Goal: Task Accomplishment & Management: Manage account settings

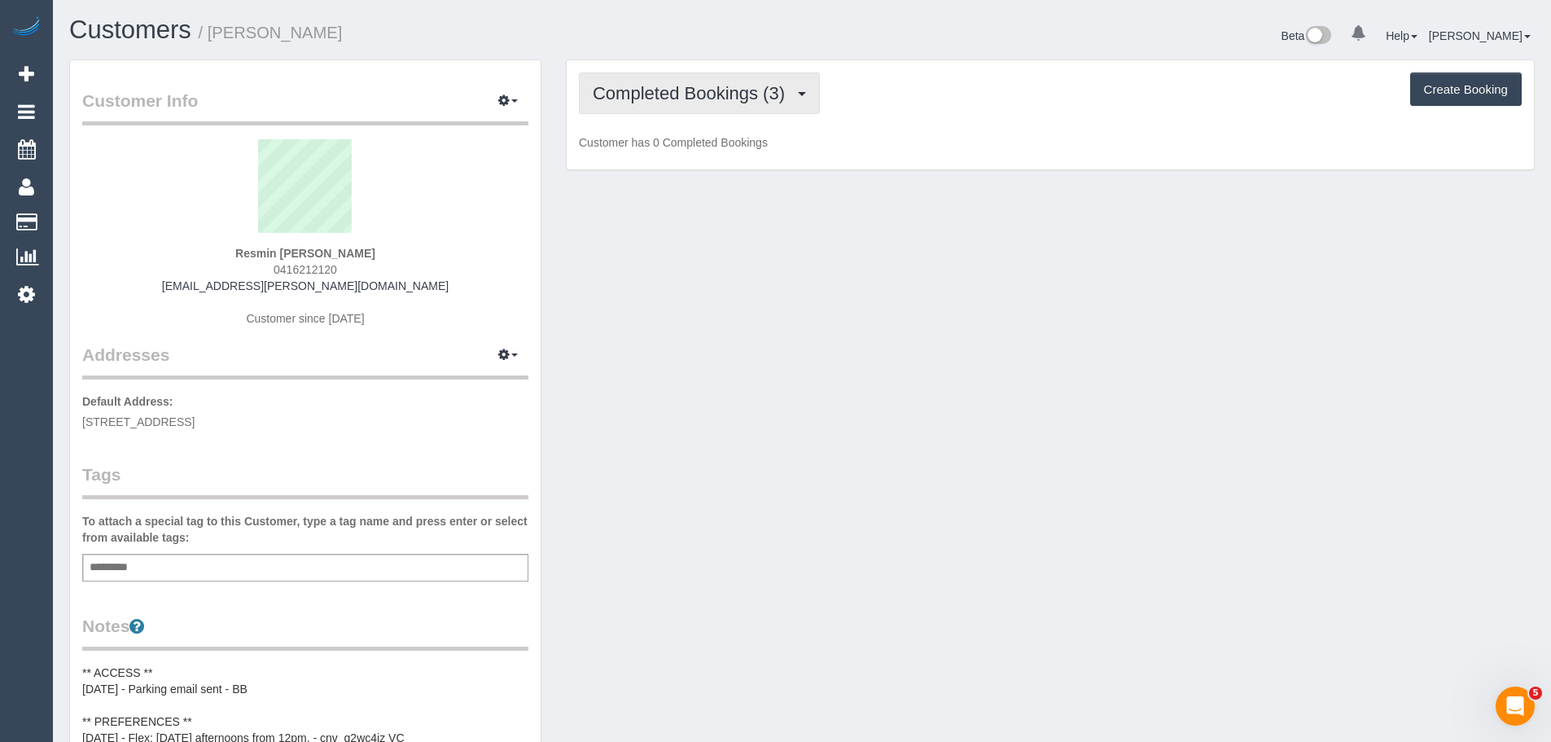
click at [700, 104] on button "Completed Bookings (3)" at bounding box center [699, 93] width 241 height 42
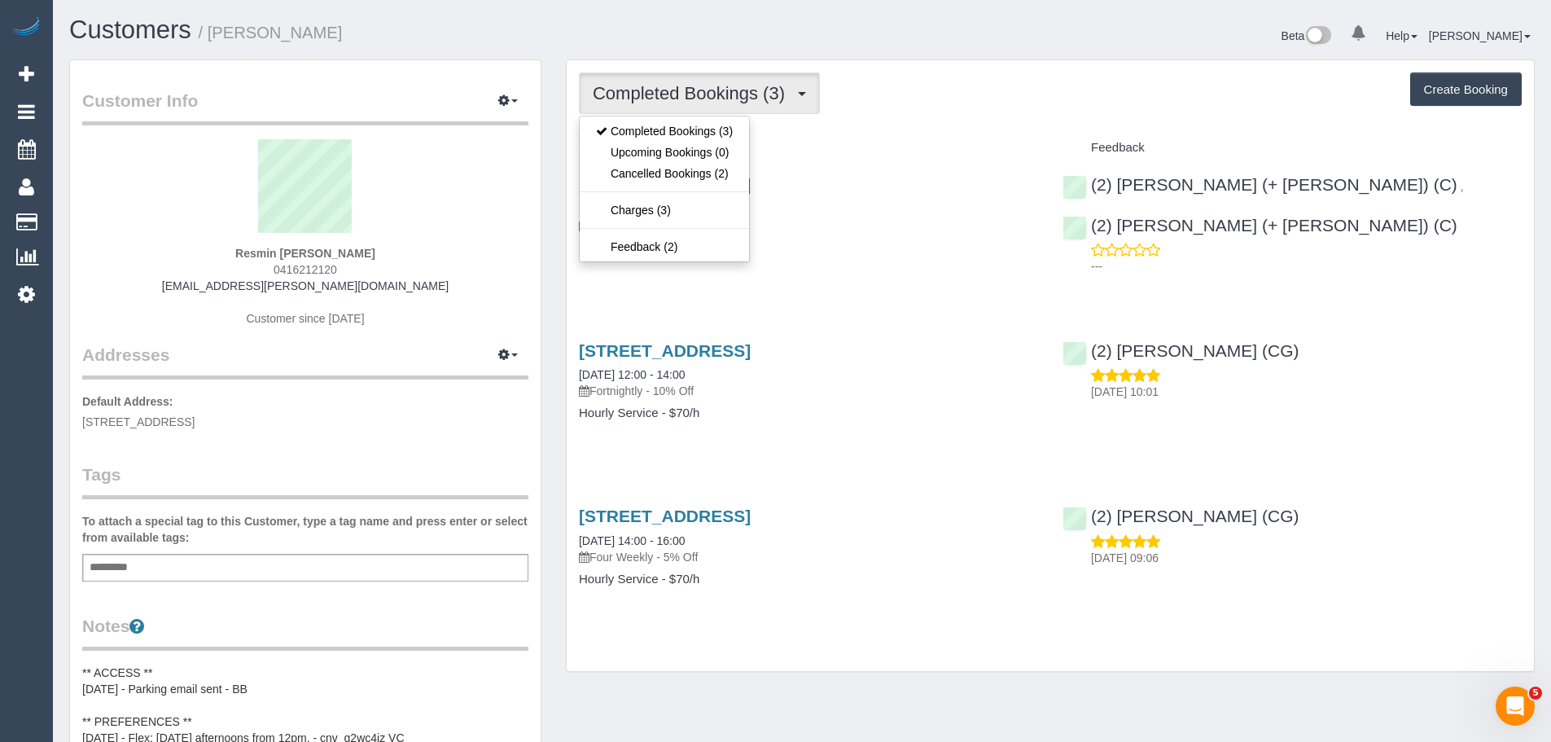
drag, startPoint x: 958, startPoint y: 103, endPoint x: 923, endPoint y: 126, distance: 42.2
click at [958, 103] on div "Completed Bookings (3) Completed Bookings (3) Upcoming Bookings (0) Cancelled B…" at bounding box center [1050, 93] width 943 height 42
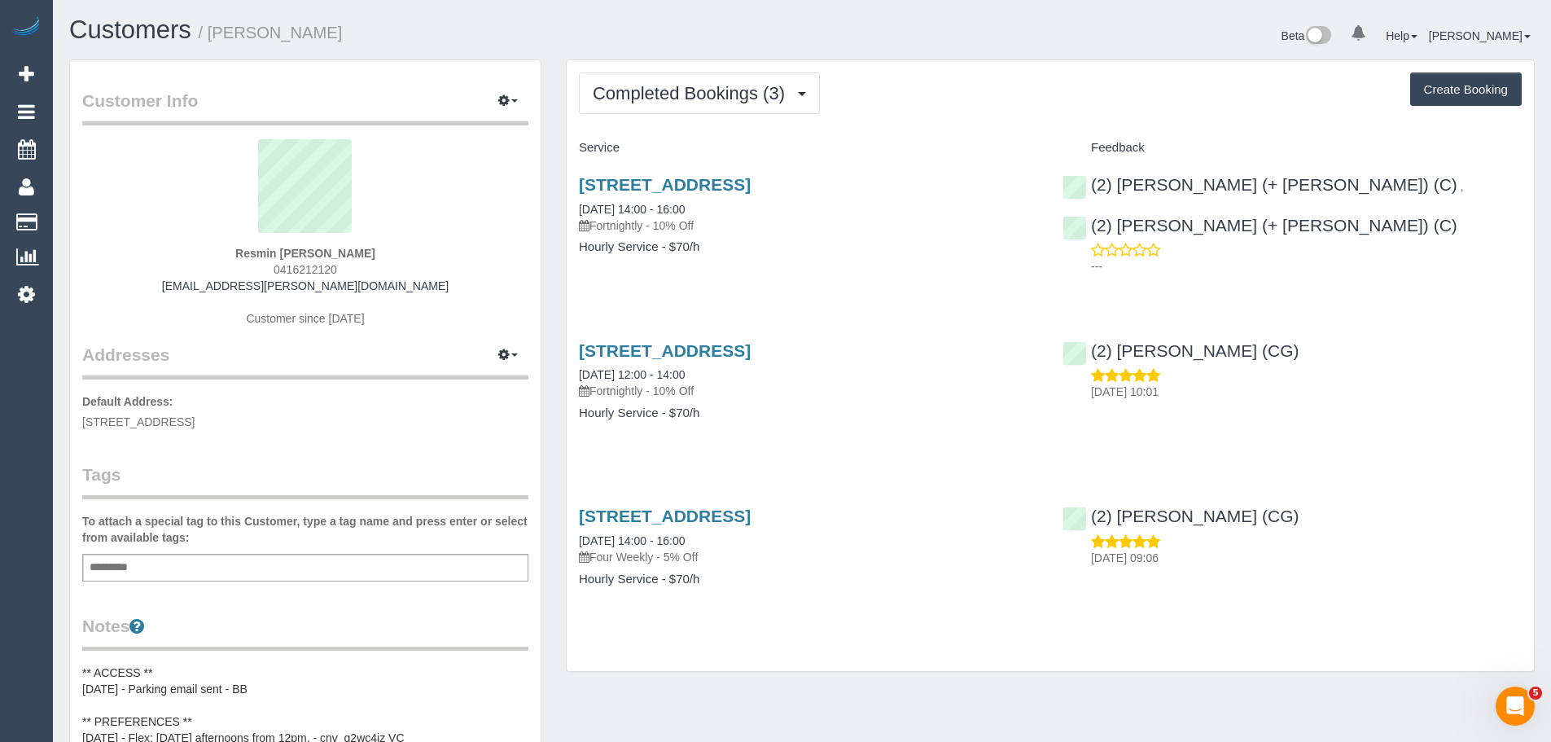
drag, startPoint x: 398, startPoint y: 259, endPoint x: 230, endPoint y: 247, distance: 168.1
click at [230, 250] on div "Resmin Popowski 0416212120 resmin.popowski@gmail.com Customer since 2025" at bounding box center [305, 241] width 446 height 204
copy strong "Resmin Popowski"
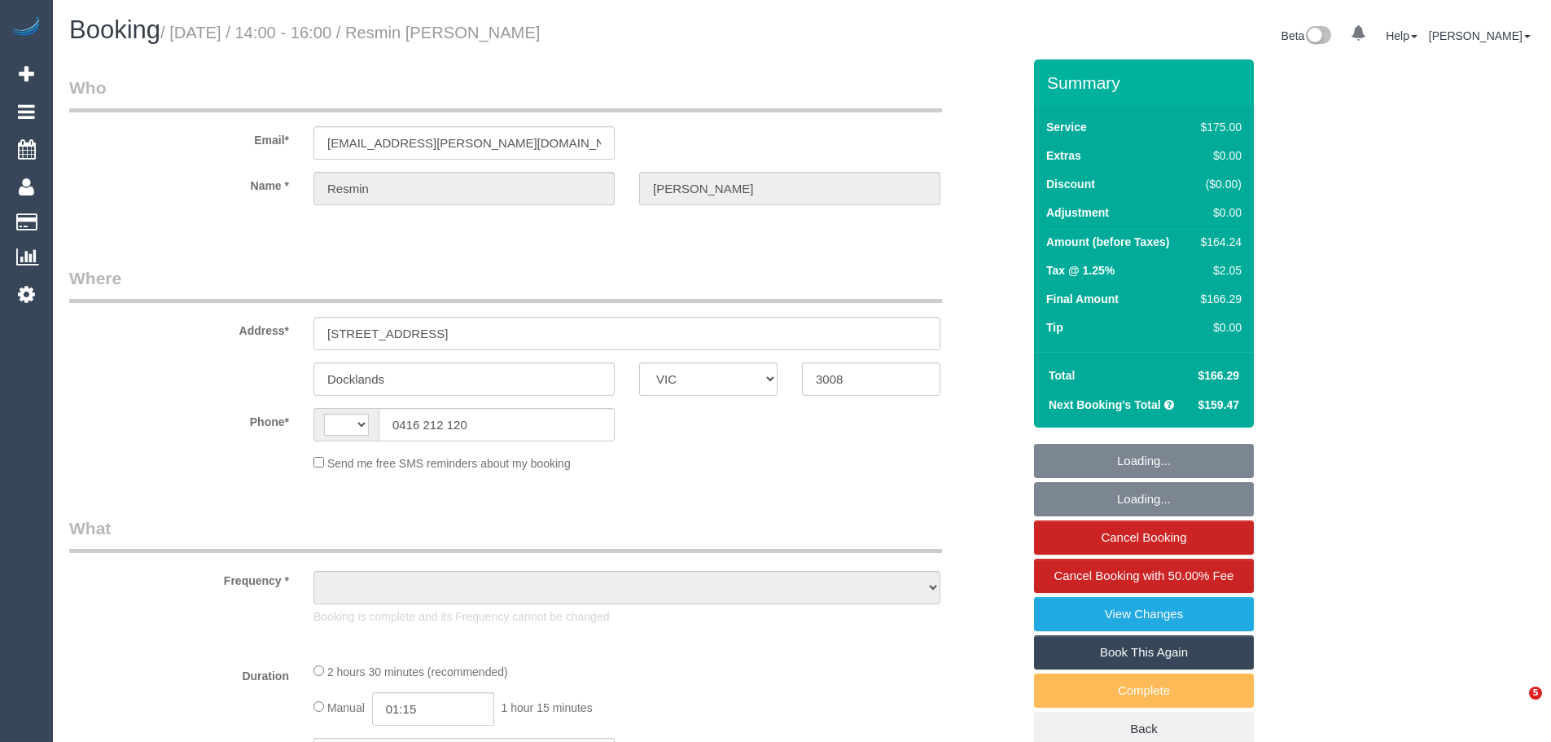
select select "VIC"
select select "string:AU"
select select "object:544"
select select "150"
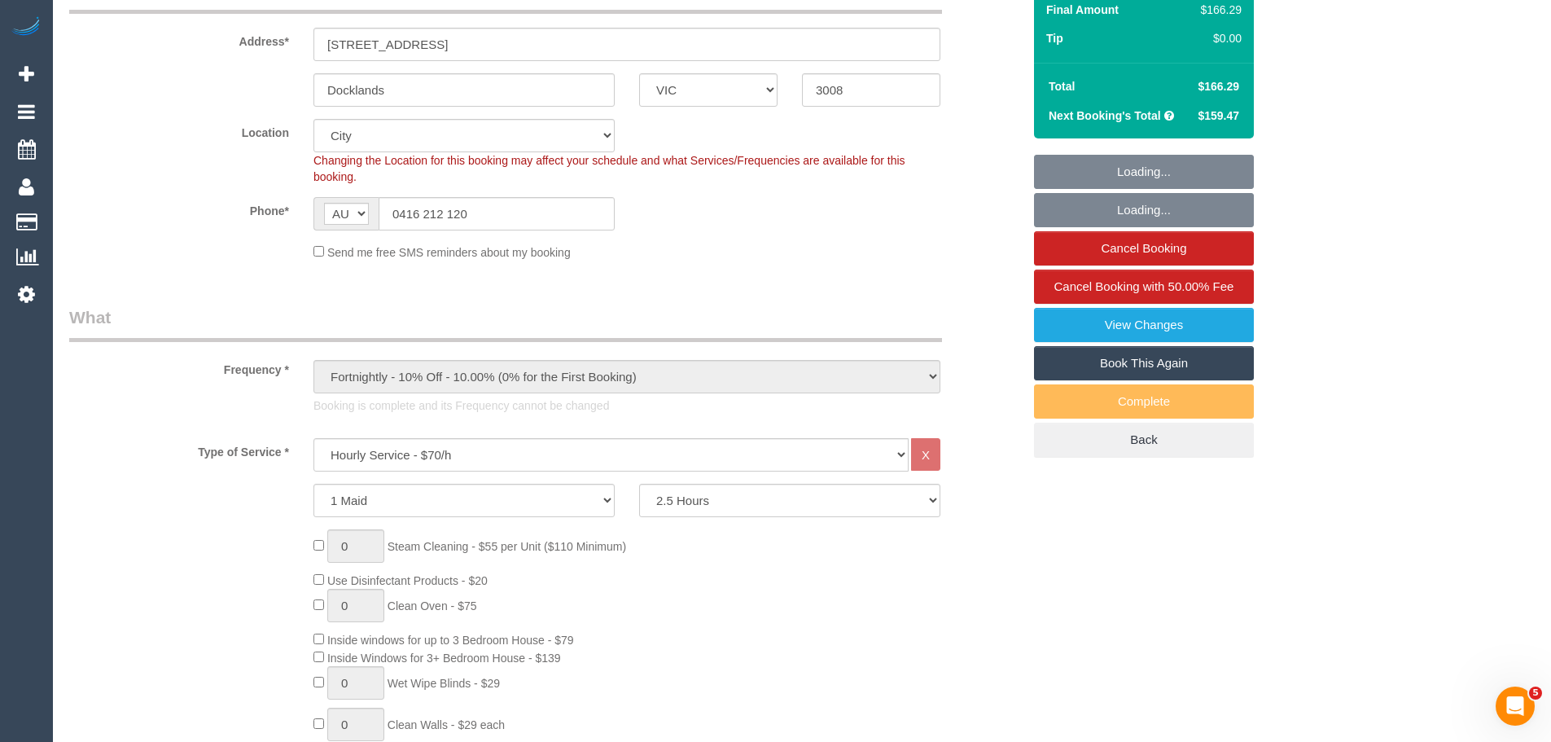
select select "string:stripe-pm_1RoaqC2GScqysDRVyuhixY44"
select select "number:27"
select select "number:14"
select select "number:20"
select select "number:25"
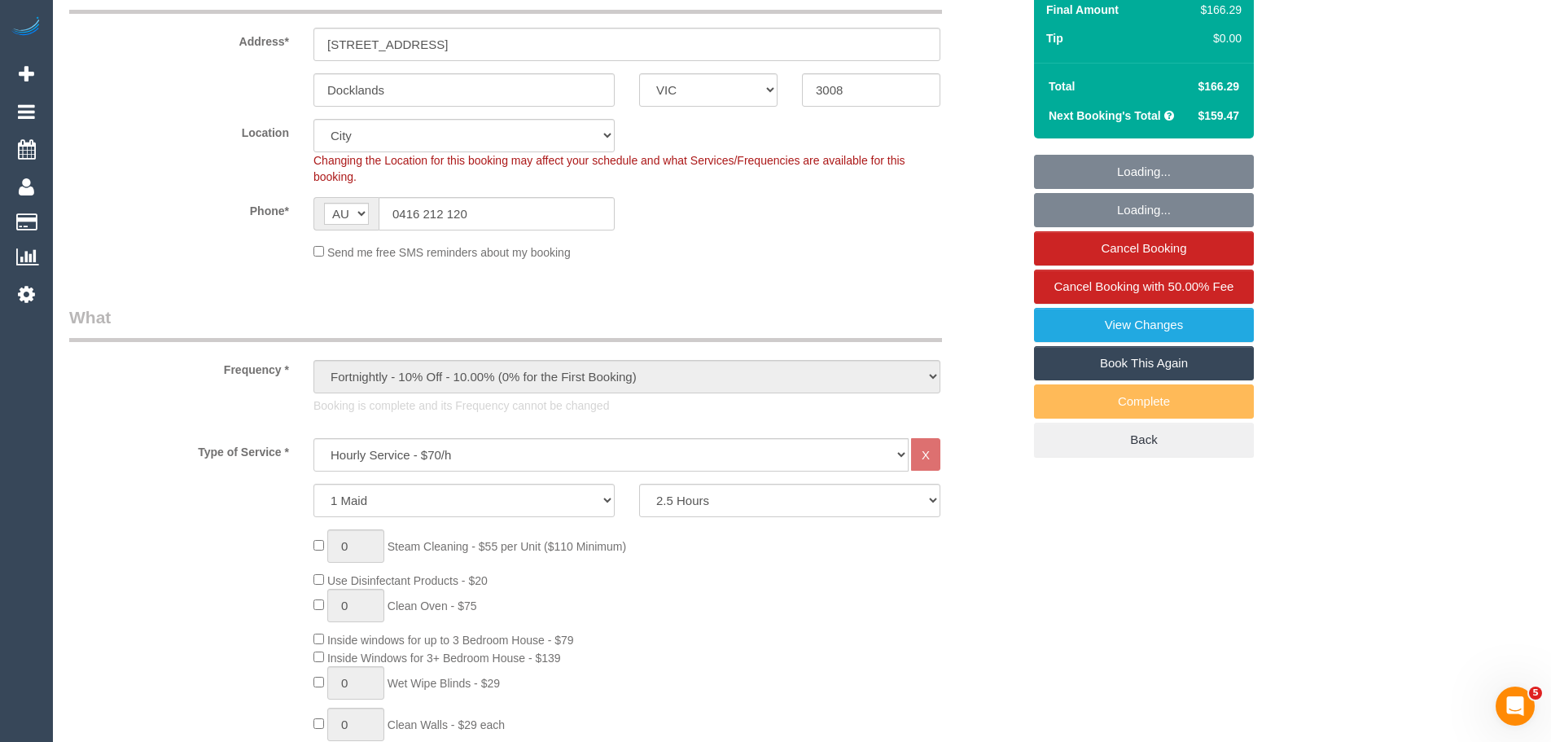
select select "number:34"
select select "number:12"
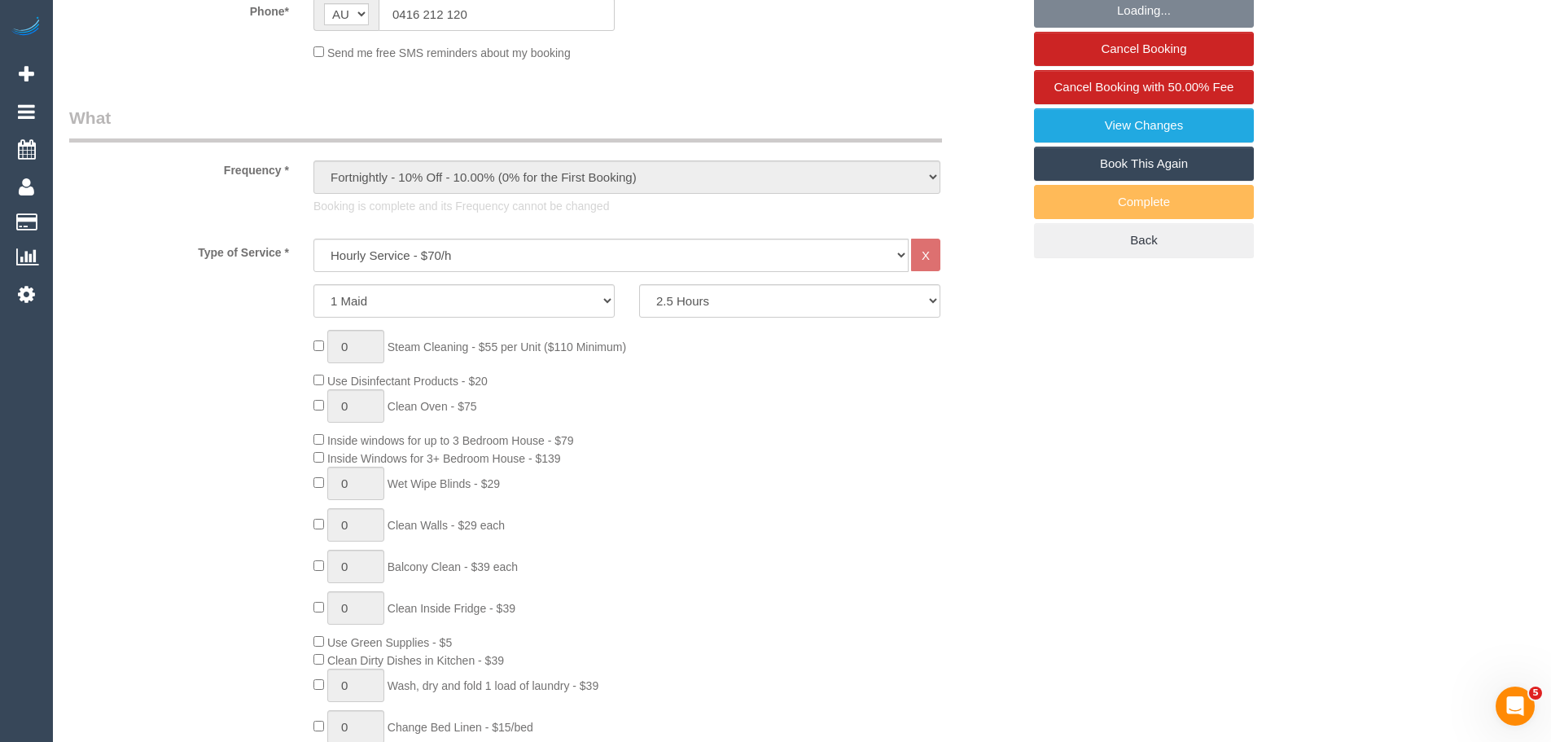
select select "object:1285"
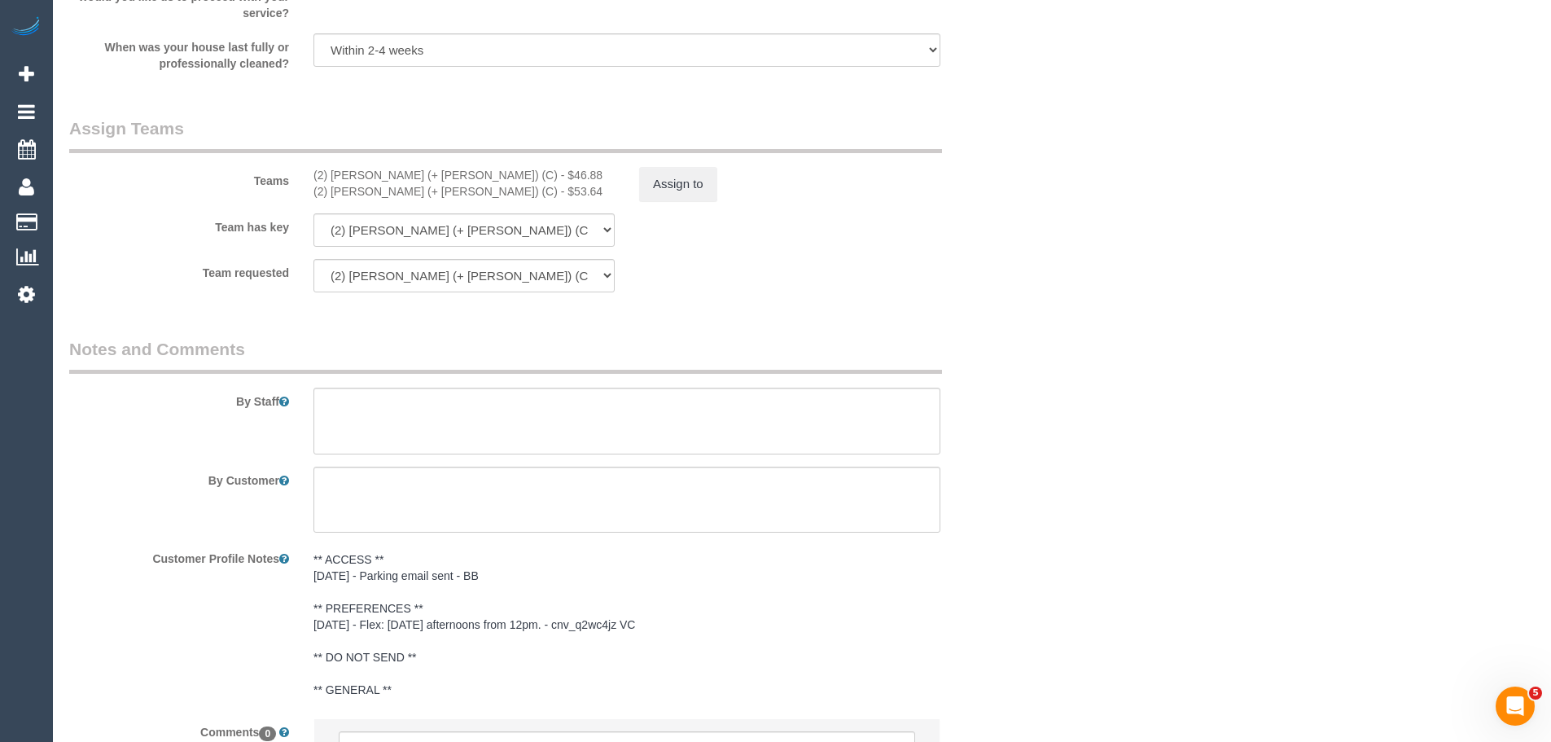
scroll to position [2336, 0]
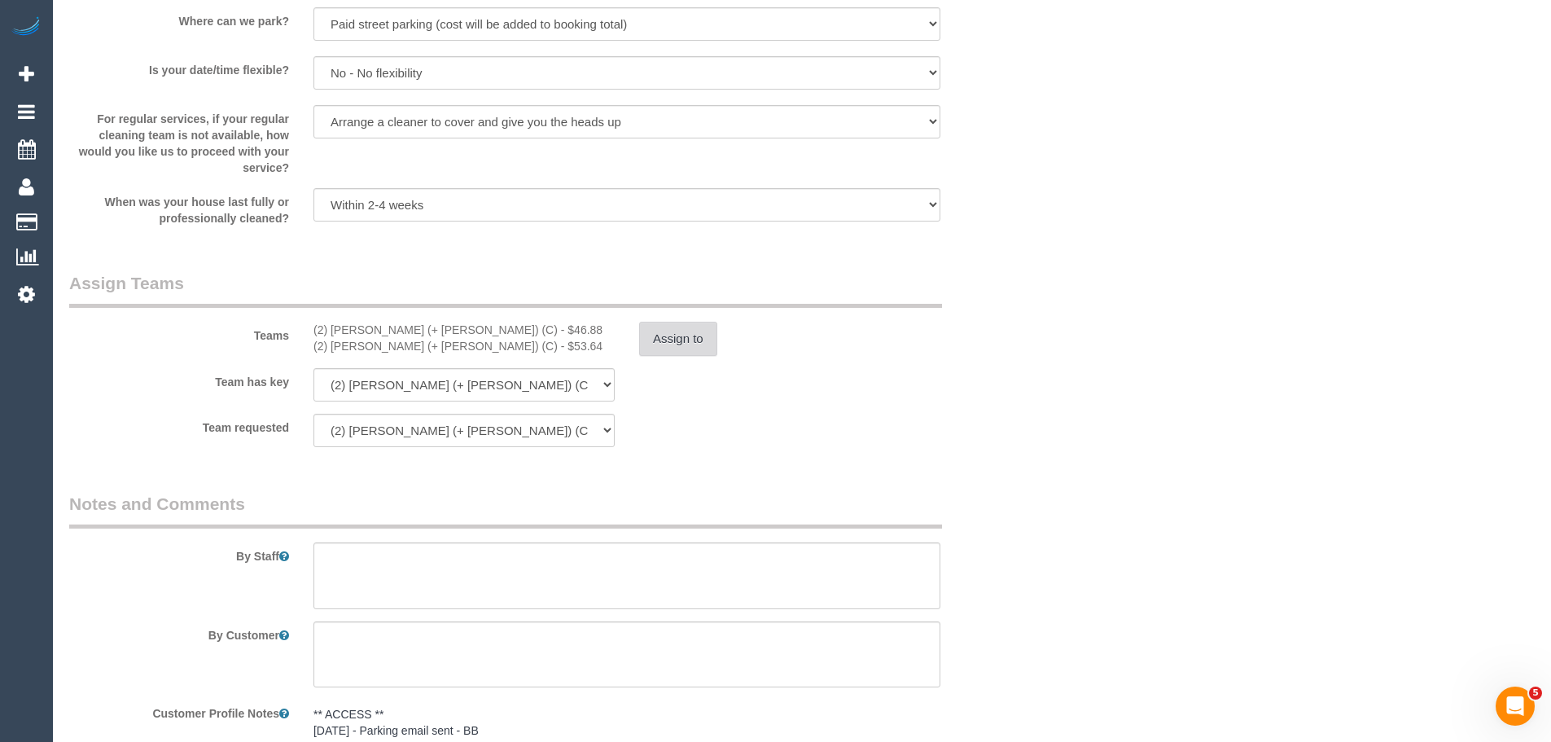
click at [681, 342] on button "Assign to" at bounding box center [678, 339] width 78 height 34
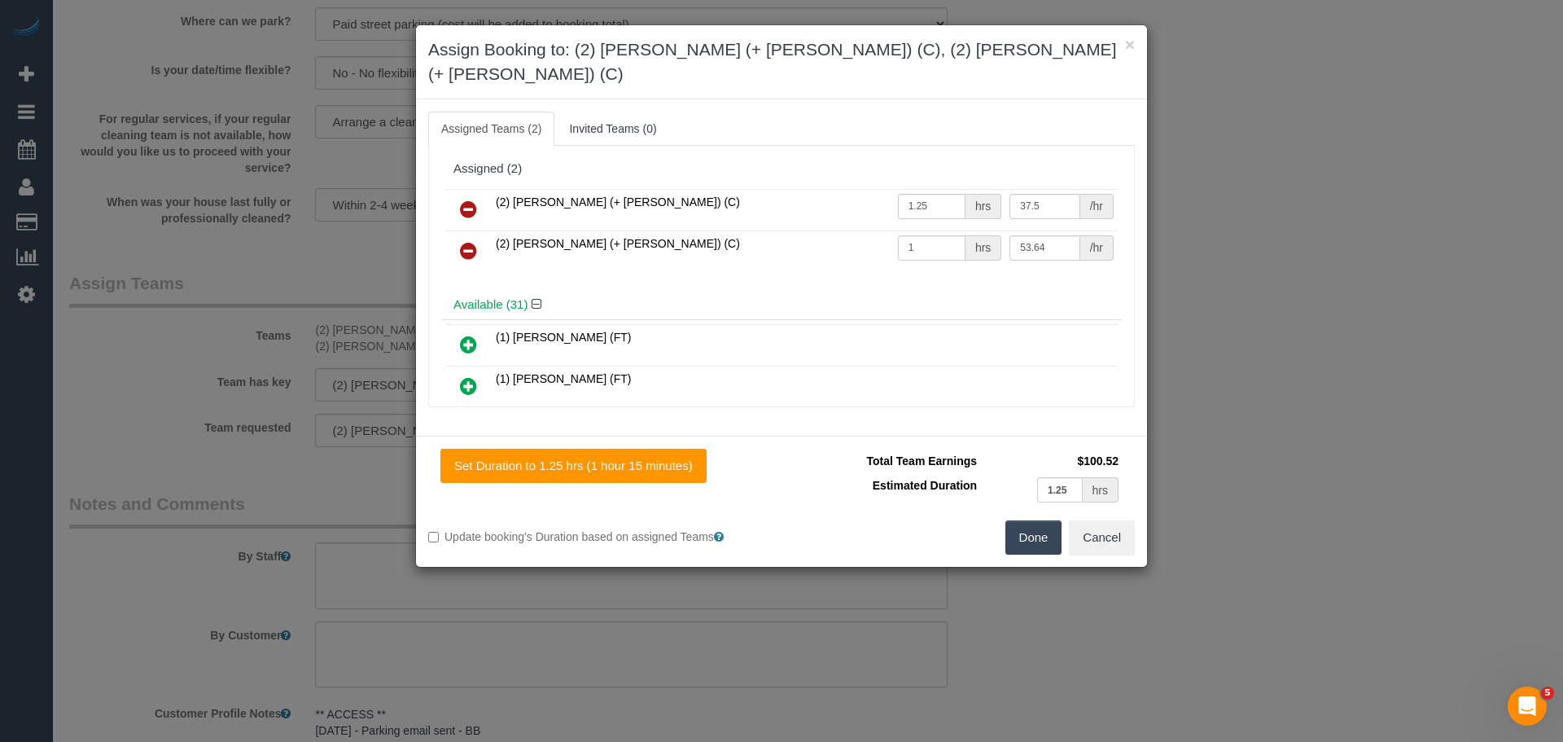
click at [1123, 42] on h3 "Assign Booking to: (2) Daniela (+ Kevin) (C), (2) Kevin (+ Daniela) (C)" at bounding box center [781, 61] width 707 height 49
click at [1128, 46] on button "×" at bounding box center [1130, 44] width 10 height 17
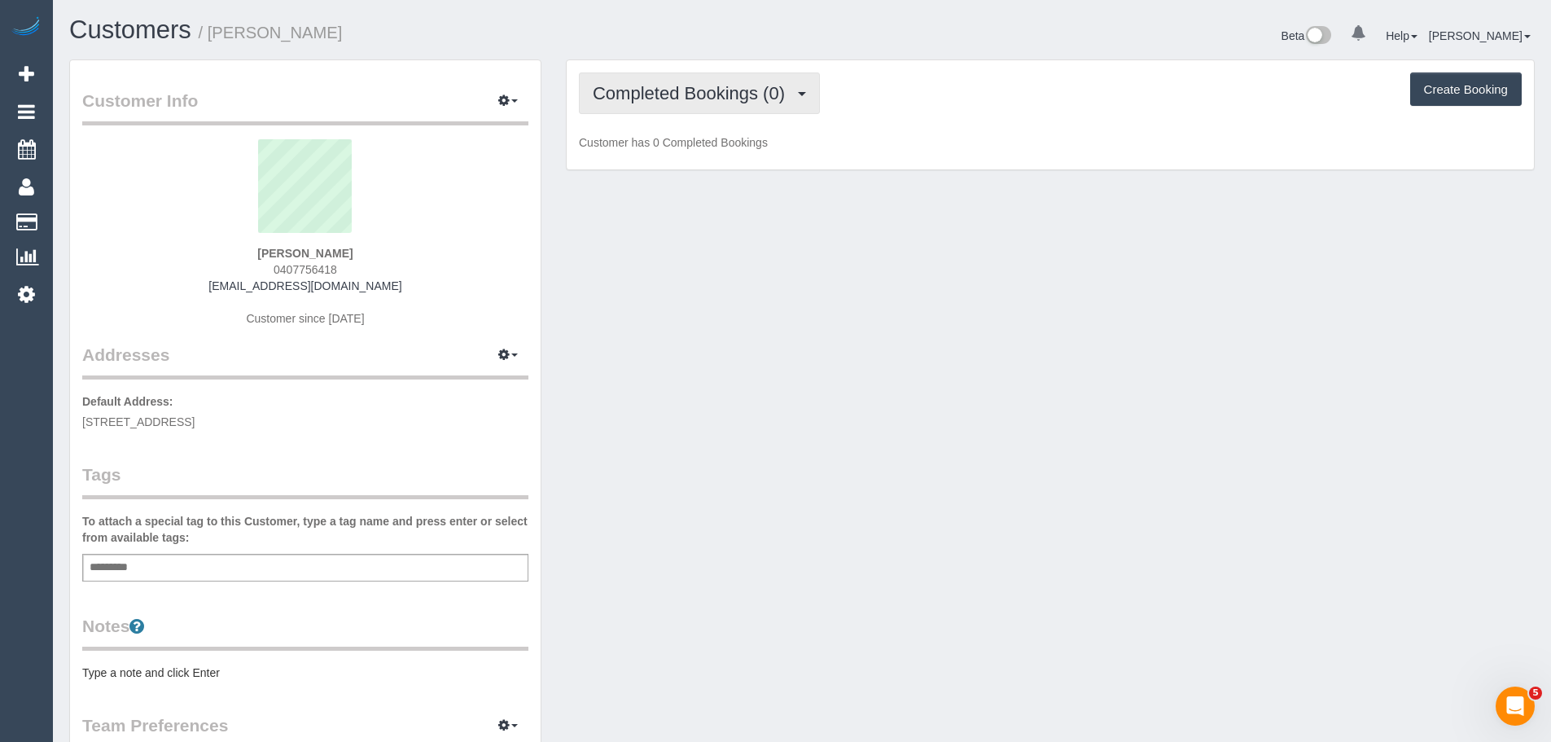
click at [729, 80] on button "Completed Bookings (0)" at bounding box center [699, 93] width 241 height 42
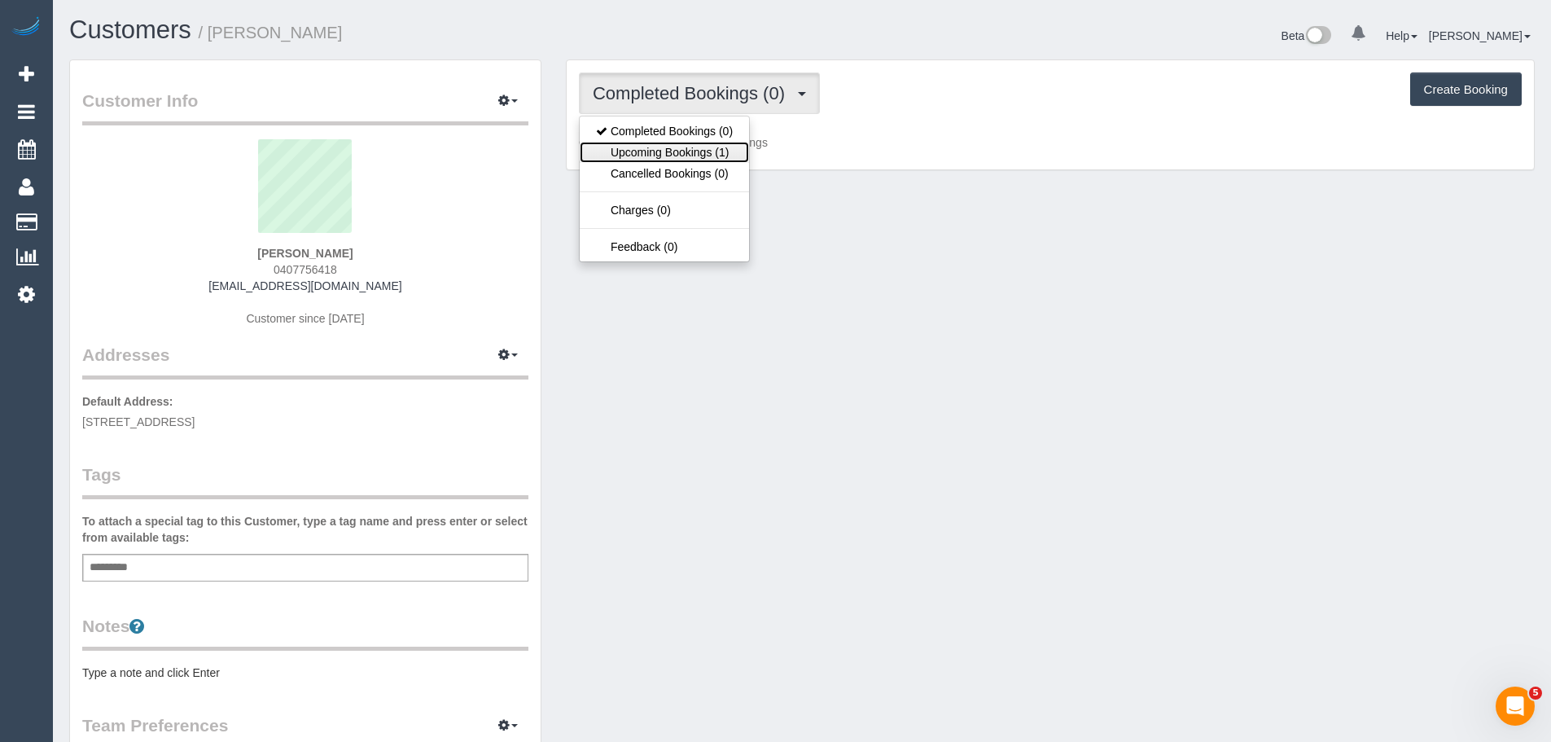
click at [686, 150] on link "Upcoming Bookings (1)" at bounding box center [664, 152] width 169 height 21
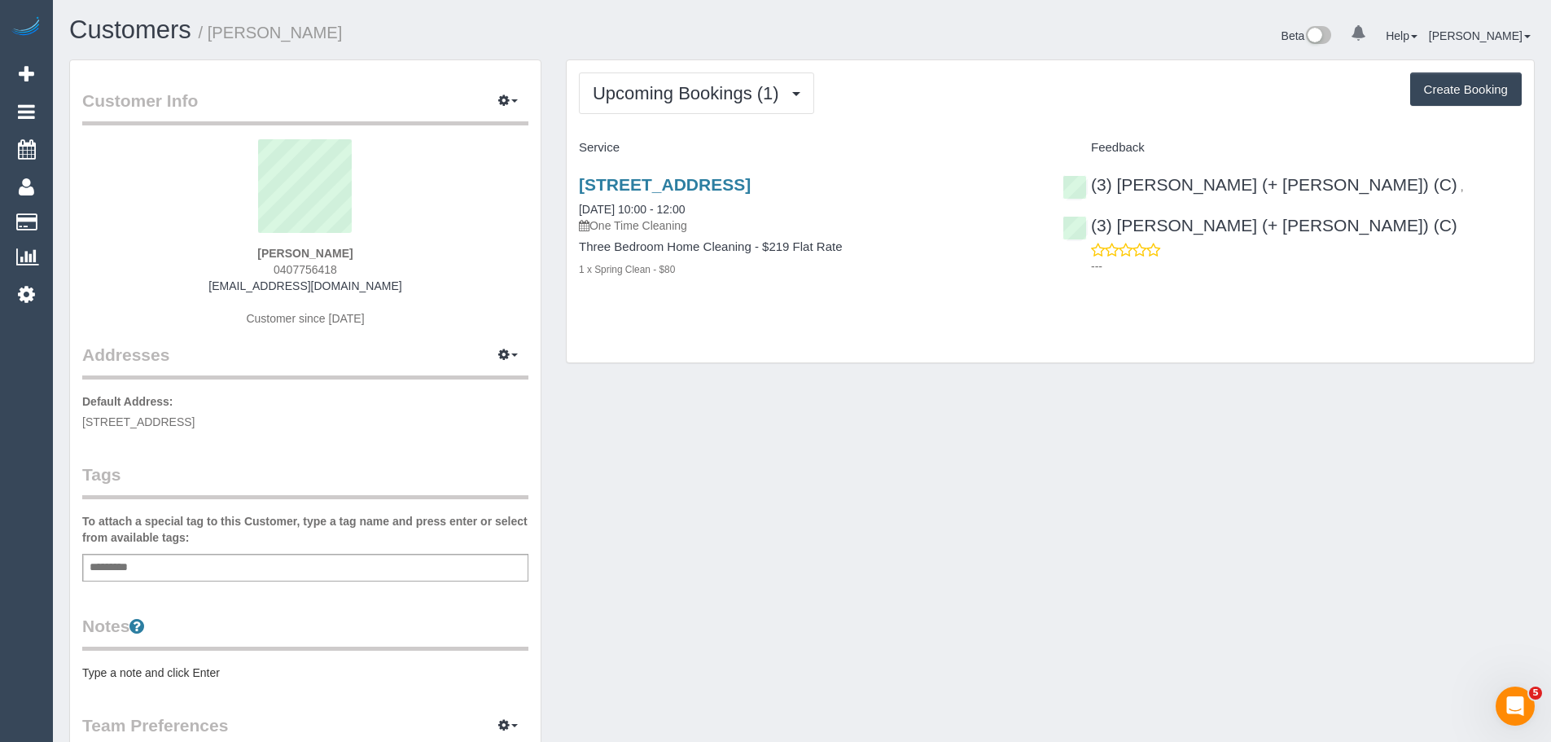
drag, startPoint x: 377, startPoint y: 252, endPoint x: 239, endPoint y: 247, distance: 138.5
click at [256, 244] on div "Emma Ruff 0407756418 emmaruff31@gmail.com Customer since 2025" at bounding box center [305, 241] width 446 height 204
copy div "Emma Ruff"
click at [360, 265] on div "Emma Ruff 0407756418 emmaruff31@gmail.com Customer since 2025" at bounding box center [305, 241] width 446 height 204
drag, startPoint x: 353, startPoint y: 270, endPoint x: 228, endPoint y: 263, distance: 125.6
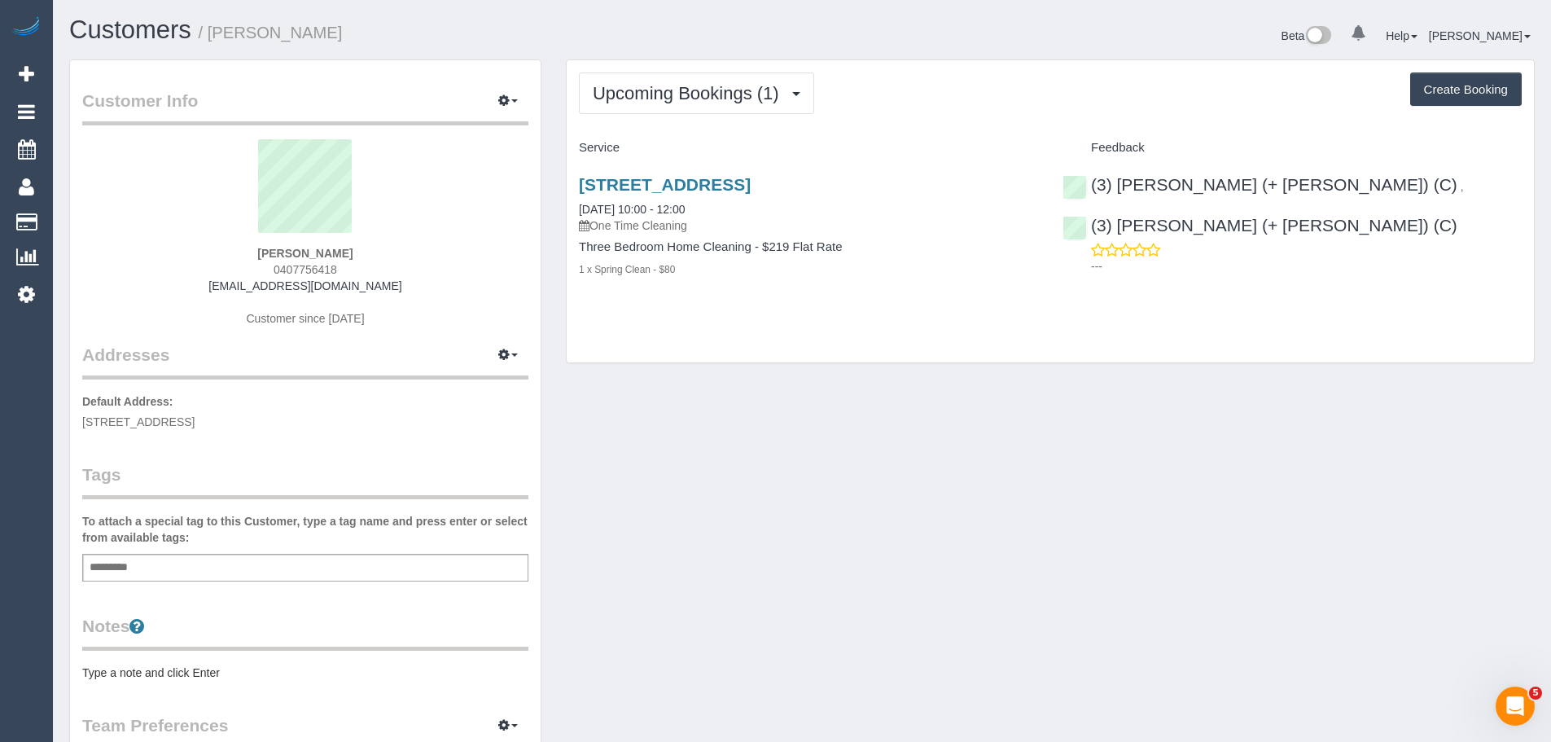
click at [228, 263] on div "Emma Ruff 0407756418 emmaruff31@gmail.com Customer since 2025" at bounding box center [305, 241] width 446 height 204
copy span "0407756418"
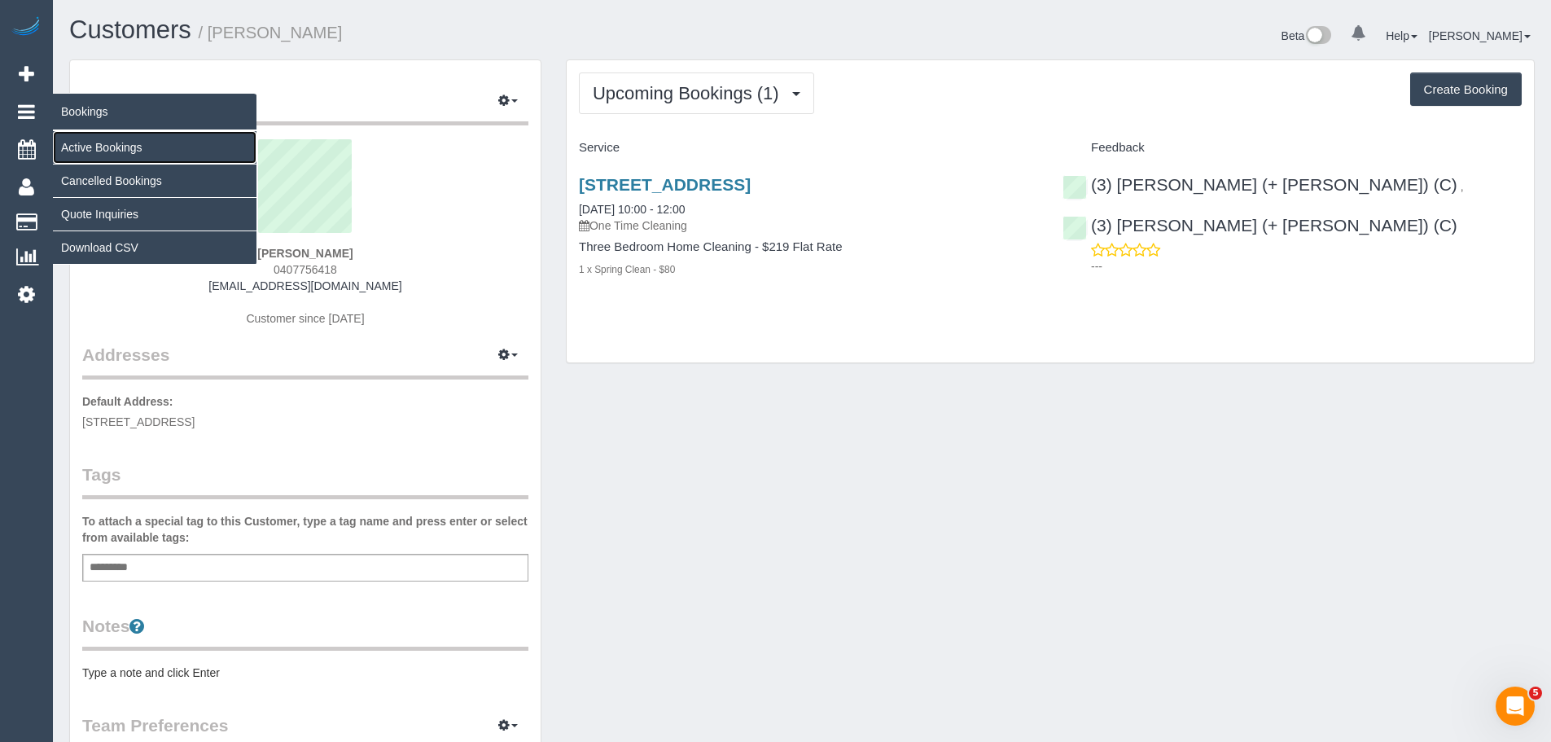
click at [93, 145] on link "Active Bookings" at bounding box center [155, 147] width 204 height 33
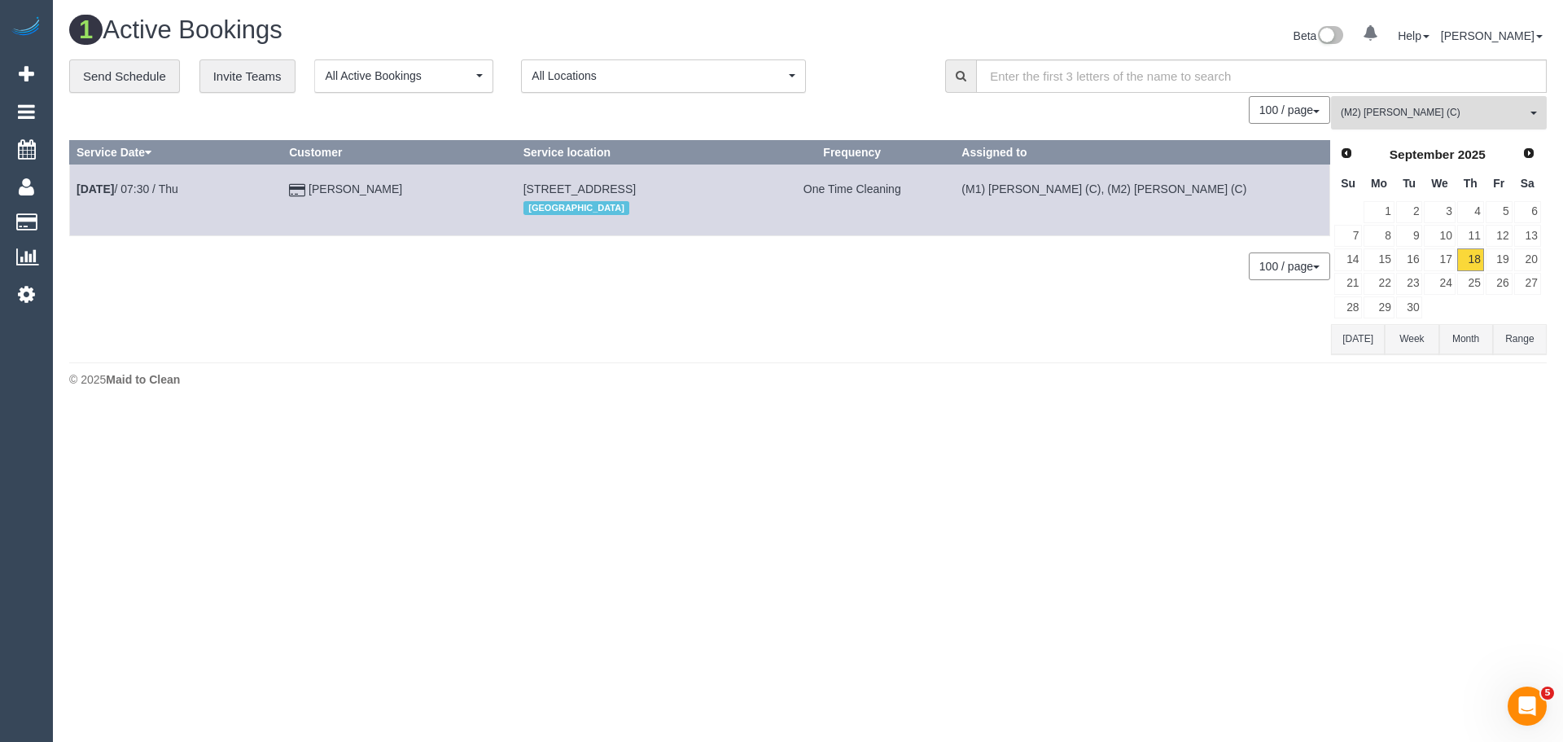
click at [1399, 103] on button "(M2) Joseph Tshibangu (C) All Teams" at bounding box center [1439, 112] width 216 height 33
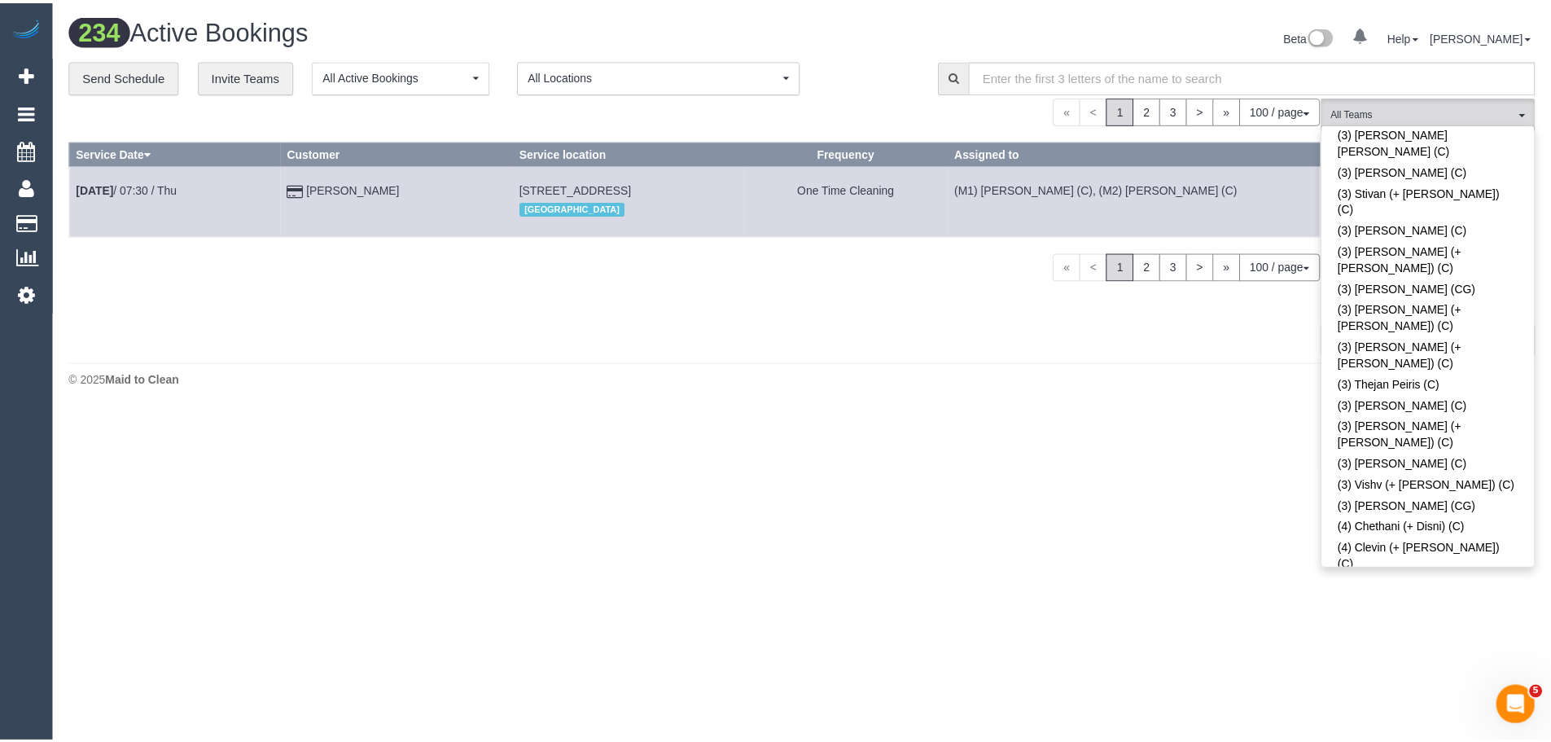
scroll to position [740, 0]
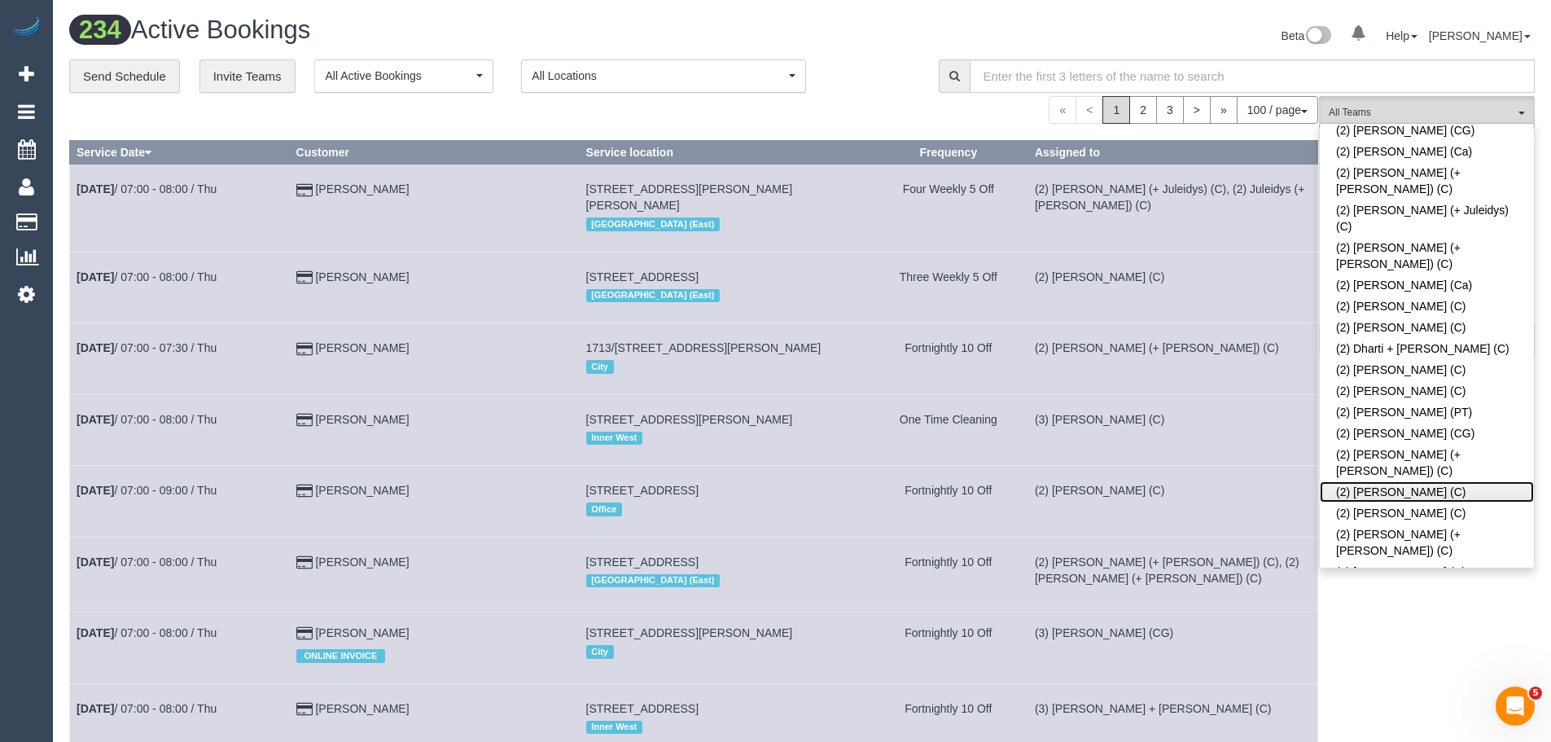
click at [1425, 481] on link "(2) [PERSON_NAME] (C)" at bounding box center [1427, 491] width 214 height 21
click at [1374, 109] on span "(2) [PERSON_NAME] (C)" at bounding box center [1422, 113] width 186 height 14
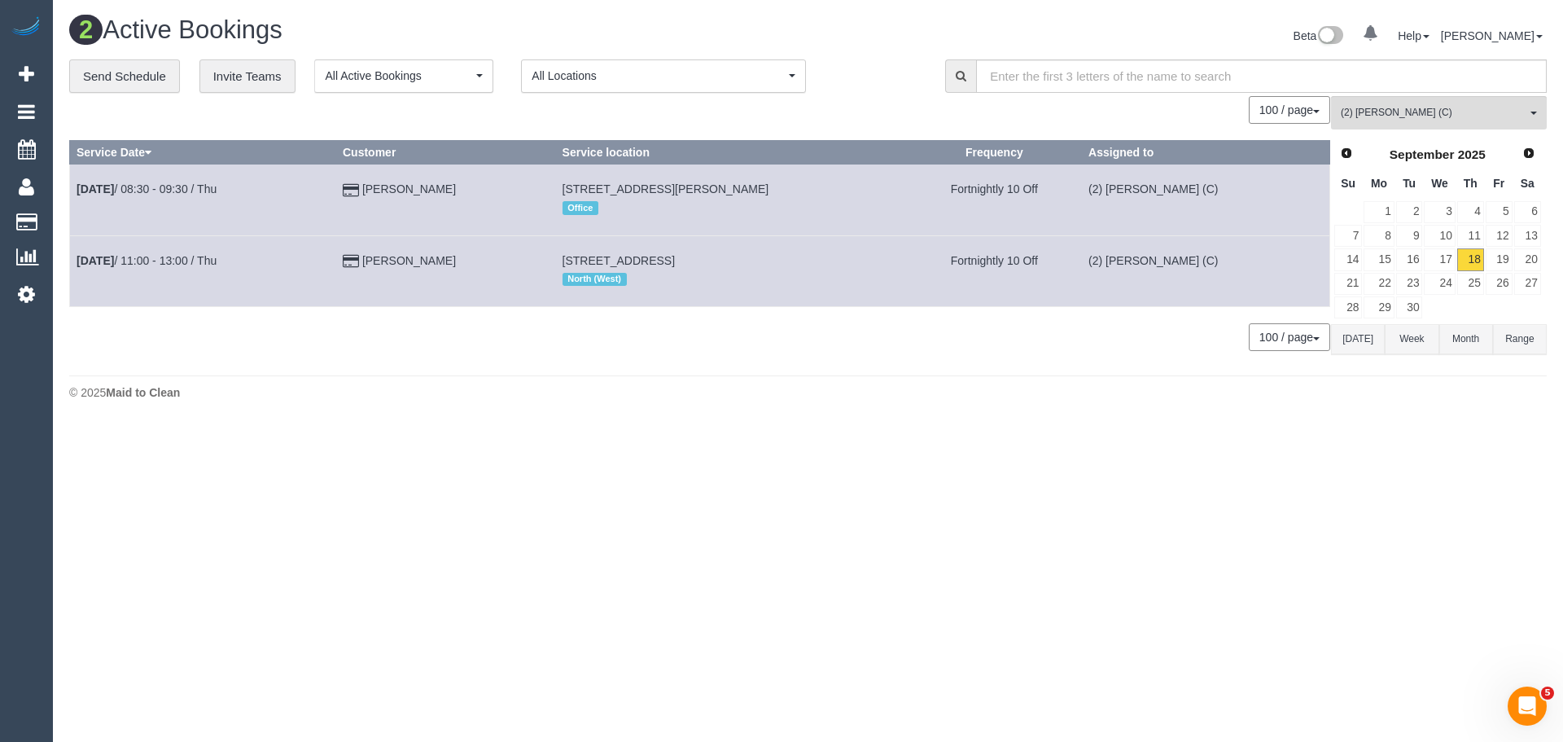
click at [1362, 343] on button "Today" at bounding box center [1358, 339] width 54 height 30
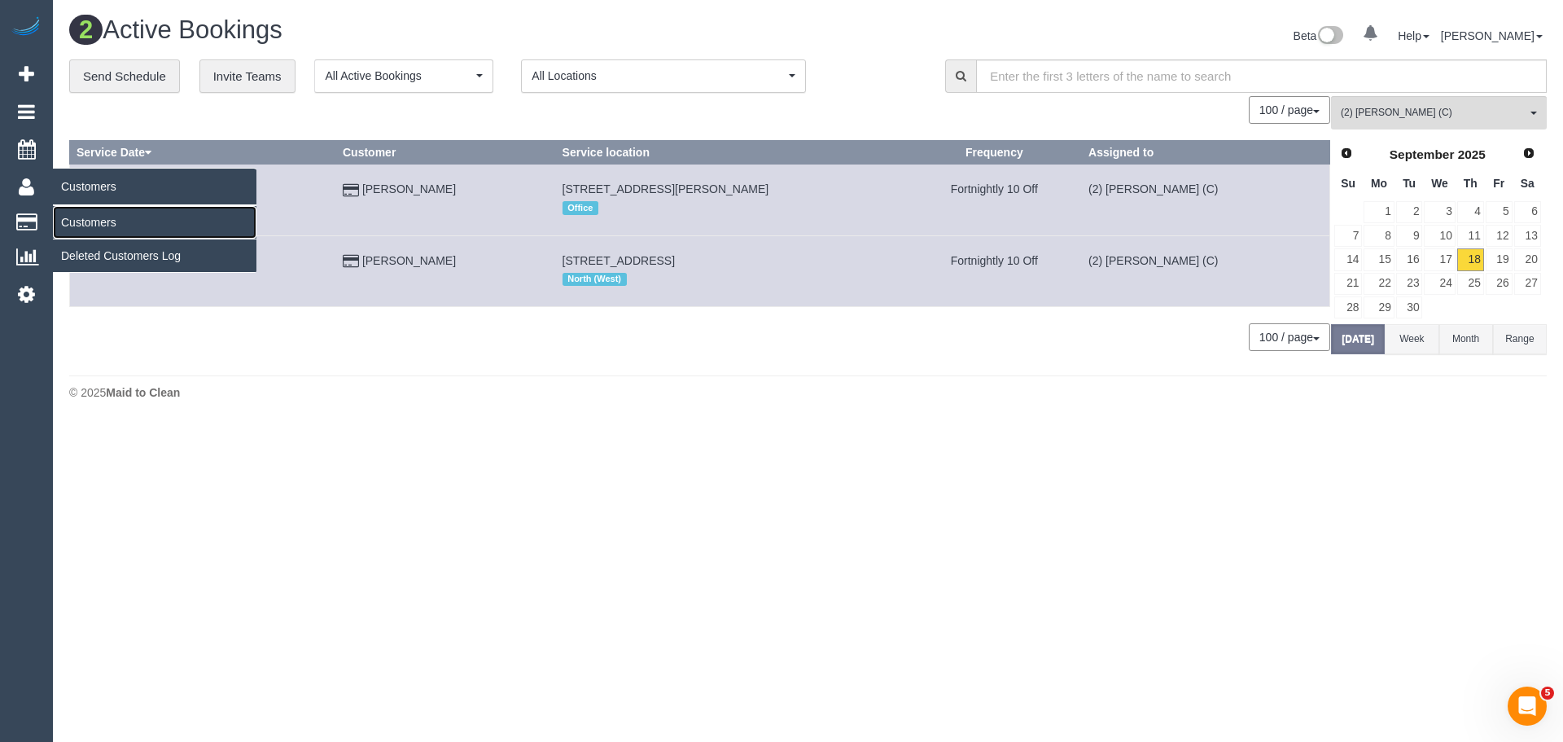
click at [83, 225] on link "Customers" at bounding box center [155, 222] width 204 height 33
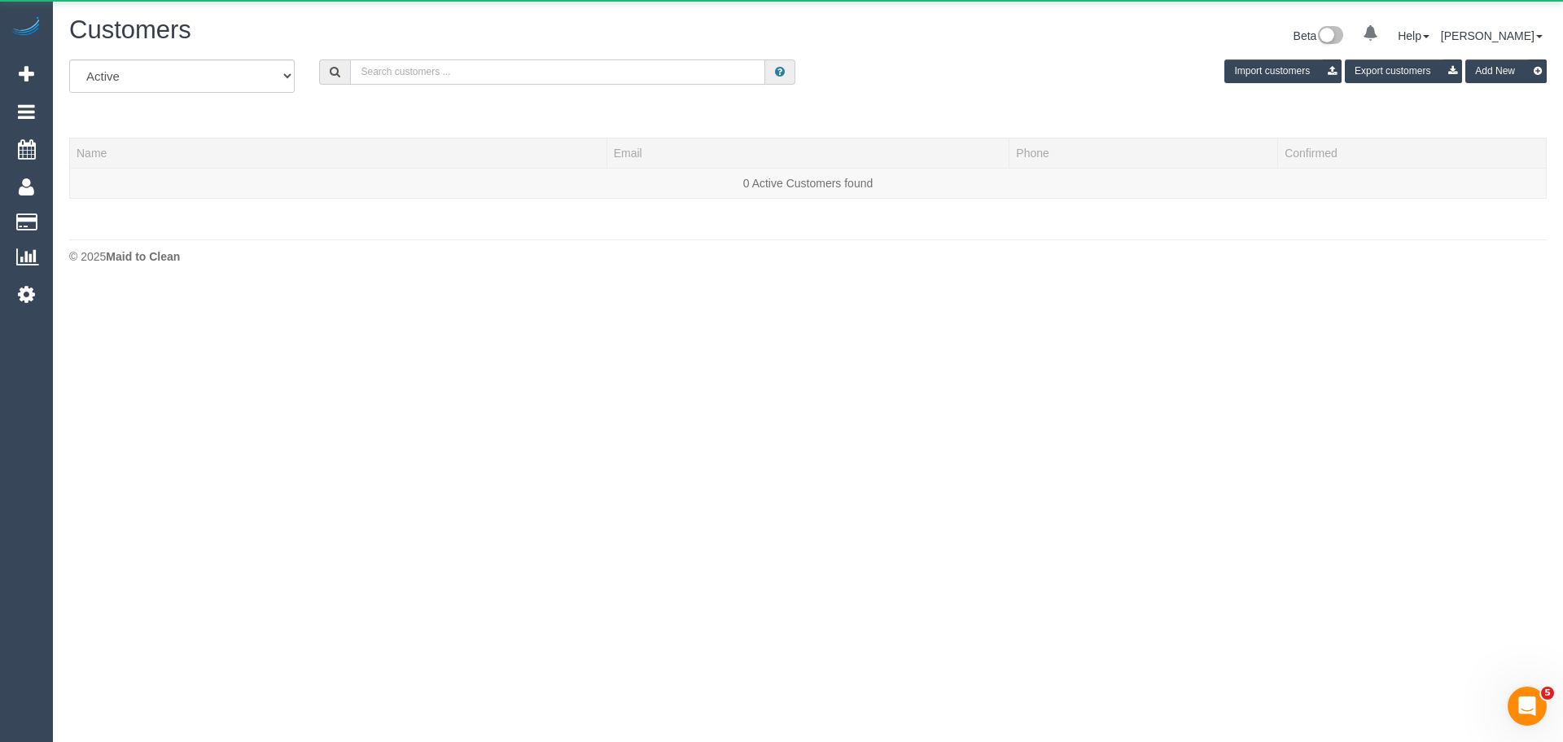
click at [372, 67] on input "text" at bounding box center [557, 71] width 415 height 25
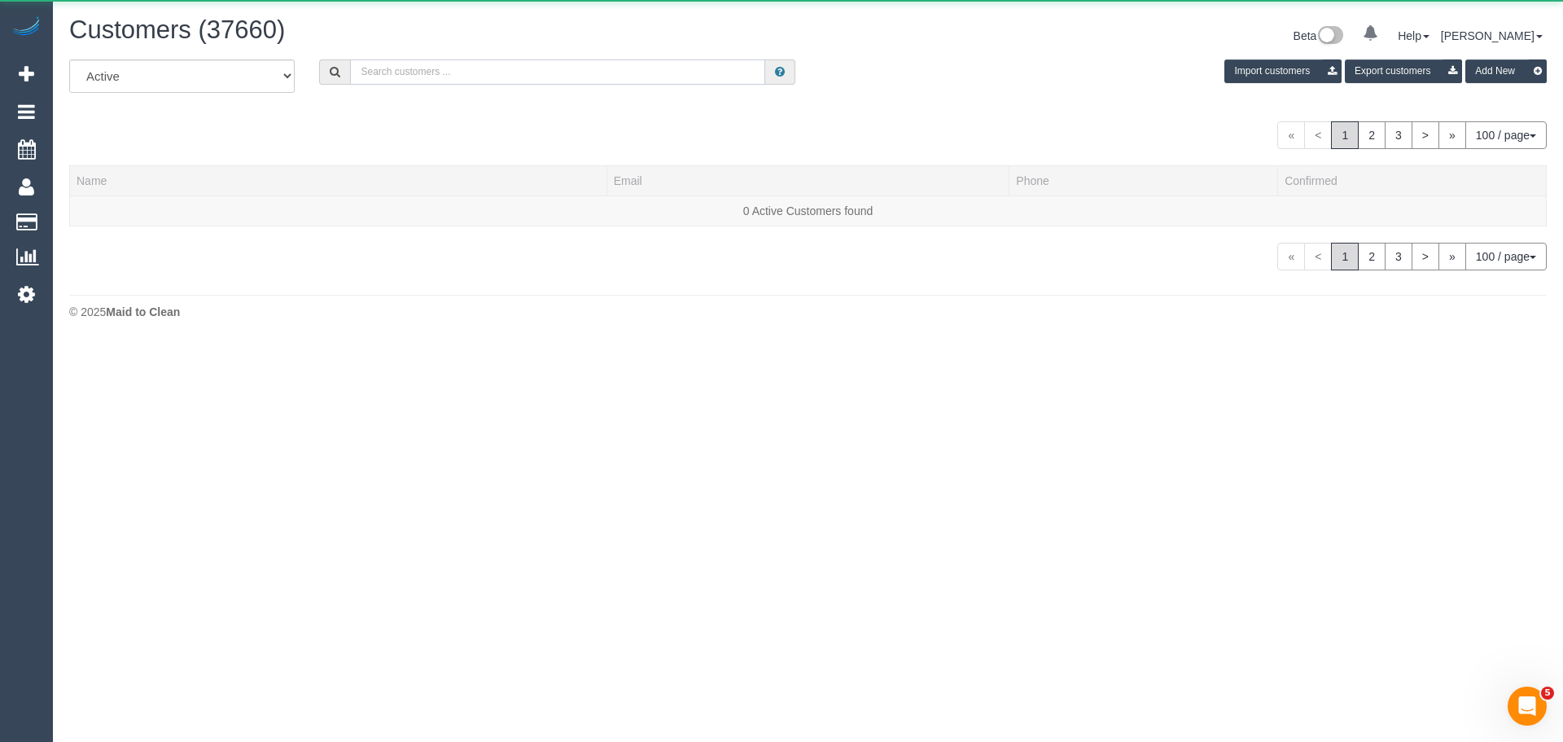
paste input "61409874060"
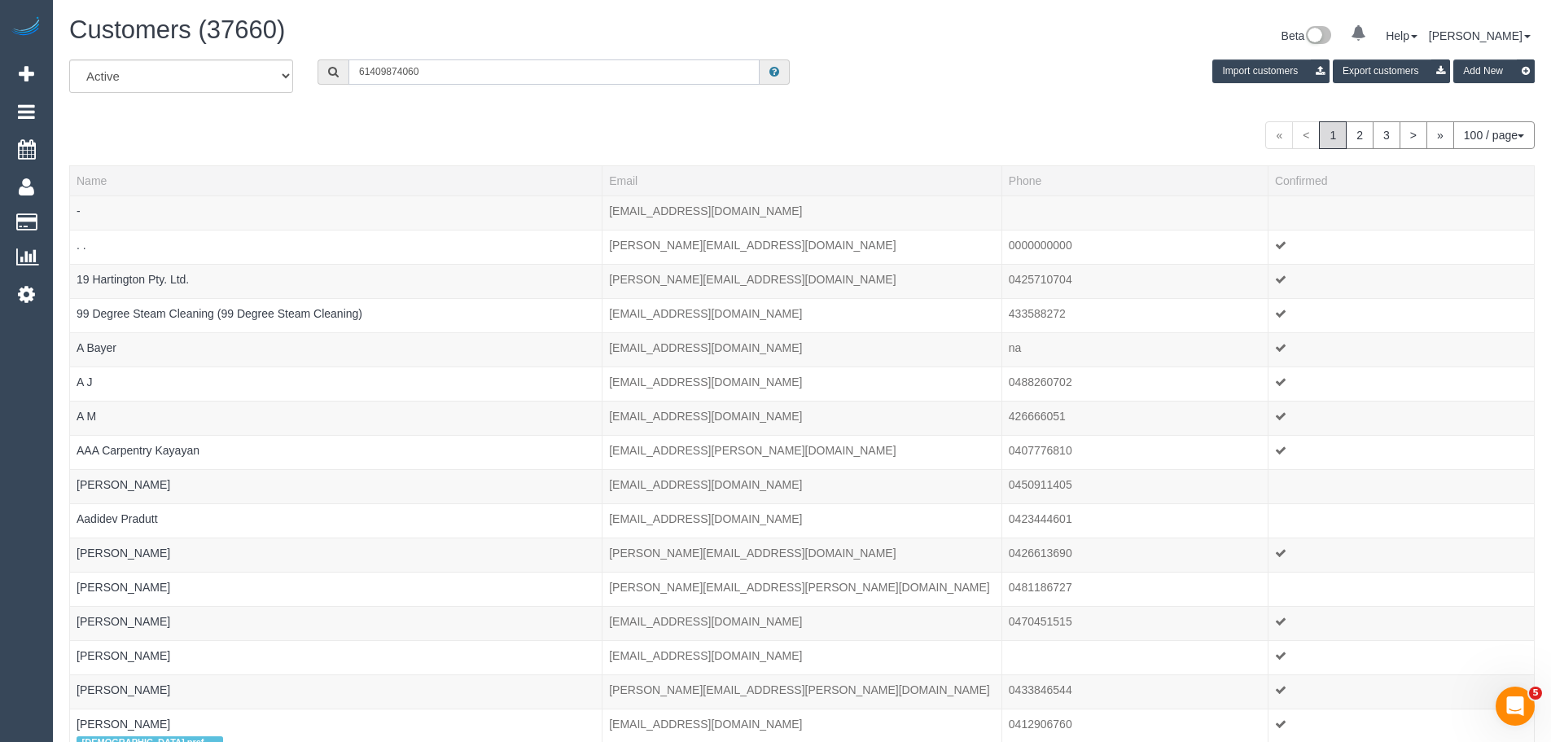
drag, startPoint x: 369, startPoint y: 67, endPoint x: 310, endPoint y: 52, distance: 60.4
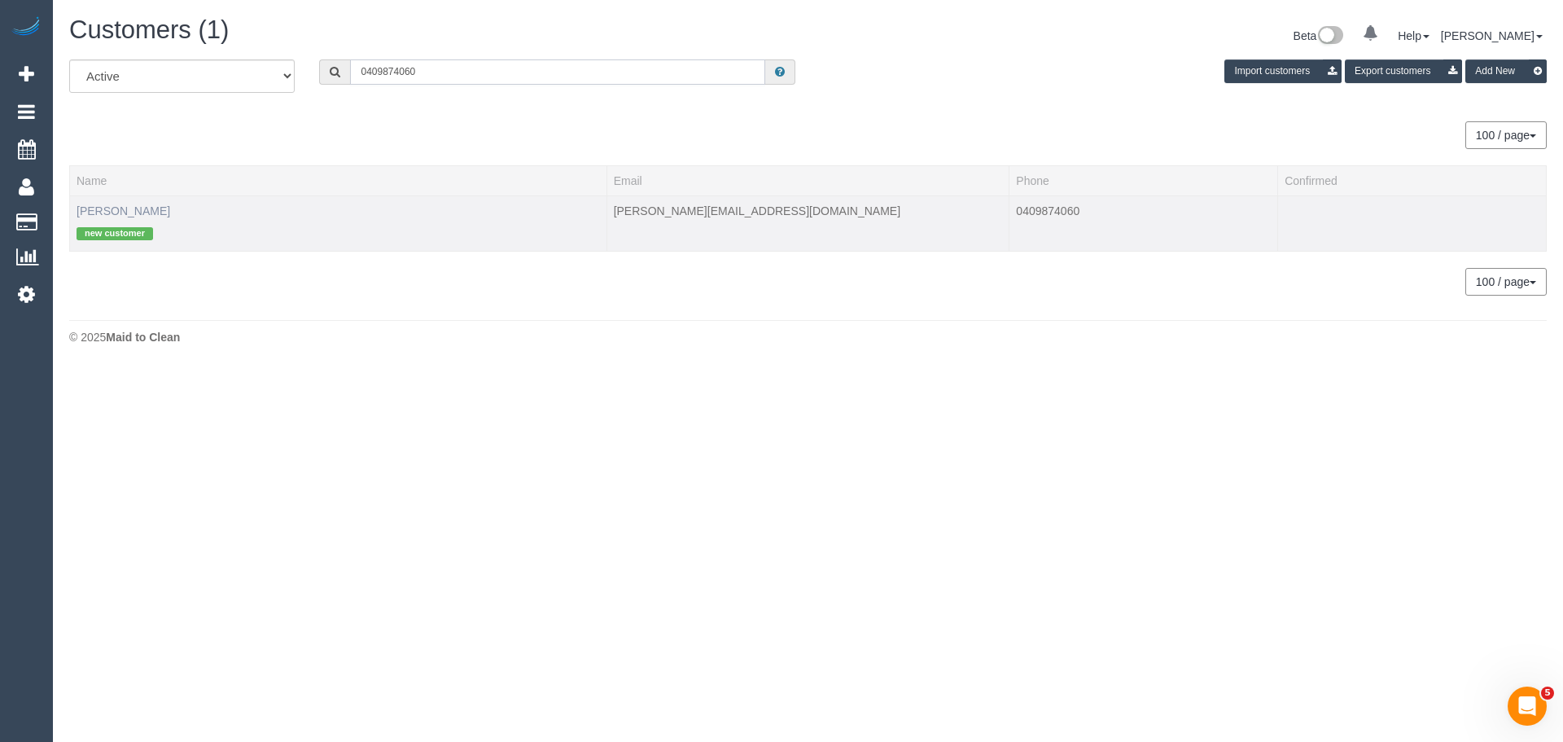
type input "0409874060"
click at [167, 208] on link "Philip Rochecouste" at bounding box center [124, 210] width 94 height 13
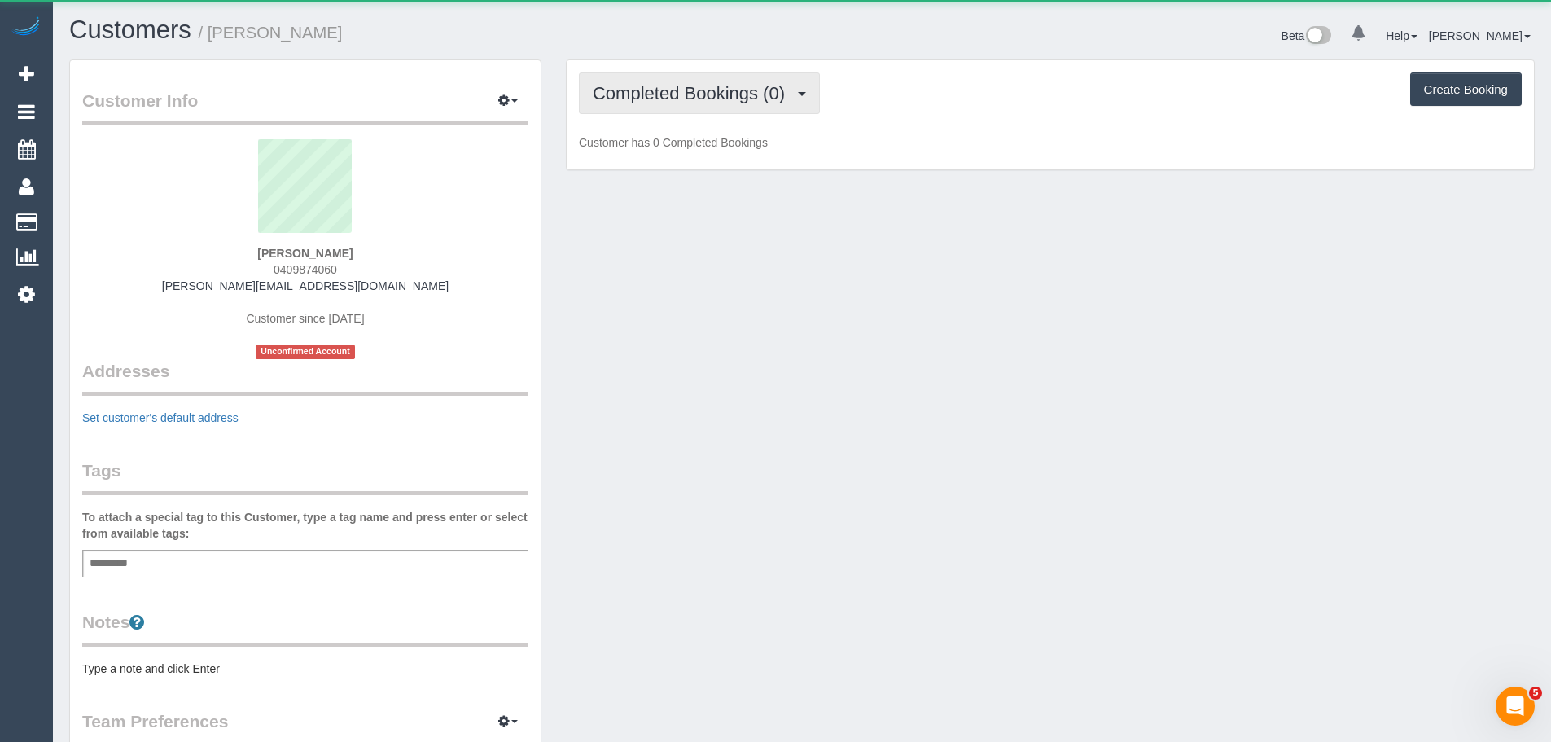
click at [700, 94] on span "Completed Bookings (0)" at bounding box center [693, 93] width 200 height 20
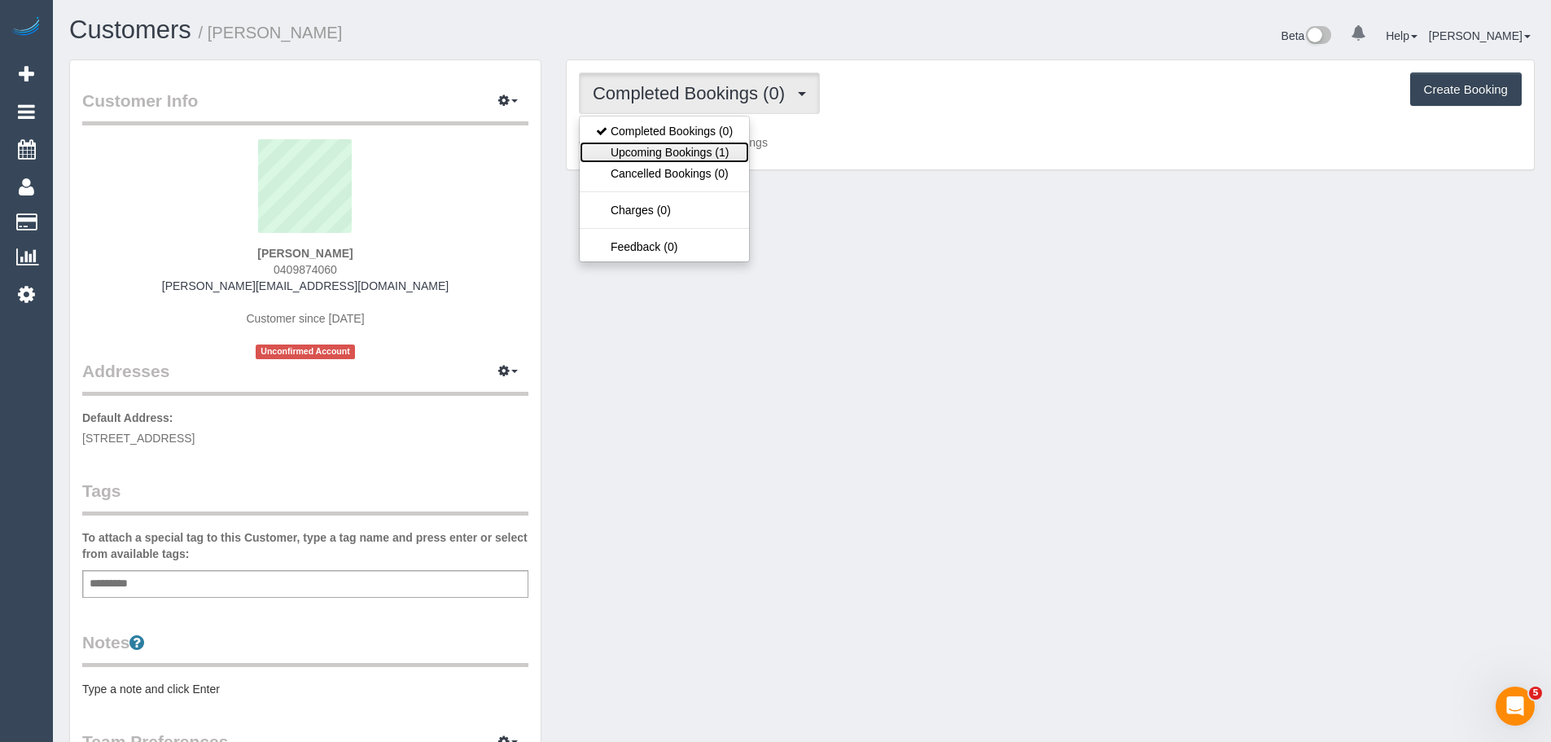
click at [698, 155] on link "Upcoming Bookings (1)" at bounding box center [664, 152] width 169 height 21
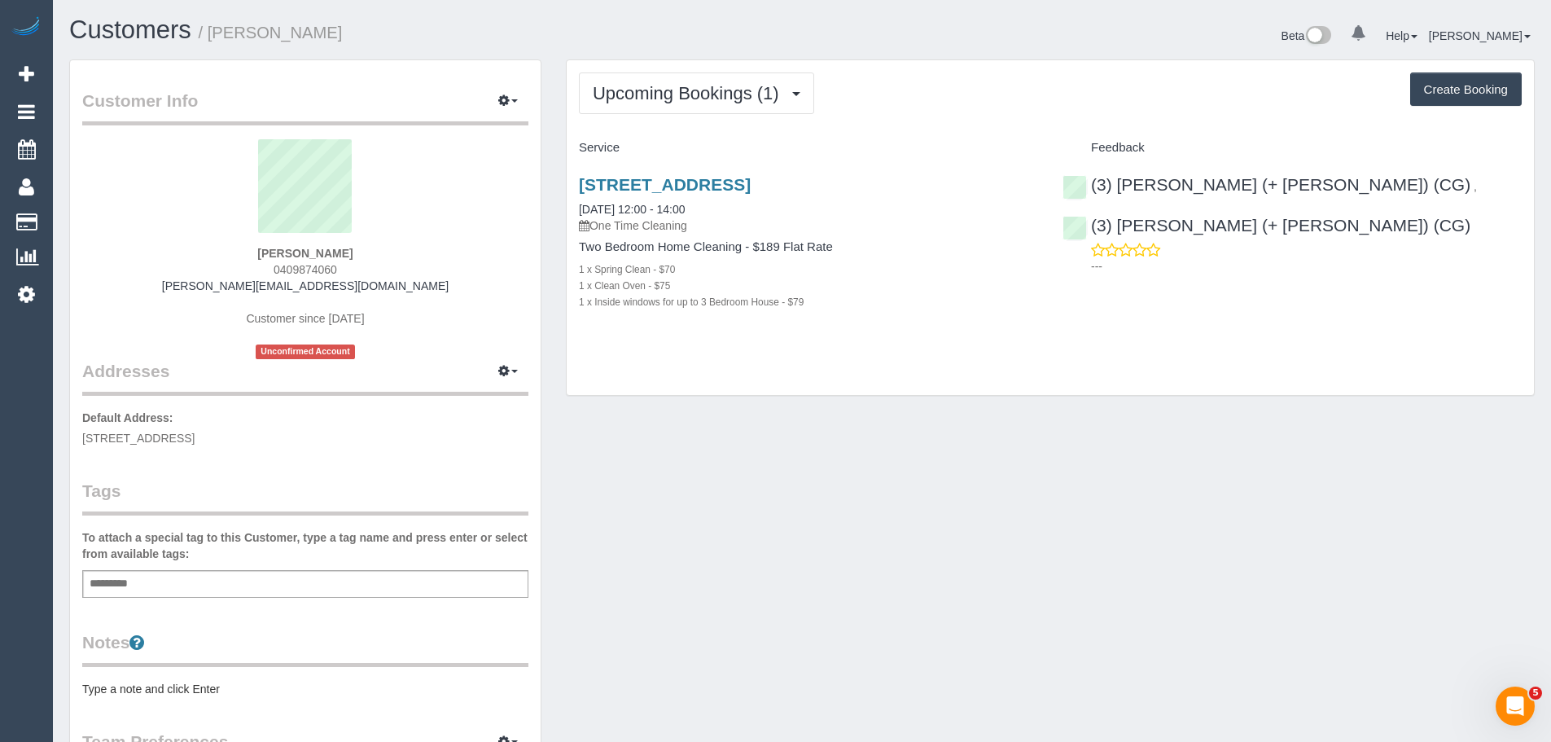
drag, startPoint x: 383, startPoint y: 255, endPoint x: 155, endPoint y: 242, distance: 227.5
click at [155, 242] on div "Philip Rochecouste 0409874060 philip.rochecouste@gmail.com Customer since 2025 …" at bounding box center [305, 249] width 446 height 220
copy div "Philip Rochecouste"
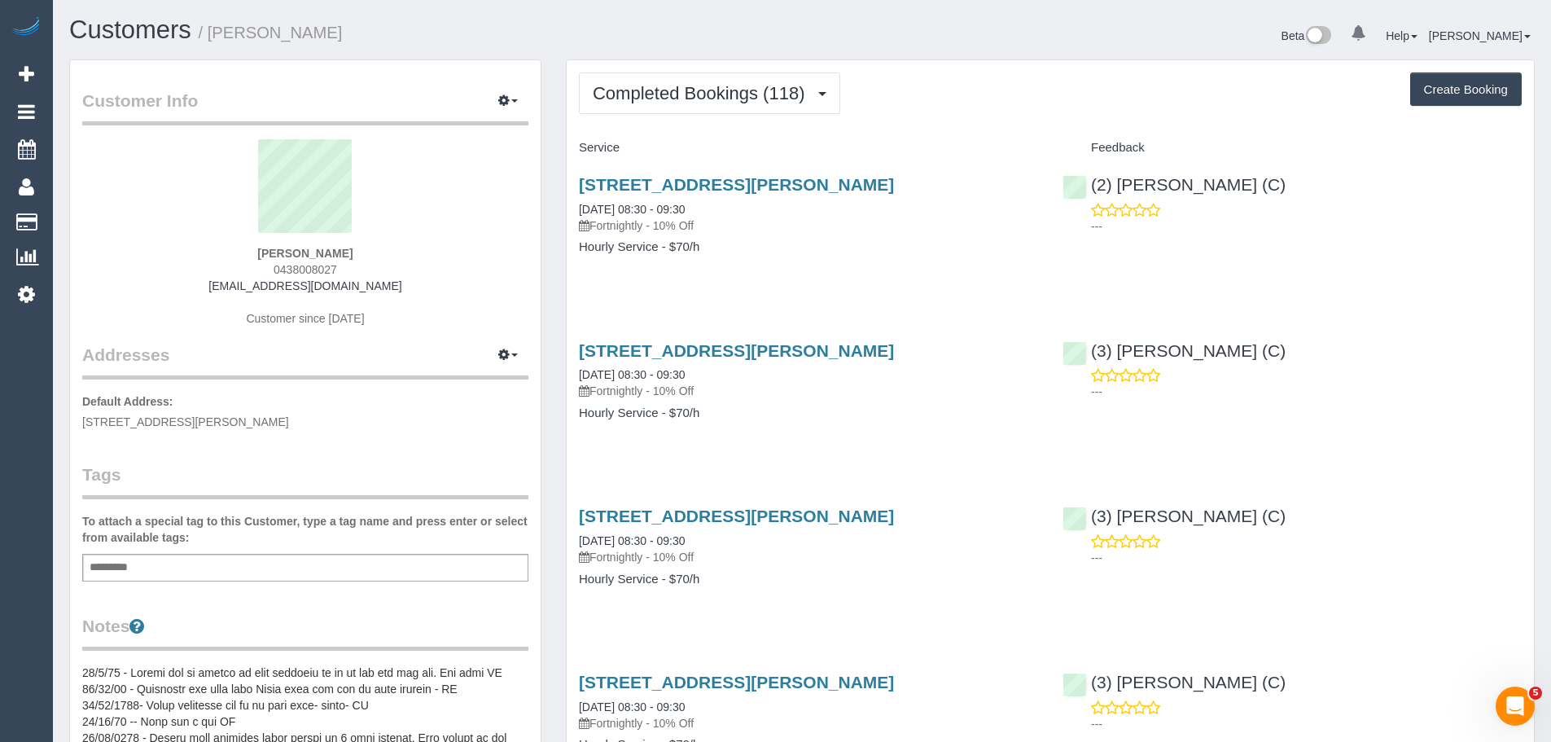
drag, startPoint x: 361, startPoint y: 262, endPoint x: 227, endPoint y: 261, distance: 134.3
click at [227, 261] on div "[PERSON_NAME] 0438008027 [EMAIL_ADDRESS][DOMAIN_NAME] Customer since [DATE]" at bounding box center [305, 241] width 446 height 204
copy span "0438008027"
click at [669, 99] on span "Completed Bookings (118)" at bounding box center [703, 93] width 220 height 20
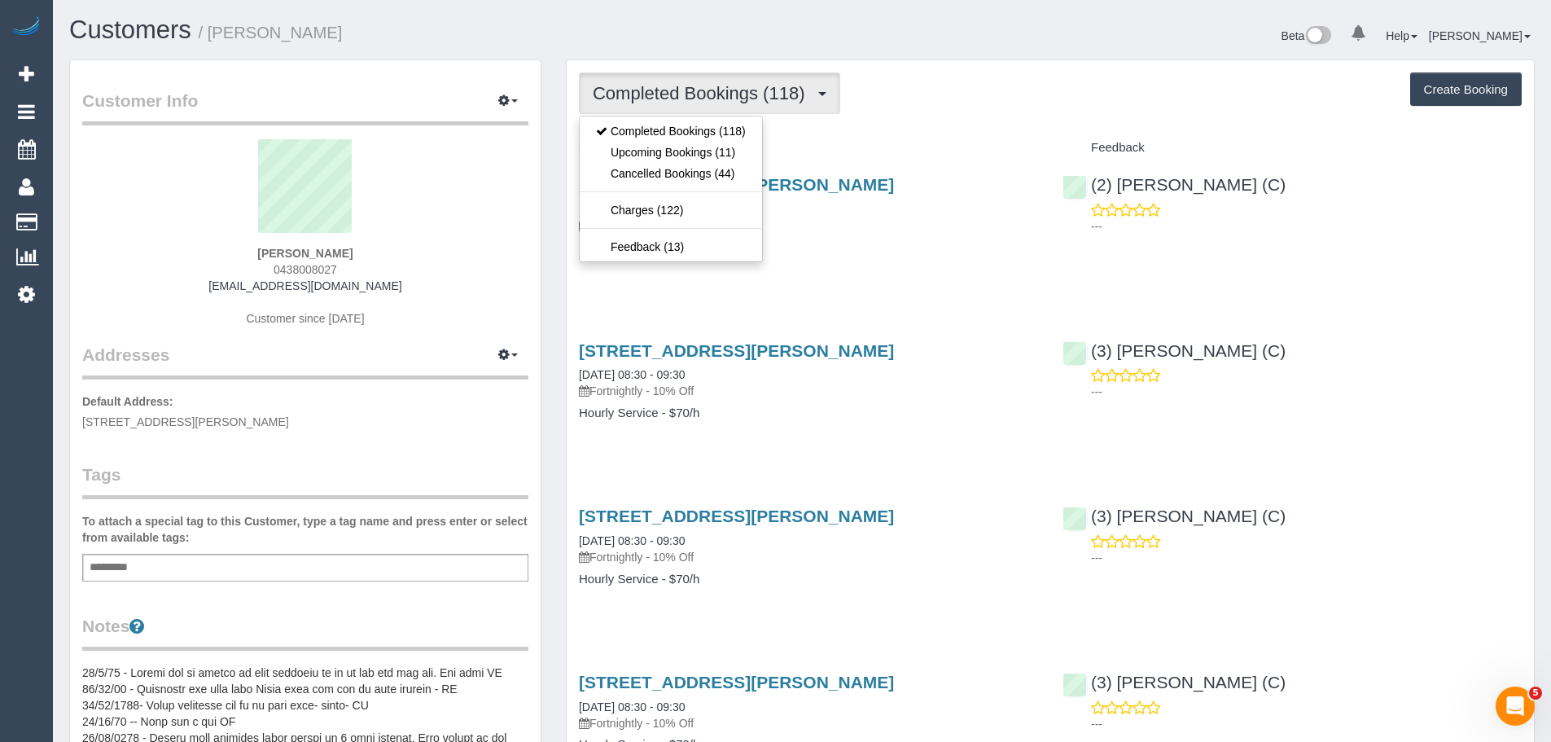
click at [893, 234] on div "[STREET_ADDRESS][PERSON_NAME] [DATE] 08:30 - 09:30 Fortnightly - 10% Off Hourly…" at bounding box center [809, 223] width 484 height 125
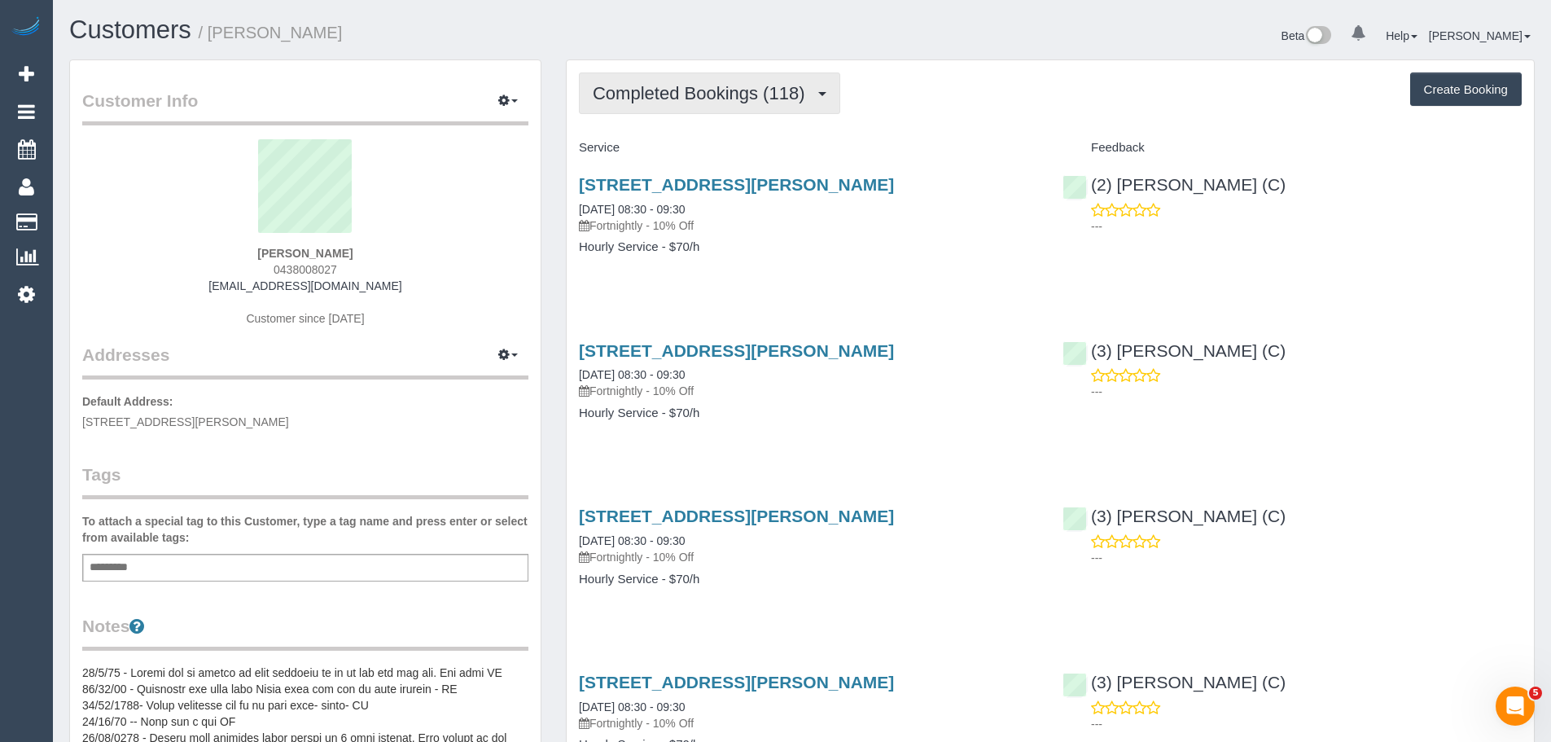
click at [681, 91] on span "Completed Bookings (118)" at bounding box center [703, 93] width 220 height 20
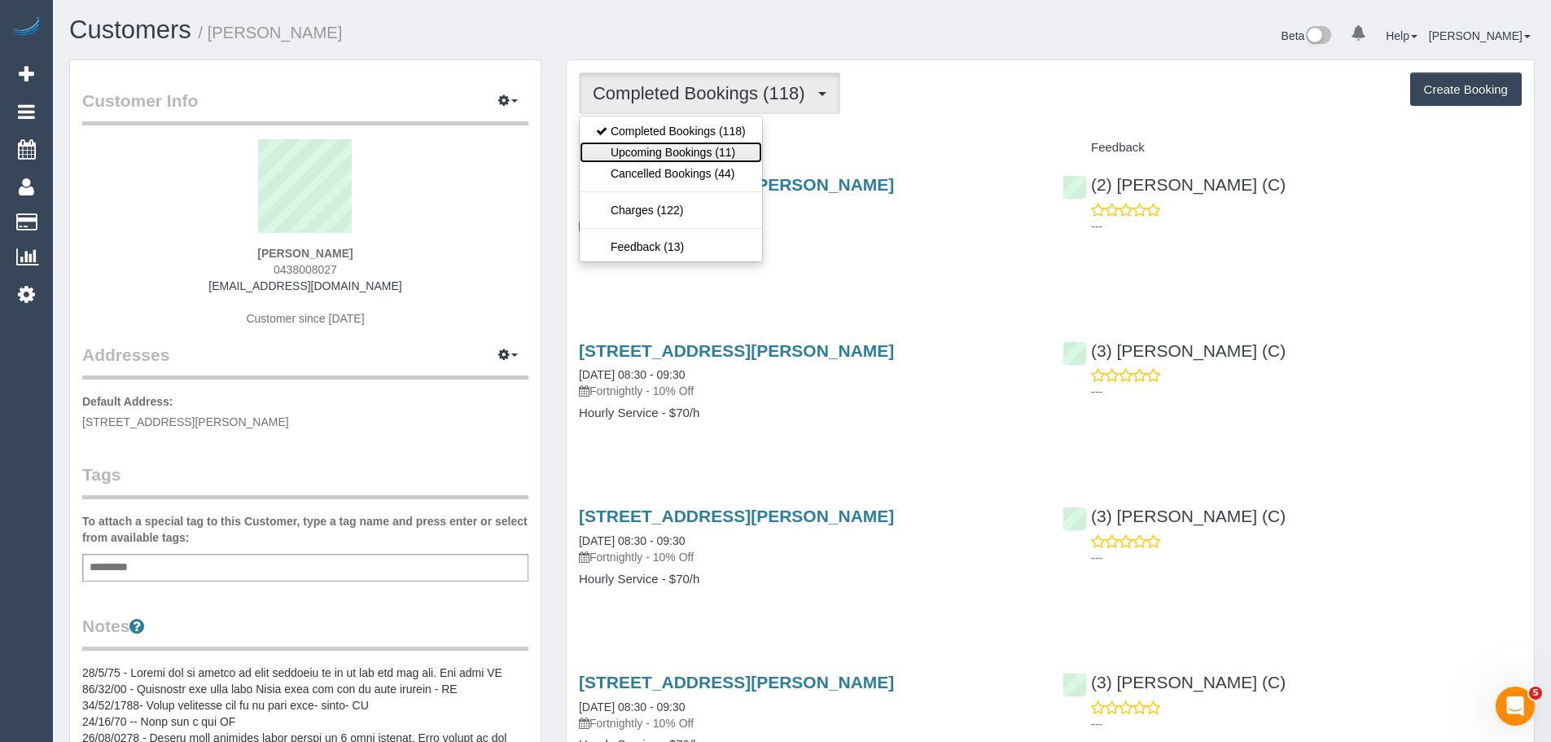
click at [697, 149] on link "Upcoming Bookings (11)" at bounding box center [671, 152] width 182 height 21
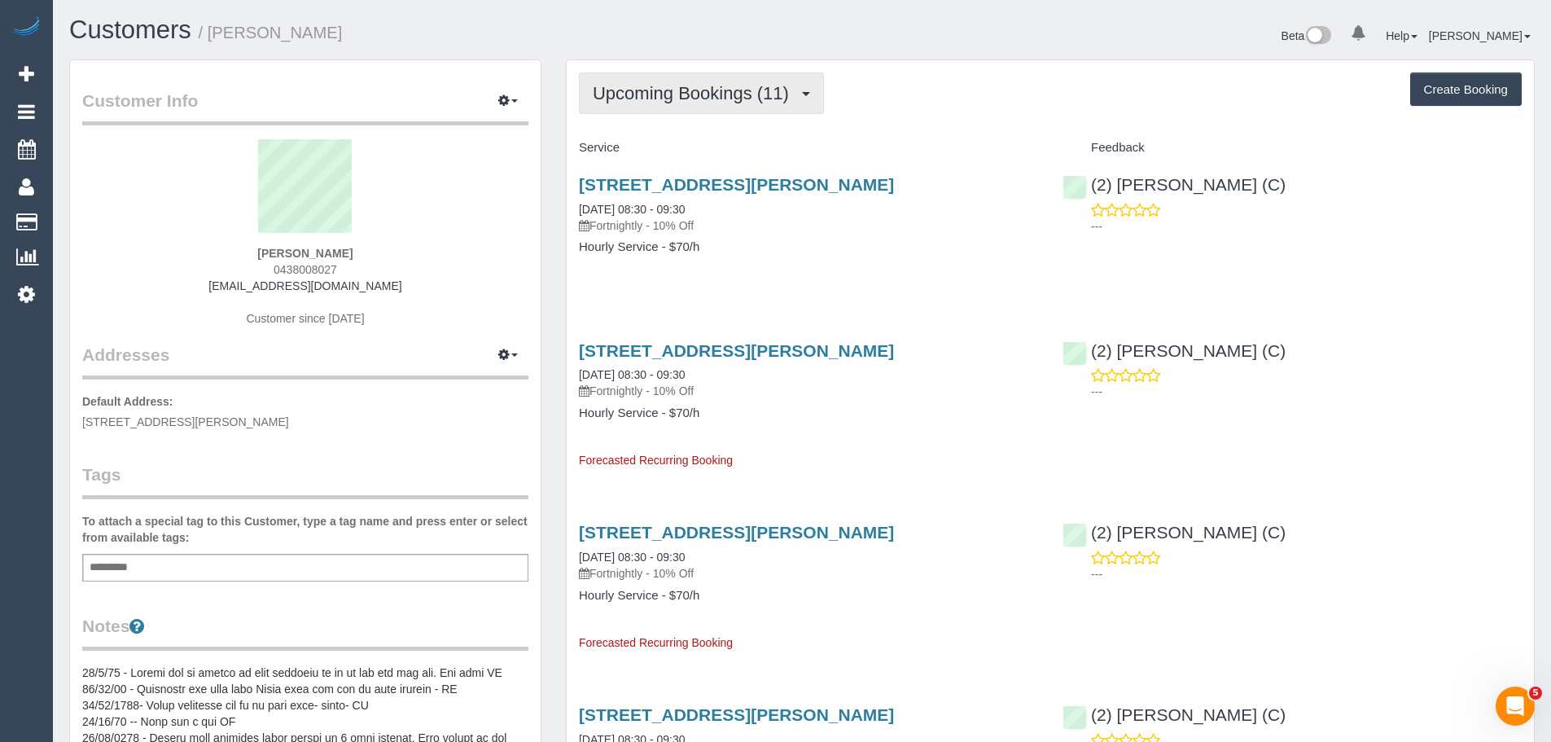
click at [696, 86] on span "Upcoming Bookings (11)" at bounding box center [695, 93] width 204 height 20
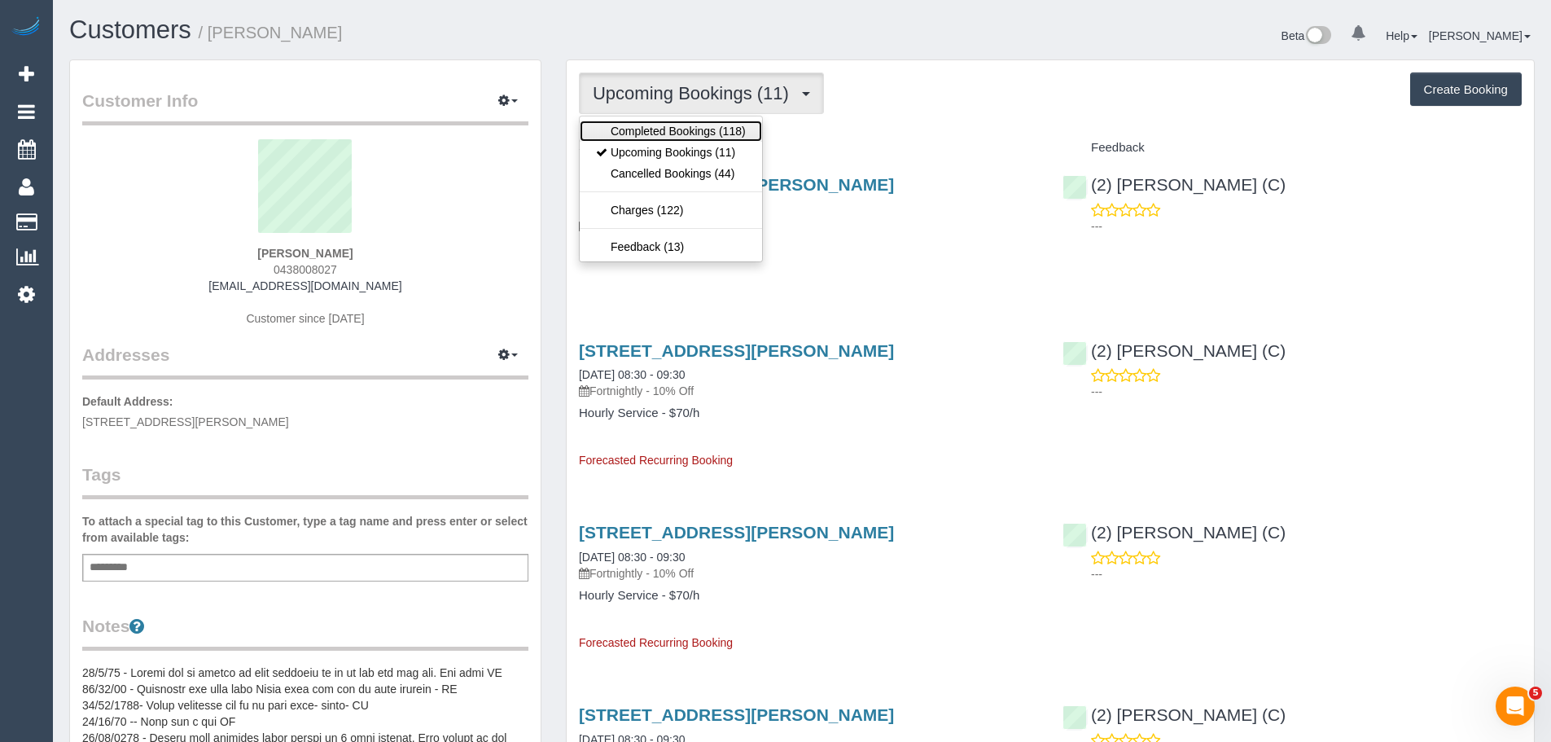
click at [712, 129] on link "Completed Bookings (118)" at bounding box center [671, 130] width 182 height 21
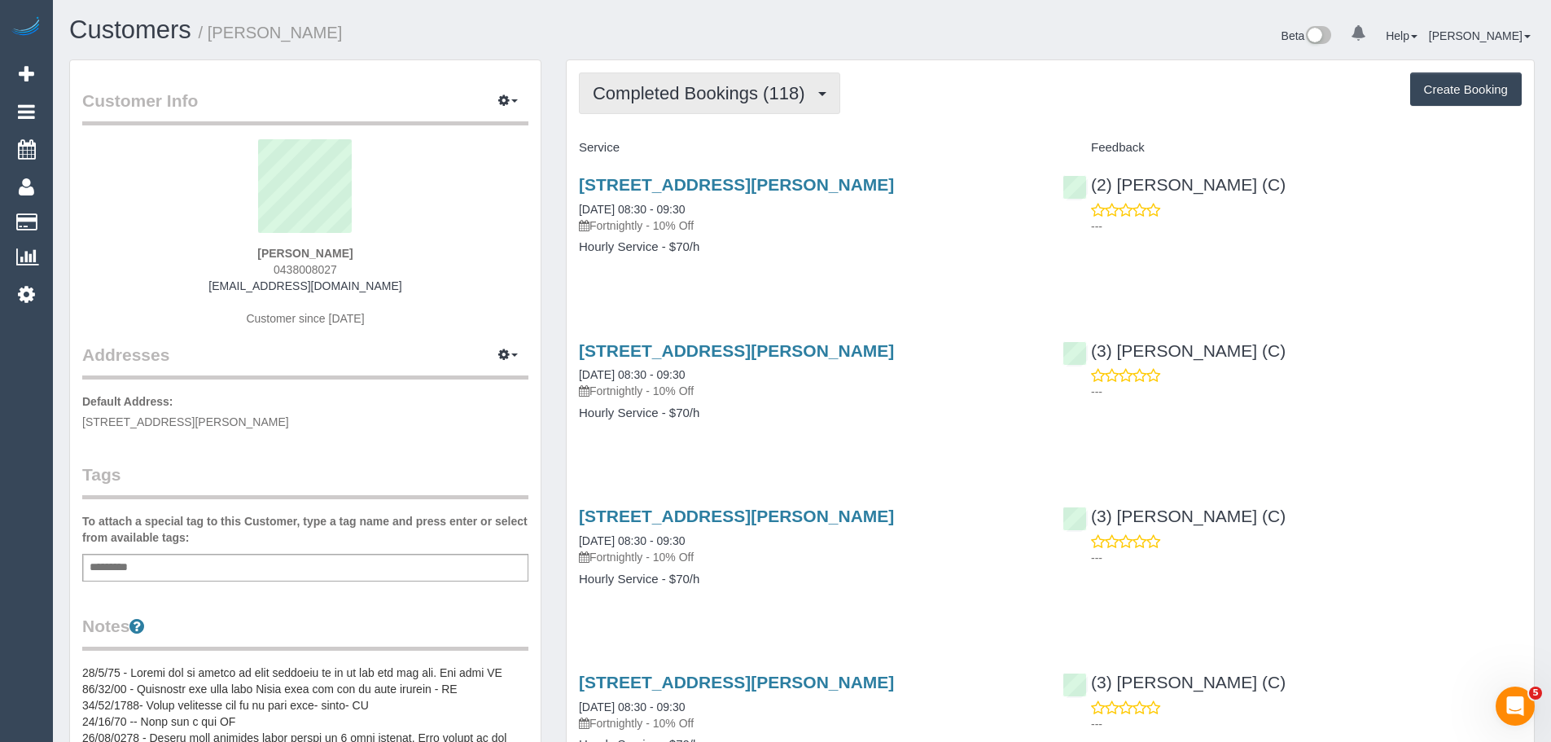
click at [710, 95] on span "Completed Bookings (118)" at bounding box center [703, 93] width 220 height 20
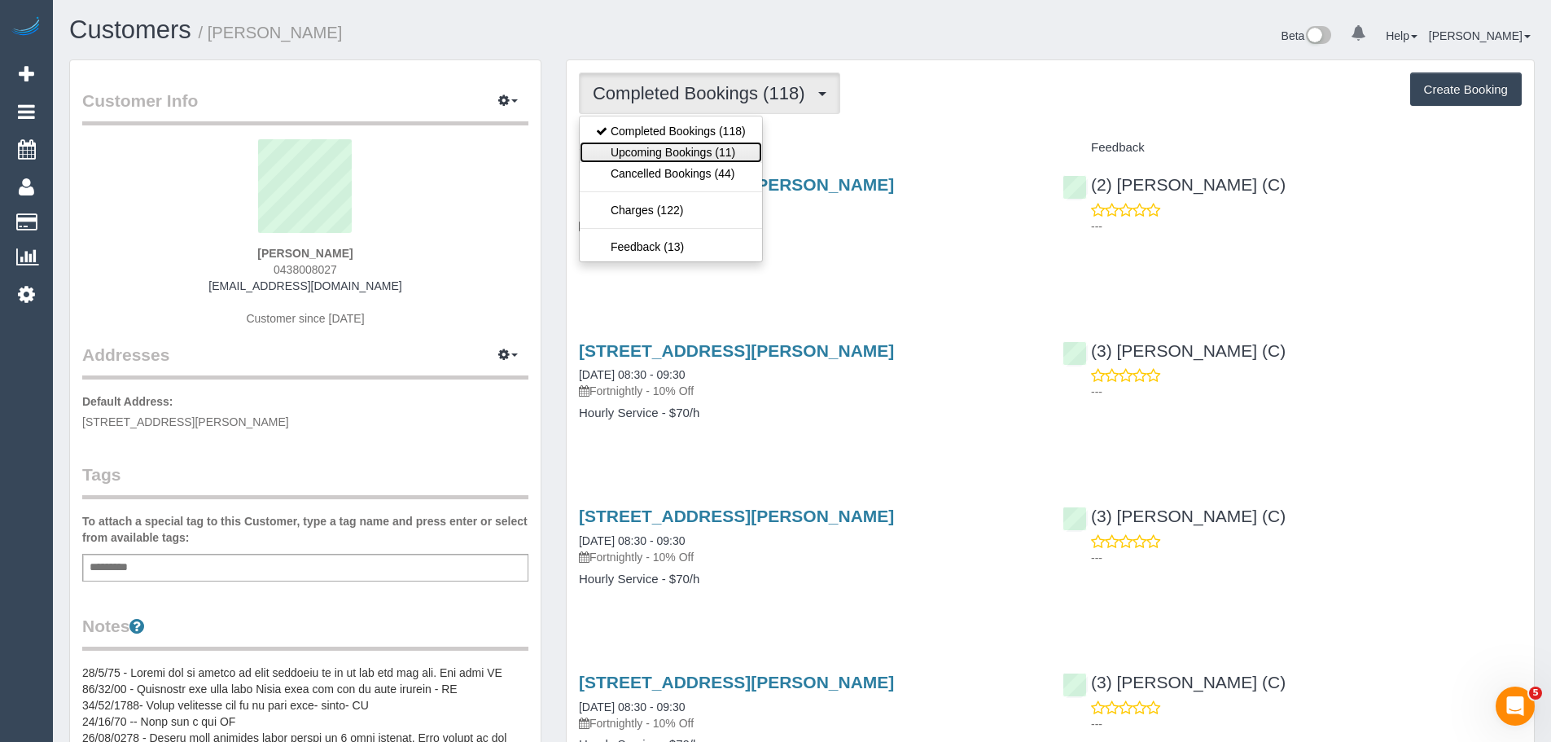
click at [717, 146] on link "Upcoming Bookings (11)" at bounding box center [671, 152] width 182 height 21
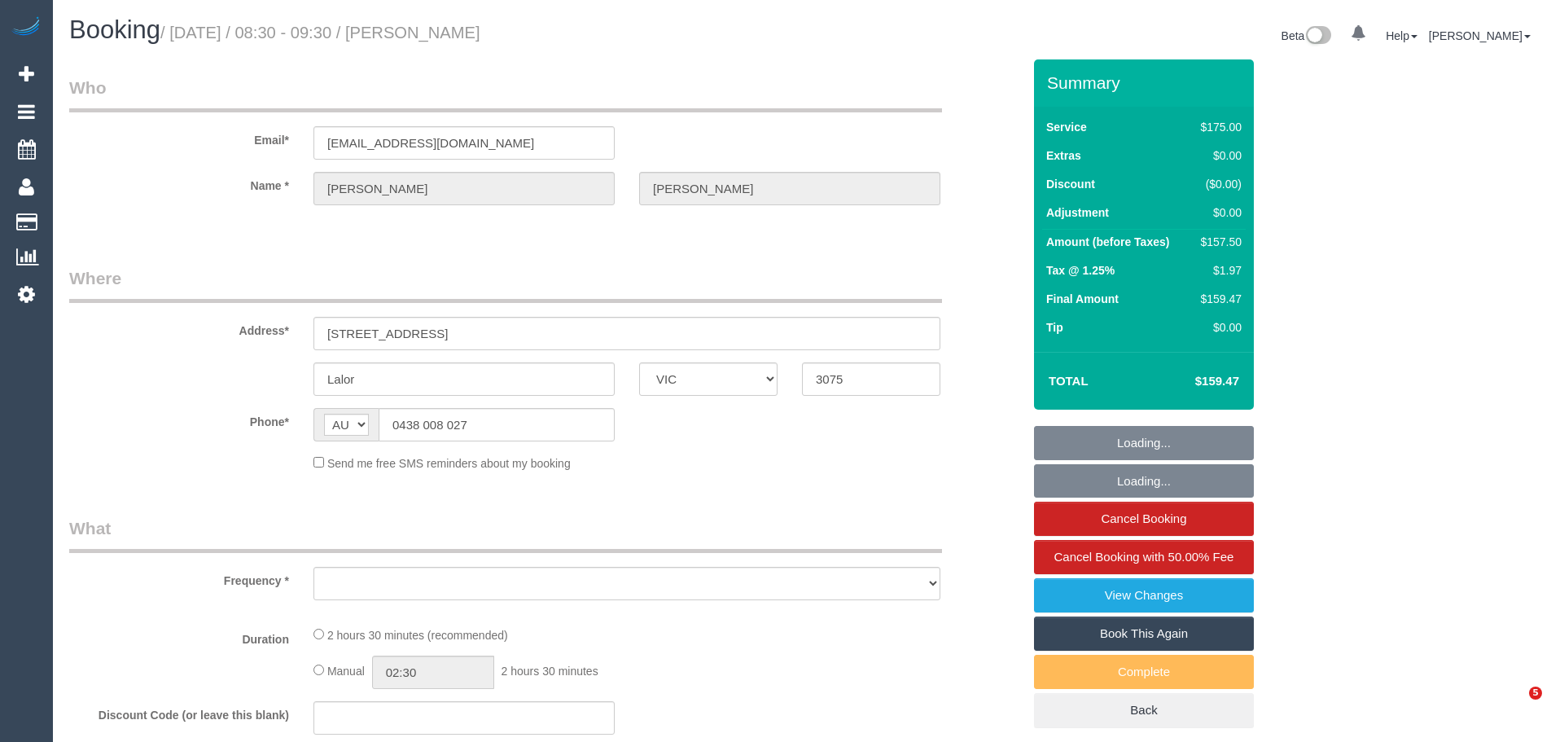
select select "VIC"
select select "string:stripe-pm_1GmXlF2GScqysDRVTP1koXTn"
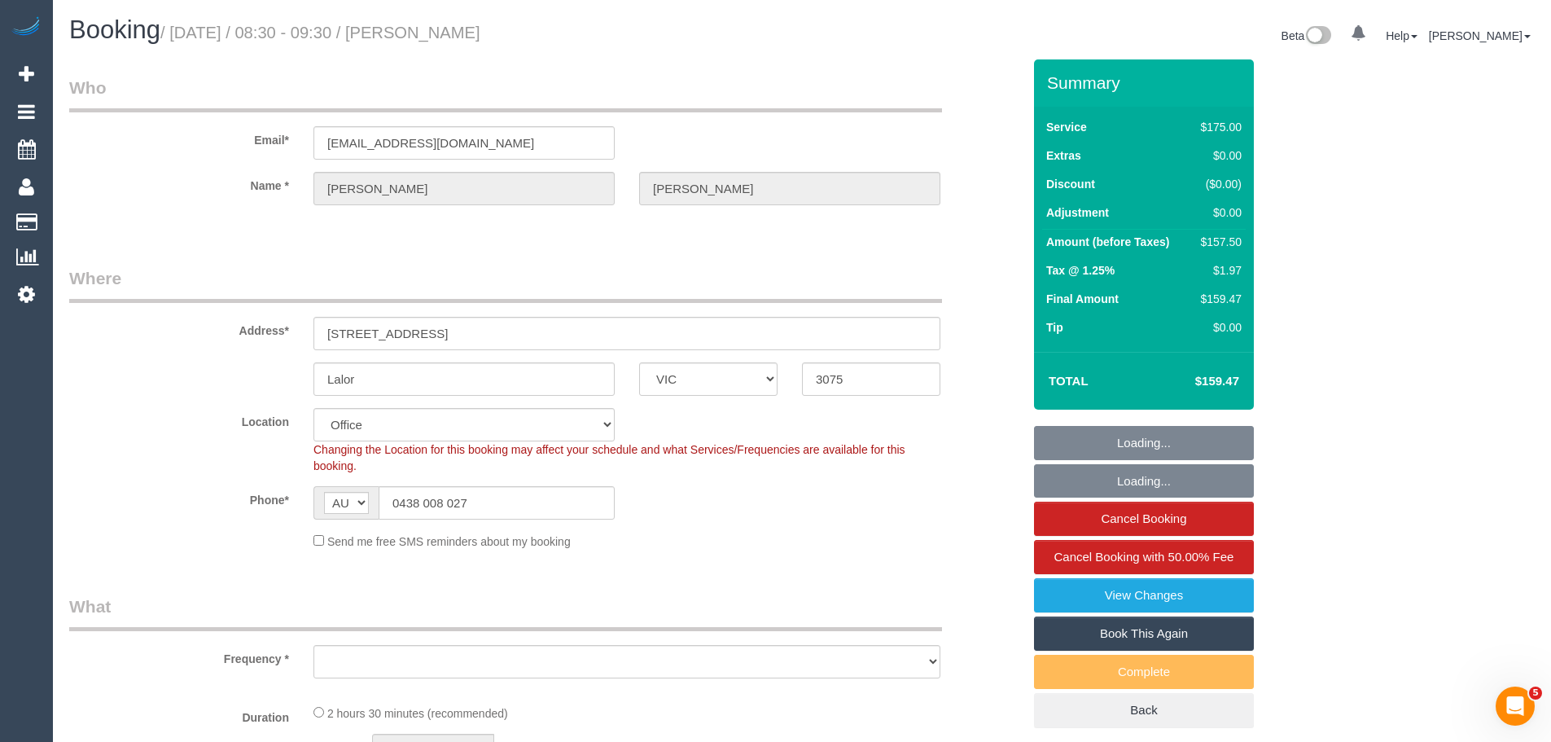
select select "number:27"
select select "150"
select select "object:2131"
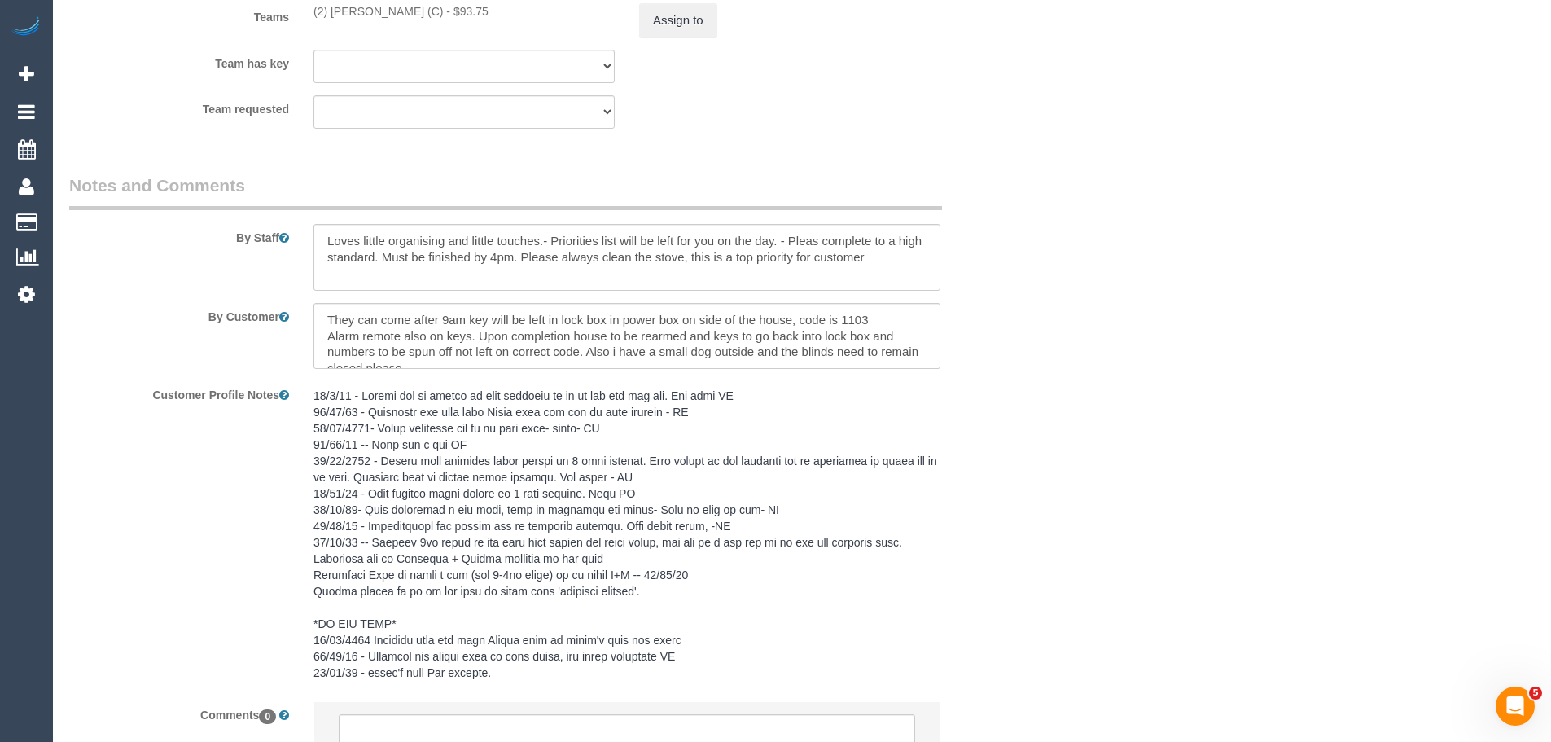
scroll to position [2524, 0]
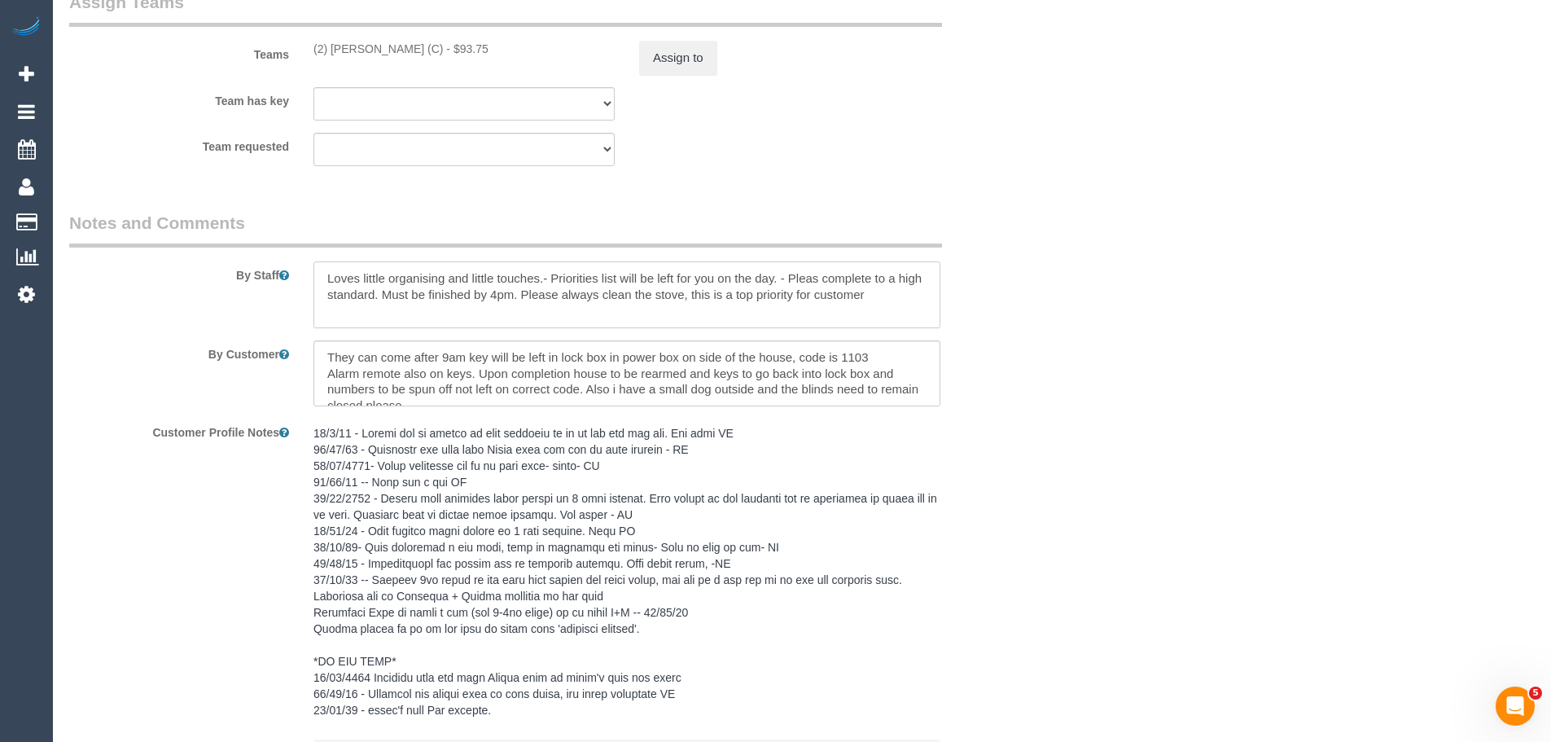
drag, startPoint x: 412, startPoint y: 295, endPoint x: 736, endPoint y: 309, distance: 324.3
click at [730, 309] on textarea at bounding box center [626, 294] width 627 height 67
click at [777, 309] on textarea at bounding box center [626, 294] width 627 height 67
drag, startPoint x: 593, startPoint y: 294, endPoint x: 772, endPoint y: 300, distance: 179.2
click at [764, 299] on textarea at bounding box center [626, 294] width 627 height 67
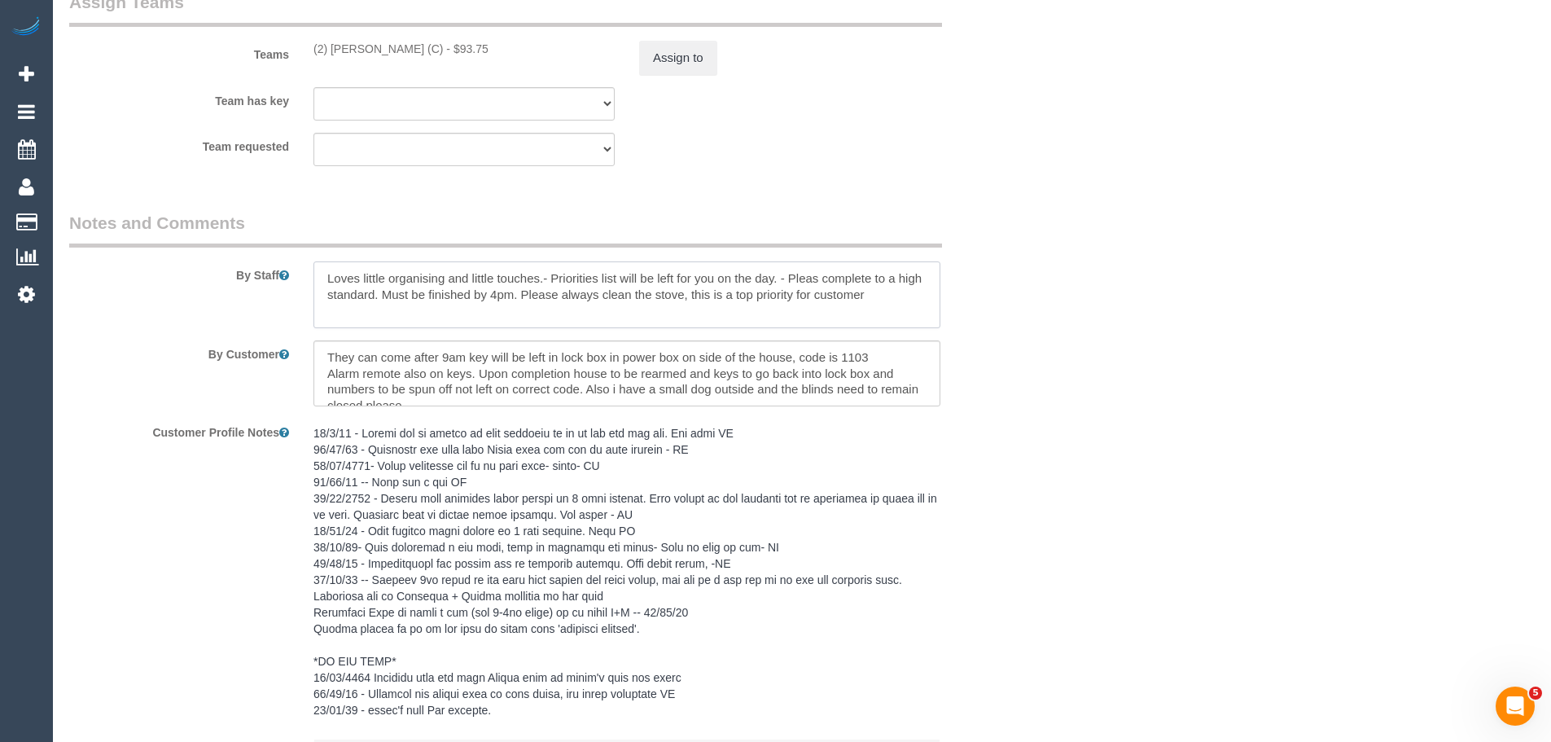
click at [812, 313] on textarea at bounding box center [626, 294] width 627 height 67
drag, startPoint x: 618, startPoint y: 292, endPoint x: 832, endPoint y: 301, distance: 214.3
click at [826, 301] on textarea at bounding box center [626, 294] width 627 height 67
click at [382, 357] on textarea at bounding box center [626, 373] width 627 height 67
click at [510, 378] on textarea at bounding box center [626, 373] width 627 height 67
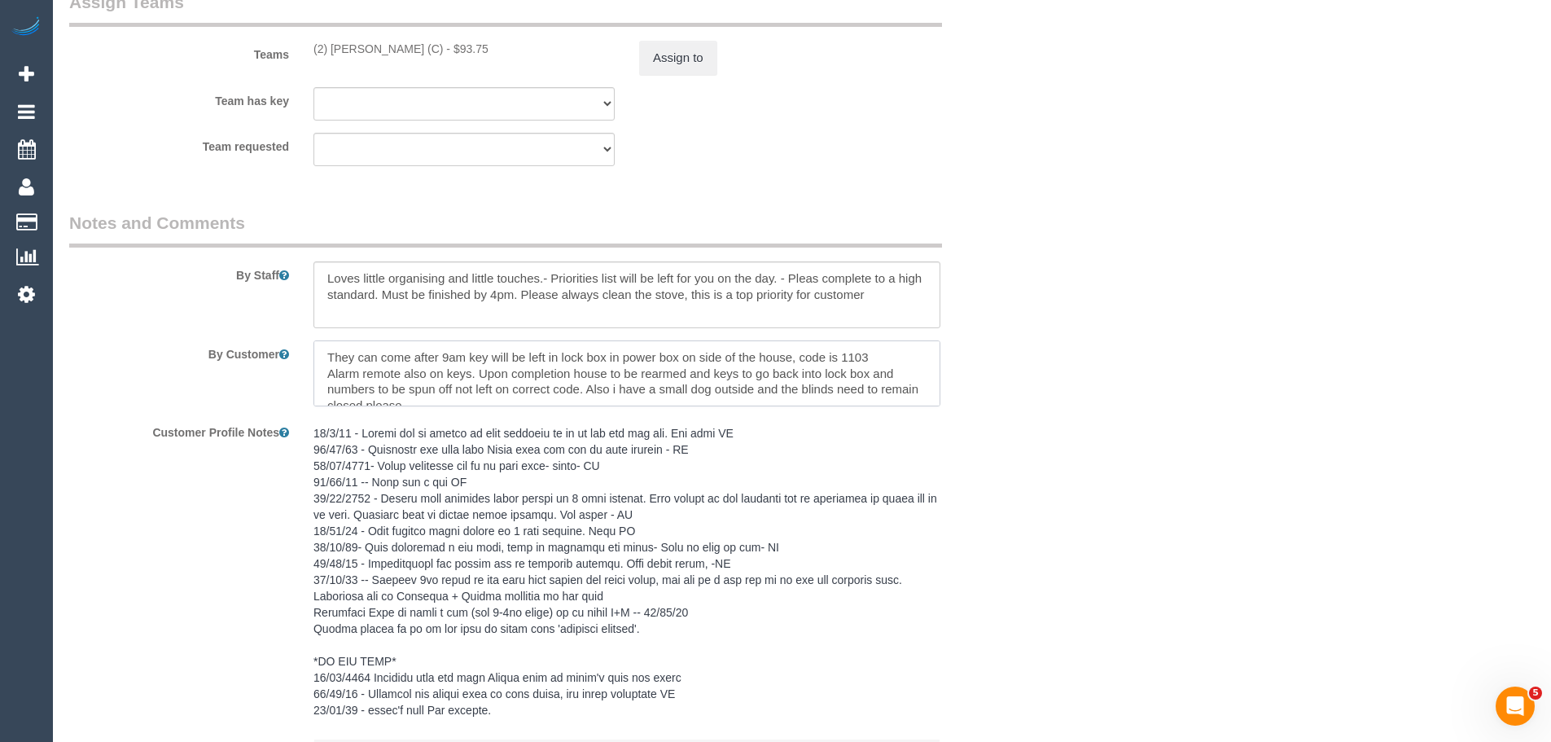
scroll to position [2442, 0]
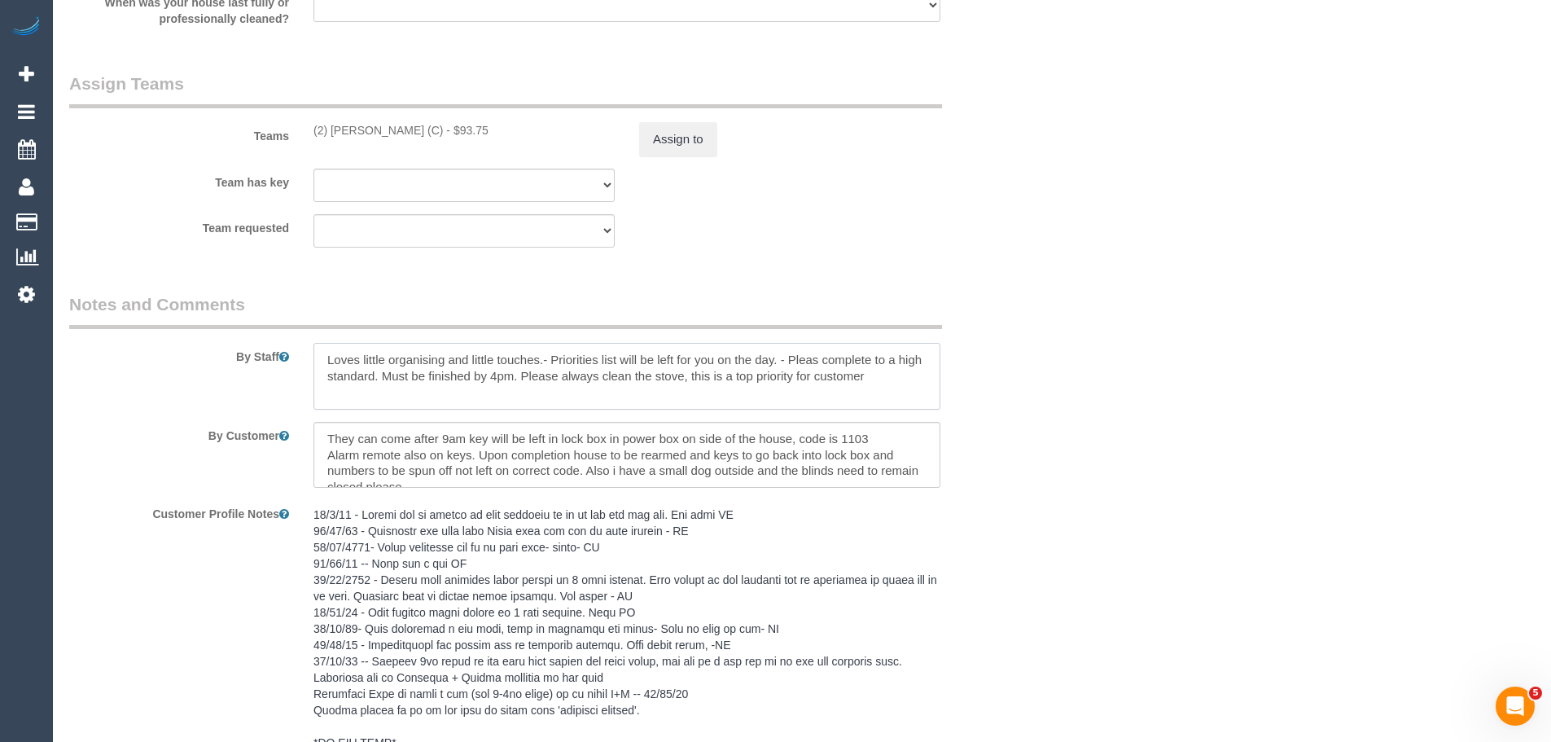
drag, startPoint x: 520, startPoint y: 375, endPoint x: 897, endPoint y: 395, distance: 377.4
click at [896, 394] on textarea at bounding box center [626, 376] width 627 height 67
click at [725, 393] on textarea at bounding box center [626, 376] width 627 height 67
click at [560, 381] on textarea at bounding box center [626, 376] width 627 height 67
drag, startPoint x: 520, startPoint y: 378, endPoint x: 693, endPoint y: 384, distance: 172.7
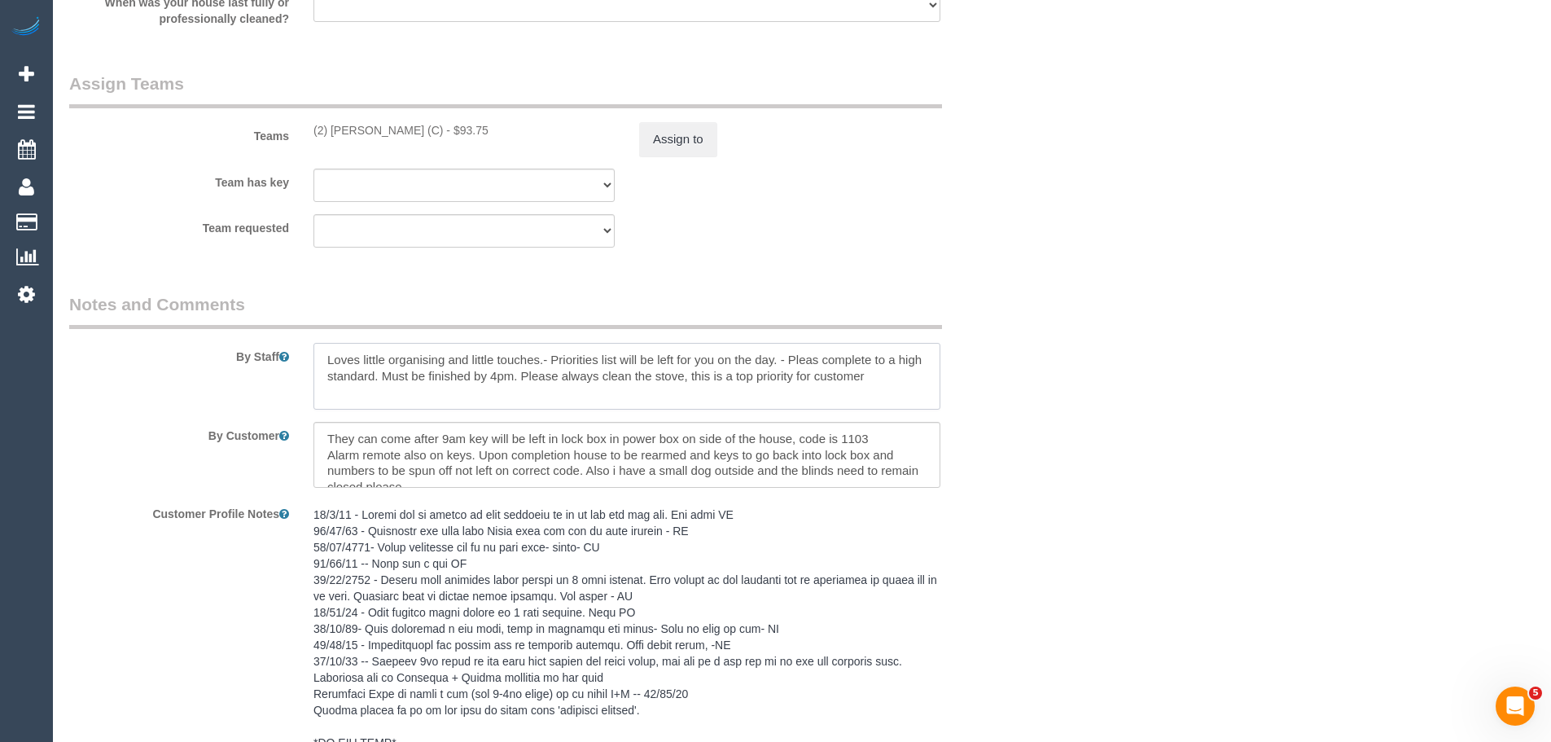
click at [693, 384] on textarea at bounding box center [626, 376] width 627 height 67
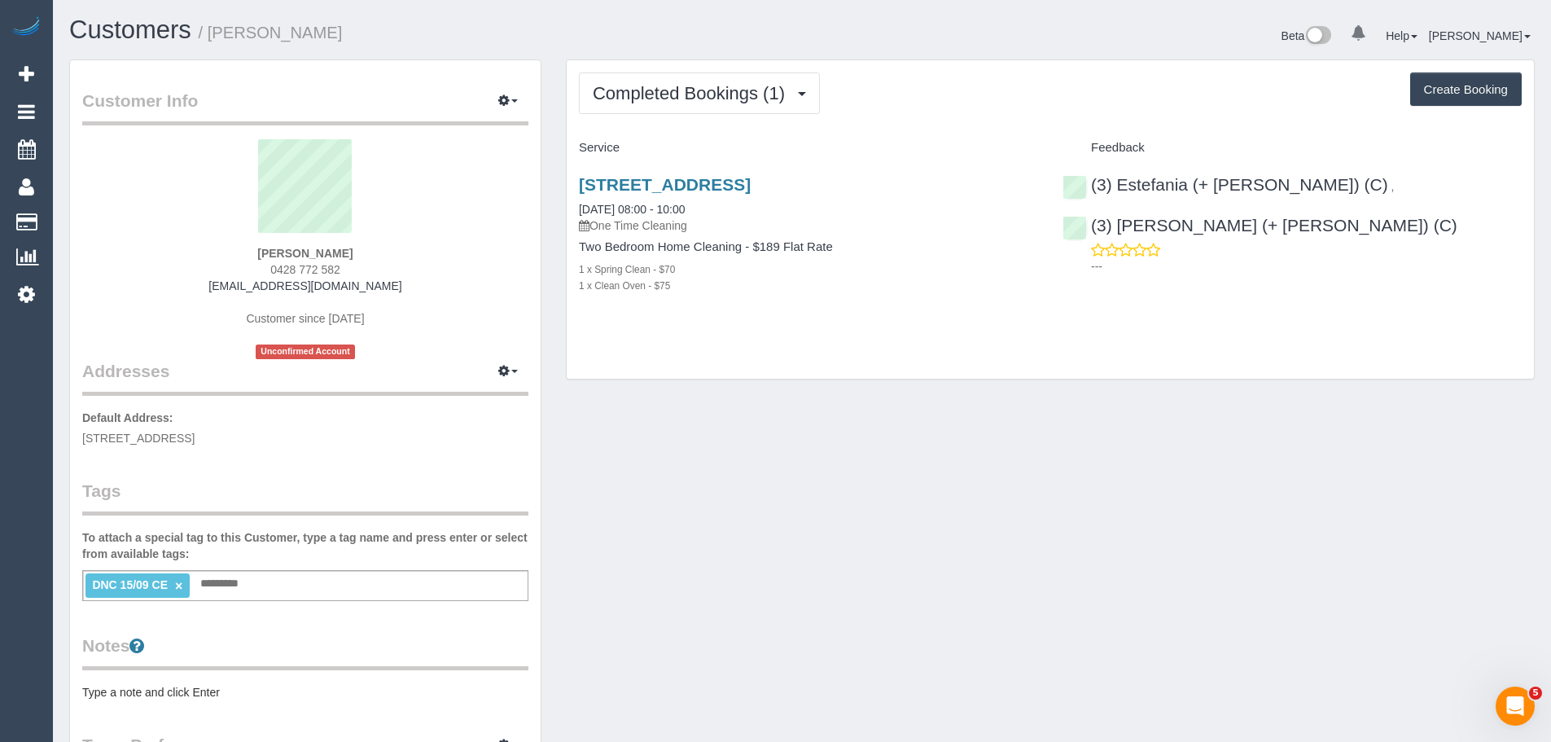
drag, startPoint x: 349, startPoint y: 258, endPoint x: 232, endPoint y: 246, distance: 117.9
click at [232, 246] on div "Alison Bice 0428 772 582 ajbice@gmail.com Customer since 2025 Unconfirmed Accou…" at bounding box center [305, 249] width 446 height 220
copy strong "Alison Bice"
drag, startPoint x: 742, startPoint y: 206, endPoint x: 576, endPoint y: 216, distance: 166.4
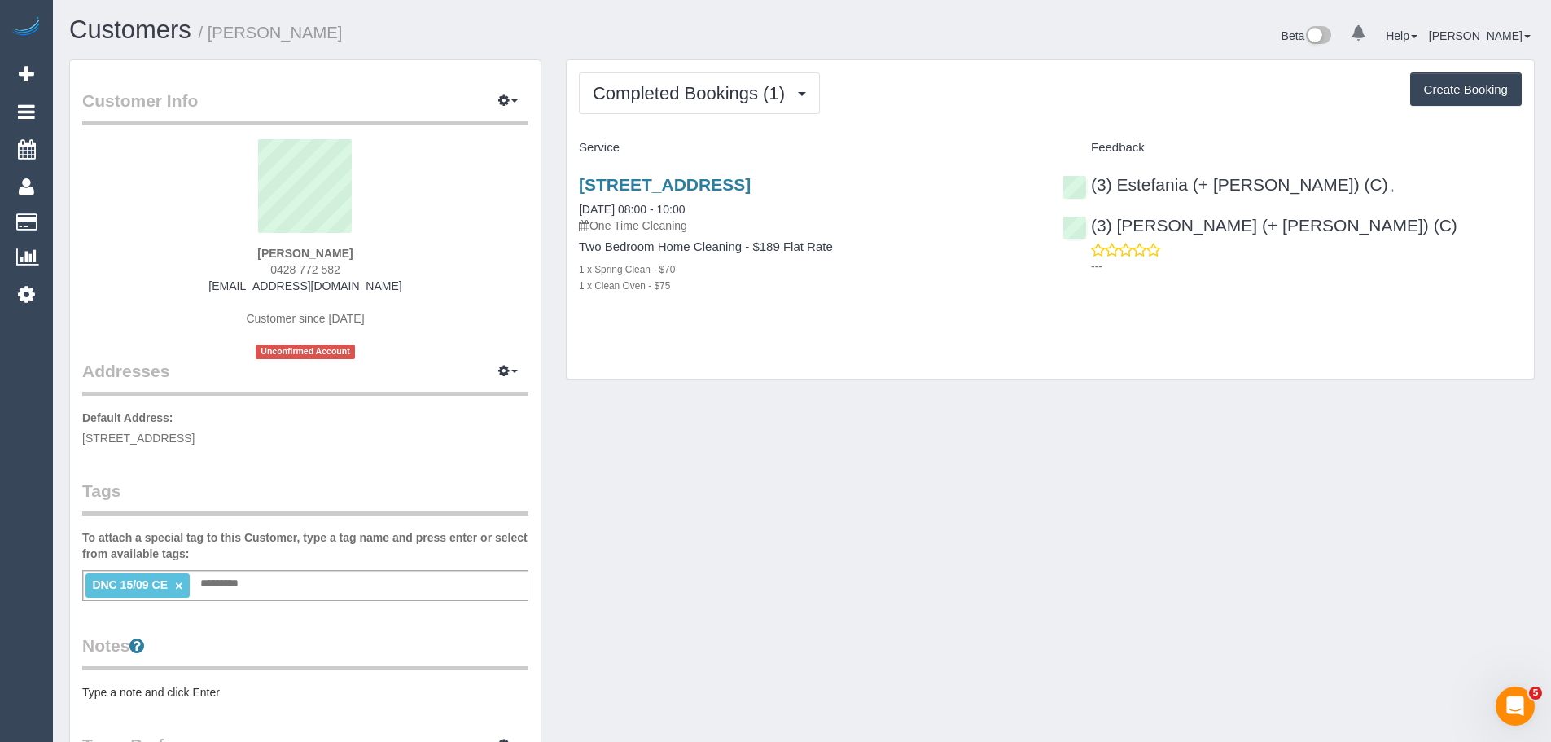
click at [576, 216] on div "2/4-6 Lovely Street, Fawkner, VIC 3060 15/09/2025 08:00 - 10:00 One Time Cleani…" at bounding box center [809, 243] width 484 height 164
copy link "15/09/2025 08:00 - 10:00"
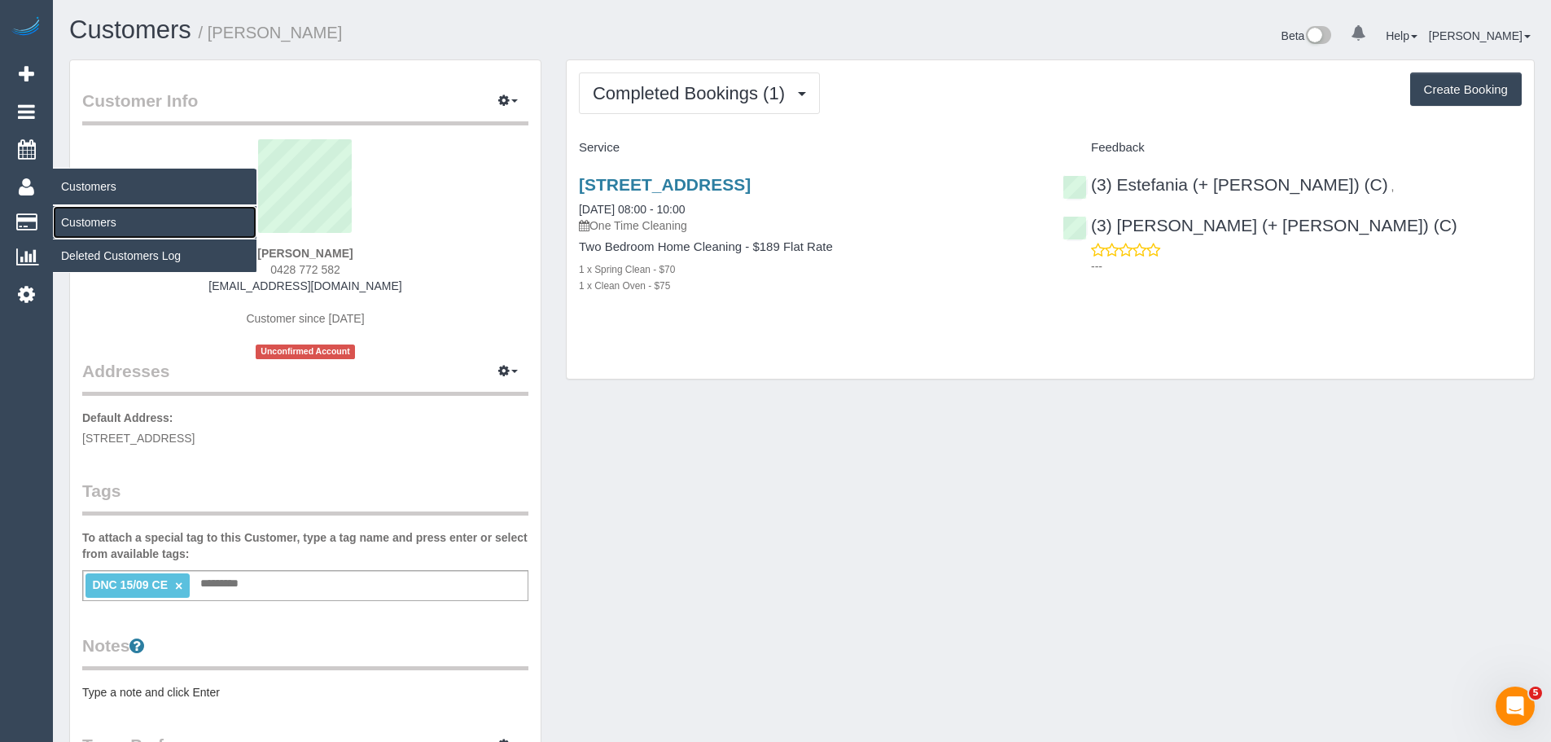
drag, startPoint x: 91, startPoint y: 222, endPoint x: 108, endPoint y: 218, distance: 17.6
click at [91, 222] on link "Customers" at bounding box center [155, 222] width 204 height 33
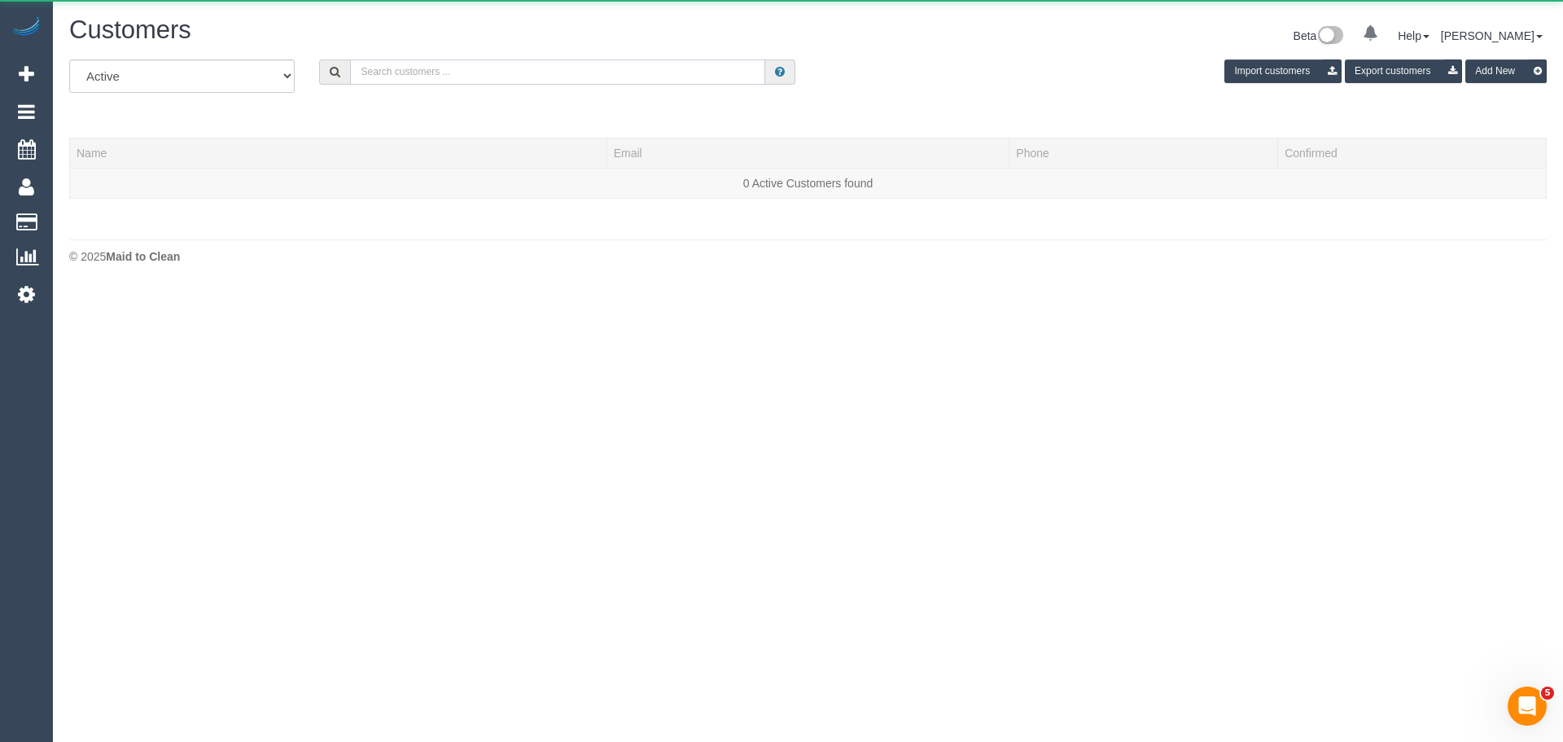
click at [471, 77] on input "text" at bounding box center [557, 71] width 415 height 25
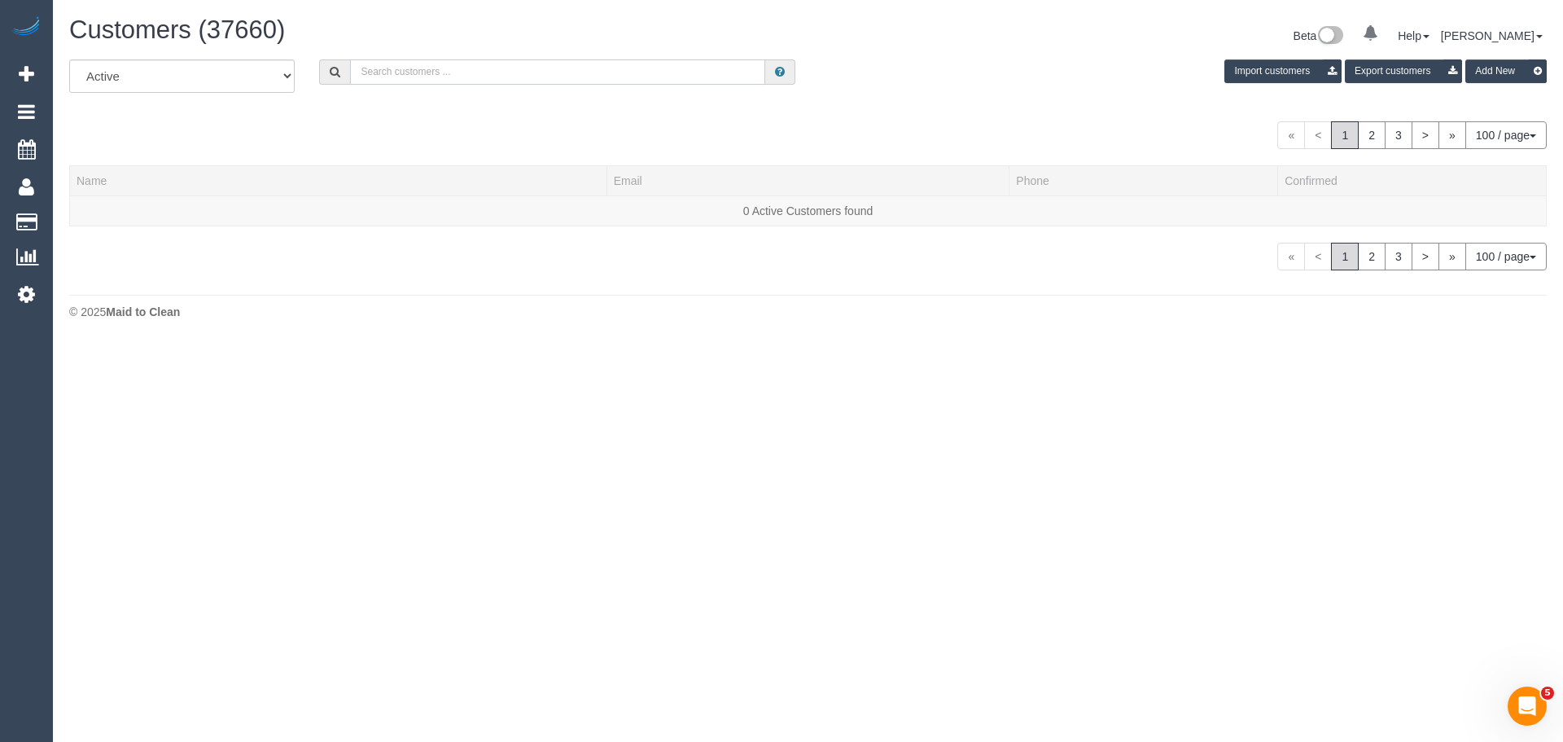
paste input "r_geremia@hotmail.com"
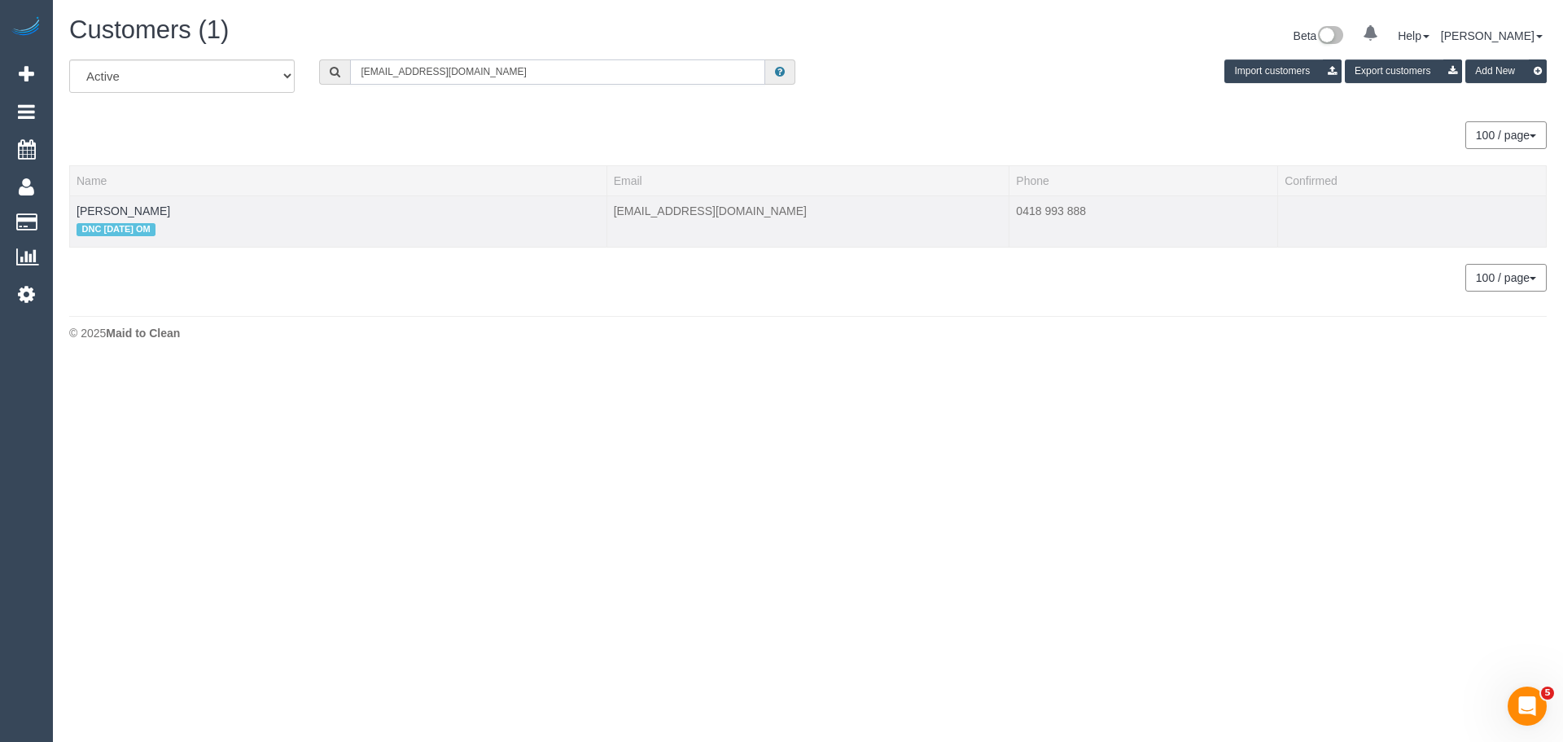
type input "r_geremia@hotmail.com"
drag, startPoint x: 189, startPoint y: 210, endPoint x: 76, endPoint y: 209, distance: 113.2
click at [76, 209] on td "Raquel Campese DNC 16/09/25 OM" at bounding box center [338, 220] width 537 height 51
copy link "Raquel Campese"
click at [134, 209] on link "Raquel Campese" at bounding box center [124, 210] width 94 height 13
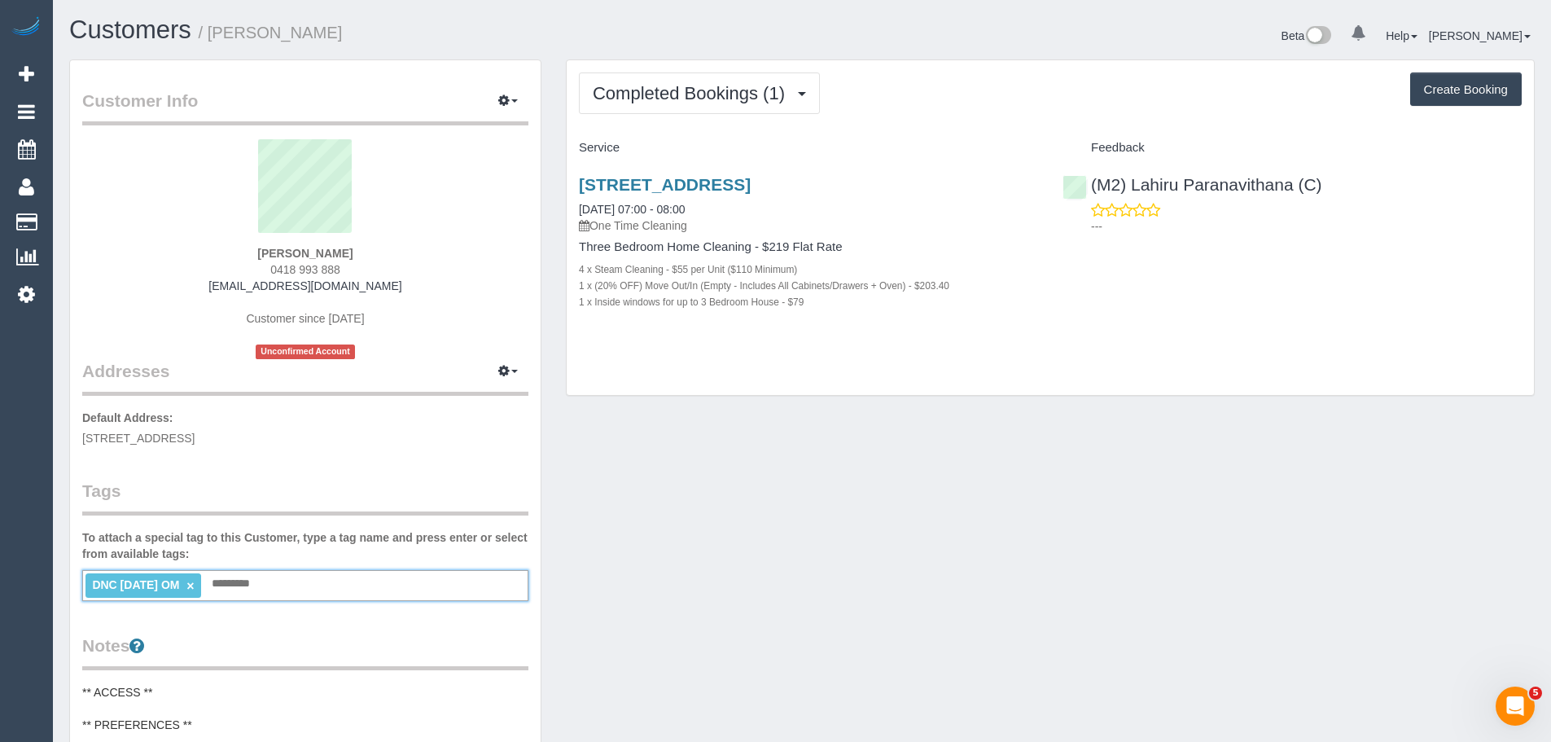
click at [261, 578] on input "text" at bounding box center [235, 583] width 55 height 21
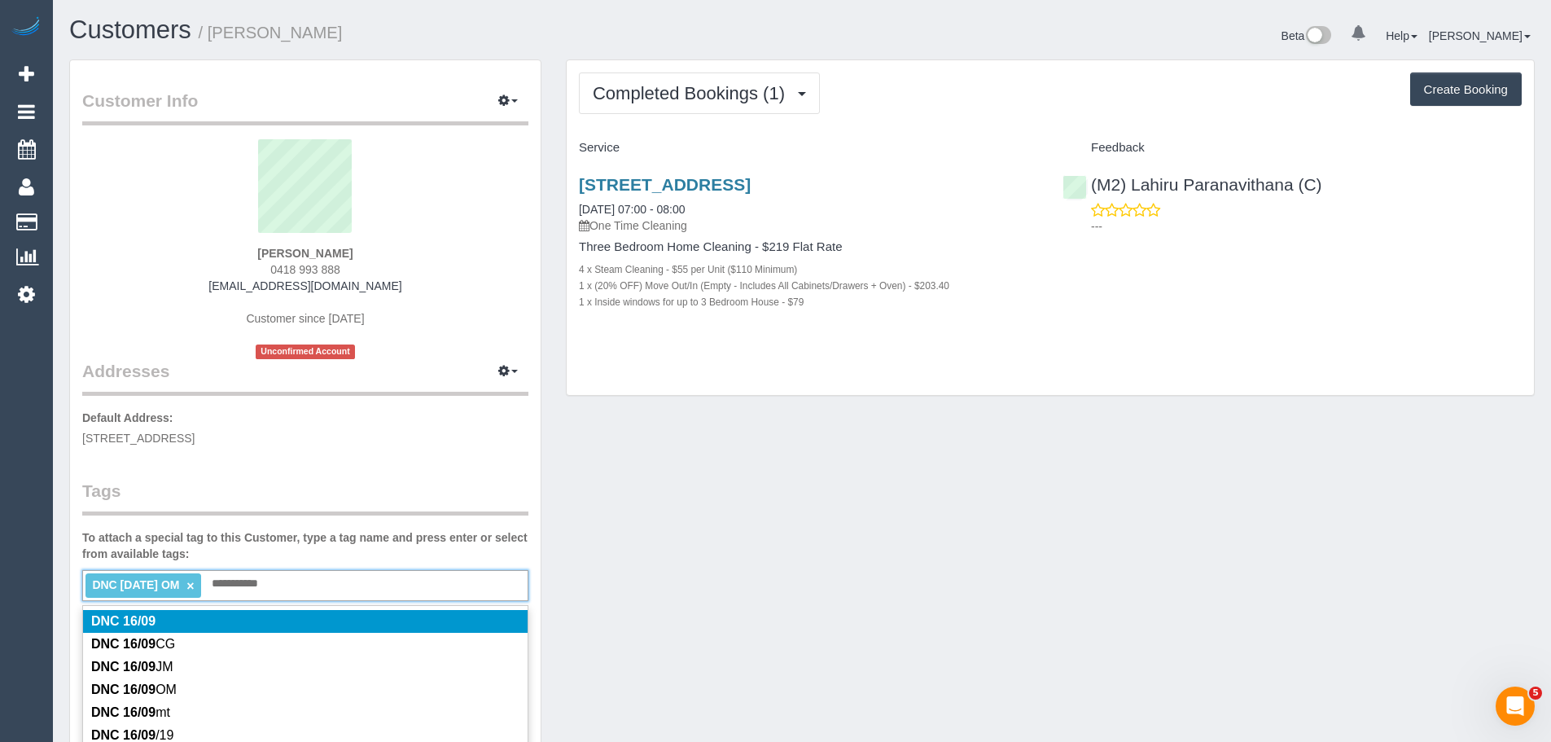
type input "**********"
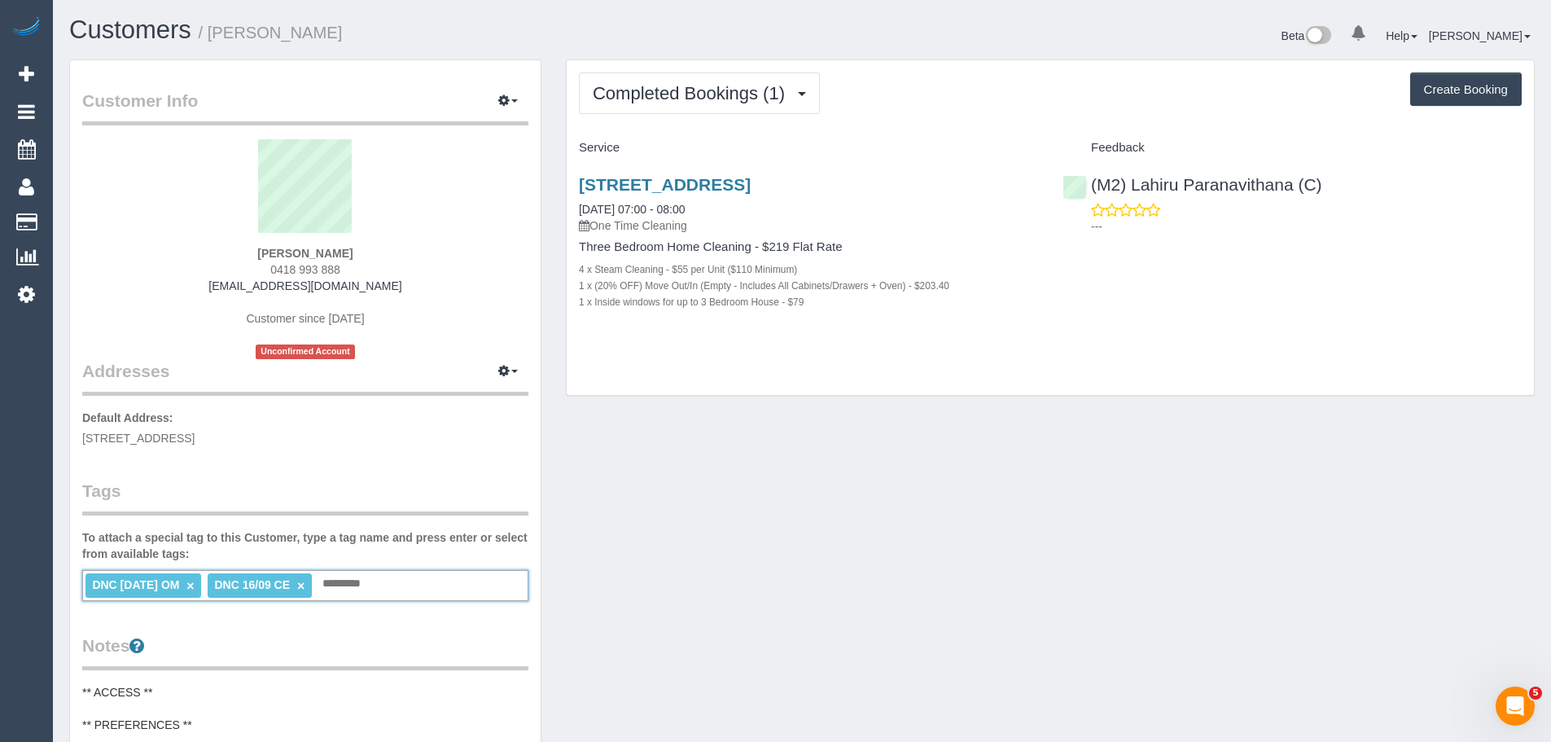
click at [194, 587] on link "×" at bounding box center [189, 586] width 7 height 14
drag, startPoint x: 1298, startPoint y: 174, endPoint x: 1088, endPoint y: 173, distance: 209.2
click at [1088, 173] on div "(M2) Lahiru Paranavithana (C) ---" at bounding box center [1292, 201] width 484 height 80
copy link "(M2) Lahiru Paranavithana (C)"
drag, startPoint x: 576, startPoint y: 204, endPoint x: 839, endPoint y: 349, distance: 301.3
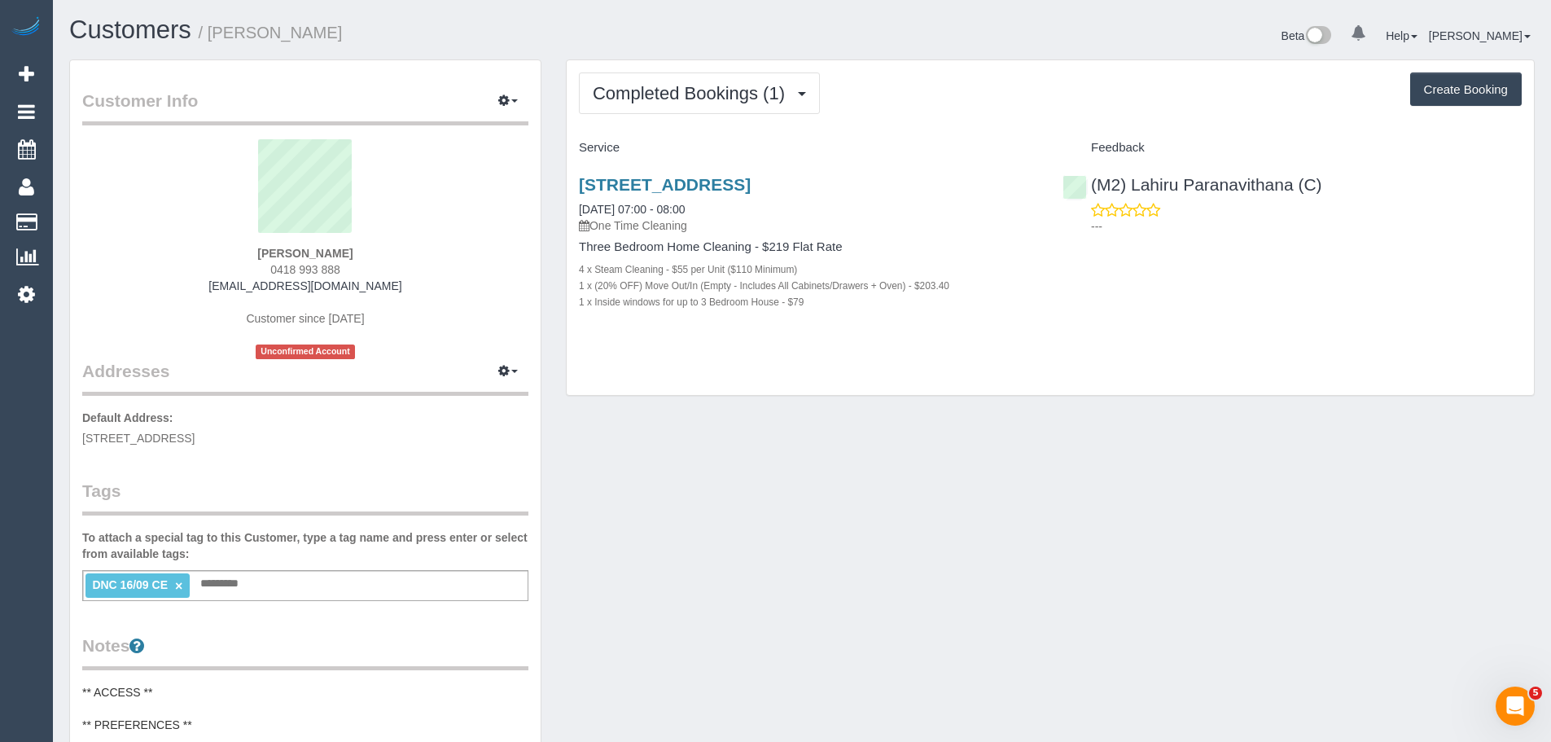
click at [839, 349] on div "Completed Bookings (1) Completed Bookings (1) Upcoming Bookings (0) Cancelled B…" at bounding box center [1050, 227] width 967 height 335
copy div "16/09/2025 07:00 - 08:00 One Time Cleaning Three Bedroom Home Cleaning - $219 F…"
drag, startPoint x: 357, startPoint y: 269, endPoint x: 217, endPoint y: 267, distance: 140.8
click at [217, 267] on div "Raquel Campese 0418 993 888 r_geremia@hotmail.com Customer since 2025 Unconfirm…" at bounding box center [305, 249] width 446 height 220
copy span "0418 993 888"
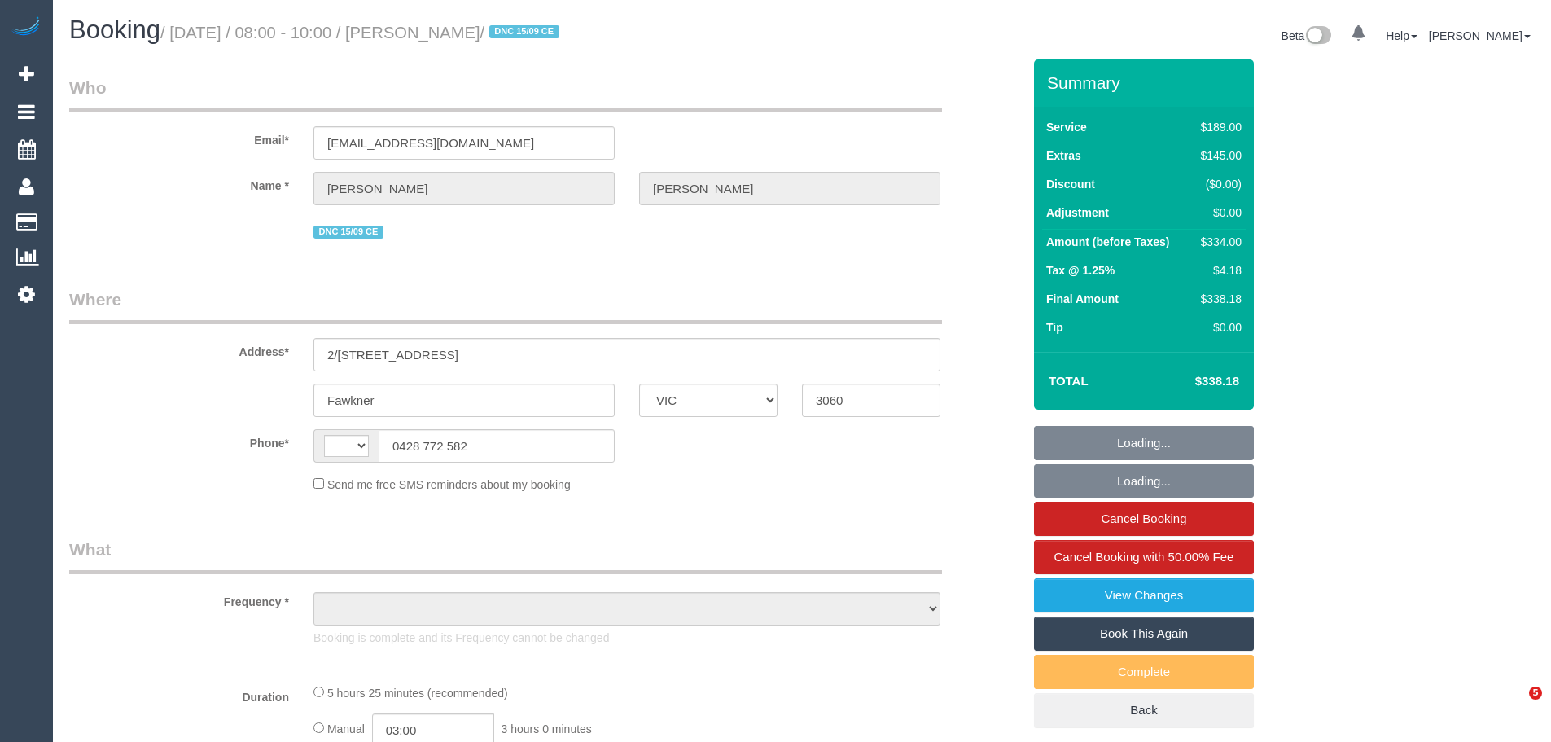
select select "VIC"
select select "object:303"
select select "string:AU"
select select "string:stripe-pm_1S5fpJ2GScqysDRVDareYmbU"
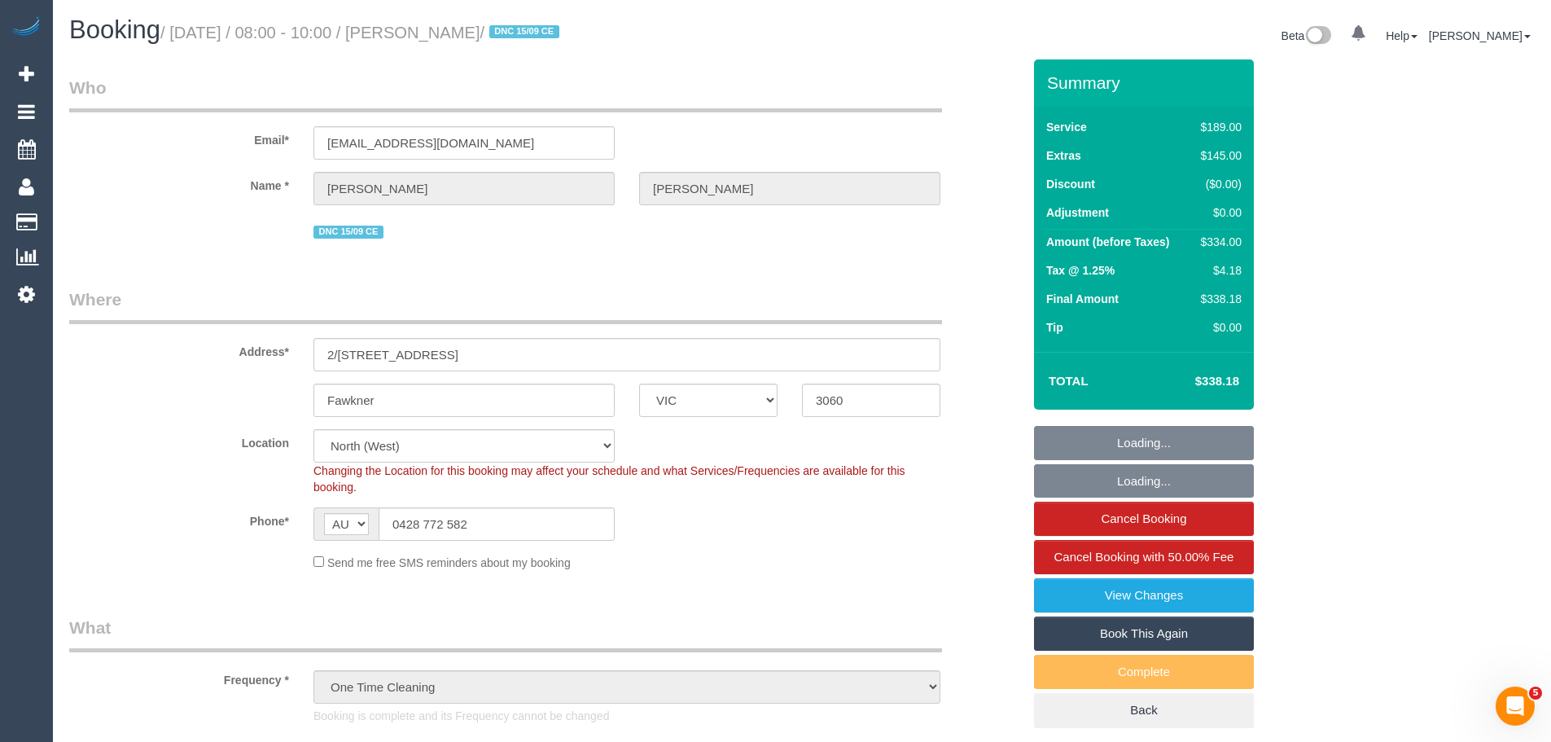
select select "object:1366"
select select "number:27"
select select "number:14"
select select "number:19"
select select "number:24"
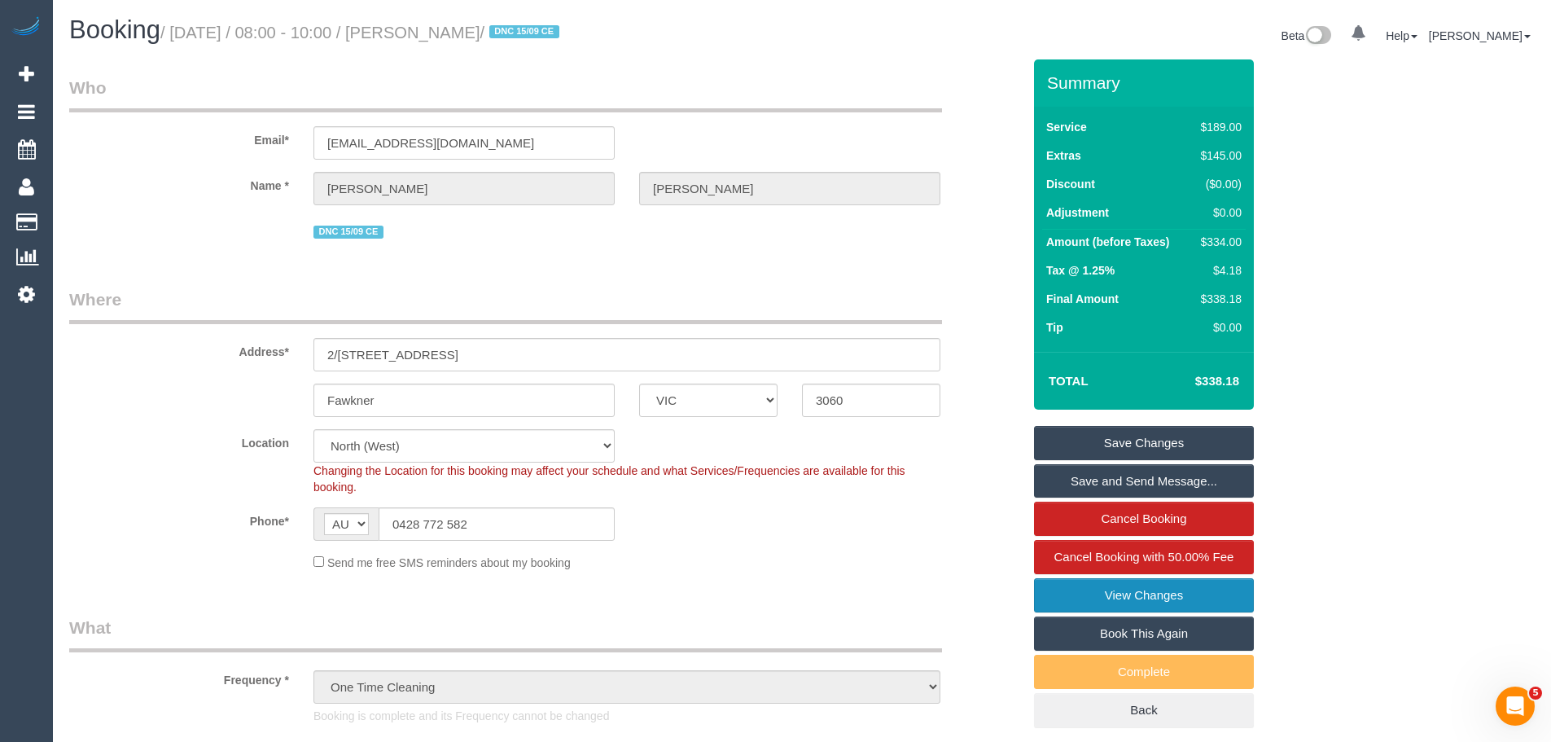
click at [1124, 602] on link "View Changes" at bounding box center [1144, 595] width 220 height 34
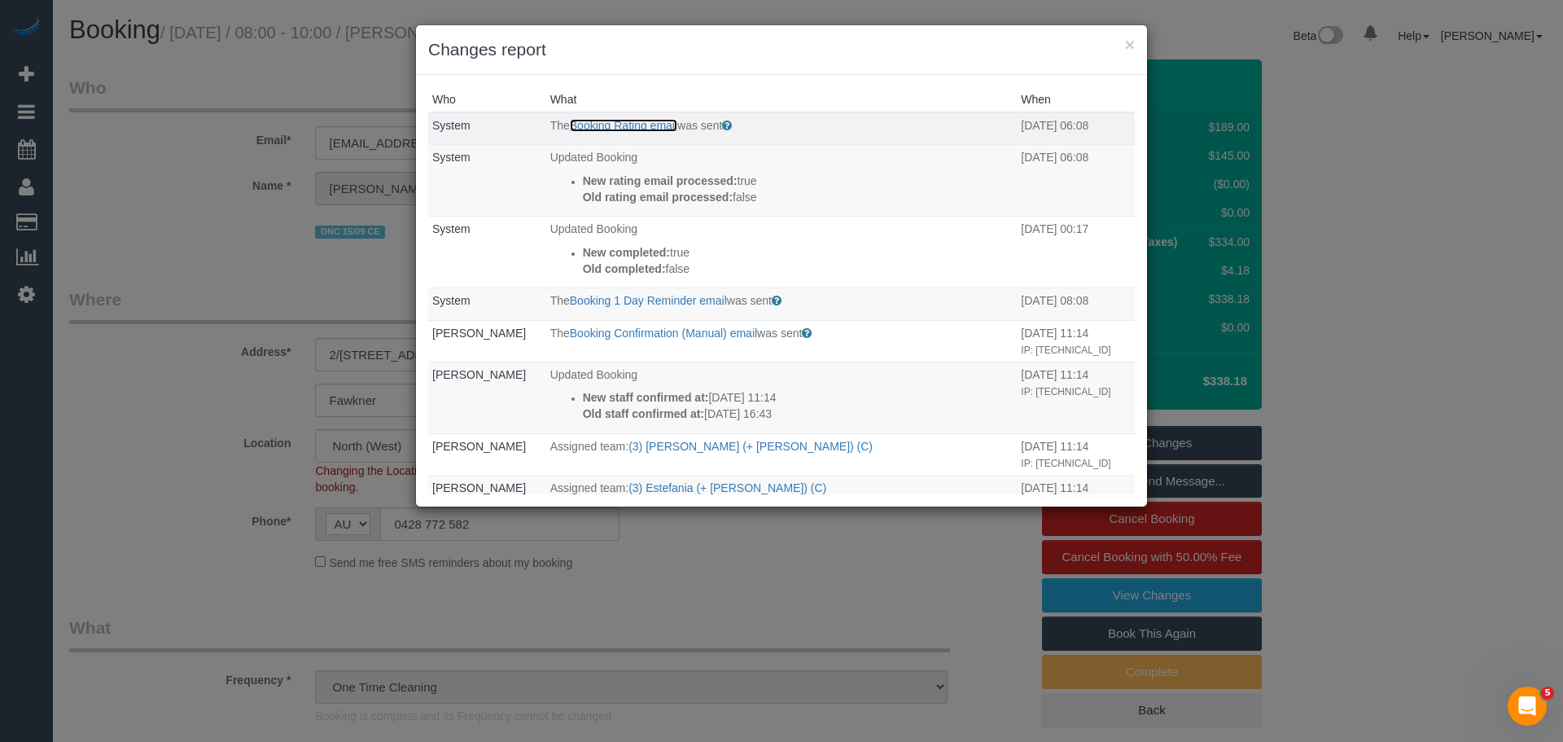
click at [620, 120] on link "Booking Rating email" at bounding box center [623, 125] width 107 height 13
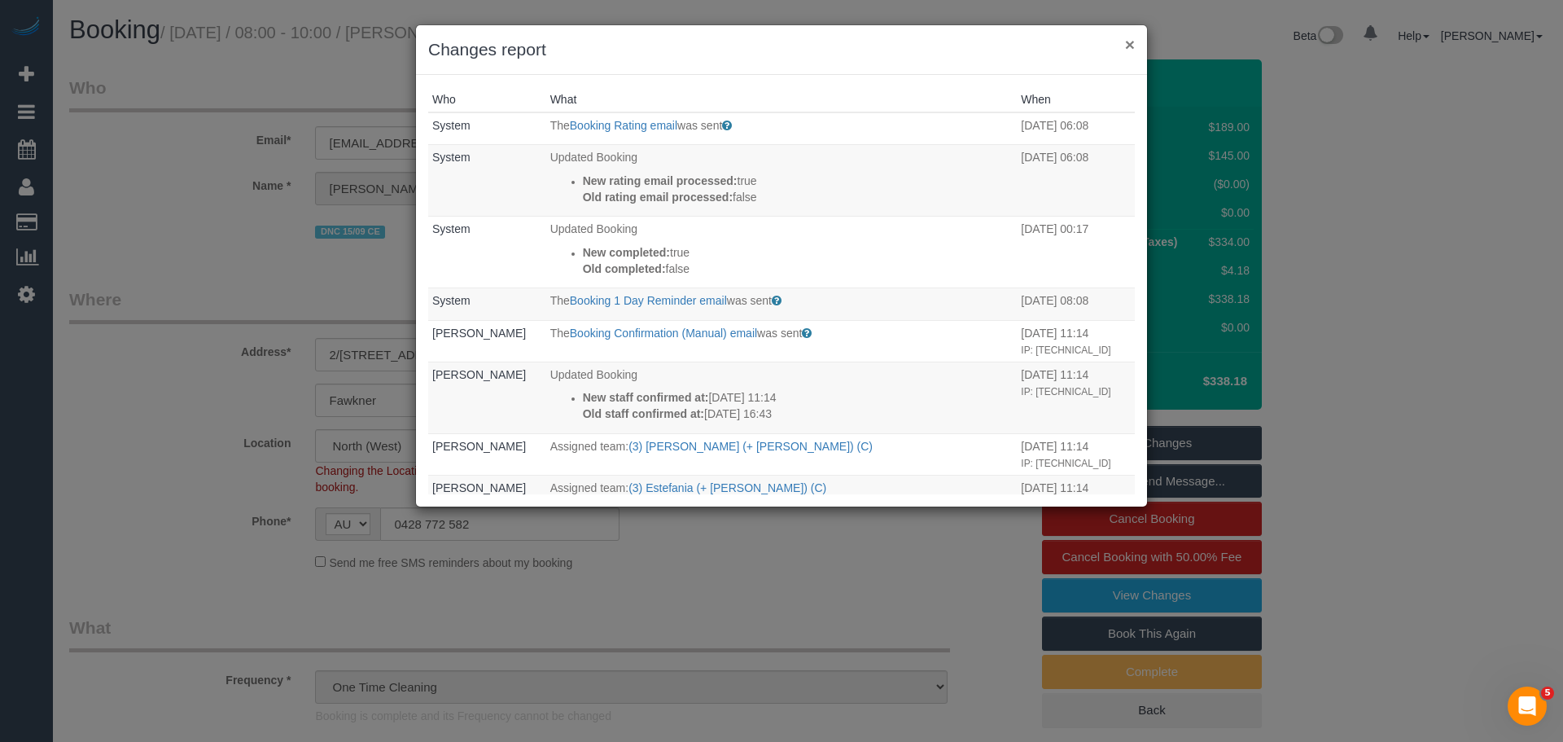
click at [1127, 44] on button "×" at bounding box center [1130, 44] width 10 height 17
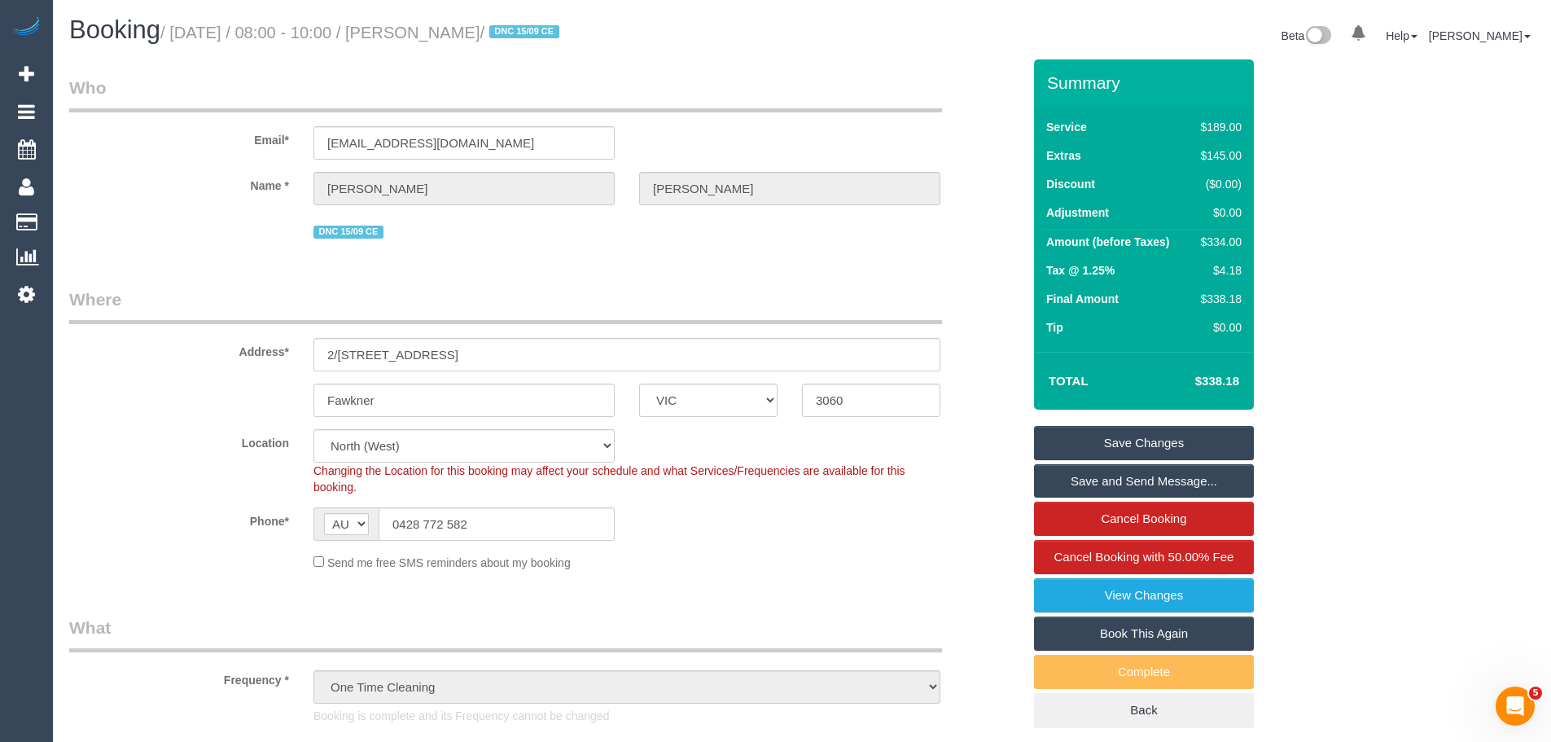
click at [1219, 242] on div "$334.00" at bounding box center [1217, 242] width 47 height 16
copy div "334.00"
click at [1084, 597] on link "View Changes" at bounding box center [1144, 595] width 220 height 34
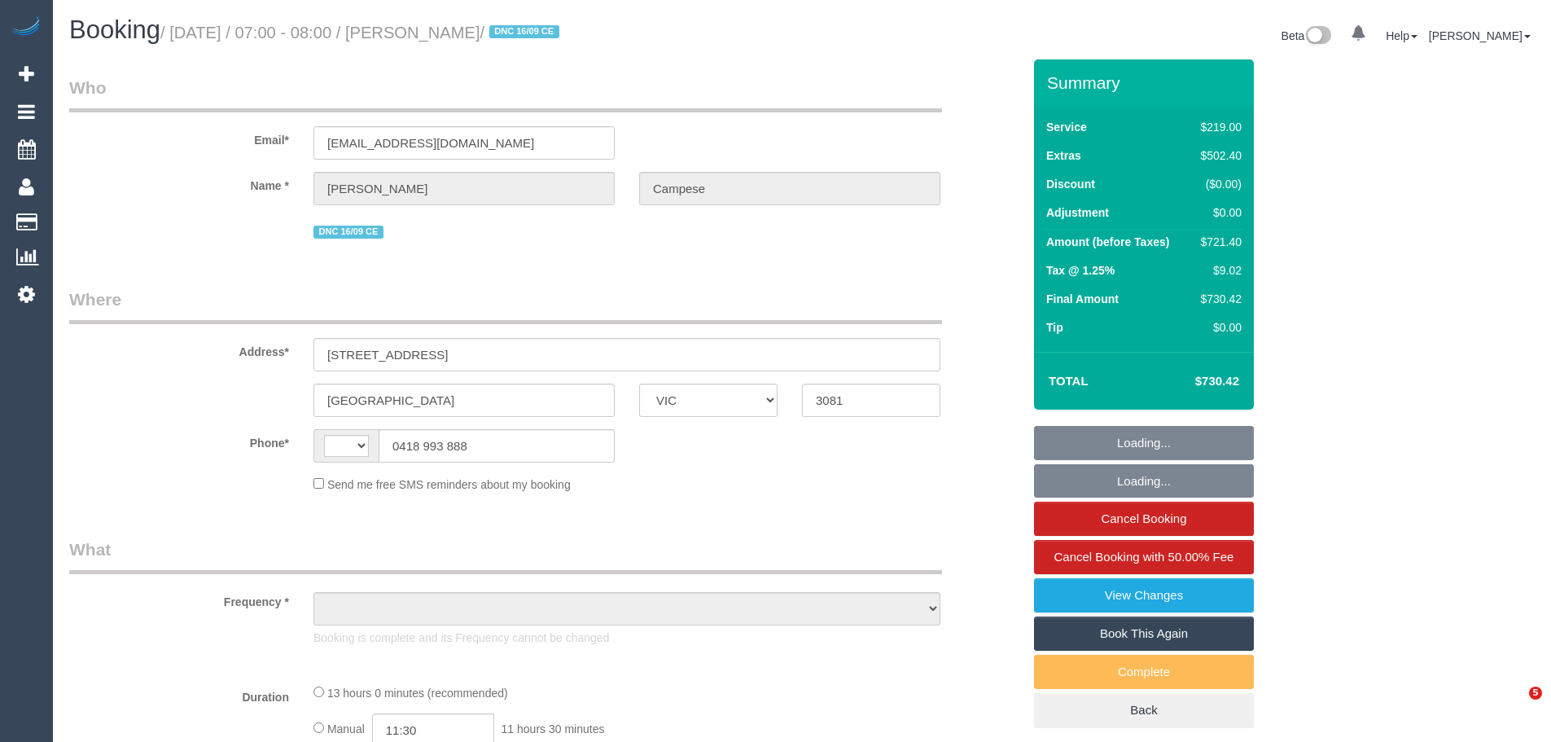
select select "VIC"
select select "string:AU"
select select "object:546"
select select "string:stripe-pm_1S0Aig2GScqysDRVSdr05YDD"
select select "number:28"
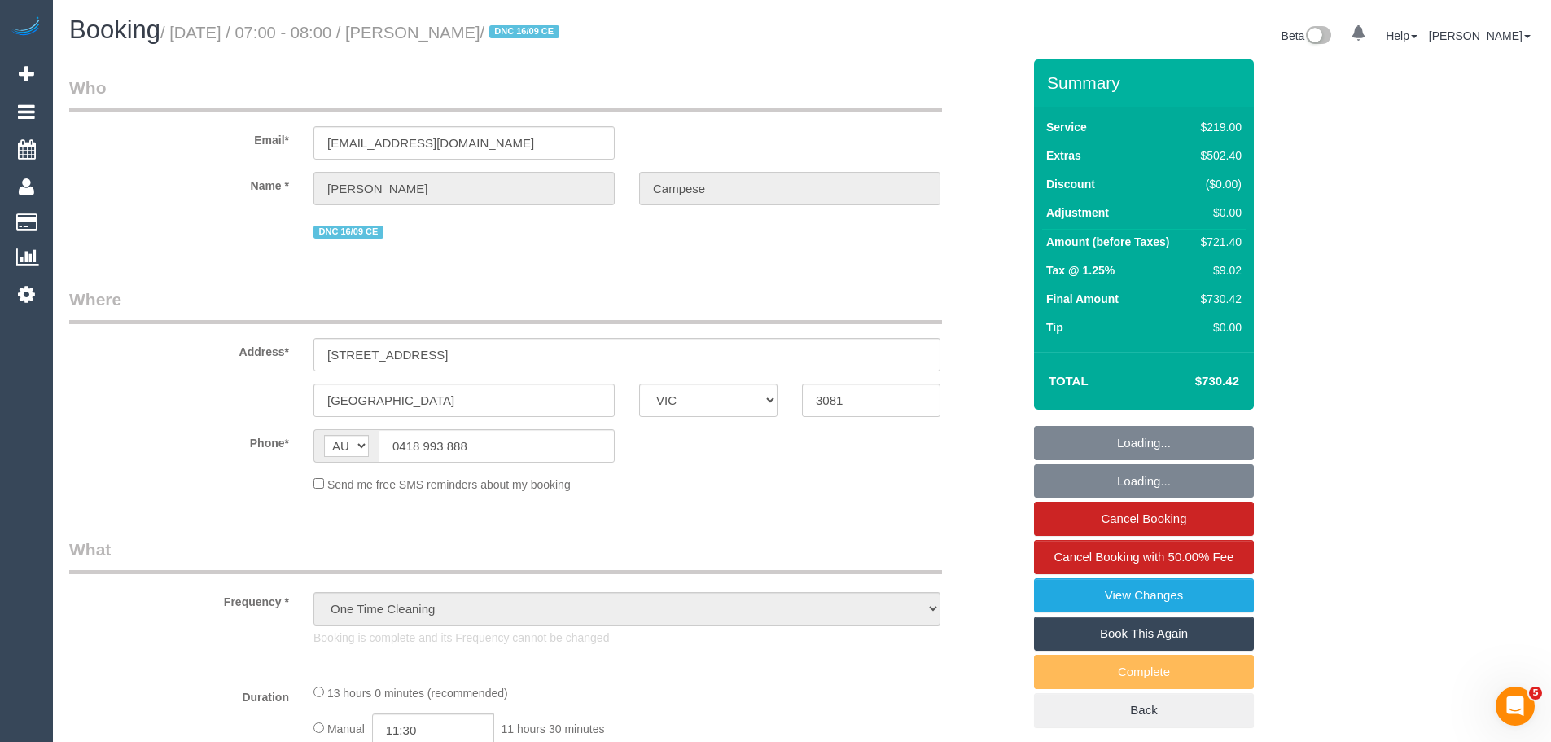
select select "number:14"
select select "number:18"
select select "number:24"
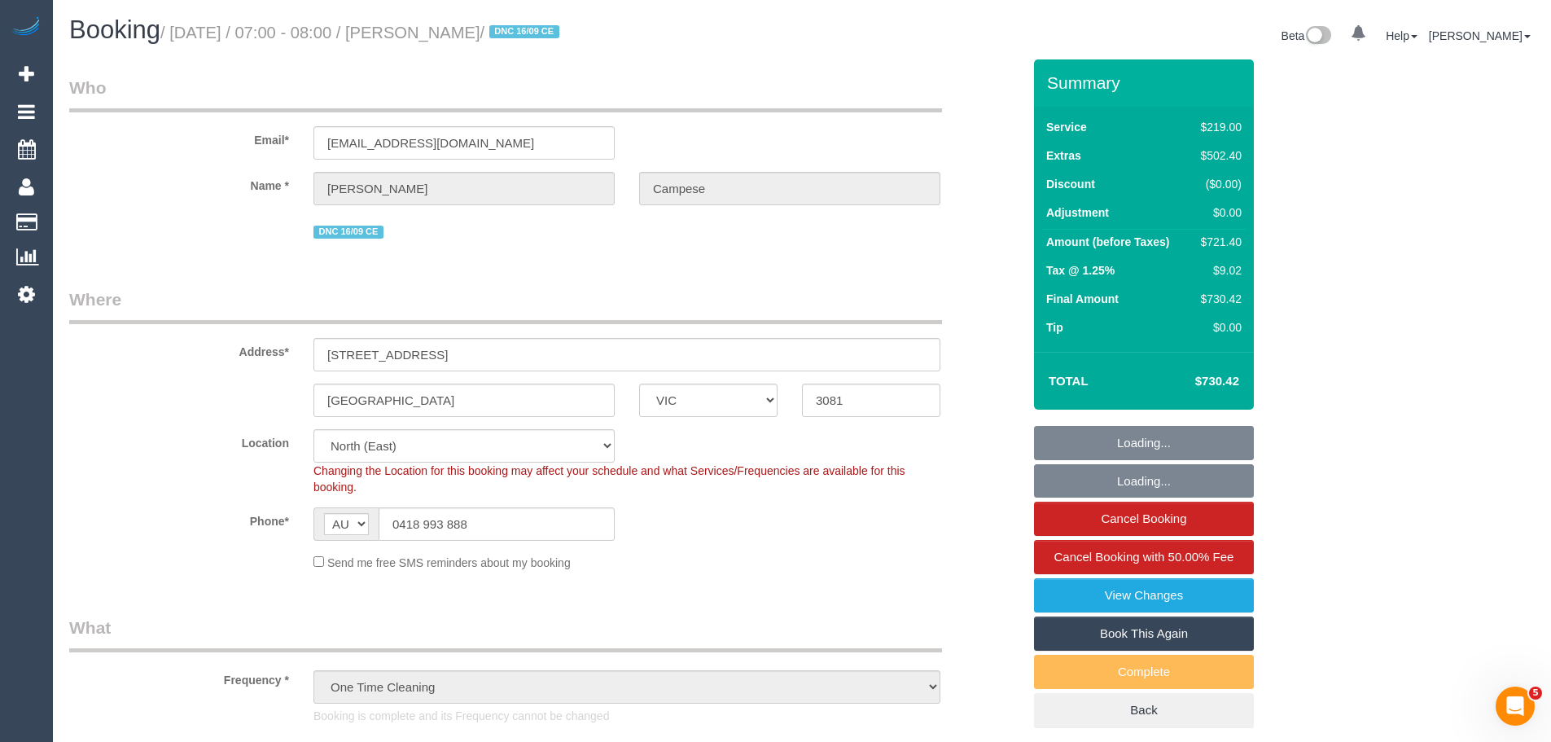
select select "object:876"
select select "spot1"
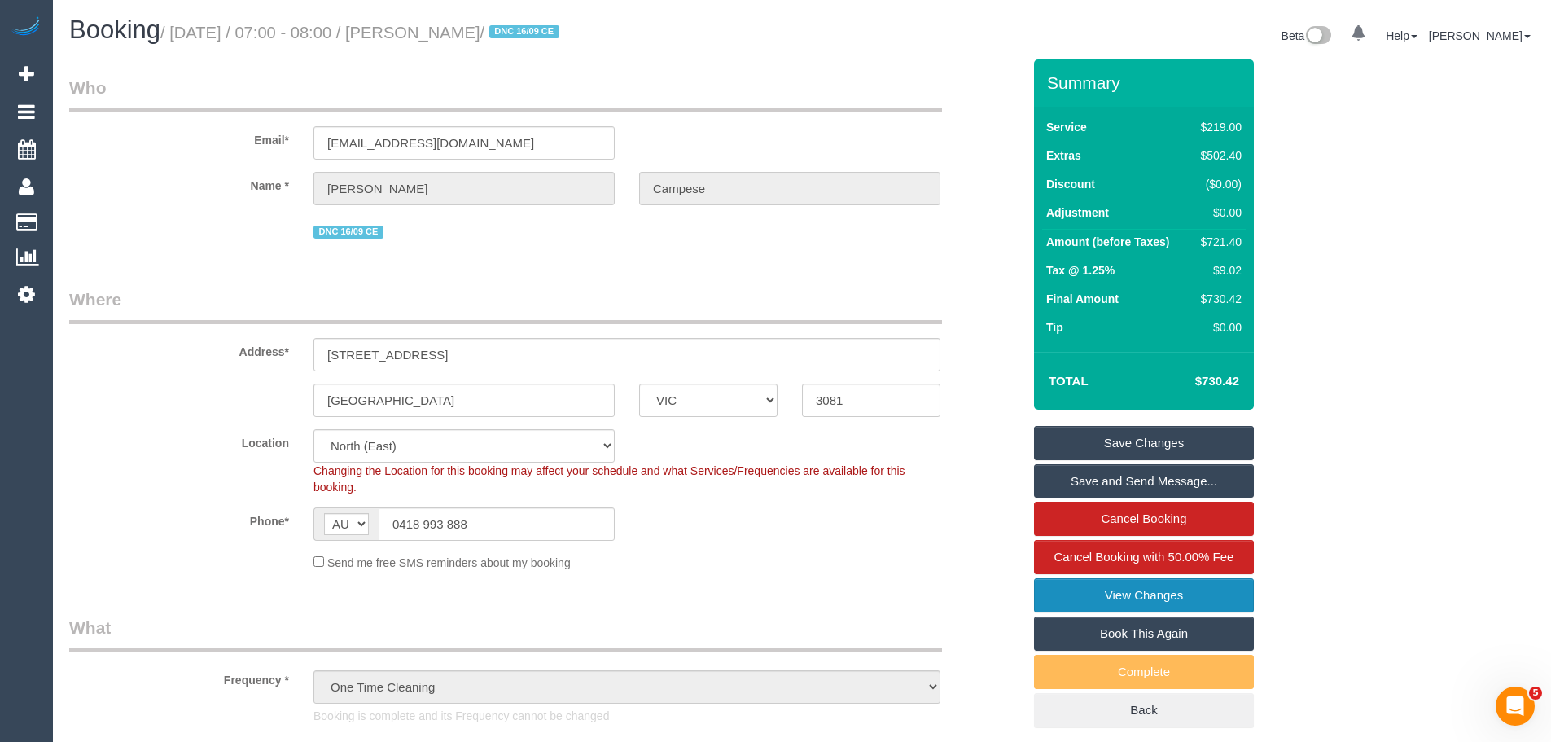
click at [1124, 598] on link "View Changes" at bounding box center [1144, 595] width 220 height 34
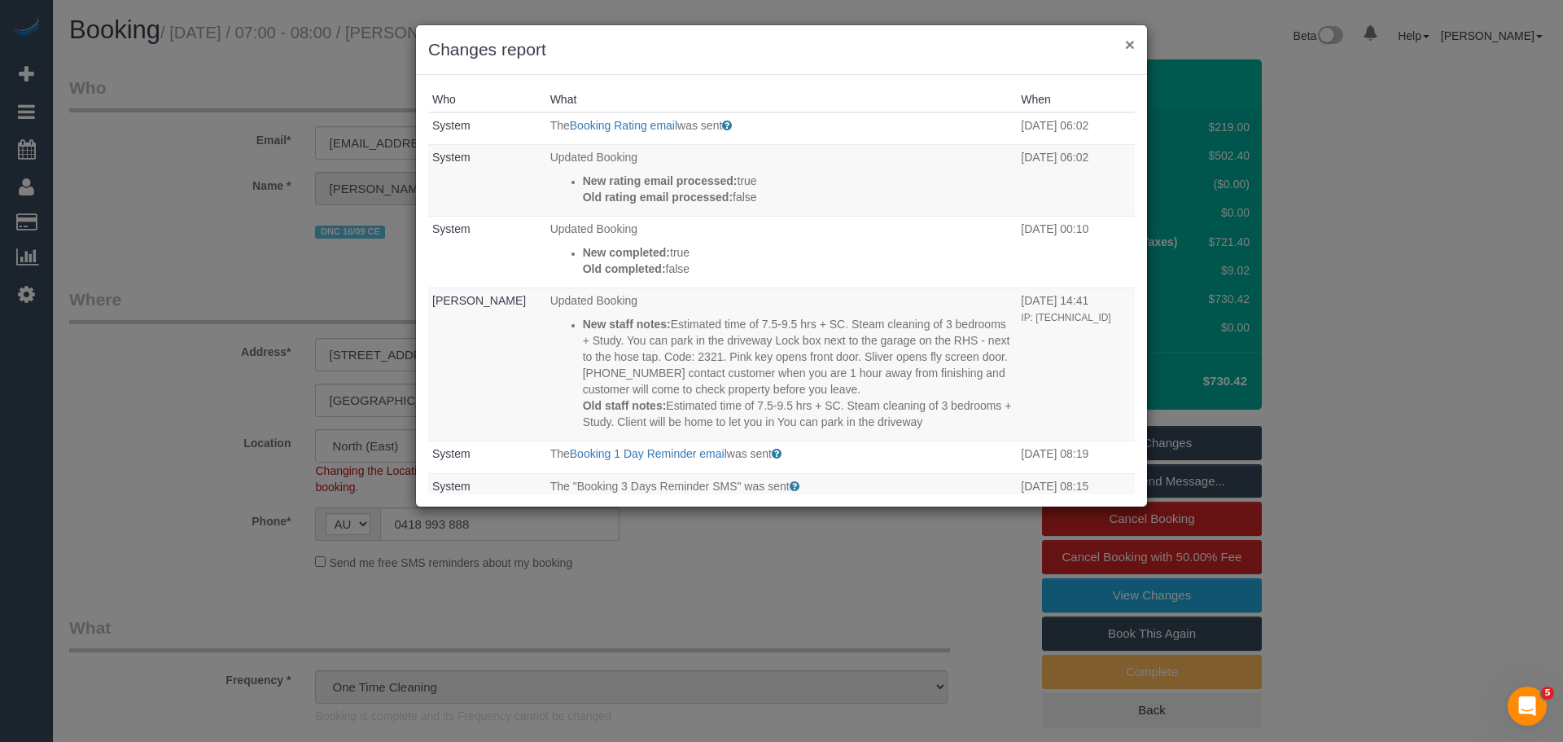
click at [1127, 46] on button "×" at bounding box center [1130, 44] width 10 height 17
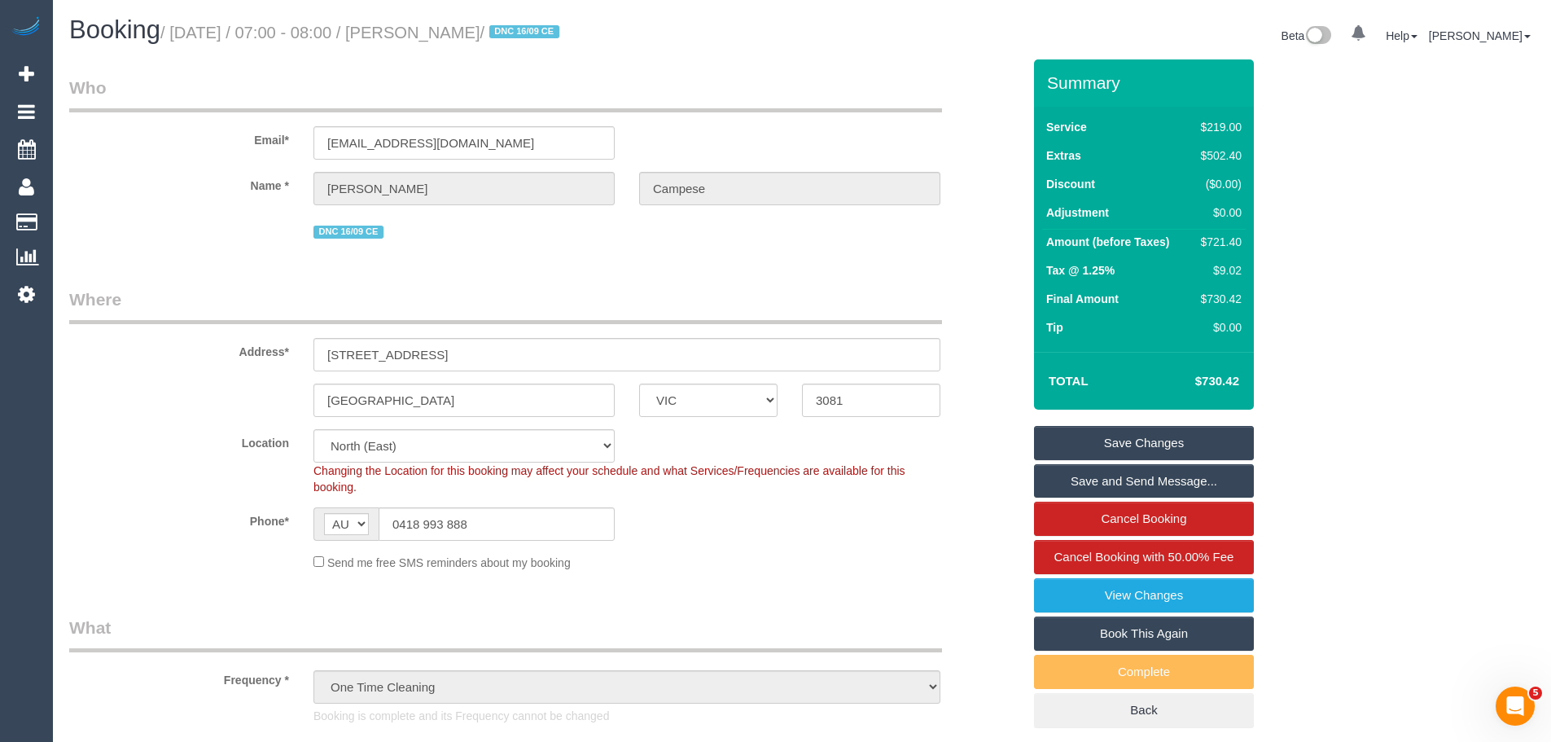
click at [1223, 242] on div "$721.40" at bounding box center [1217, 242] width 47 height 16
copy div "721.40"
click at [1149, 599] on link "View Changes" at bounding box center [1144, 595] width 220 height 34
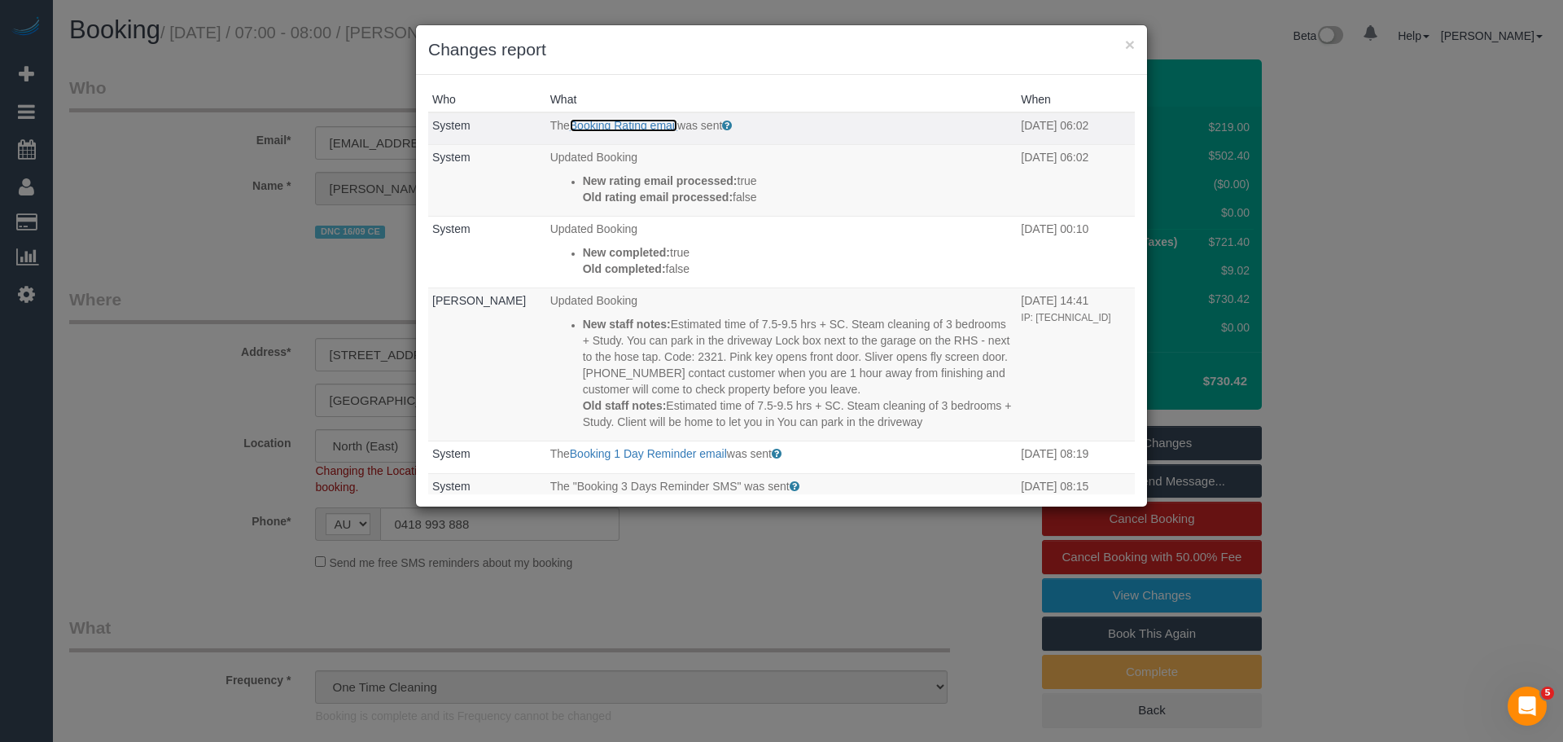
click at [639, 121] on link "Booking Rating email" at bounding box center [623, 125] width 107 height 13
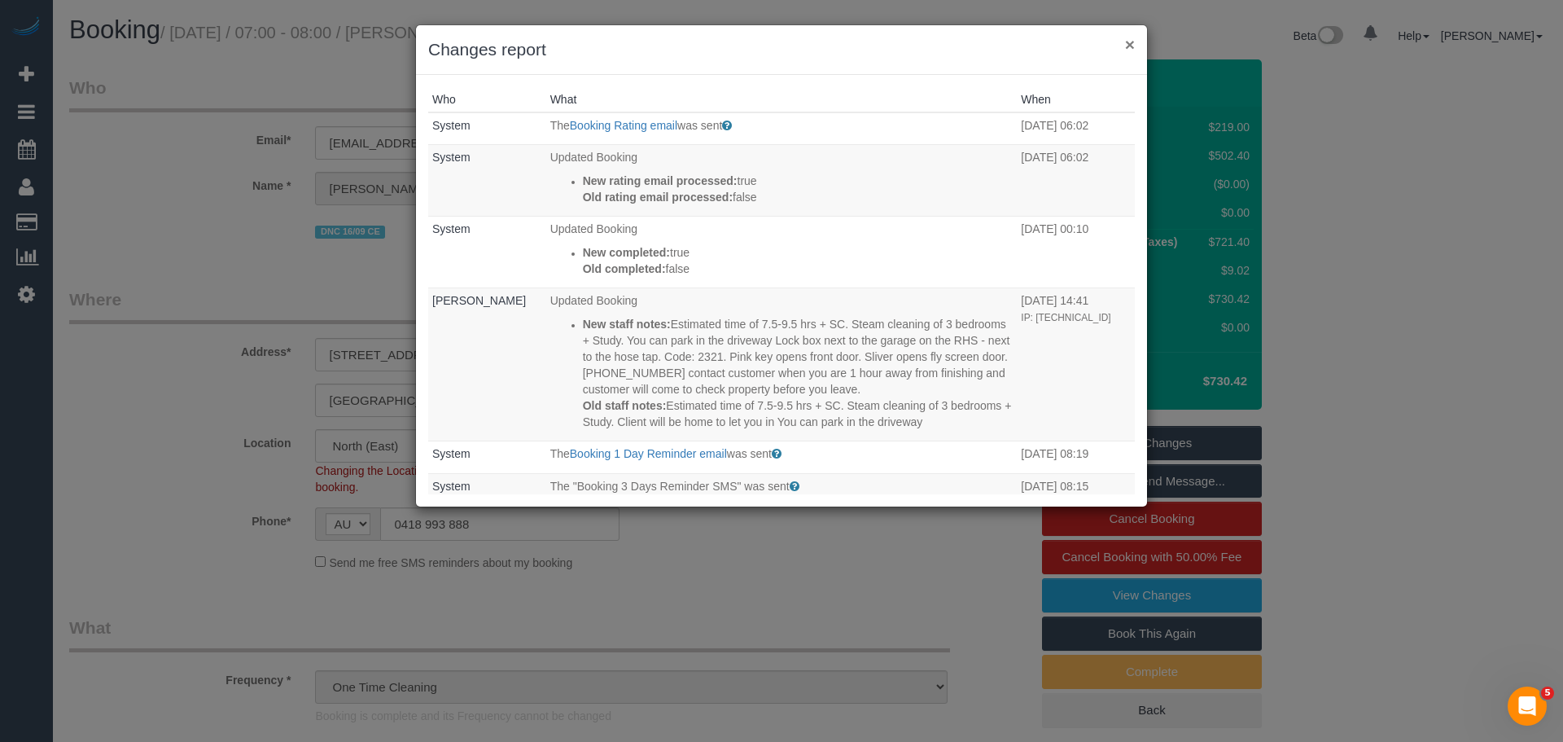
click at [1128, 42] on button "×" at bounding box center [1130, 44] width 10 height 17
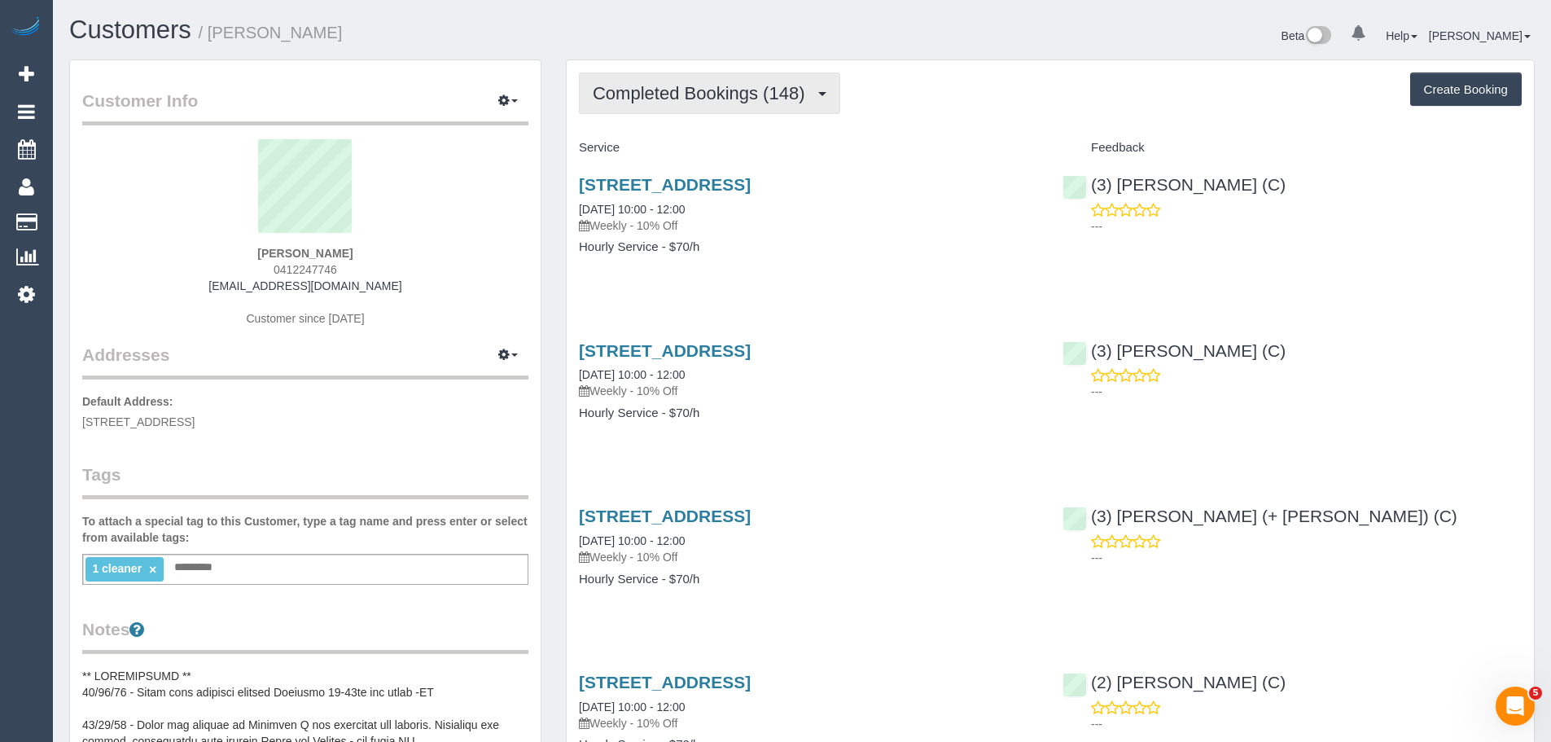
click at [689, 102] on span "Completed Bookings (148)" at bounding box center [703, 93] width 220 height 20
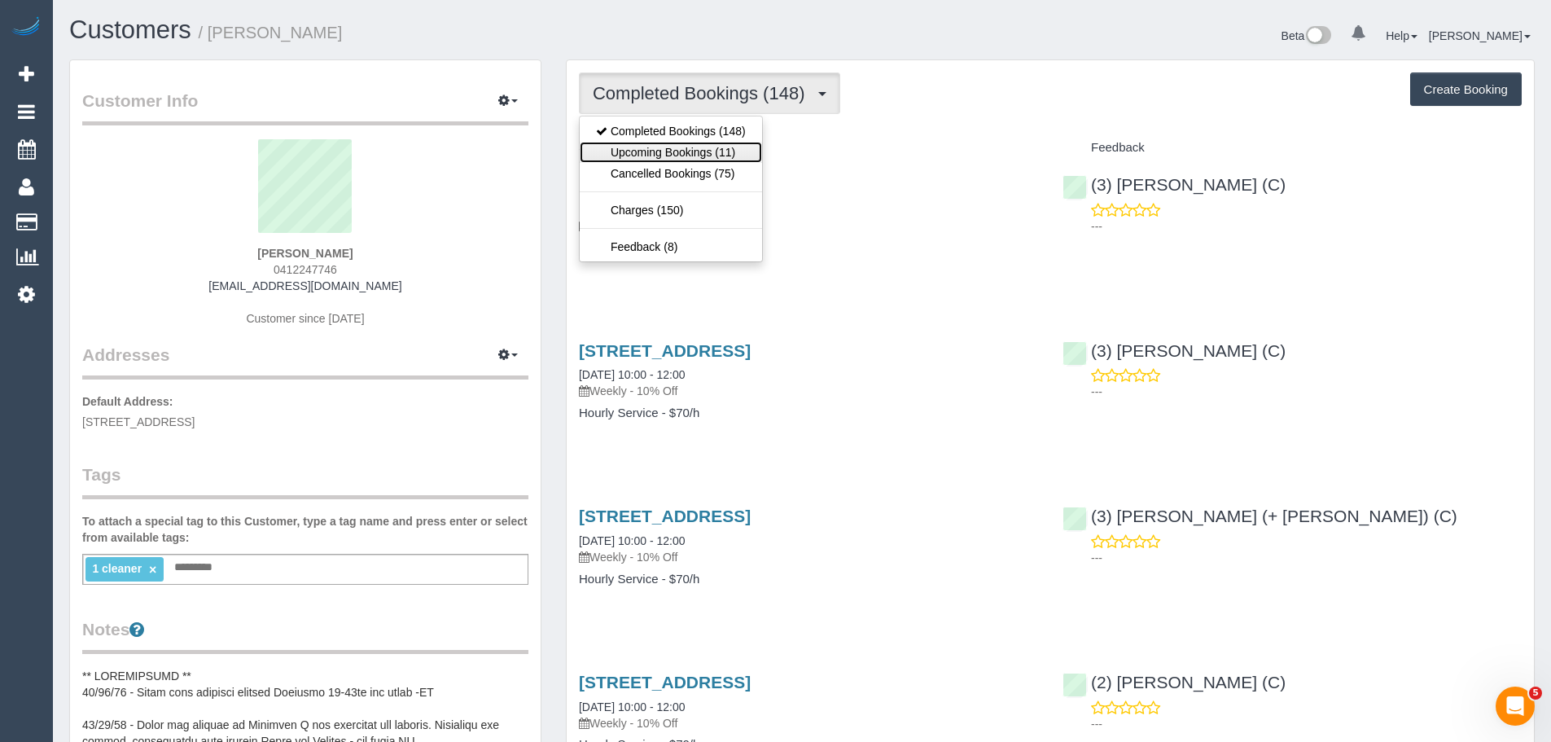
click at [688, 146] on link "Upcoming Bookings (11)" at bounding box center [671, 152] width 182 height 21
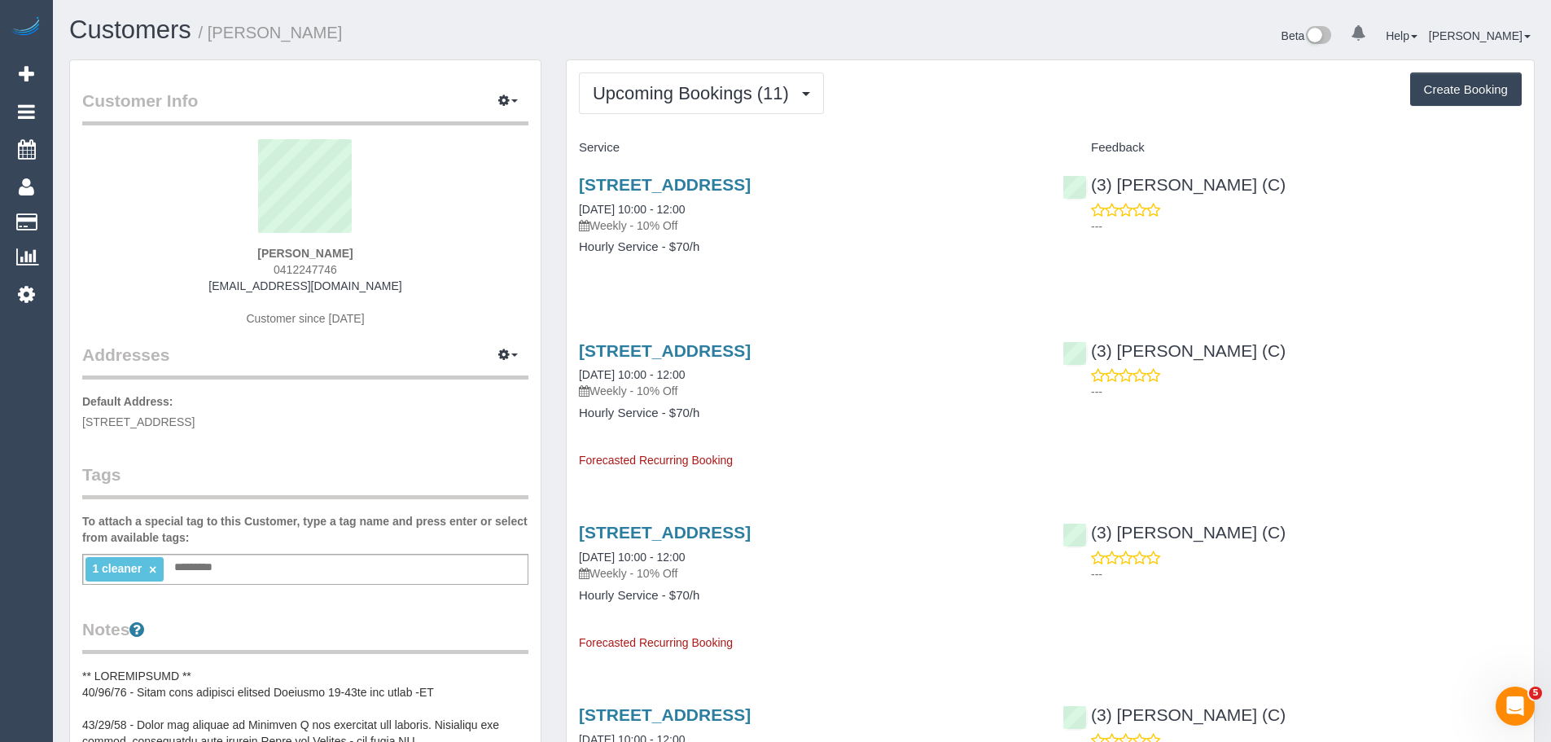
drag, startPoint x: 395, startPoint y: 242, endPoint x: 200, endPoint y: 254, distance: 194.9
click at [207, 254] on div "[PERSON_NAME] 0412247746 [EMAIL_ADDRESS][DOMAIN_NAME] Customer since [DATE]" at bounding box center [305, 241] width 446 height 204
drag, startPoint x: 373, startPoint y: 254, endPoint x: 204, endPoint y: 252, distance: 168.5
click at [204, 252] on div "[PERSON_NAME] 0412247746 [EMAIL_ADDRESS][DOMAIN_NAME] Customer since [DATE]" at bounding box center [305, 241] width 446 height 204
copy strong "[PERSON_NAME]"
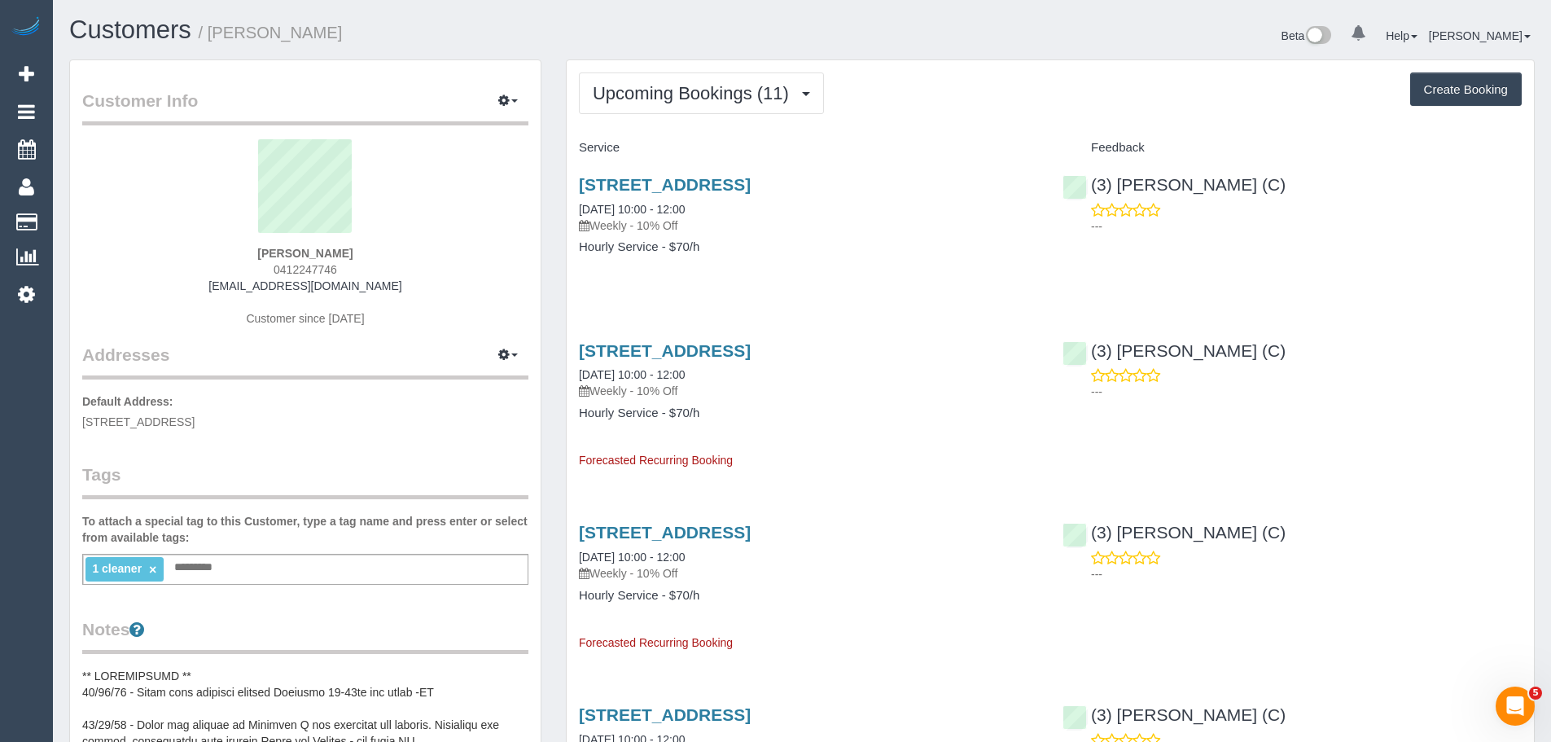
click at [239, 249] on div "[PERSON_NAME] 0412247746 [EMAIL_ADDRESS][DOMAIN_NAME] Customer since [DATE]" at bounding box center [305, 241] width 446 height 204
drag, startPoint x: 239, startPoint y: 249, endPoint x: 364, endPoint y: 264, distance: 126.2
click at [364, 264] on div "[PERSON_NAME] 0412247746 [EMAIL_ADDRESS][DOMAIN_NAME] Customer since [DATE]" at bounding box center [305, 241] width 446 height 204
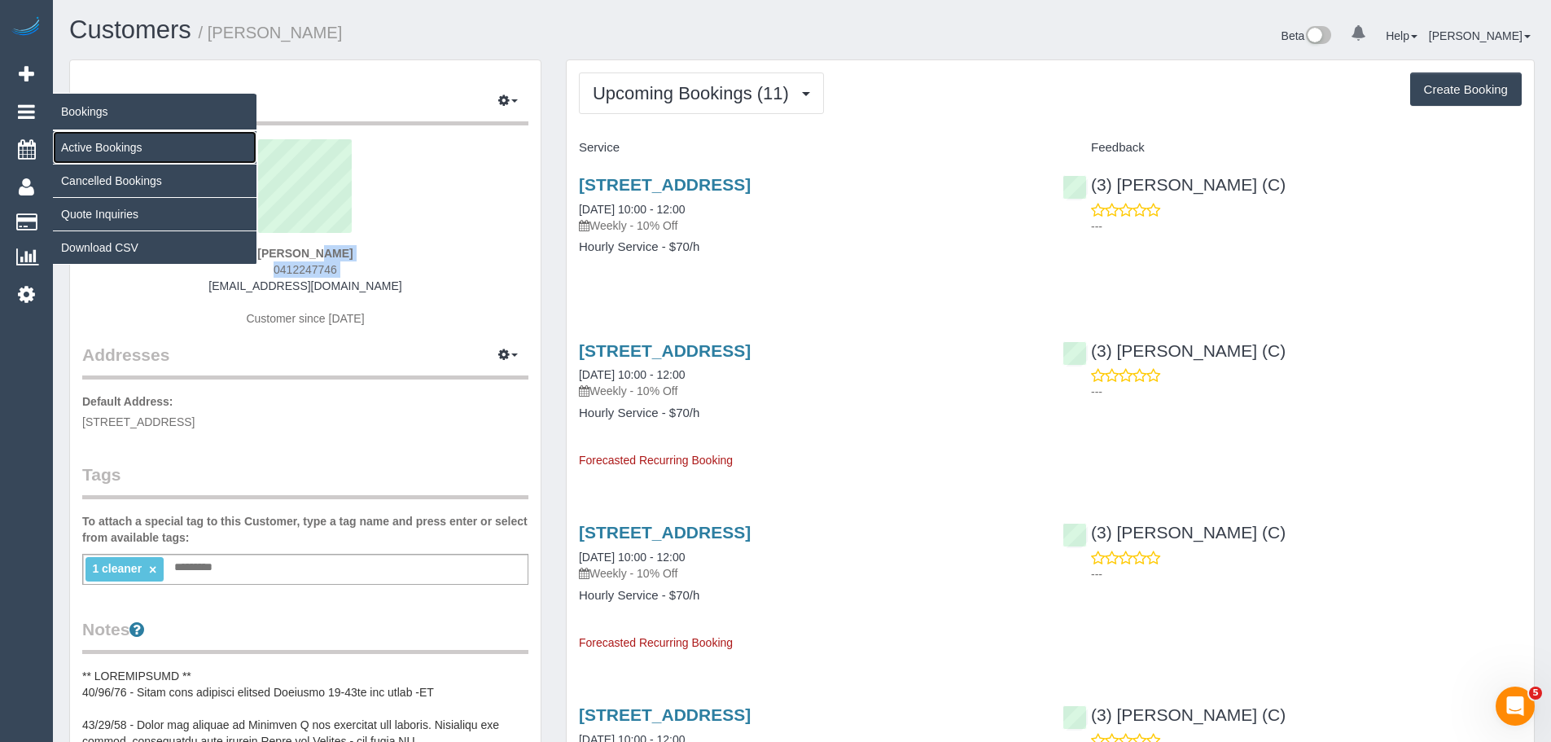
click at [88, 150] on link "Active Bookings" at bounding box center [155, 147] width 204 height 33
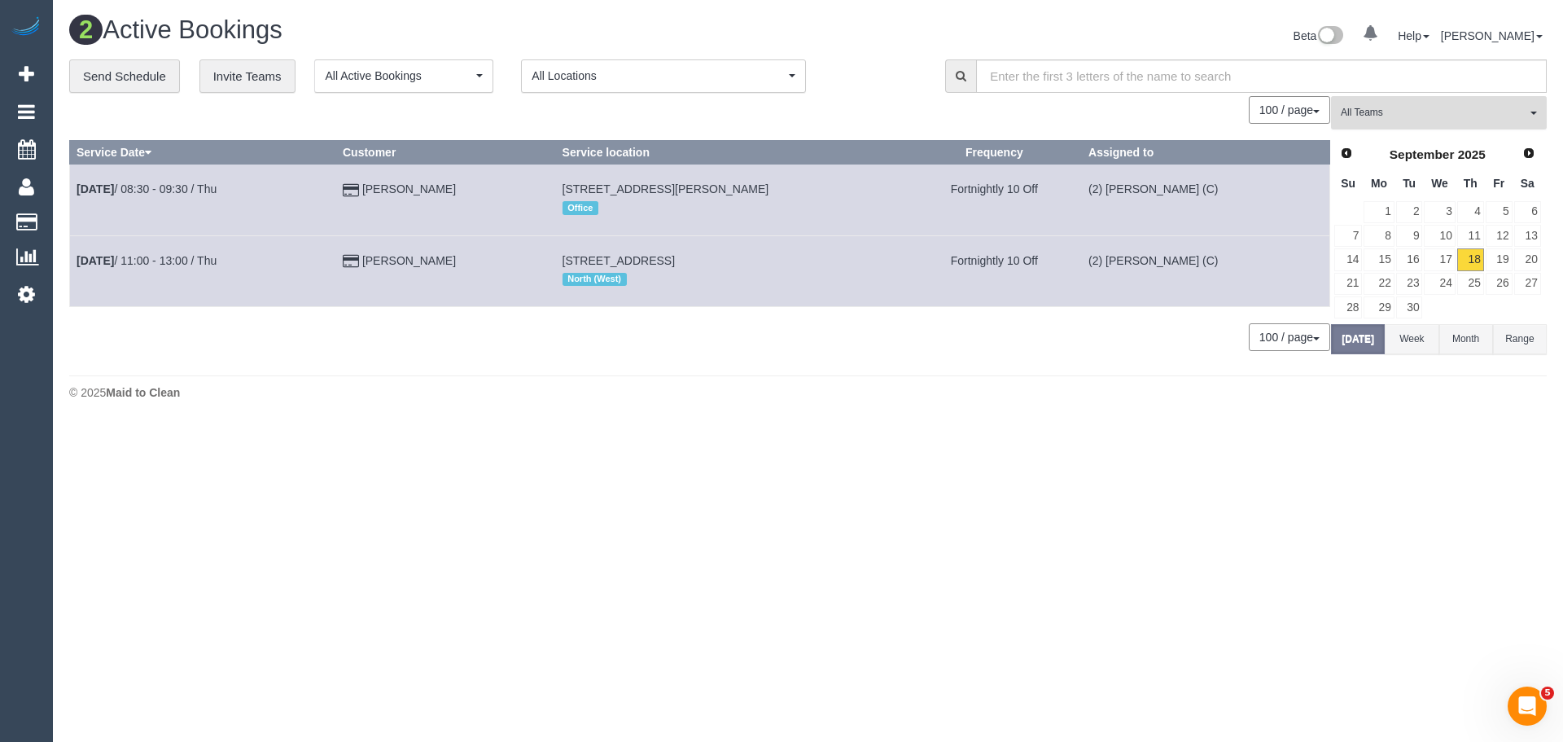
click at [1399, 119] on span "All Teams" at bounding box center [1434, 113] width 186 height 14
click at [1395, 142] on link "Remove Team Filters" at bounding box center [1439, 138] width 214 height 21
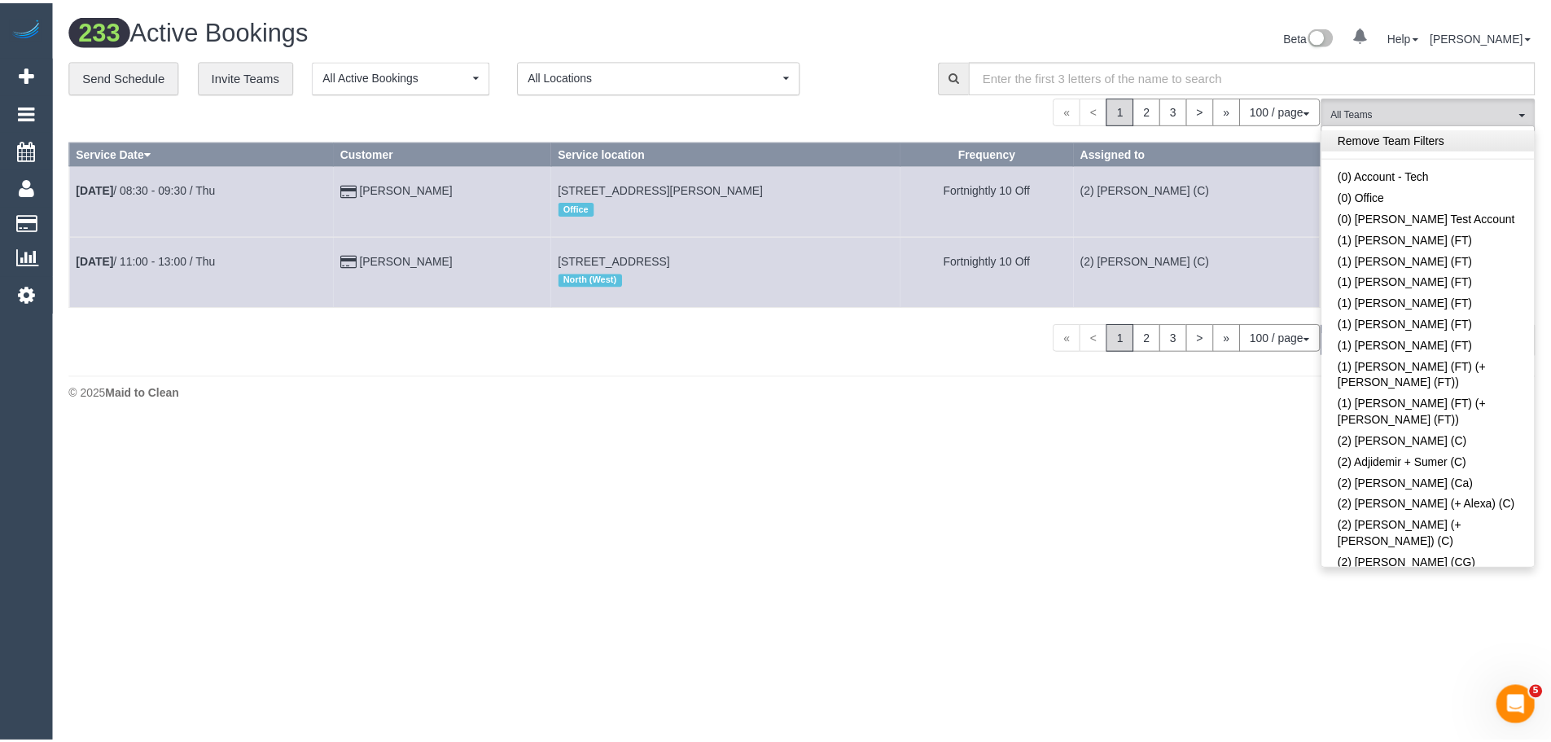
scroll to position [2010, 0]
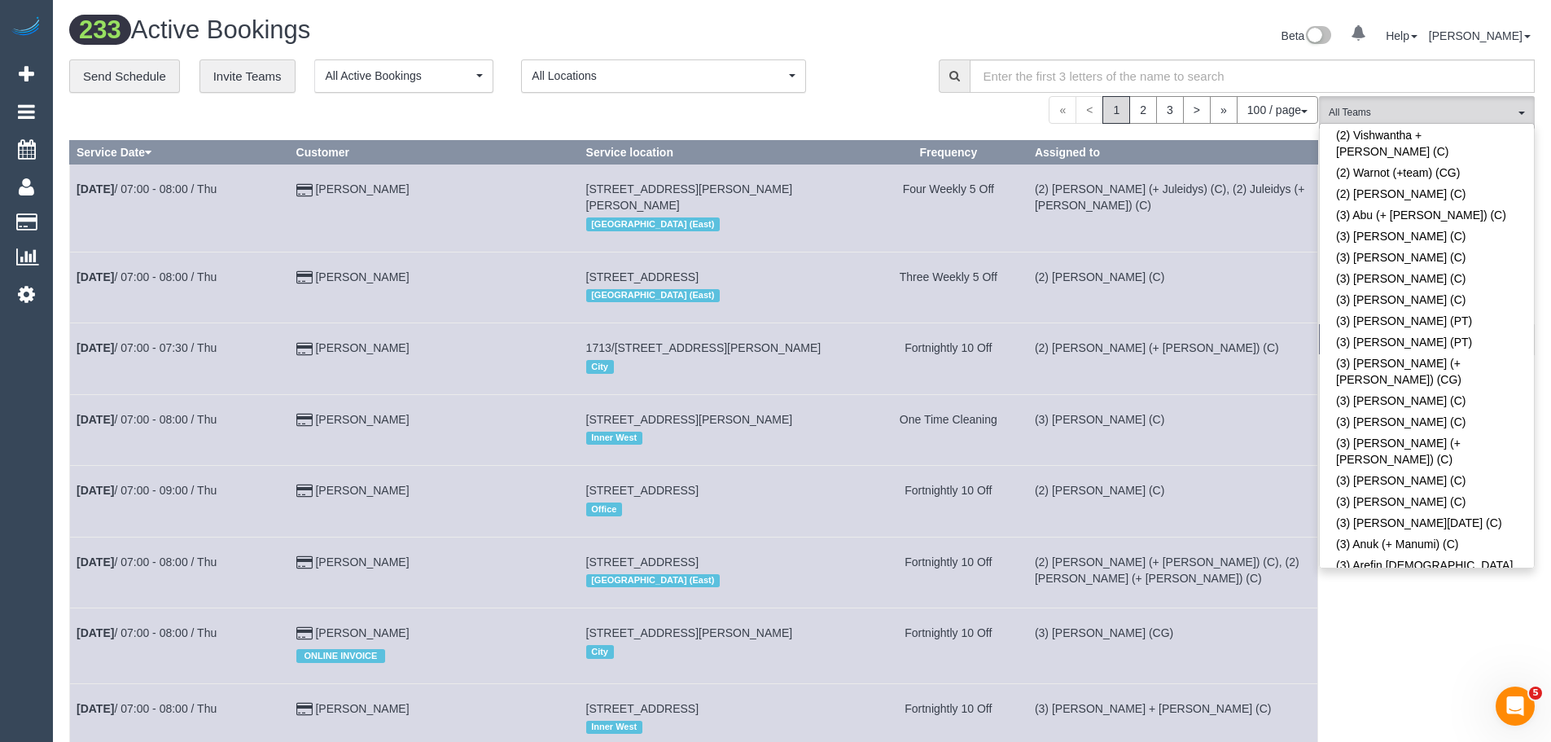
click at [1421, 709] on link "(3) [PERSON_NAME] + [PERSON_NAME] (CG)" at bounding box center [1427, 727] width 214 height 37
click at [1431, 106] on span "(3) [PERSON_NAME] + [PERSON_NAME] (CG)" at bounding box center [1422, 113] width 186 height 14
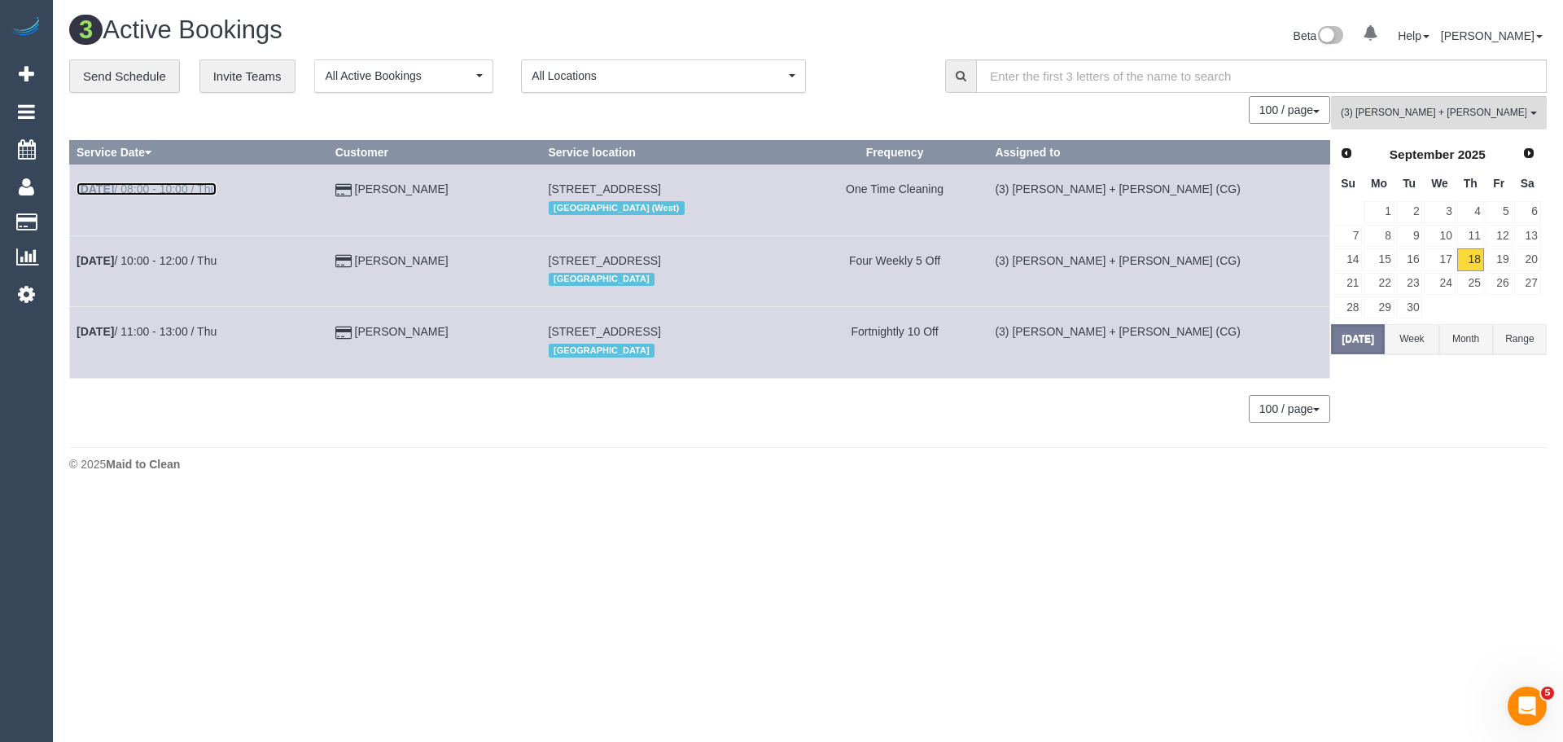
click at [134, 186] on link "[DATE] 08:00 - 10:00 / Thu" at bounding box center [147, 188] width 140 height 13
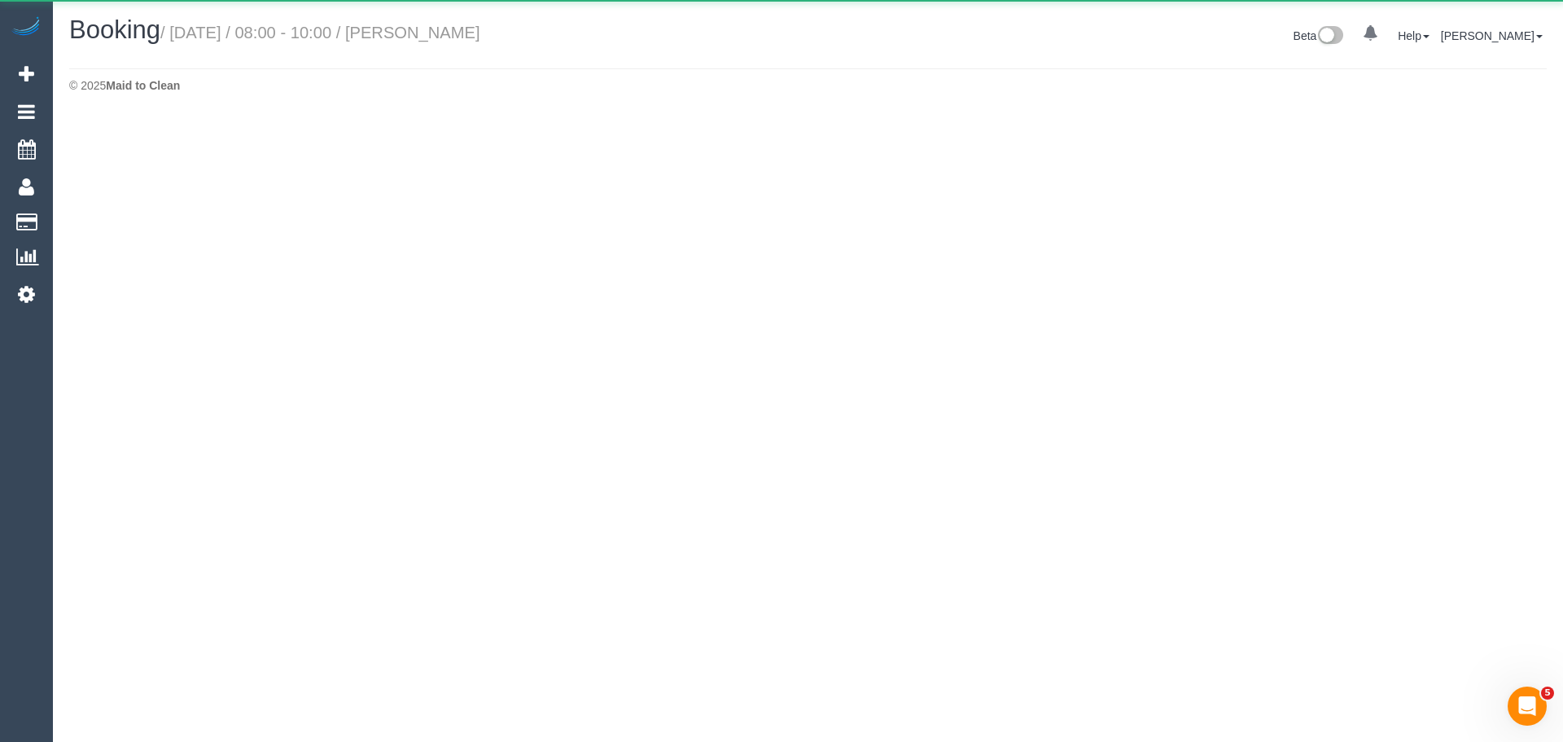
select select "VIC"
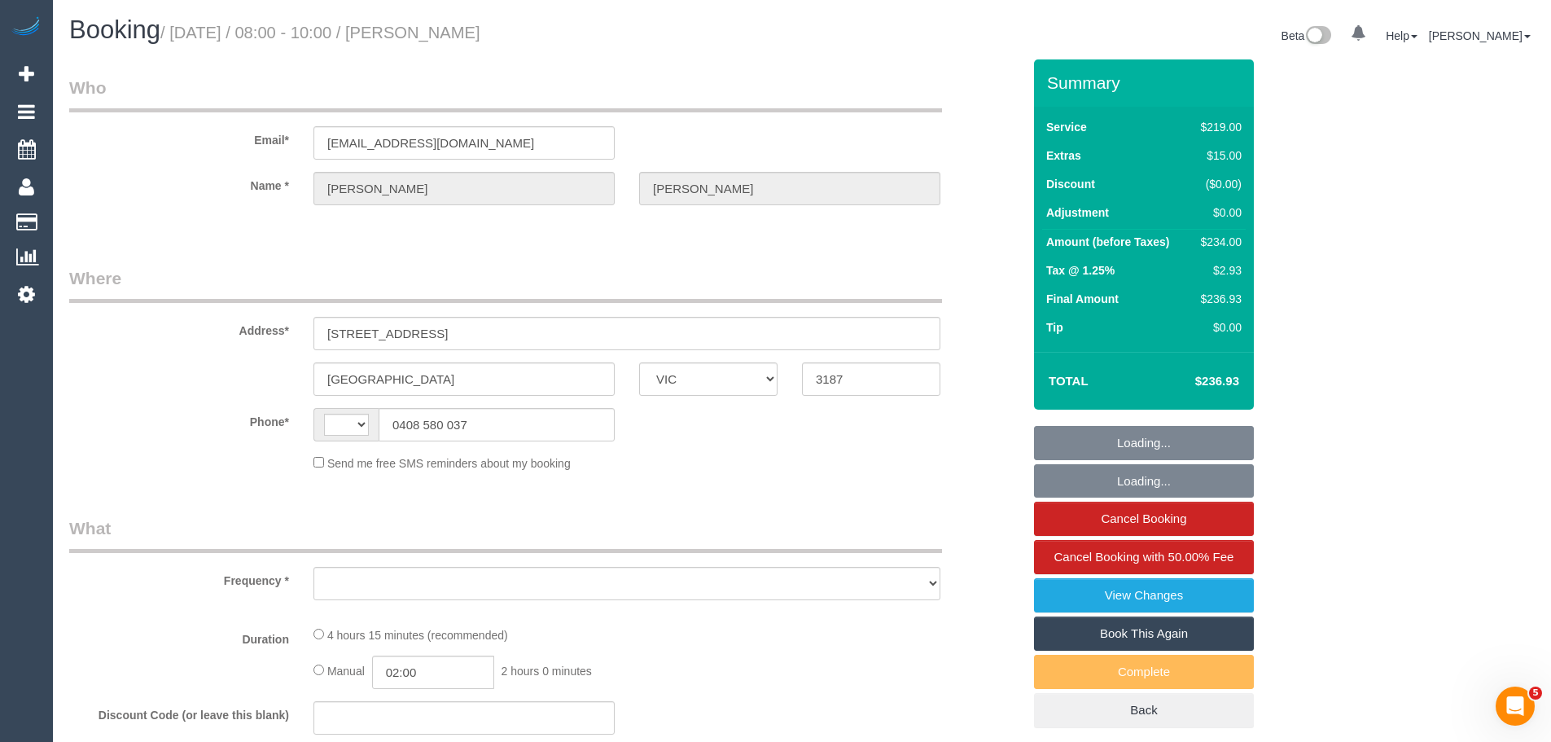
select select "string:AU"
select select "object:4981"
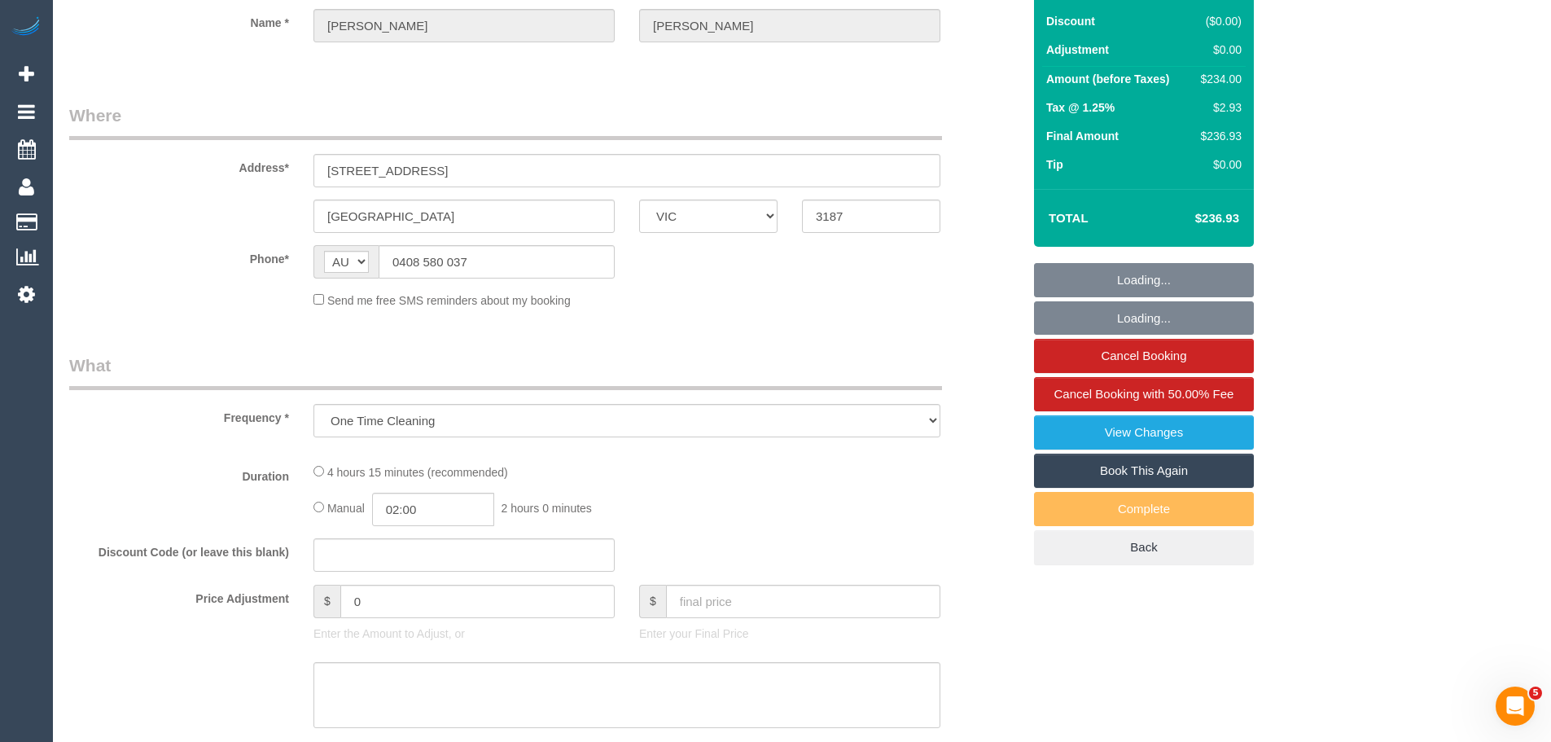
select select "string:stripe-pm_1S7AdQ2GScqysDRVwE78TnWM"
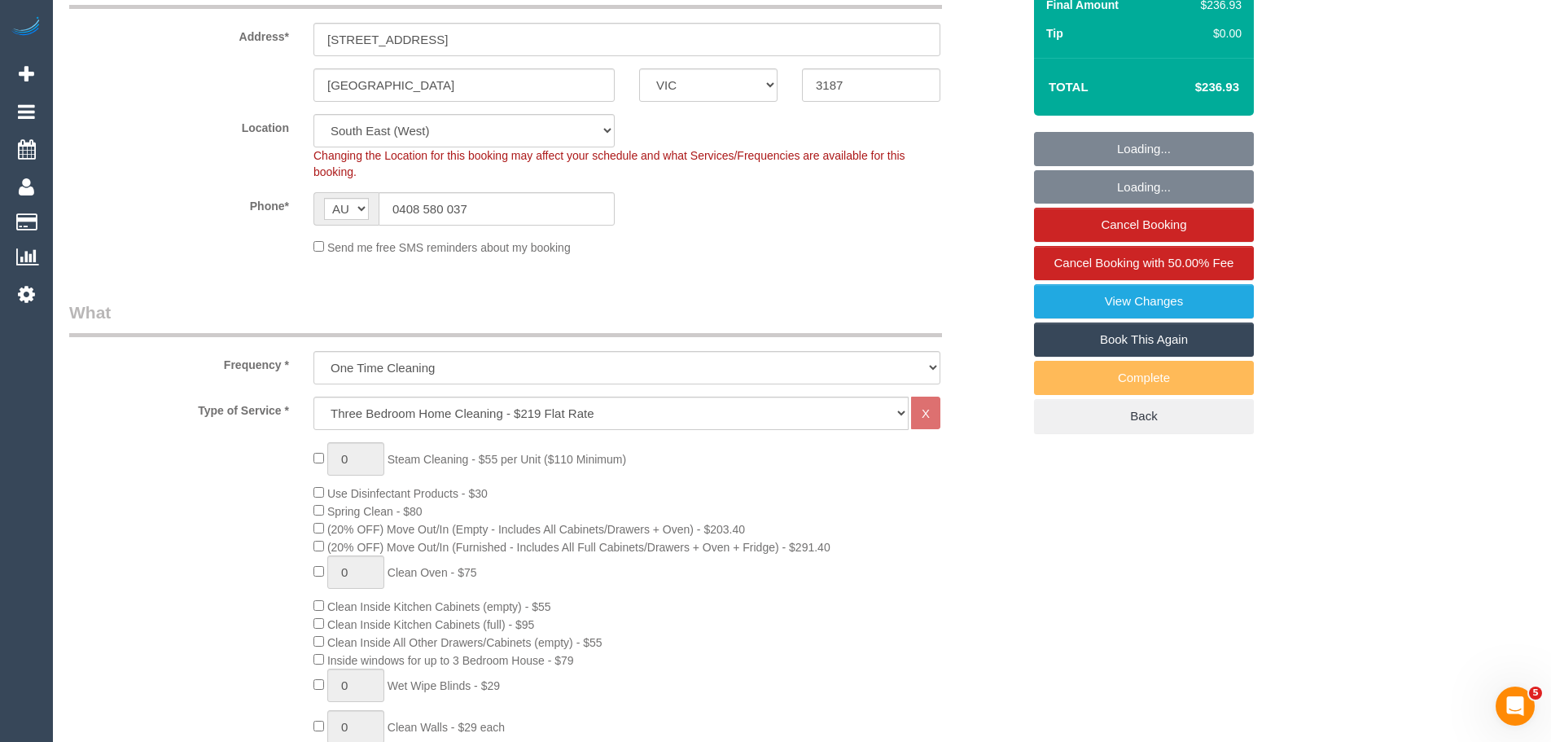
select select "number:28"
select select "number:14"
select select "number:19"
select select "number:25"
select select "number:12"
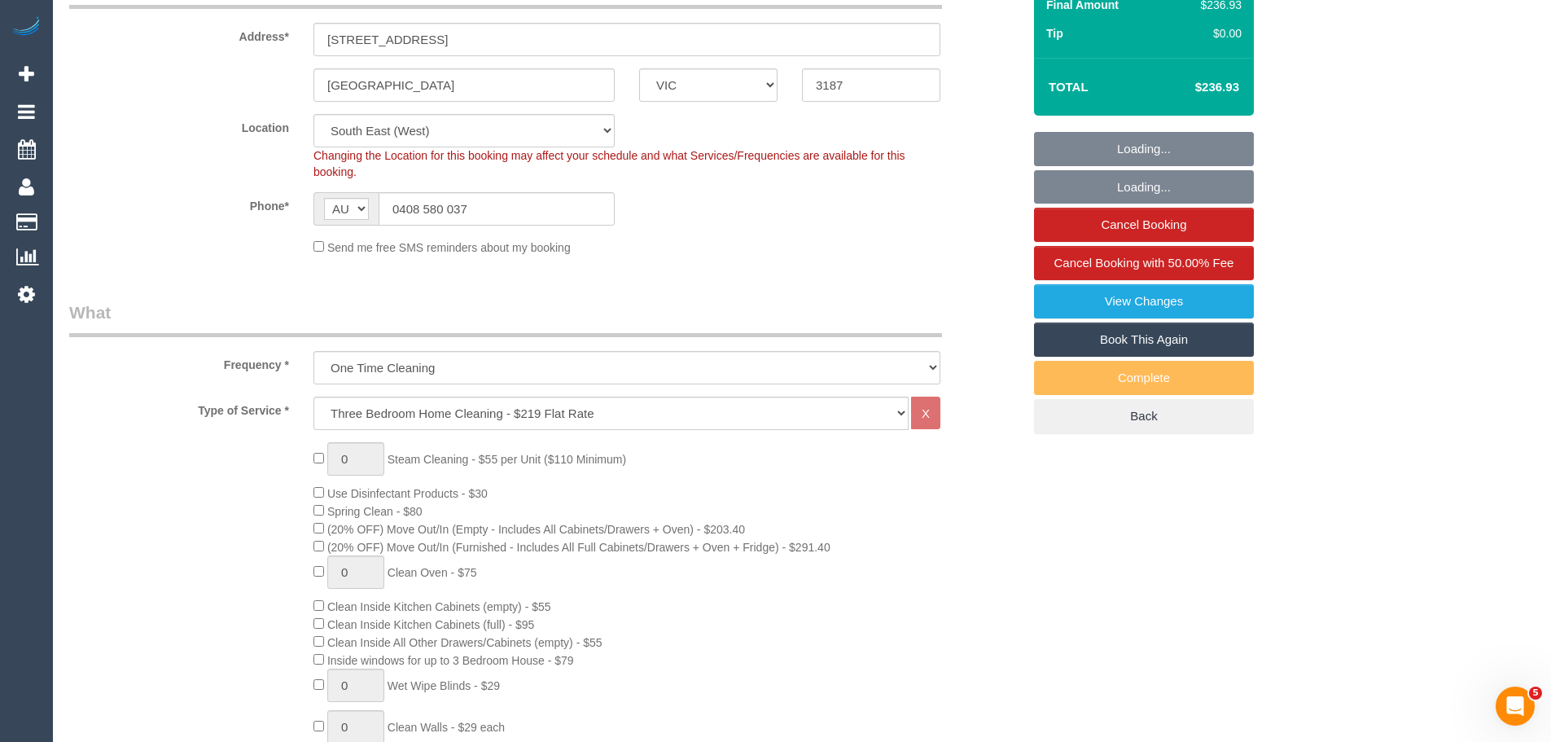
scroll to position [326, 0]
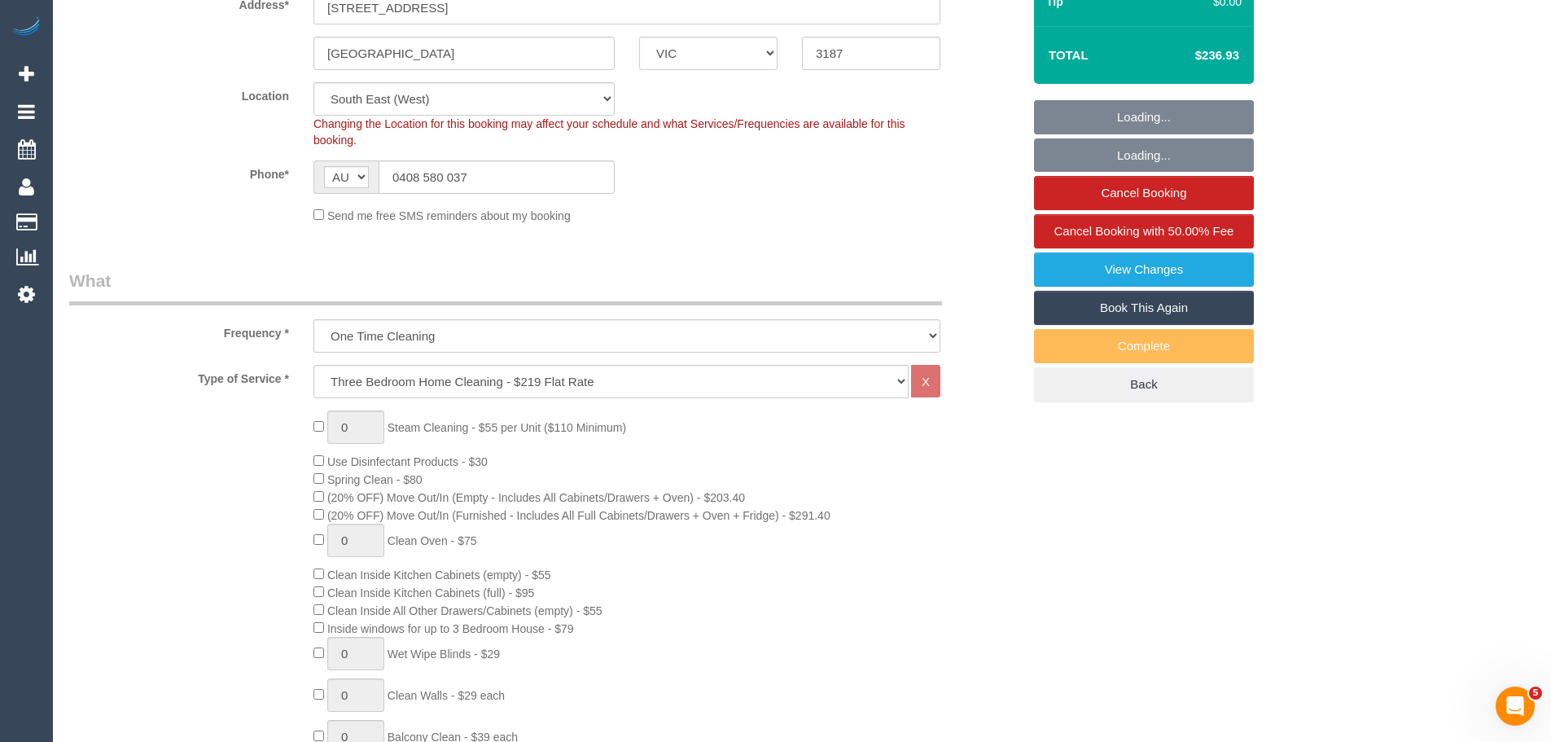
select select "object:5747"
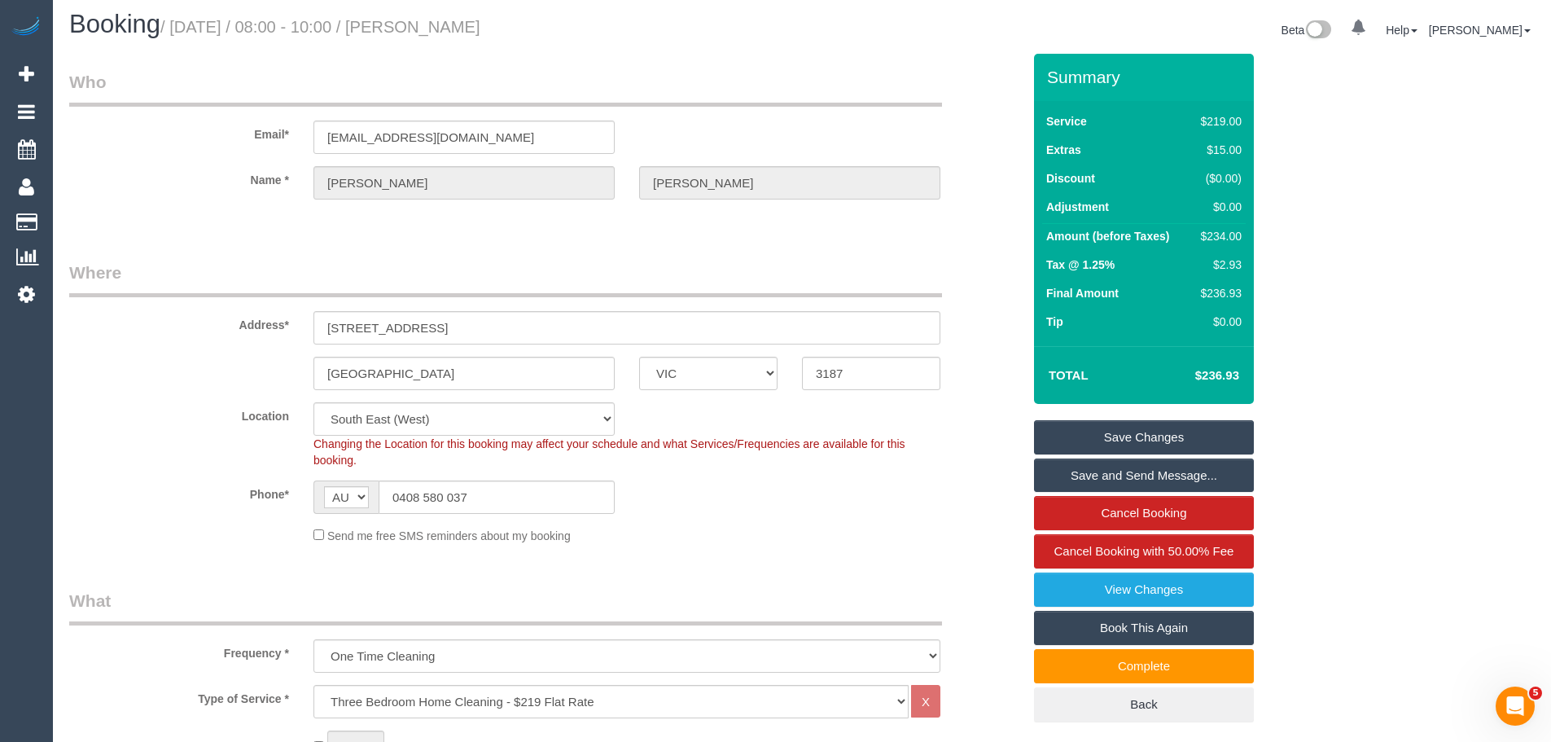
scroll to position [0, 0]
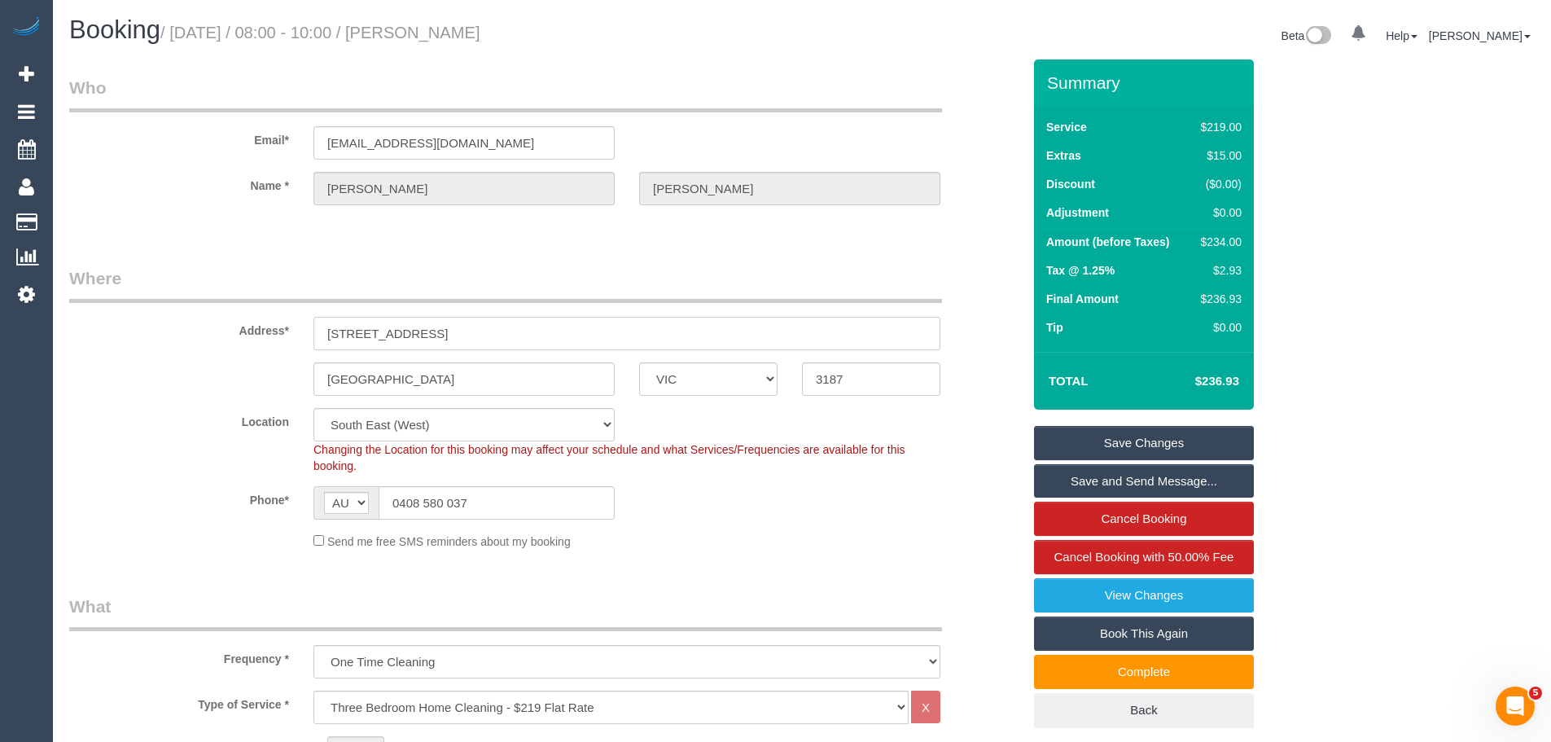
drag, startPoint x: 467, startPoint y: 326, endPoint x: 20, endPoint y: 318, distance: 447.8
click at [466, 271] on legend "Where" at bounding box center [505, 284] width 873 height 37
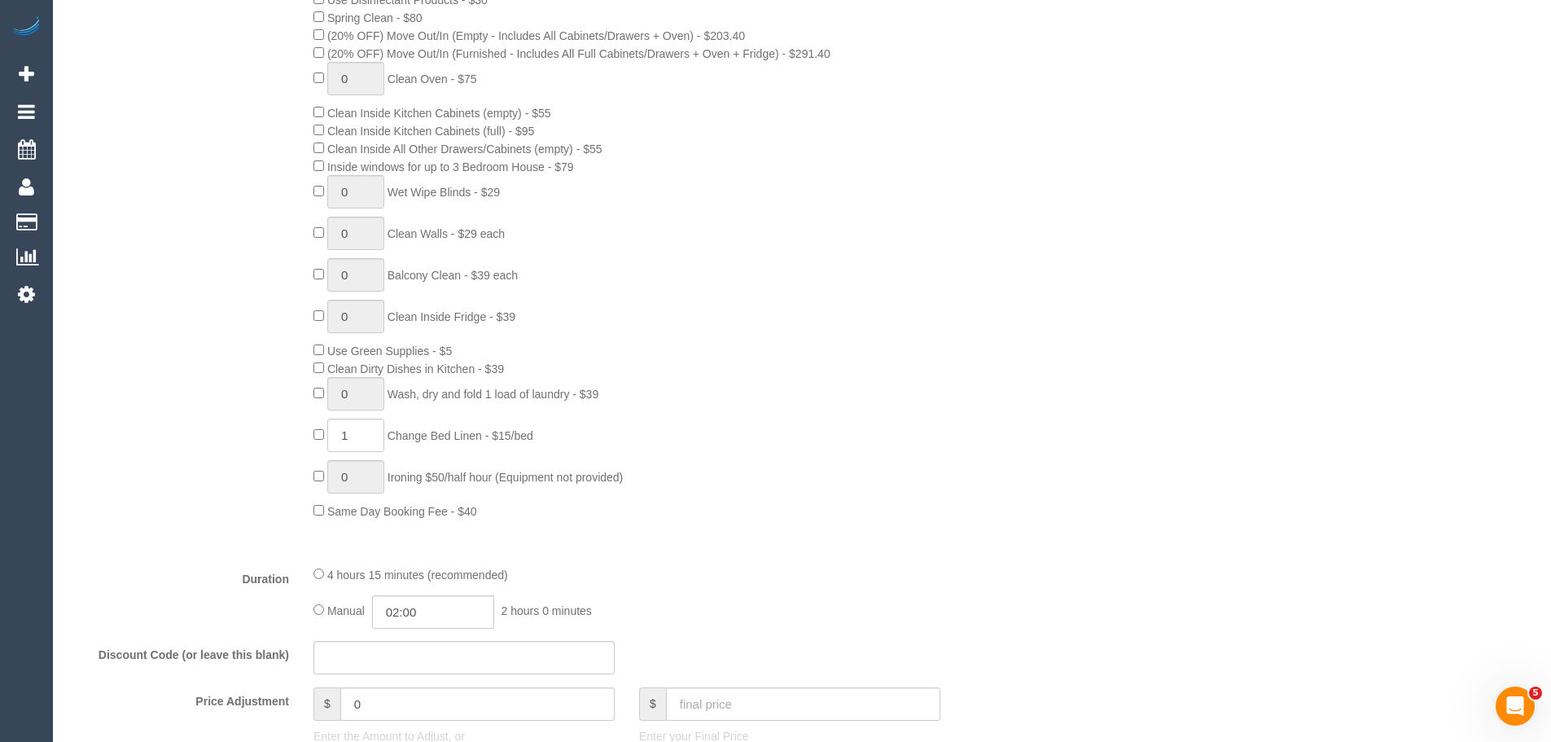
scroll to position [814, 0]
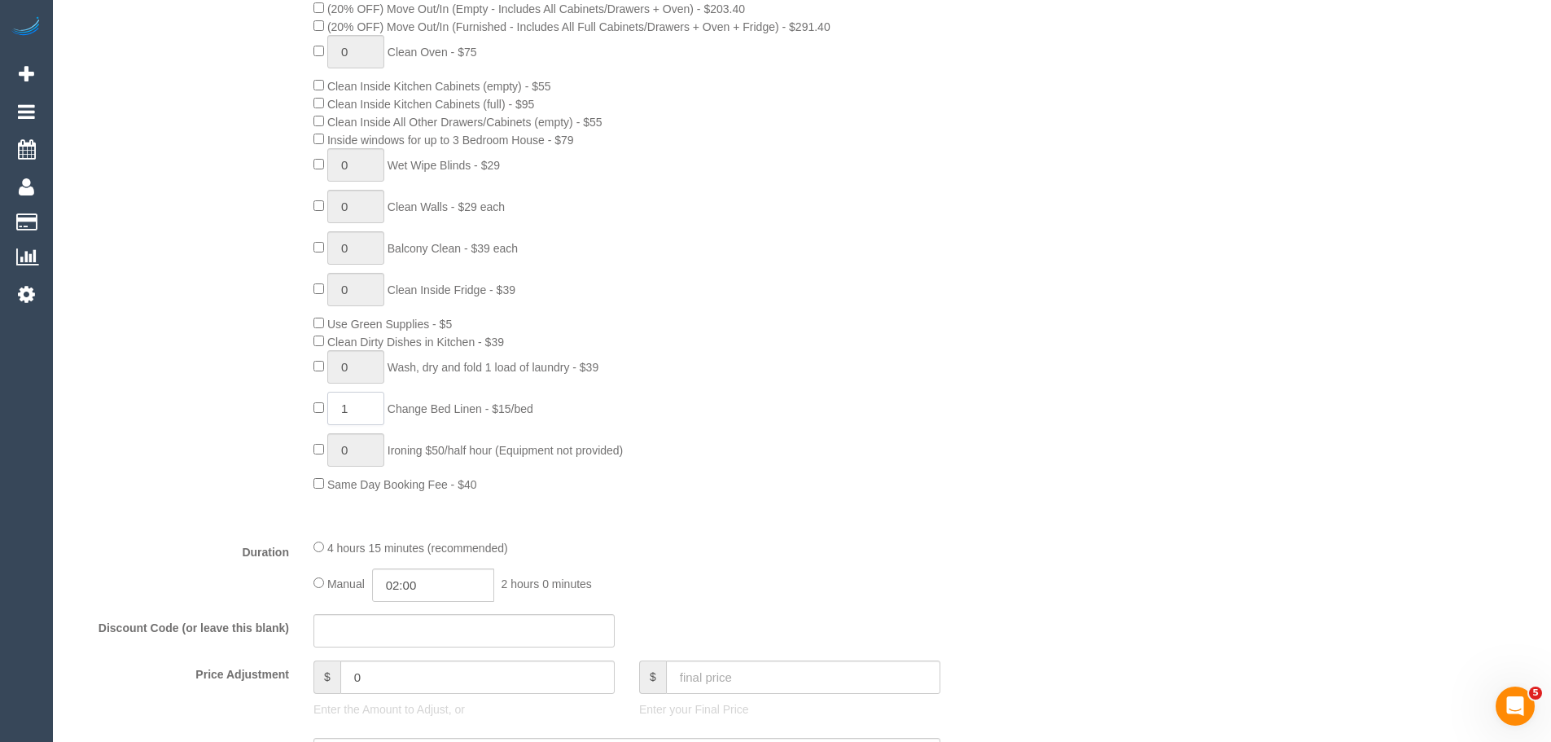
drag, startPoint x: 361, startPoint y: 410, endPoint x: 271, endPoint y: 409, distance: 89.6
click at [274, 409] on div "0 Steam Cleaning - $55 per Unit ($110 Minimum) Use Disinfectant Products - $30 …" at bounding box center [545, 207] width 977 height 571
click at [638, 425] on div "0 Steam Cleaning - $55 per Unit ($110 Minimum) Use Disinfectant Products - $30 …" at bounding box center [667, 207] width 733 height 571
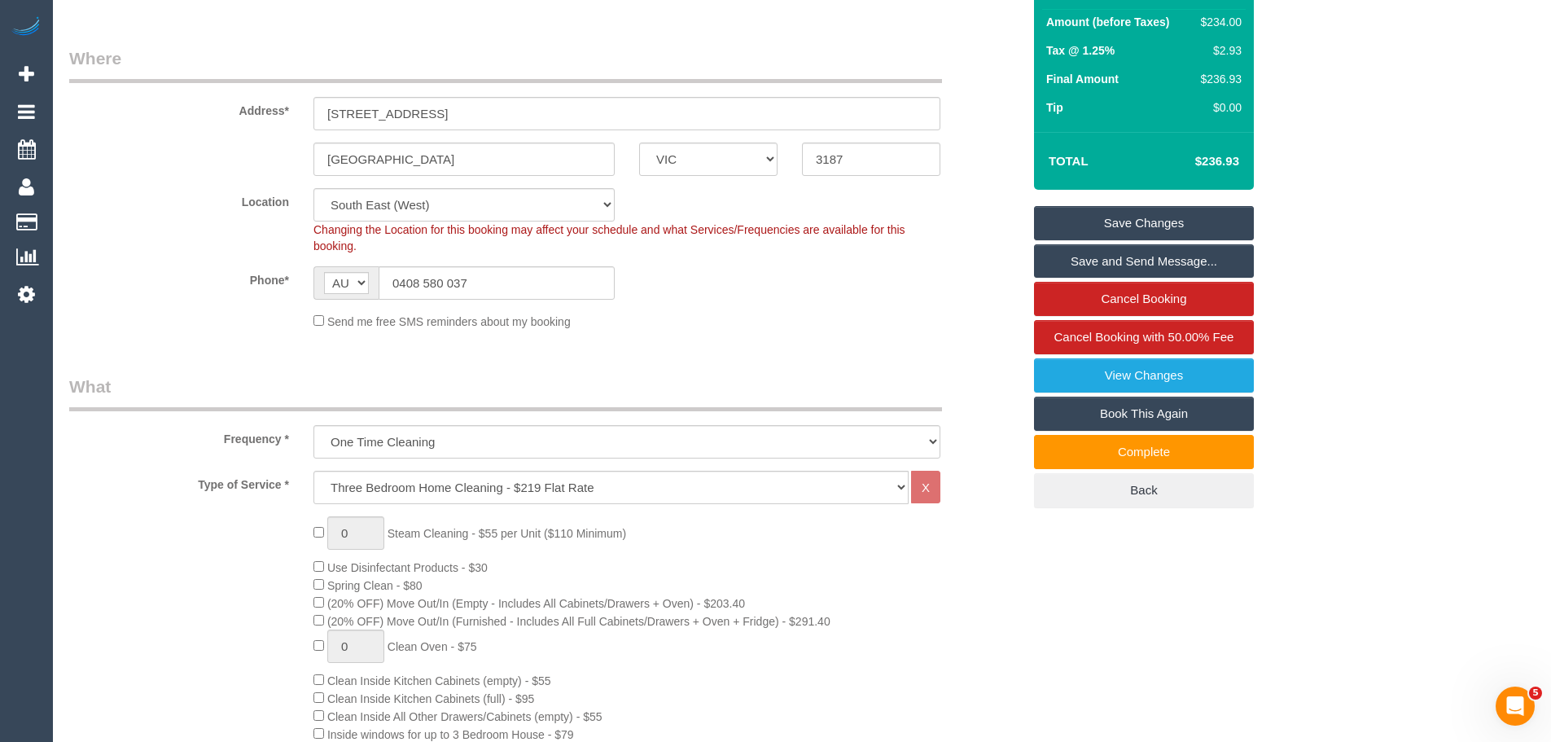
scroll to position [0, 0]
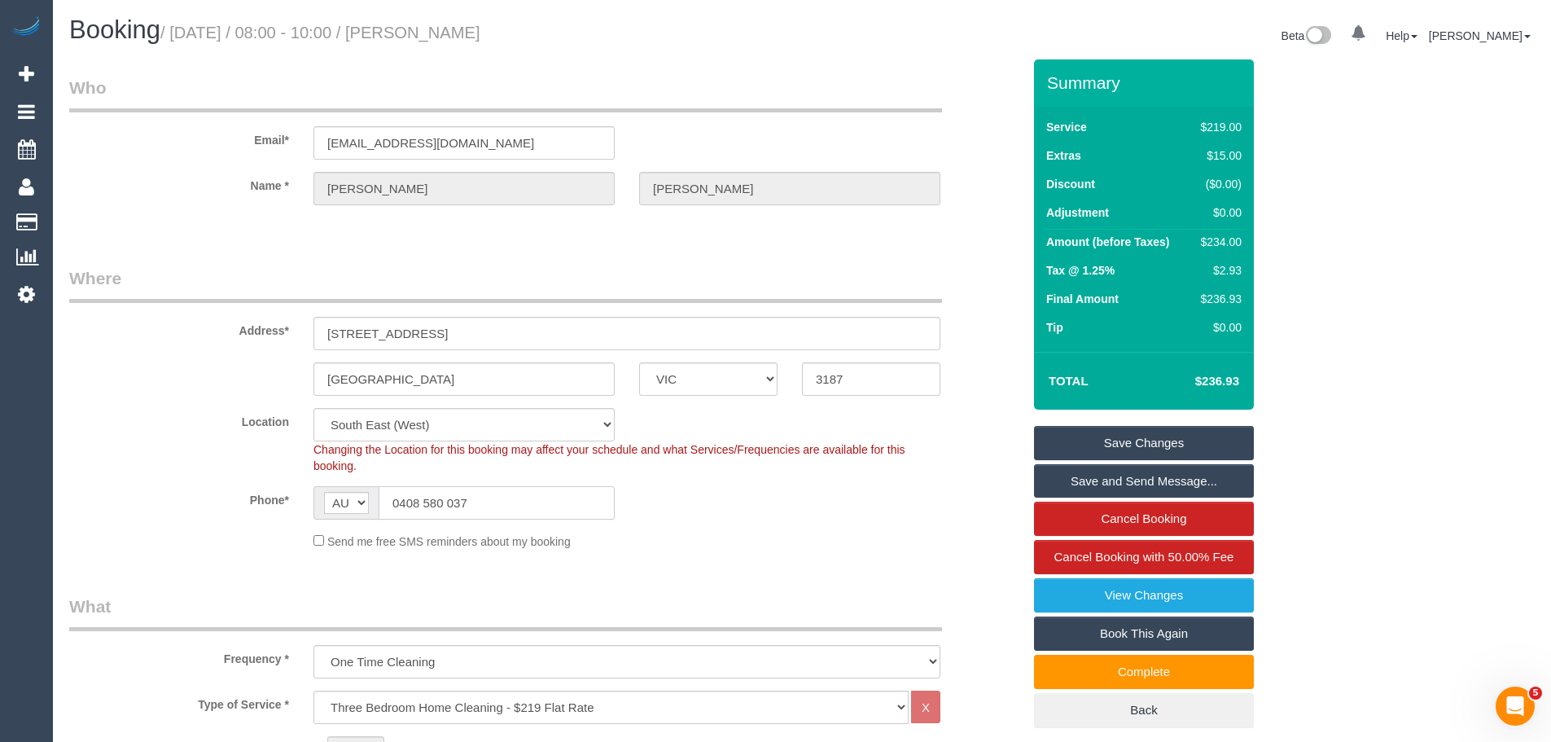
drag, startPoint x: 497, startPoint y: 505, endPoint x: 198, endPoint y: 502, distance: 299.6
click at [212, 497] on div "Phone* AF AL DZ AD AO AI AQ AG AR AM AW AU AT AZ BS BH BD BB BY BE BZ BJ BM BT …" at bounding box center [545, 502] width 977 height 33
click at [611, 554] on fieldset "Where Address* 327B South Road Brighton East ACT NSW NT QLD SA TAS VIC WA 3187 …" at bounding box center [545, 414] width 952 height 296
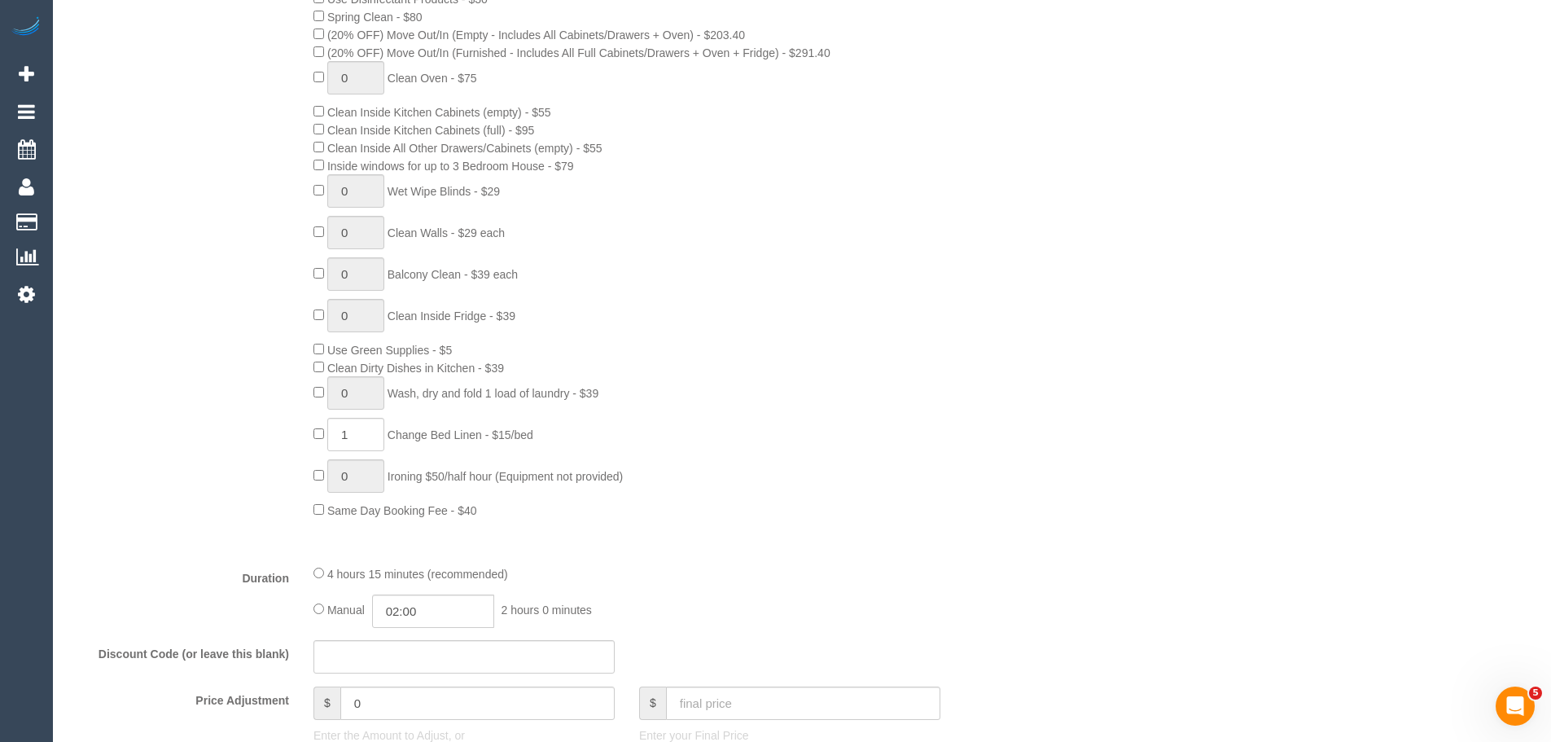
scroll to position [977, 0]
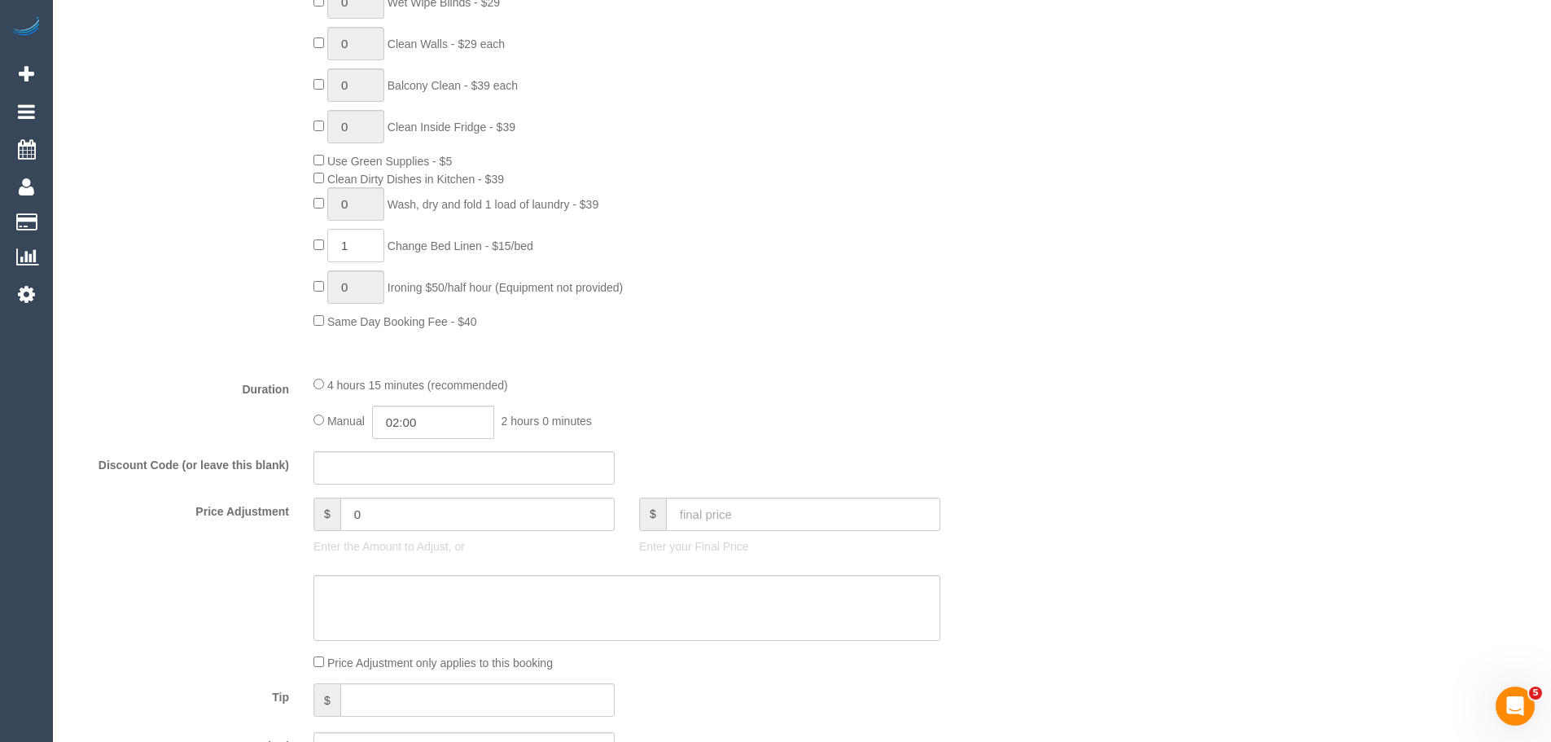
click at [365, 237] on input "1" at bounding box center [355, 245] width 57 height 33
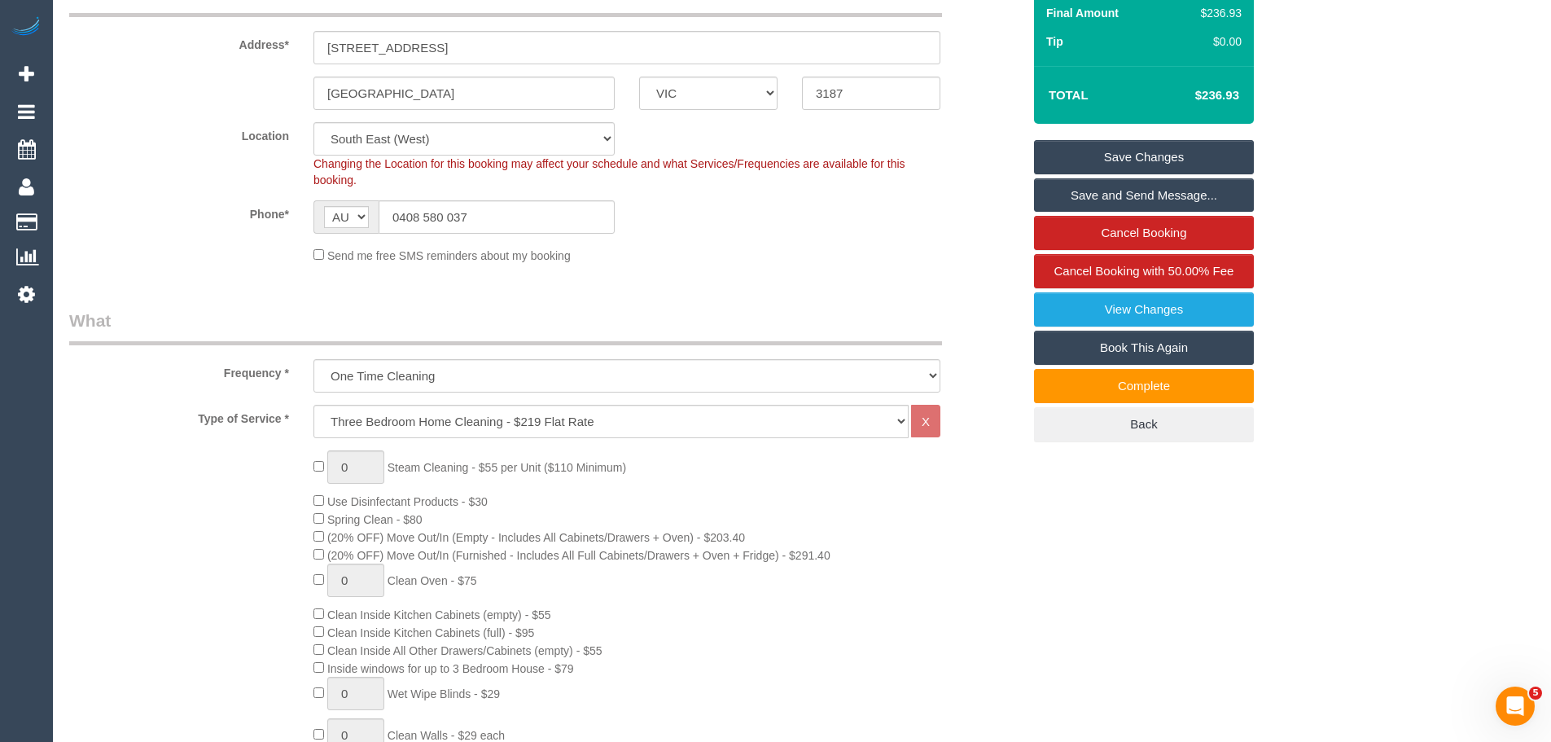
scroll to position [0, 0]
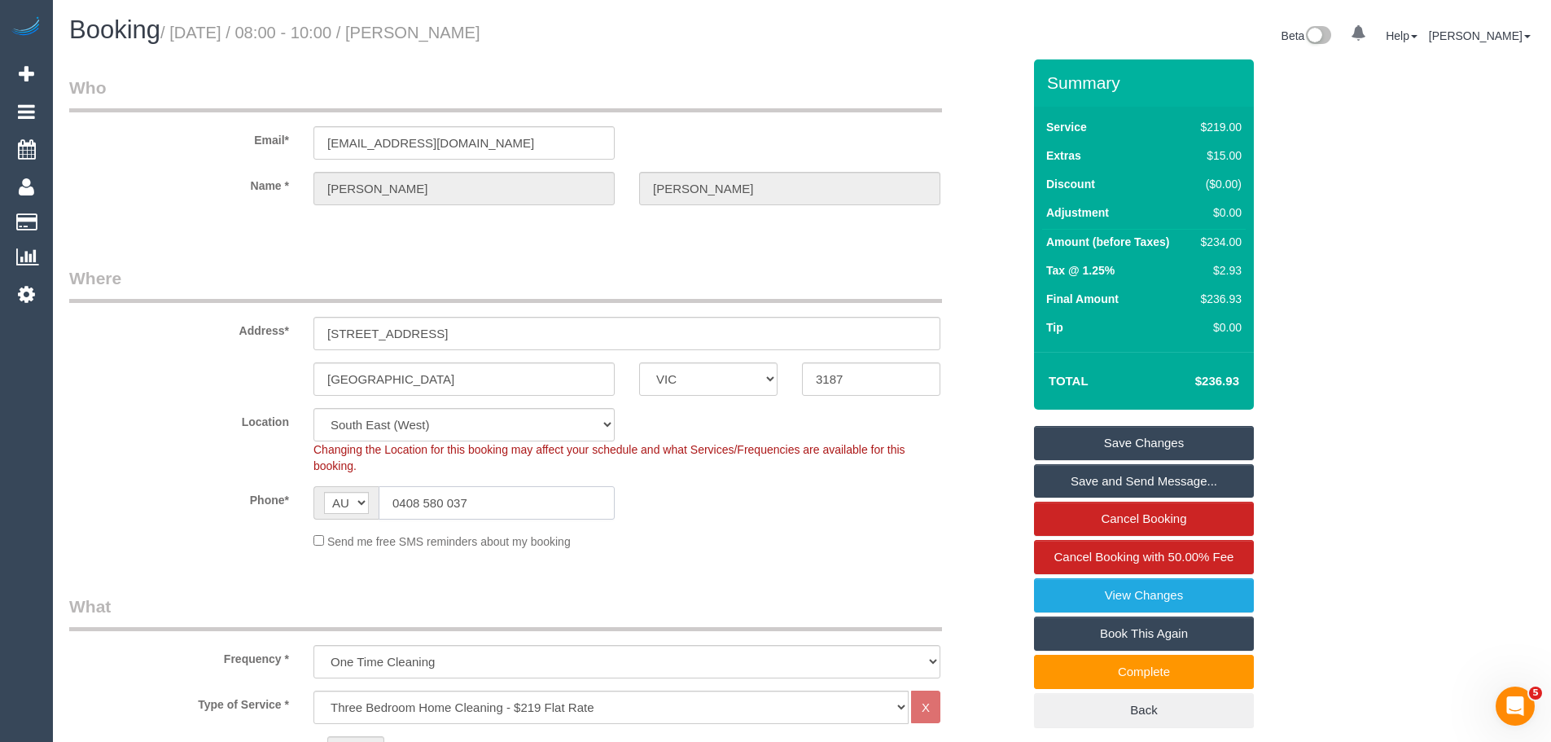
drag, startPoint x: 488, startPoint y: 515, endPoint x: 214, endPoint y: 486, distance: 275.1
click at [213, 486] on div "Phone* AF AL DZ AD AO AI AQ AG AR AM AW AU AT AZ BS BH BD BB BY BE BZ BJ BM BT …" at bounding box center [545, 502] width 977 height 33
click at [511, 510] on input "0408 580 037" at bounding box center [497, 502] width 236 height 33
click at [512, 507] on input "0408 580 037" at bounding box center [497, 502] width 236 height 33
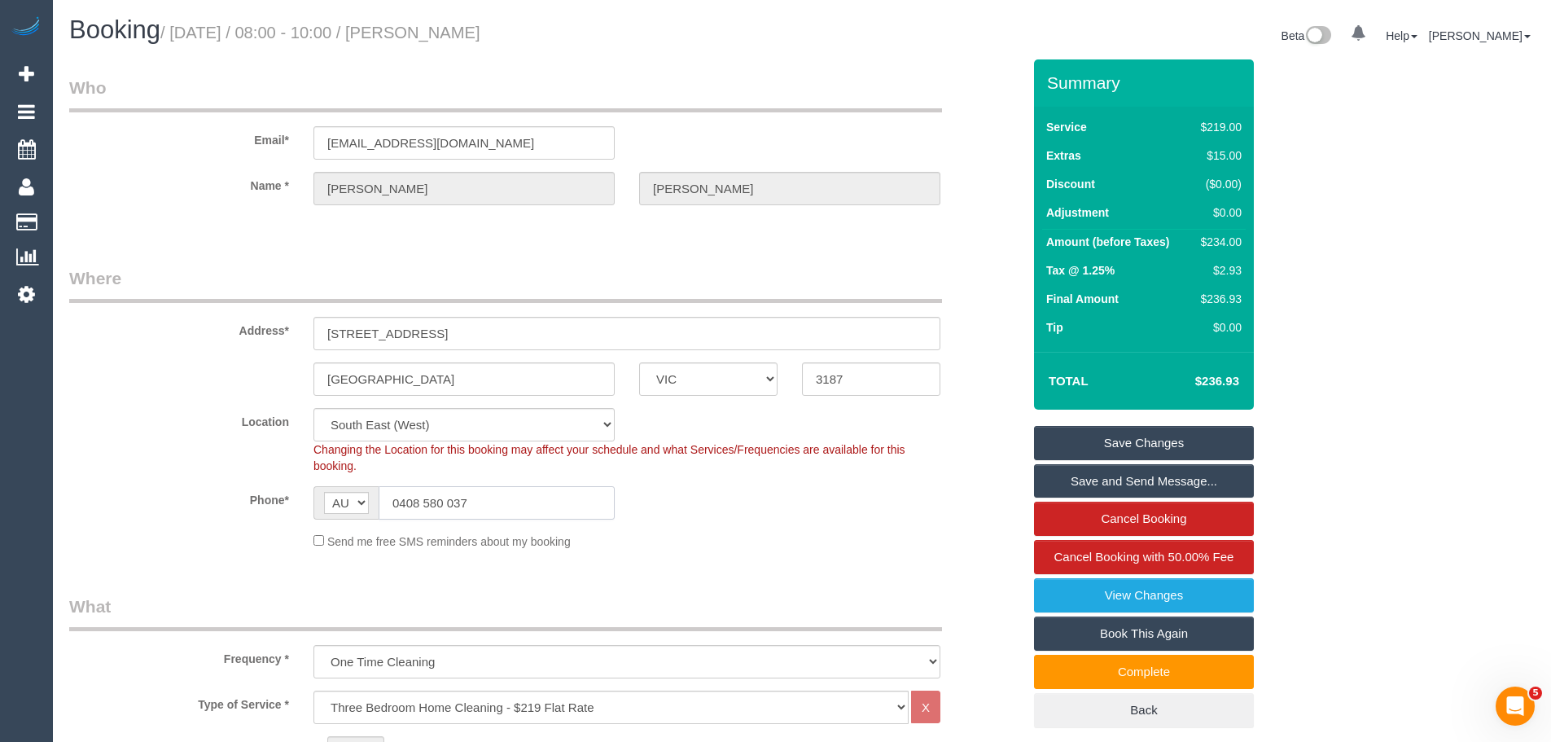
click at [513, 507] on input "0408 580 037" at bounding box center [497, 502] width 236 height 33
click at [715, 519] on sui-booking-location "Location Office City East (North) East (South) Inner East Inner North (East) In…" at bounding box center [545, 479] width 952 height 142
drag, startPoint x: 313, startPoint y: 445, endPoint x: 383, endPoint y: 468, distance: 74.4
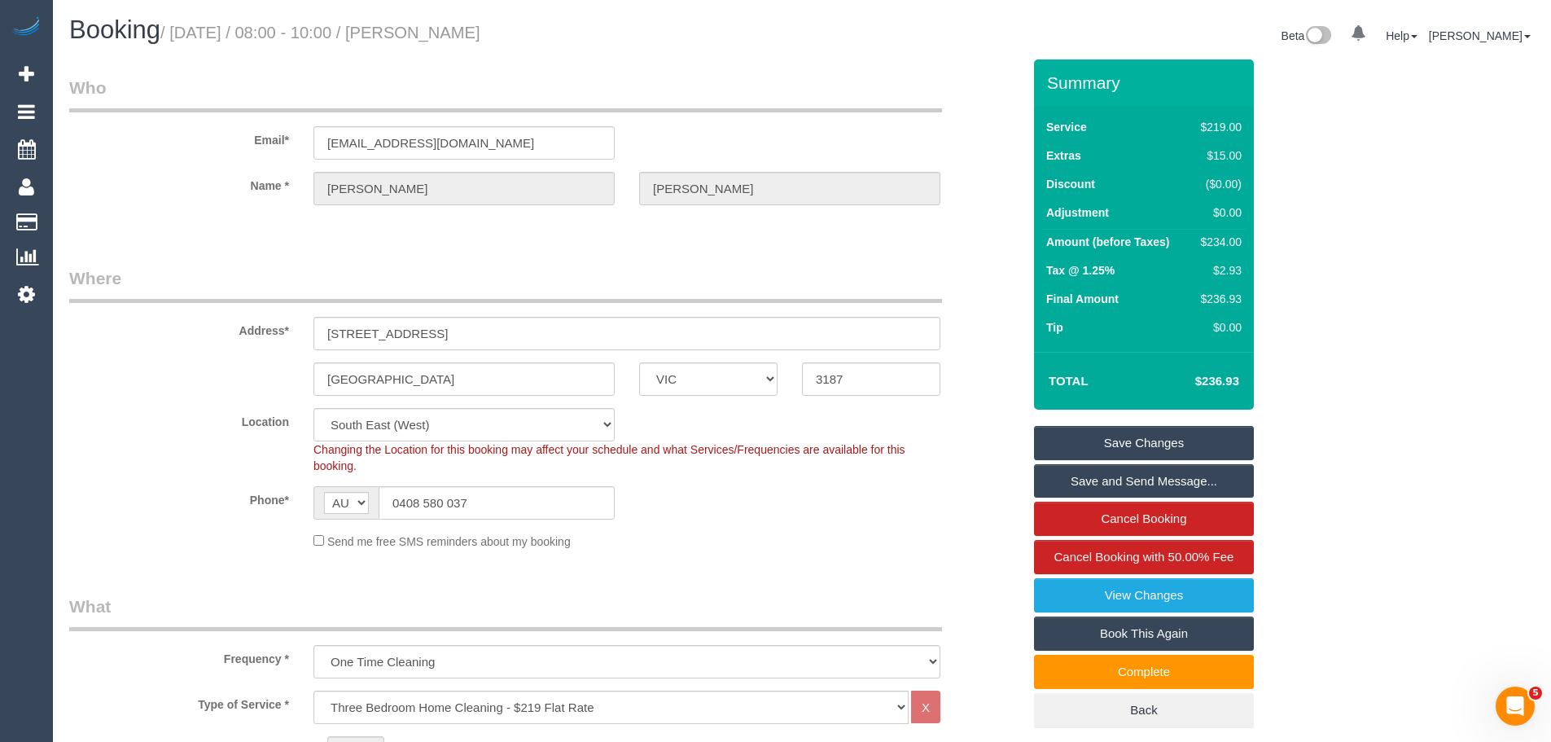
click at [383, 468] on div "Changing the Location for this booking may affect your schedule and what Servic…" at bounding box center [626, 457] width 651 height 33
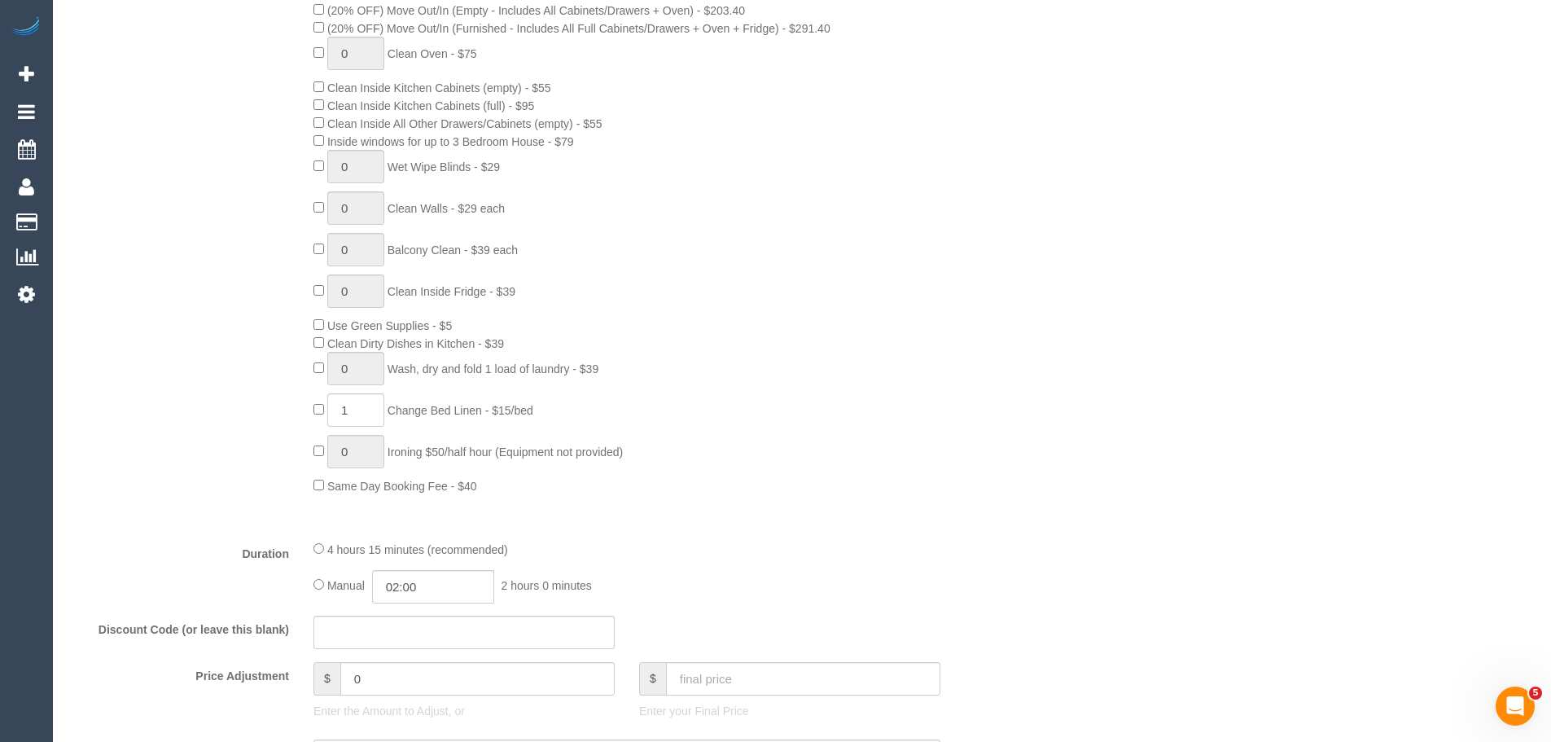
scroll to position [1058, 0]
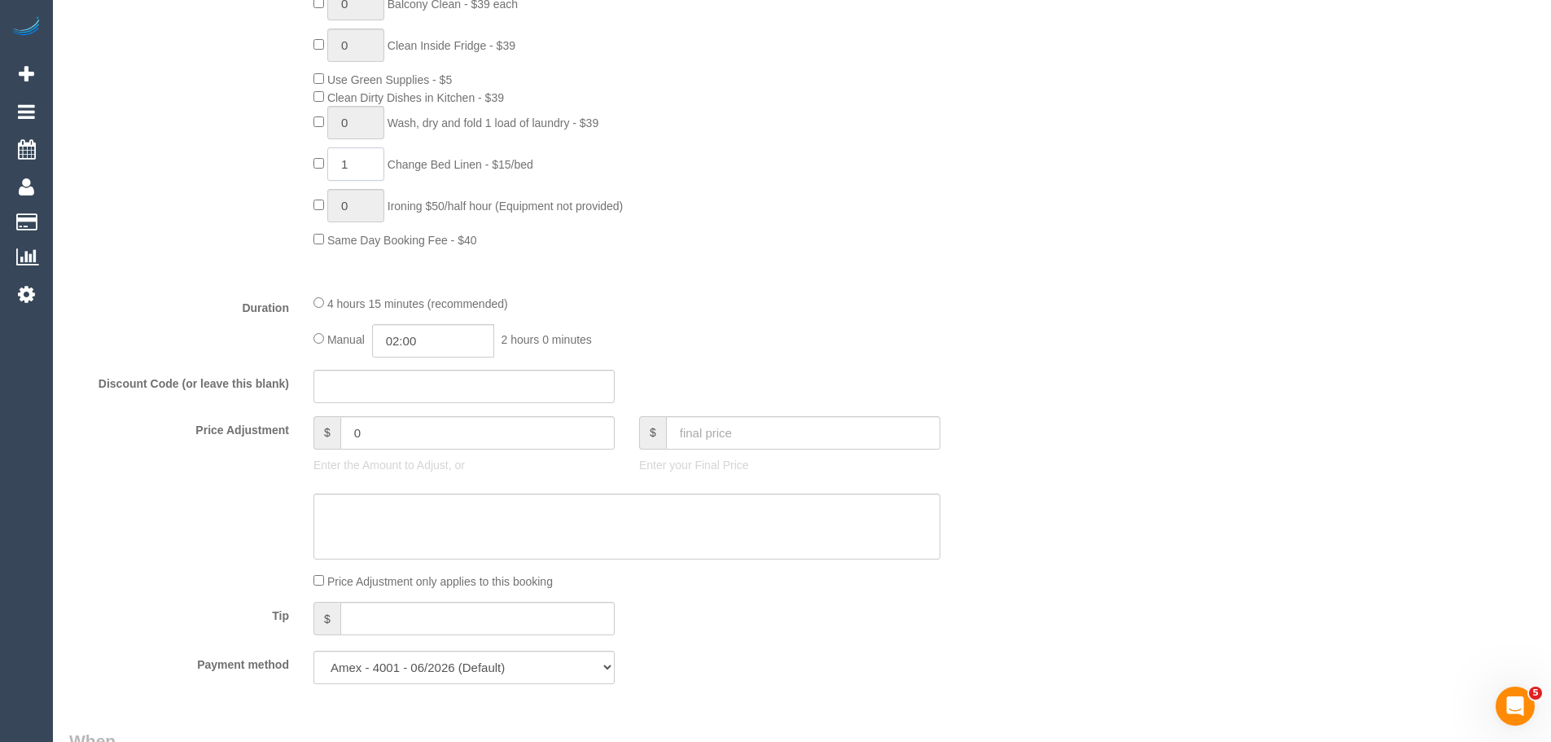
drag, startPoint x: 299, startPoint y: 144, endPoint x: 71, endPoint y: 149, distance: 228.0
type input "2"
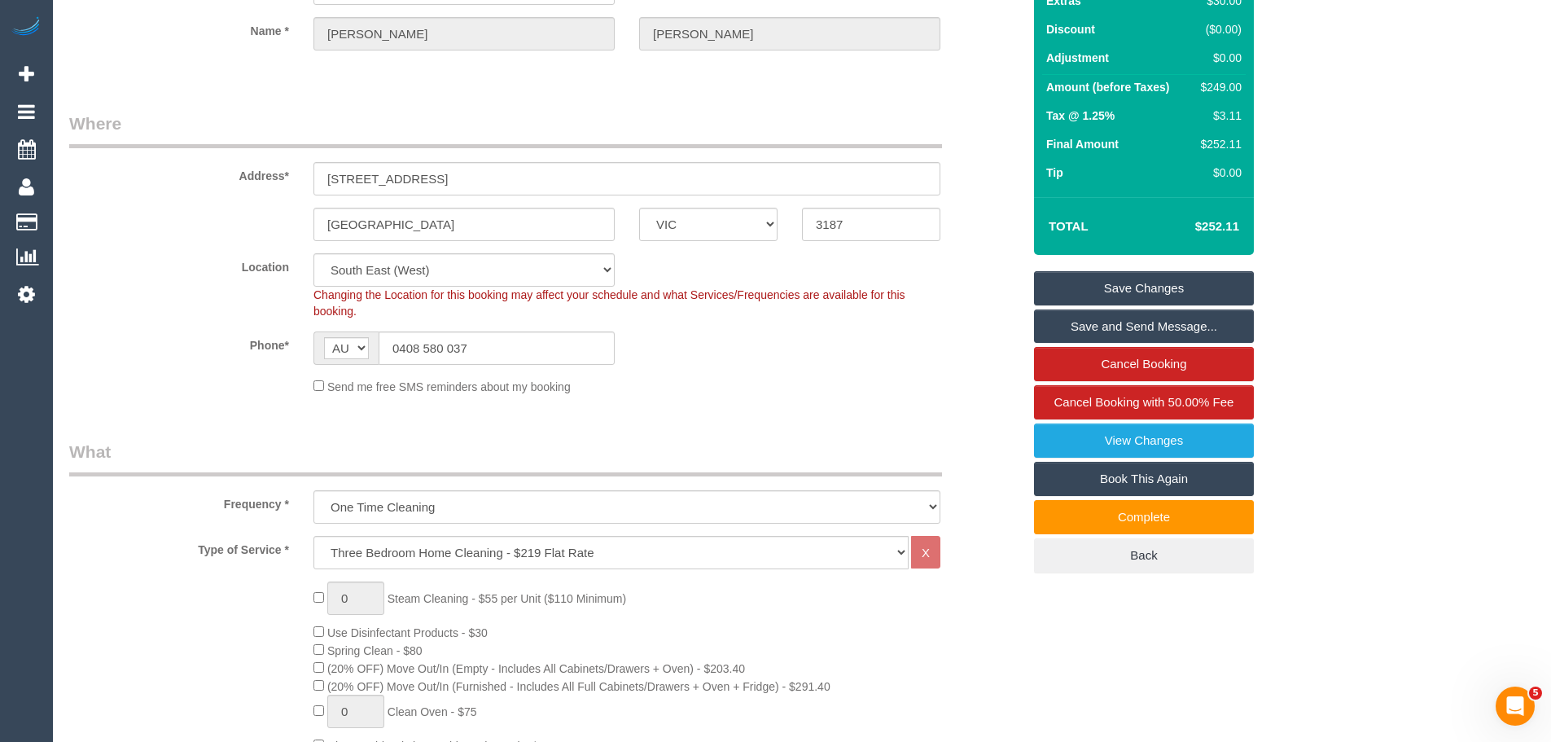
scroll to position [0, 0]
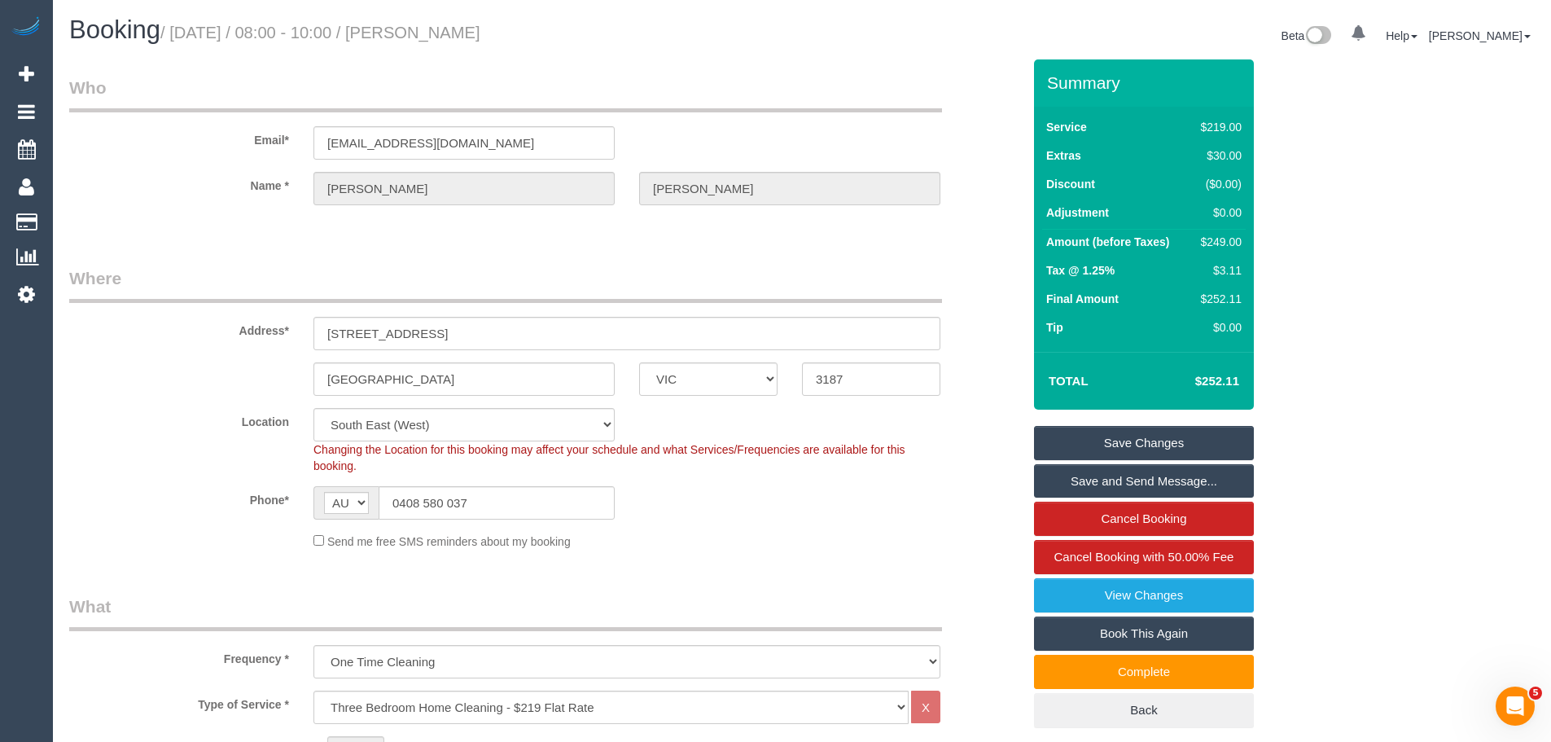
click at [1215, 237] on div "$249.00" at bounding box center [1217, 242] width 47 height 16
copy div "249.00"
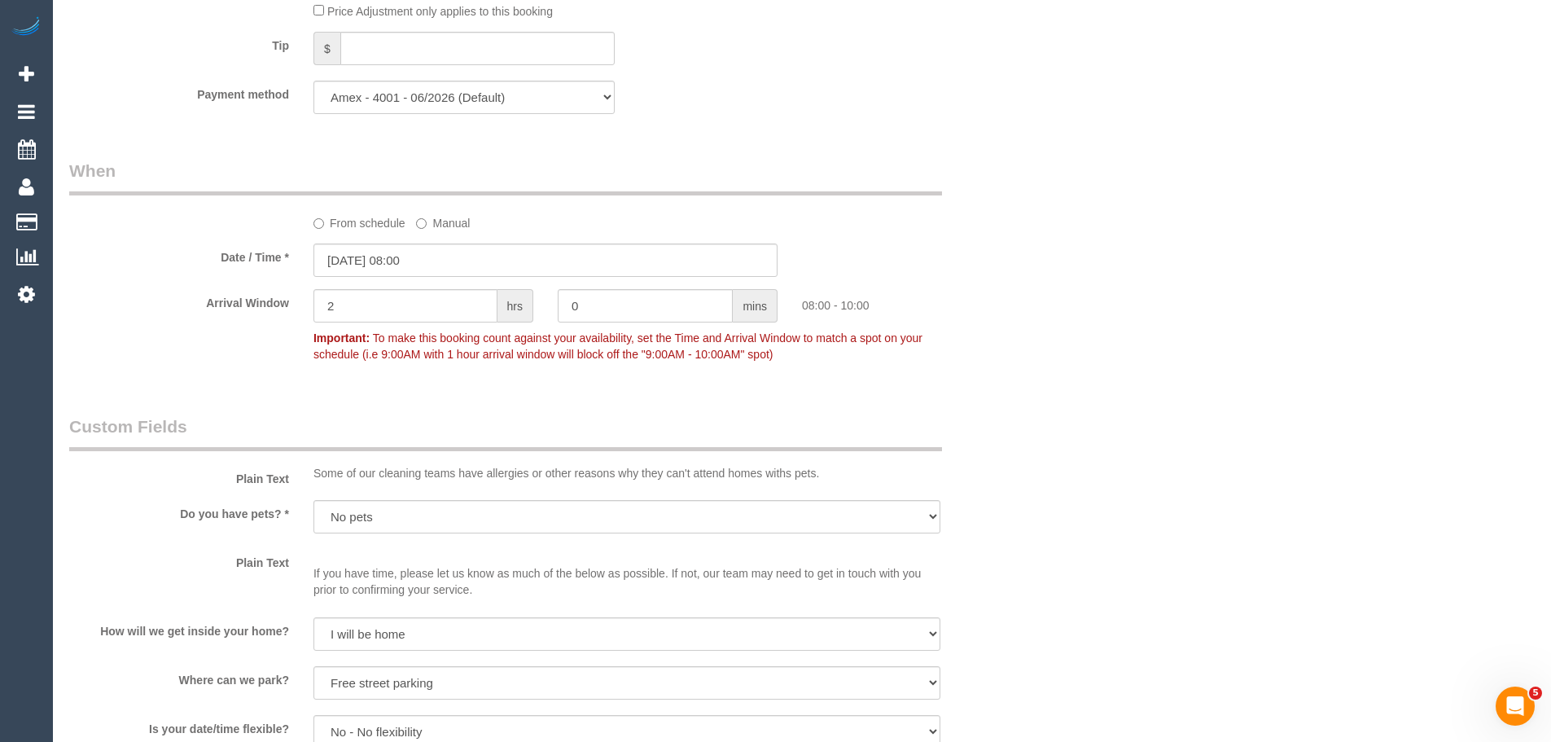
scroll to position [2198, 0]
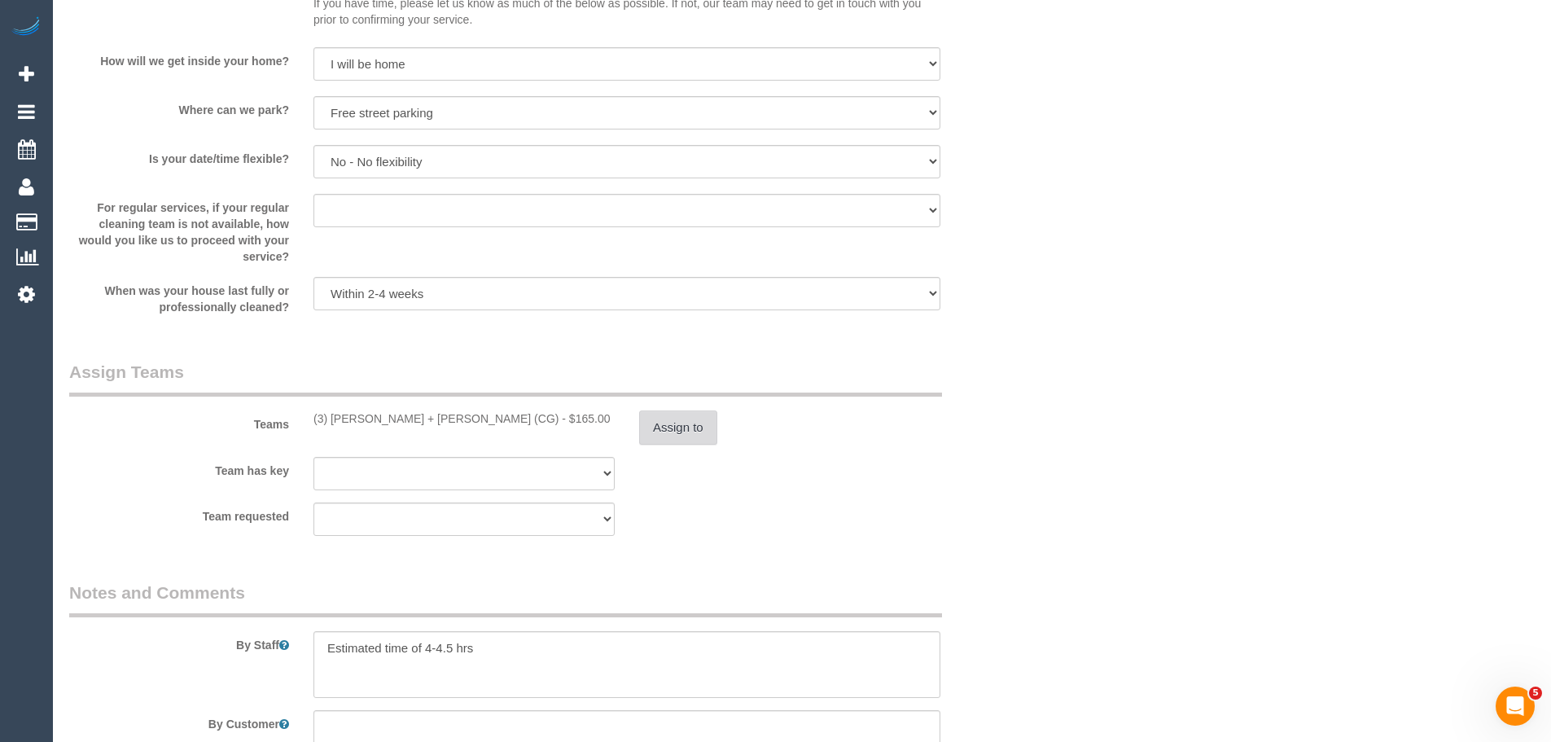
click at [666, 410] on button "Assign to" at bounding box center [678, 427] width 78 height 34
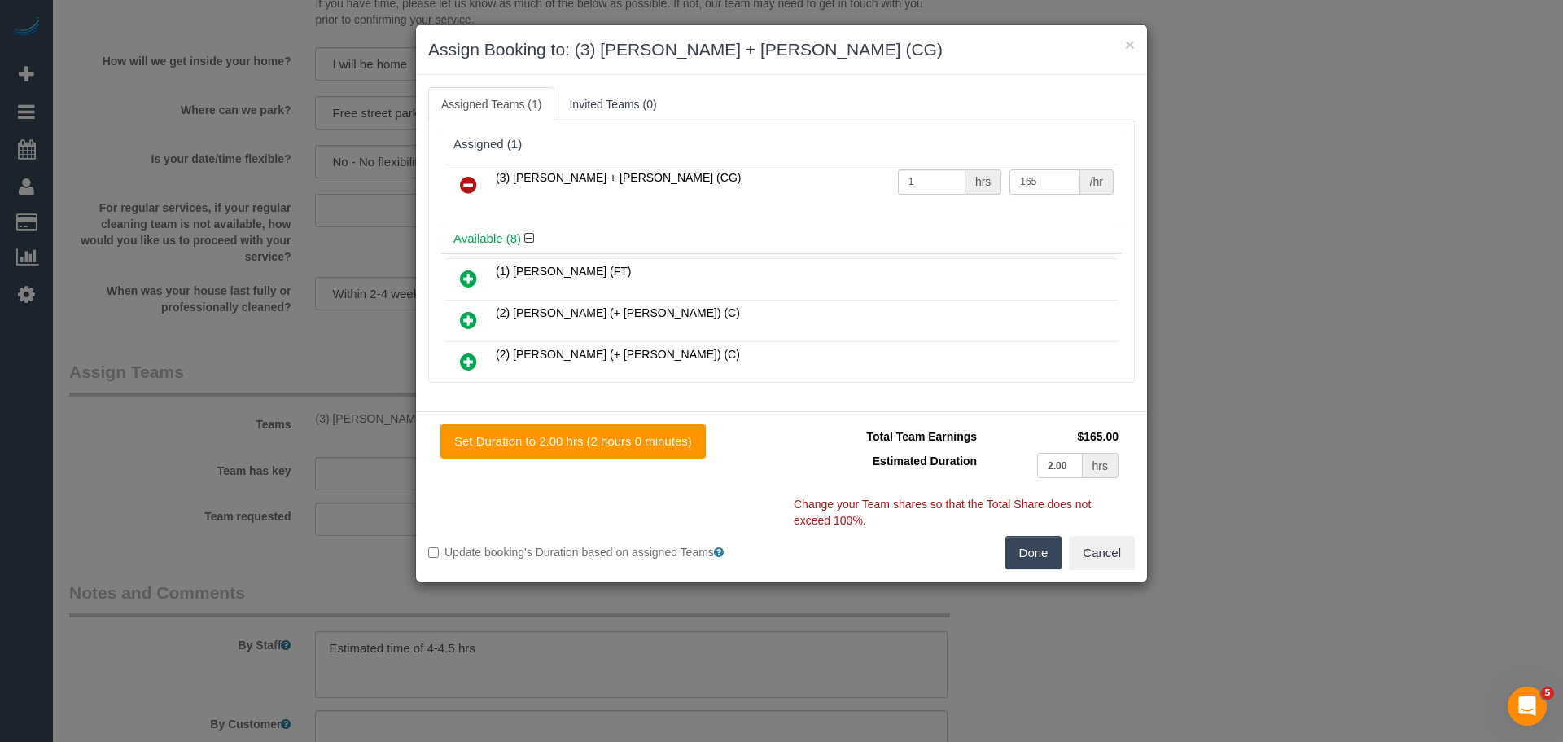
click at [1020, 184] on input "165" at bounding box center [1044, 181] width 70 height 25
type input "175"
click at [1031, 554] on button "Done" at bounding box center [1033, 553] width 57 height 34
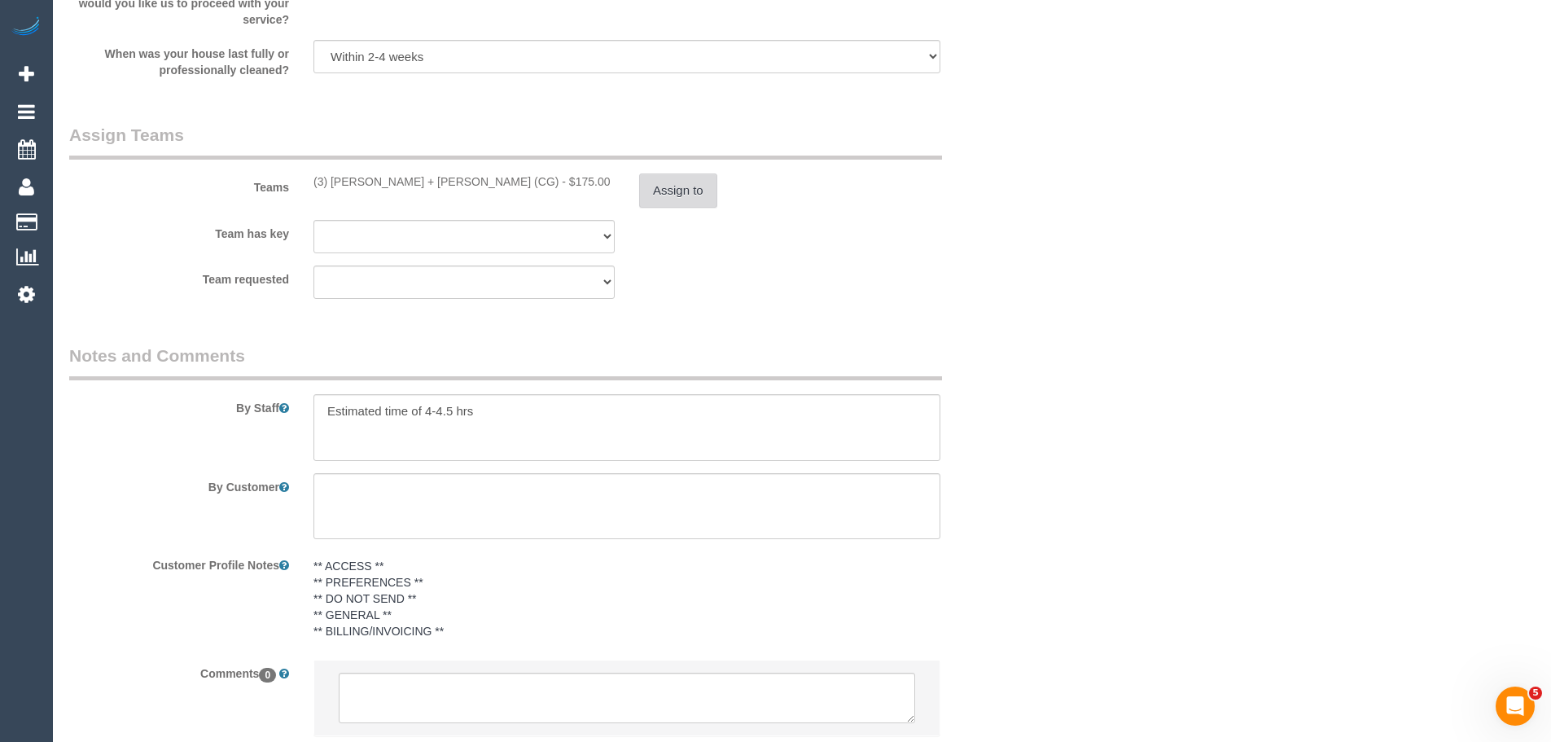
scroll to position [2547, 0]
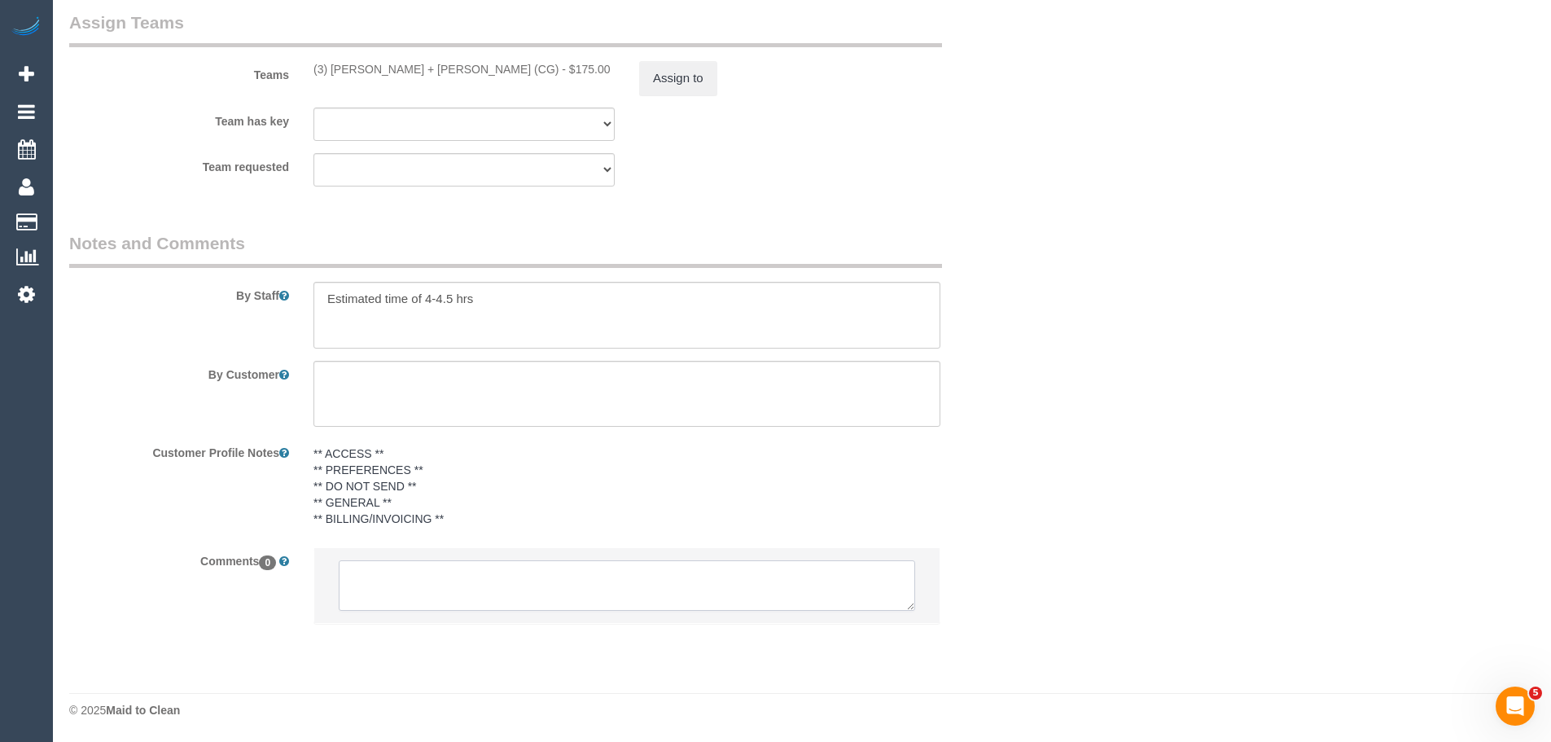
click at [466, 585] on textarea at bounding box center [627, 585] width 576 height 50
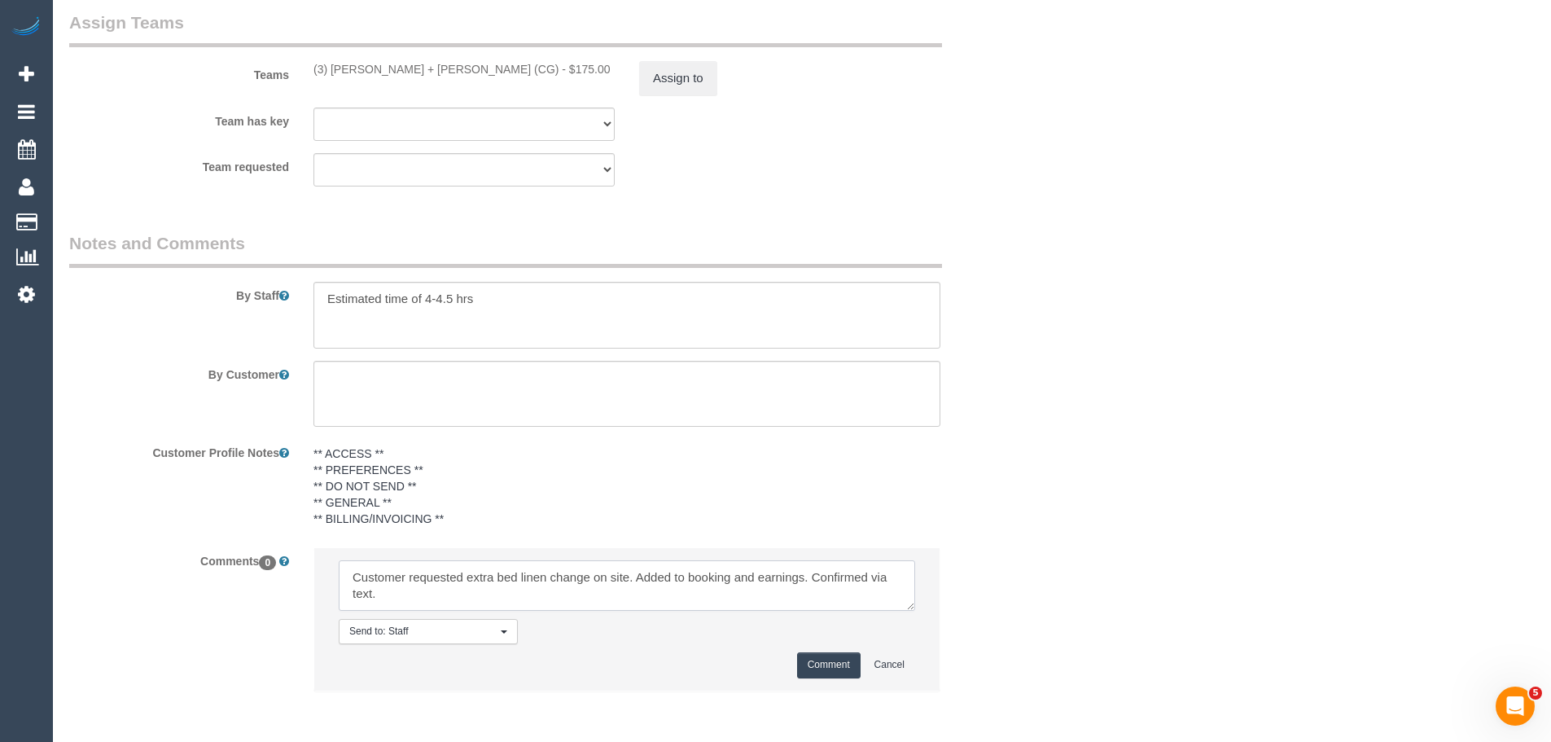
type textarea "Customer requested extra bed linen change on site. Added to booking and earning…"
click at [830, 668] on button "Comment" at bounding box center [828, 664] width 63 height 25
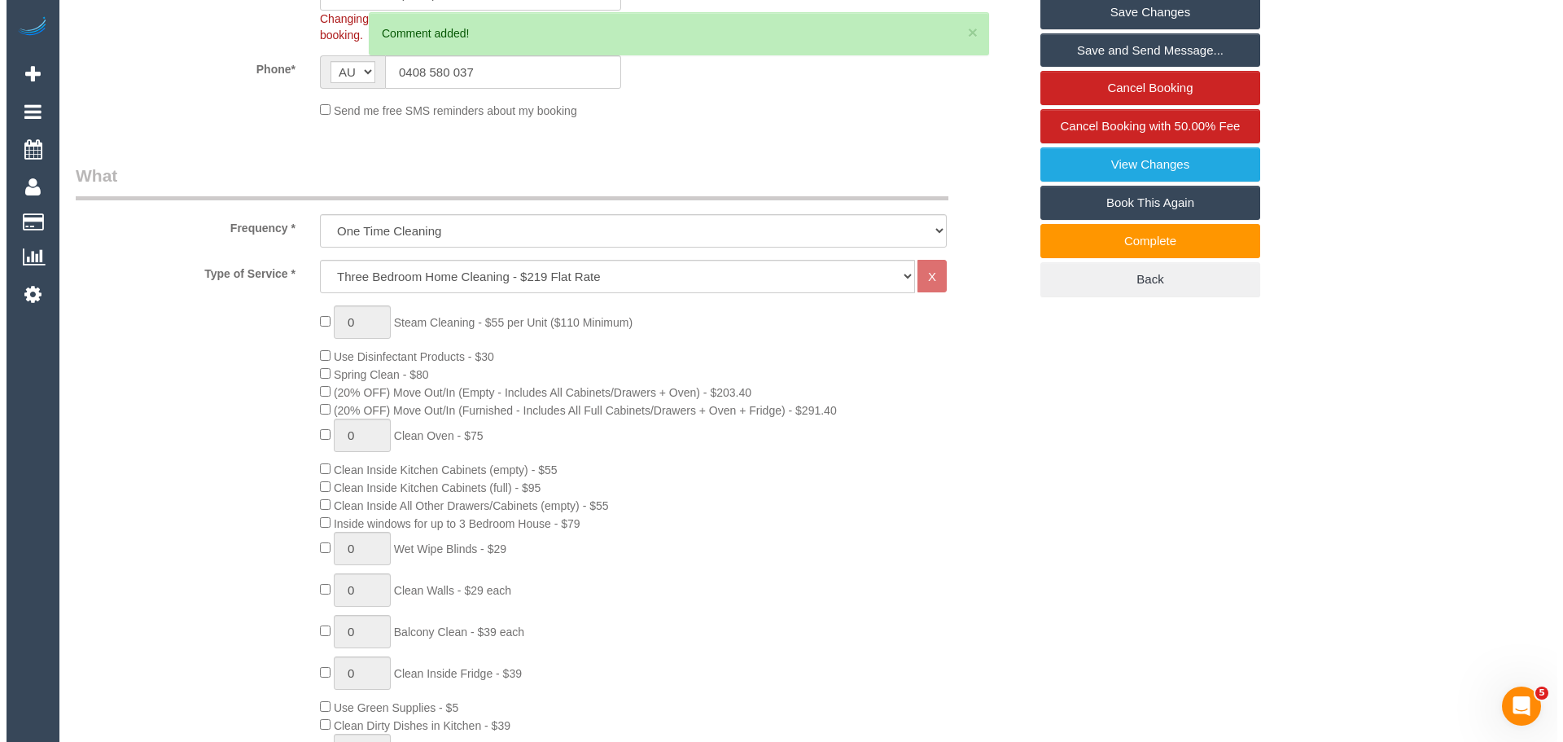
scroll to position [0, 0]
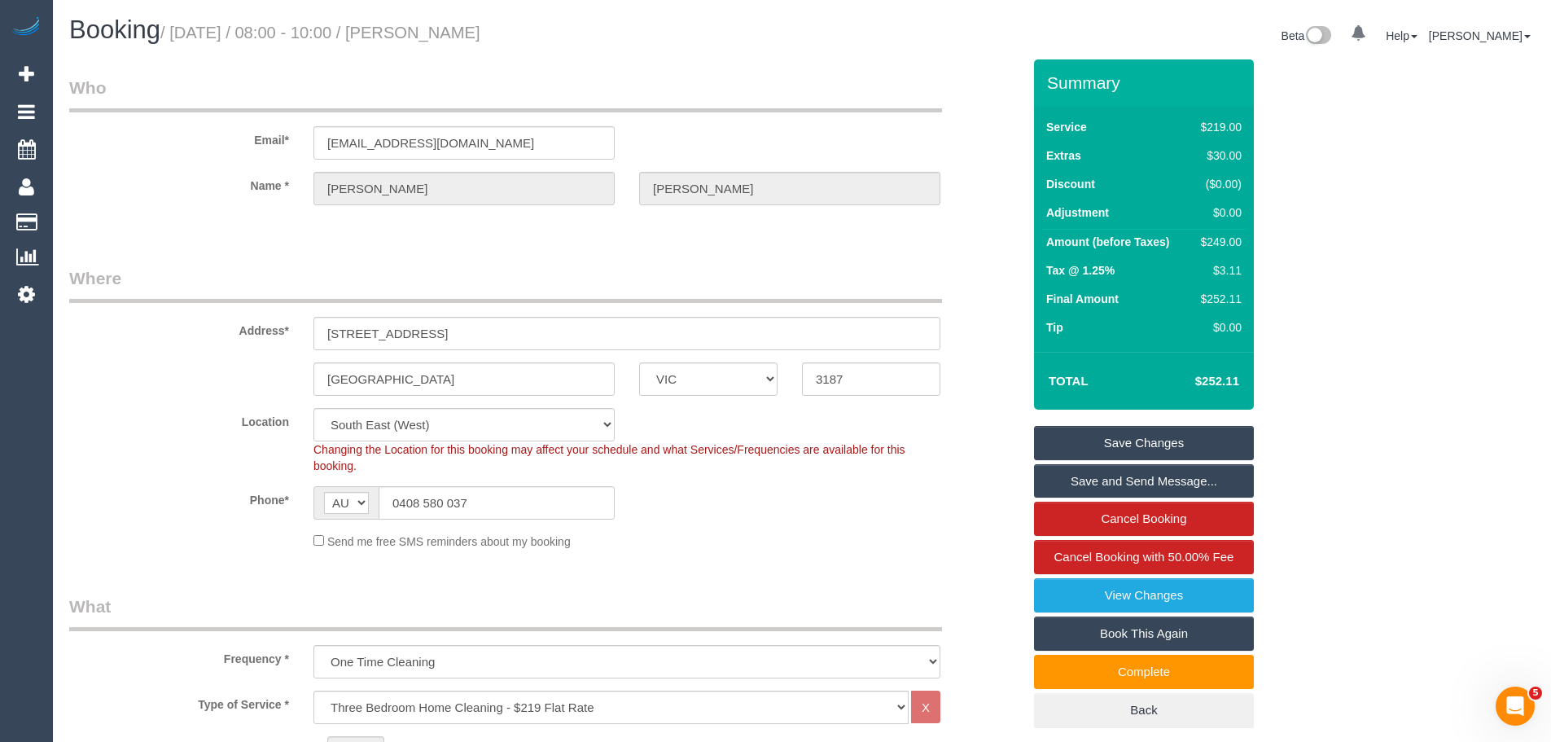
click at [1141, 440] on link "Save Changes" at bounding box center [1144, 443] width 220 height 34
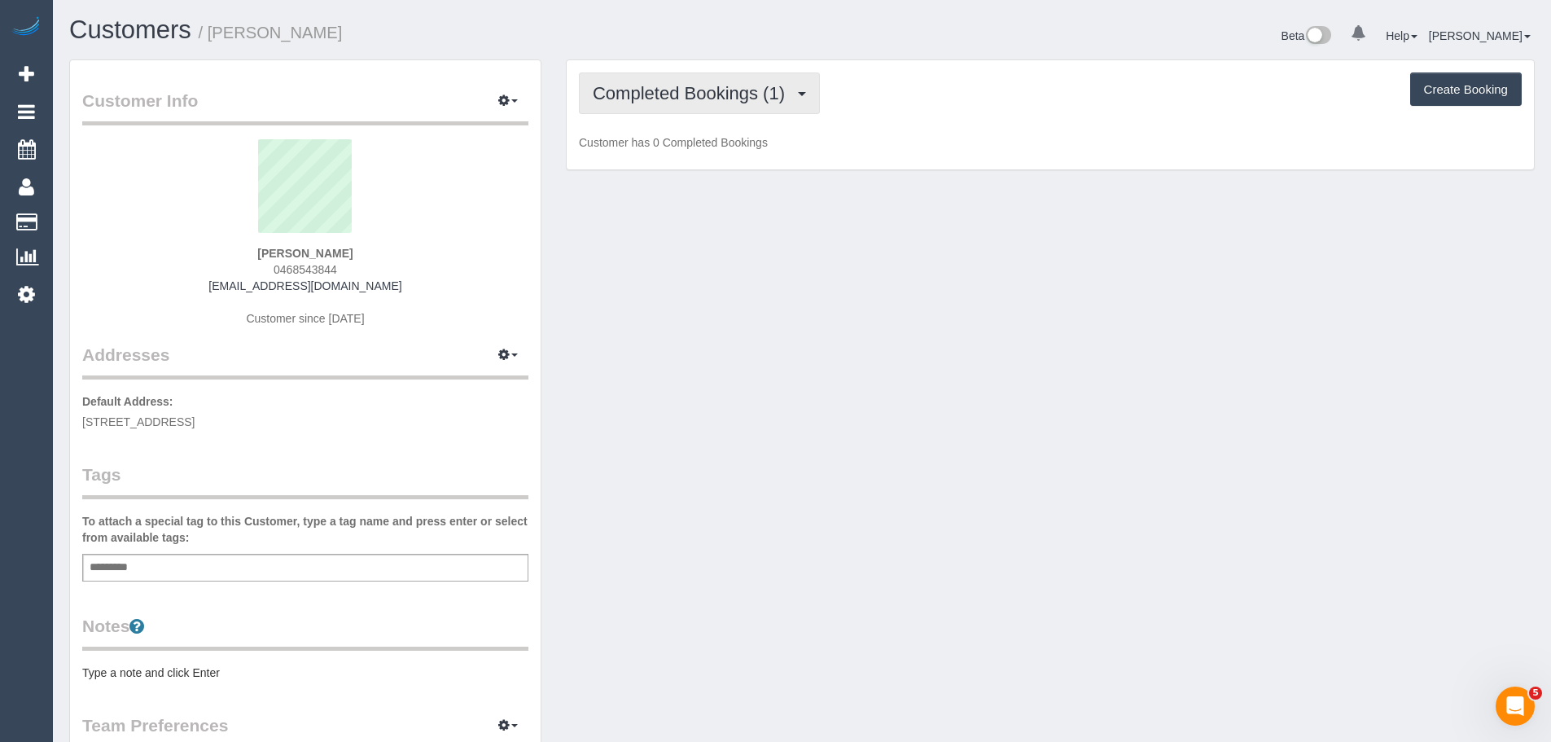
click at [641, 88] on span "Completed Bookings (1)" at bounding box center [693, 93] width 200 height 20
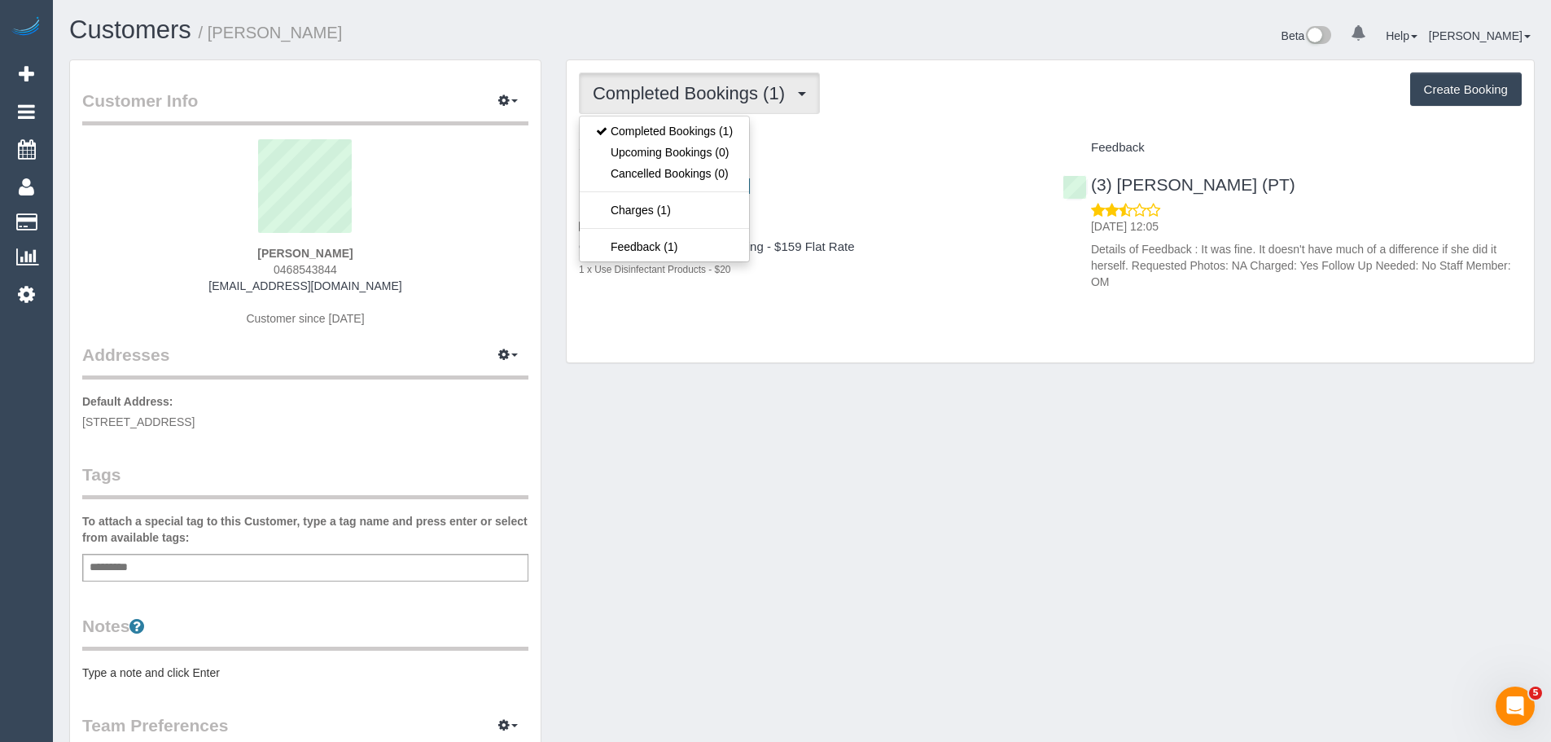
click at [1038, 101] on div "Completed Bookings (1) Completed Bookings (1) Upcoming Bookings (0) Cancelled B…" at bounding box center [1050, 93] width 943 height 42
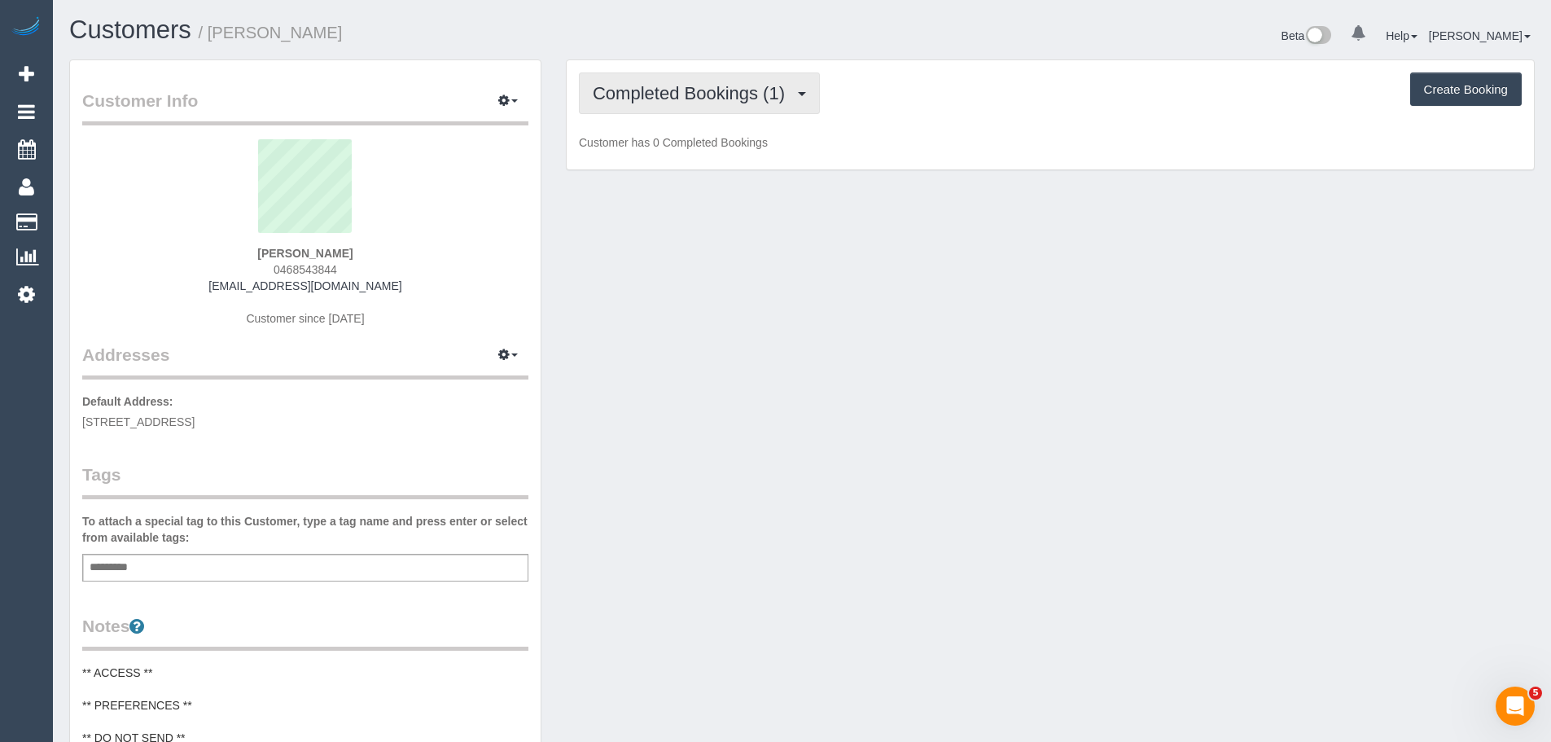
click at [660, 91] on span "Completed Bookings (1)" at bounding box center [693, 93] width 200 height 20
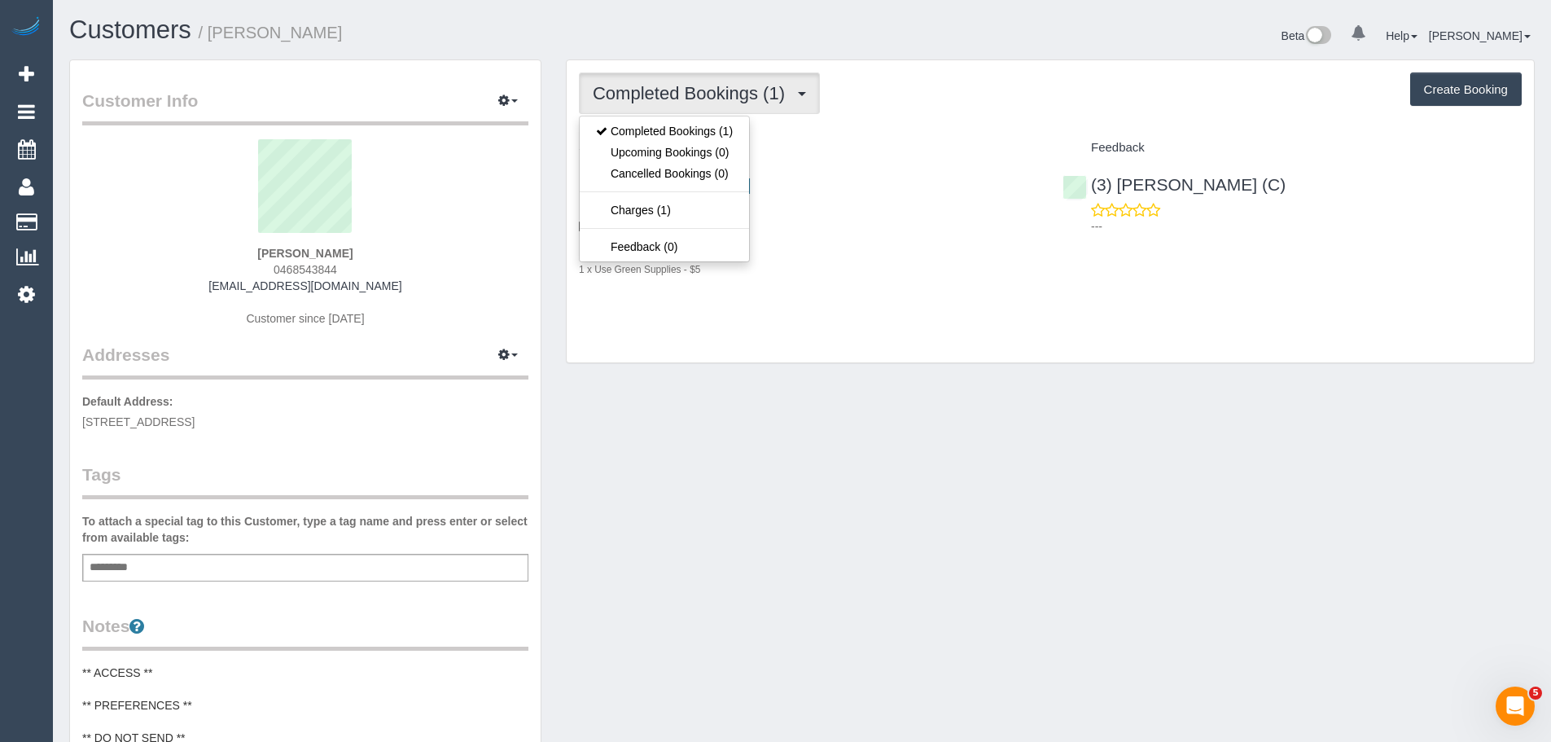
click at [671, 91] on span "Completed Bookings (1)" at bounding box center [693, 93] width 200 height 20
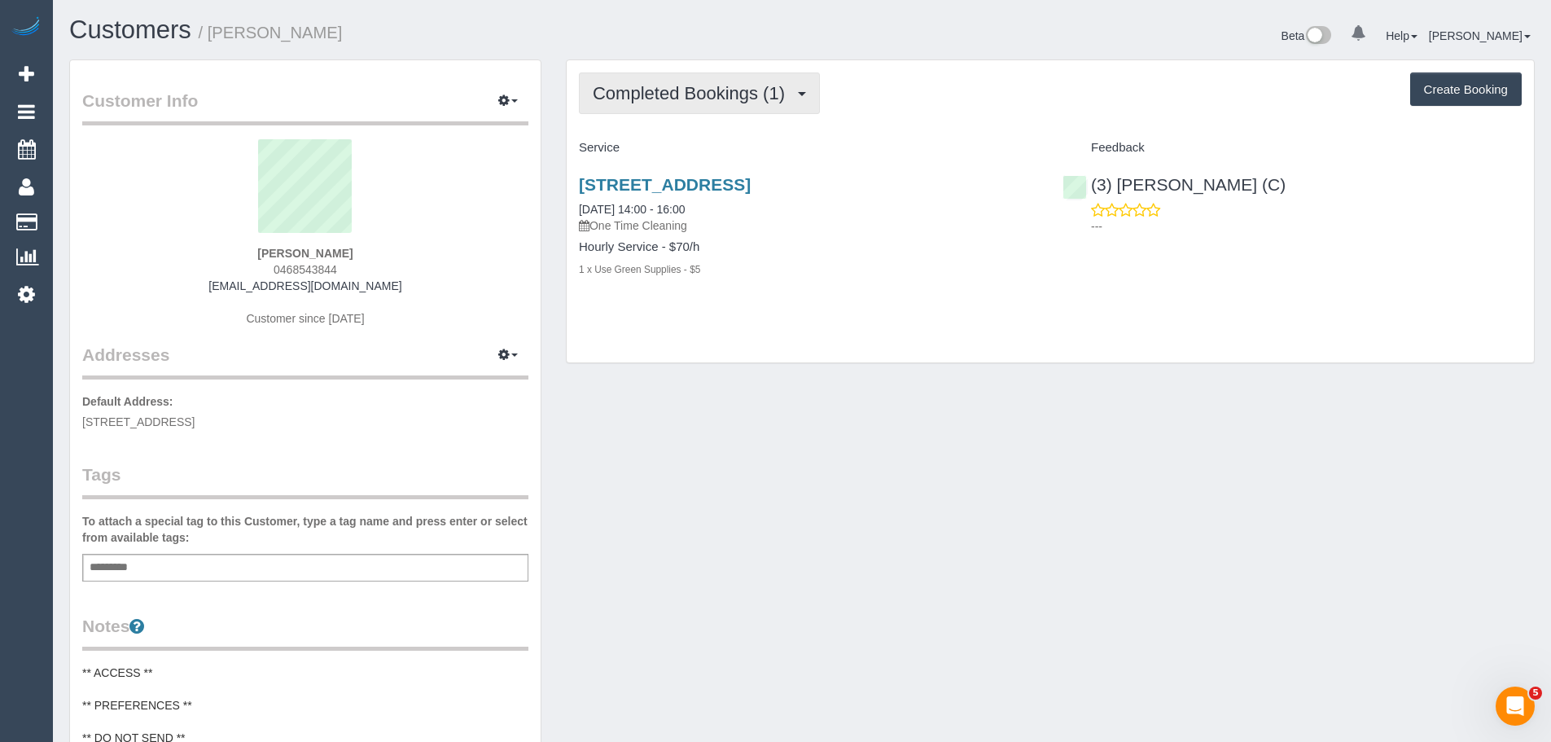
click at [670, 94] on span "Completed Bookings (1)" at bounding box center [693, 93] width 200 height 20
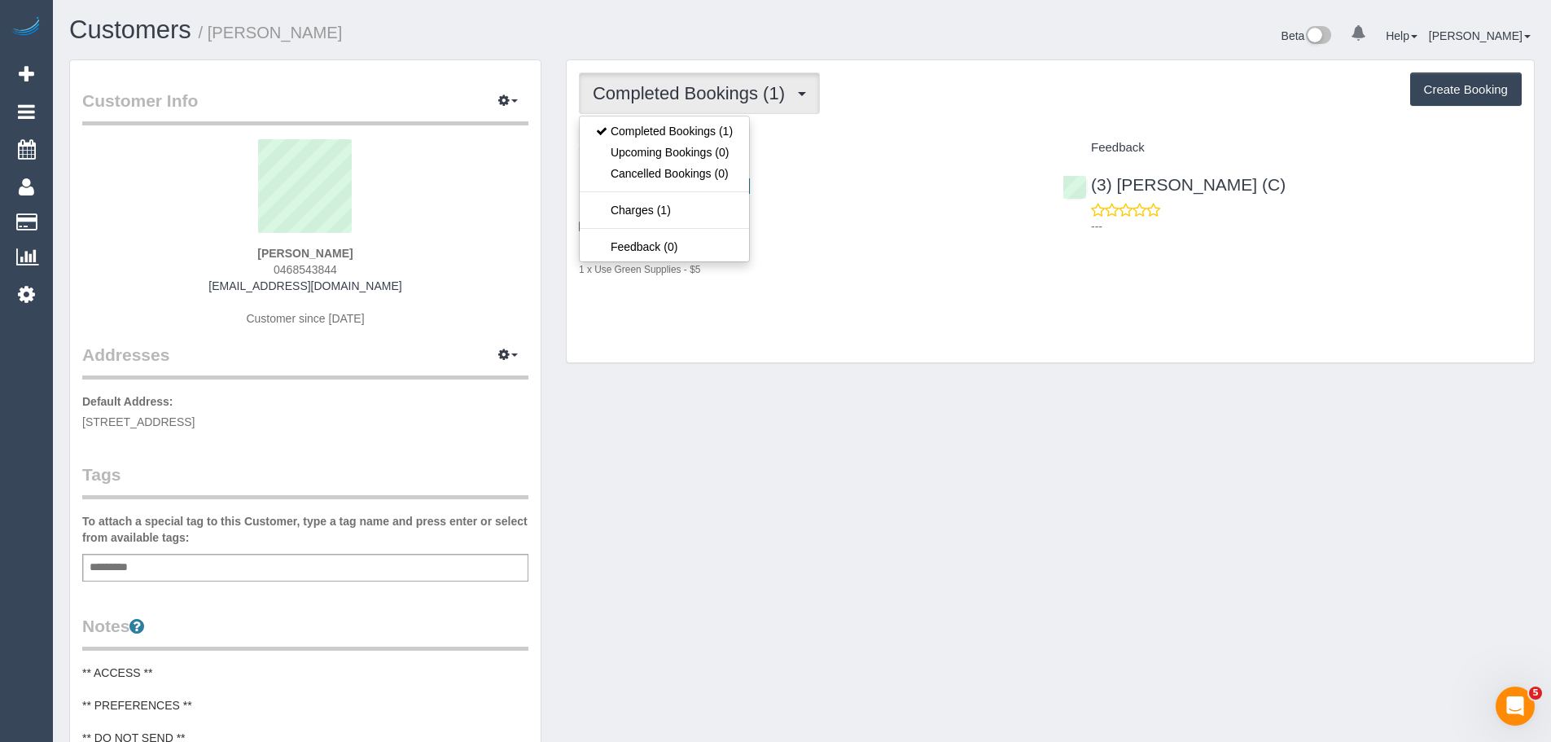
click at [863, 97] on div "Completed Bookings (1) Completed Bookings (1) Upcoming Bookings (0) Cancelled B…" at bounding box center [1050, 93] width 943 height 42
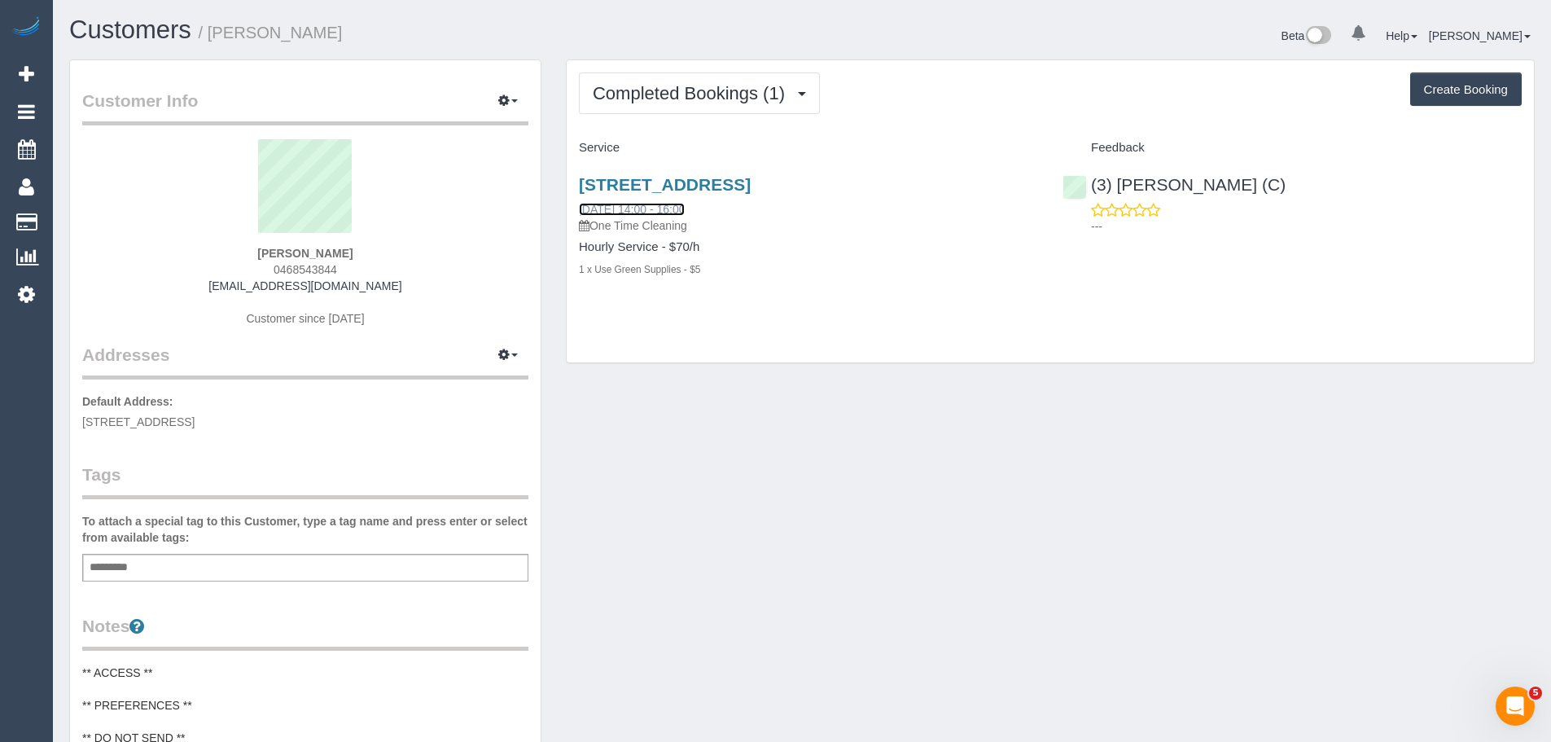
click at [659, 213] on link "[DATE] 14:00 - 16:00" at bounding box center [632, 209] width 106 height 13
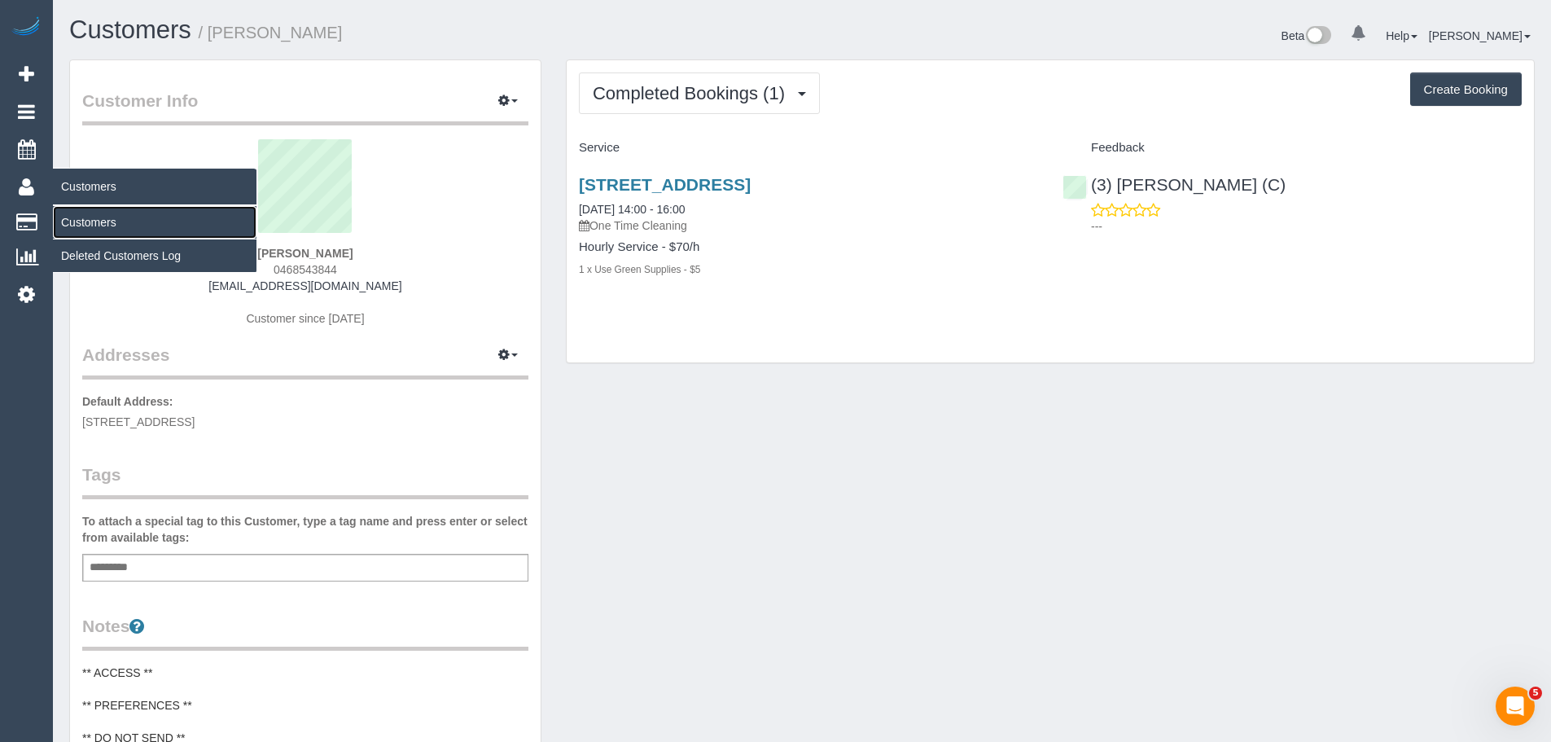
click at [102, 226] on link "Customers" at bounding box center [155, 222] width 204 height 33
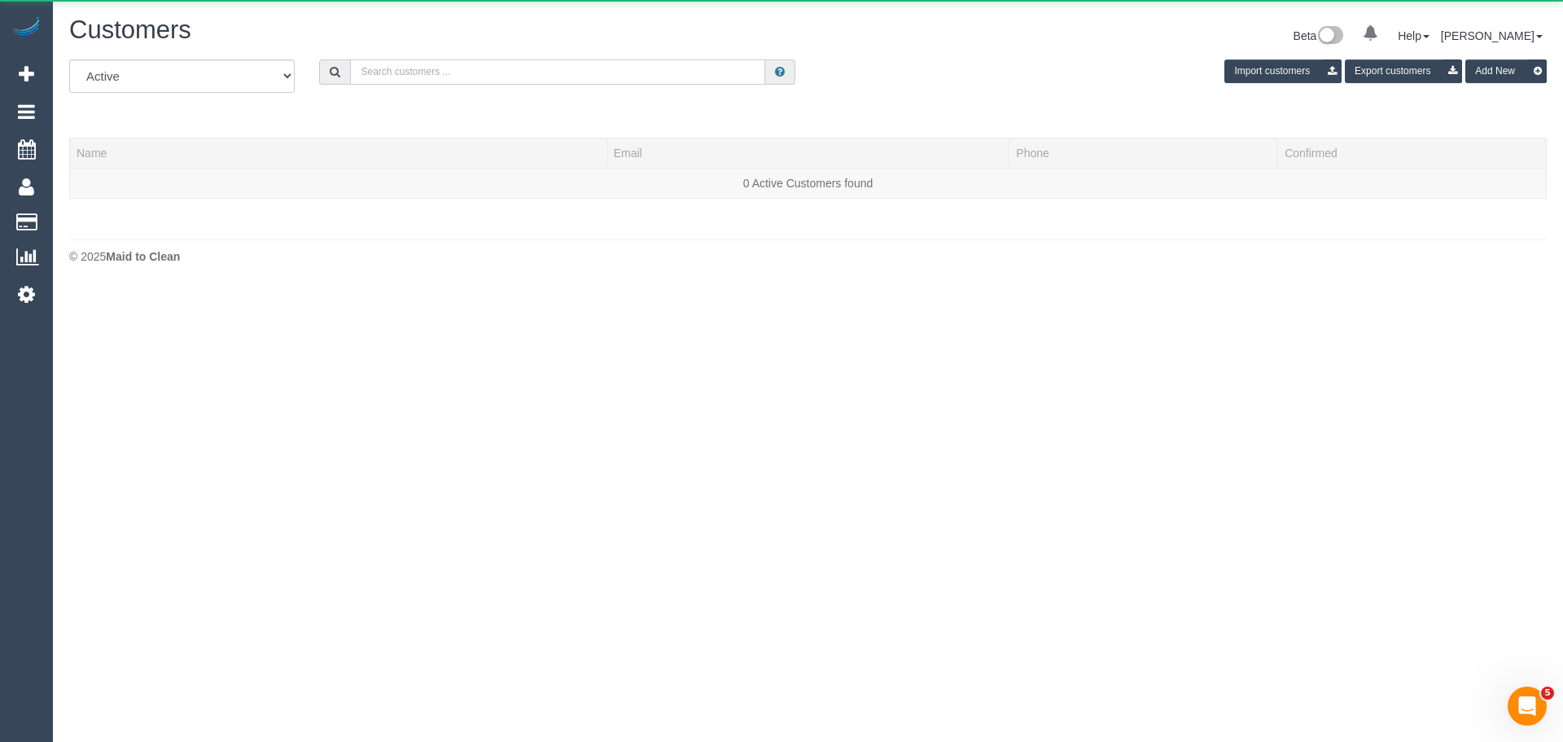
click at [656, 78] on input "text" at bounding box center [557, 71] width 415 height 25
paste input "61435776214"
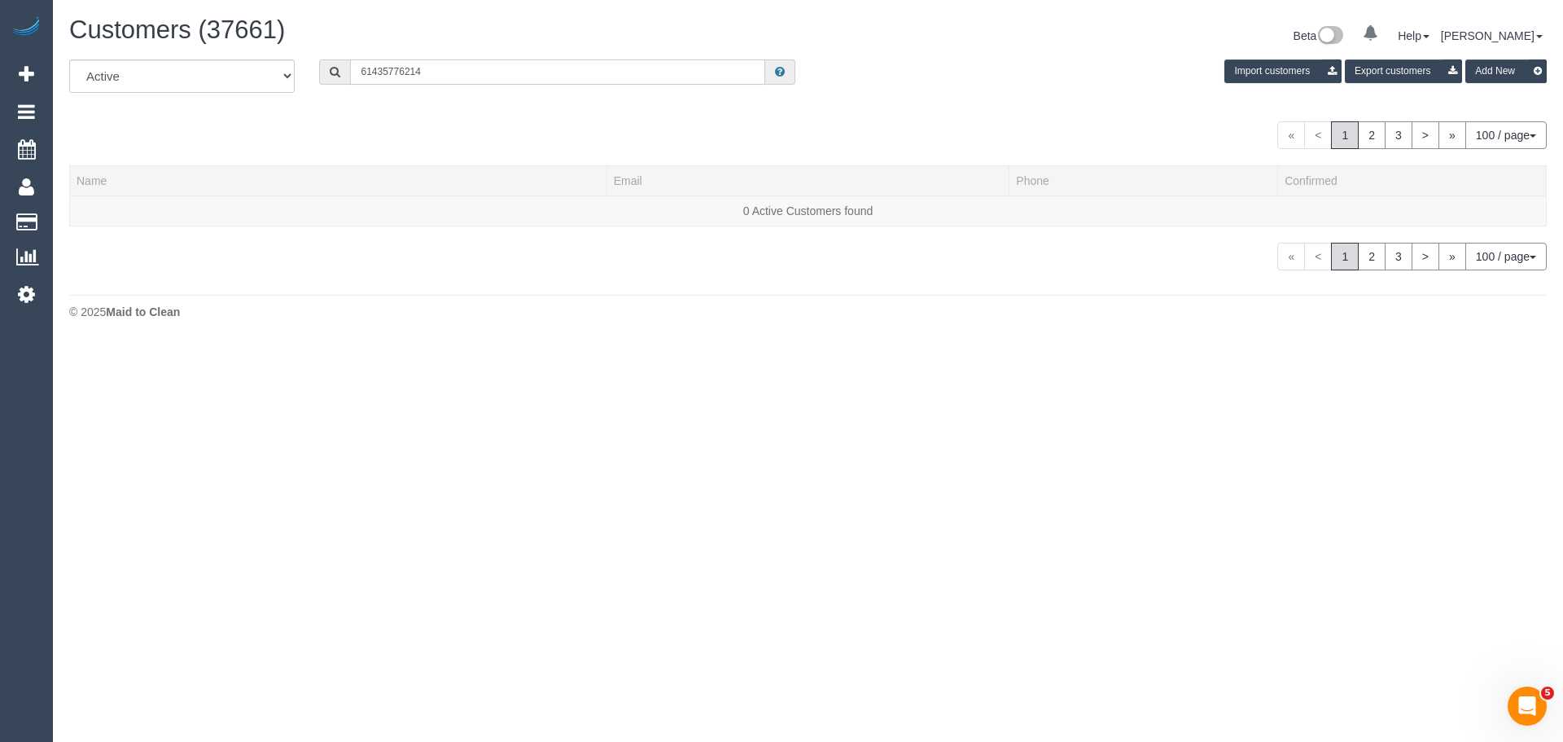
drag, startPoint x: 372, startPoint y: 71, endPoint x: 274, endPoint y: 69, distance: 98.5
click at [274, 69] on div "All Active Archived 61435776214 Import customers Export customers Add New" at bounding box center [808, 82] width 1502 height 46
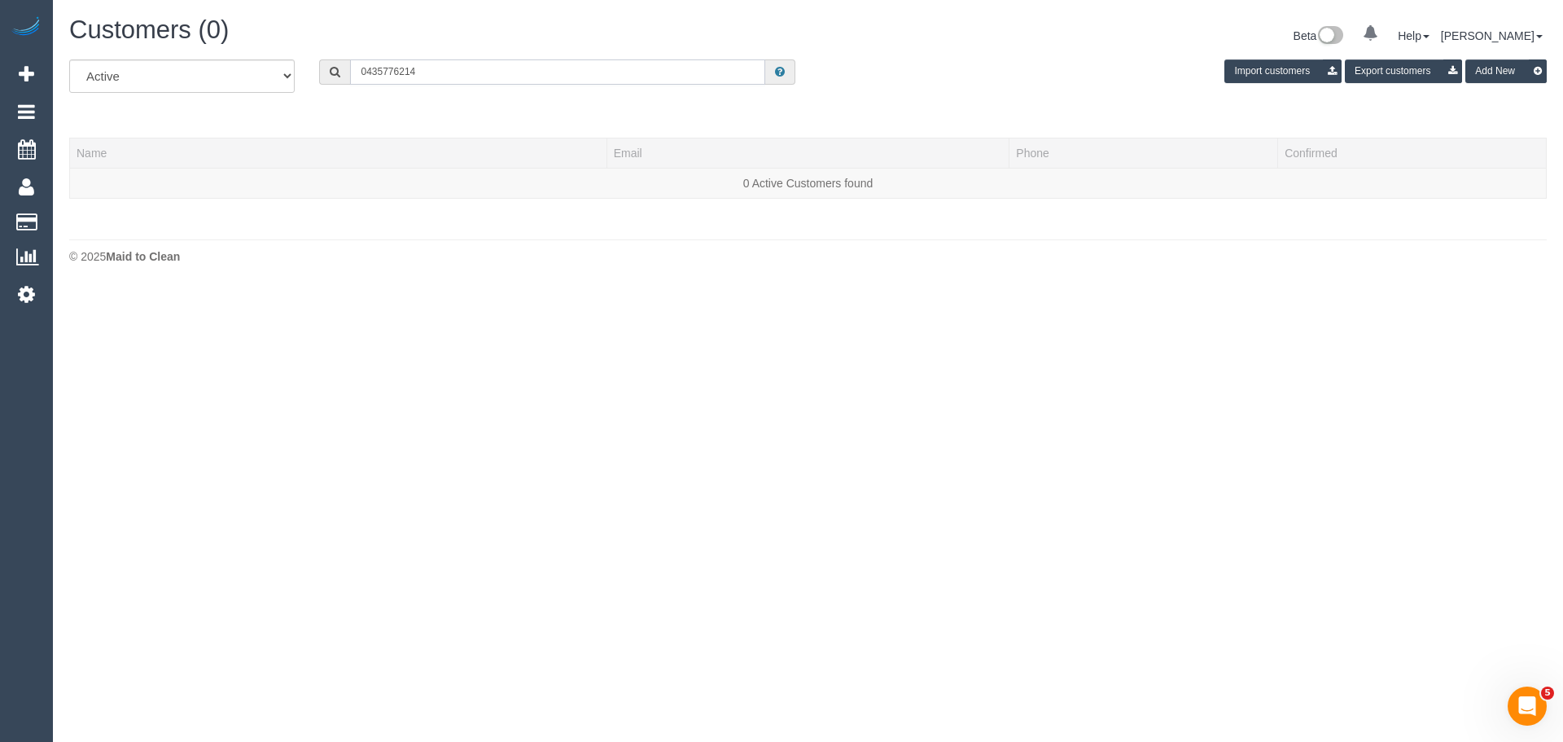
click at [382, 72] on input "0435776214" at bounding box center [557, 71] width 415 height 25
click at [402, 72] on input "0435 776214" at bounding box center [557, 71] width 415 height 25
click at [440, 72] on input "0435 776 214" at bounding box center [557, 71] width 415 height 25
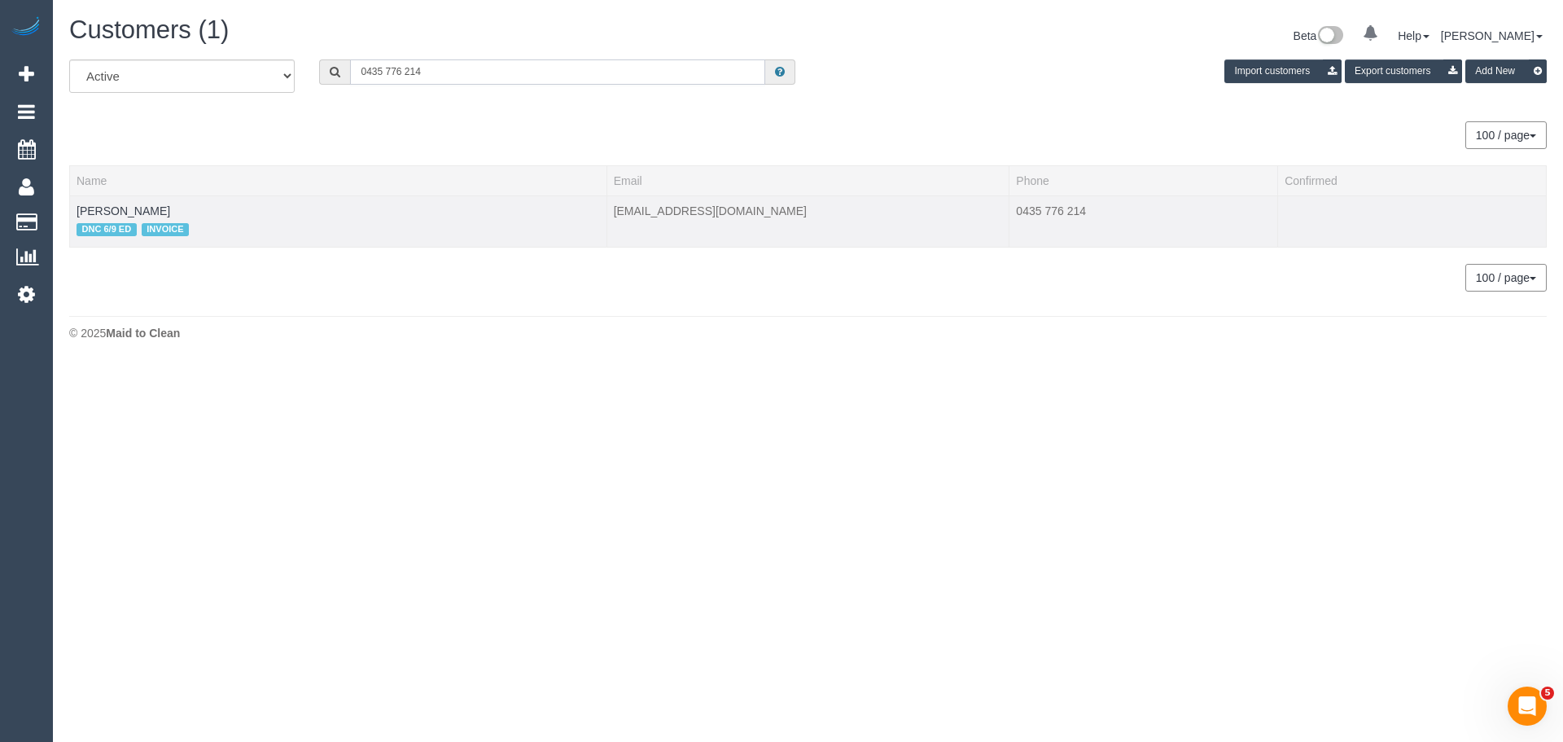
type input "0435 776 214"
drag, startPoint x: 147, startPoint y: 214, endPoint x: 66, endPoint y: 208, distance: 81.6
click at [66, 208] on div "All Active Archived 0435 776 214 Import customers Export customers Add New 100 …" at bounding box center [808, 183] width 1502 height 248
click at [155, 212] on td "[PERSON_NAME] DNC 6/9 ED INVOICE" at bounding box center [338, 220] width 537 height 51
drag, startPoint x: 153, startPoint y: 211, endPoint x: 76, endPoint y: 212, distance: 77.3
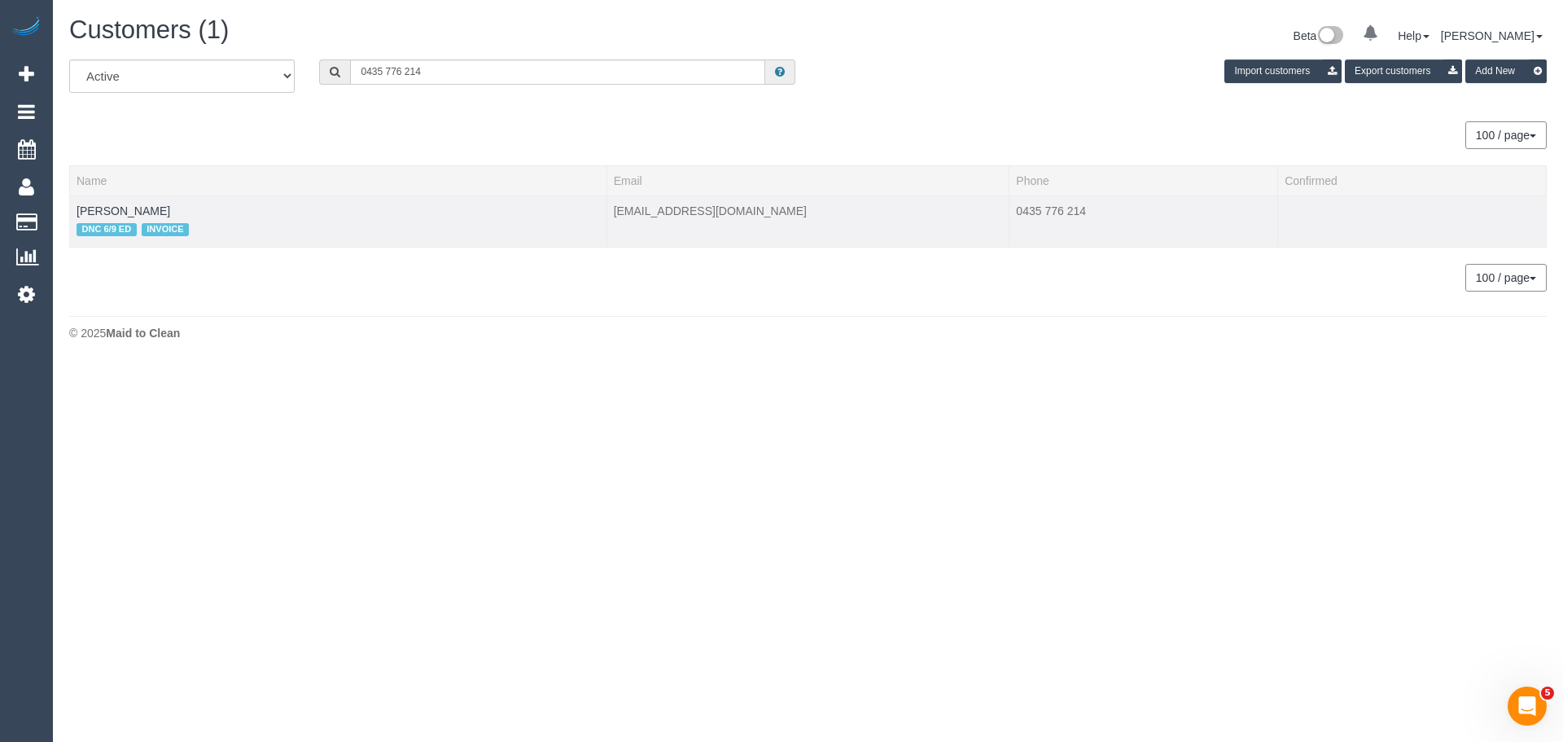
click at [76, 212] on td "[PERSON_NAME] DNC 6/9 ED INVOICE" at bounding box center [338, 220] width 537 height 51
copy link "[PERSON_NAME]"
drag, startPoint x: 1430, startPoint y: 431, endPoint x: 1359, endPoint y: 427, distance: 71.8
click at [1430, 431] on body "0 Beta Your Notifications You have 0 alerts Add Booking Bookings Active Booking…" at bounding box center [781, 371] width 1563 height 742
drag, startPoint x: 157, startPoint y: 206, endPoint x: 68, endPoint y: 208, distance: 88.7
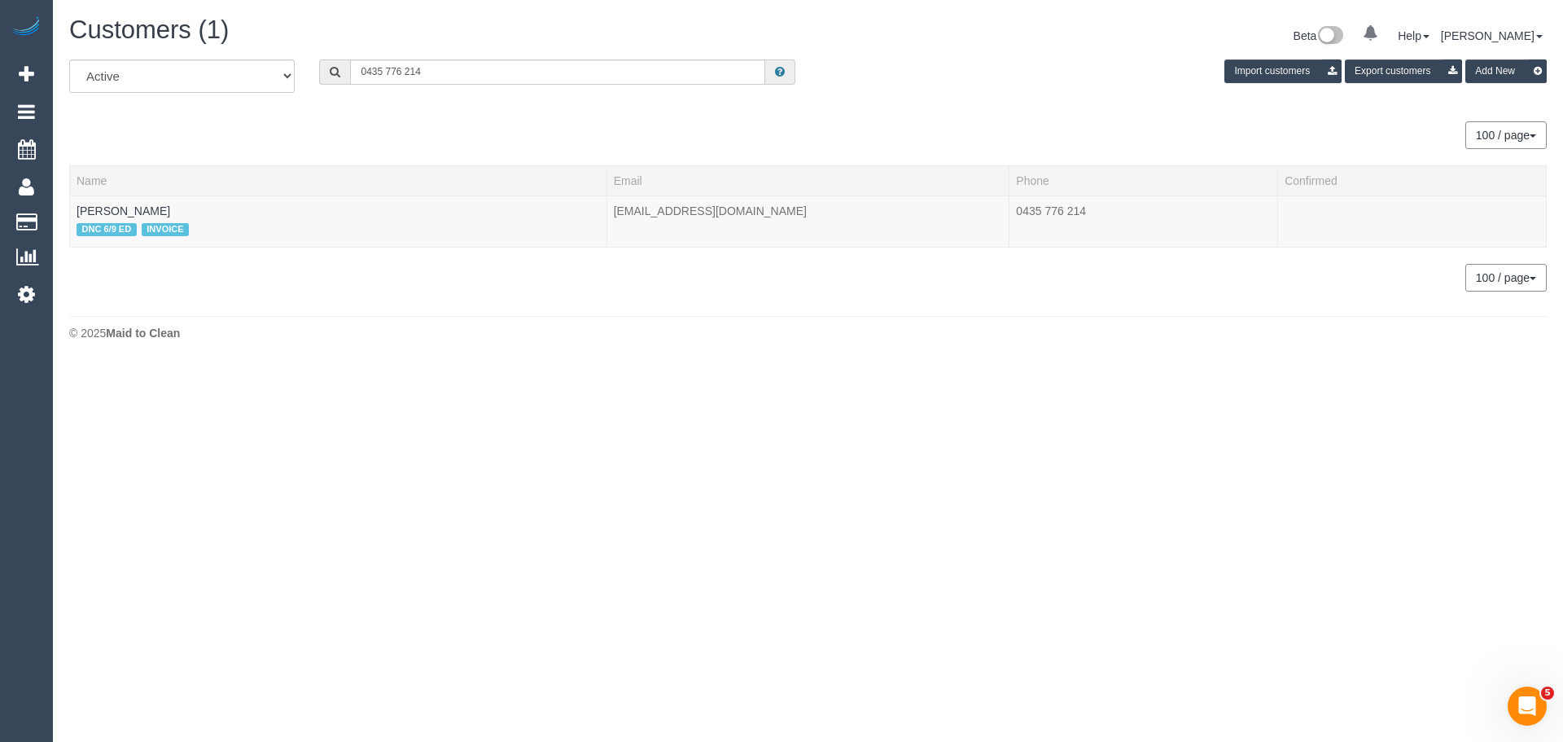
click at [68, 208] on div "All Active Archived 0435 776 214 Import customers Export customers Add New 100 …" at bounding box center [808, 183] width 1502 height 248
drag, startPoint x: 171, startPoint y: 199, endPoint x: 147, endPoint y: 205, distance: 25.3
click at [170, 199] on td "[PERSON_NAME] DNC 6/9 ED INVOICE" at bounding box center [338, 220] width 537 height 51
click at [145, 205] on td "[PERSON_NAME] DNC 6/9 ED INVOICE" at bounding box center [338, 220] width 537 height 51
drag, startPoint x: 147, startPoint y: 208, endPoint x: 76, endPoint y: 207, distance: 71.7
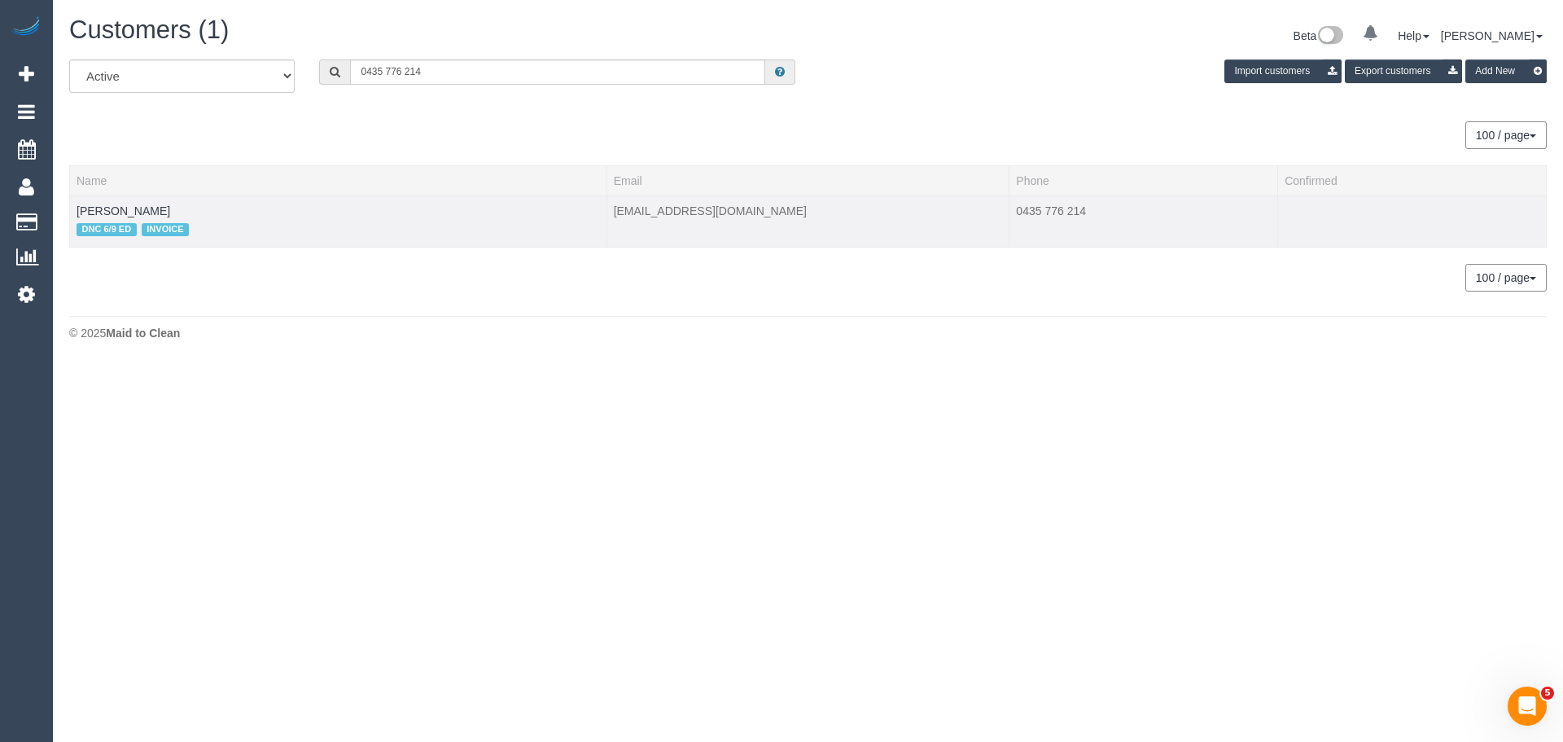
click at [76, 207] on td "[PERSON_NAME] DNC 6/9 ED INVOICE" at bounding box center [338, 220] width 537 height 51
copy link "[PERSON_NAME]"
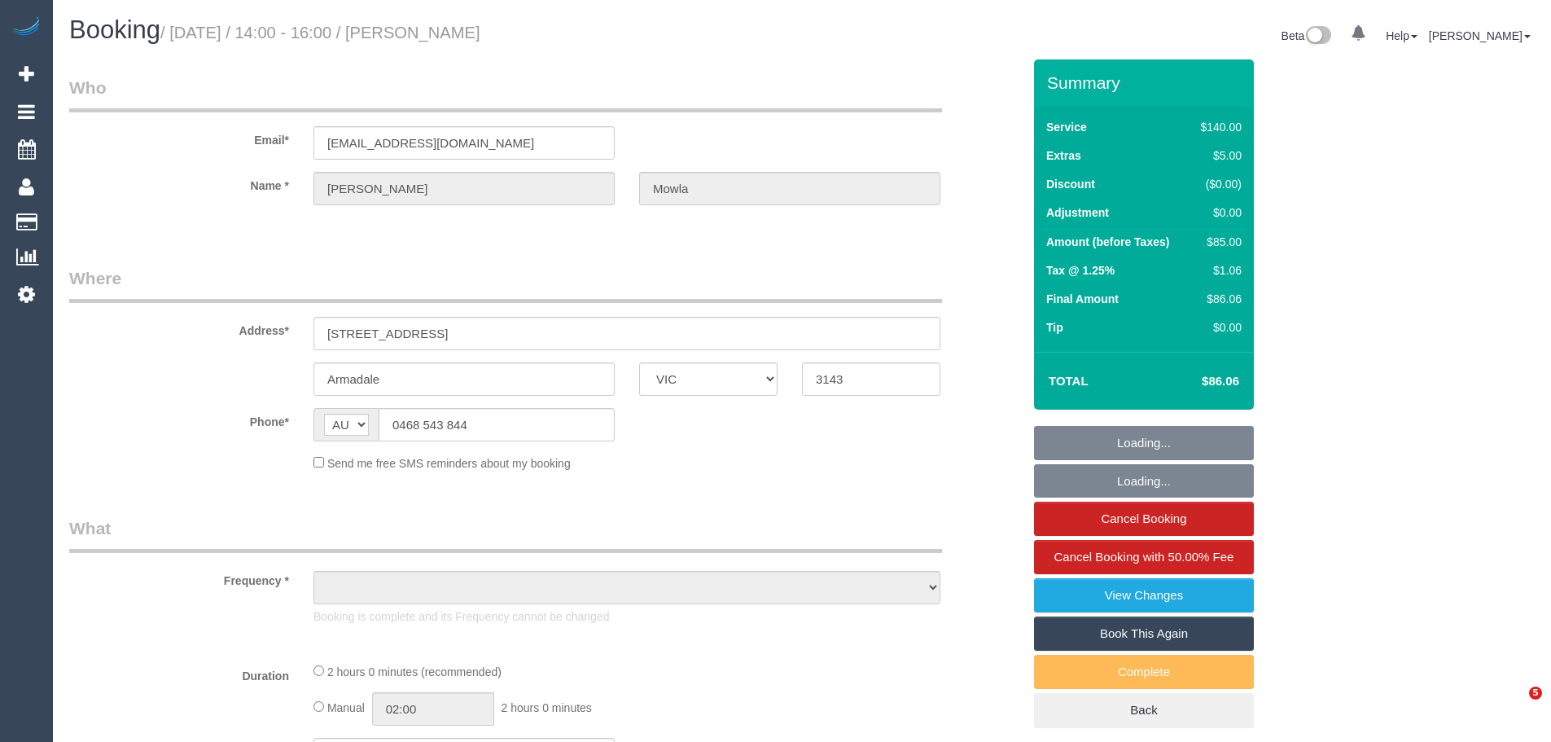
select select "VIC"
select select "string:stripe-pm_1S4Cq32GScqysDRV2FMq2zZI"
select select "number:29"
select select "number:14"
select select "number:19"
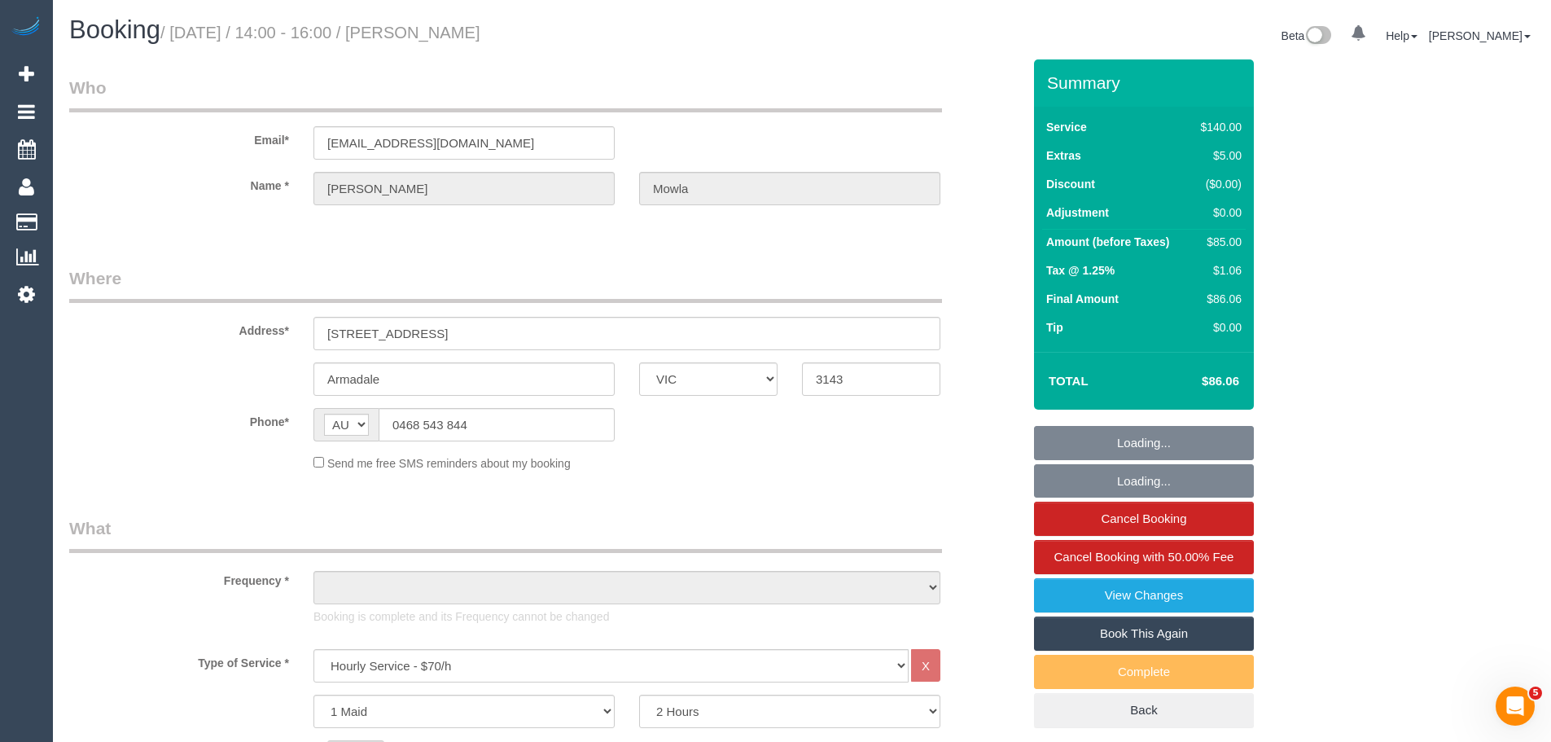
select select "number:24"
select select "number:33"
select select "number:26"
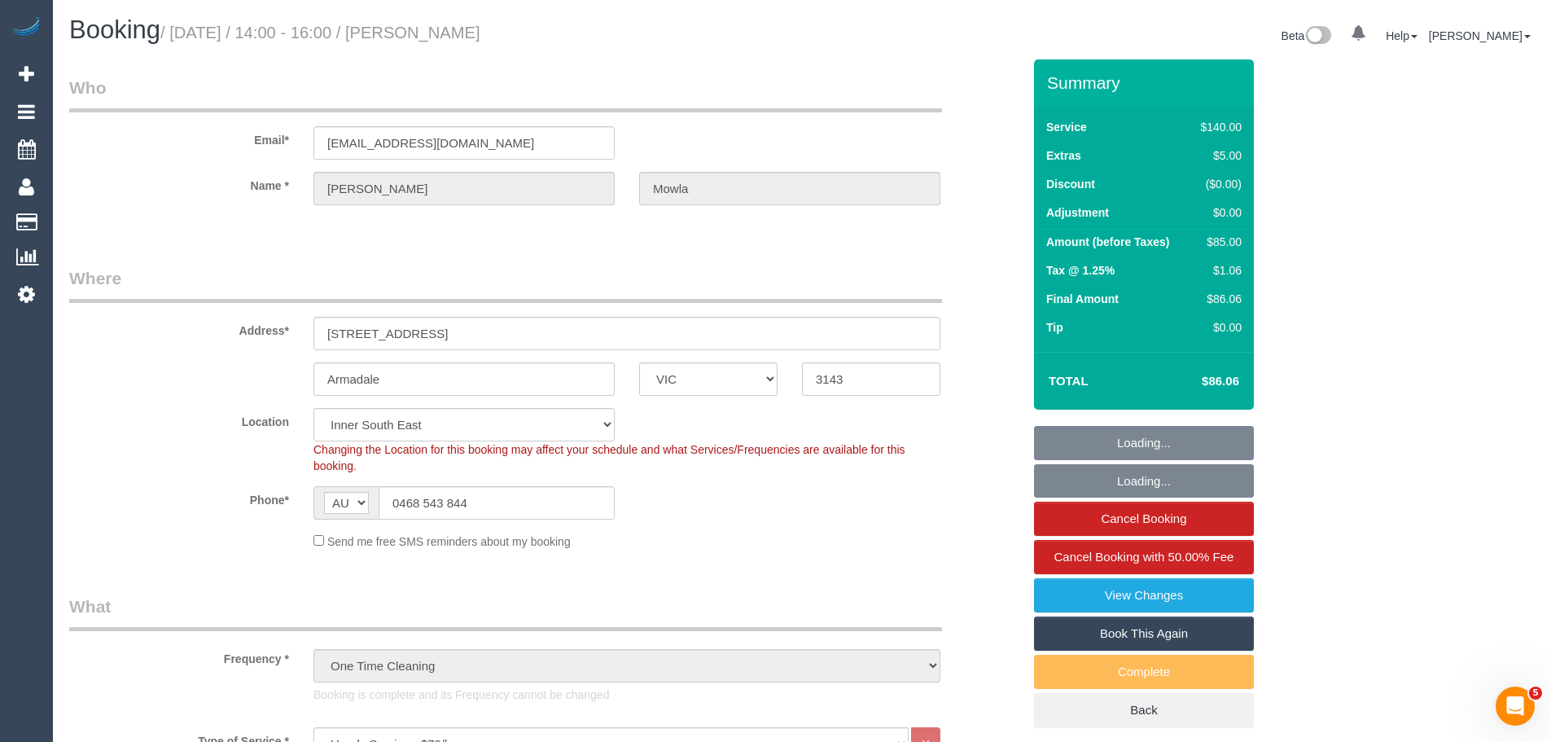
select select "object:1438"
click at [1109, 637] on link "Book This Again" at bounding box center [1144, 633] width 220 height 34
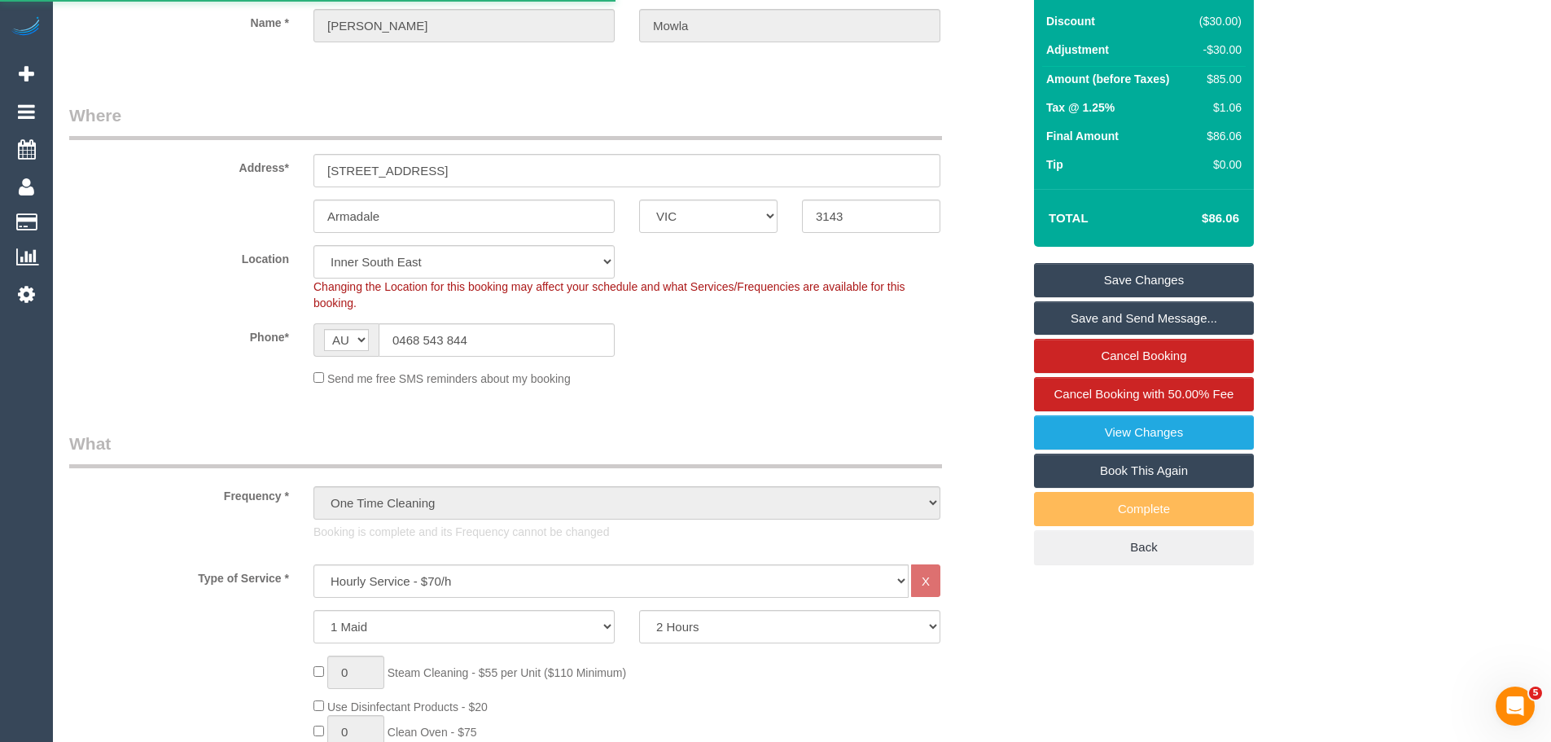
select select "VIC"
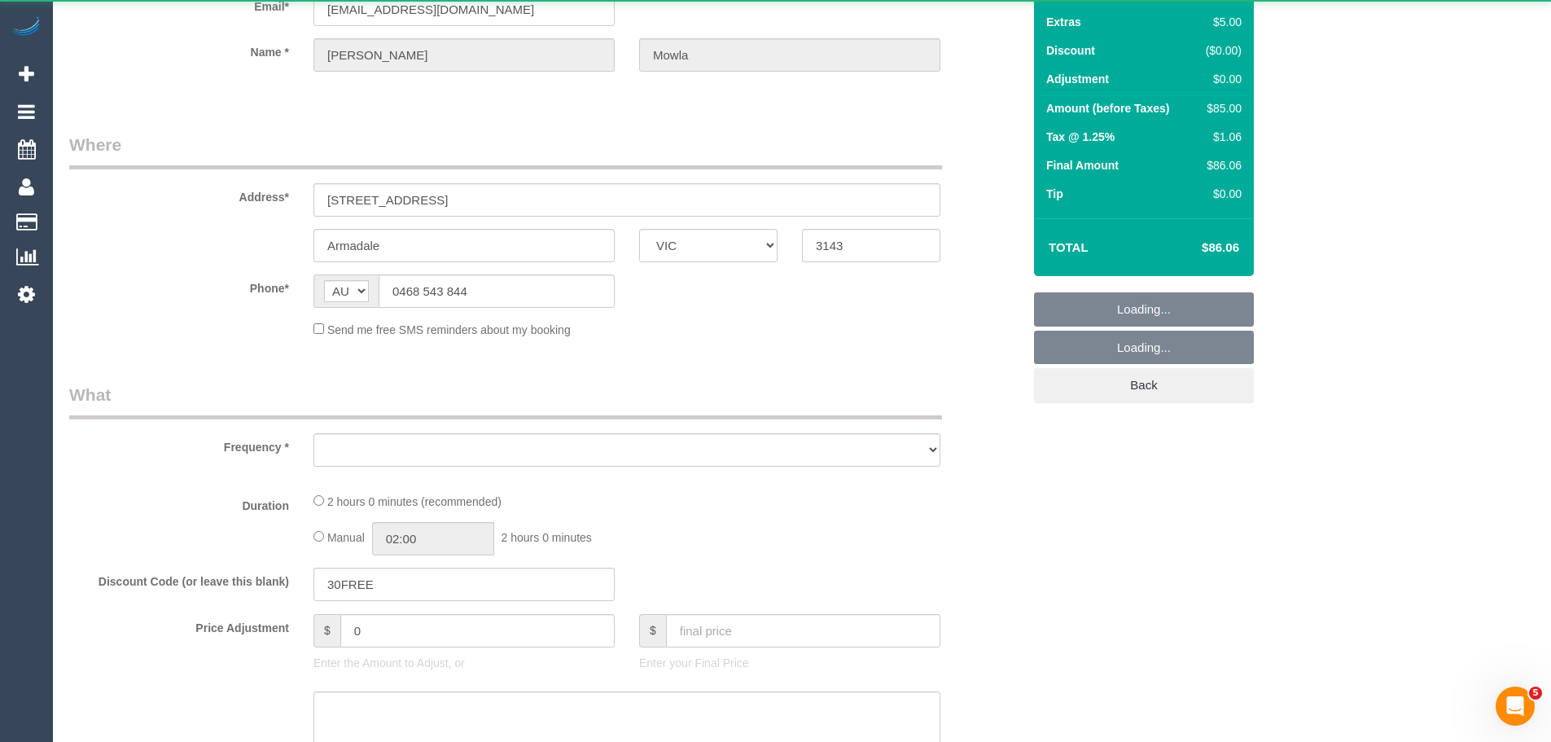
select select "object:2334"
select select "number:29"
select select "number:14"
select select "number:19"
select select "number:24"
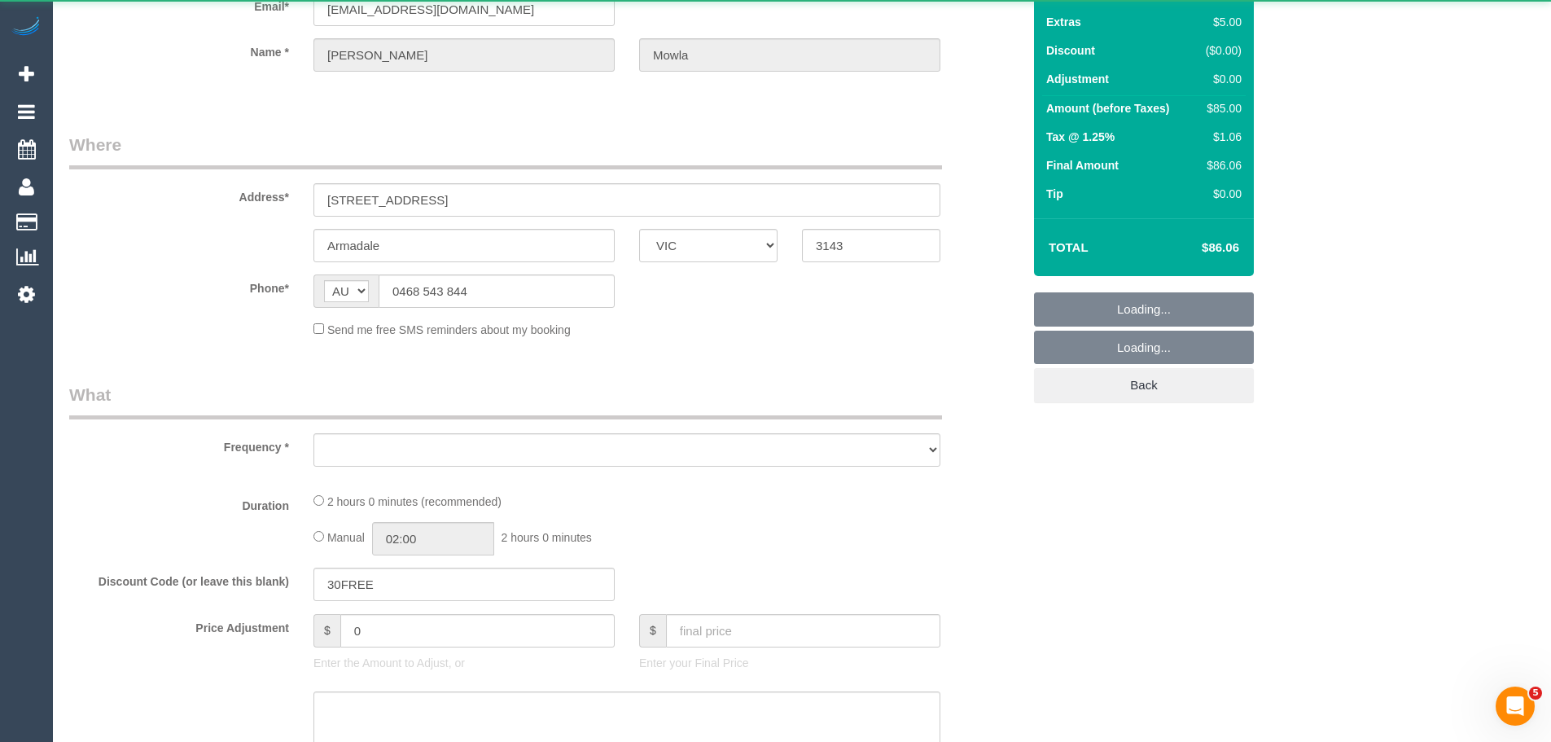
select select "number:33"
select select "number:26"
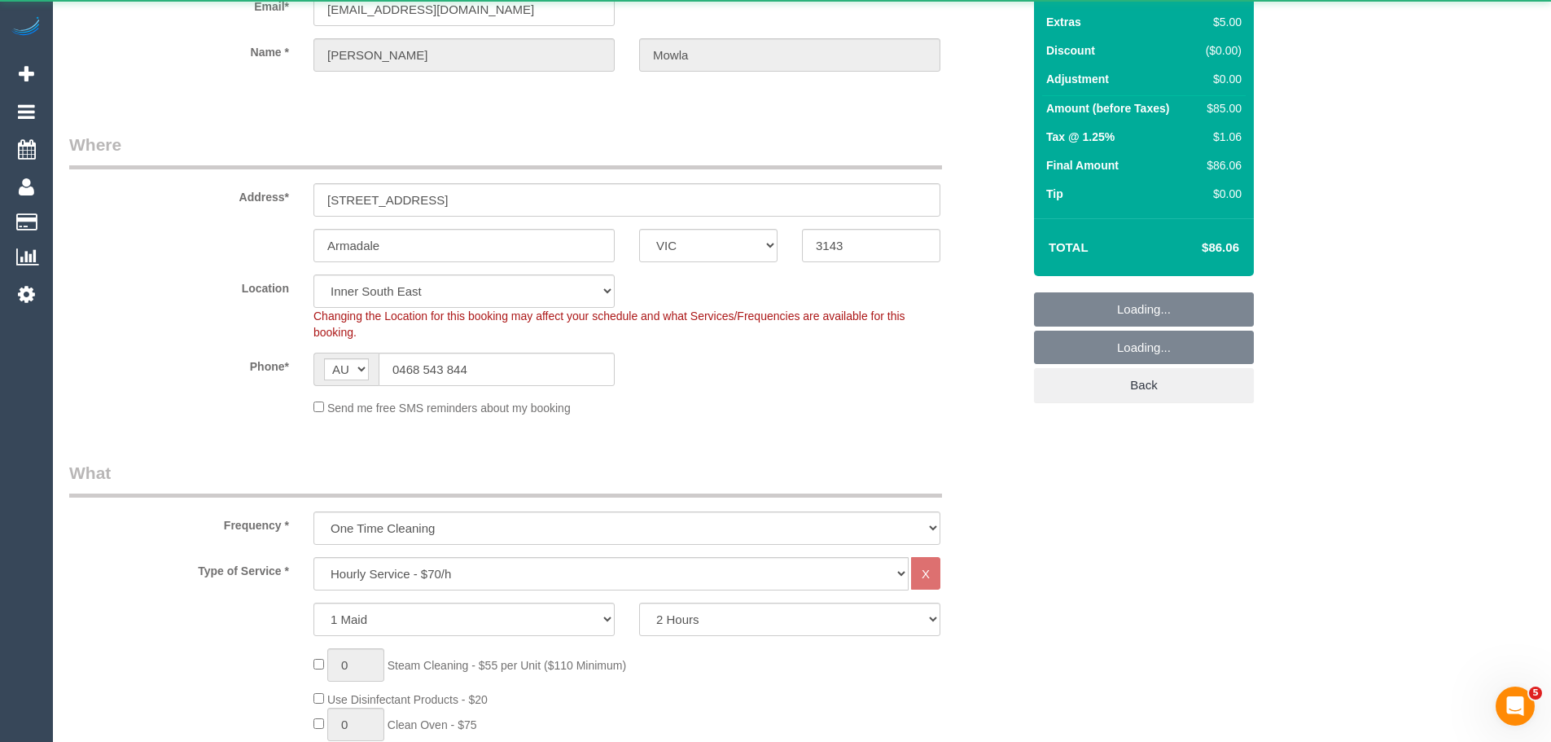
select select "string:stripe-pm_1S4Cq32GScqysDRV2FMq2zZI"
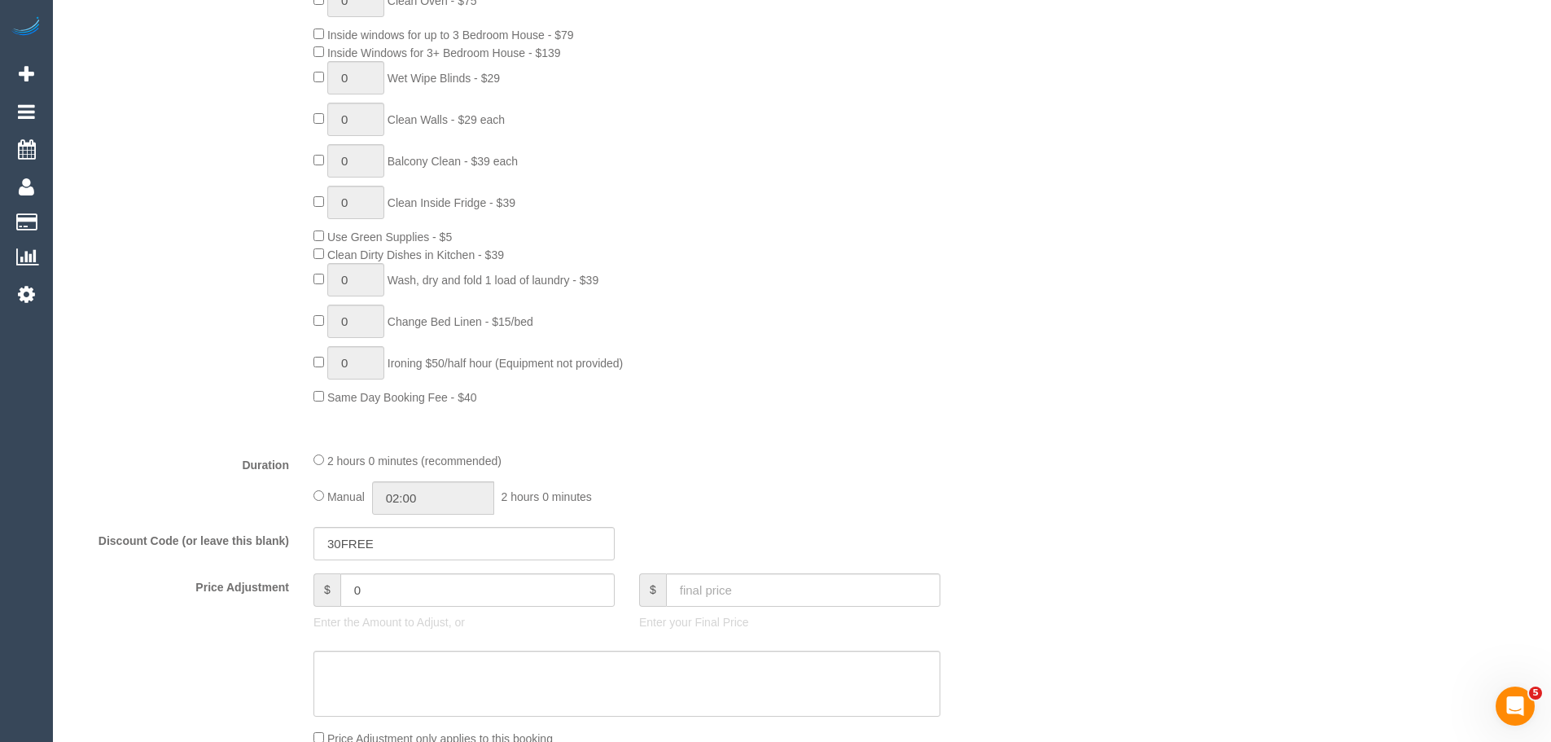
select select "object:3076"
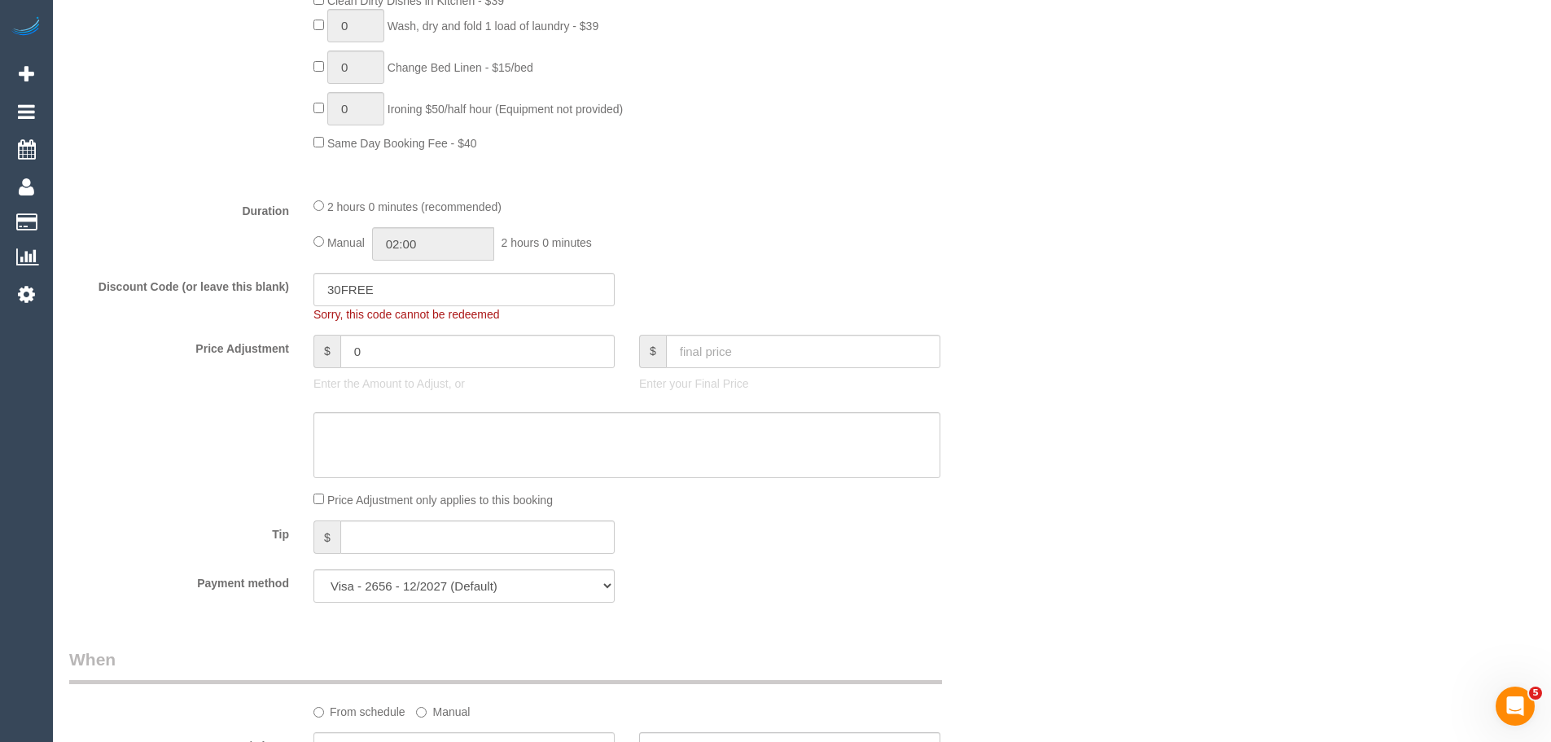
scroll to position [1141, 0]
drag, startPoint x: 399, startPoint y: 281, endPoint x: 151, endPoint y: 274, distance: 248.4
click at [152, 274] on div "Discount Code (or leave this blank) 30FREE Sorry, this code cannot be redeemed" at bounding box center [545, 299] width 977 height 50
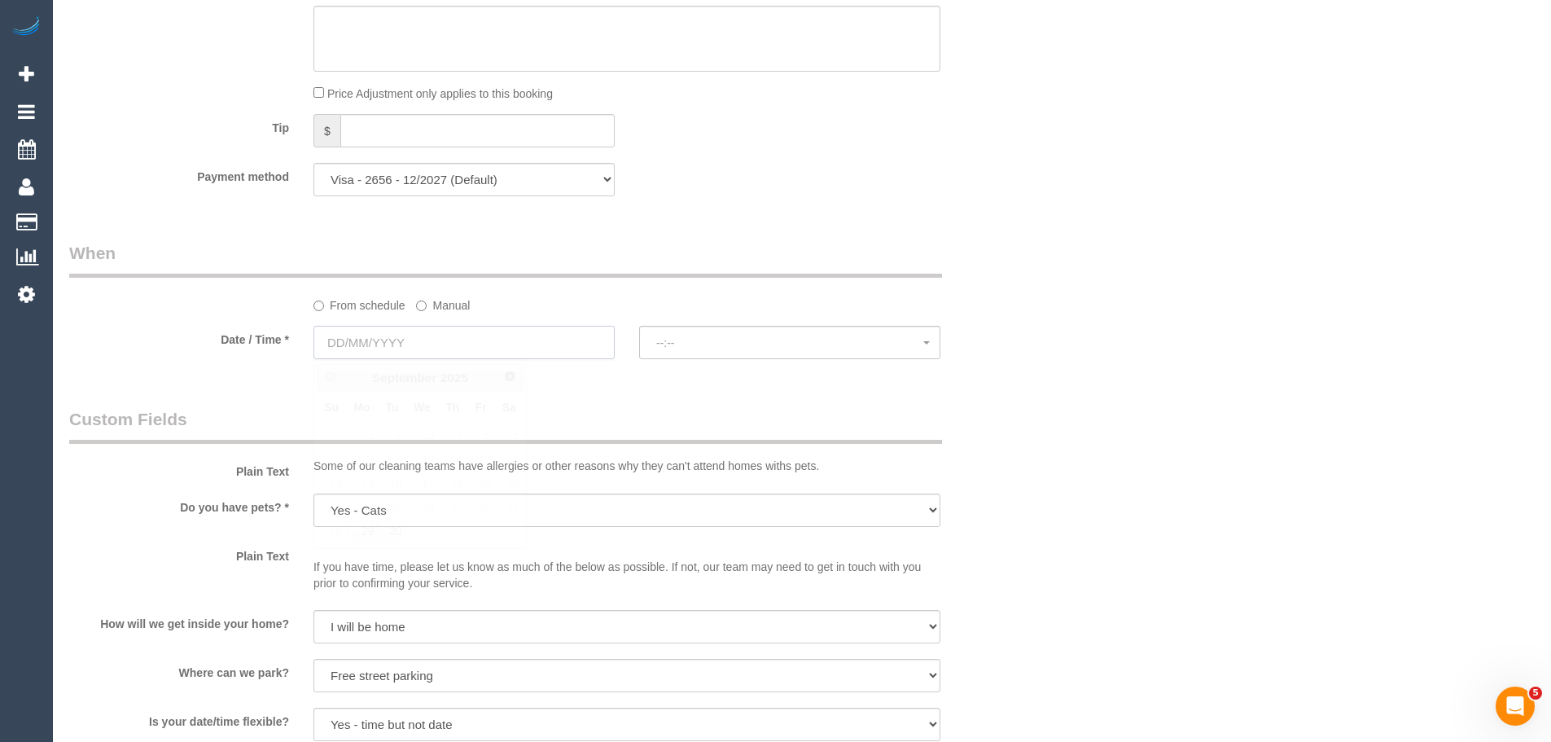
click at [433, 352] on input "text" at bounding box center [463, 342] width 301 height 33
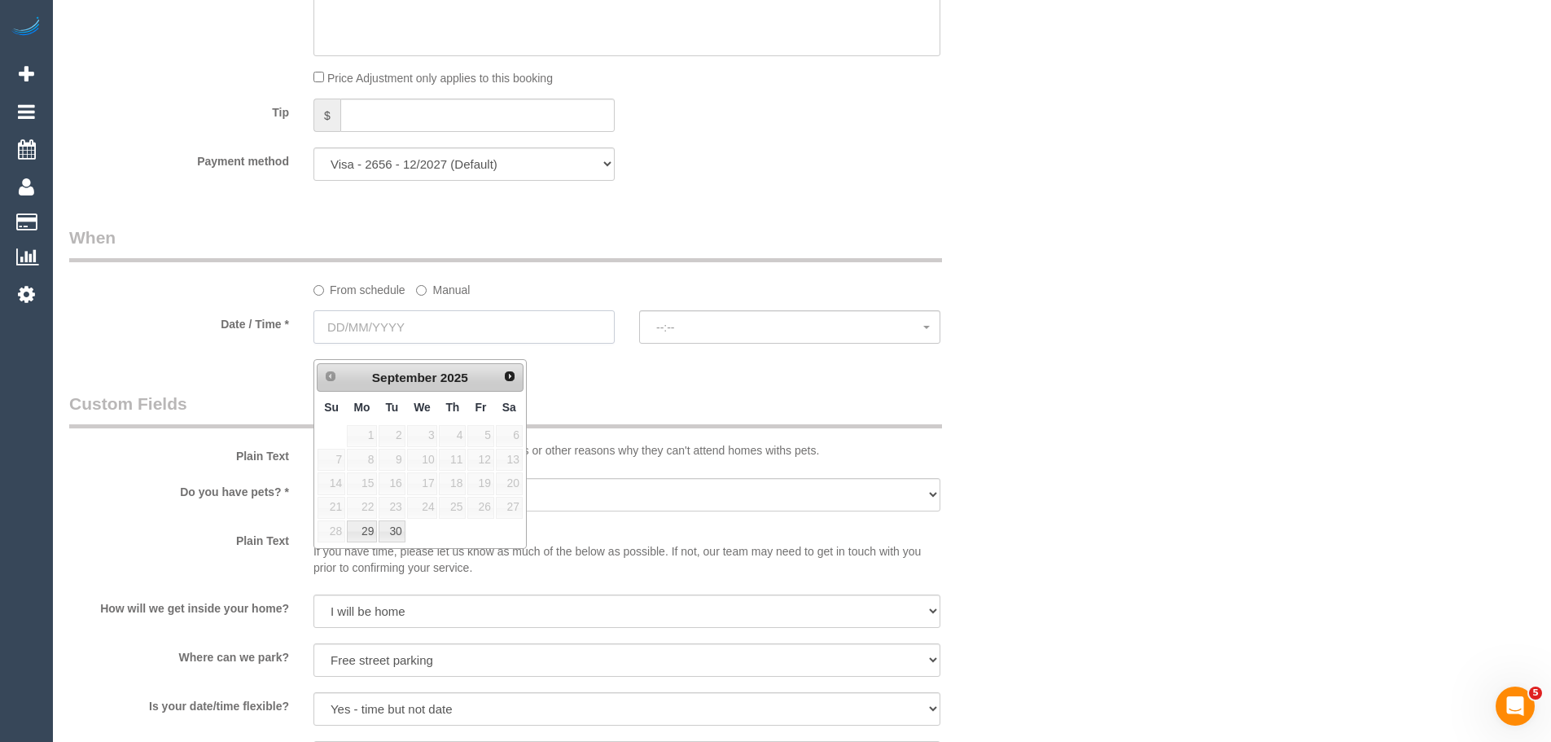
scroll to position [1533, 0]
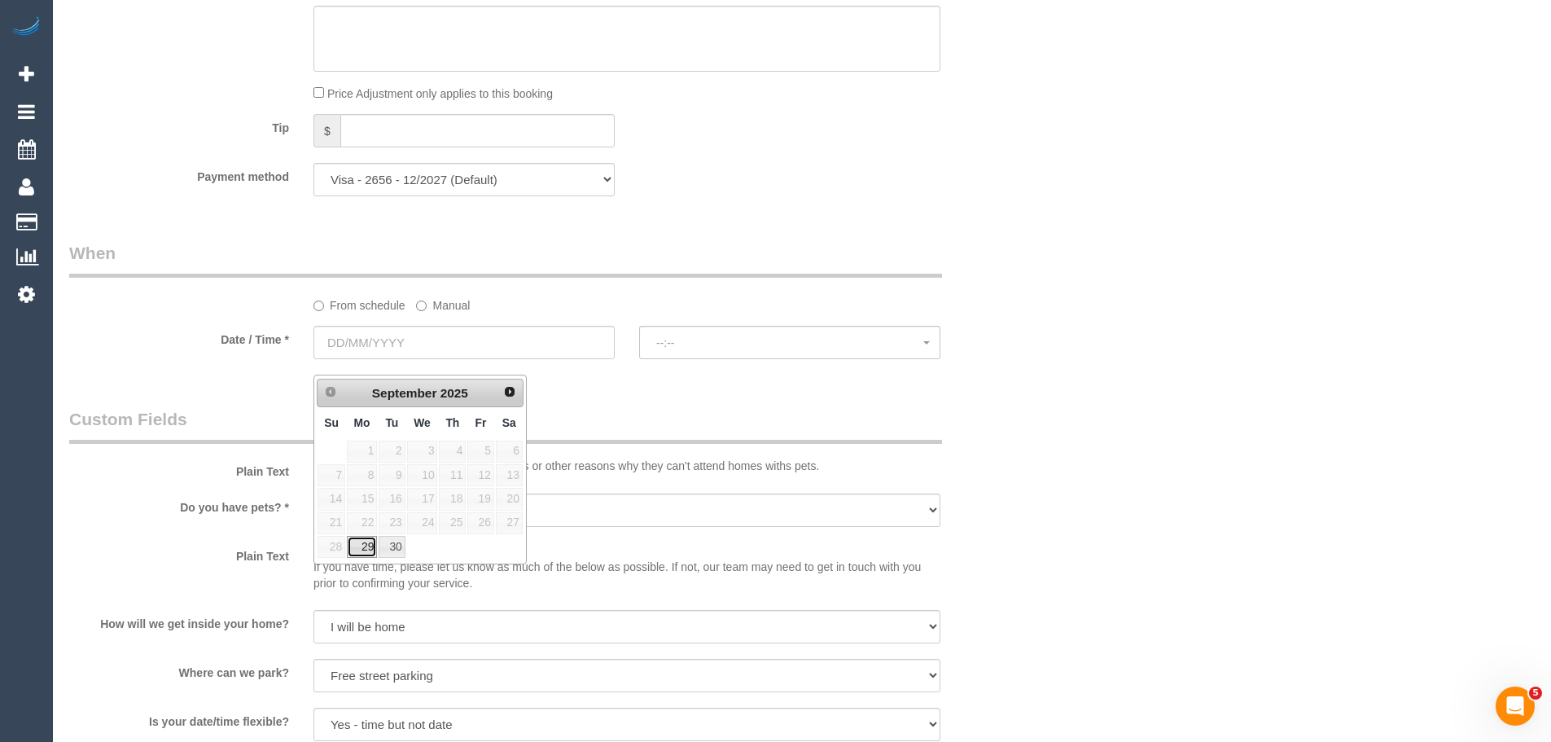
click at [365, 551] on link "29" at bounding box center [362, 547] width 30 height 22
type input "29/09/2025"
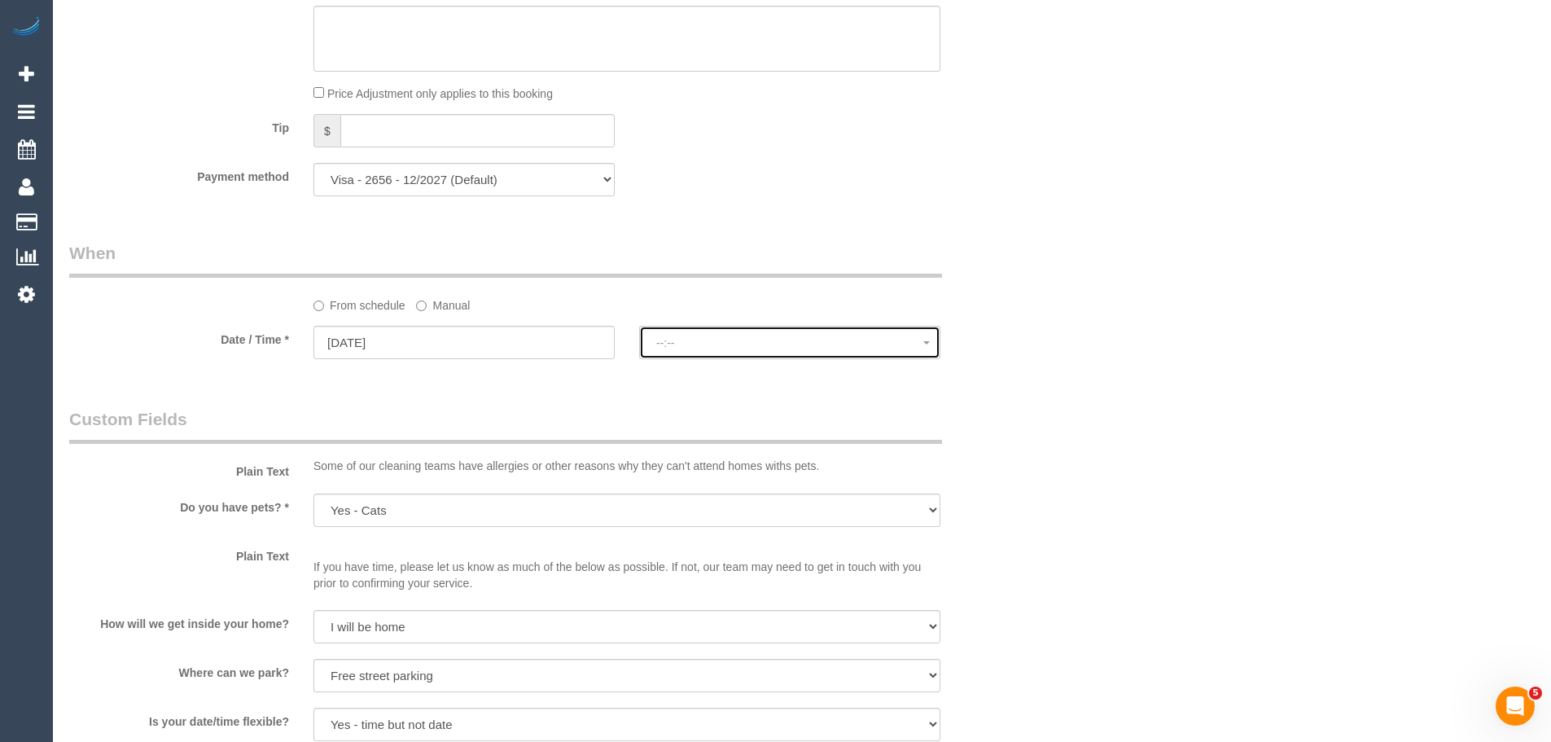
select select "spot6"
click at [690, 346] on span "07:00 - 08:00" at bounding box center [789, 342] width 267 height 13
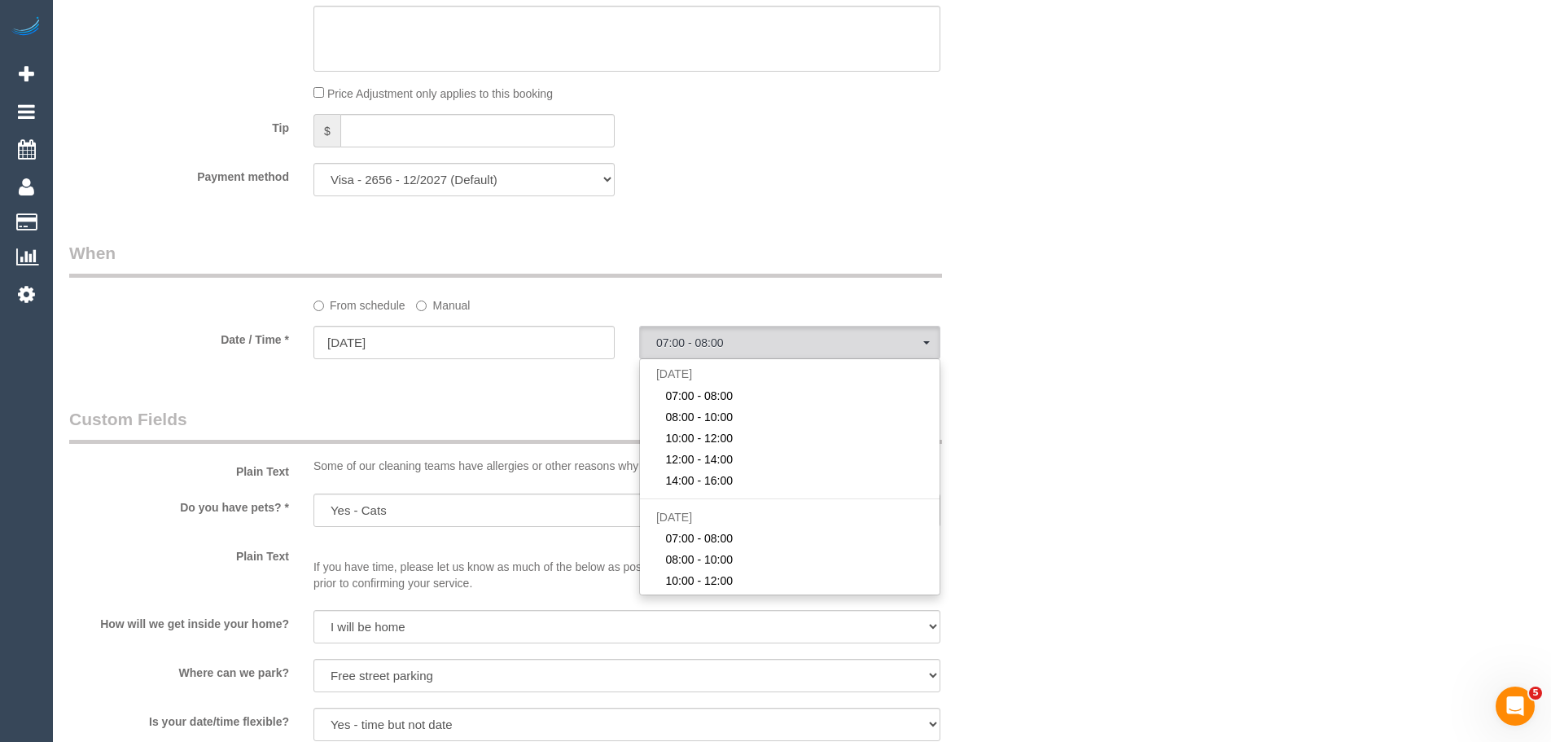
click at [471, 405] on div "Who Email* samiyamowla@gmail.com Name * Samiya Mowla Where Address* 16/99 Kooyo…" at bounding box center [545, 43] width 977 height 3032
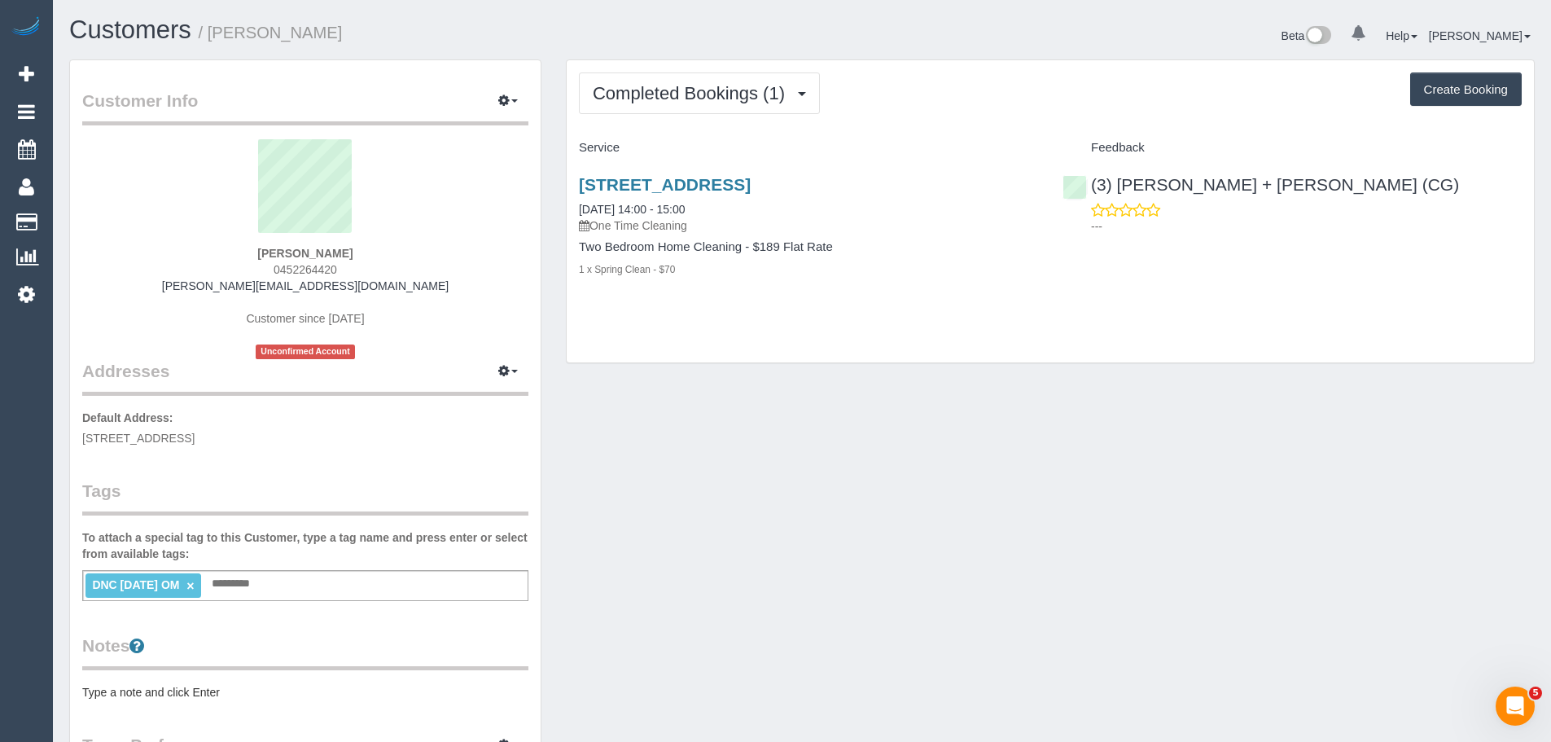
click at [273, 585] on div "DNC [DATE] OM × Add a tag" at bounding box center [305, 585] width 446 height 31
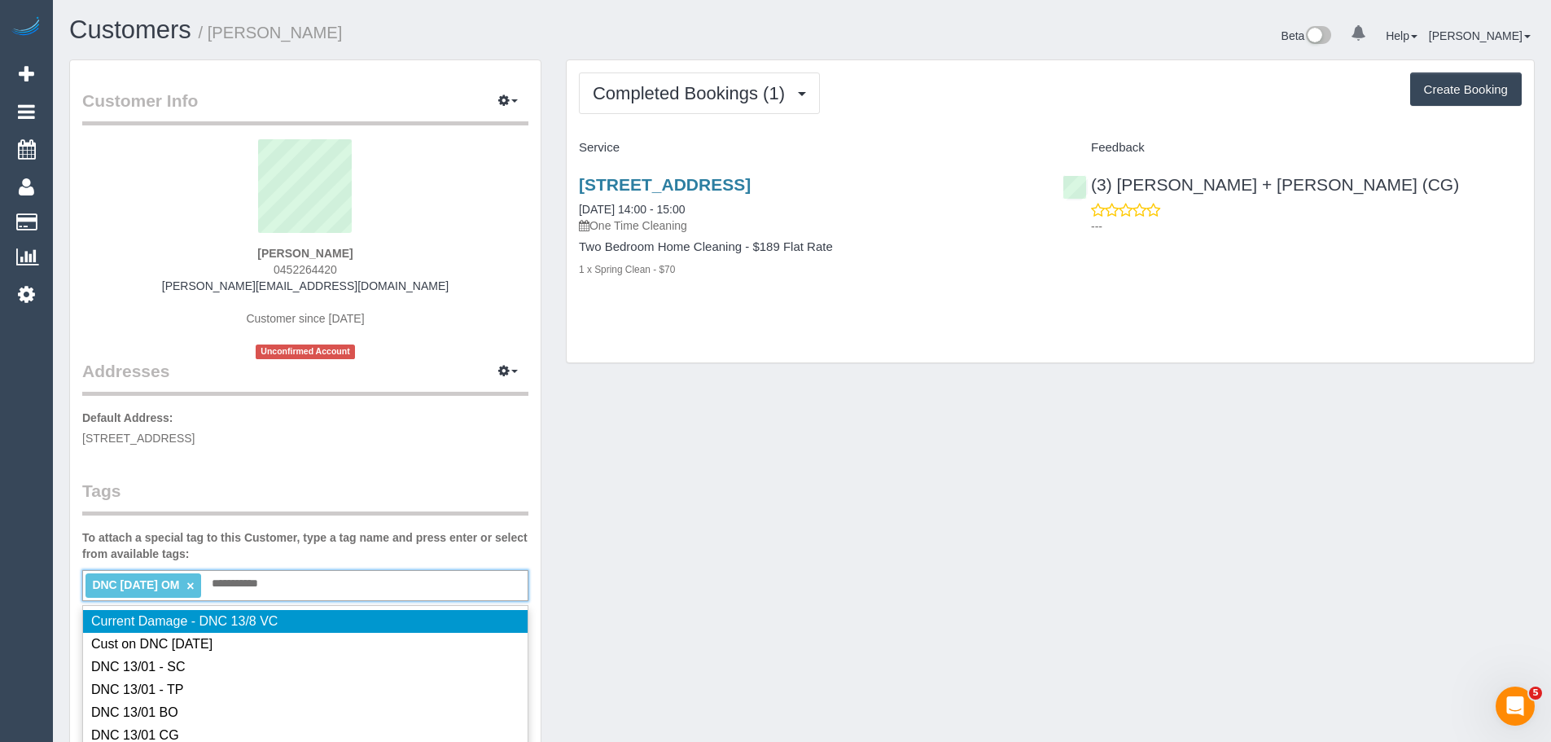
type input "**********"
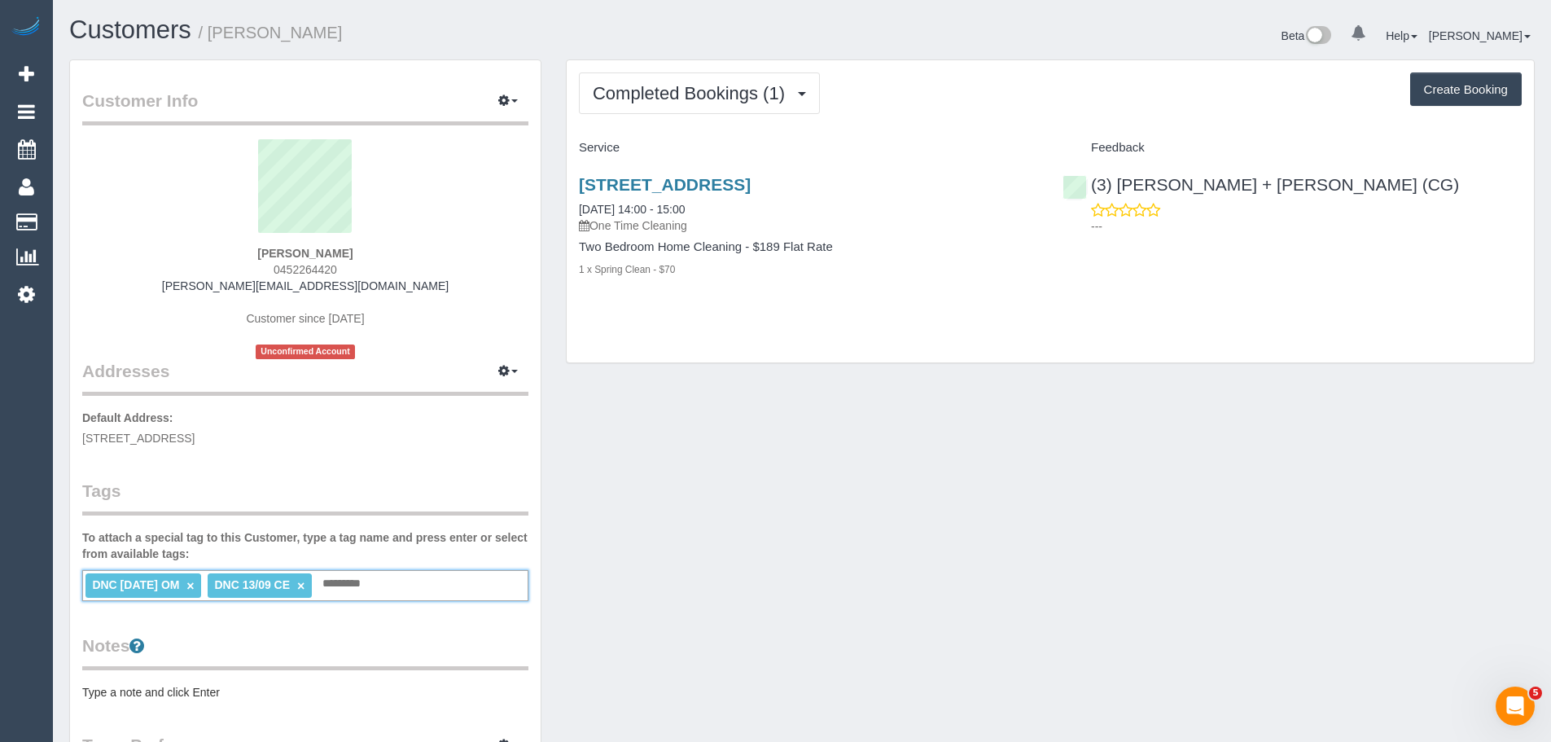
click at [194, 587] on link "×" at bounding box center [189, 586] width 7 height 14
drag, startPoint x: 572, startPoint y: 207, endPoint x: 729, endPoint y: 281, distance: 173.0
click at [729, 281] on div "[STREET_ADDRESS] [DATE] 14:00 - 15:00 One Time Cleaning Two Bedroom Home Cleani…" at bounding box center [809, 235] width 484 height 148
copy div "[DATE] 14:00 - 15:00 One Time Cleaning Two Bedroom Home Cleaning - $189 Flat Ra…"
drag, startPoint x: 354, startPoint y: 257, endPoint x: 196, endPoint y: 245, distance: 158.4
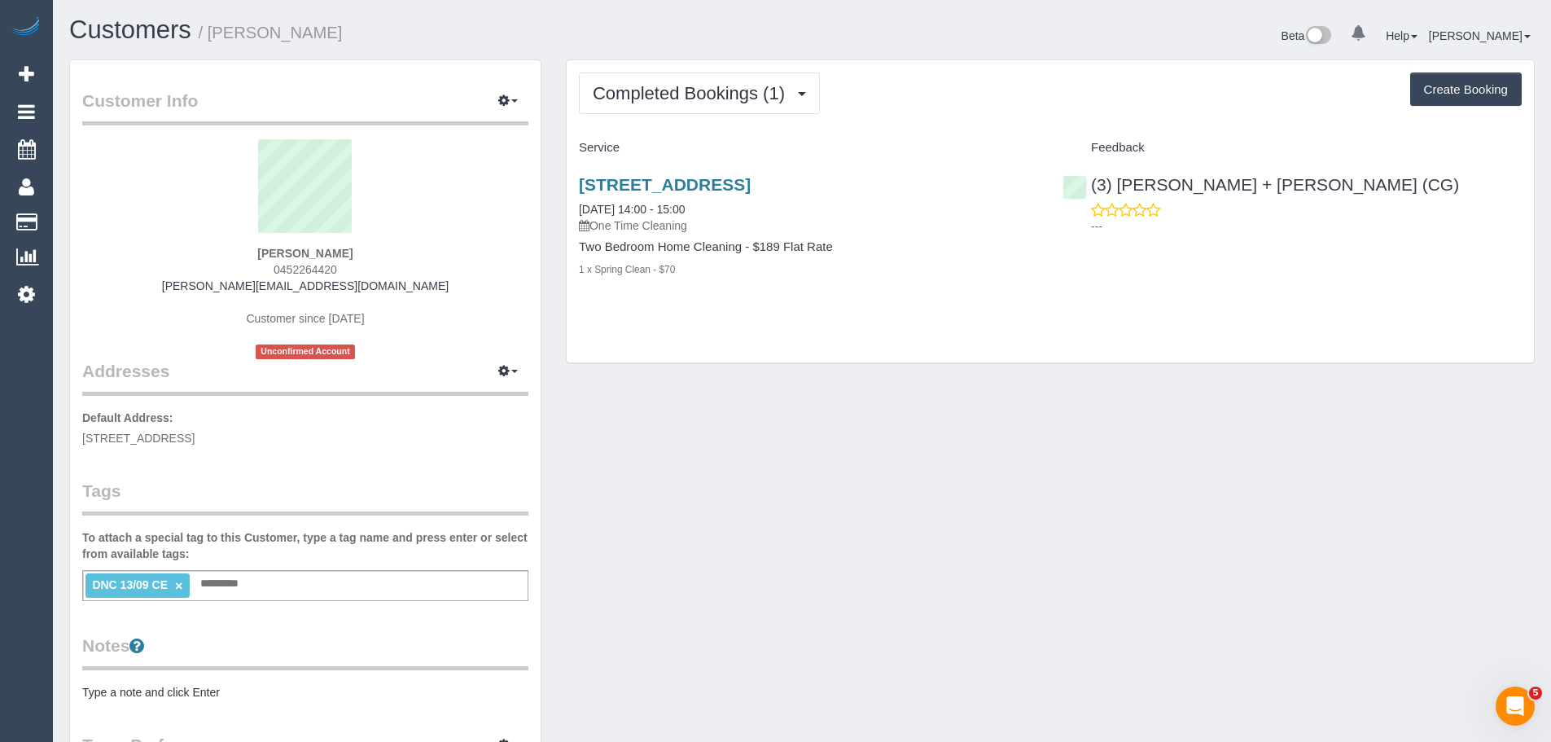
click at [196, 245] on div "[PERSON_NAME] 0452264420 [PERSON_NAME][EMAIL_ADDRESS][DOMAIN_NAME] Customer sin…" at bounding box center [305, 249] width 446 height 220
copy strong "[PERSON_NAME]"
click at [1087, 186] on div "(3) [PERSON_NAME] + [PERSON_NAME] (CG) ---" at bounding box center [1292, 201] width 484 height 80
copy link "(3) [PERSON_NAME] + [PERSON_NAME] (CG)"
drag, startPoint x: 349, startPoint y: 272, endPoint x: 225, endPoint y: 267, distance: 124.6
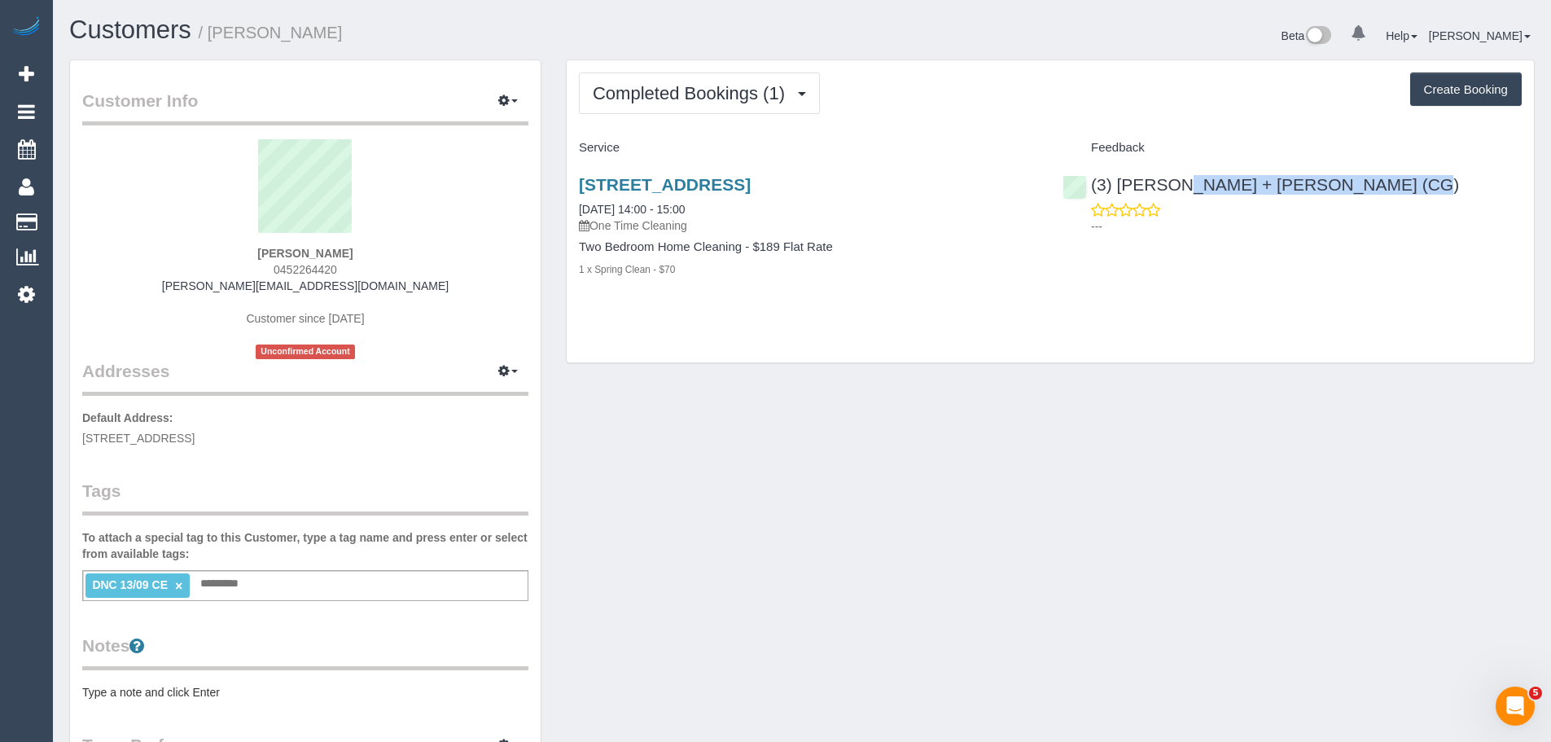
click at [225, 267] on div "[PERSON_NAME] 0452264420 [PERSON_NAME][EMAIL_ADDRESS][DOMAIN_NAME] Customer sin…" at bounding box center [305, 249] width 446 height 220
copy span "0452264420"
click at [228, 283] on div "[PERSON_NAME] 0452264420 [PERSON_NAME][EMAIL_ADDRESS][DOMAIN_NAME] Customer sin…" at bounding box center [305, 249] width 446 height 220
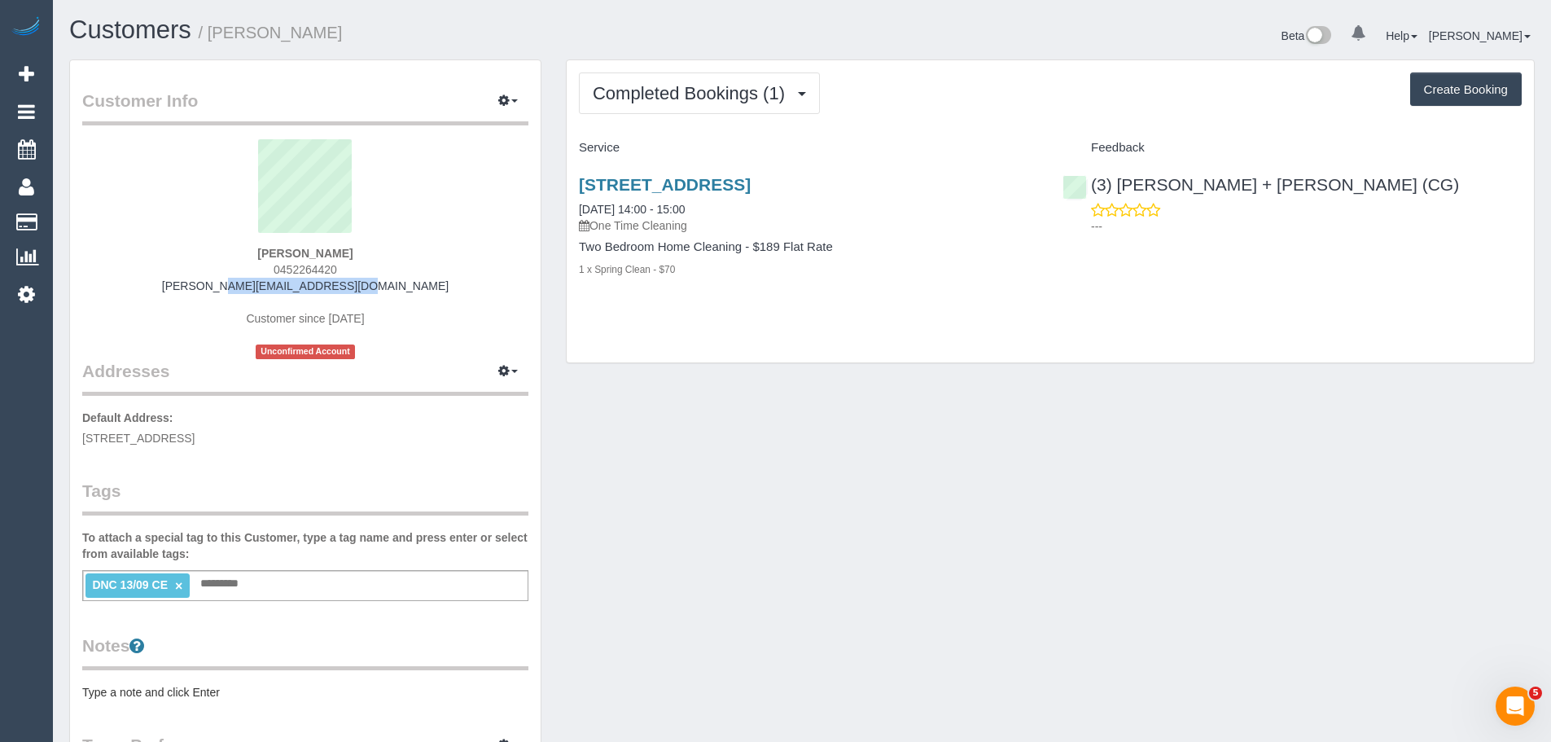
drag, startPoint x: 231, startPoint y: 287, endPoint x: 398, endPoint y: 286, distance: 166.9
click at [398, 286] on div "[PERSON_NAME] 0452264420 [PERSON_NAME][EMAIL_ADDRESS][DOMAIN_NAME] Customer sin…" at bounding box center [305, 249] width 446 height 220
click at [351, 252] on div "[PERSON_NAME] 0452264420 [PERSON_NAME][EMAIL_ADDRESS][DOMAIN_NAME] Customer sin…" at bounding box center [305, 249] width 446 height 220
drag, startPoint x: 353, startPoint y: 254, endPoint x: 278, endPoint y: 251, distance: 75.8
click at [280, 251] on div "[PERSON_NAME] 0452264420 [PERSON_NAME][EMAIL_ADDRESS][DOMAIN_NAME] Customer sin…" at bounding box center [305, 249] width 446 height 220
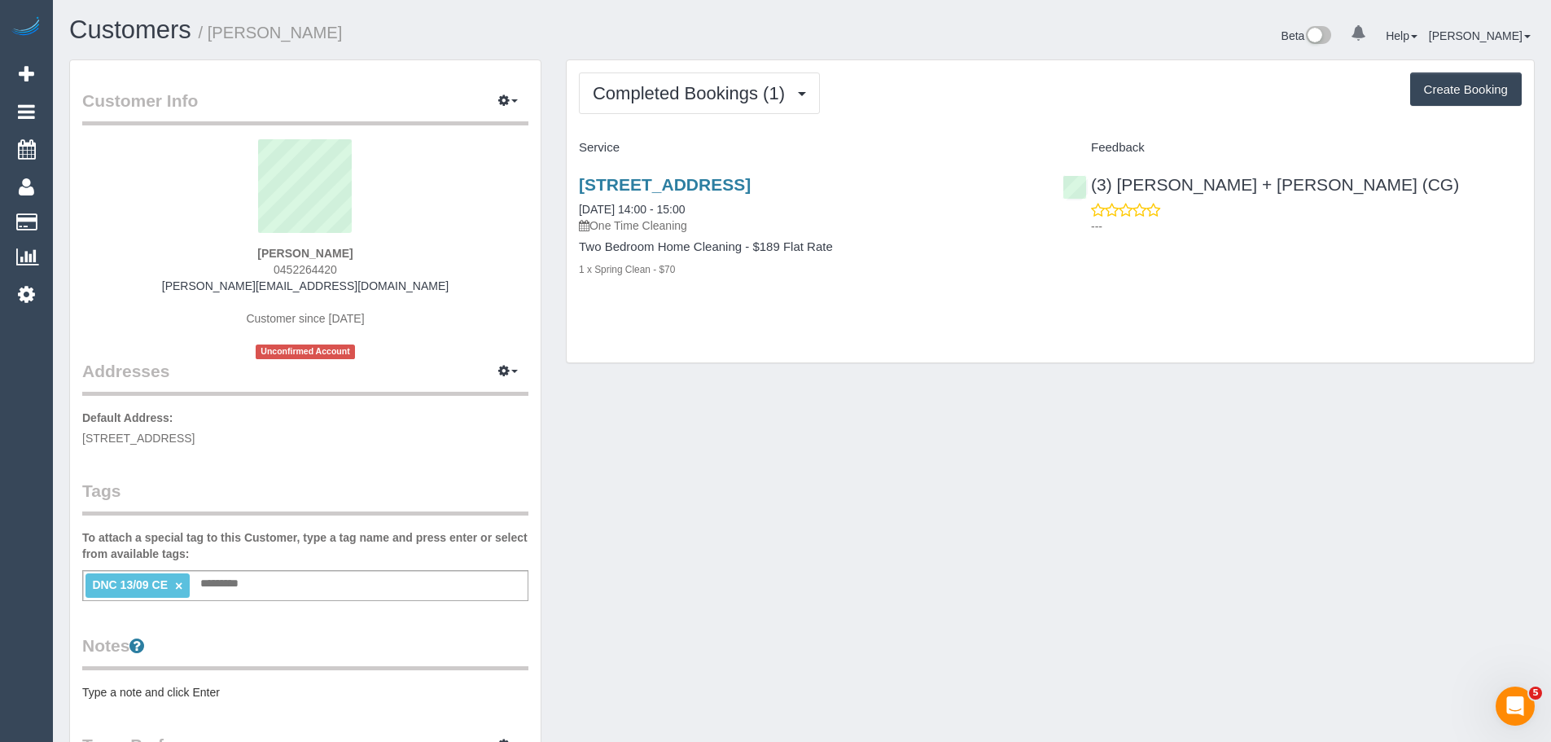
click at [260, 251] on div "[PERSON_NAME] 0452264420 [PERSON_NAME][EMAIL_ADDRESS][DOMAIN_NAME] Customer sin…" at bounding box center [305, 249] width 446 height 220
drag, startPoint x: 257, startPoint y: 250, endPoint x: 359, endPoint y: 245, distance: 101.9
click at [359, 245] on div "[PERSON_NAME] 0452264420 [PERSON_NAME][EMAIL_ADDRESS][DOMAIN_NAME] Customer sin…" at bounding box center [305, 249] width 446 height 220
copy strong "[PERSON_NAME]"
drag, startPoint x: 737, startPoint y: 203, endPoint x: 576, endPoint y: 204, distance: 161.2
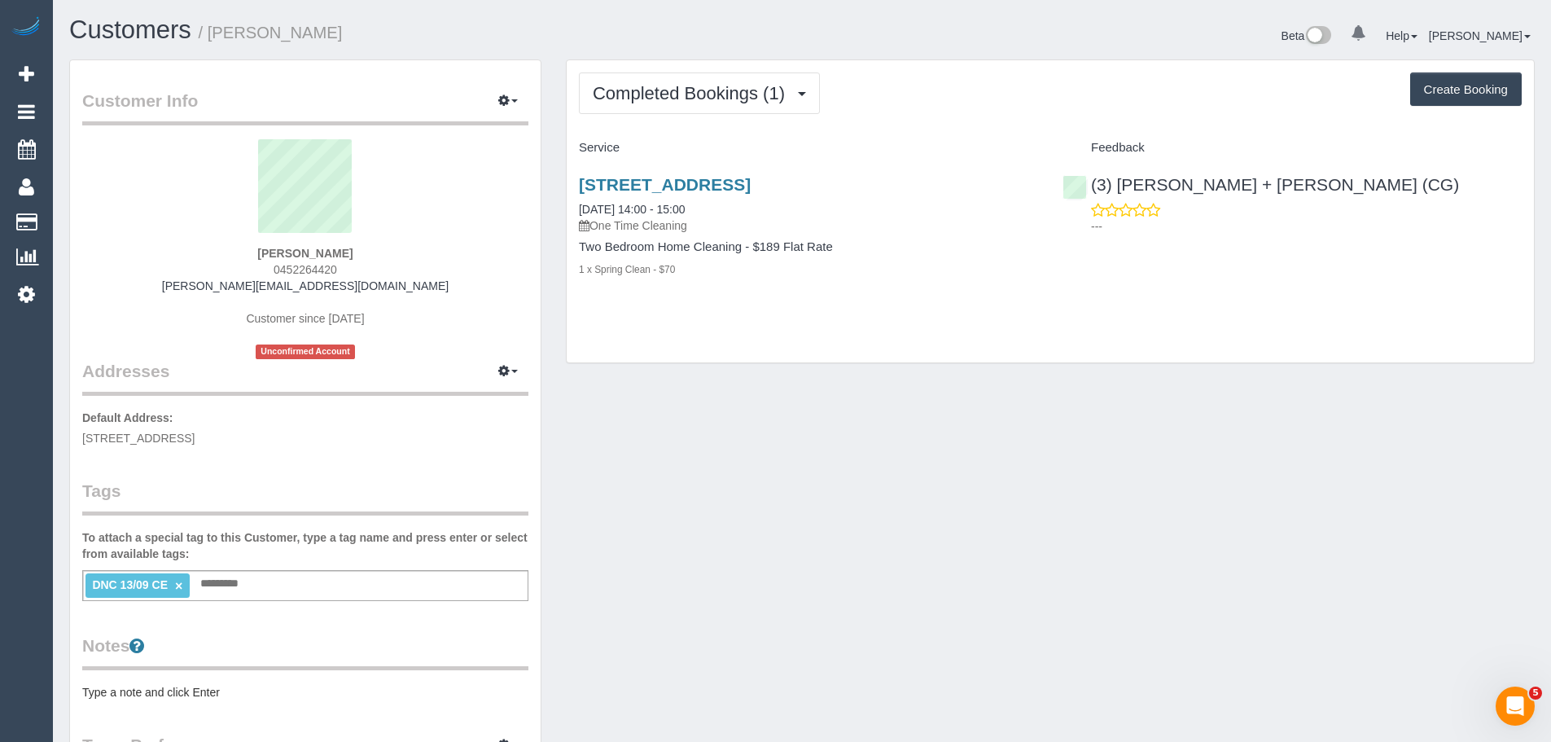
click at [576, 204] on div "[STREET_ADDRESS] [DATE] 14:00 - 15:00 One Time Cleaning Two Bedroom Home Cleani…" at bounding box center [809, 235] width 484 height 148
copy link "[DATE] 14:00 - 15:00"
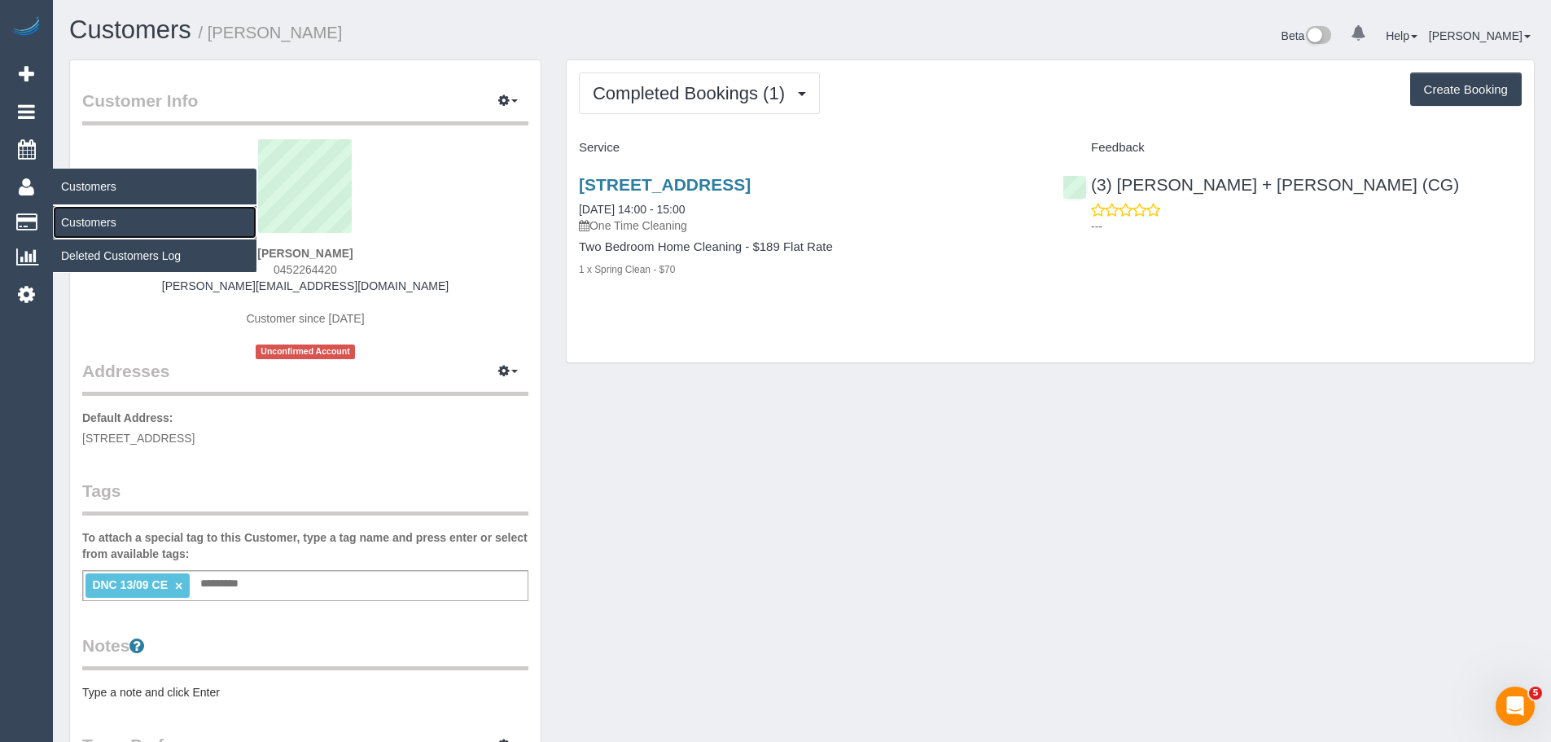
click at [112, 221] on link "Customers" at bounding box center [155, 222] width 204 height 33
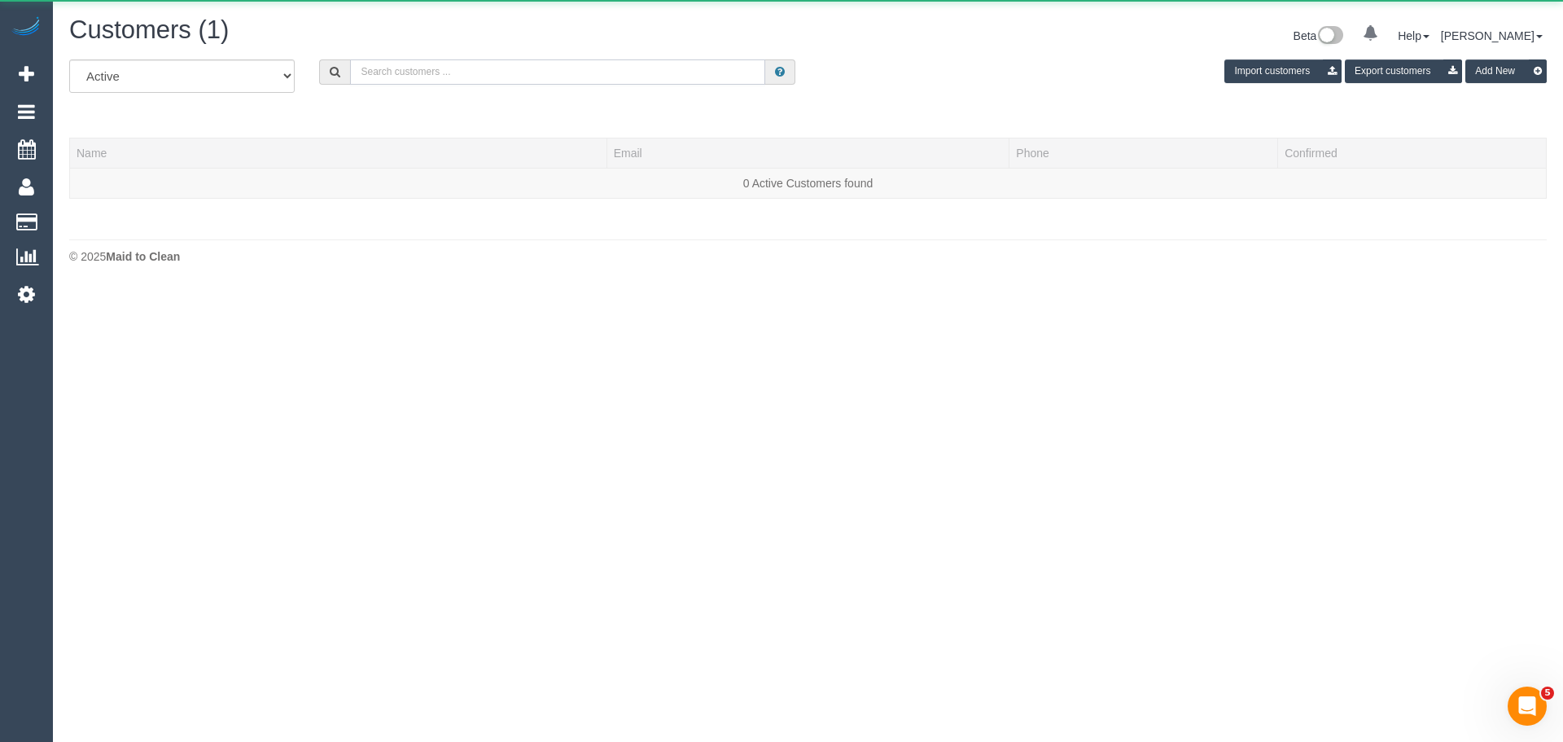
click at [558, 77] on input "text" at bounding box center [557, 71] width 415 height 25
paste input "[EMAIL_ADDRESS][DOMAIN_NAME]"
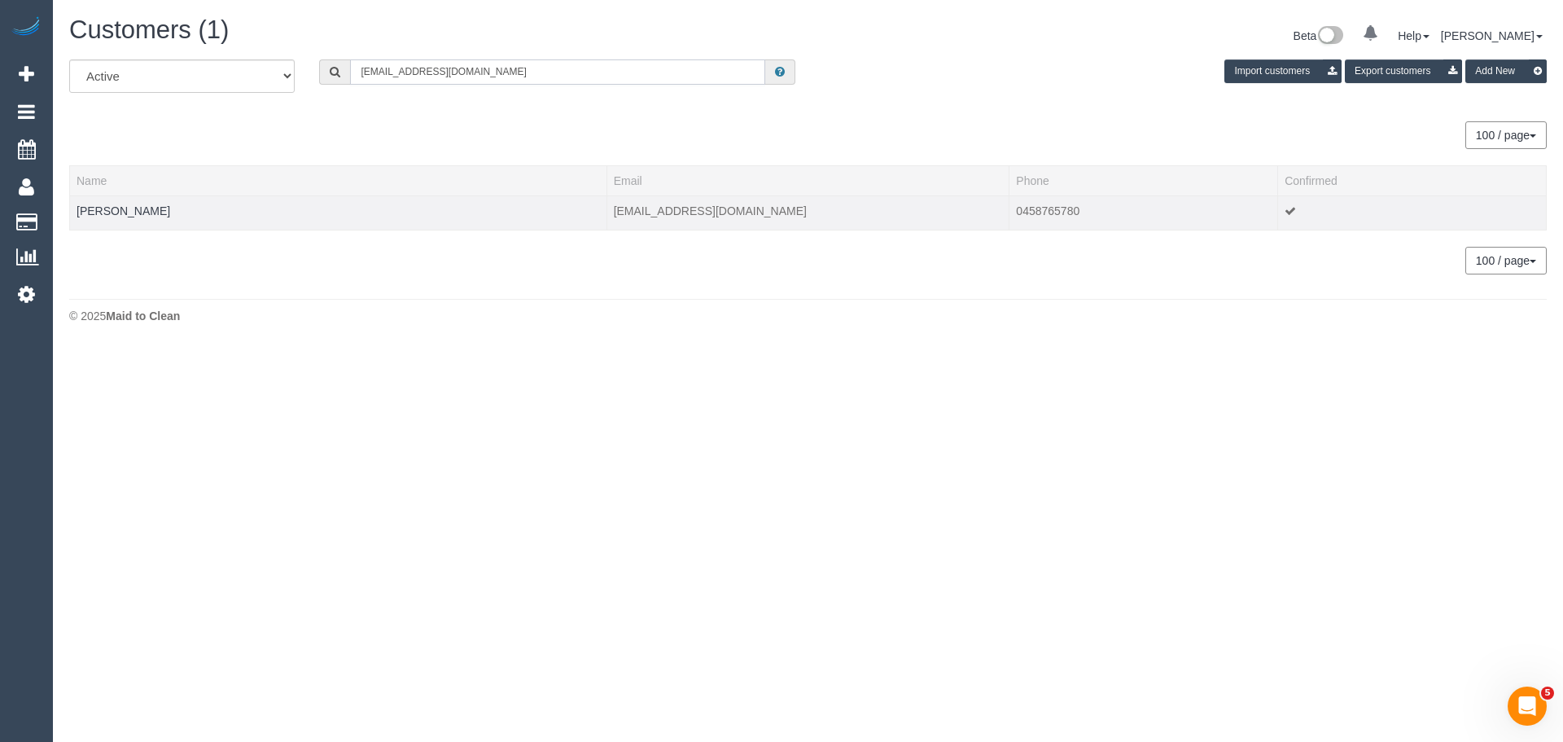
type input "[EMAIL_ADDRESS][DOMAIN_NAME]"
drag, startPoint x: 180, startPoint y: 217, endPoint x: 67, endPoint y: 211, distance: 113.3
click at [67, 211] on div "All Active Archived essiemybessie@gmail.com Import customers Export customers A…" at bounding box center [808, 174] width 1502 height 231
copy div "Name Email Phone Confirmed Esther Wong"
click at [190, 208] on td "Esther Wong" at bounding box center [338, 212] width 537 height 34
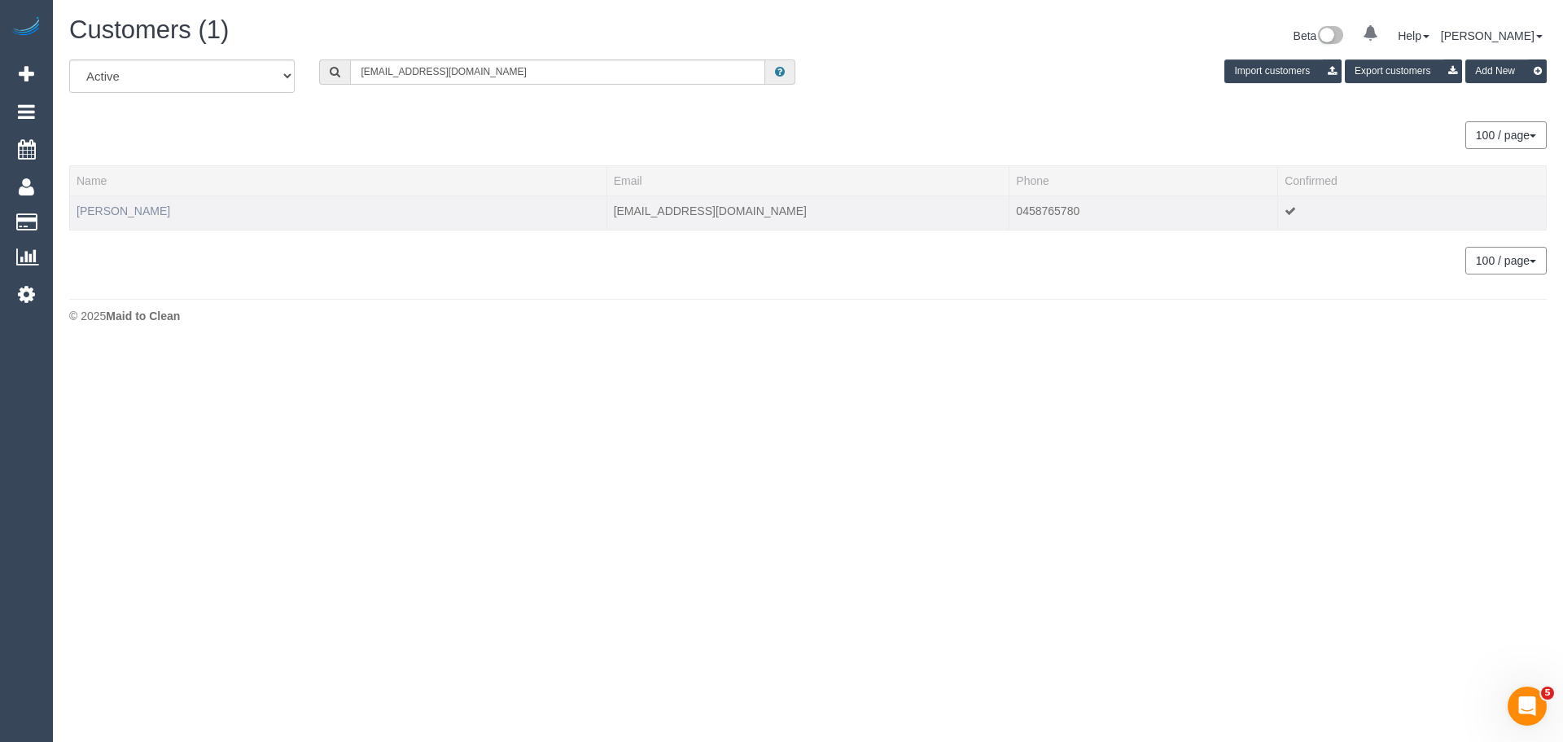
drag, startPoint x: 160, startPoint y: 216, endPoint x: 78, endPoint y: 212, distance: 81.5
click at [78, 212] on td "Esther Wong" at bounding box center [338, 212] width 537 height 34
copy link "Esther Wong"
click at [106, 211] on link "Esther Wong" at bounding box center [124, 210] width 94 height 13
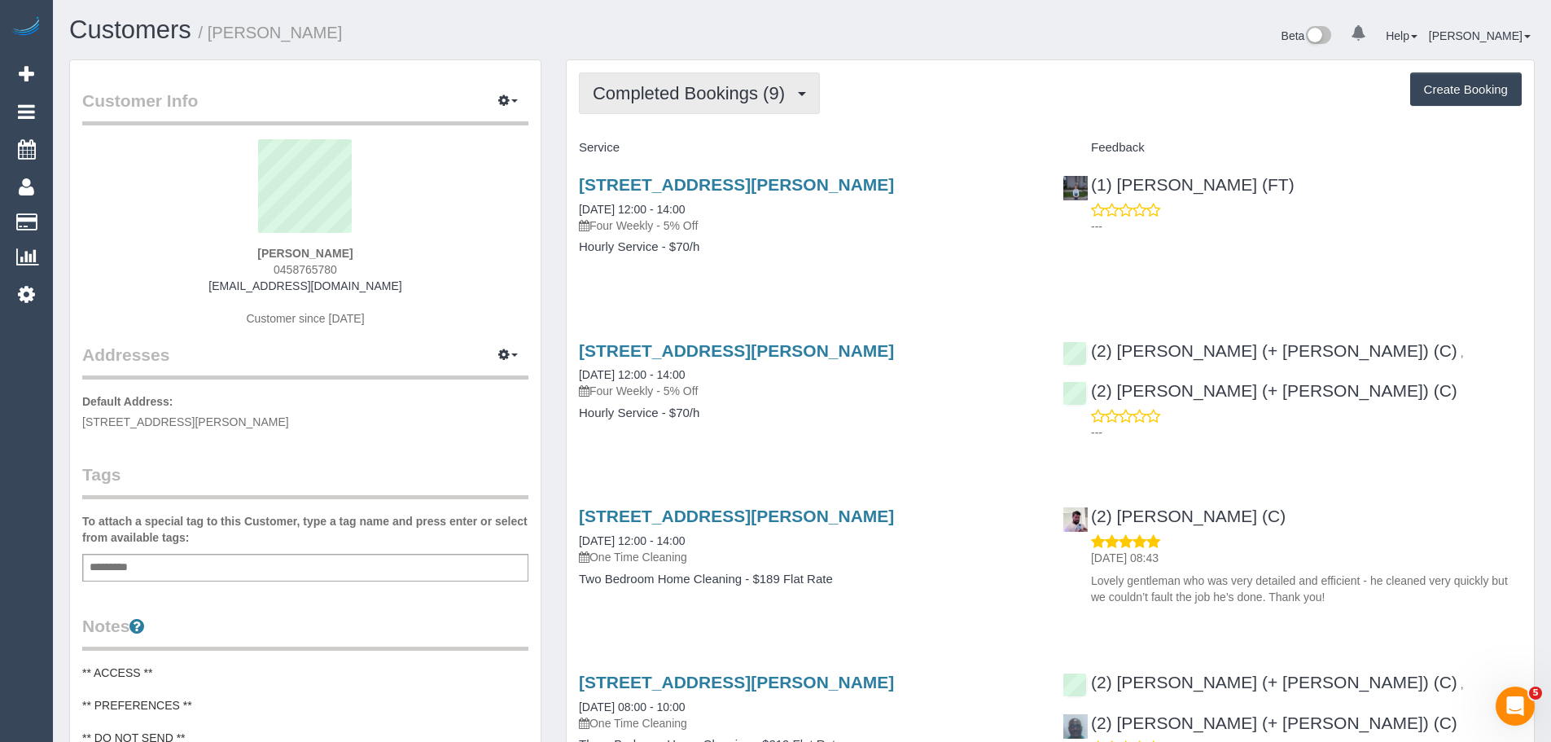
click at [754, 73] on button "Completed Bookings (9)" at bounding box center [699, 93] width 241 height 42
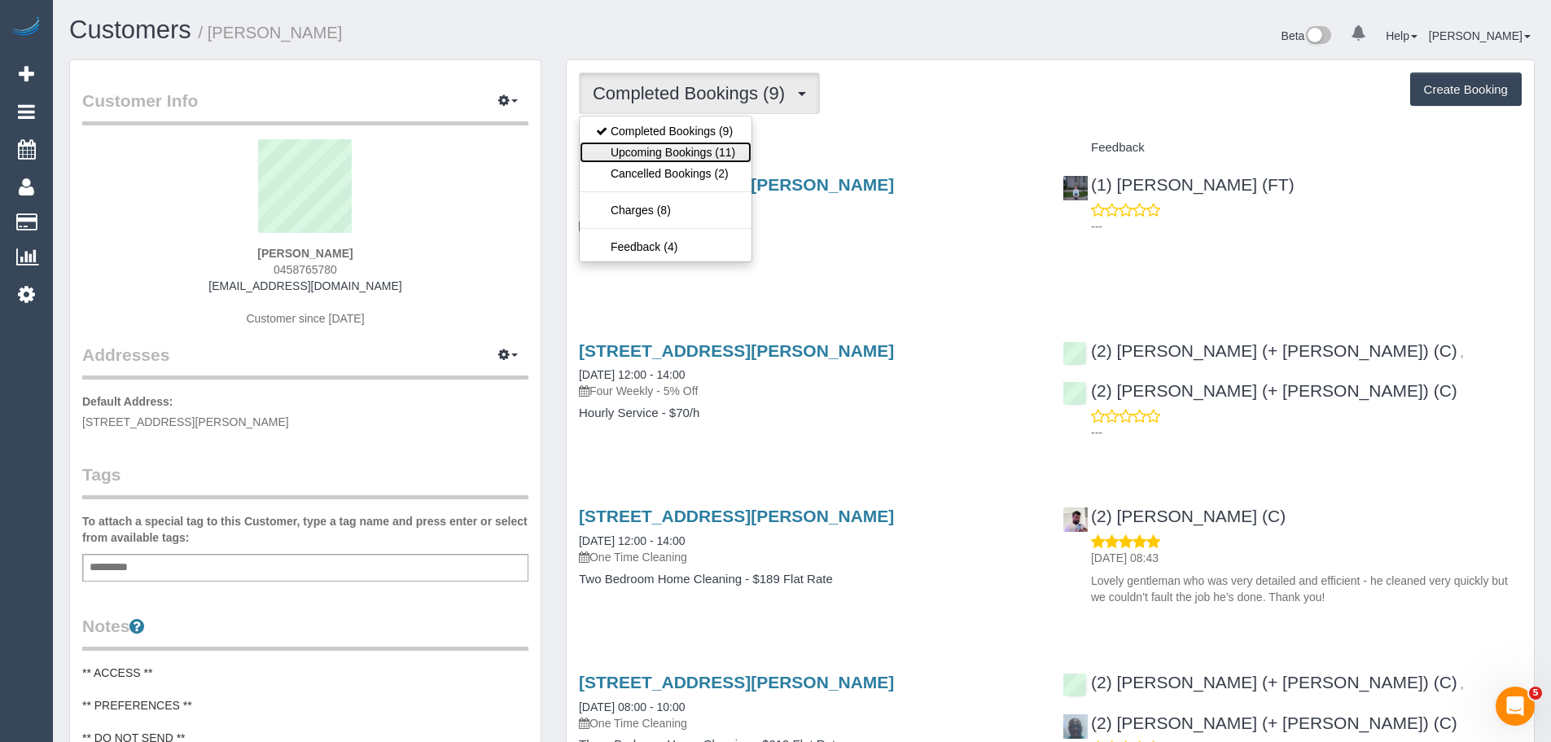
click at [690, 155] on link "Upcoming Bookings (11)" at bounding box center [666, 152] width 172 height 21
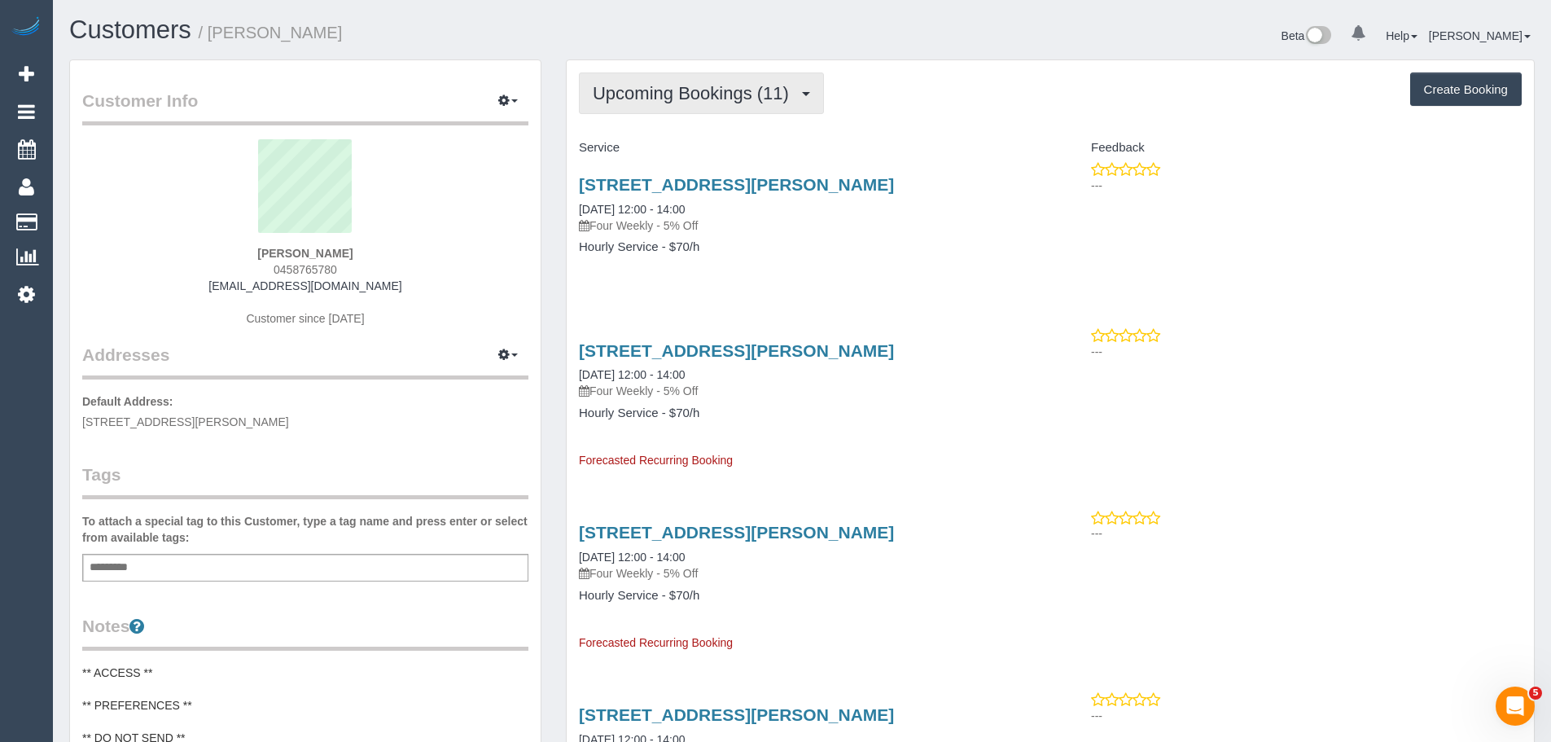
click at [643, 104] on button "Upcoming Bookings (11)" at bounding box center [701, 93] width 245 height 42
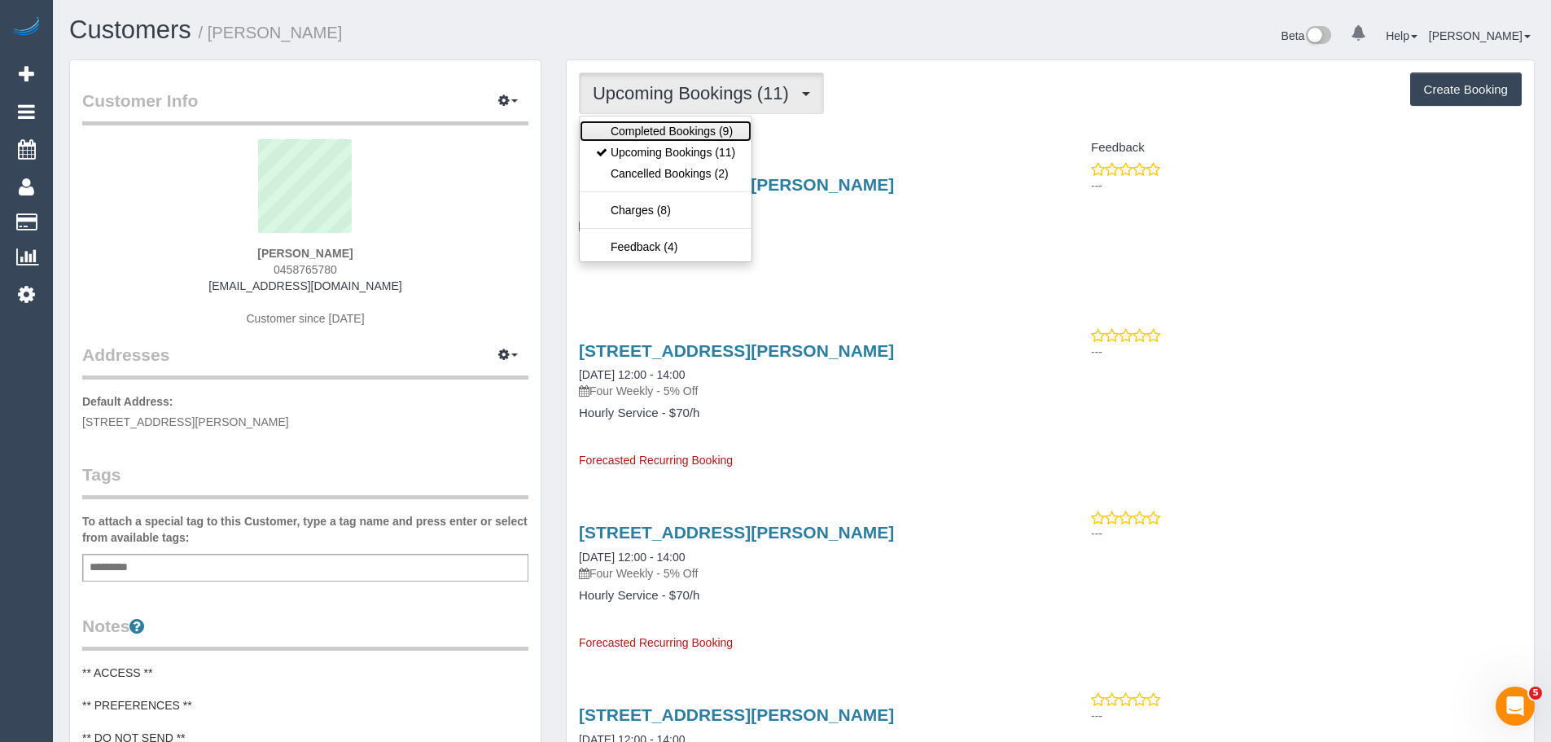
click at [650, 138] on link "Completed Bookings (9)" at bounding box center [666, 130] width 172 height 21
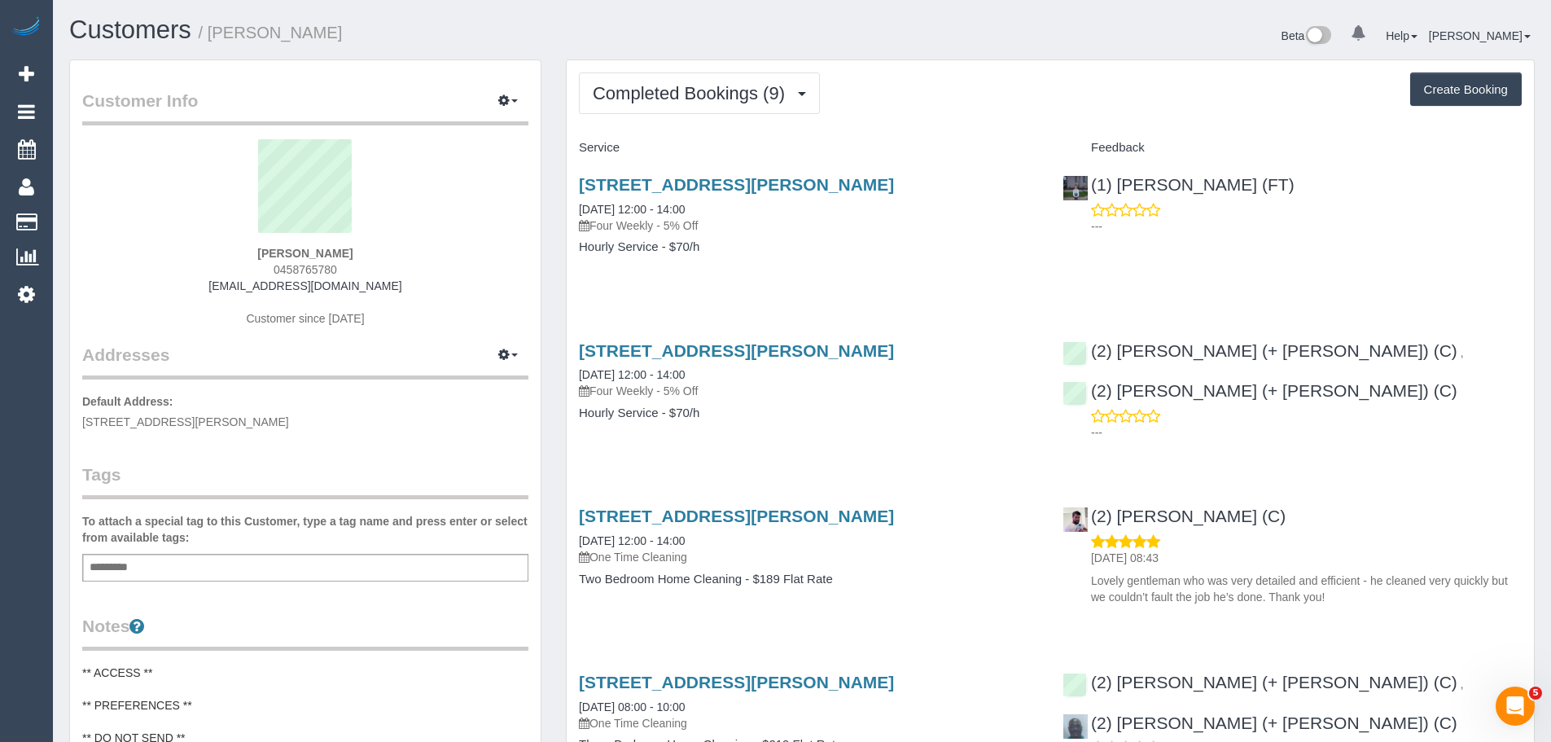
drag, startPoint x: 572, startPoint y: 204, endPoint x: 720, endPoint y: 257, distance: 157.6
click at [720, 257] on div "10 Lawrence Avenue, Aspendale, VIC 3195 17/09/2025 12:00 - 14:00 Four Weekly - …" at bounding box center [809, 223] width 484 height 125
copy div "17/09/2025 12:00 - 14:00 Four Weekly - 5% Off Hourly Service - $70/h"
click at [650, 207] on link "17/09/2025 12:00 - 14:00" at bounding box center [632, 209] width 106 height 13
click at [245, 566] on div "Add a tag" at bounding box center [305, 568] width 446 height 28
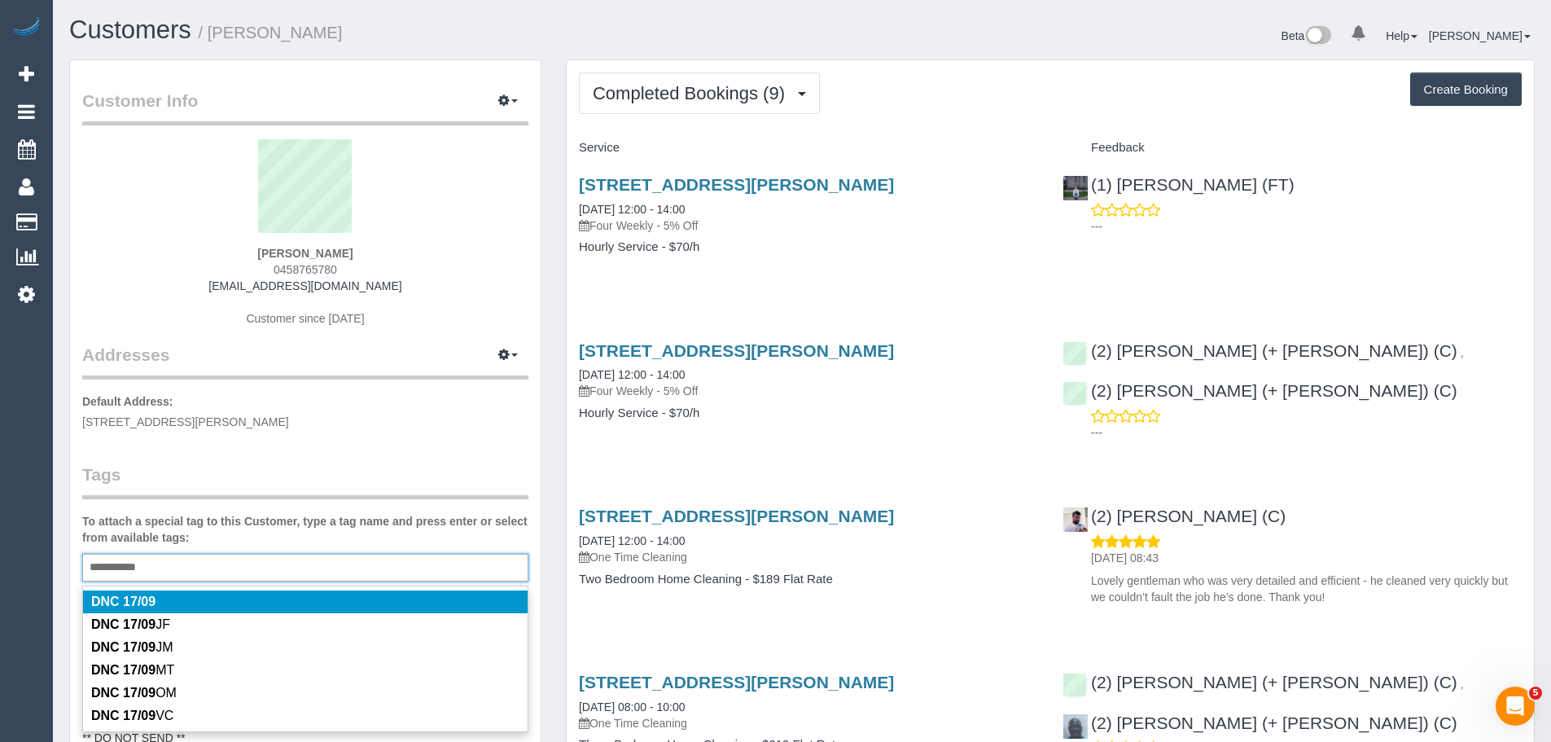
type input "**********"
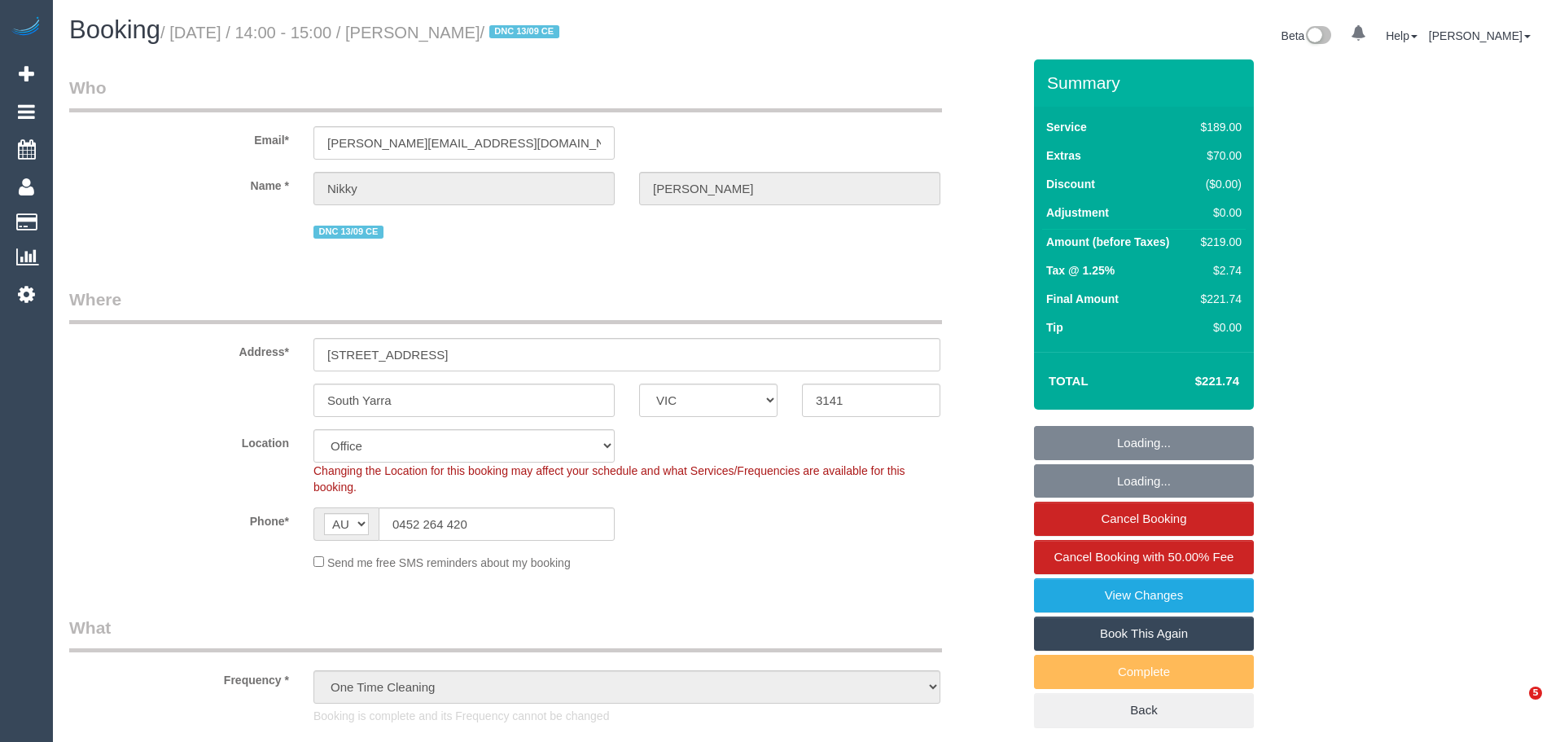
select select "VIC"
select select "number:27"
select select "number:14"
select select "number:19"
select select "number:22"
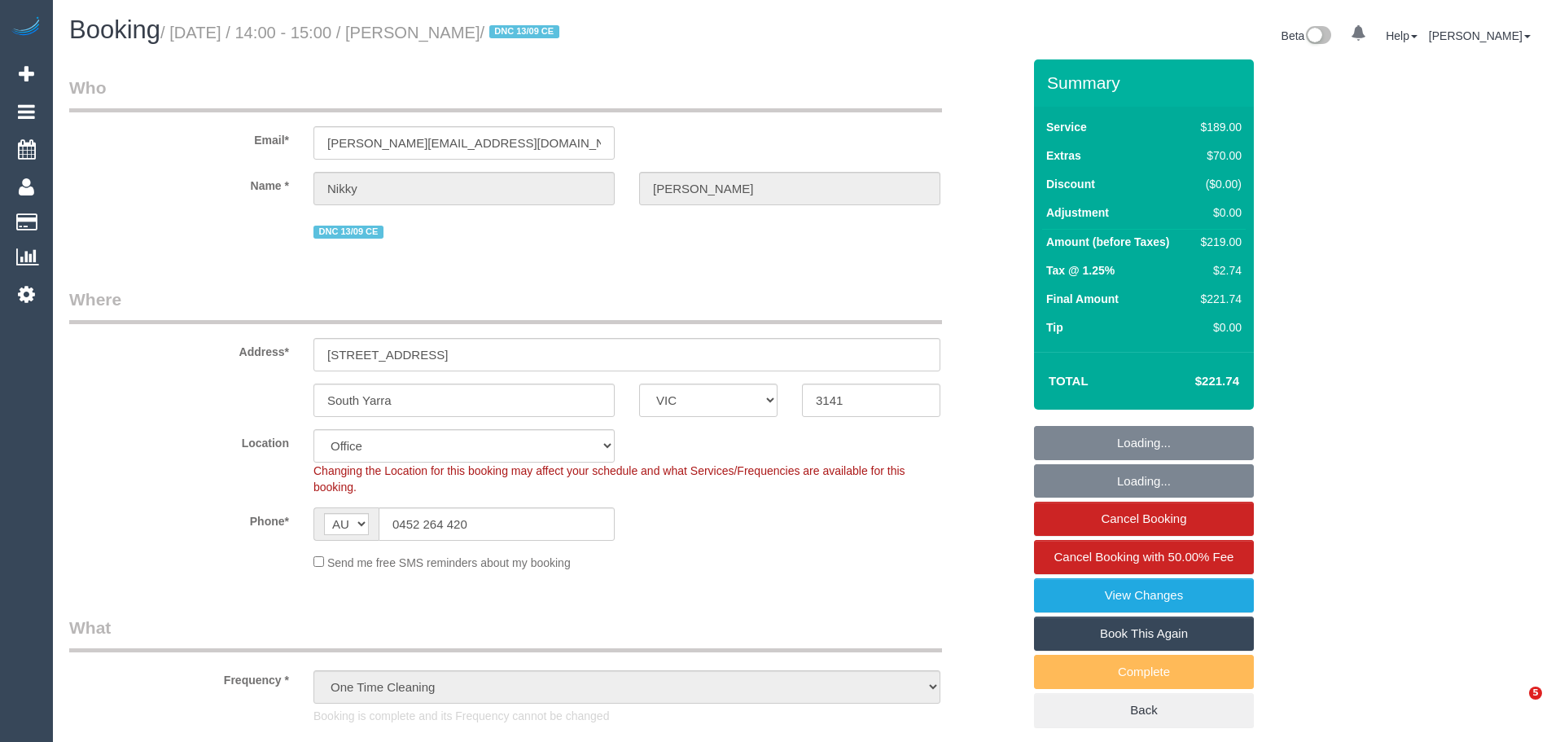
select select "number:12"
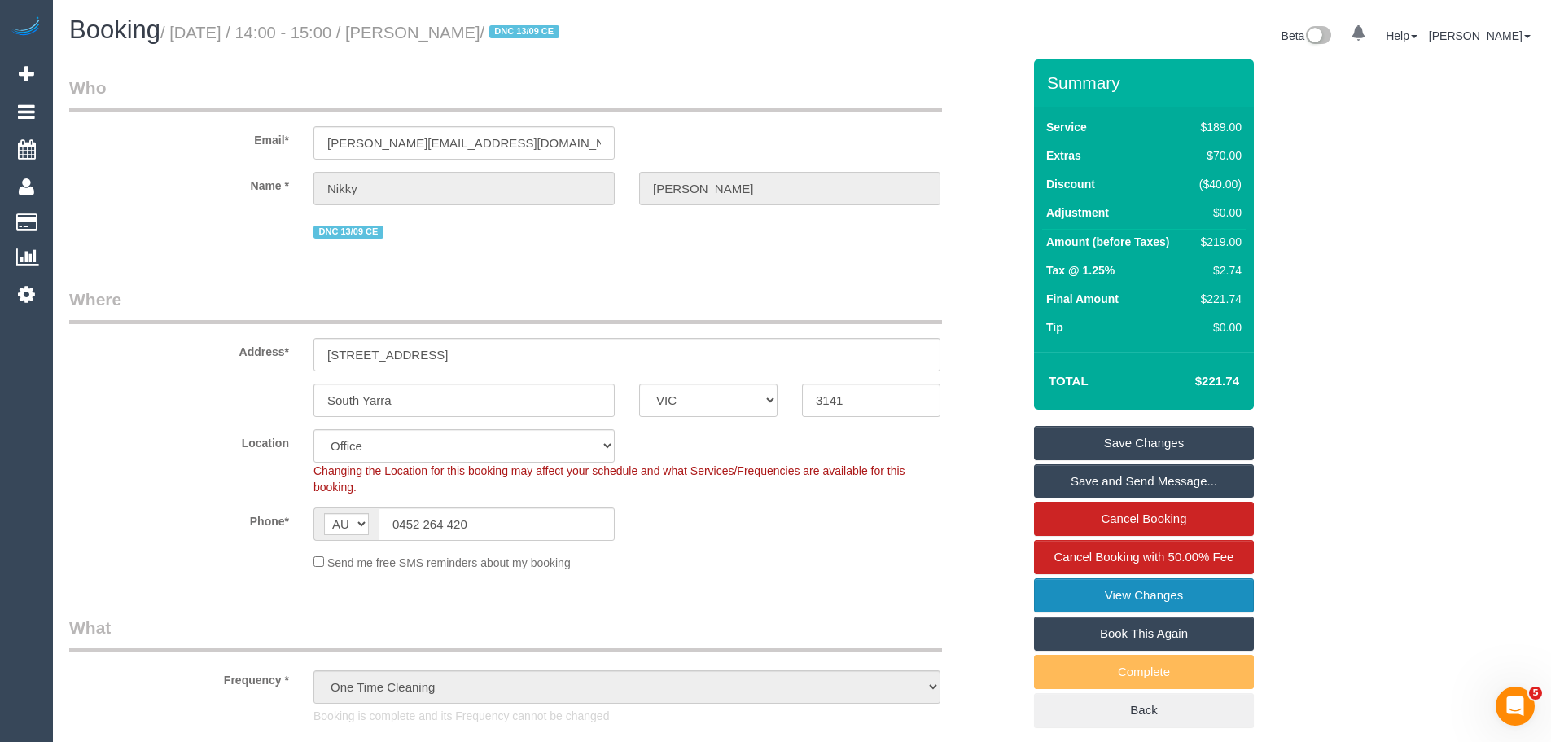
click at [1142, 585] on link "View Changes" at bounding box center [1144, 595] width 220 height 34
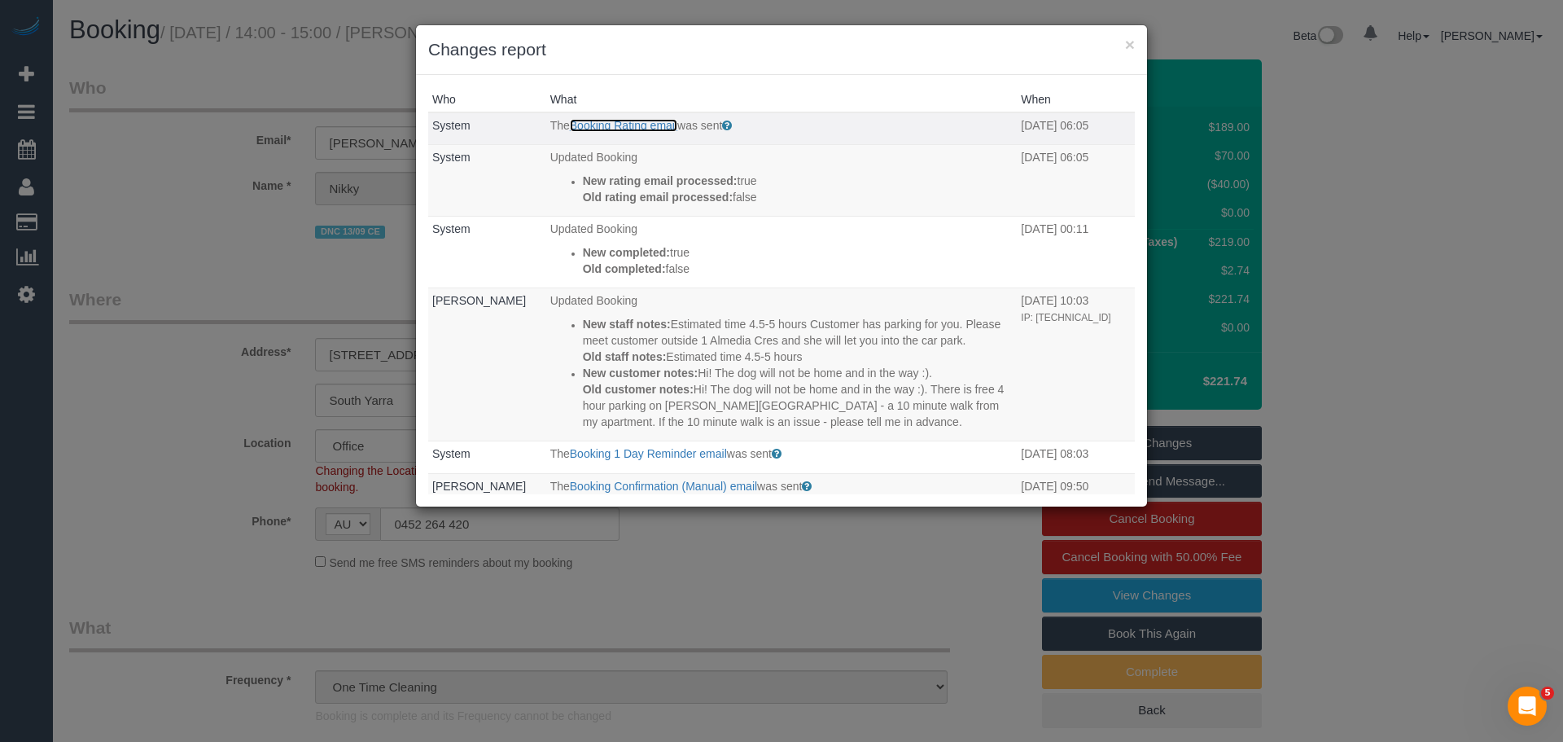
click at [610, 129] on link "Booking Rating email" at bounding box center [623, 125] width 107 height 13
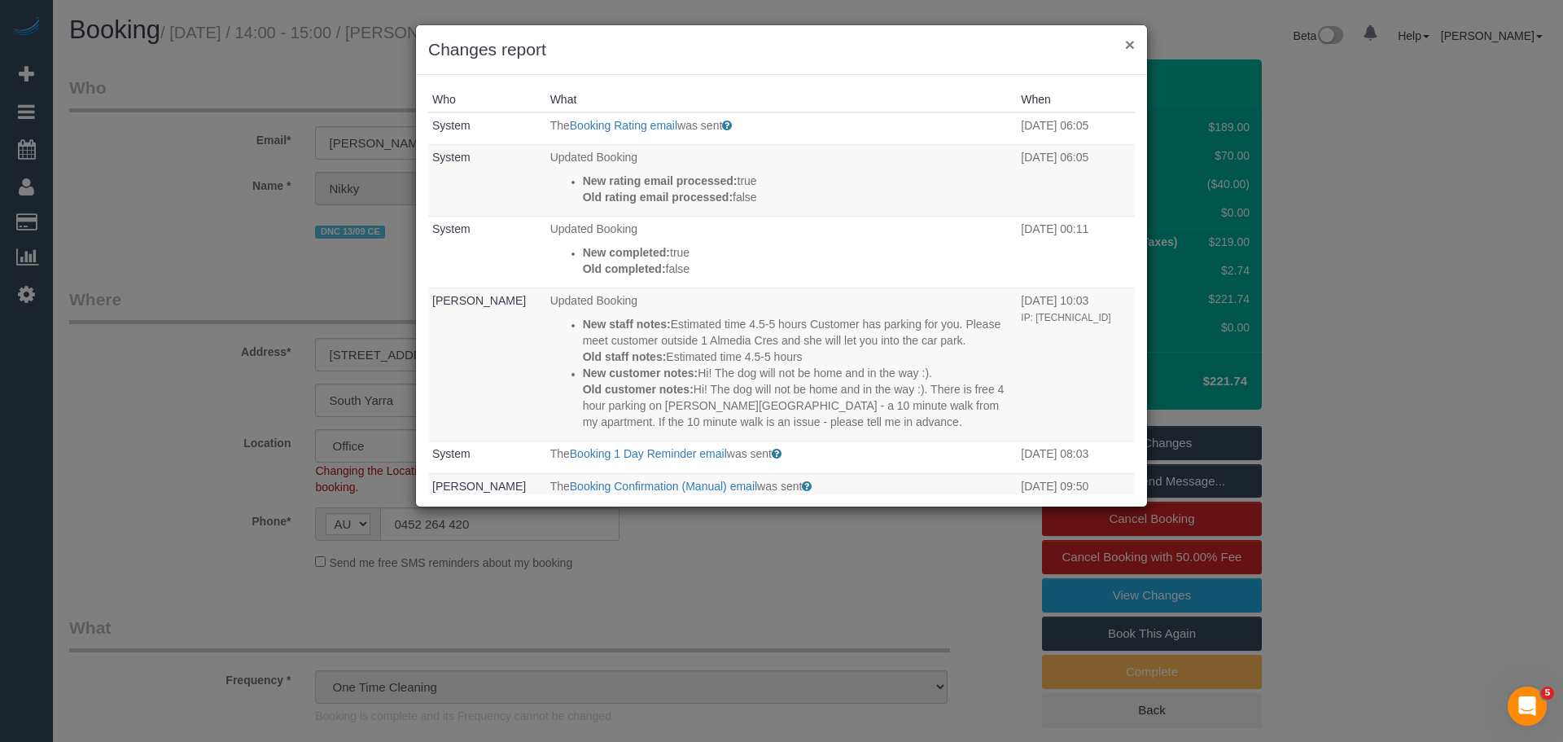
click at [1132, 42] on button "×" at bounding box center [1130, 44] width 10 height 17
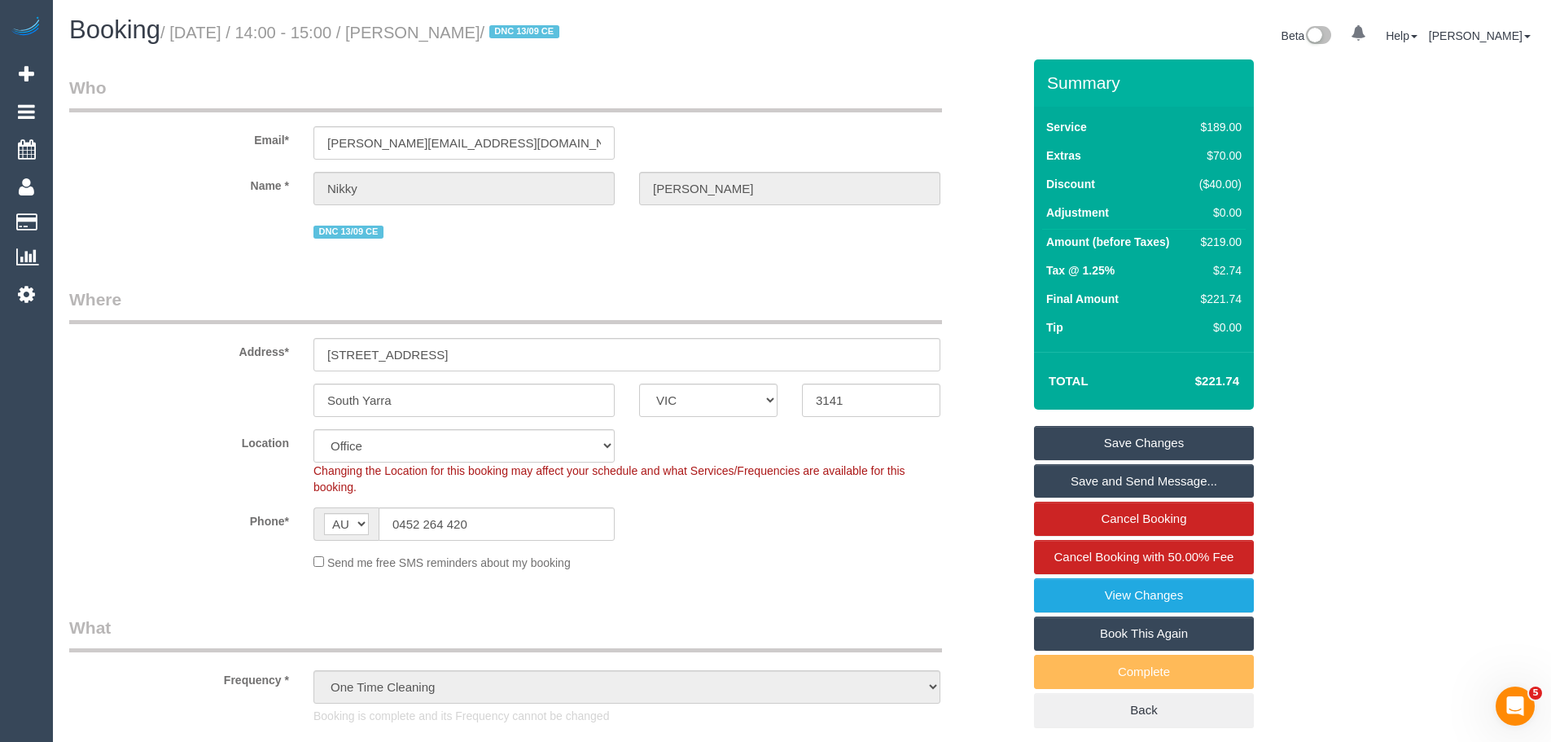
click at [1221, 241] on div "$219.00" at bounding box center [1217, 242] width 49 height 16
copy div "219.00"
click at [1146, 590] on link "View Changes" at bounding box center [1144, 595] width 220 height 34
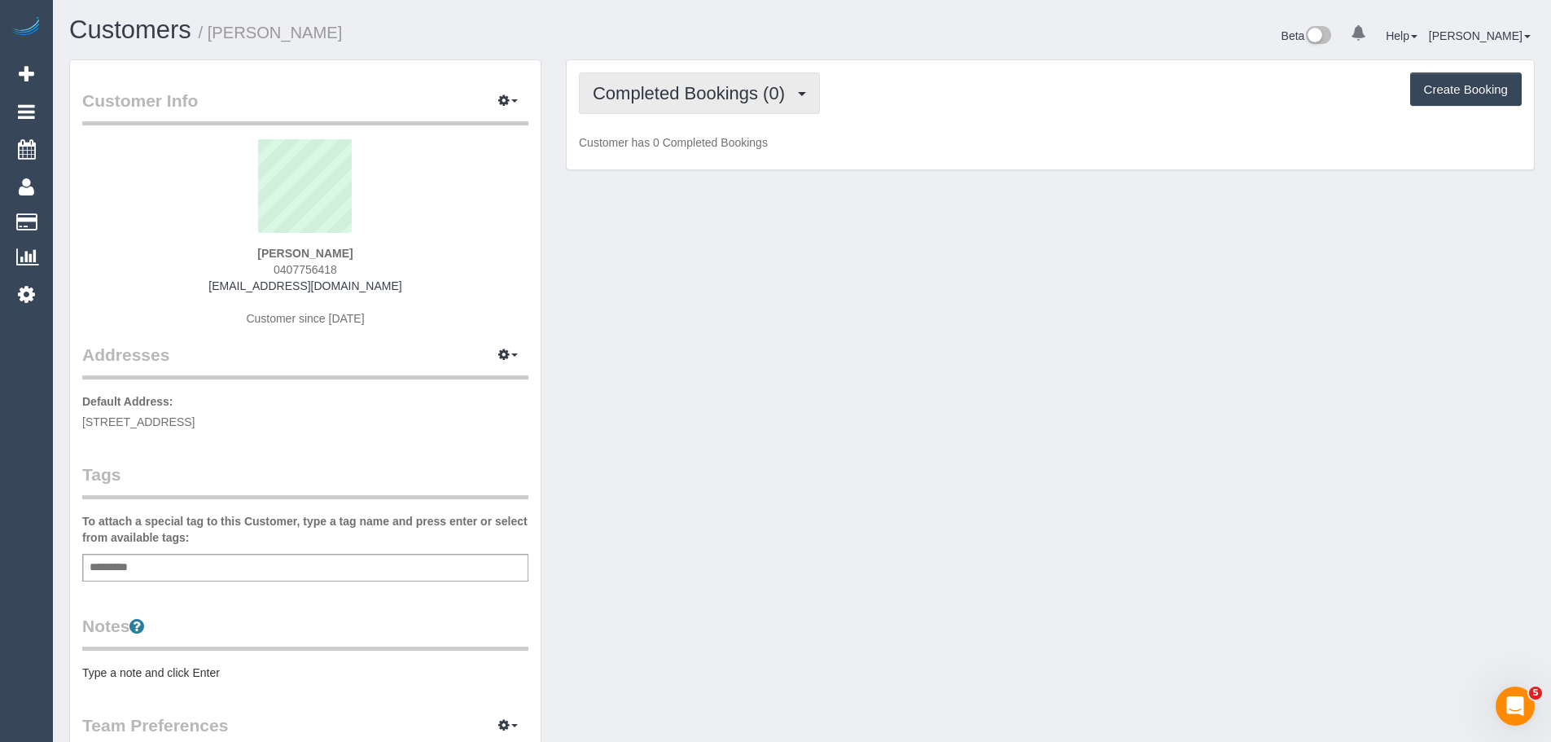
drag, startPoint x: 730, startPoint y: 101, endPoint x: 722, endPoint y: 112, distance: 14.0
click at [730, 101] on span "Completed Bookings (0)" at bounding box center [693, 93] width 200 height 20
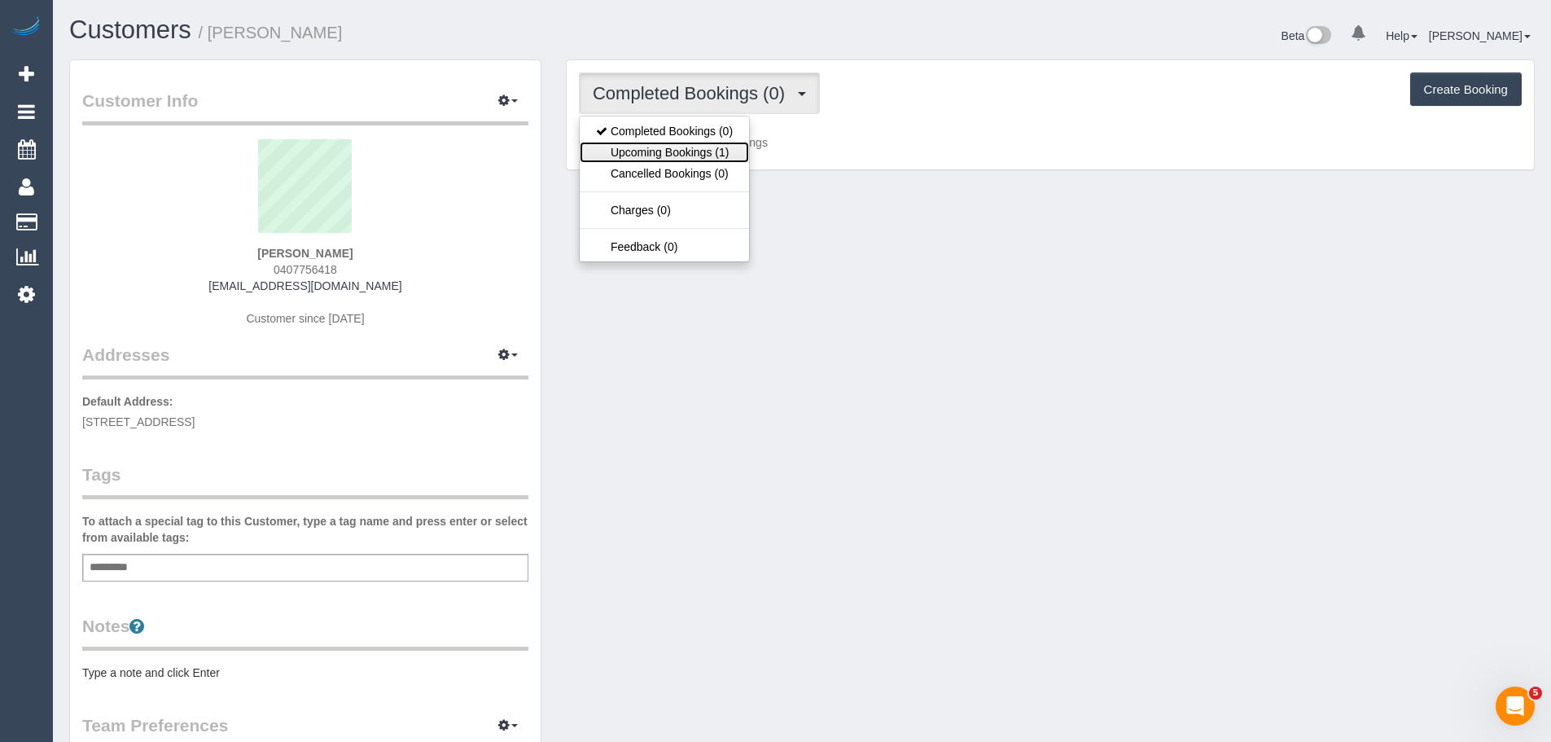
click at [703, 152] on link "Upcoming Bookings (1)" at bounding box center [664, 152] width 169 height 21
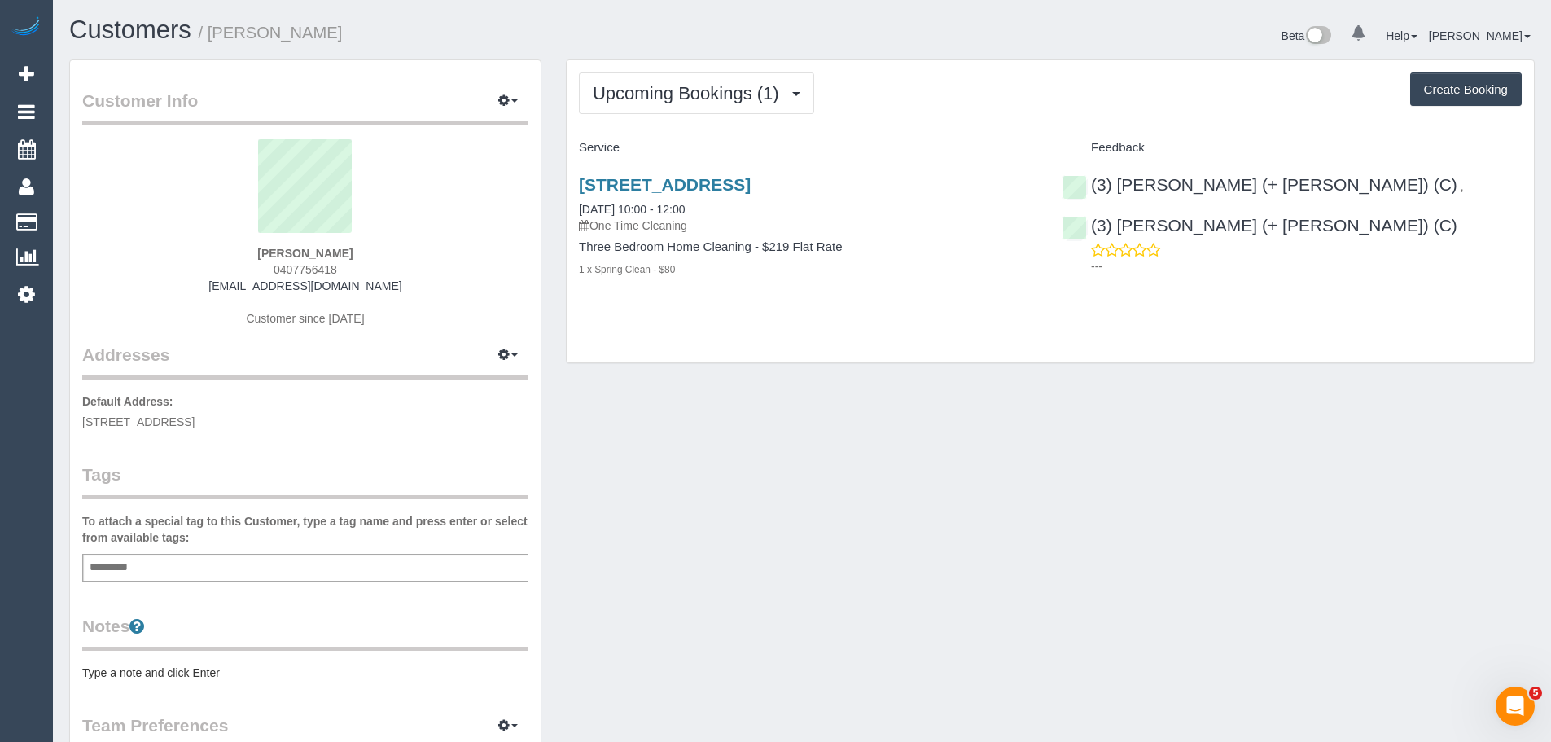
drag, startPoint x: 354, startPoint y: 246, endPoint x: 214, endPoint y: 241, distance: 140.1
click at [221, 243] on div "[PERSON_NAME] 0407756418 [EMAIL_ADDRESS][DOMAIN_NAME] Customer since [DATE]" at bounding box center [305, 241] width 446 height 204
copy div "[PERSON_NAME]"
drag, startPoint x: 224, startPoint y: 247, endPoint x: 259, endPoint y: 243, distance: 35.2
click at [224, 247] on div "[PERSON_NAME] 0407756418 [EMAIL_ADDRESS][DOMAIN_NAME] Customer since [DATE]" at bounding box center [305, 241] width 446 height 204
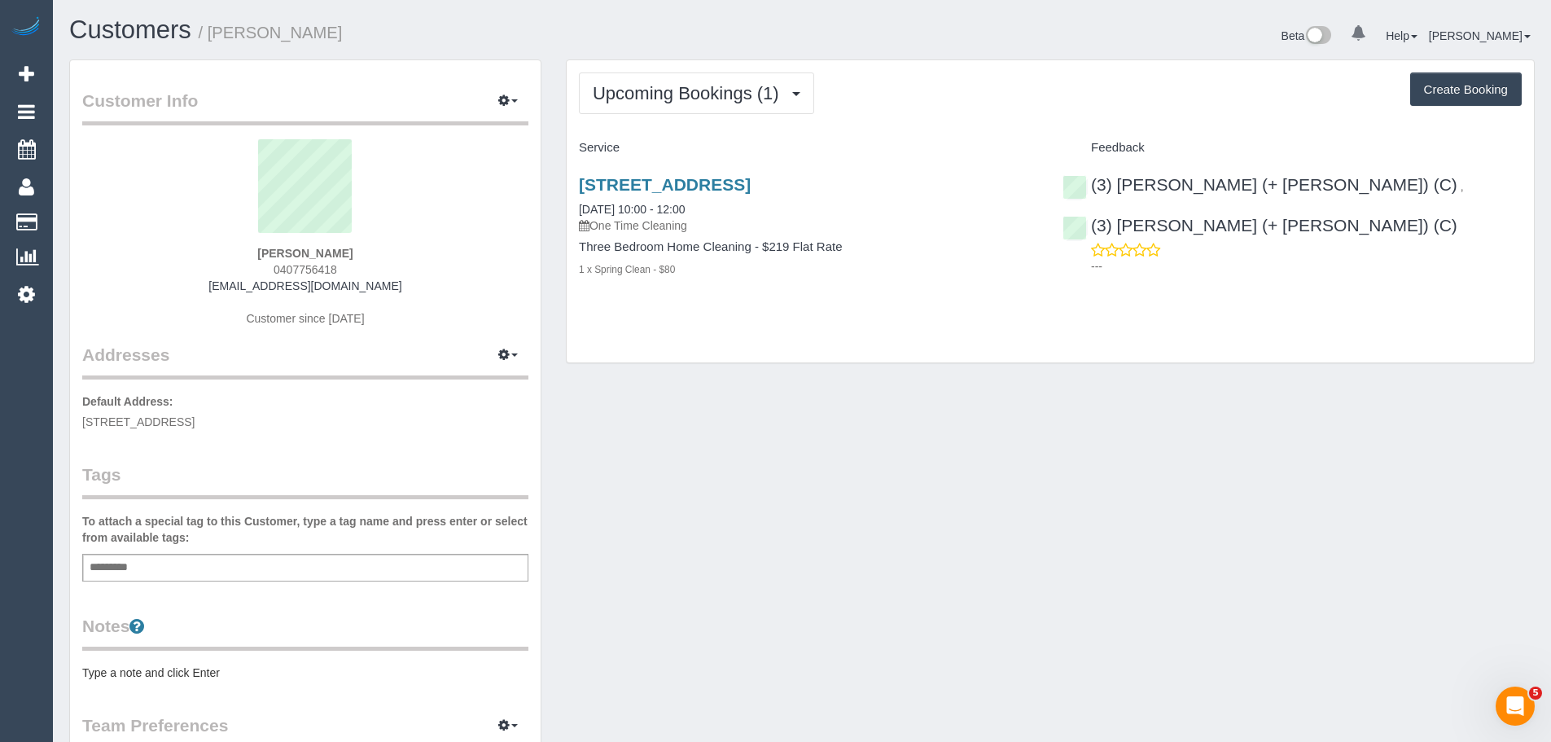
drag, startPoint x: 260, startPoint y: 243, endPoint x: 349, endPoint y: 263, distance: 91.7
click at [349, 263] on div "[PERSON_NAME] 0407756418 [EMAIL_ADDRESS][DOMAIN_NAME] Customer since [DATE]" at bounding box center [305, 241] width 446 height 204
copy div "[PERSON_NAME] 0407756418"
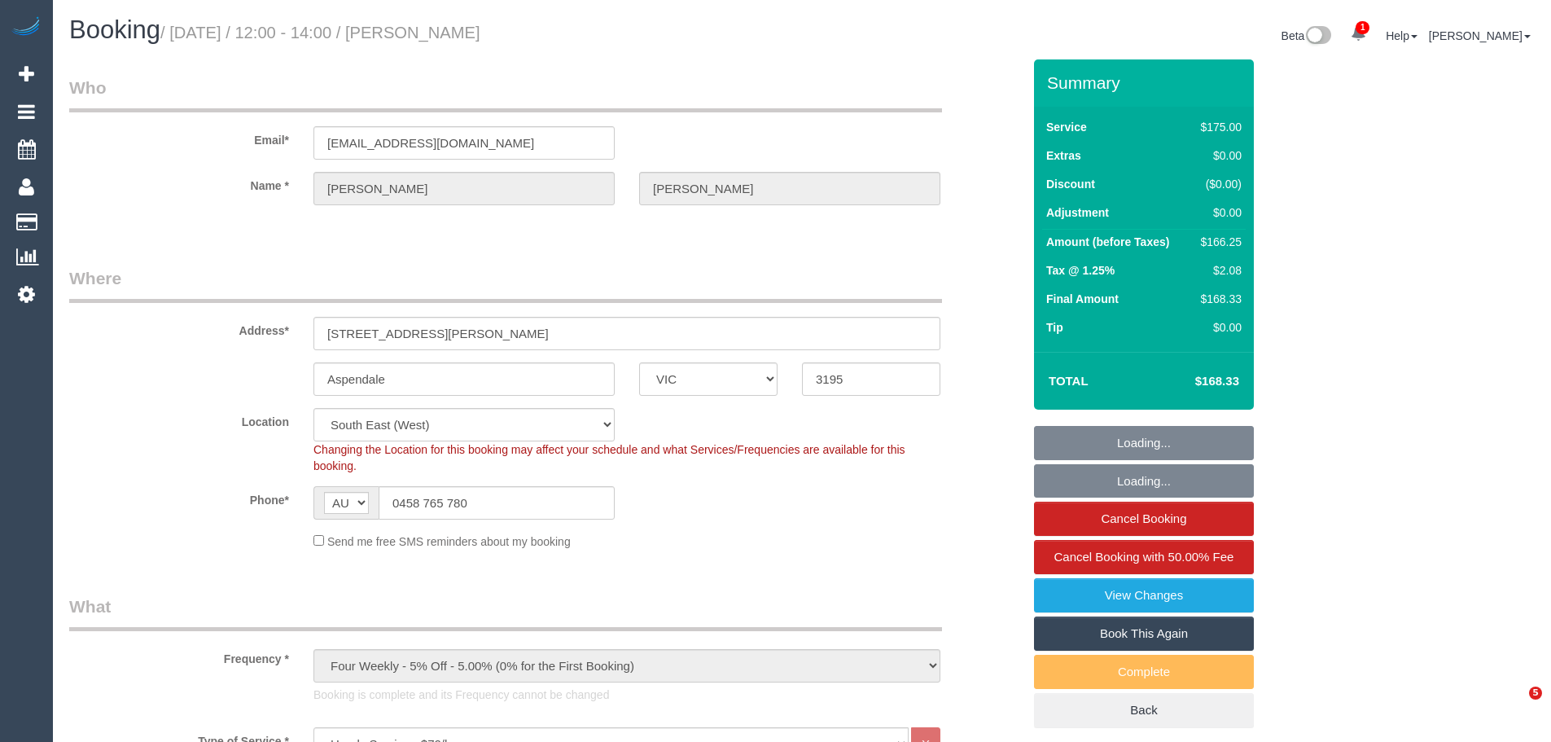
select select "VIC"
select select "150"
select select "string:stripe-pm_1RRrkS2GScqysDRVV9CX4UcQ"
select select "number:30"
select select "number:14"
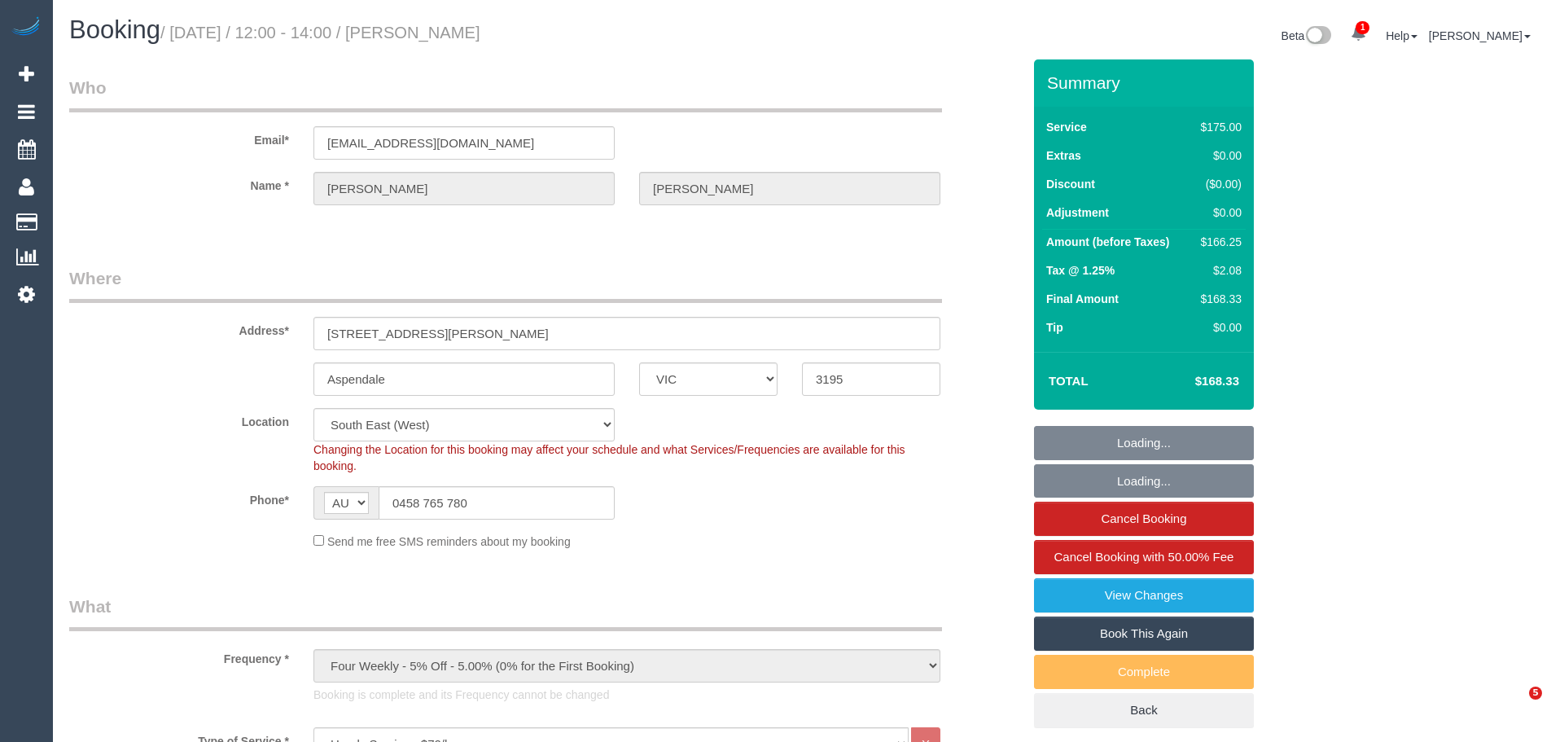
select select "number:19"
select select "number:22"
select select "number:34"
select select "number:13"
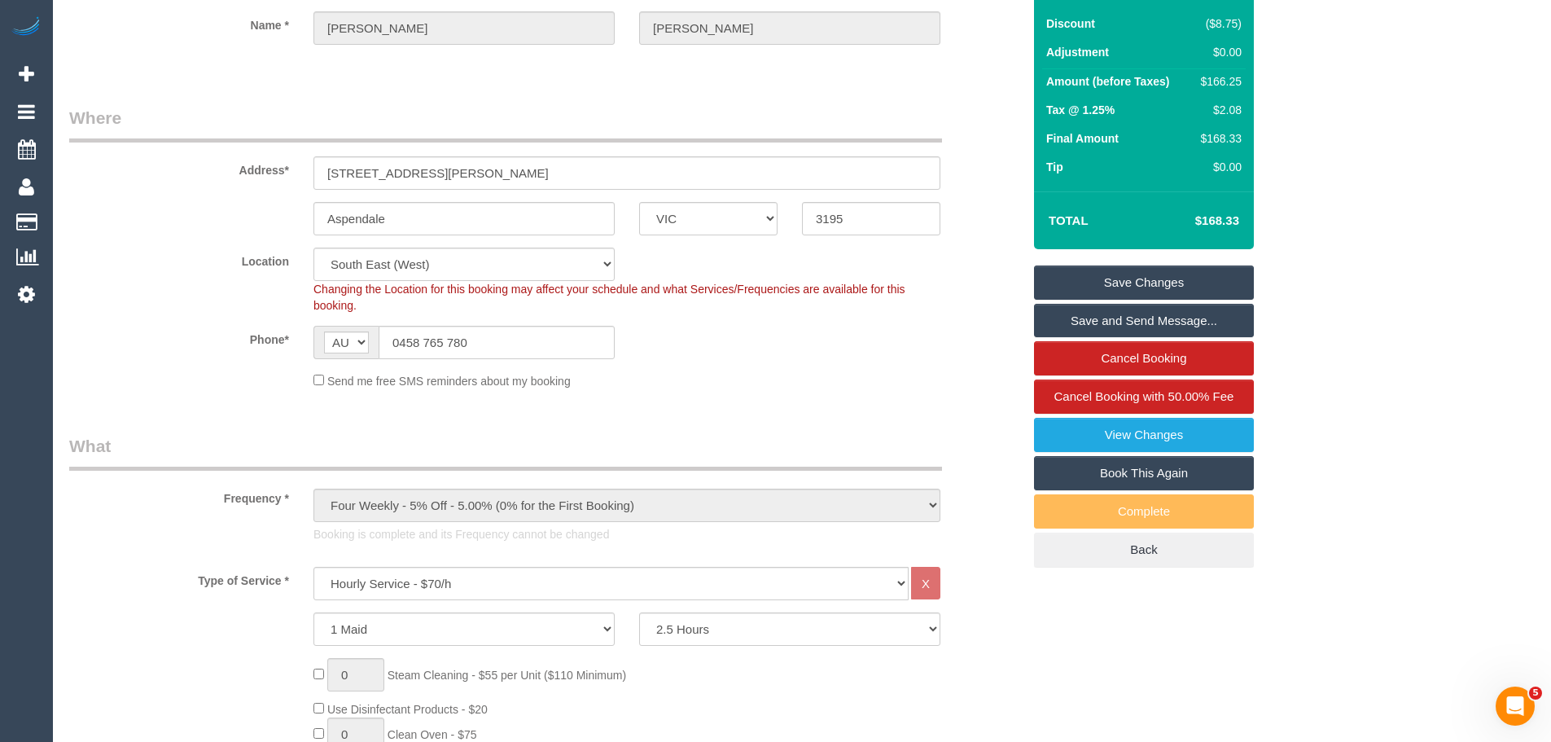
scroll to position [570, 0]
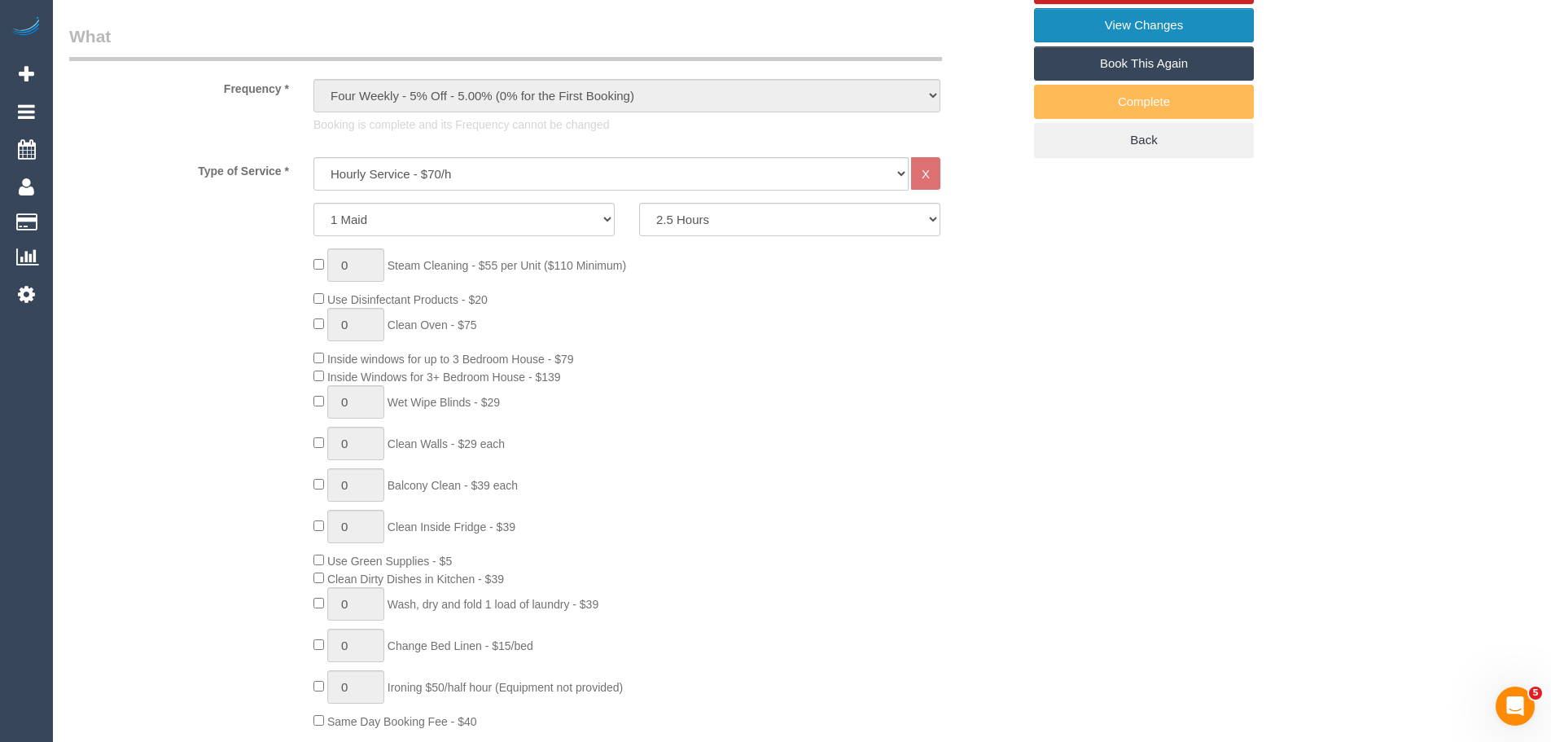
click at [1154, 25] on link "View Changes" at bounding box center [1144, 25] width 220 height 34
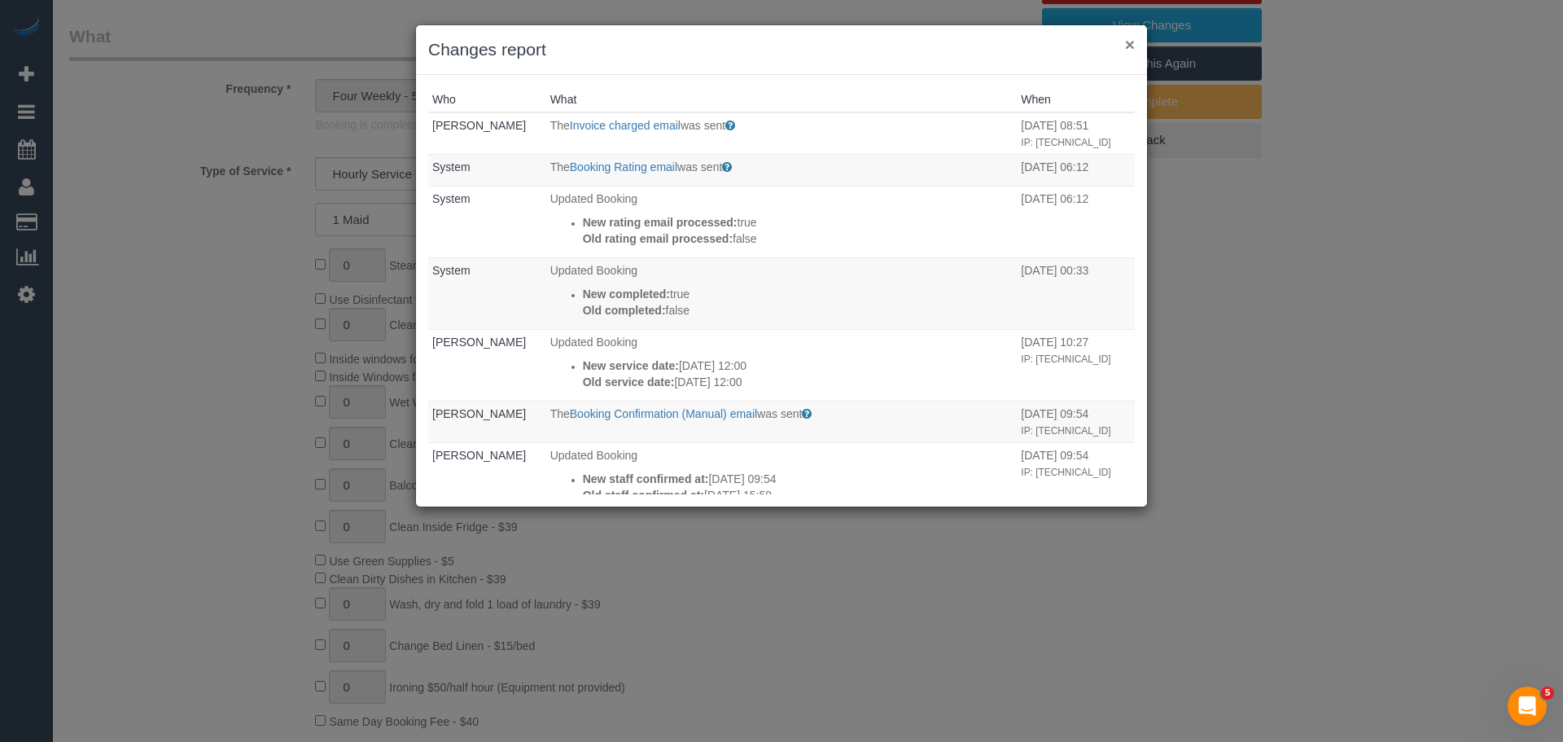
click at [1125, 44] on button "×" at bounding box center [1130, 44] width 10 height 17
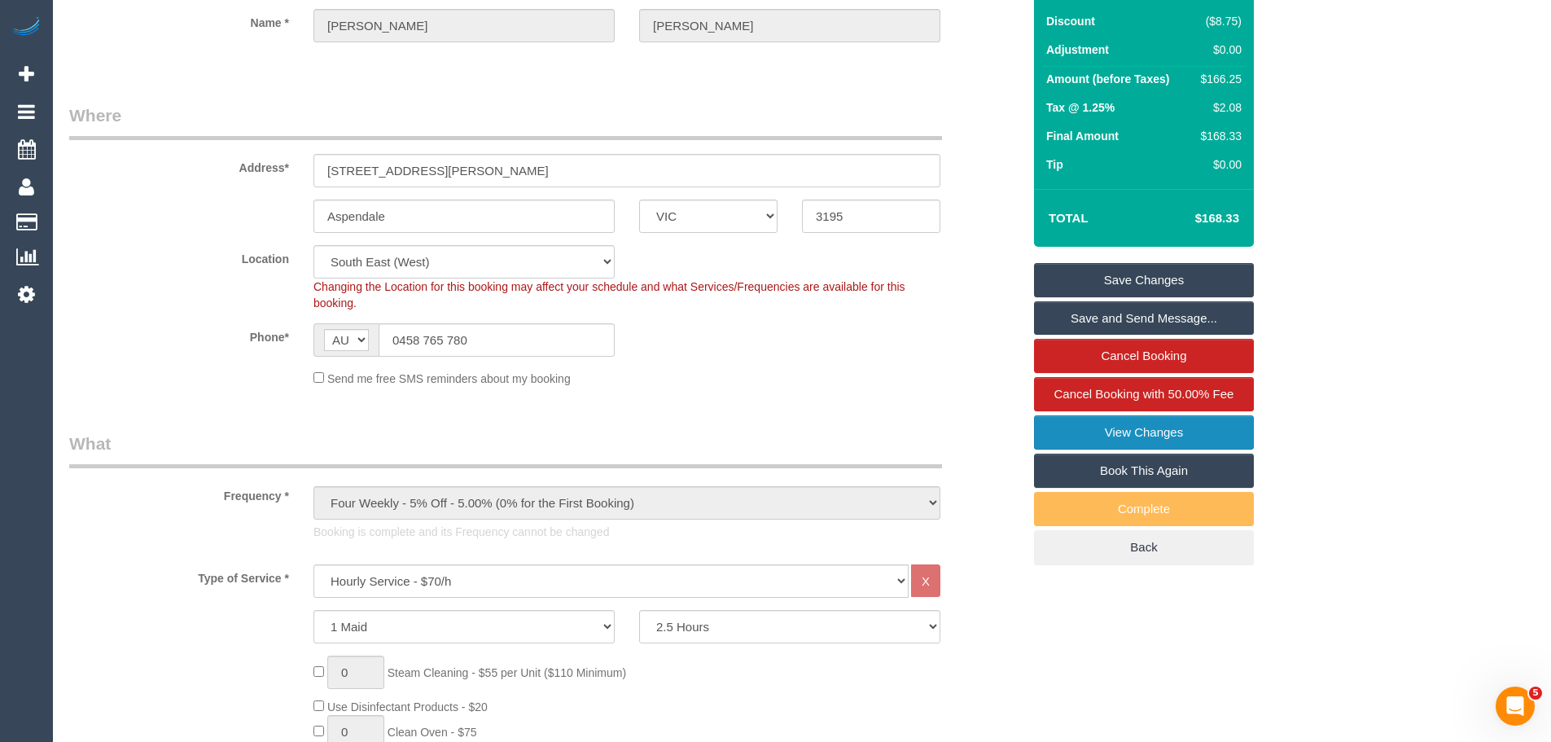
scroll to position [0, 0]
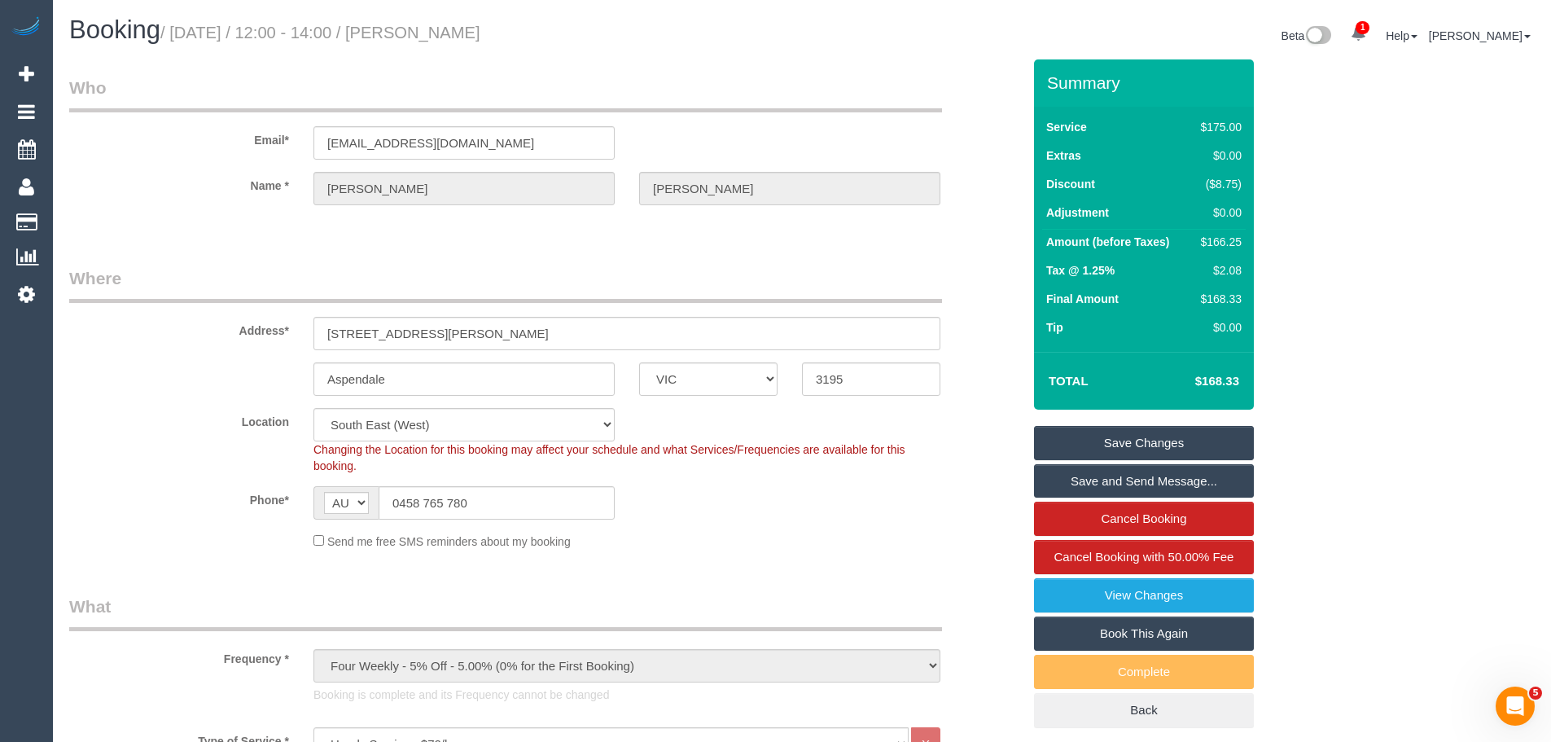
click at [1223, 243] on div "$166.25" at bounding box center [1217, 242] width 47 height 16
copy div "166.25"
drag, startPoint x: 483, startPoint y: 511, endPoint x: 161, endPoint y: 511, distance: 321.6
click at [161, 511] on div "Phone* AF AL DZ AD AO AI AQ AG AR AM AW AU AT AZ BS BH BD BB BY BE BZ BJ BM BT …" at bounding box center [545, 502] width 977 height 33
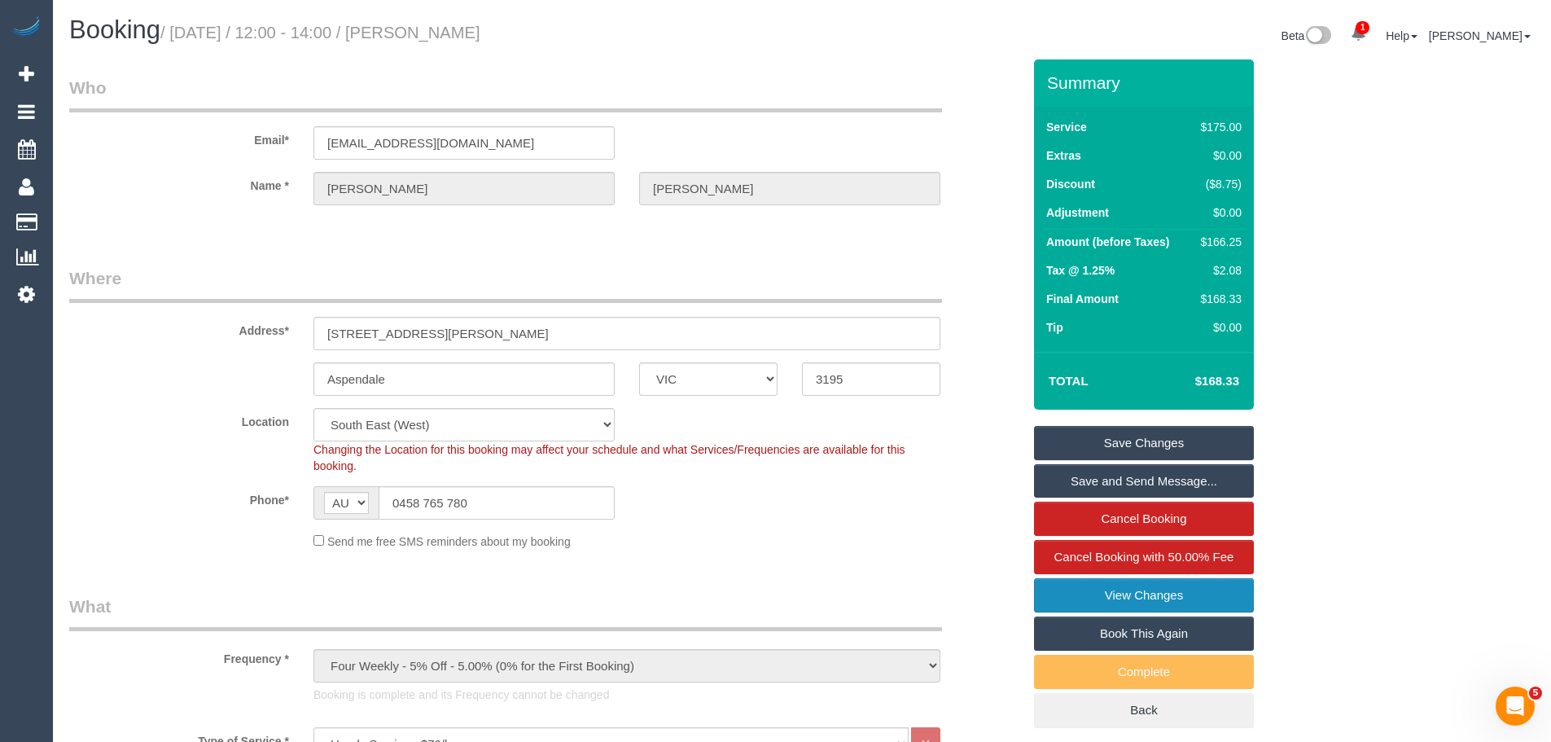
click at [1089, 599] on link "View Changes" at bounding box center [1144, 595] width 220 height 34
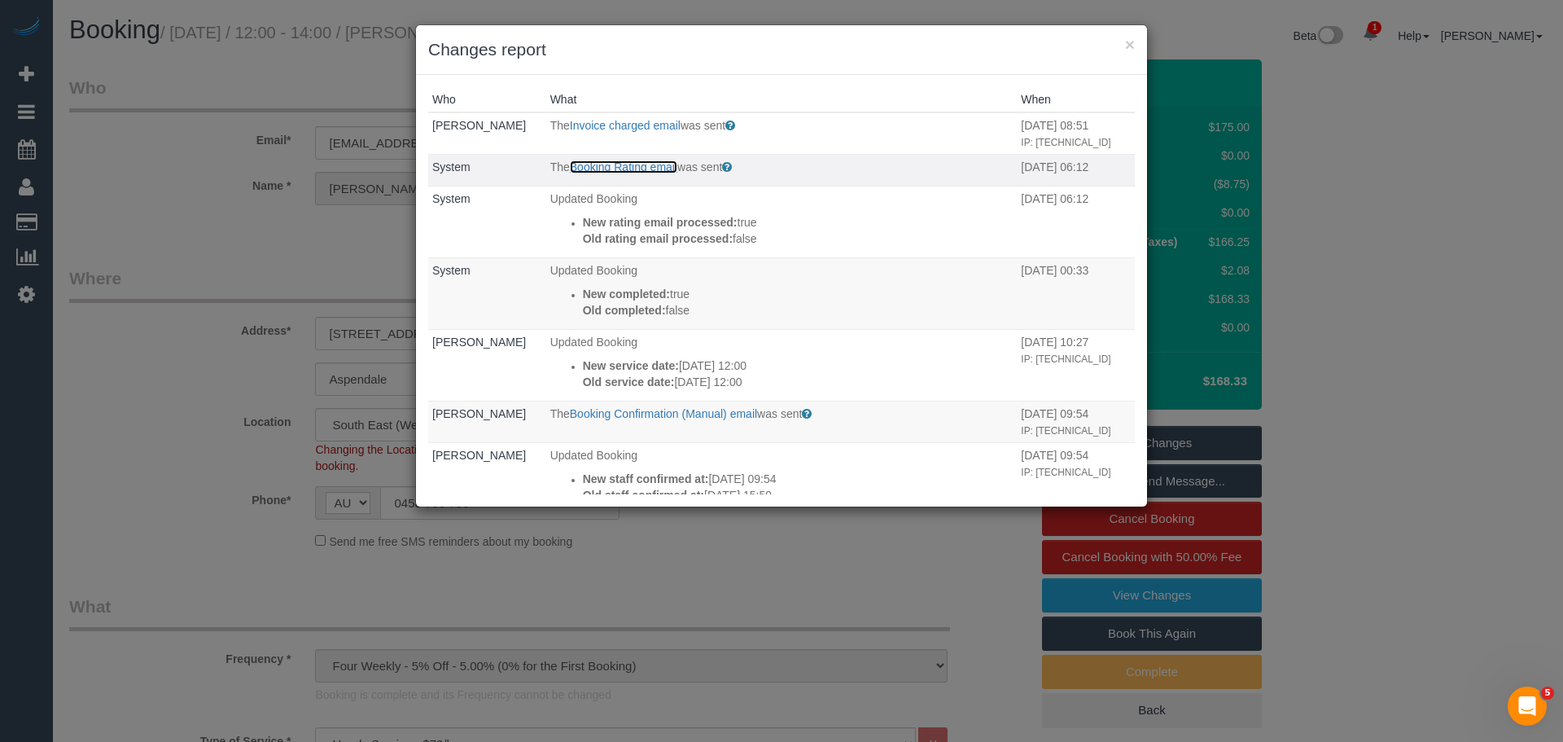
click at [606, 170] on link "Booking Rating email" at bounding box center [623, 166] width 107 height 13
click at [1132, 43] on button "×" at bounding box center [1130, 44] width 10 height 17
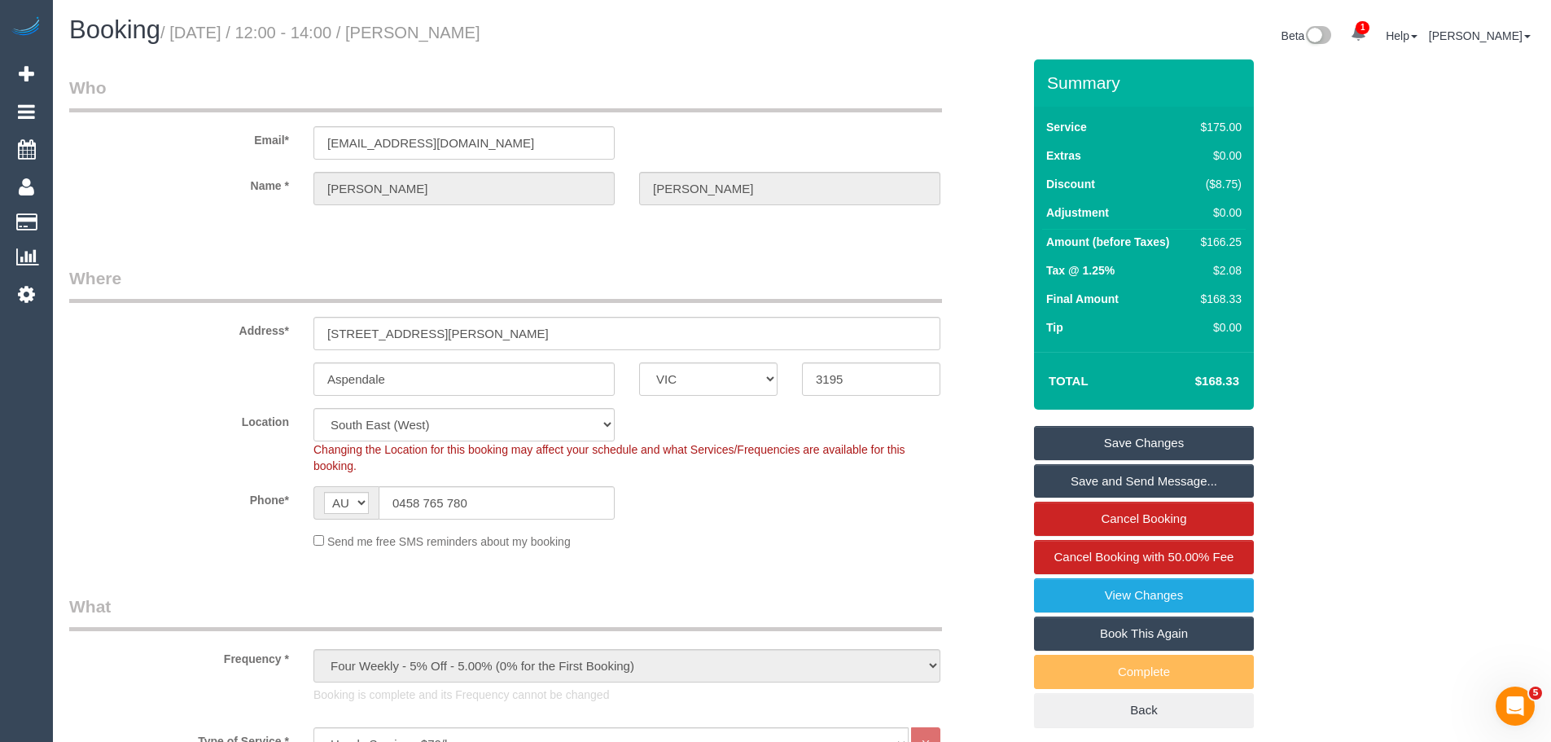
click at [1228, 242] on div "$166.25" at bounding box center [1217, 242] width 47 height 16
copy div "166.25"
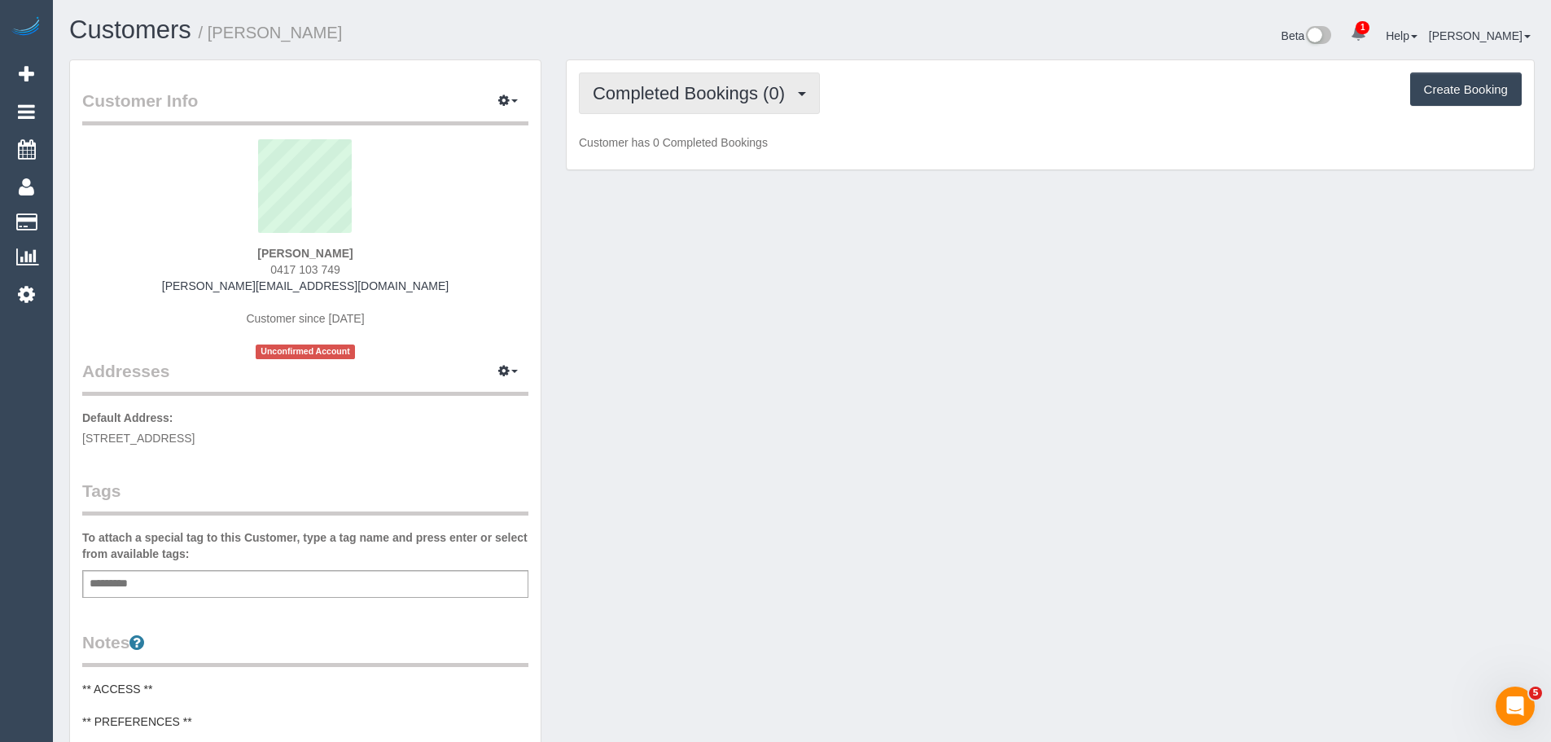
click at [657, 97] on span "Completed Bookings (0)" at bounding box center [693, 93] width 200 height 20
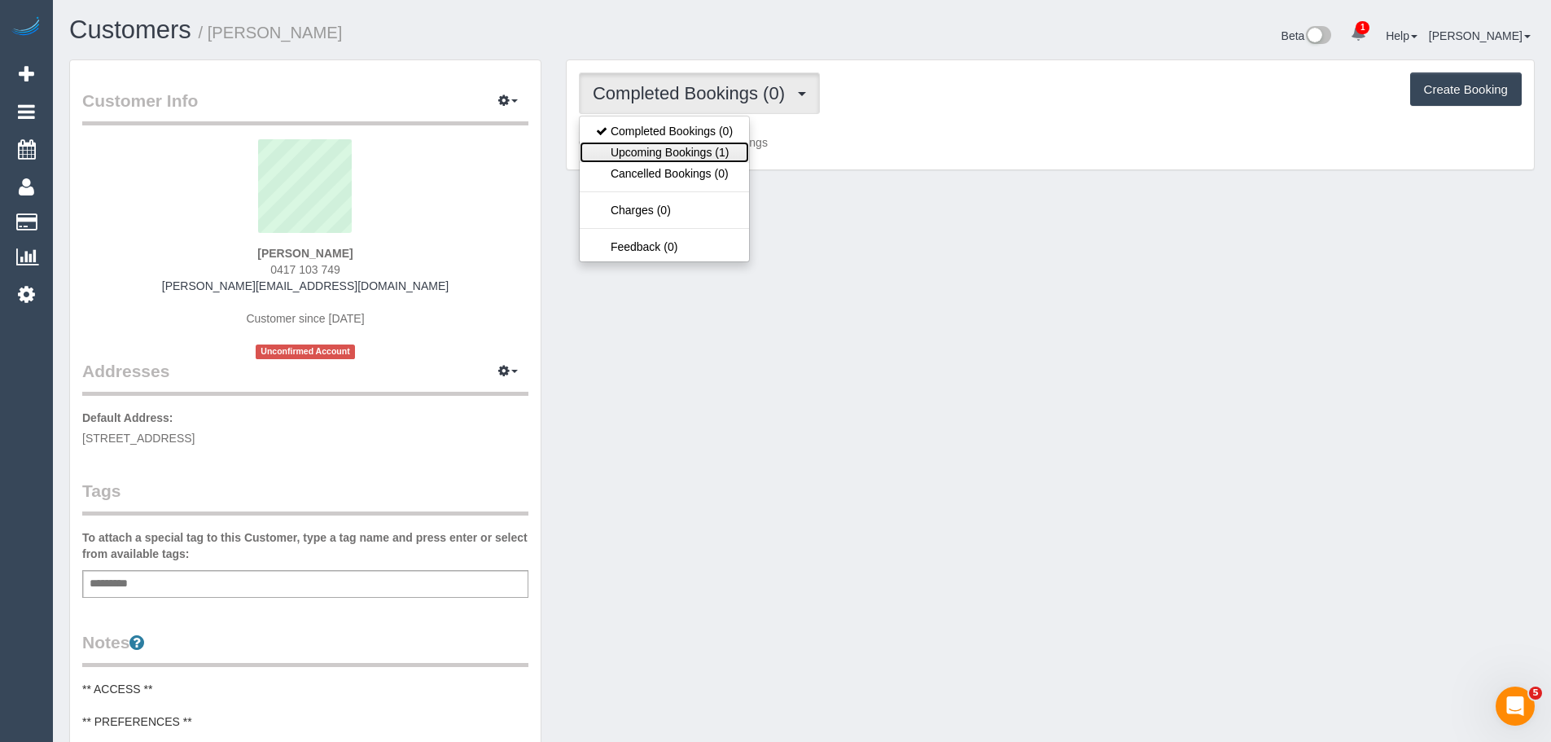
click at [662, 145] on link "Upcoming Bookings (1)" at bounding box center [664, 152] width 169 height 21
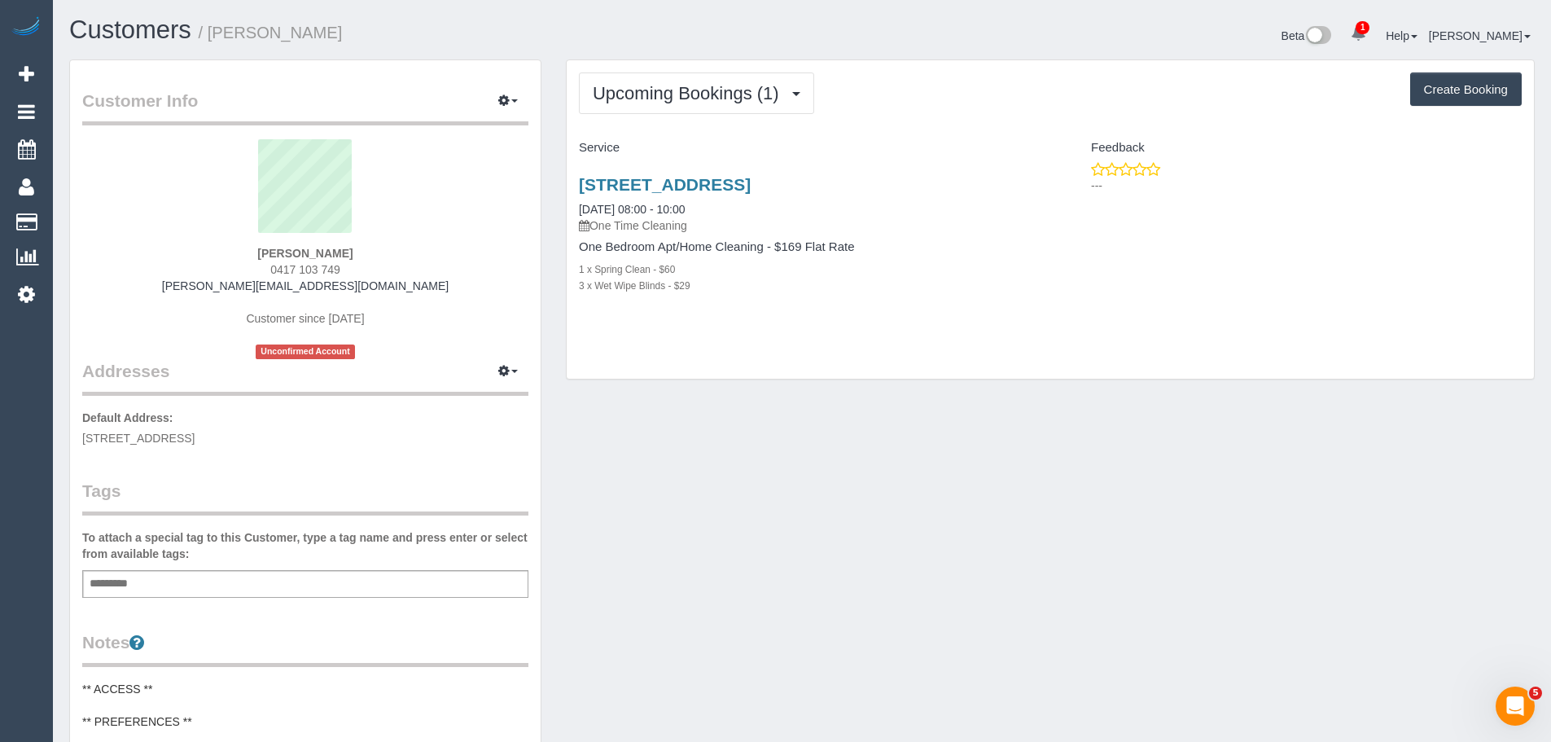
click at [887, 325] on div "1/149-151 Glenlyon Road, Brunswick, VIC 3056 30/09/2025 08:00 - 10:00 One Time …" at bounding box center [809, 243] width 484 height 164
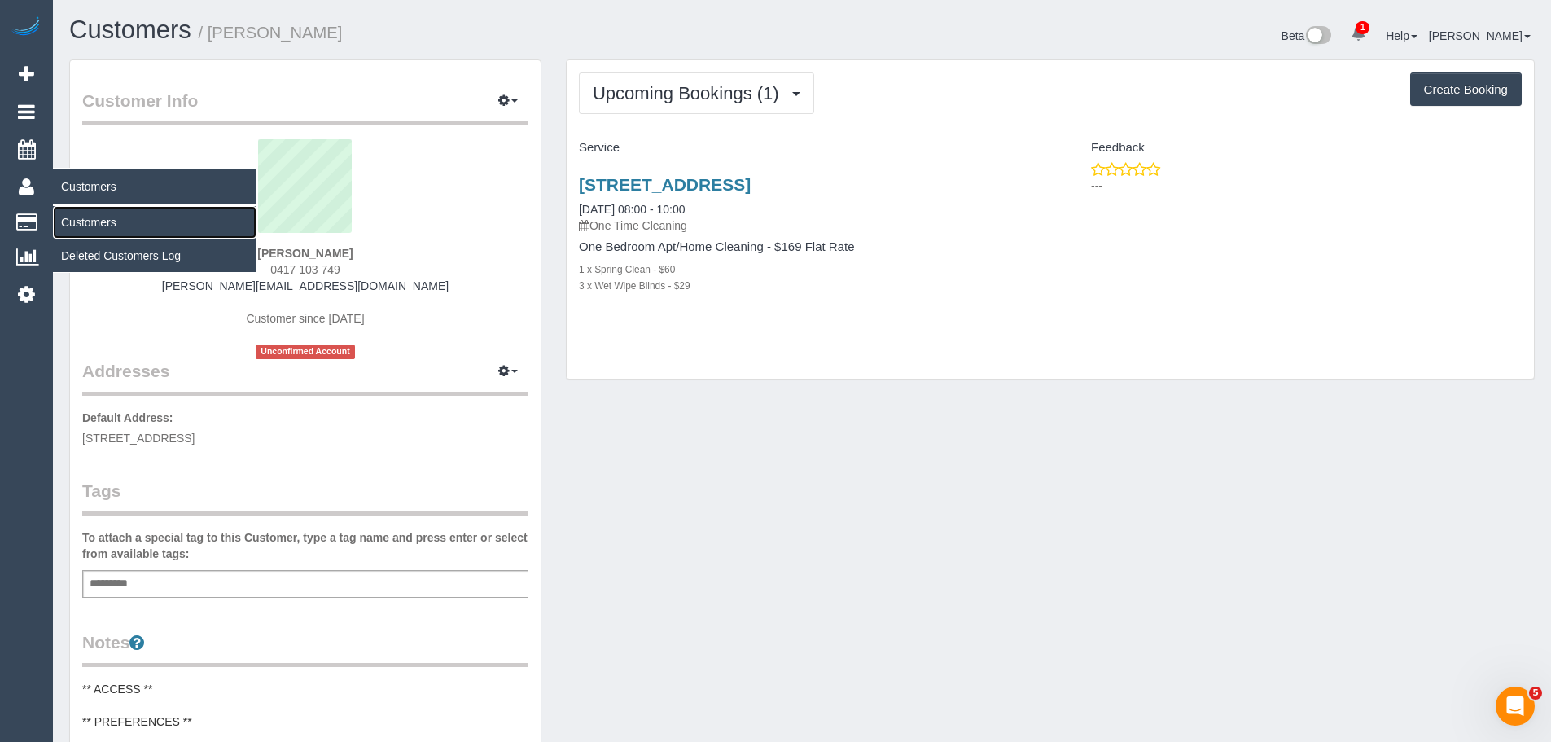
click at [83, 225] on link "Customers" at bounding box center [155, 222] width 204 height 33
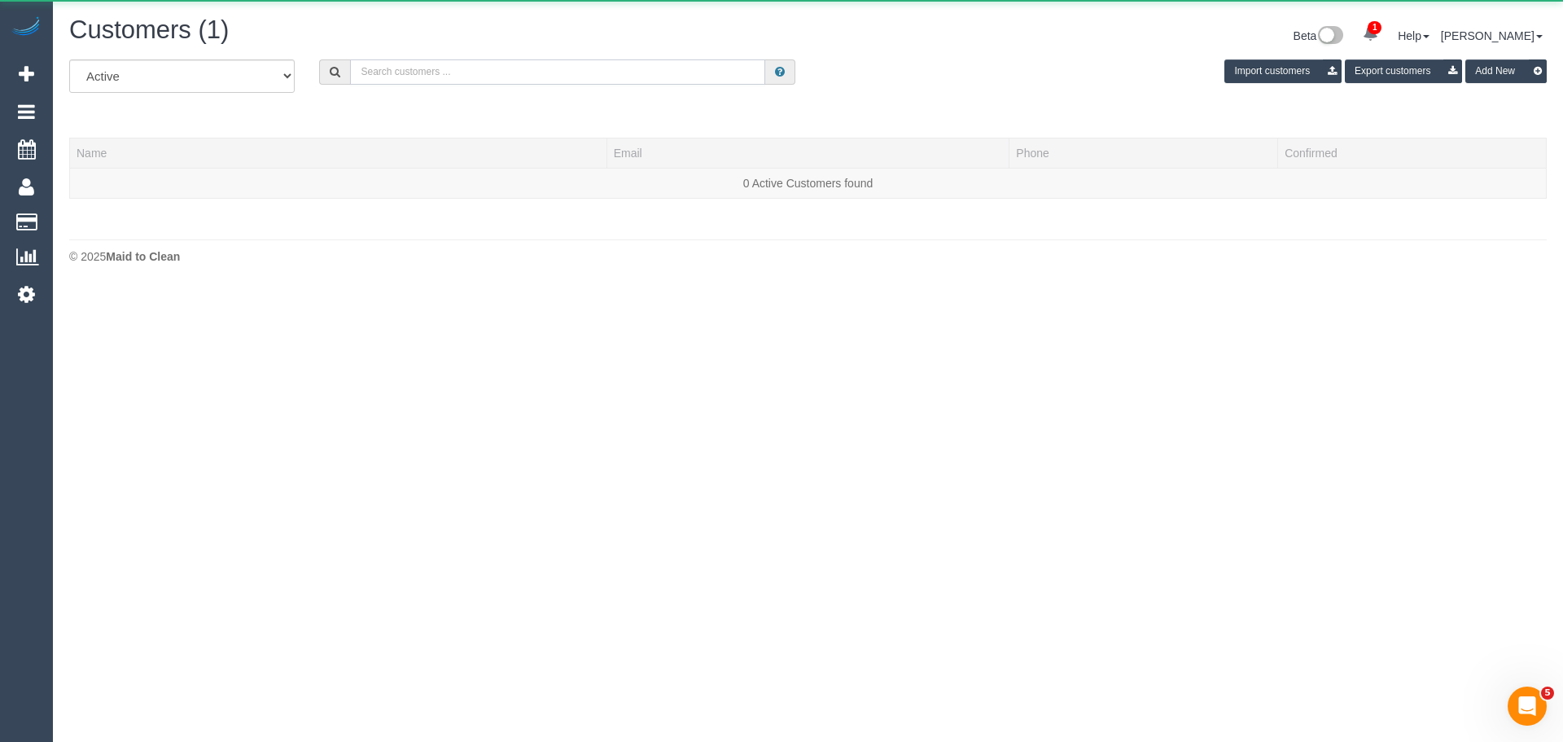
drag, startPoint x: 569, startPoint y: 78, endPoint x: 558, endPoint y: 81, distance: 11.7
click at [569, 78] on input "text" at bounding box center [557, 71] width 415 height 25
paste input "61405516826"
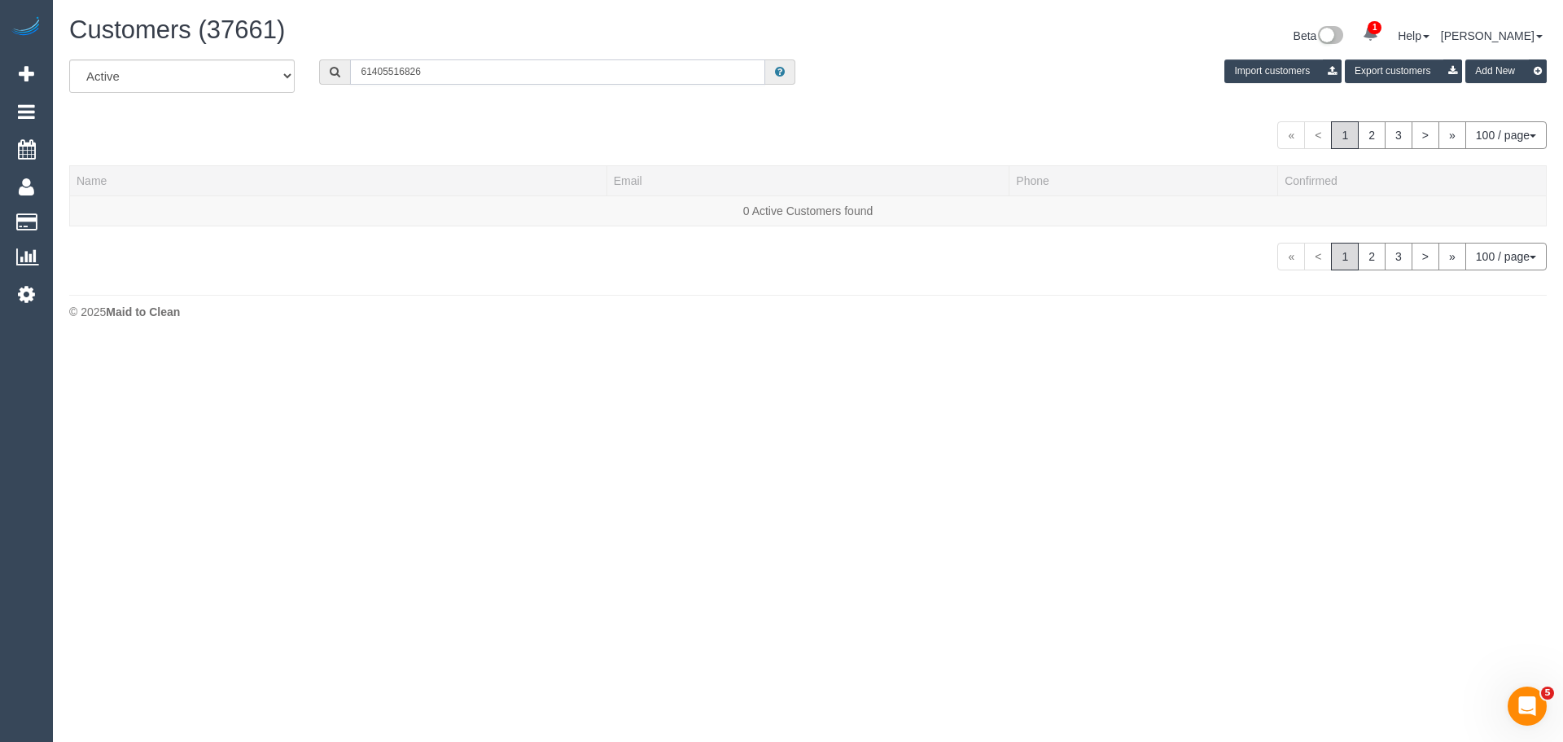
drag, startPoint x: 370, startPoint y: 72, endPoint x: 169, endPoint y: 72, distance: 201.1
click at [188, 73] on div "All Active Archived 61405516826 Import customers Export customers Add New" at bounding box center [808, 82] width 1502 height 46
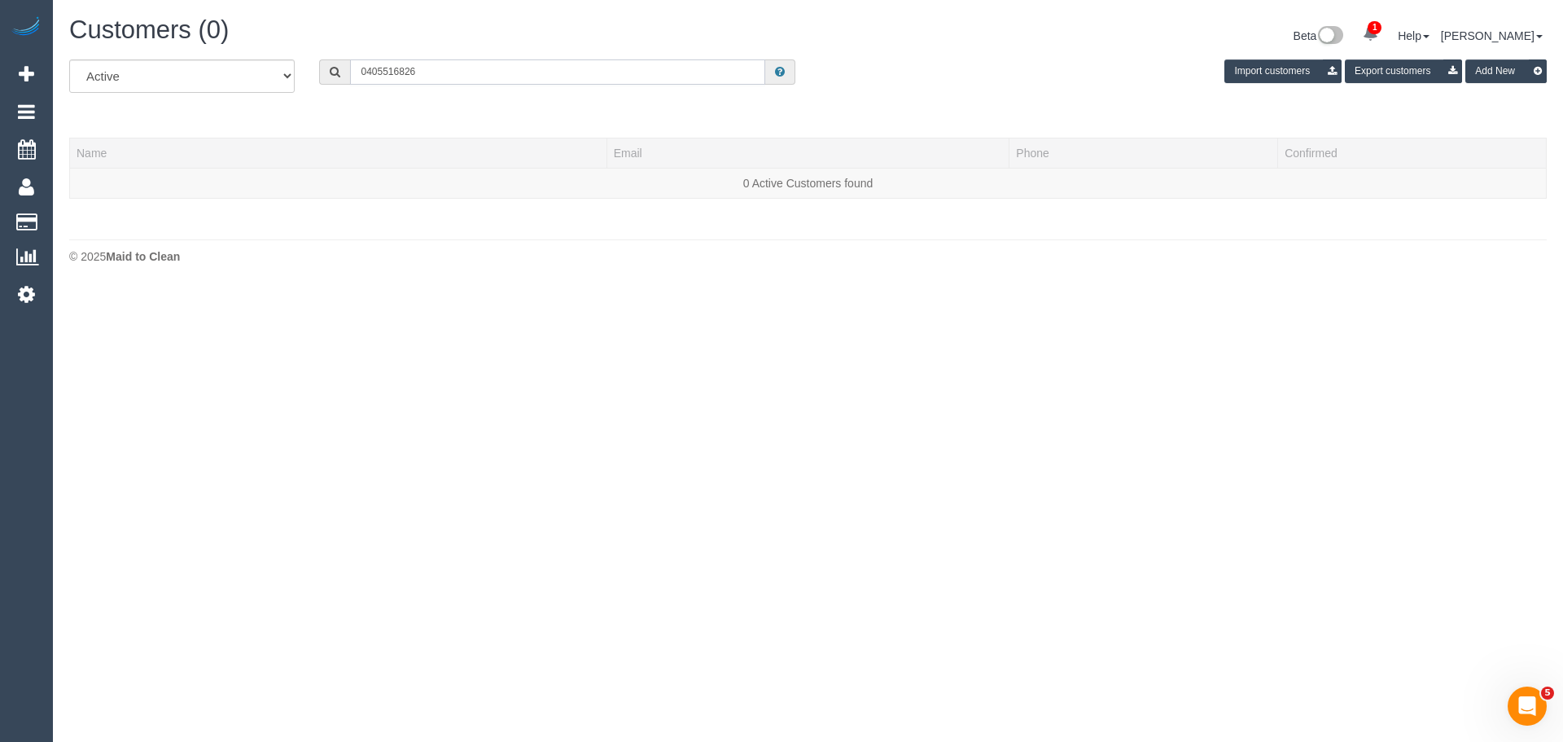
click at [383, 72] on input "0405516826" at bounding box center [557, 71] width 415 height 25
click at [402, 69] on input "0405 516826" at bounding box center [557, 71] width 415 height 25
click at [437, 72] on input "0405 516 826" at bounding box center [557, 71] width 415 height 25
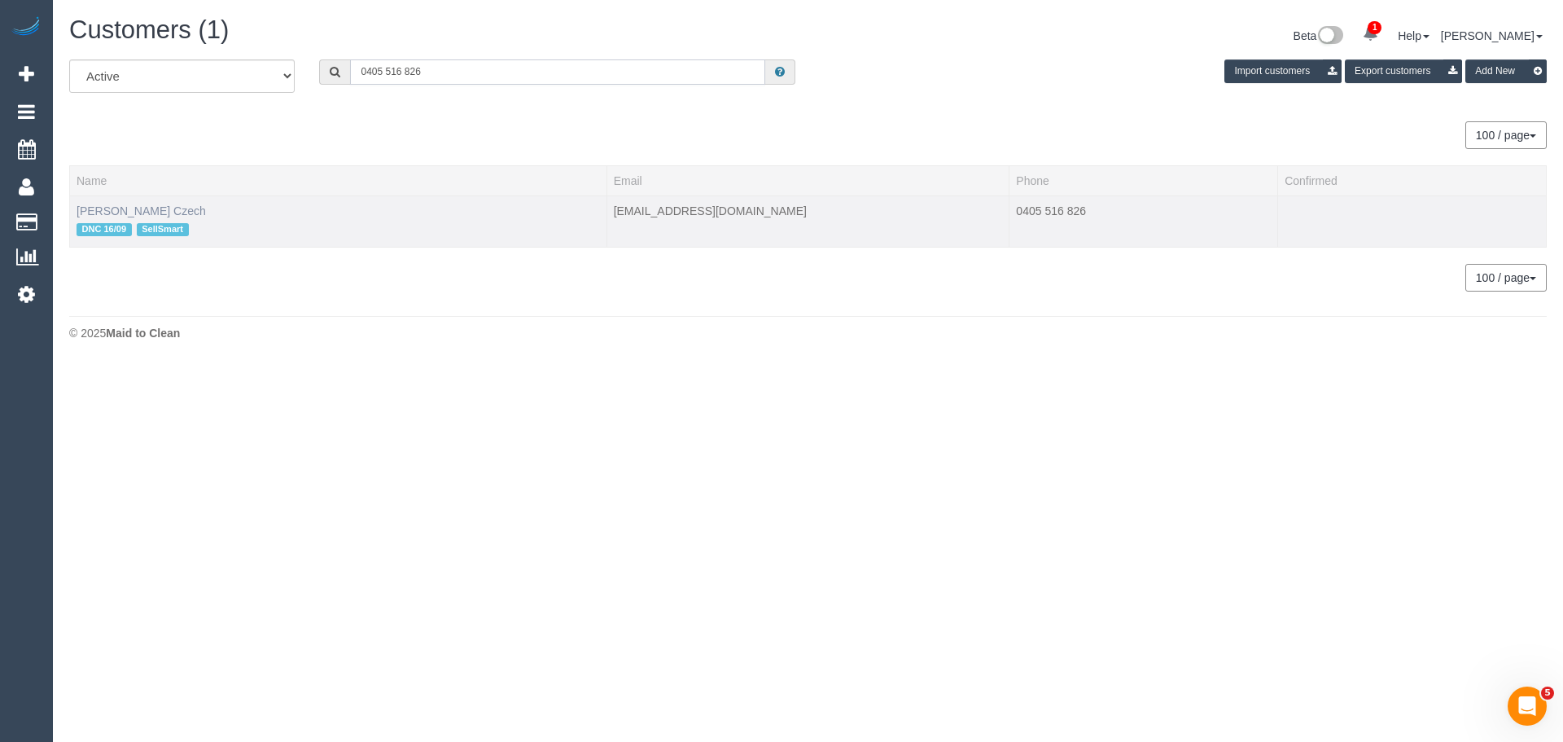
type input "0405 516 826"
click at [118, 212] on link "Jan Franciszeck Czech" at bounding box center [141, 210] width 129 height 13
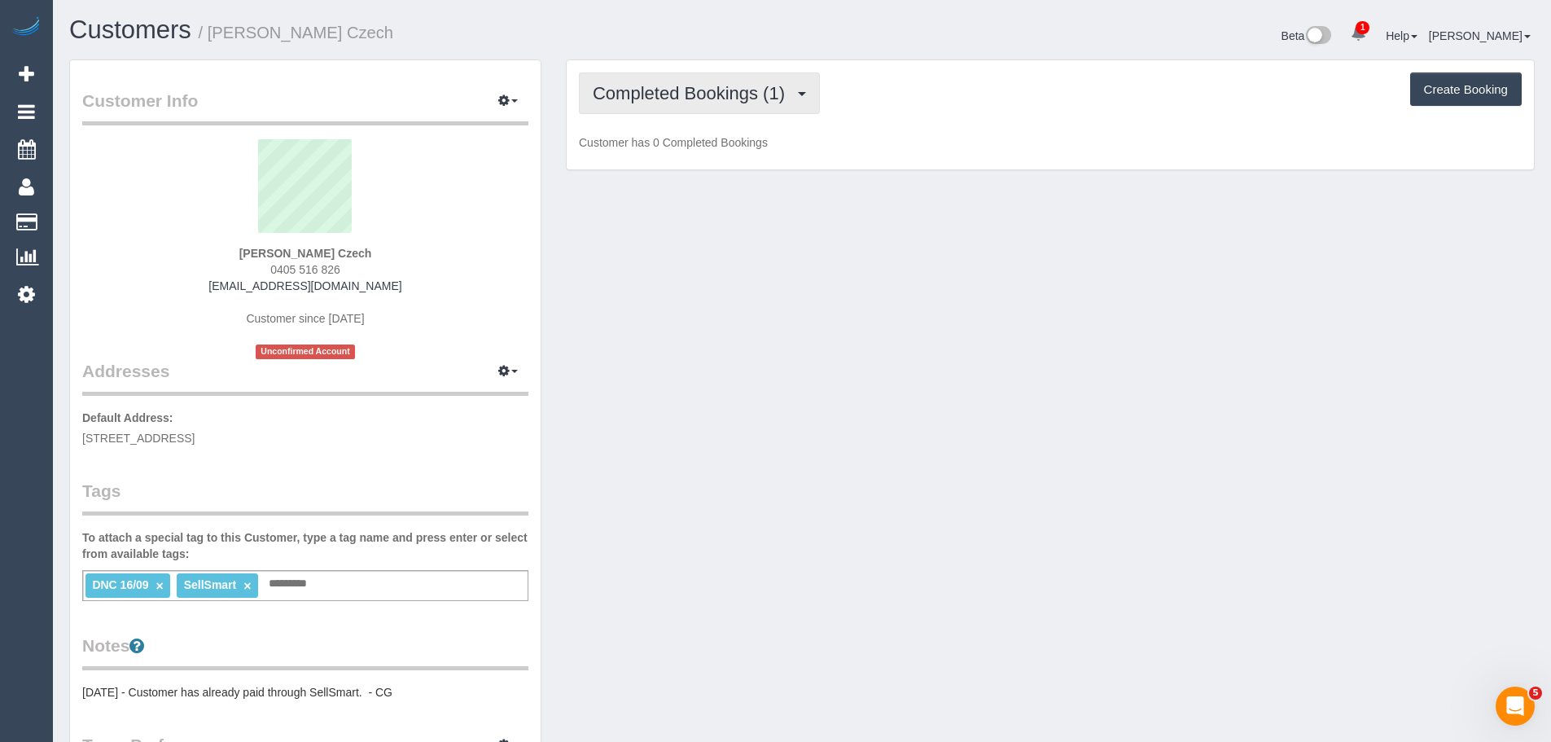
click at [679, 98] on span "Completed Bookings (1)" at bounding box center [693, 93] width 200 height 20
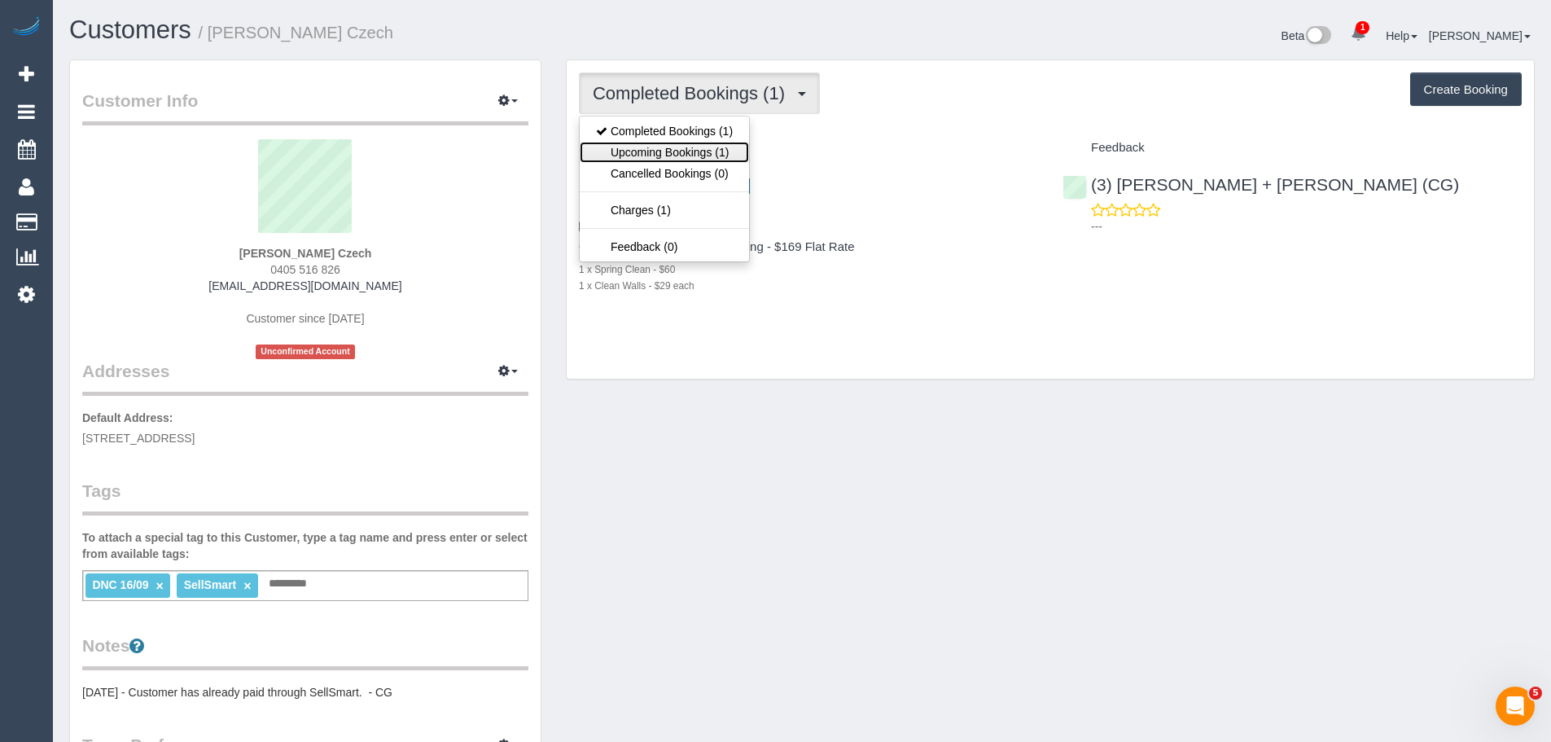
click at [675, 147] on link "Upcoming Bookings (1)" at bounding box center [664, 152] width 169 height 21
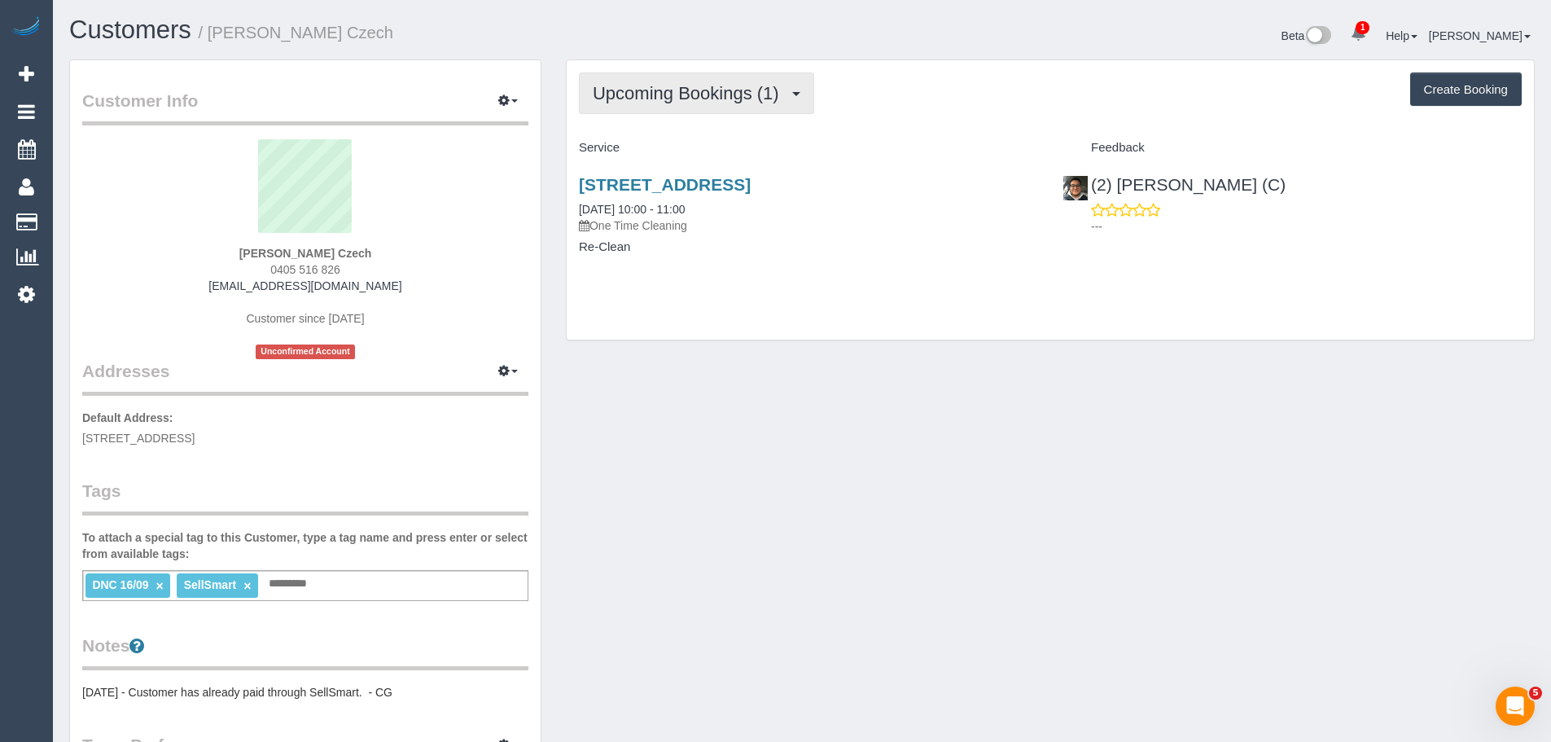
click at [700, 93] on span "Upcoming Bookings (1)" at bounding box center [690, 93] width 195 height 20
click at [876, 102] on div "Upcoming Bookings (1) Completed Bookings (1) Upcoming Bookings (1) Cancelled Bo…" at bounding box center [1050, 93] width 943 height 42
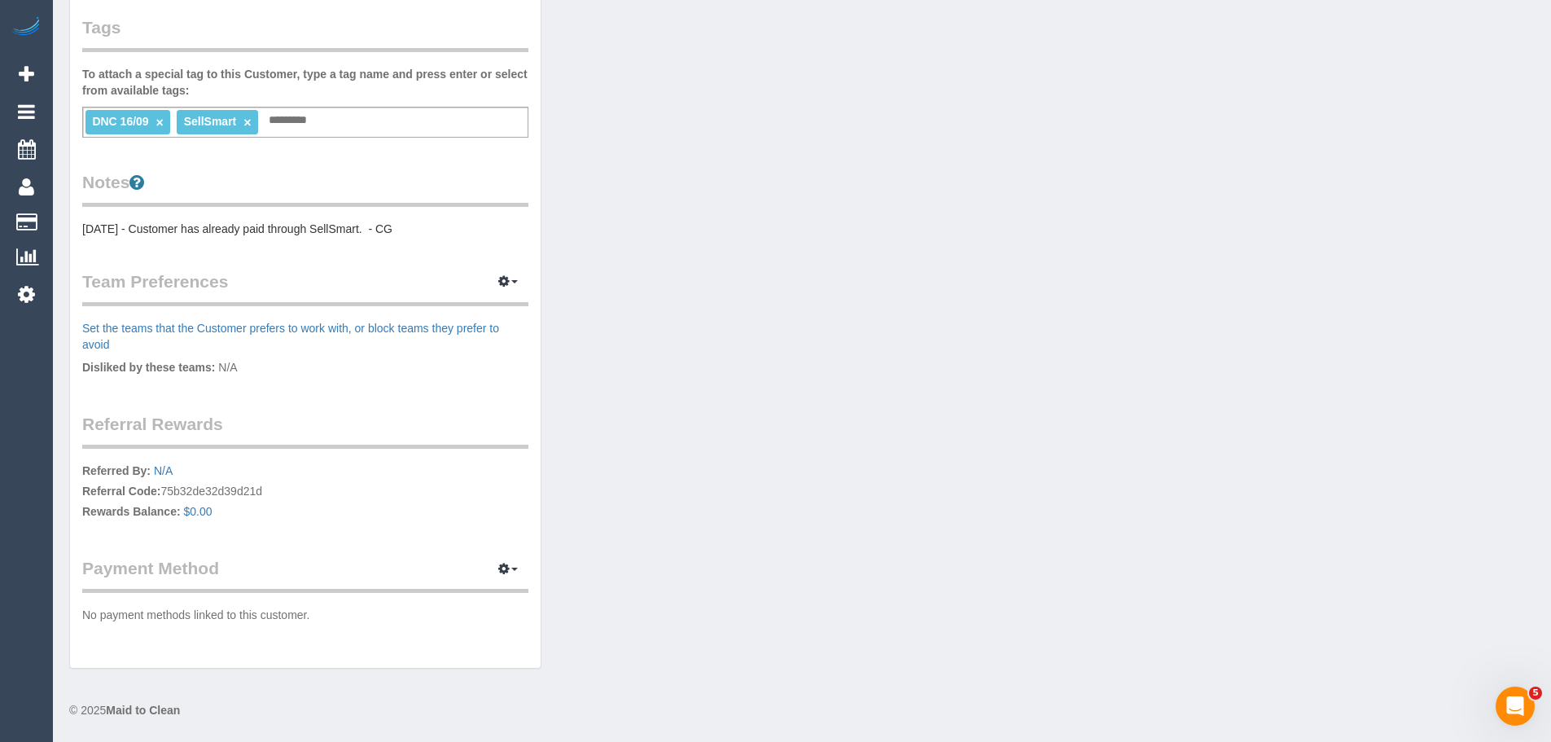
scroll to position [56, 0]
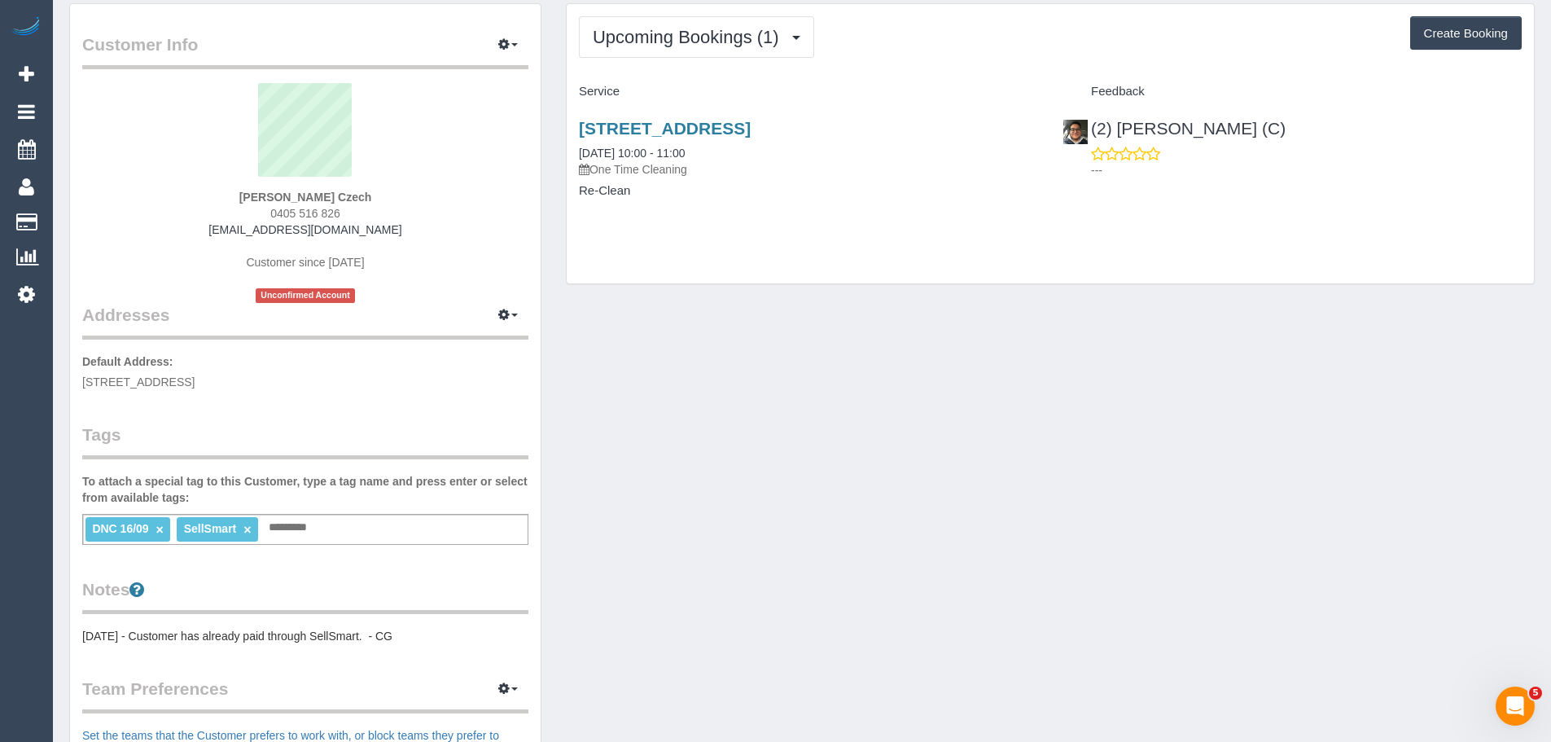
click at [385, 196] on div "Jan Franciszeck Czech 0405 516 826 jfczech@iinet.net.au Customer since 2025 Unc…" at bounding box center [305, 193] width 446 height 220
drag, startPoint x: 211, startPoint y: 195, endPoint x: 405, endPoint y: 196, distance: 194.6
click at [405, 196] on div "Jan Franciszeck Czech 0405 516 826 jfczech@iinet.net.au Customer since 2025 Unc…" at bounding box center [305, 193] width 446 height 220
copy strong "Jan Franciszeck Czech"
drag, startPoint x: 401, startPoint y: 185, endPoint x: 400, endPoint y: 193, distance: 8.2
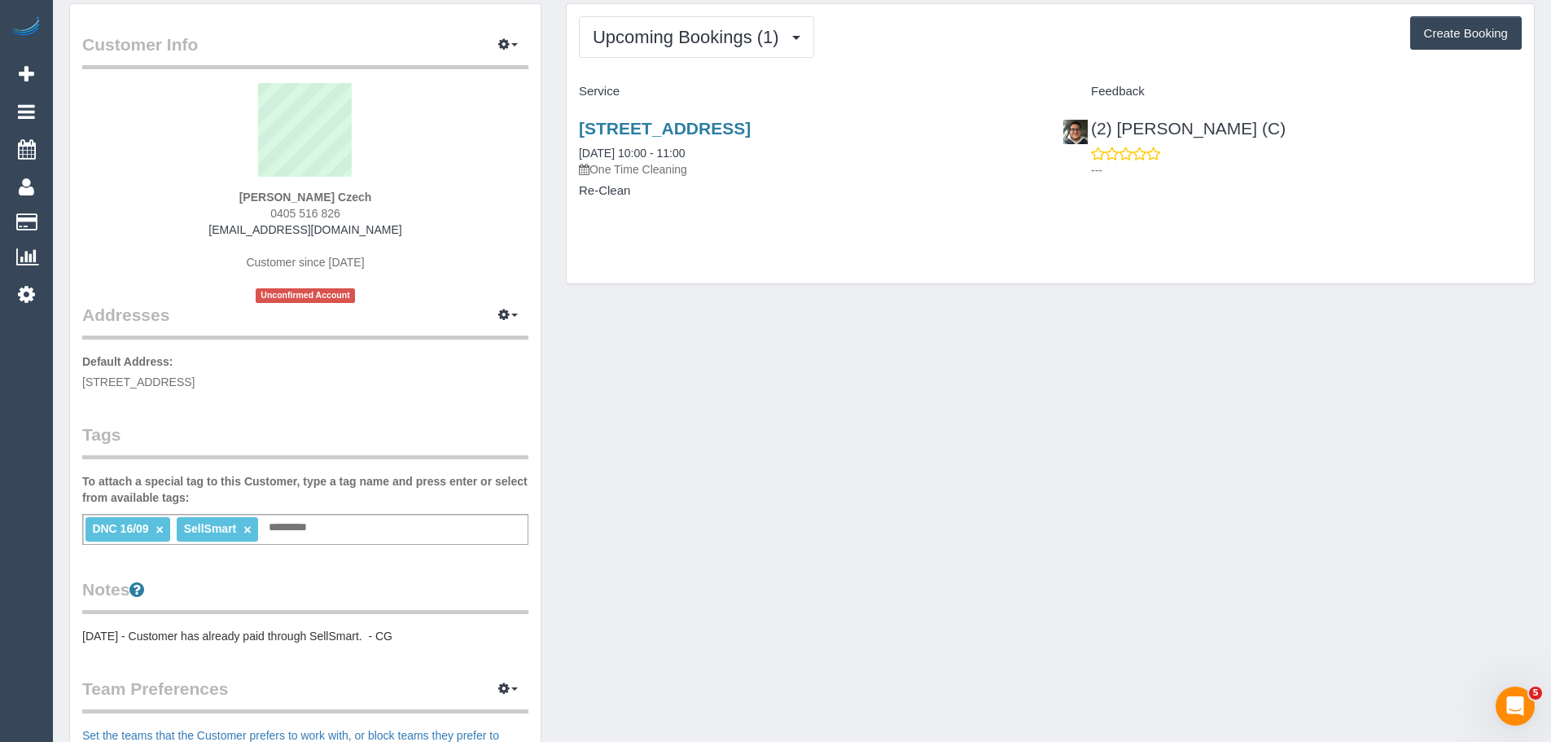
click at [401, 185] on sui-profile-pic at bounding box center [305, 136] width 422 height 106
drag, startPoint x: 400, startPoint y: 195, endPoint x: 205, endPoint y: 187, distance: 194.7
click at [207, 187] on div "Jan Franciszeck Czech 0405 516 826 jfczech@iinet.net.au Customer since 2025 Unc…" at bounding box center [305, 193] width 446 height 220
copy div "Jan Franciszeck Czech"
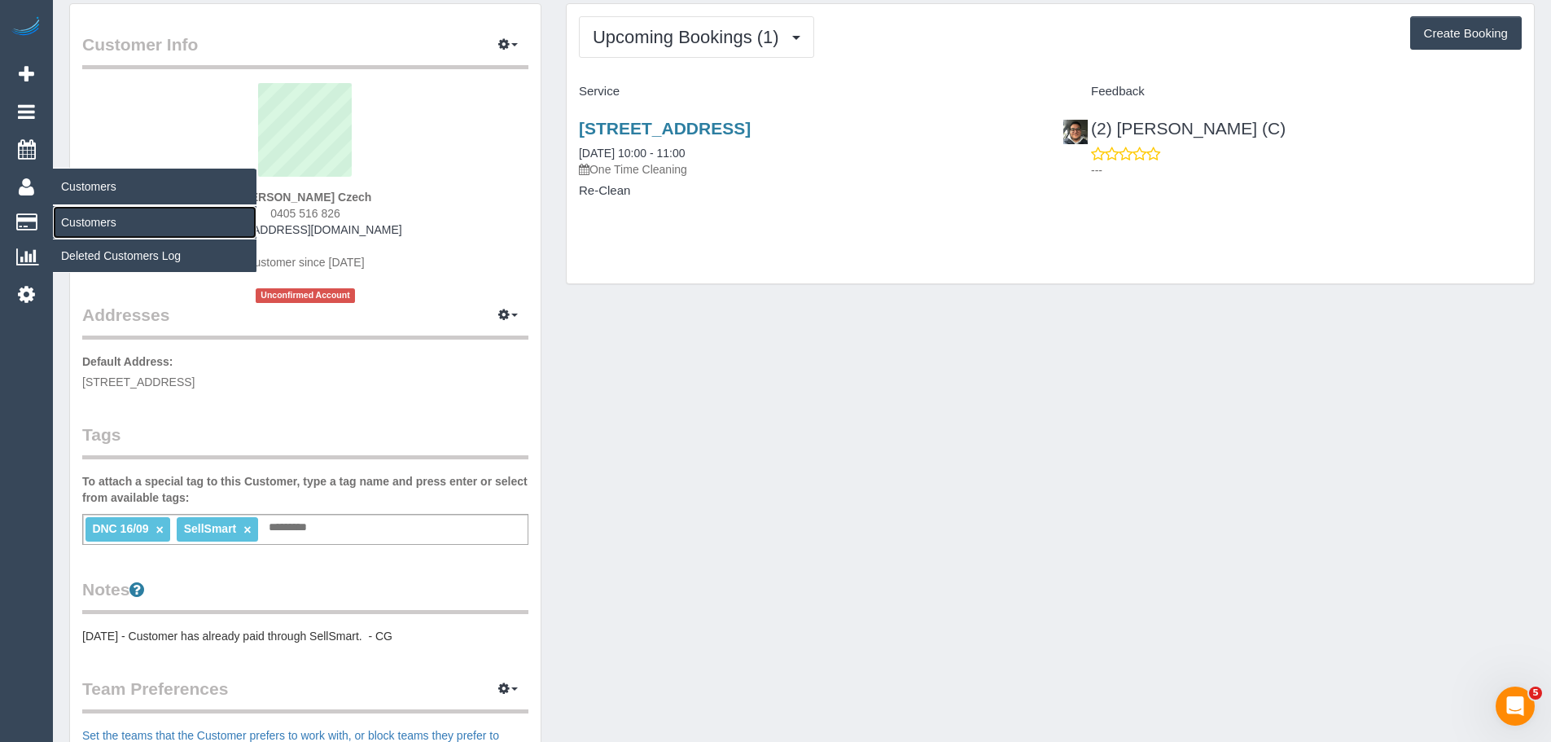
click at [90, 212] on link "Customers" at bounding box center [155, 222] width 204 height 33
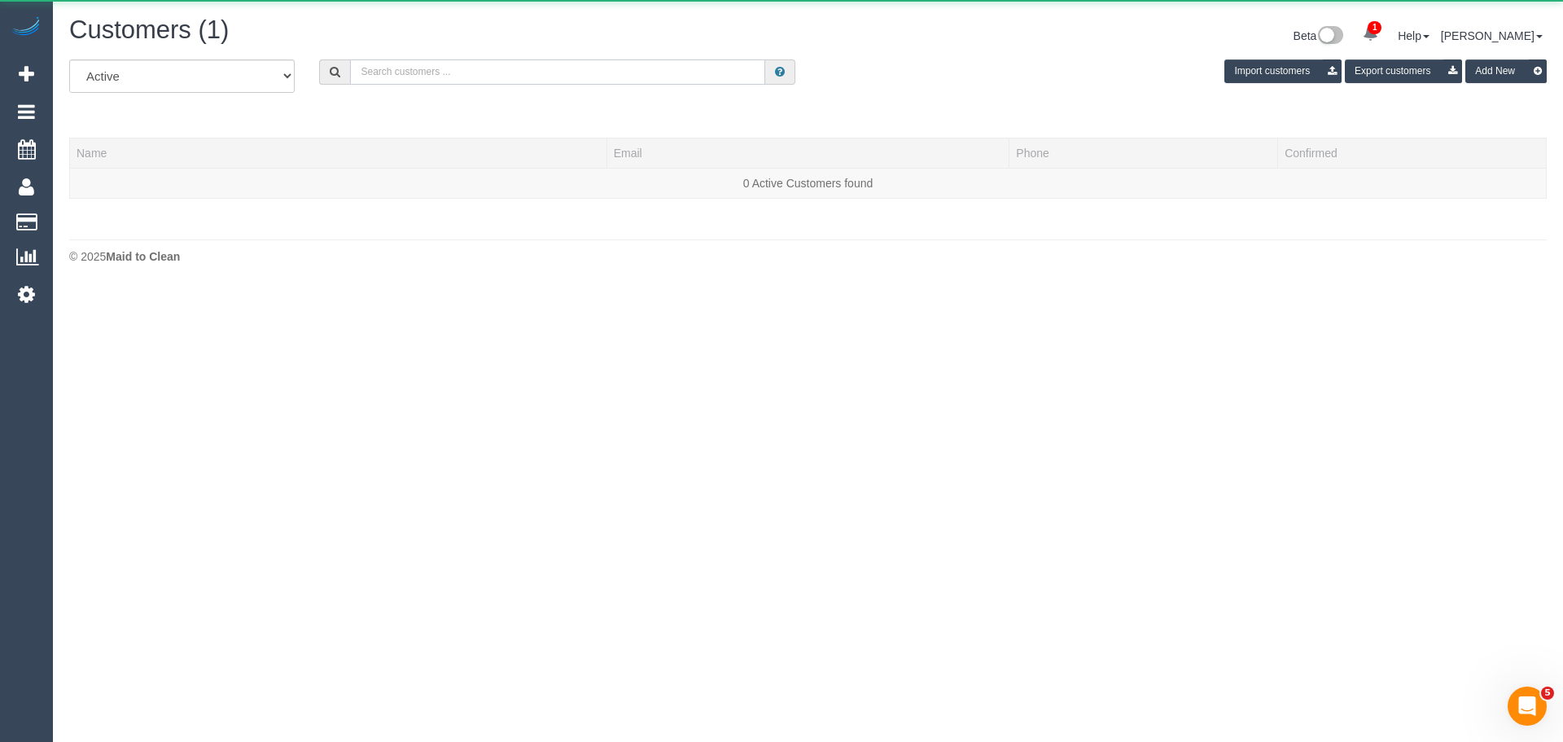
drag, startPoint x: 551, startPoint y: 68, endPoint x: 541, endPoint y: 73, distance: 10.9
click at [551, 68] on input "text" at bounding box center [557, 71] width 415 height 25
paste input "Jan Franciszeck Czech"
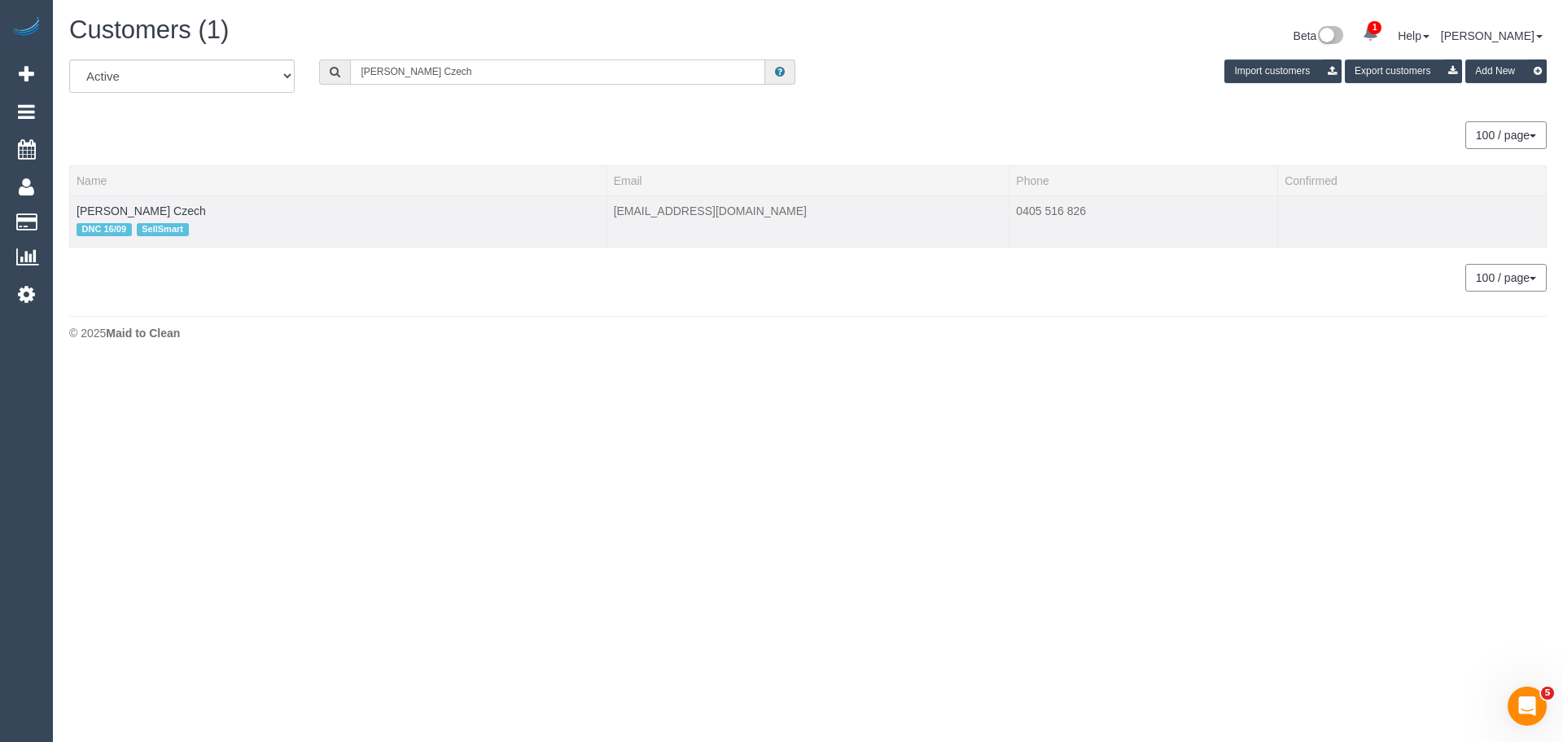
type input "Jan Franciszeck Czech"
drag, startPoint x: 217, startPoint y: 208, endPoint x: 87, endPoint y: 214, distance: 129.6
click at [73, 212] on td "Jan Franciszeck Czech DNC 16/09 SellSmart" at bounding box center [338, 220] width 537 height 51
copy link "Jan Franciszeck Czech"
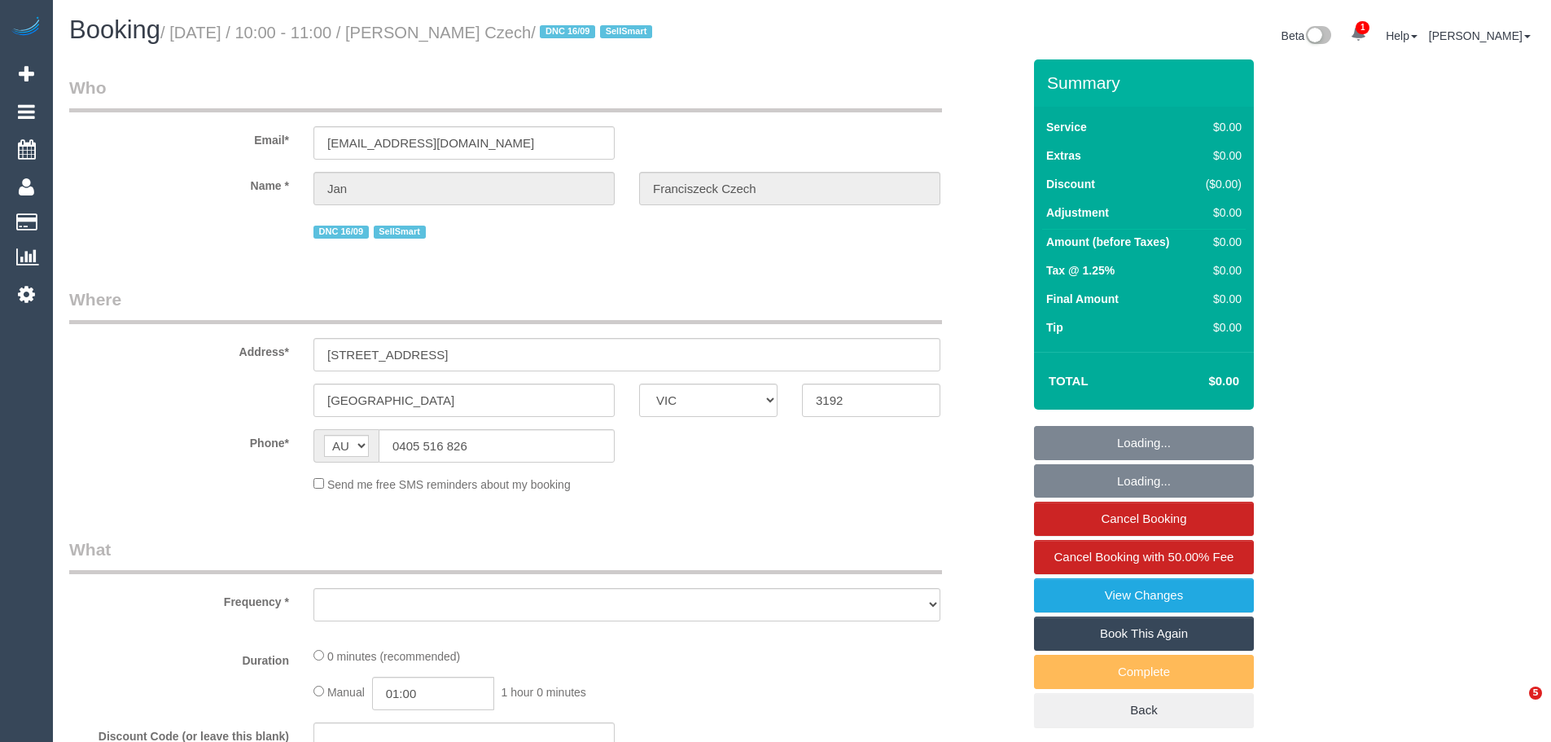
select select "VIC"
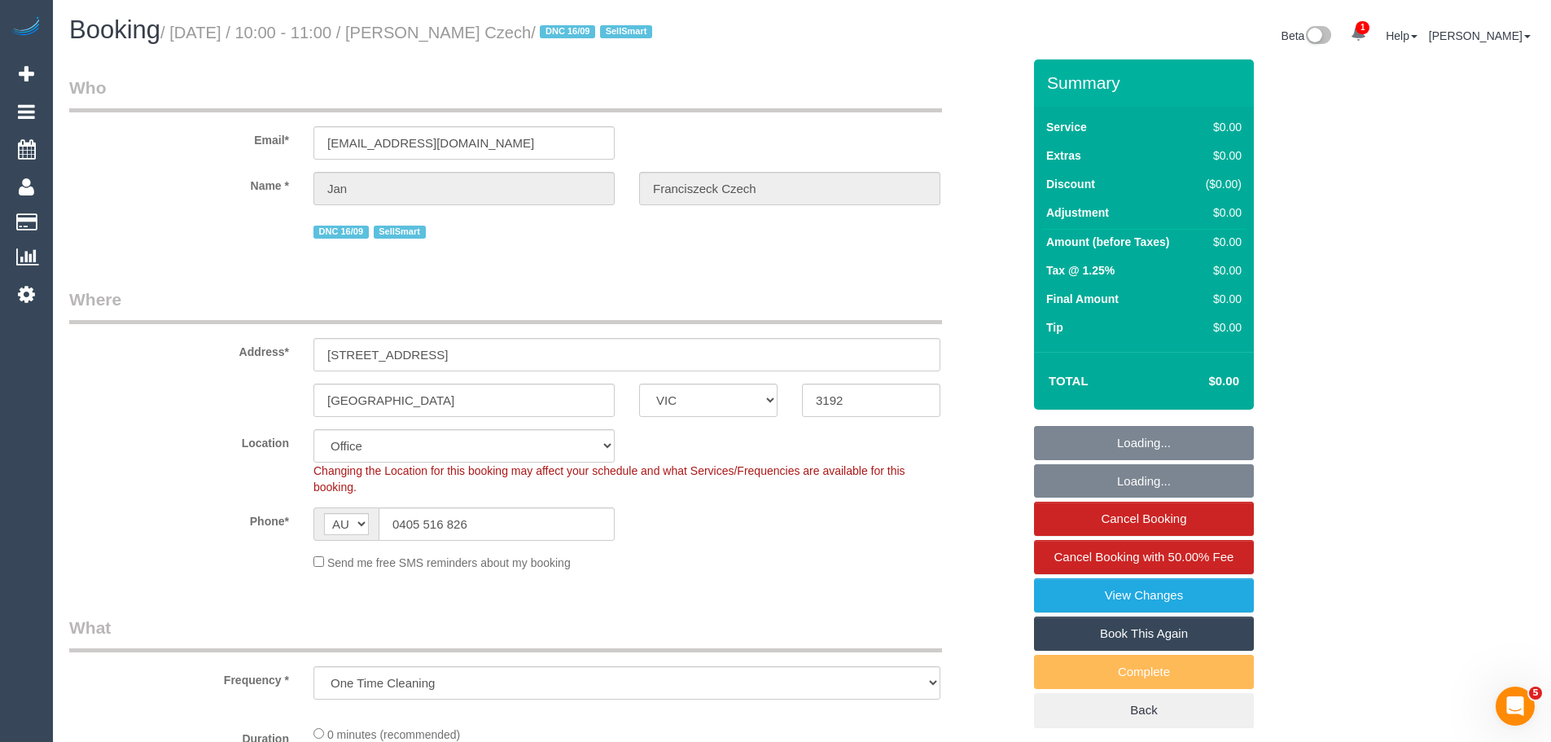
select select "object:712"
select select "number:28"
select select "number:14"
select select "number:19"
select select "number:23"
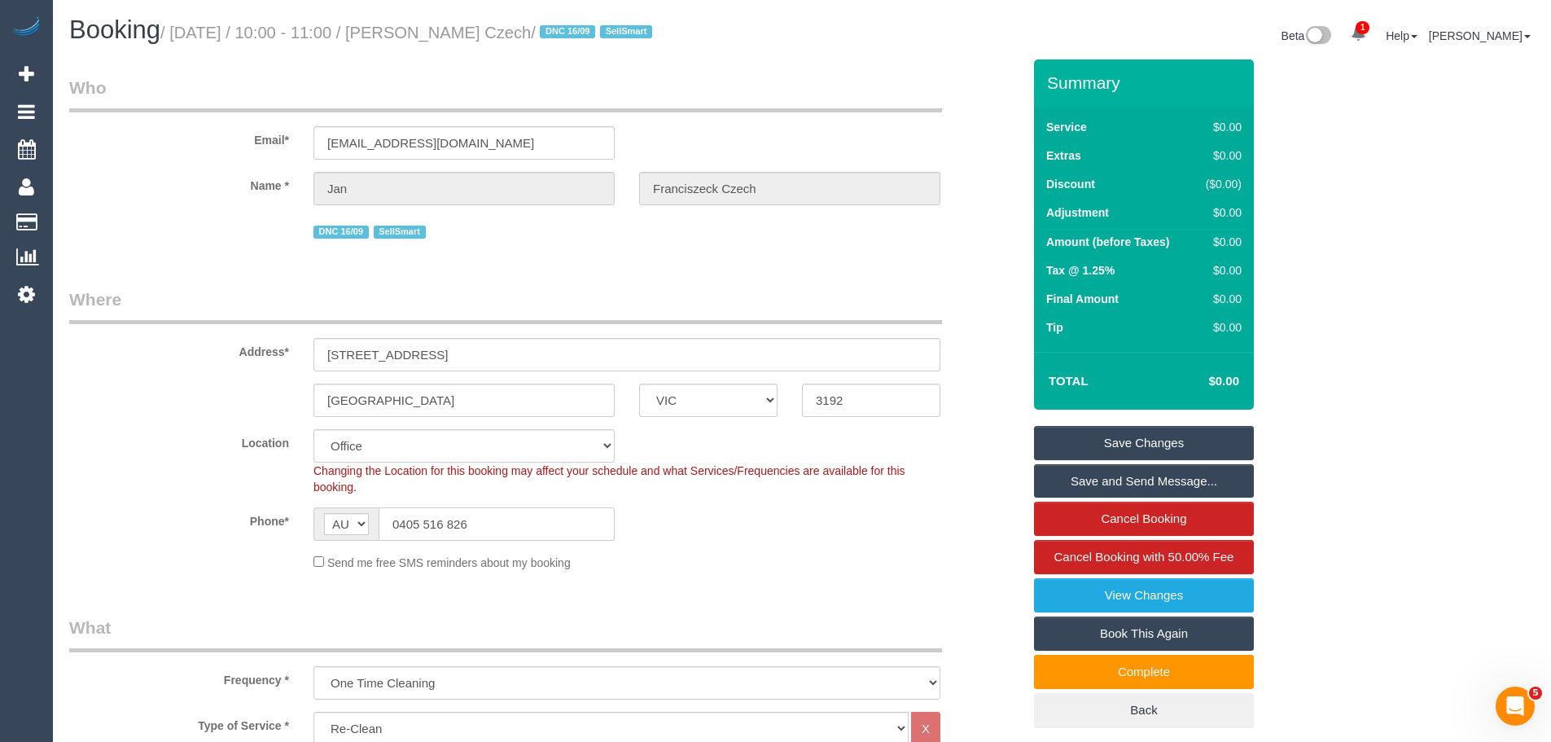
drag, startPoint x: 516, startPoint y: 526, endPoint x: 335, endPoint y: 519, distance: 180.9
click at [335, 519] on div "AF AL DZ AD AO AI AQ AG AR AM AW AU AT AZ BS BH BD BB BY BE BZ BJ BM BT BO BA B…" at bounding box center [463, 523] width 301 height 33
drag, startPoint x: 468, startPoint y: 150, endPoint x: 236, endPoint y: 147, distance: 232.0
click at [240, 134] on div "Email* [EMAIL_ADDRESS][DOMAIN_NAME]" at bounding box center [545, 118] width 977 height 84
click at [543, 186] on div "Name * Jan Franciszeck Czech" at bounding box center [545, 188] width 977 height 33
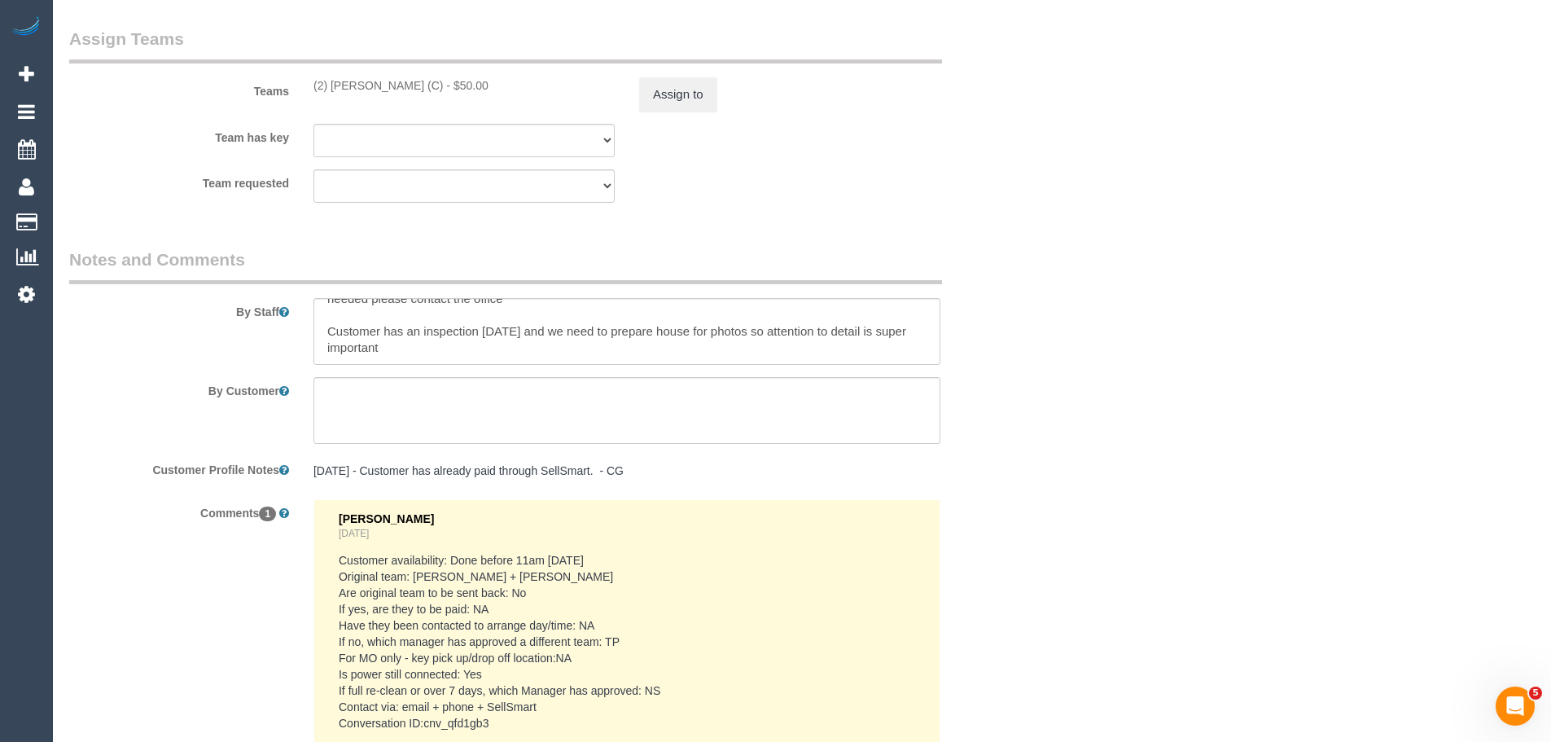
scroll to position [2521, 0]
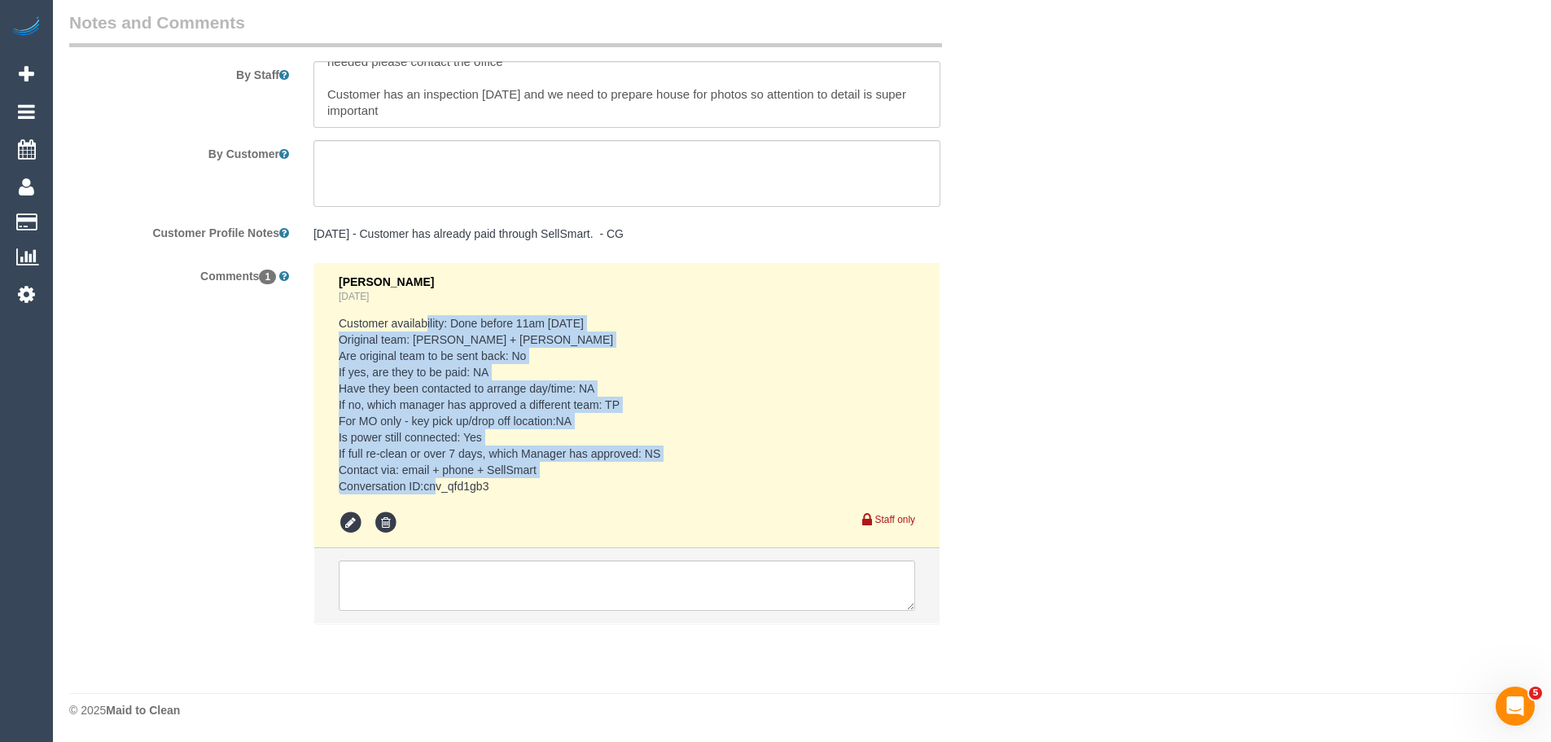
drag, startPoint x: 427, startPoint y: 317, endPoint x: 615, endPoint y: 484, distance: 251.4
click at [615, 484] on pre "Customer availability: Done before 11am [DATE] Original team: [PERSON_NAME] + […" at bounding box center [627, 404] width 576 height 179
click at [449, 488] on pre "Customer availability: Done before 11am on Friday Original team: Bansari + Bhav…" at bounding box center [627, 404] width 576 height 179
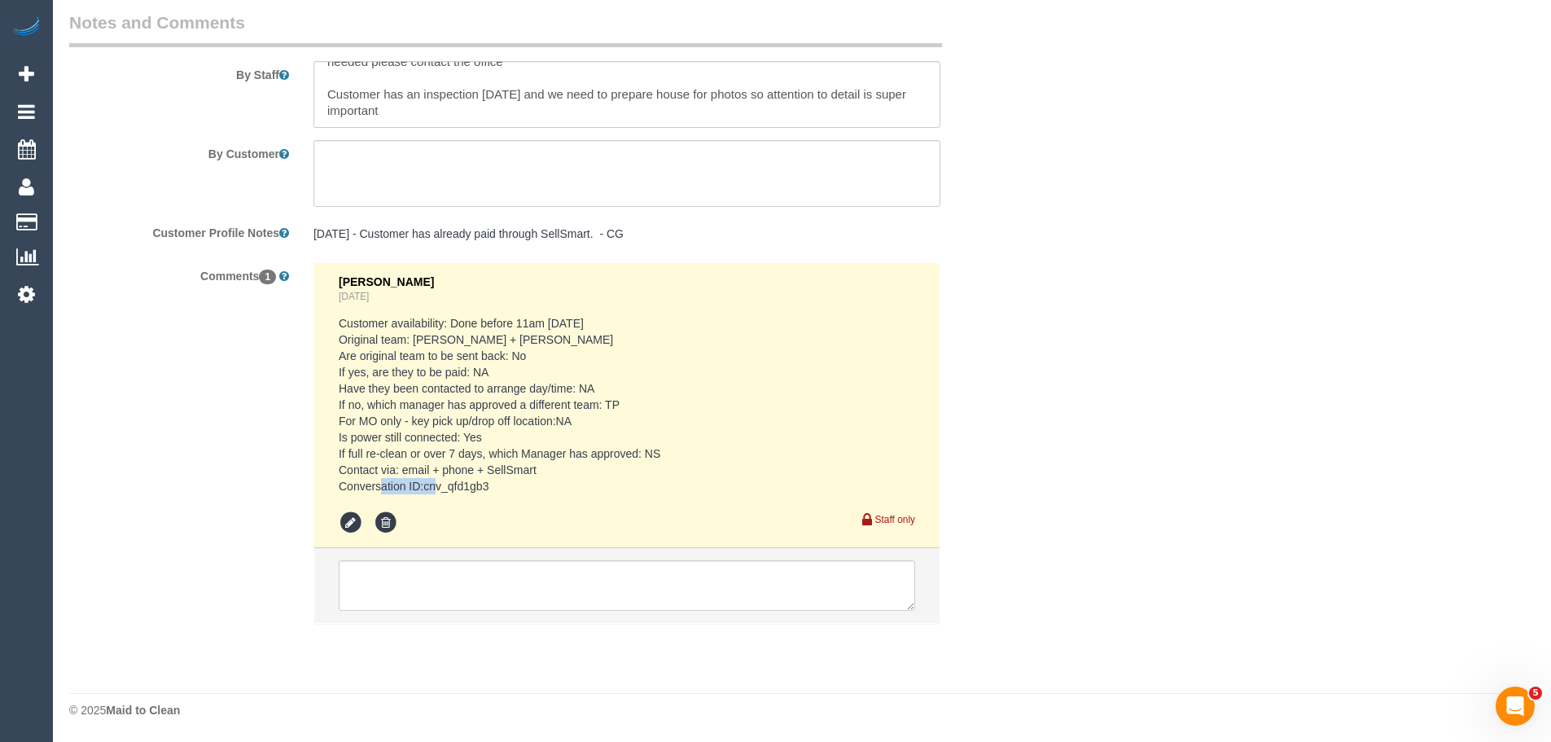
drag, startPoint x: 425, startPoint y: 486, endPoint x: 488, endPoint y: 485, distance: 63.5
click at [488, 485] on pre "Customer availability: Done before 11am on Friday Original team: Bansari + Bhav…" at bounding box center [627, 404] width 576 height 179
copy pre "cnv_qfd1gb3"
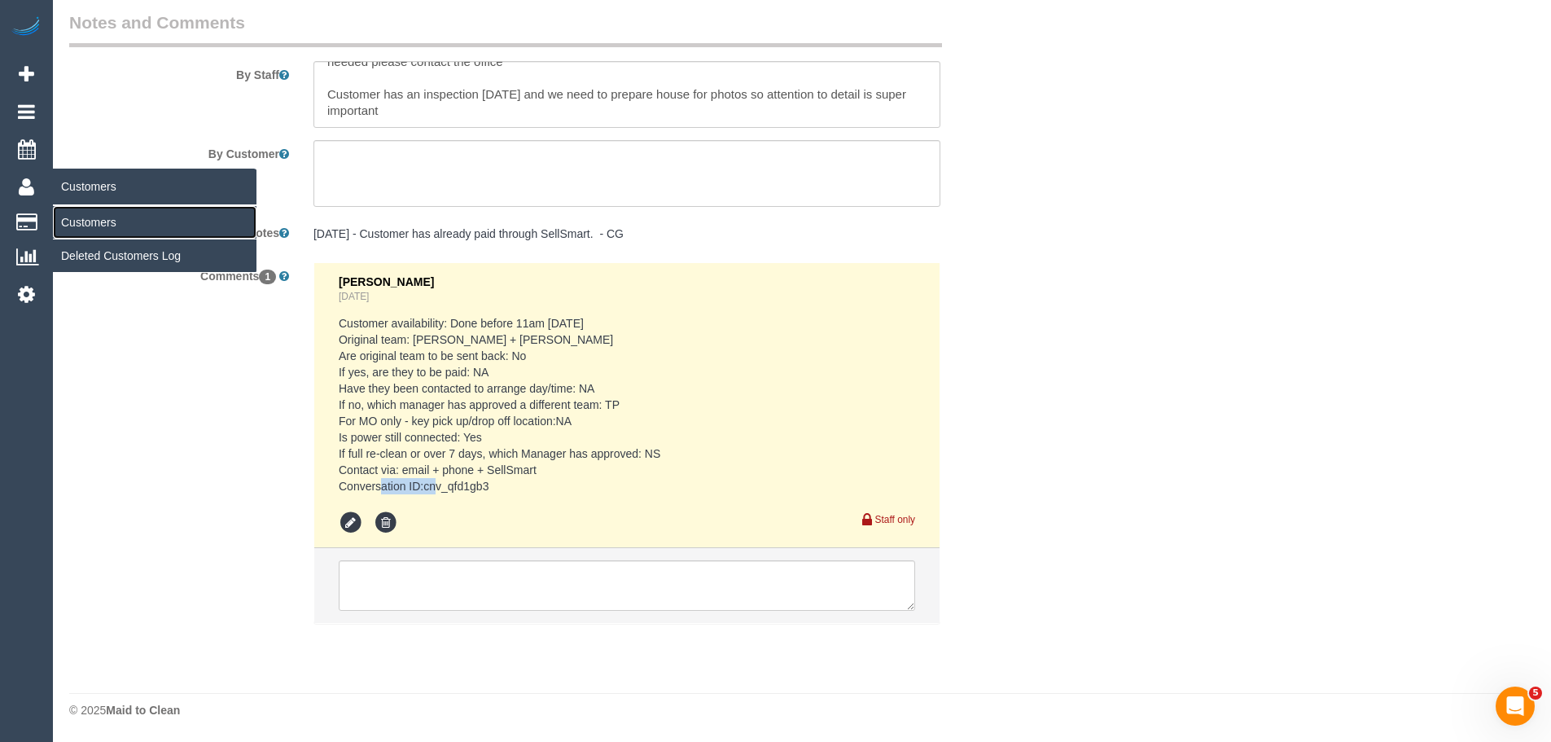
click at [88, 218] on link "Customers" at bounding box center [155, 222] width 204 height 33
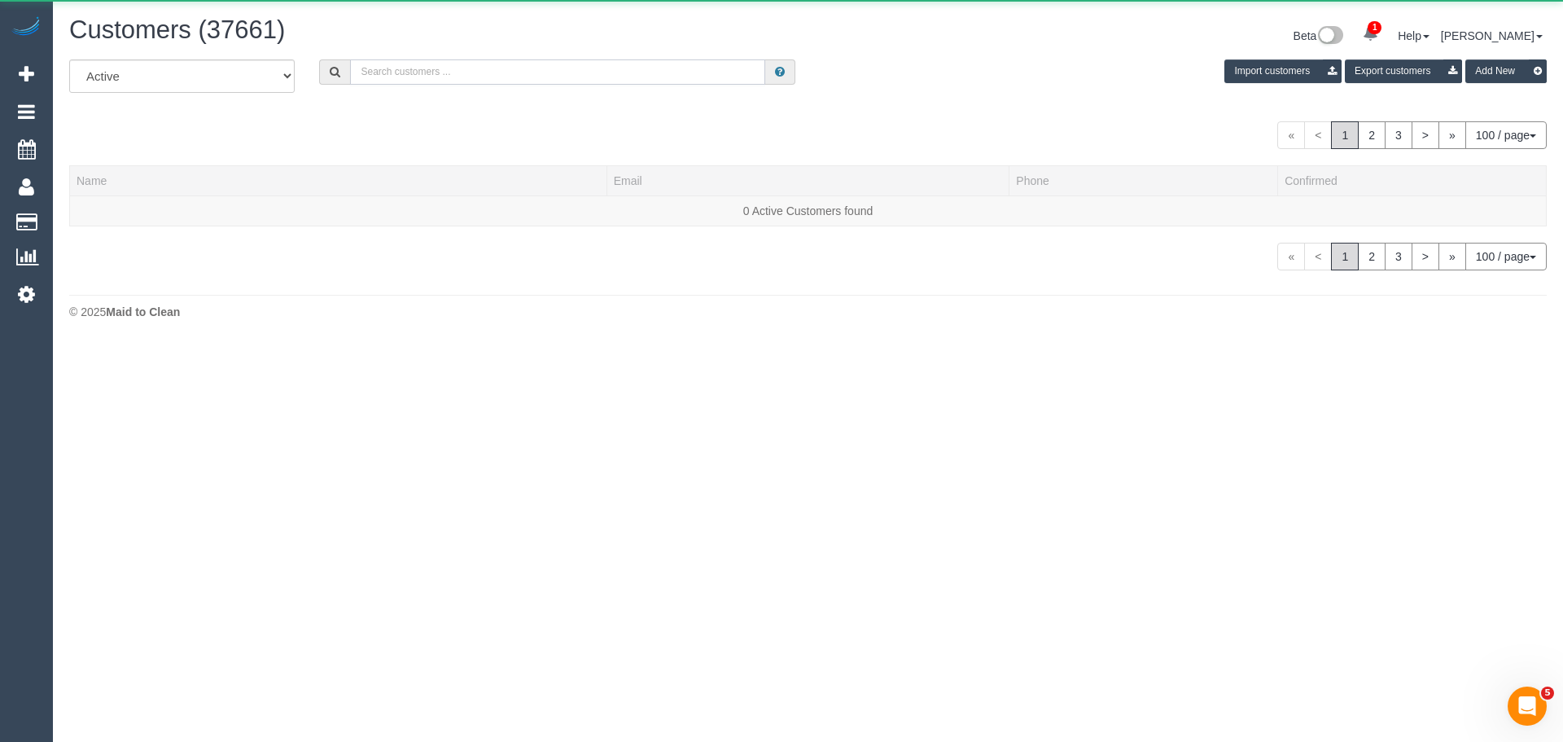
click at [403, 72] on input "text" at bounding box center [557, 71] width 415 height 25
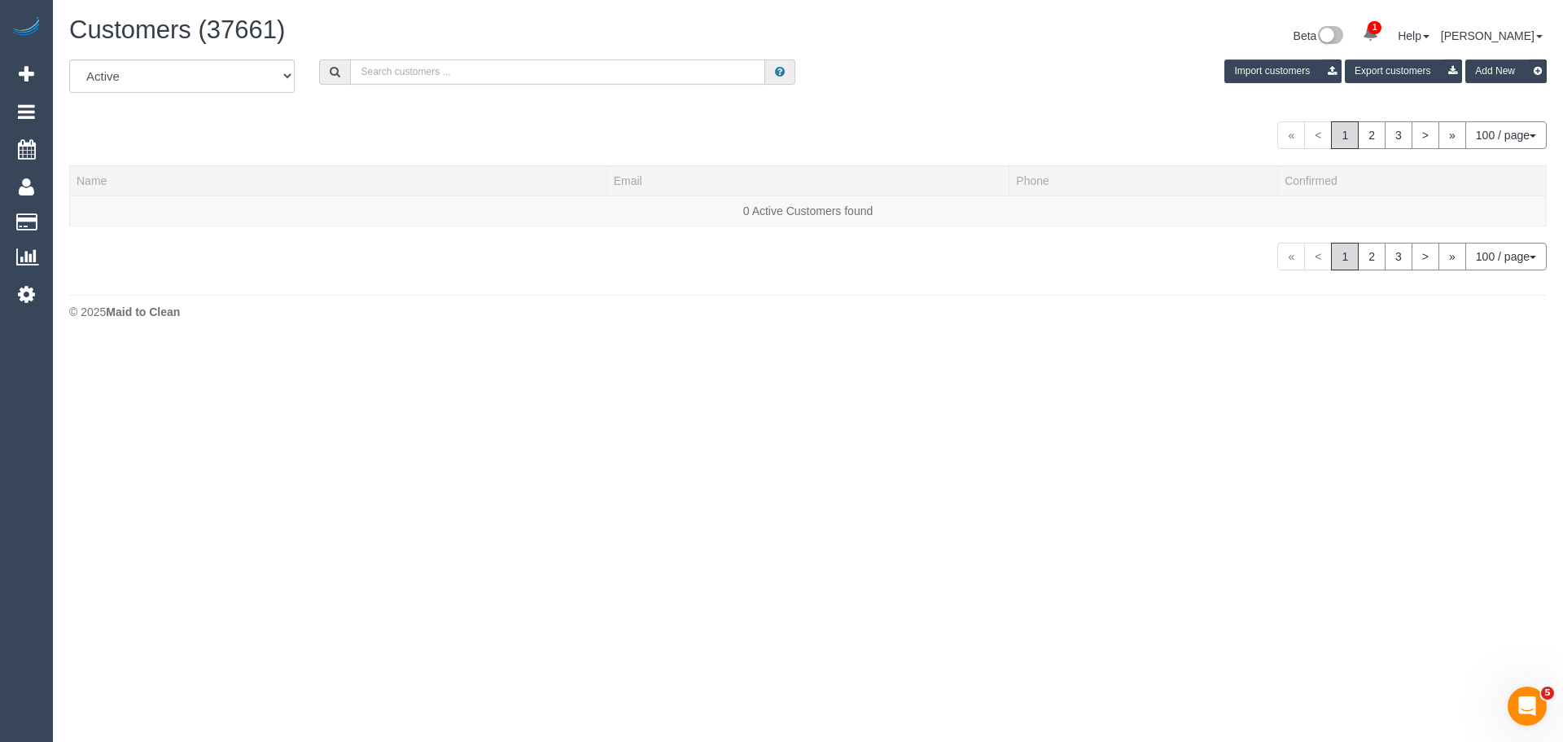
paste input "61408126646"
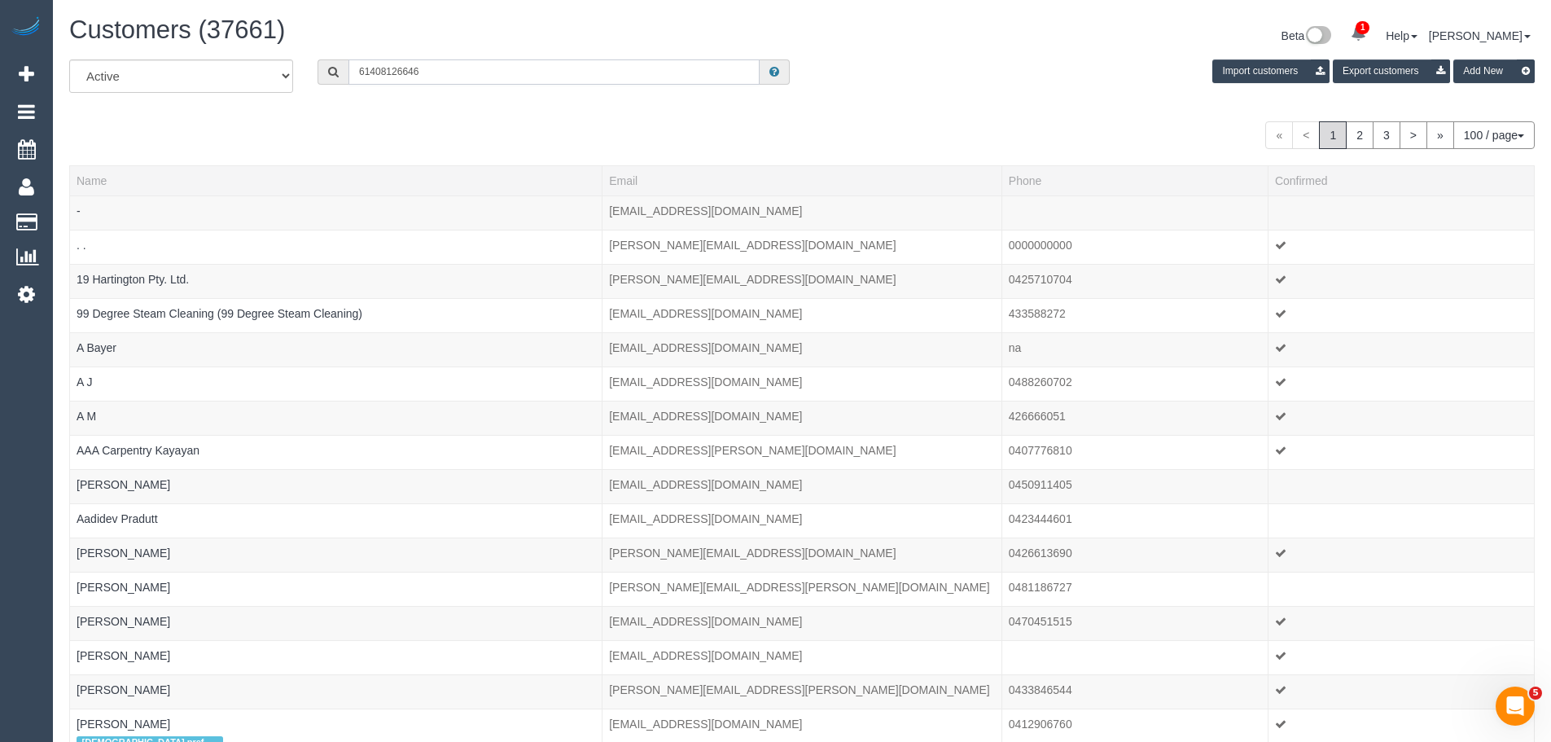
drag, startPoint x: 368, startPoint y: 69, endPoint x: 276, endPoint y: 66, distance: 92.0
click at [278, 67] on div "All Active Archived 61408126646 Import customers Export customers Add New" at bounding box center [802, 82] width 1490 height 46
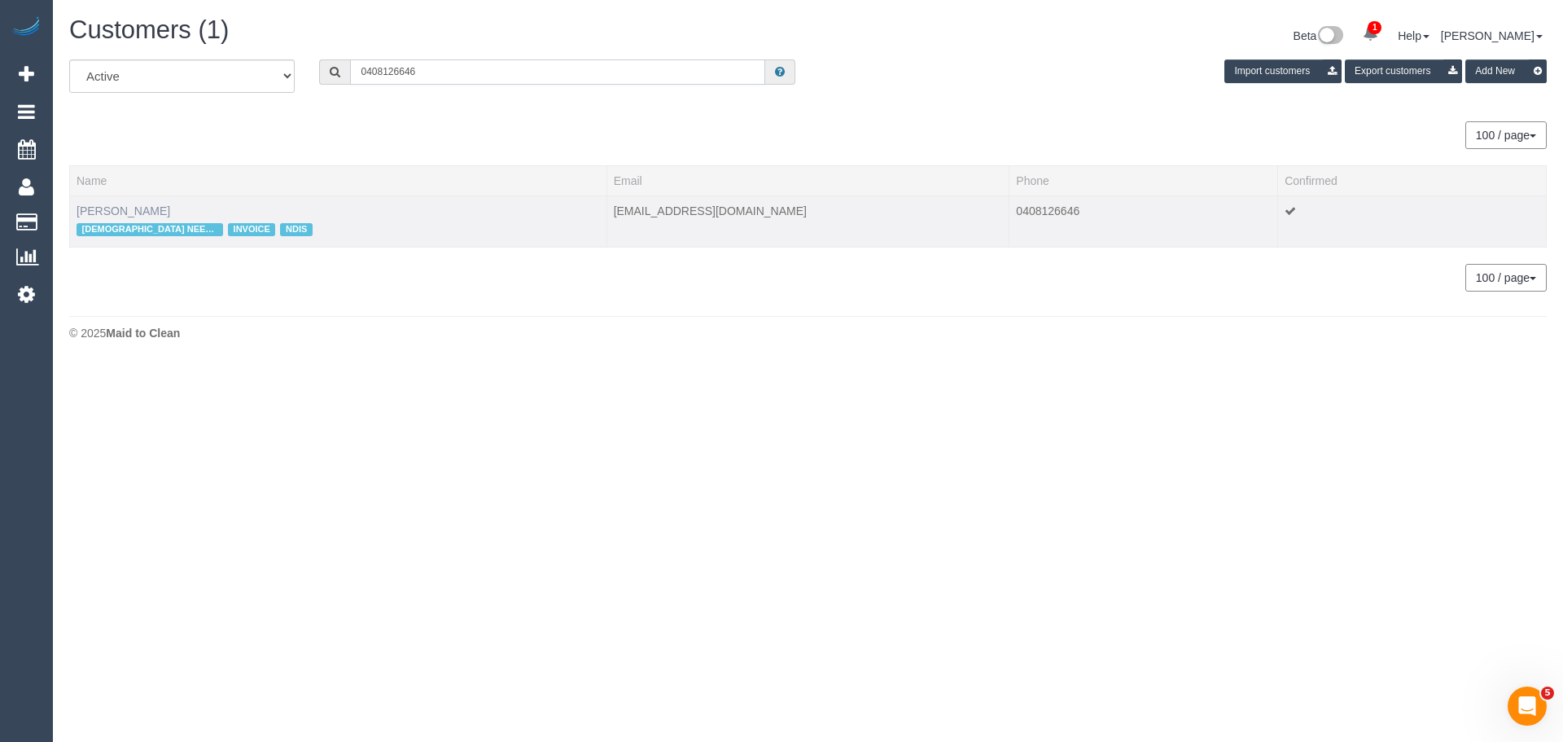
type input "0408126646"
click at [142, 208] on link "Angela Forgione" at bounding box center [124, 210] width 94 height 13
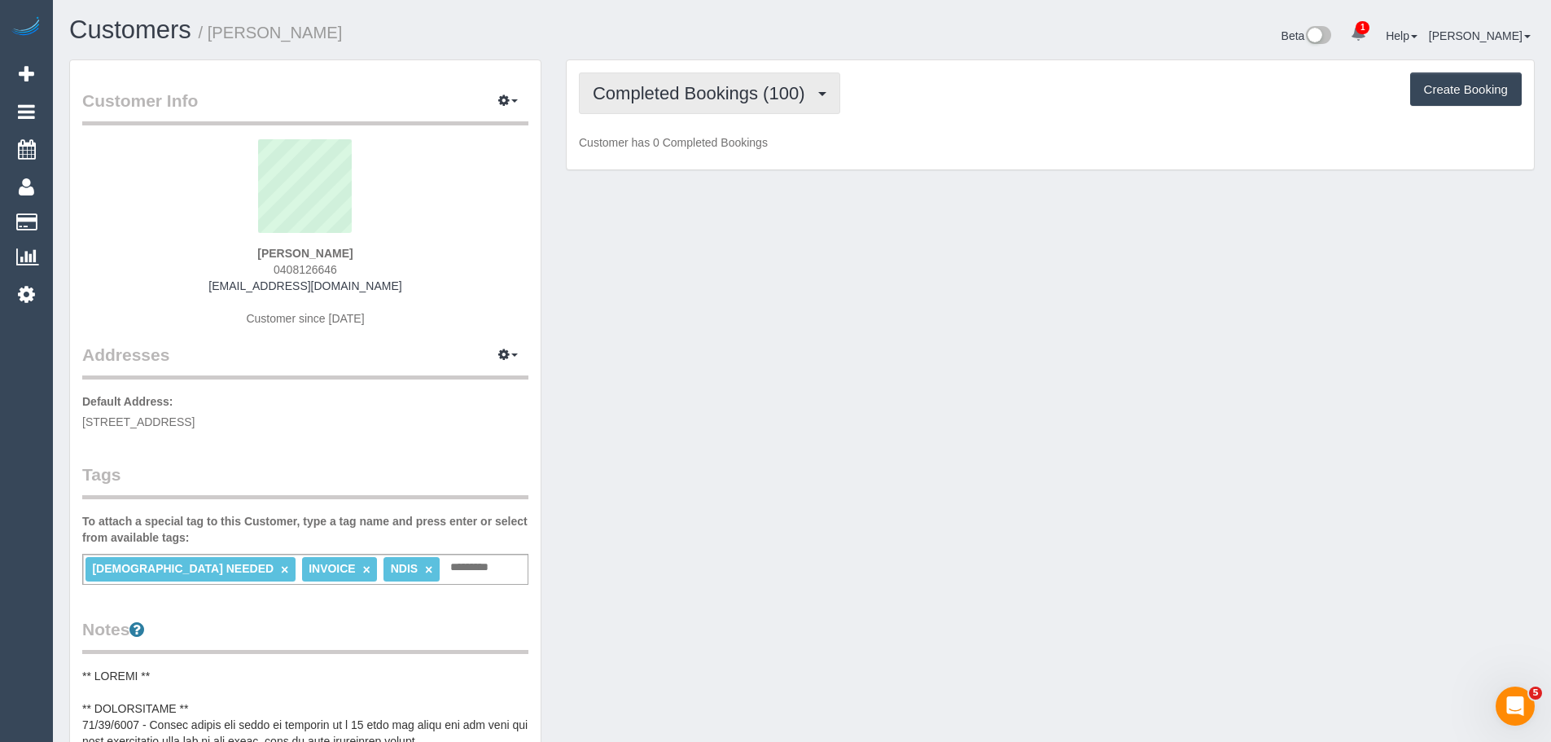
click at [669, 99] on span "Completed Bookings (100)" at bounding box center [703, 93] width 220 height 20
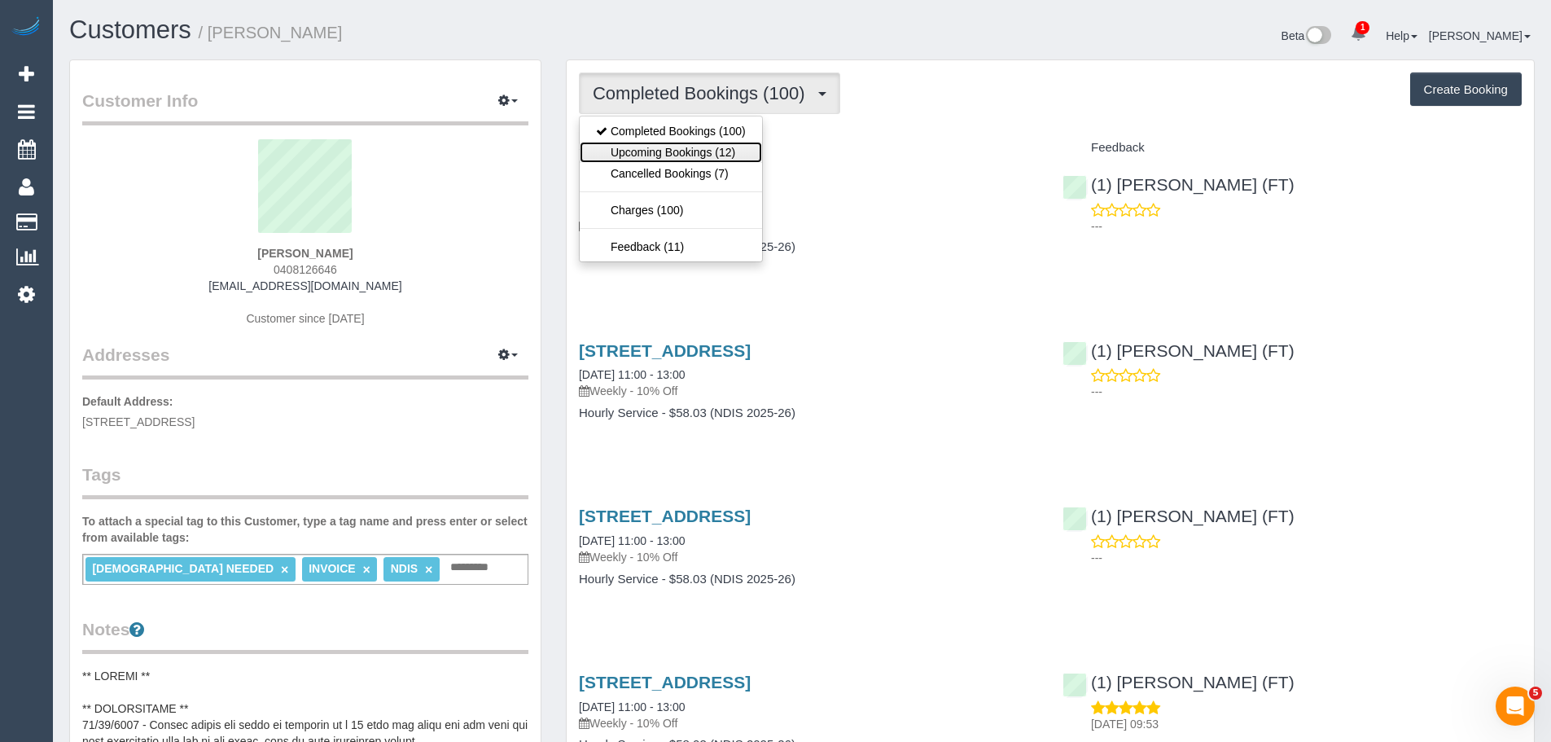
click at [681, 149] on link "Upcoming Bookings (12)" at bounding box center [671, 152] width 182 height 21
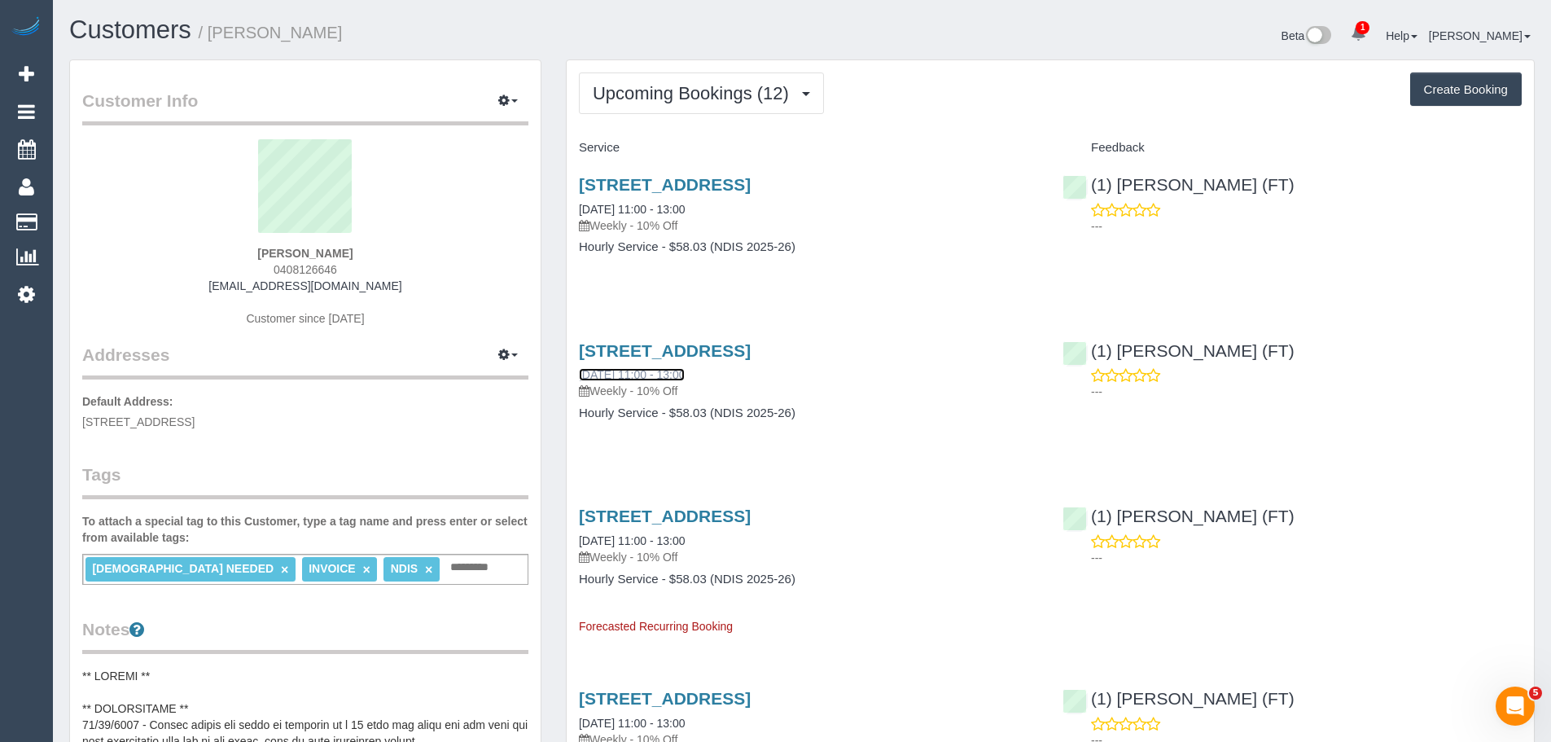
click at [618, 375] on link "26/09/2025 11:00 - 13:00" at bounding box center [632, 374] width 106 height 13
drag, startPoint x: 357, startPoint y: 256, endPoint x: 252, endPoint y: 243, distance: 106.5
click at [254, 244] on div "Angela Forgione 0408126646 josieceddia@gmail.com Customer since 2023" at bounding box center [305, 241] width 446 height 204
copy div "Angela Forgione"
click at [212, 255] on div "Angela Forgione 0408126646 josieceddia@gmail.com Customer since 2023" at bounding box center [305, 241] width 446 height 204
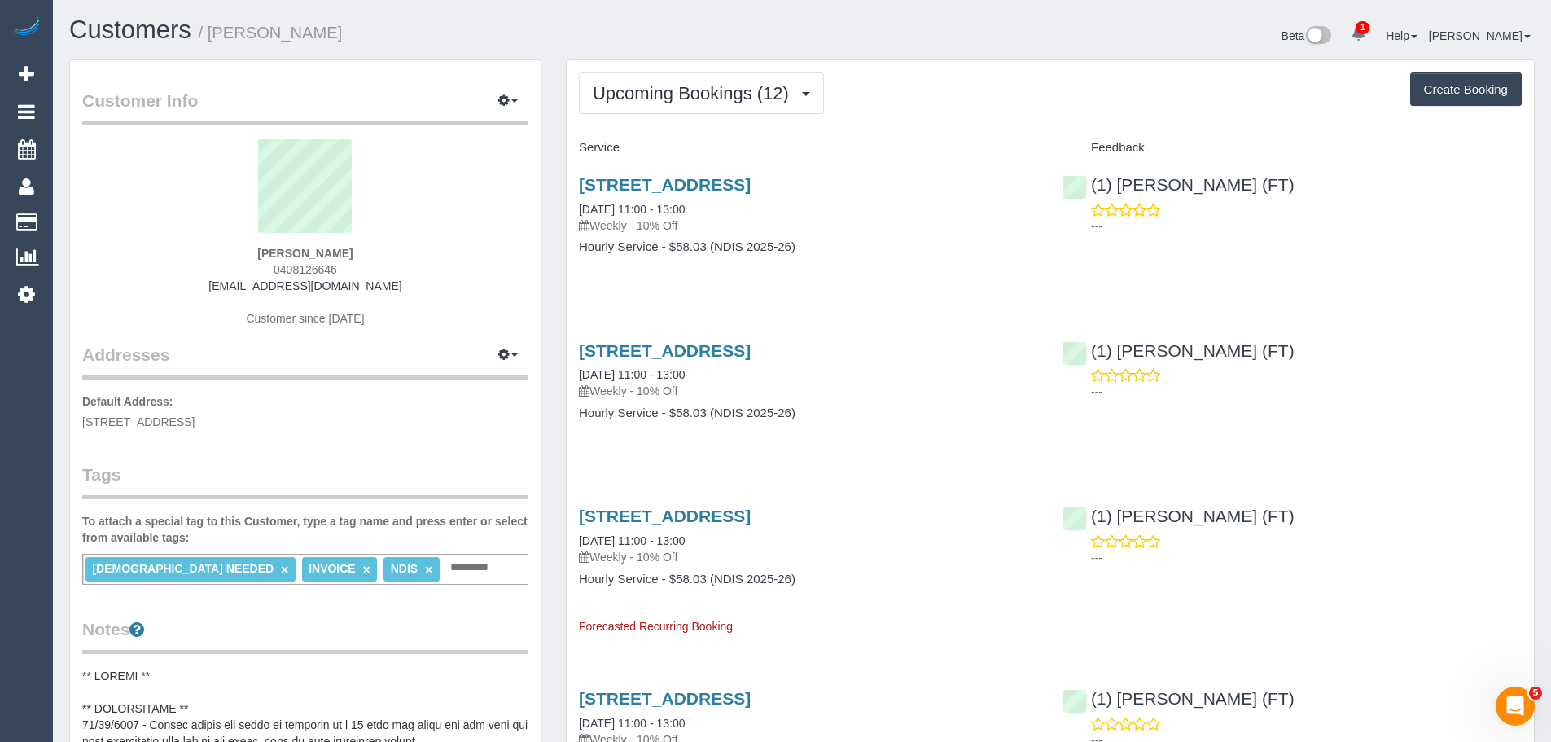
drag, startPoint x: 214, startPoint y: 251, endPoint x: 373, endPoint y: 285, distance: 162.4
click at [373, 285] on div "Angela Forgione 0408126646 josieceddia@gmail.com Customer since 2023" at bounding box center [305, 241] width 446 height 204
copy div "Angela Forgione 0408126646 josieceddia@gmail.com"
drag, startPoint x: 571, startPoint y: 348, endPoint x: 878, endPoint y: 412, distance: 313.4
click at [878, 415] on div "90 Cardinal Road, Glenroy, VIC 3046 26/09/2025 11:00 - 13:00 Weekly - 10% Off H…" at bounding box center [809, 389] width 484 height 125
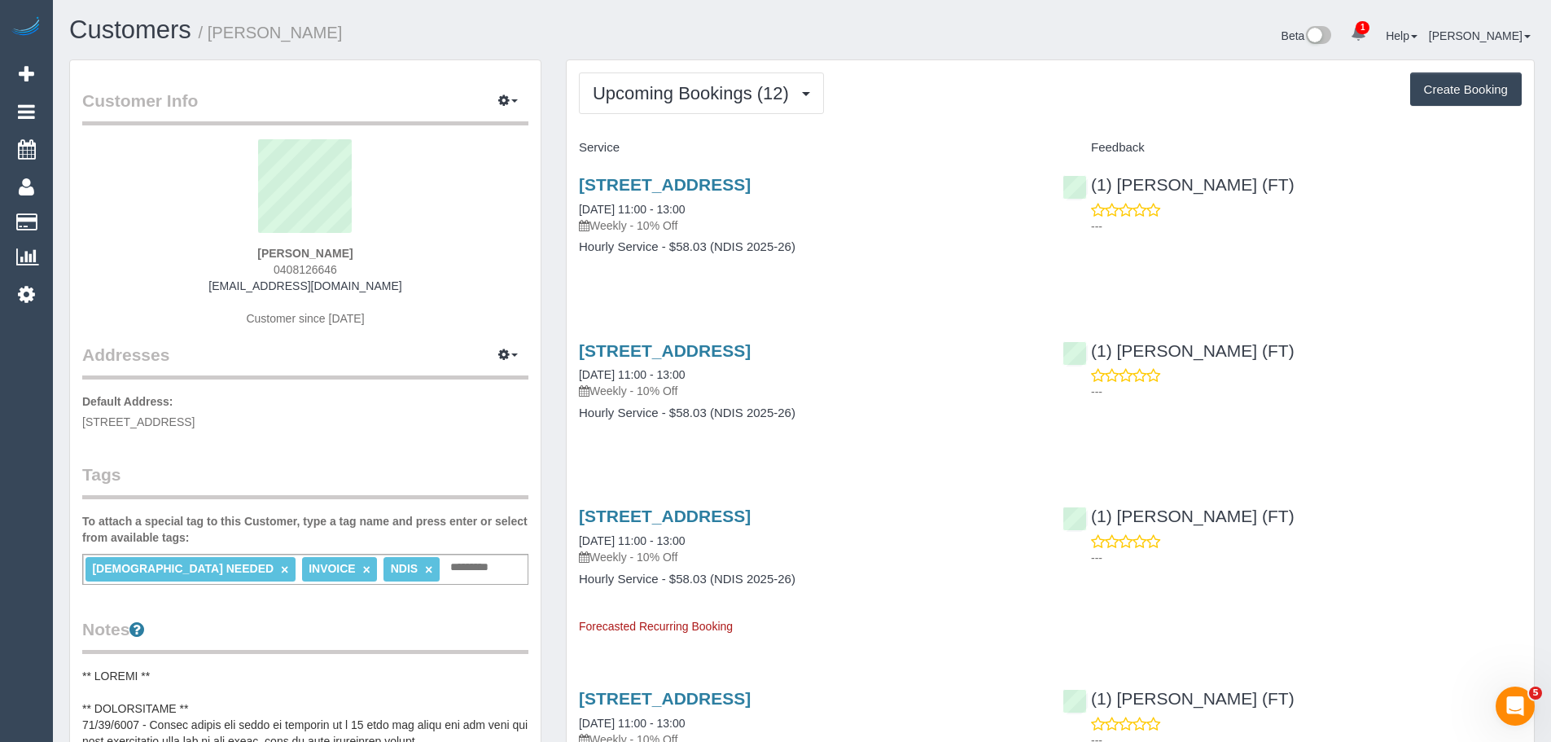
copy div "90 Cardinal Road, Glenroy, VIC 3046 26/09/2025 11:00 - 13:00 Weekly - 10% Off H…"
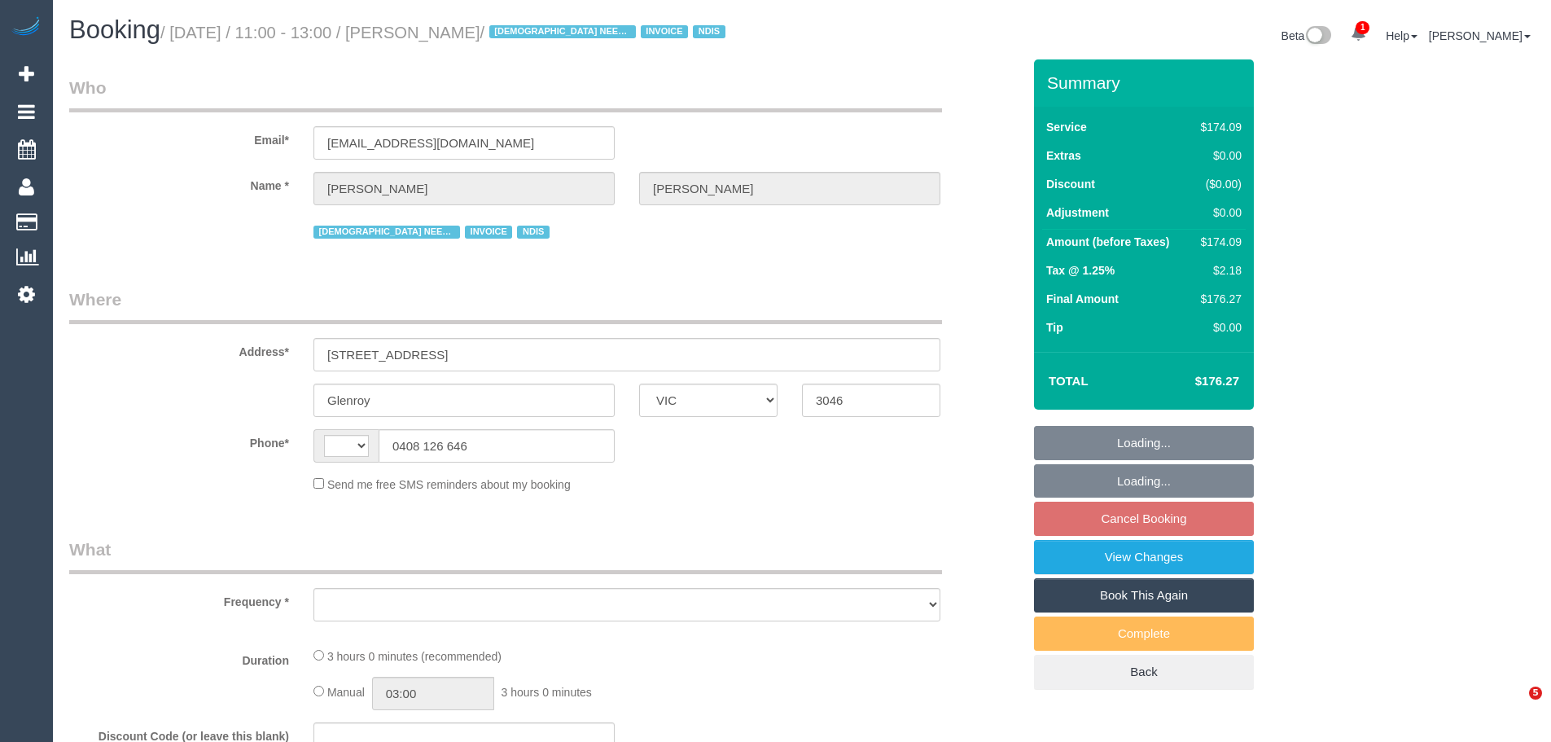
select select "VIC"
select select "string:AU"
select select "180"
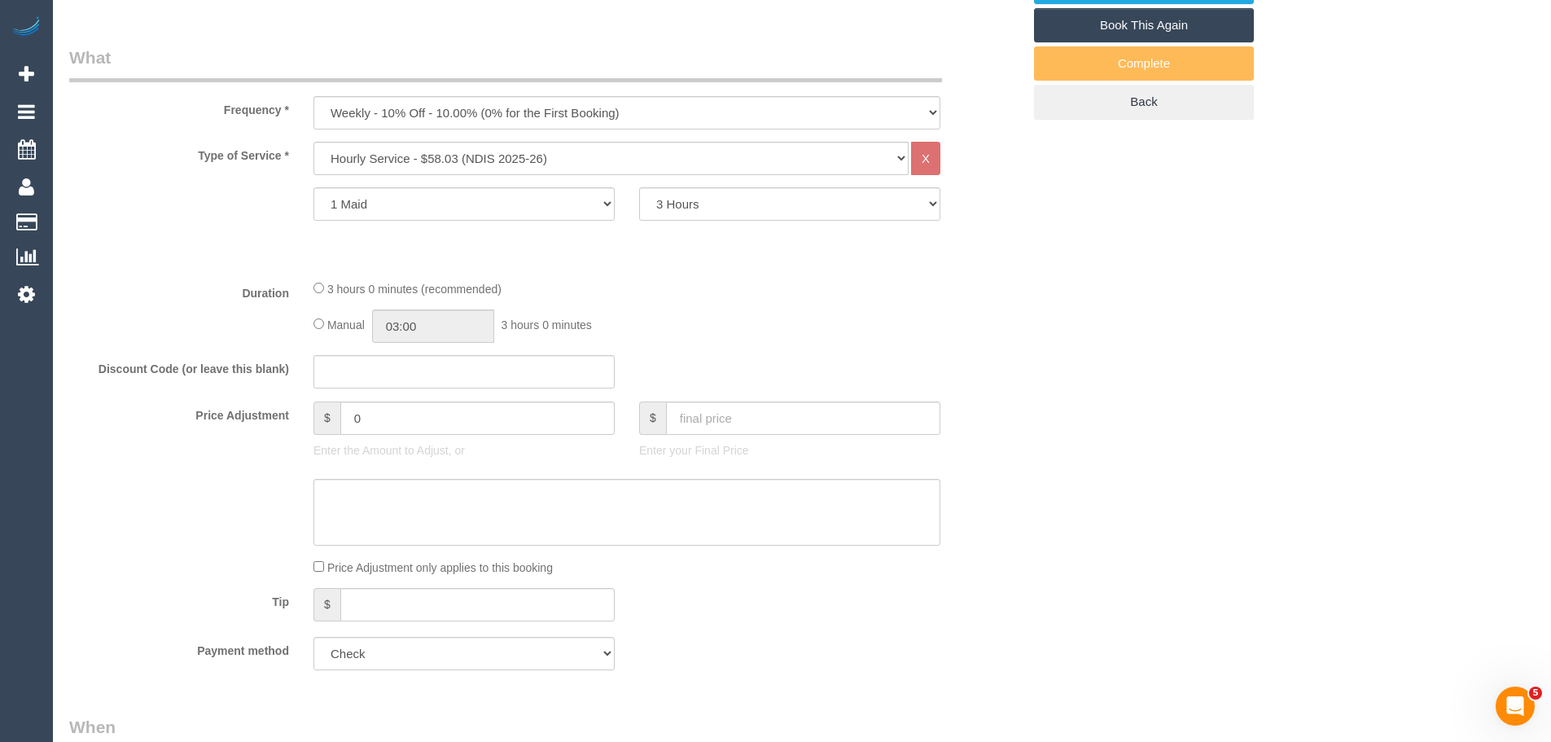
select select "object:1331"
select select "number:28"
select select "number:14"
select select "number:19"
select select "number:36"
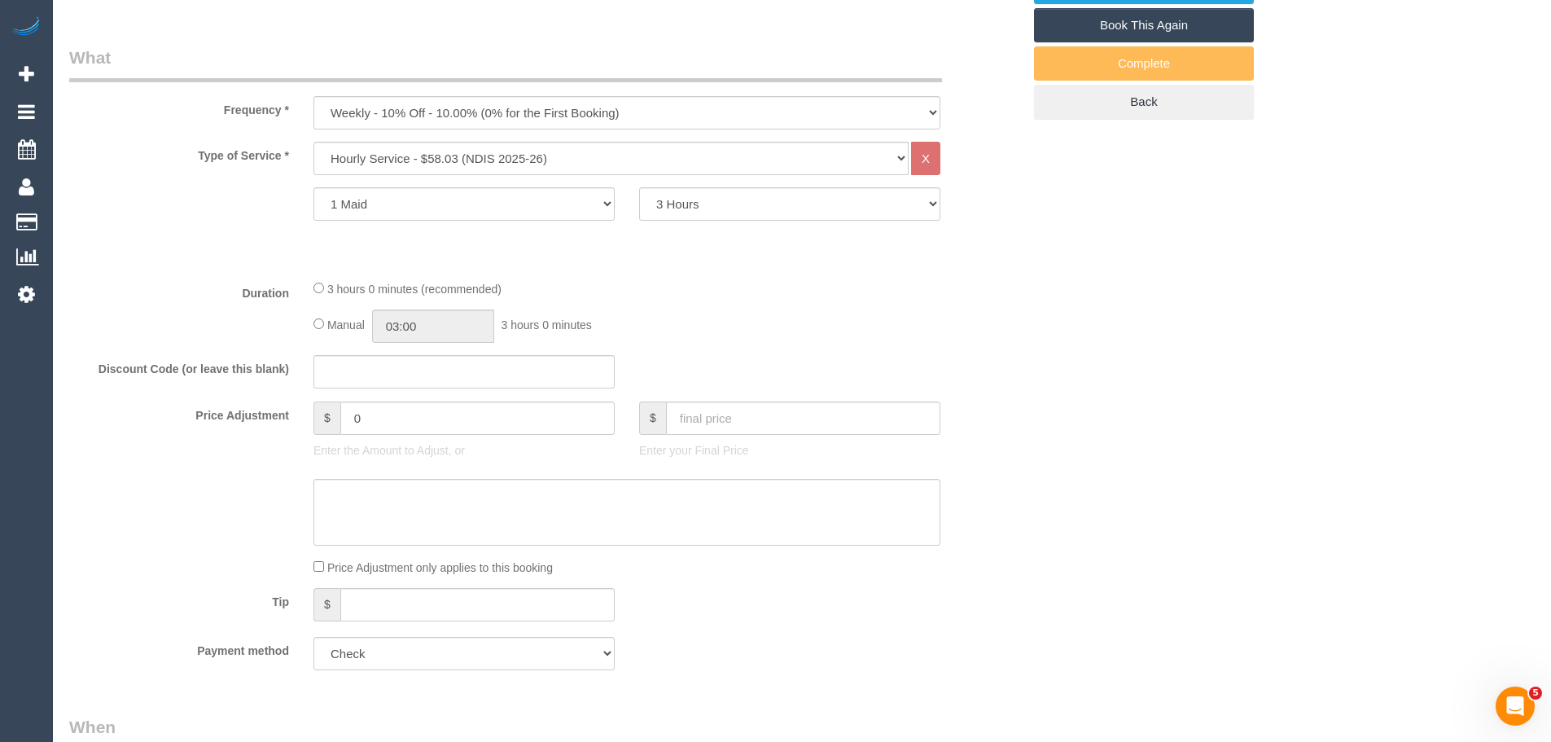
select select "number:35"
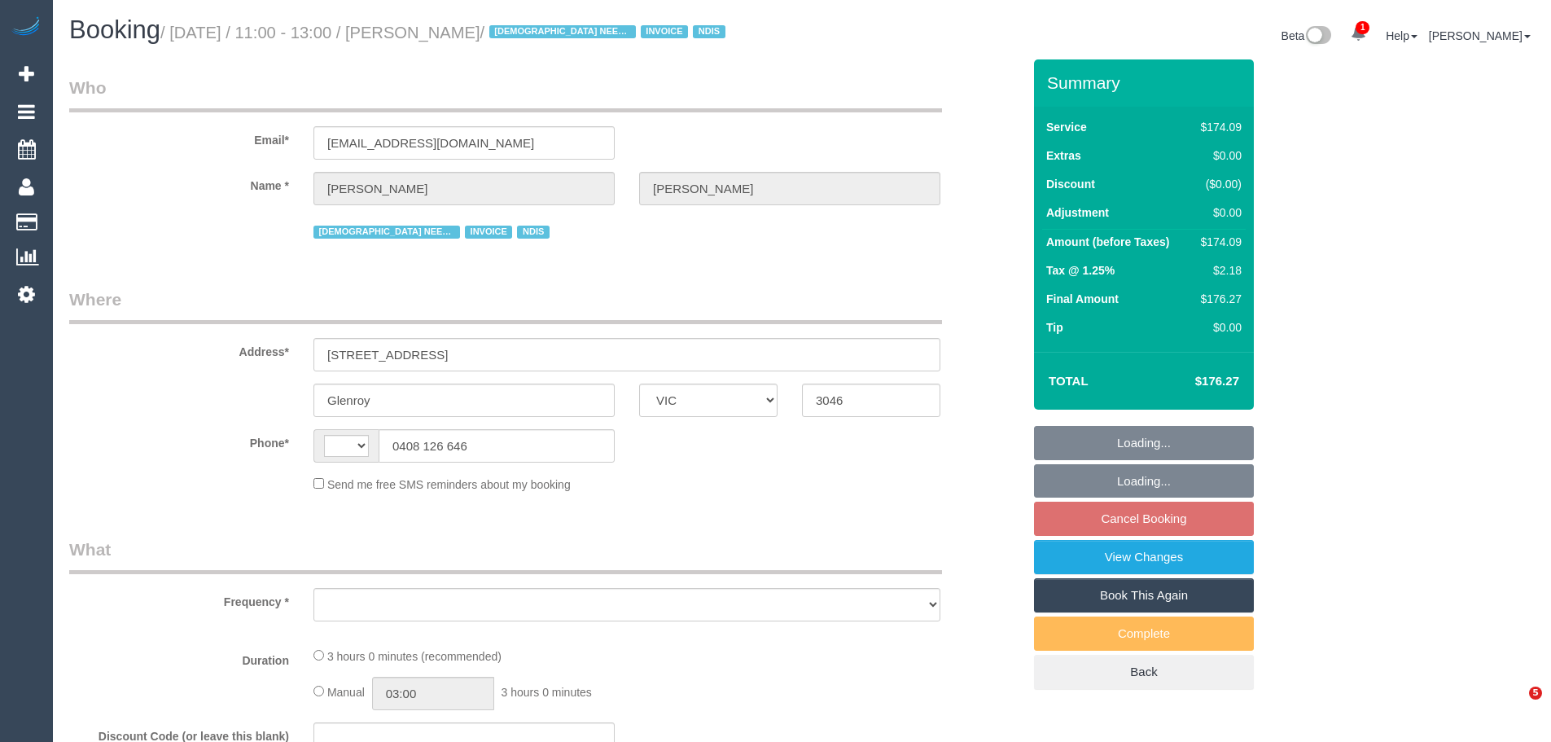
select select "VIC"
select select "string:AU"
select select "object:538"
select select "180"
select select "number:28"
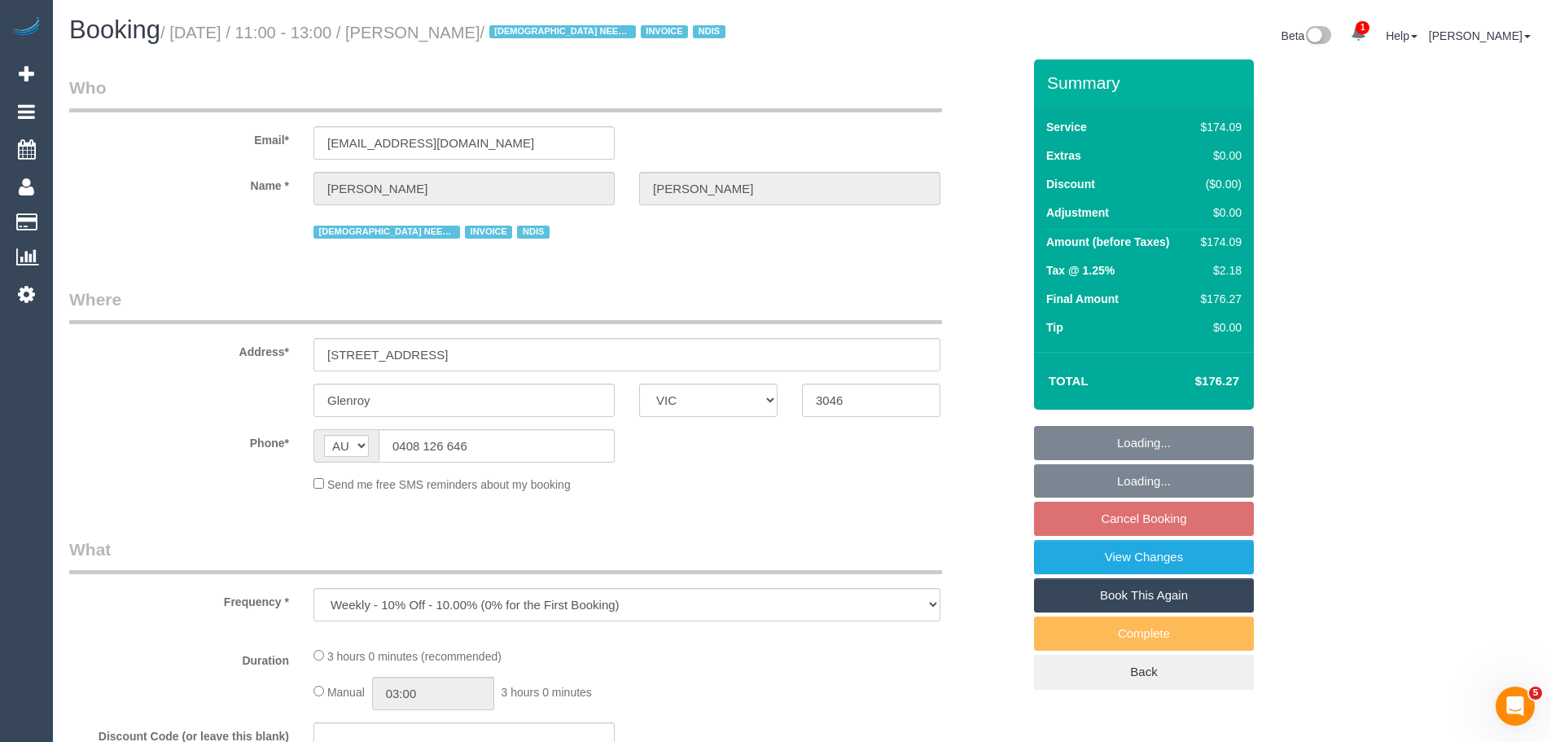
select select "number:14"
select select "number:19"
select select "number:36"
select select "number:35"
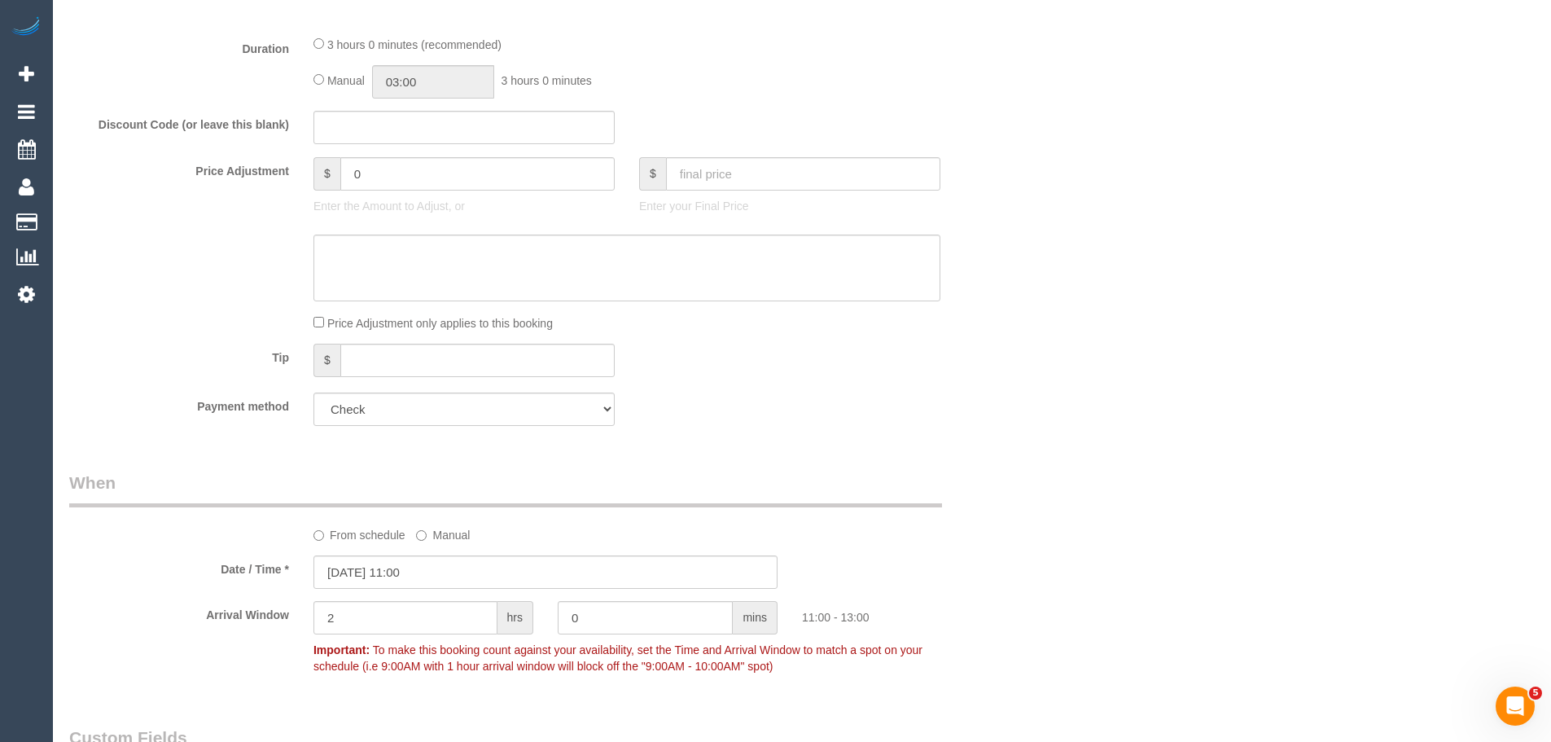
select select "object:1477"
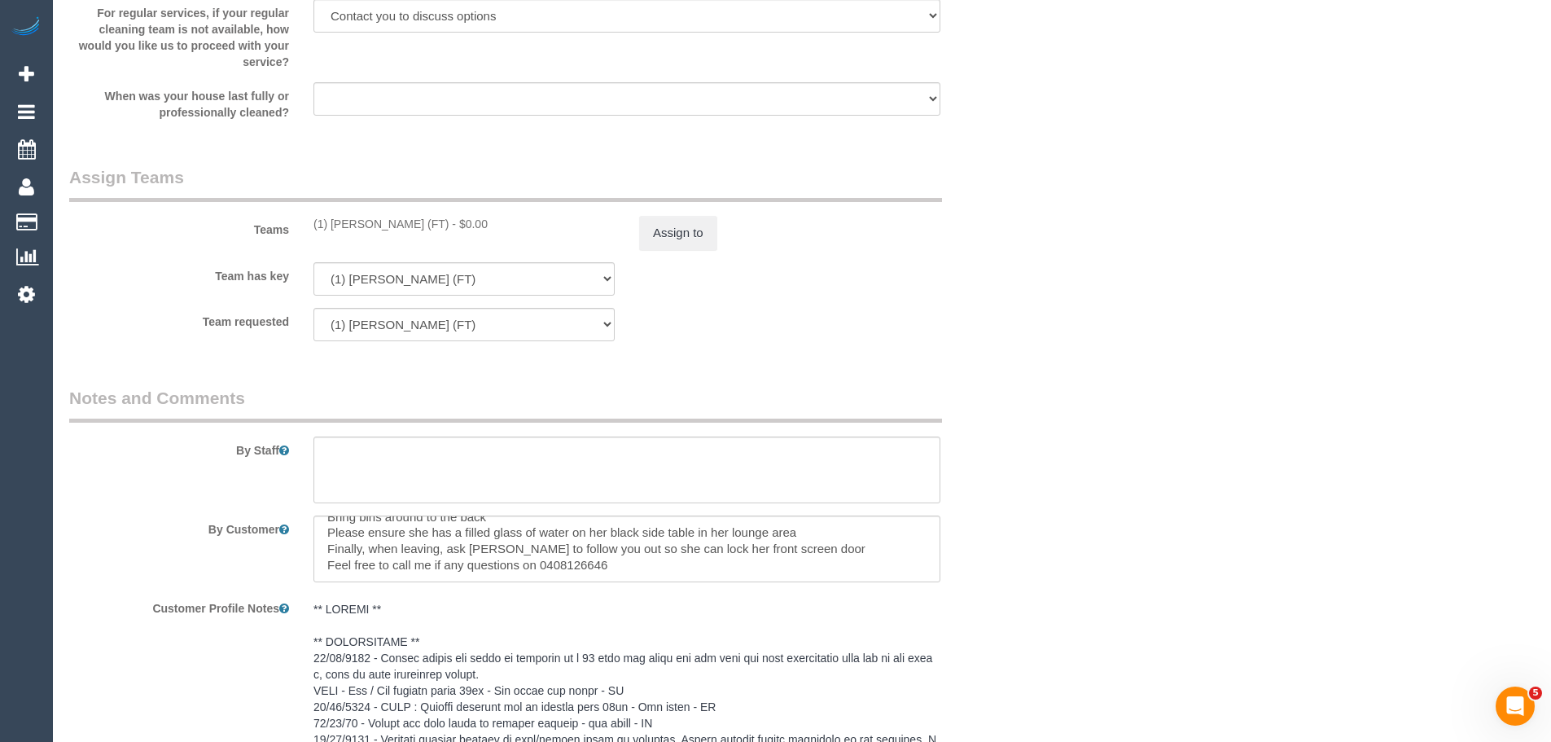
scroll to position [2361, 0]
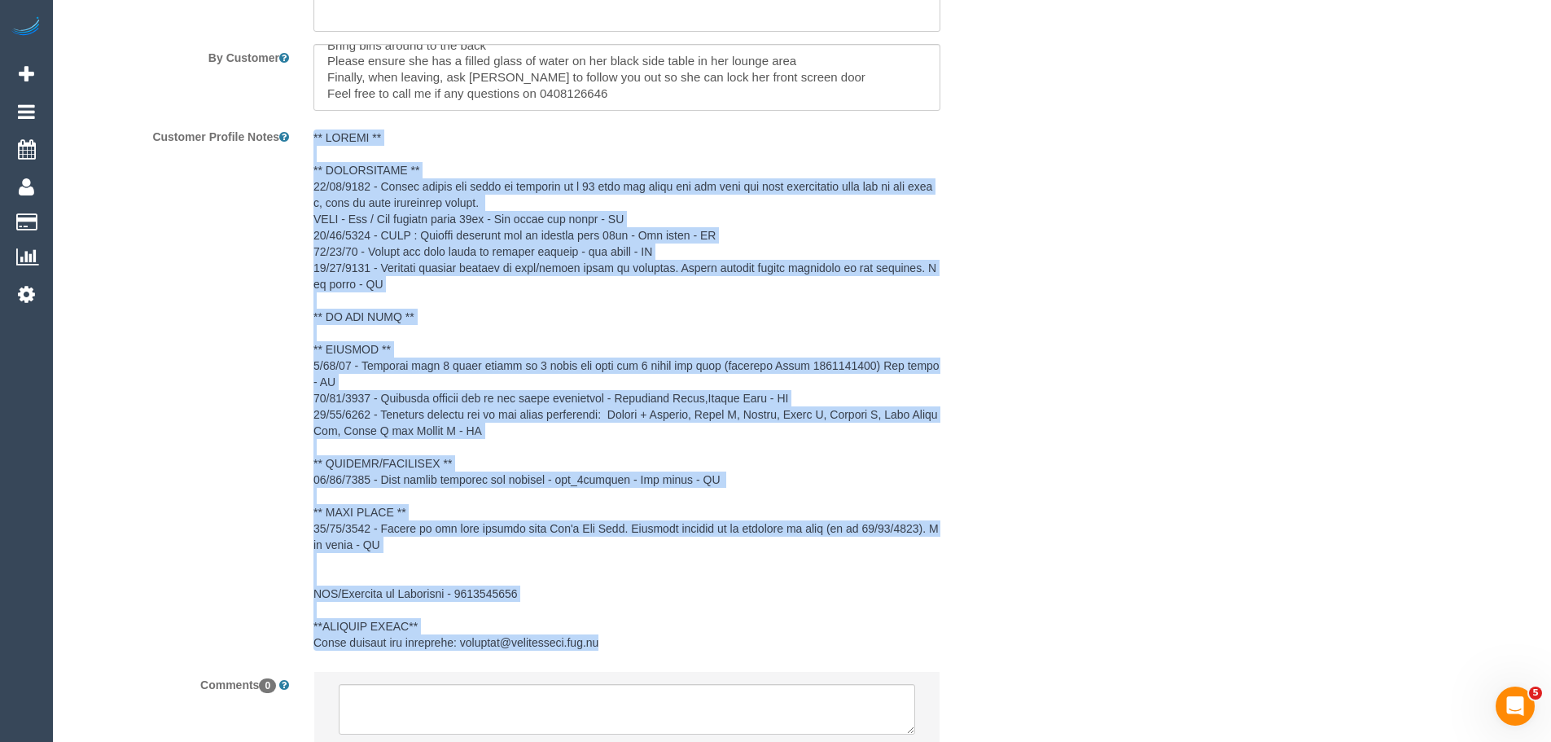
drag, startPoint x: 621, startPoint y: 641, endPoint x: 309, endPoint y: 120, distance: 607.2
click at [309, 120] on sui-booking-comments "By Staff By Customer Customer Profile Notes Comments 0" at bounding box center [545, 339] width 952 height 849
click at [361, 217] on pre at bounding box center [626, 389] width 627 height 521
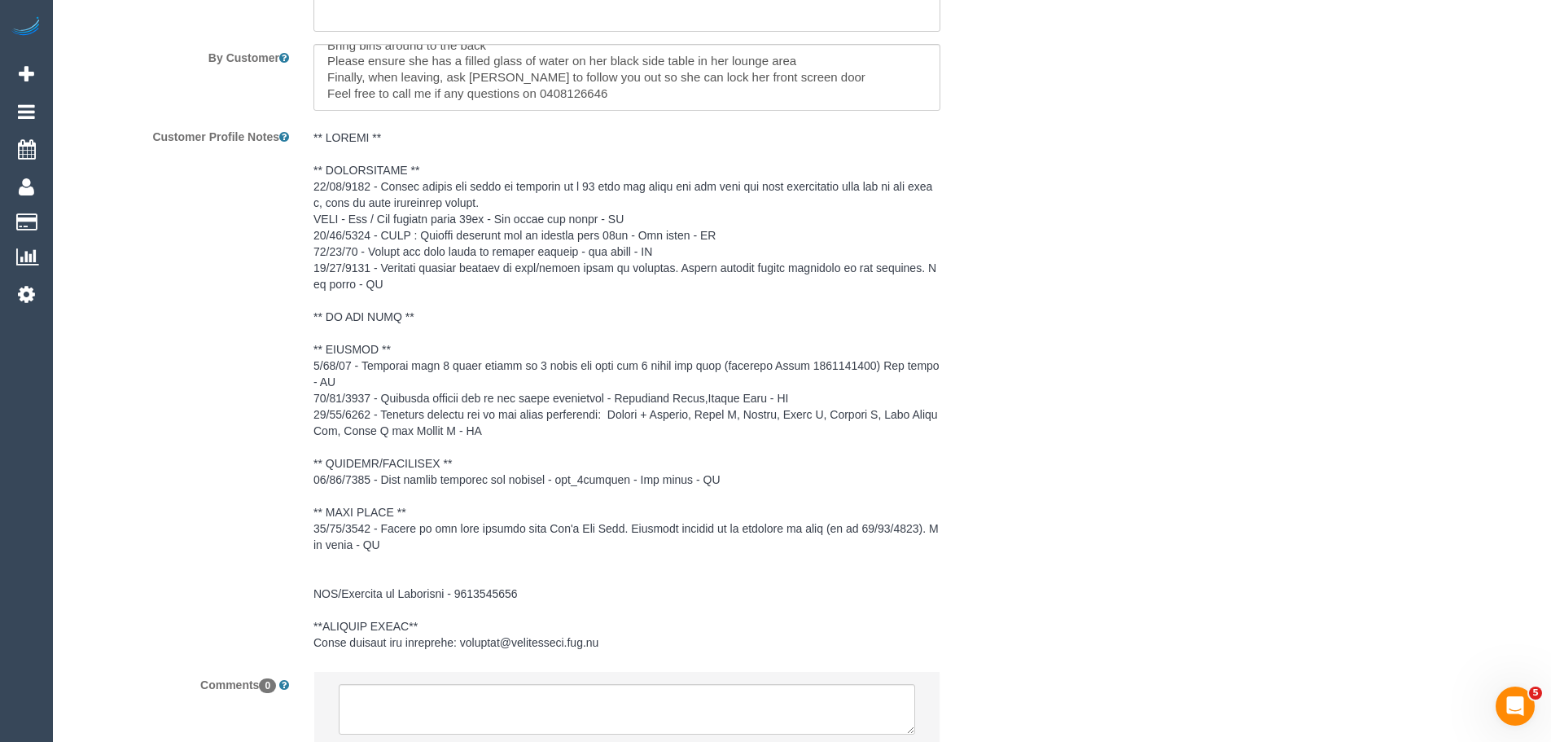
scroll to position [2129, 0]
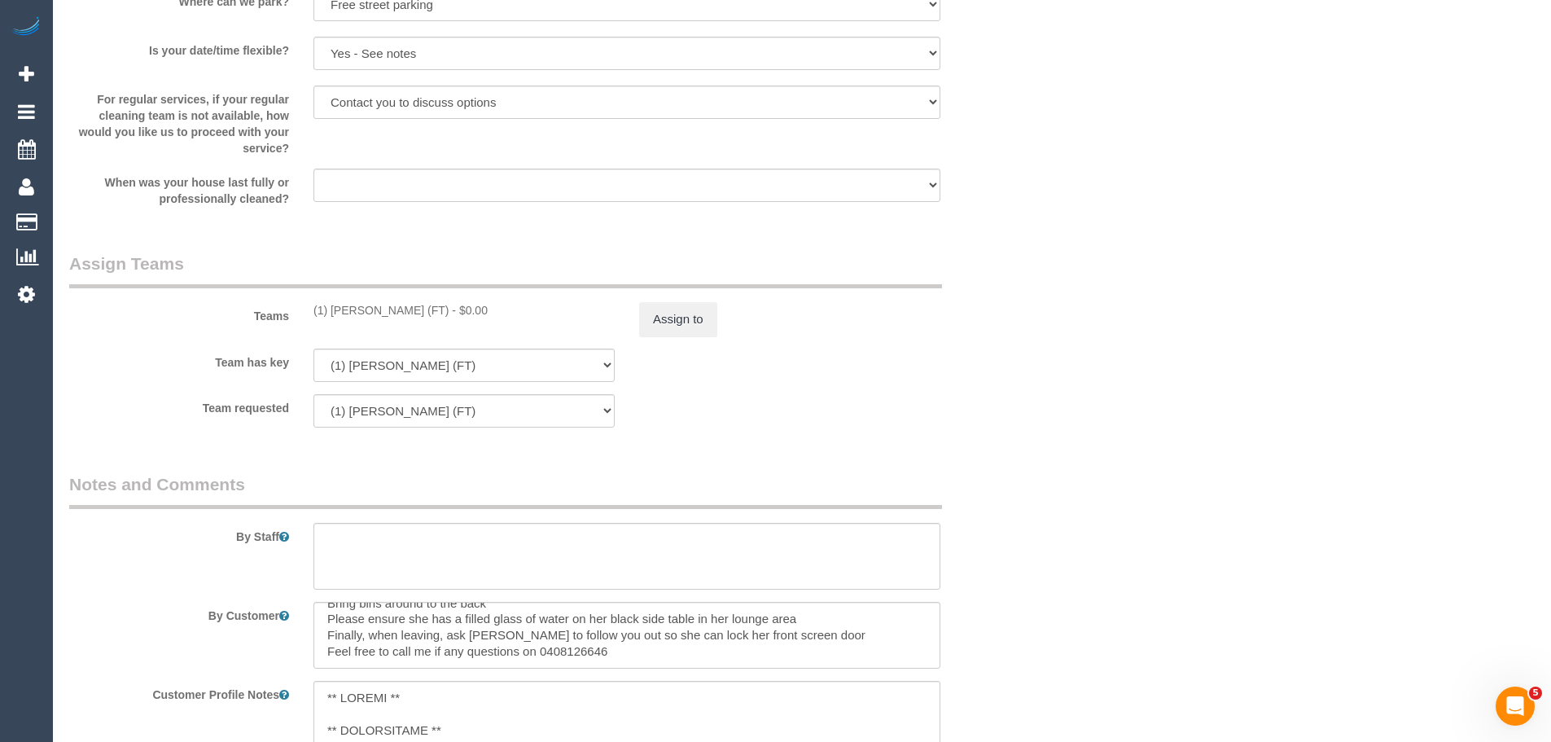
scroll to position [1478, 0]
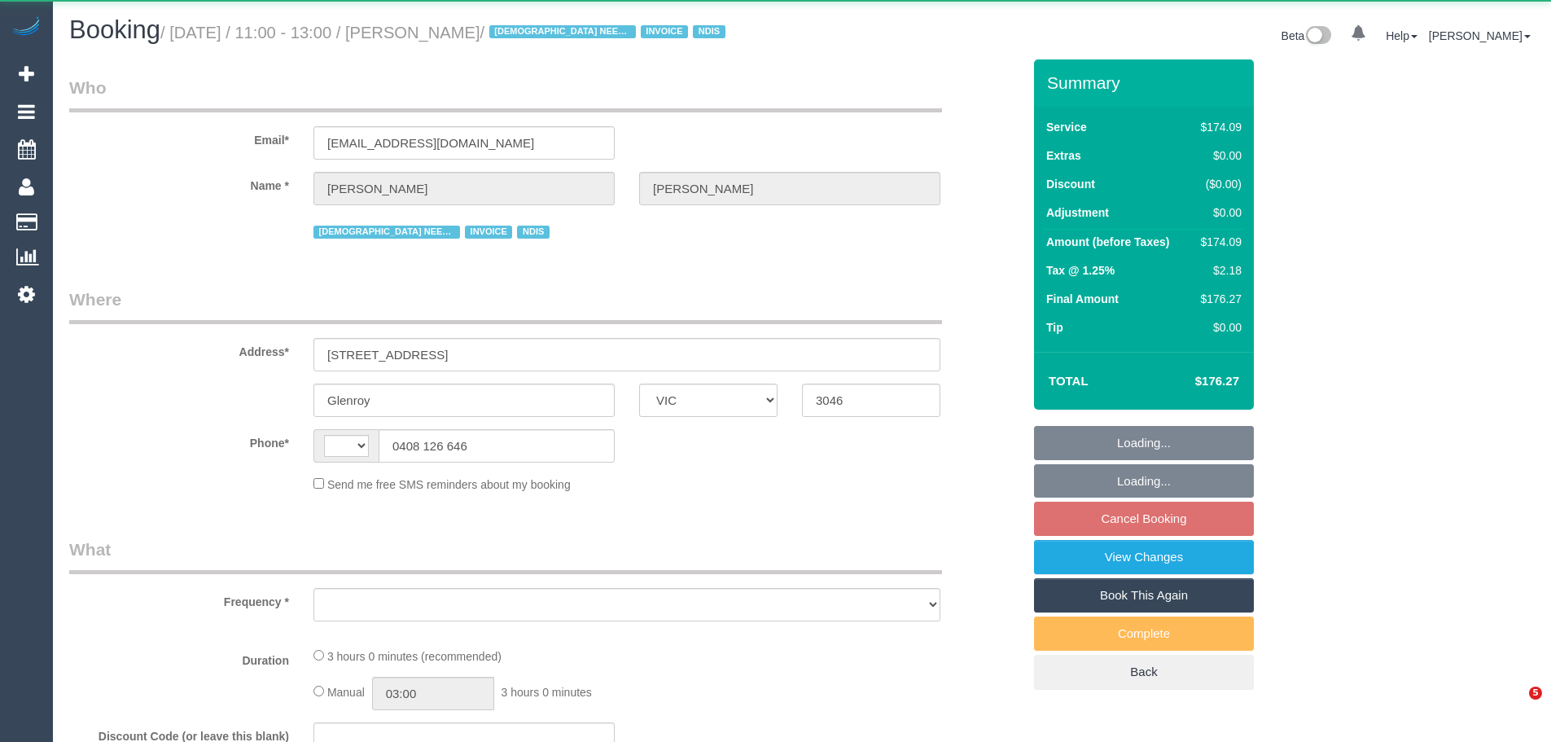
select select "VIC"
select select "string:AU"
select select "object:291"
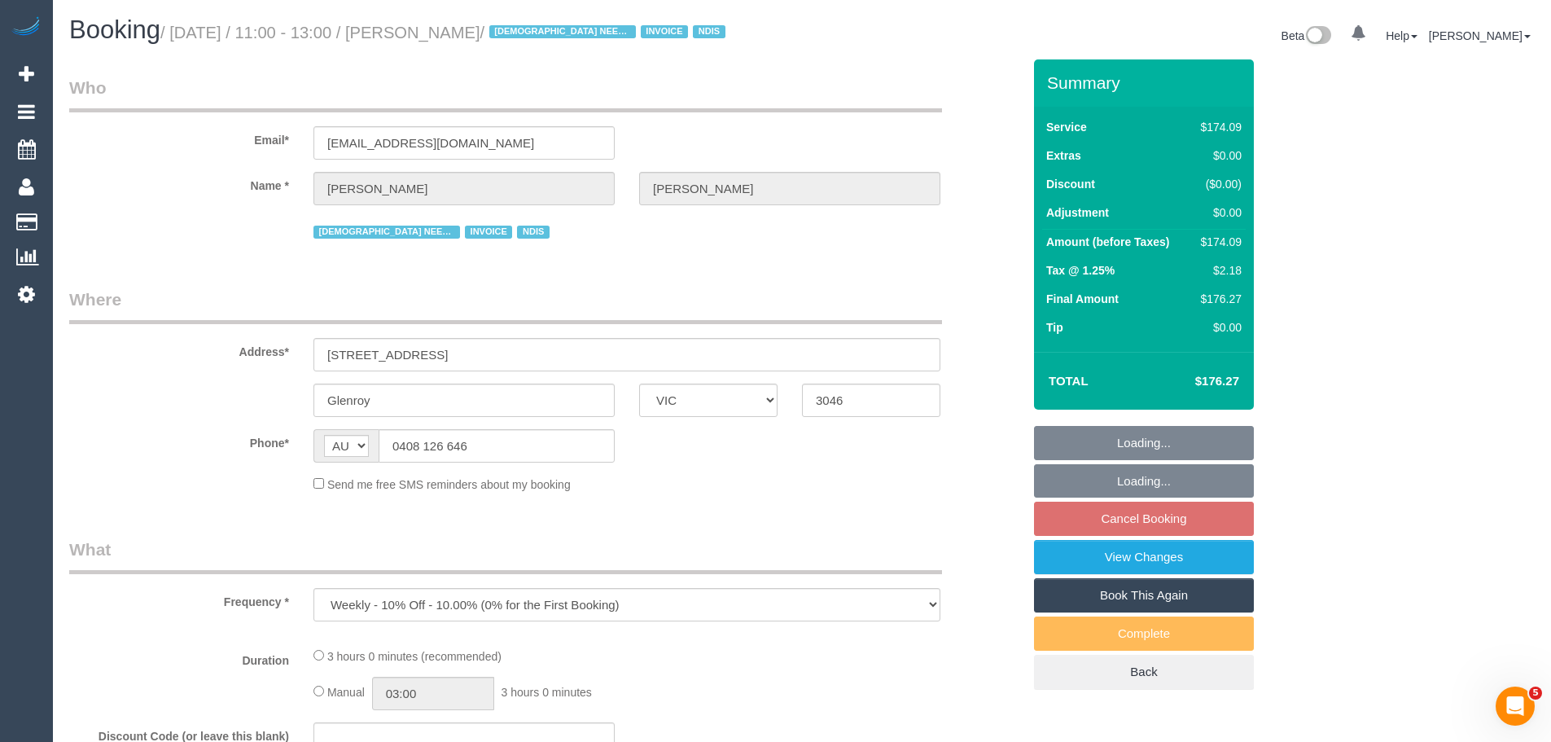
select select "180"
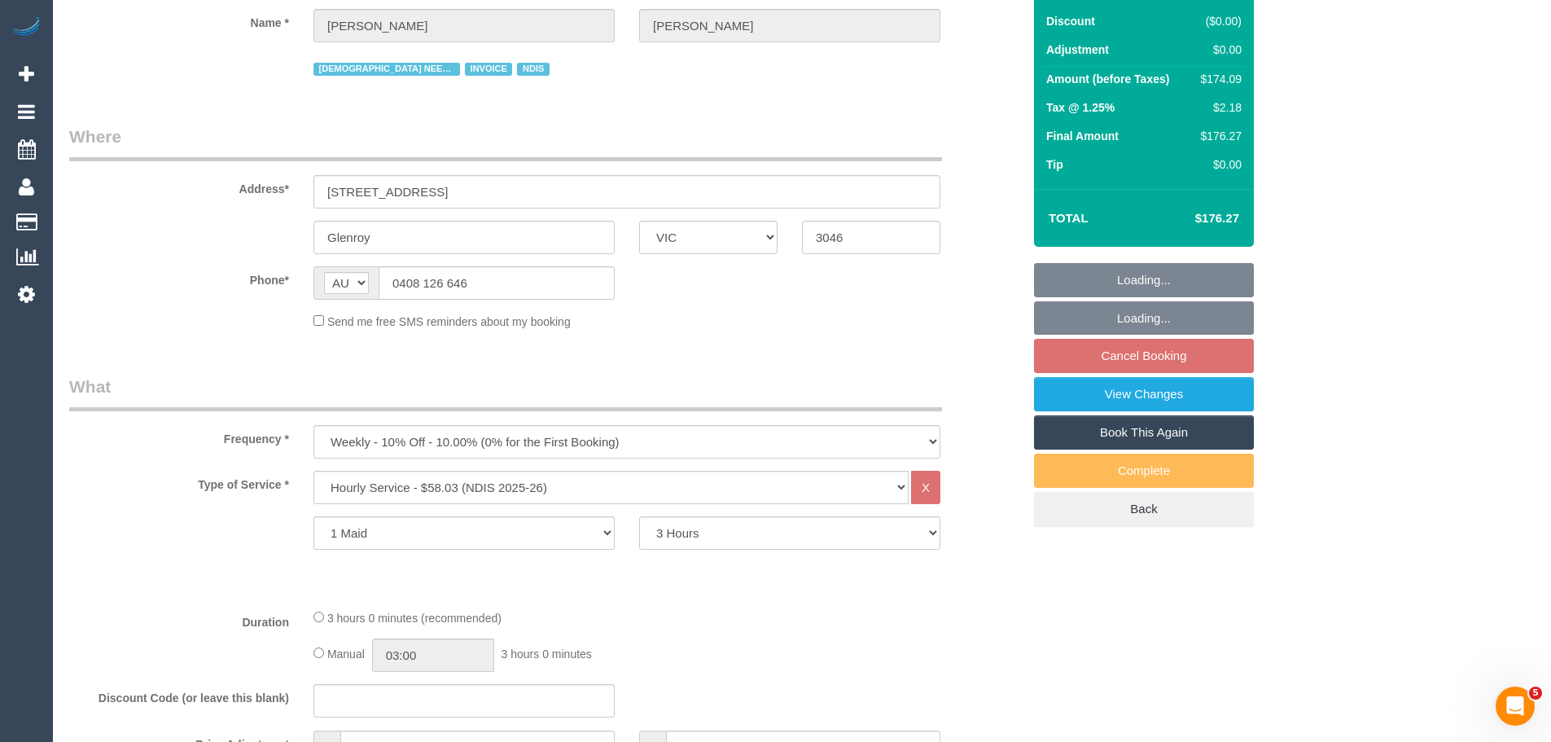
select select "number:28"
select select "number:14"
select select "number:19"
select select "number:36"
select select "number:35"
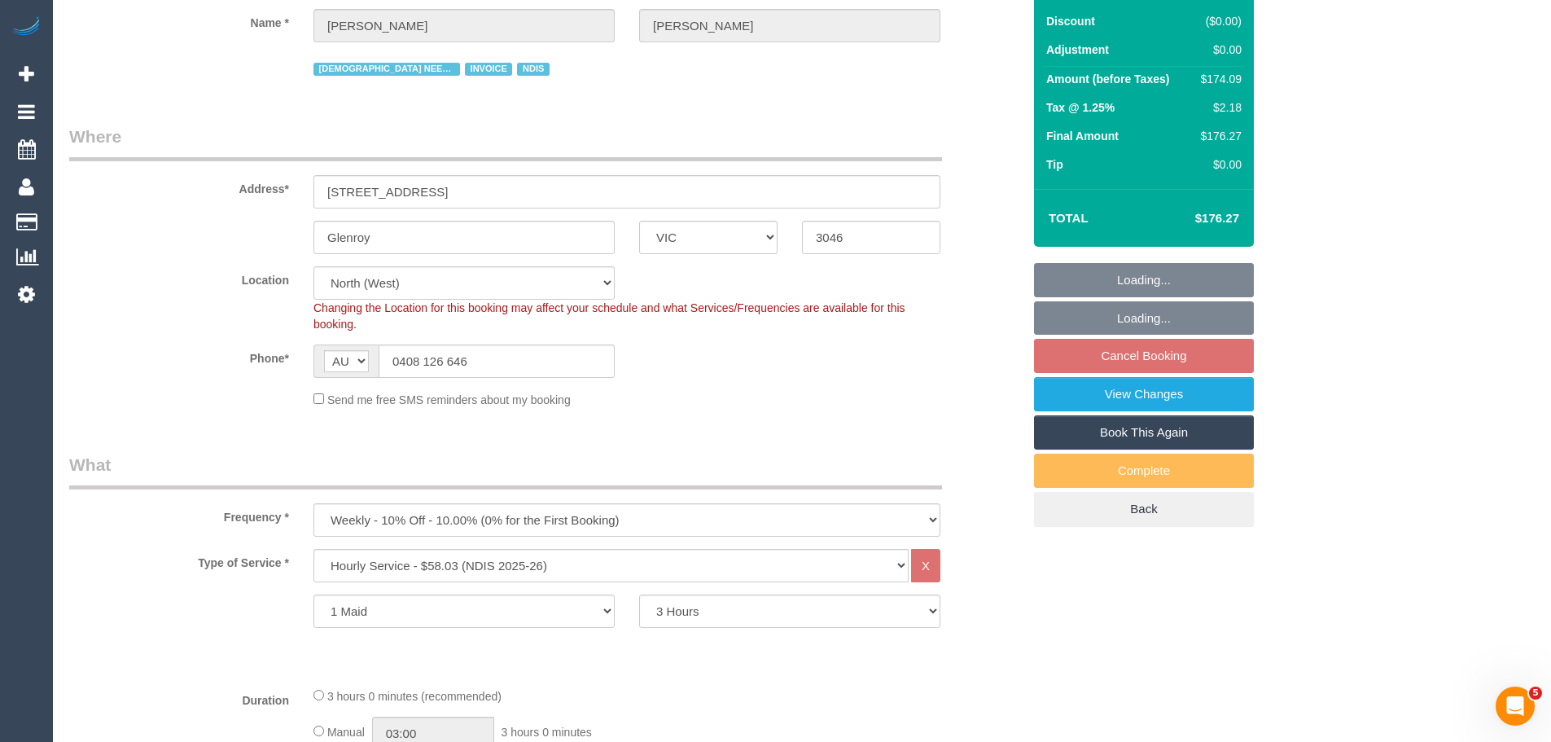
select select "object:750"
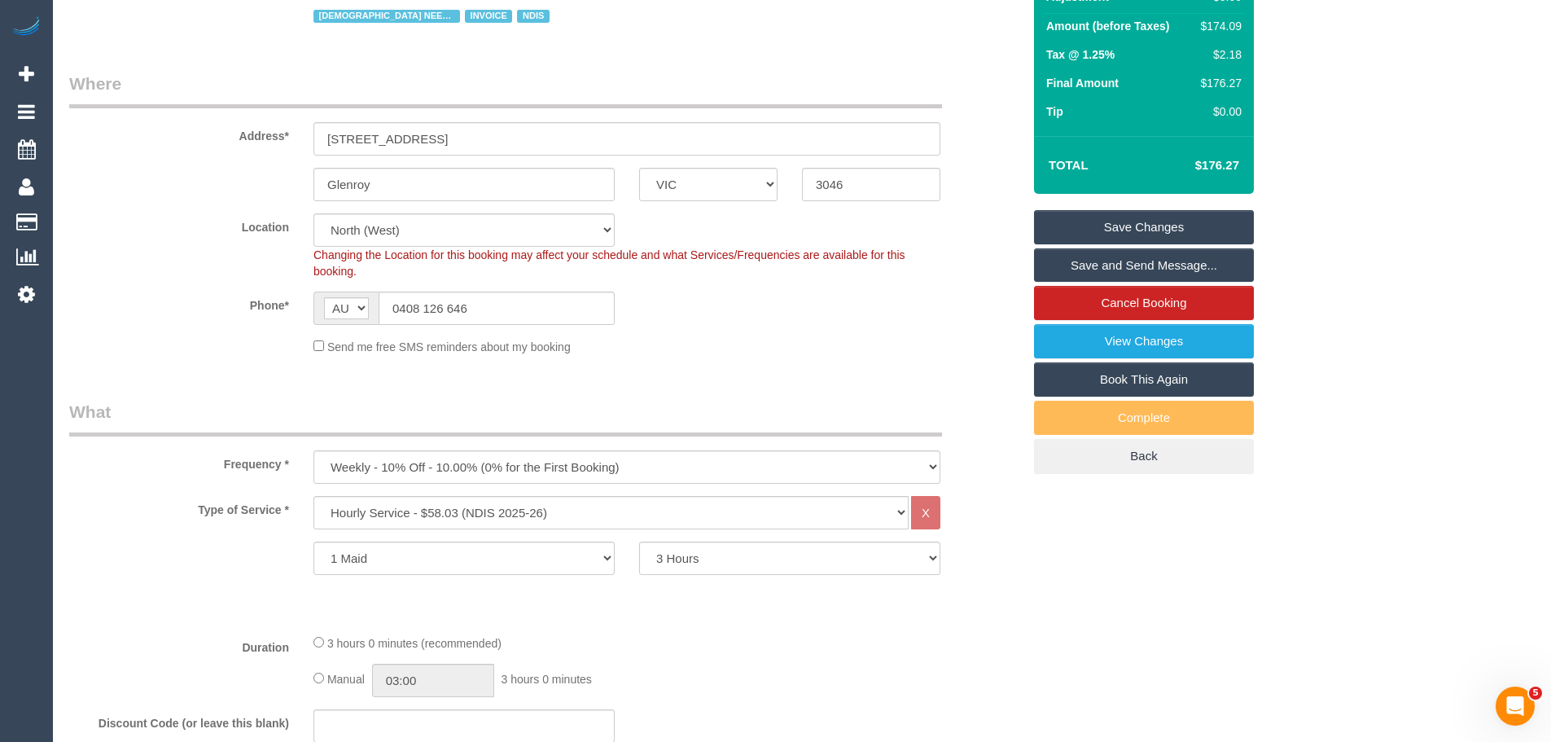
scroll to position [244, 0]
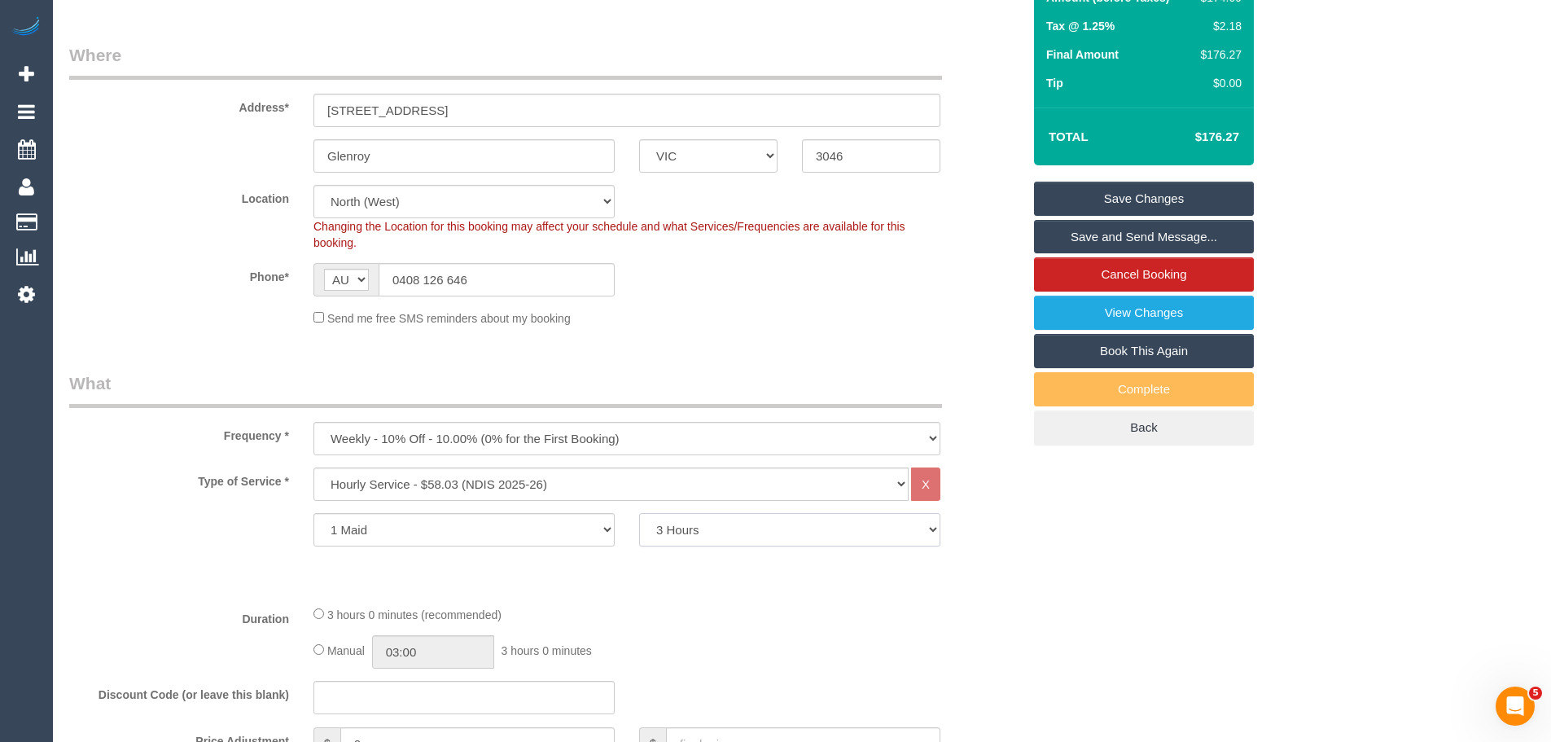
click at [688, 527] on select "2 Hours 2.5 Hours 3 Hours 3.5 Hours 4 Hours 4.5 Hours 5 Hours 5.5 Hours 6 Hours…" at bounding box center [789, 529] width 301 height 33
select select "120"
click at [639, 513] on select "2 Hours 2.5 Hours 3 Hours 3.5 Hours 4 Hours 4.5 Hours 5 Hours 5.5 Hours 6 Hours…" at bounding box center [789, 529] width 301 height 33
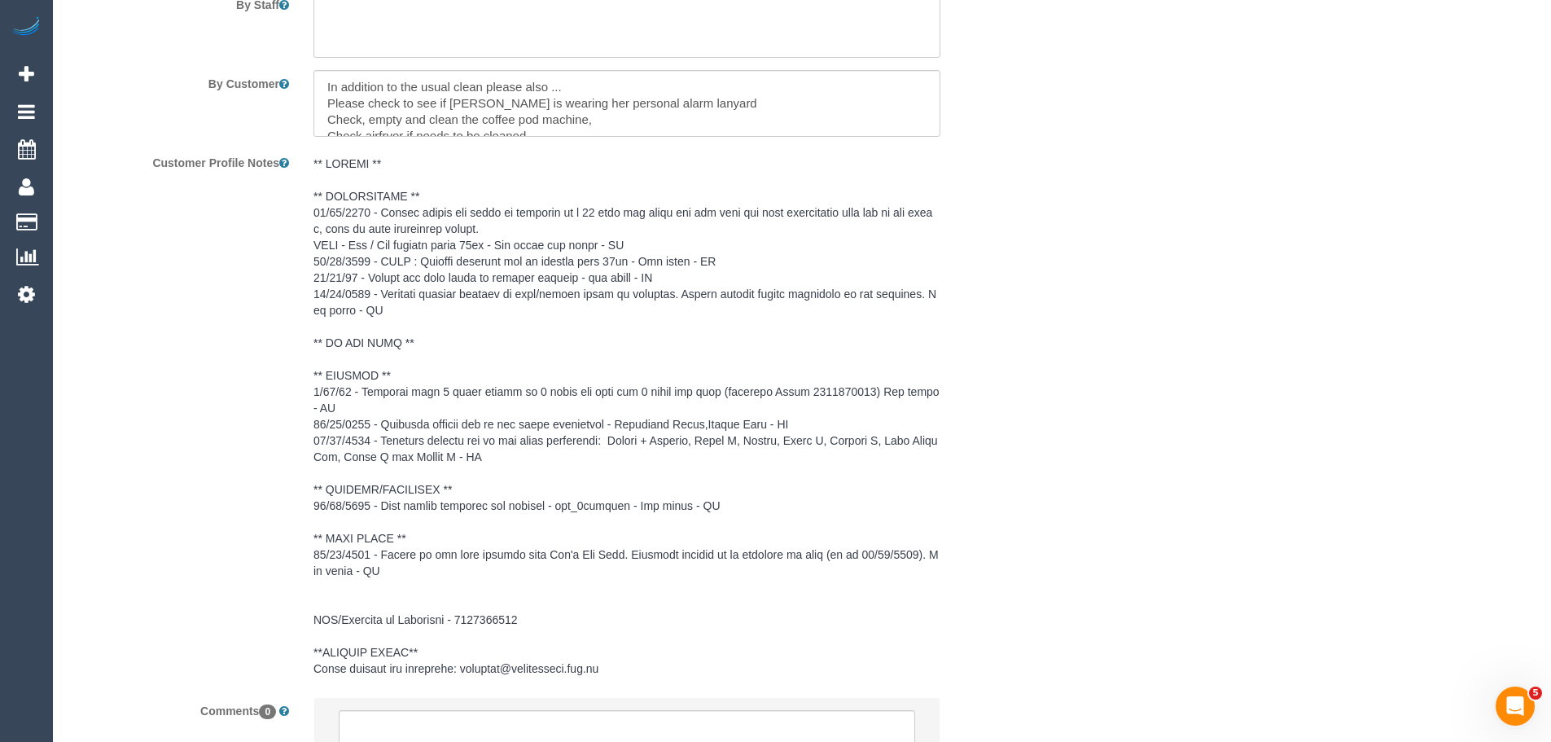
scroll to position [2485, 0]
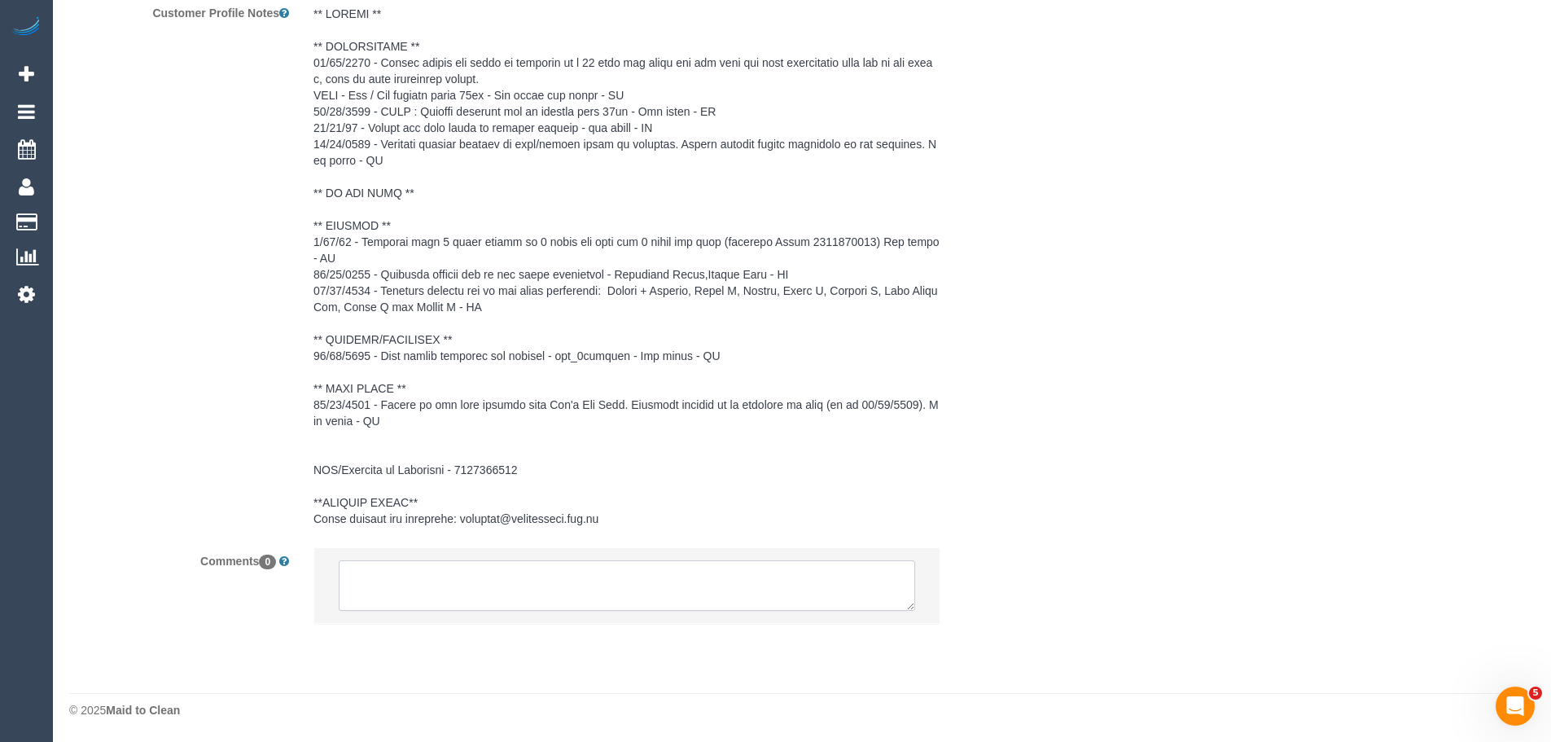
click at [691, 593] on textarea at bounding box center [627, 585] width 576 height 50
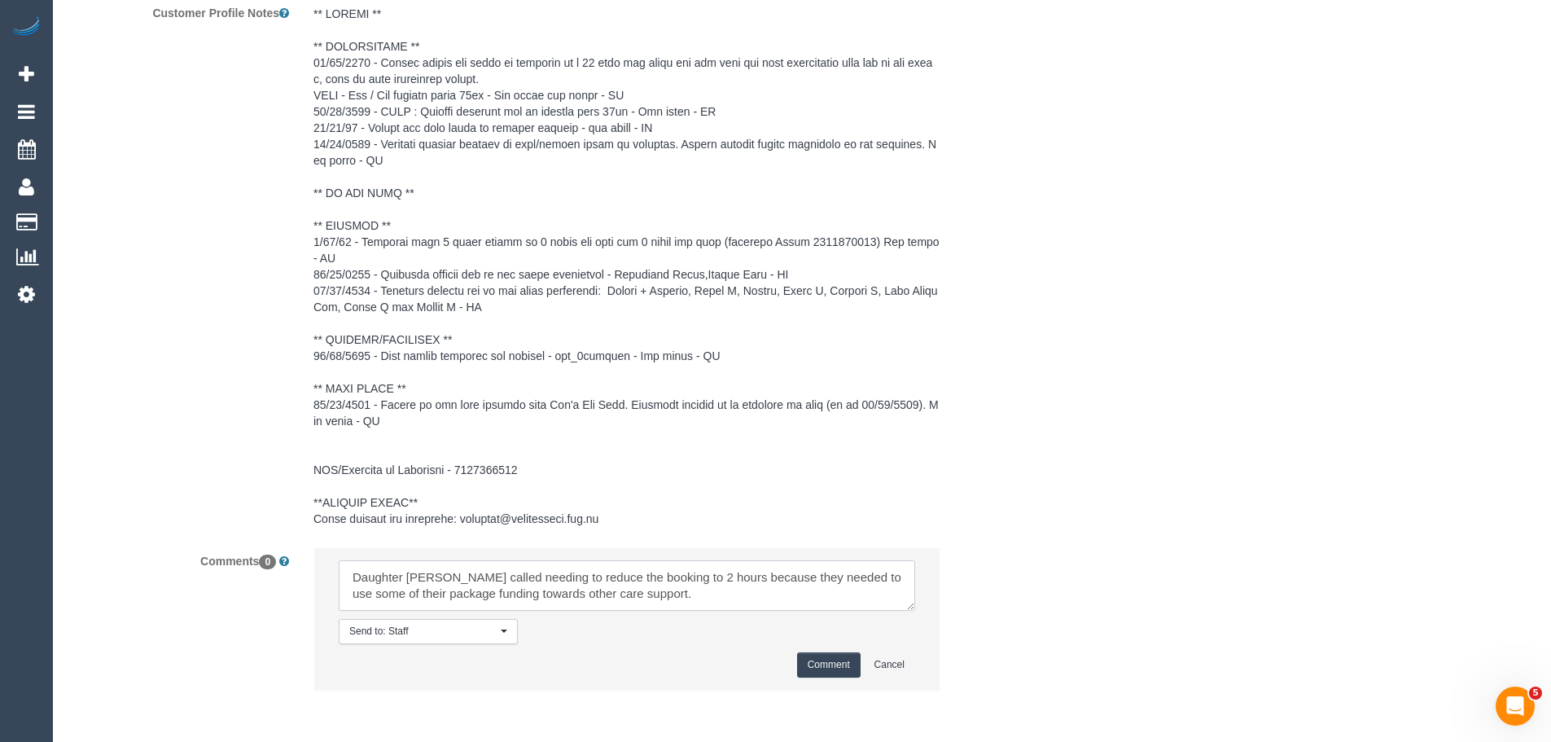
type textarea "Daughter [PERSON_NAME] called needing to reduce the booking to 2 hours because …"
click at [823, 661] on button "Comment" at bounding box center [828, 664] width 63 height 25
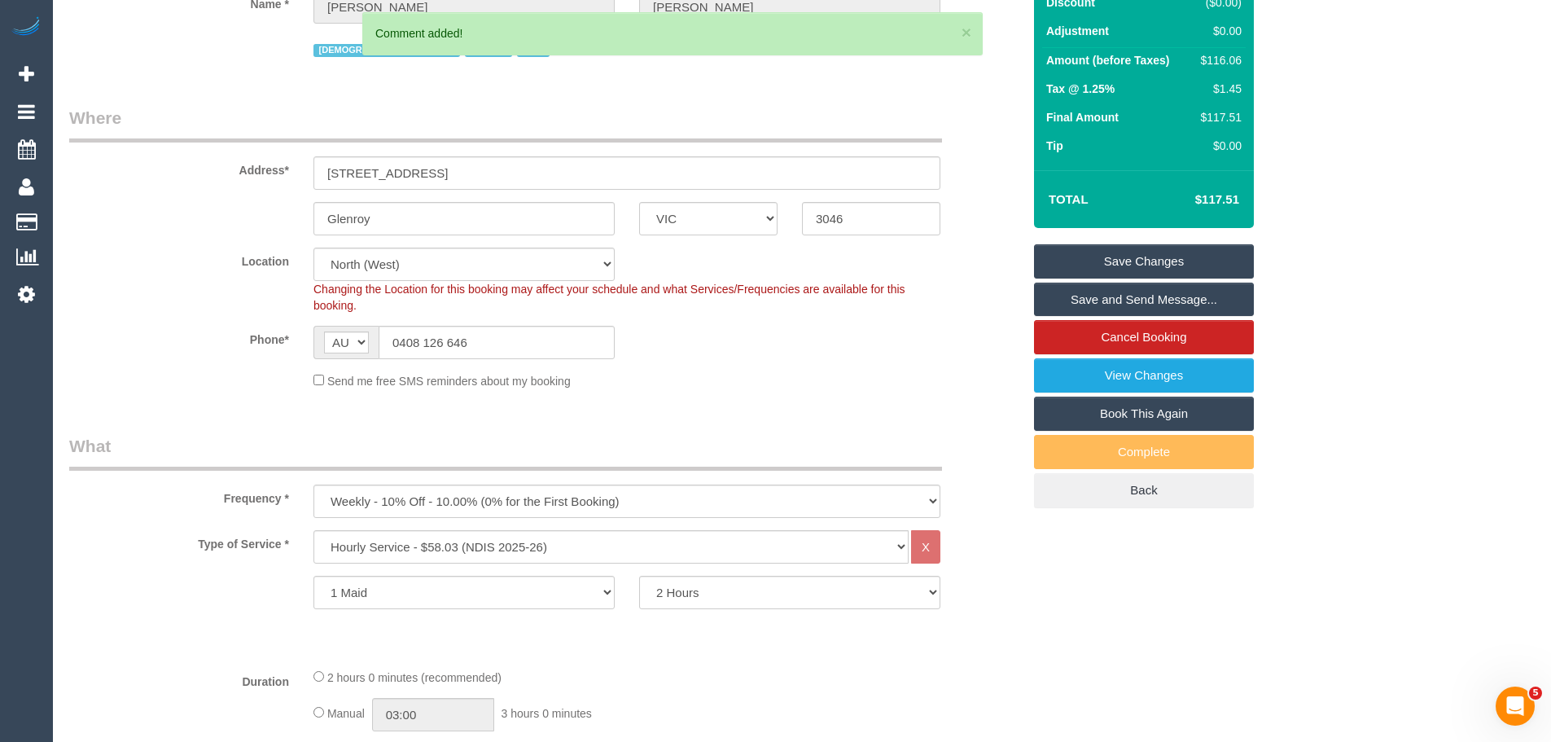
scroll to position [42, 0]
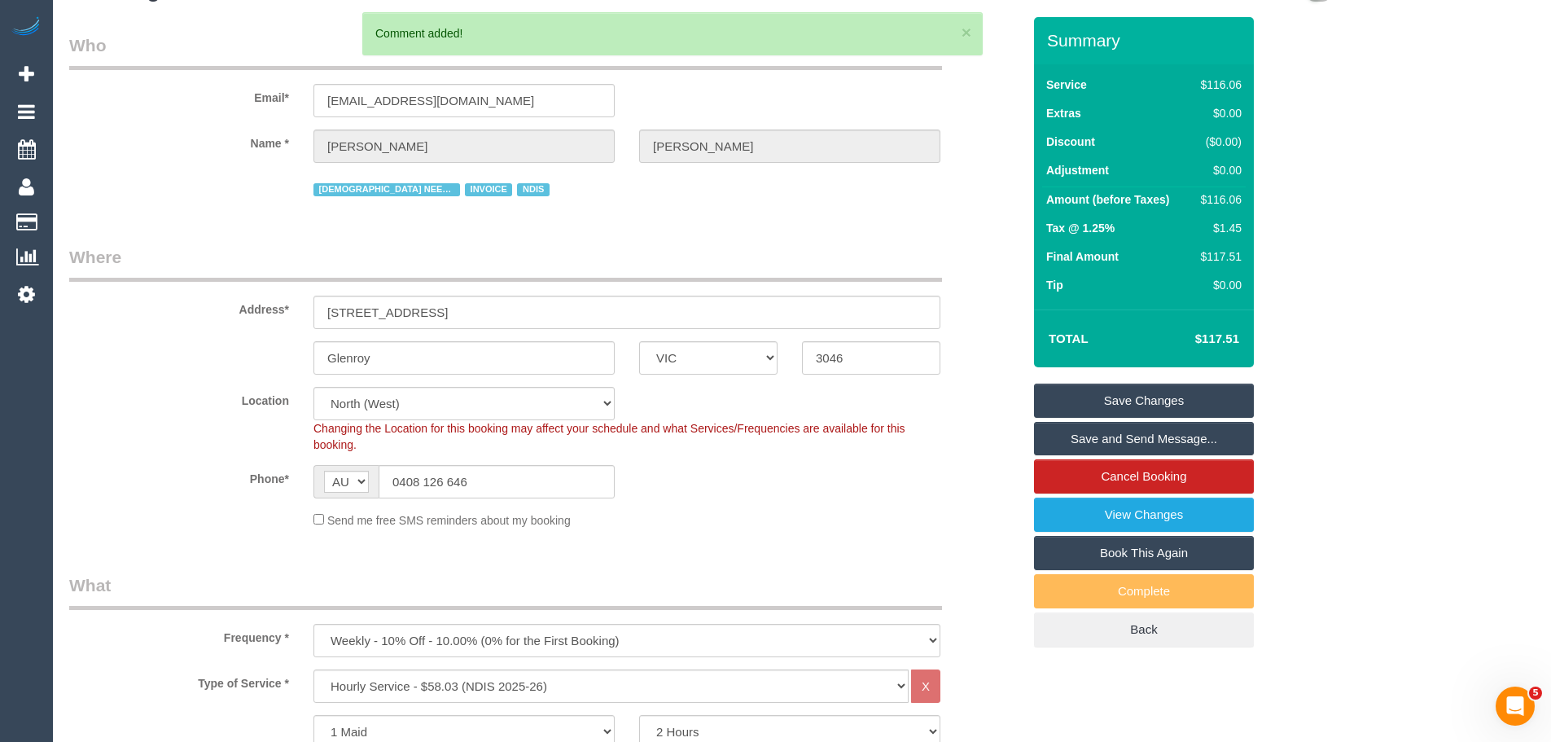
click at [1113, 391] on link "Save Changes" at bounding box center [1144, 400] width 220 height 34
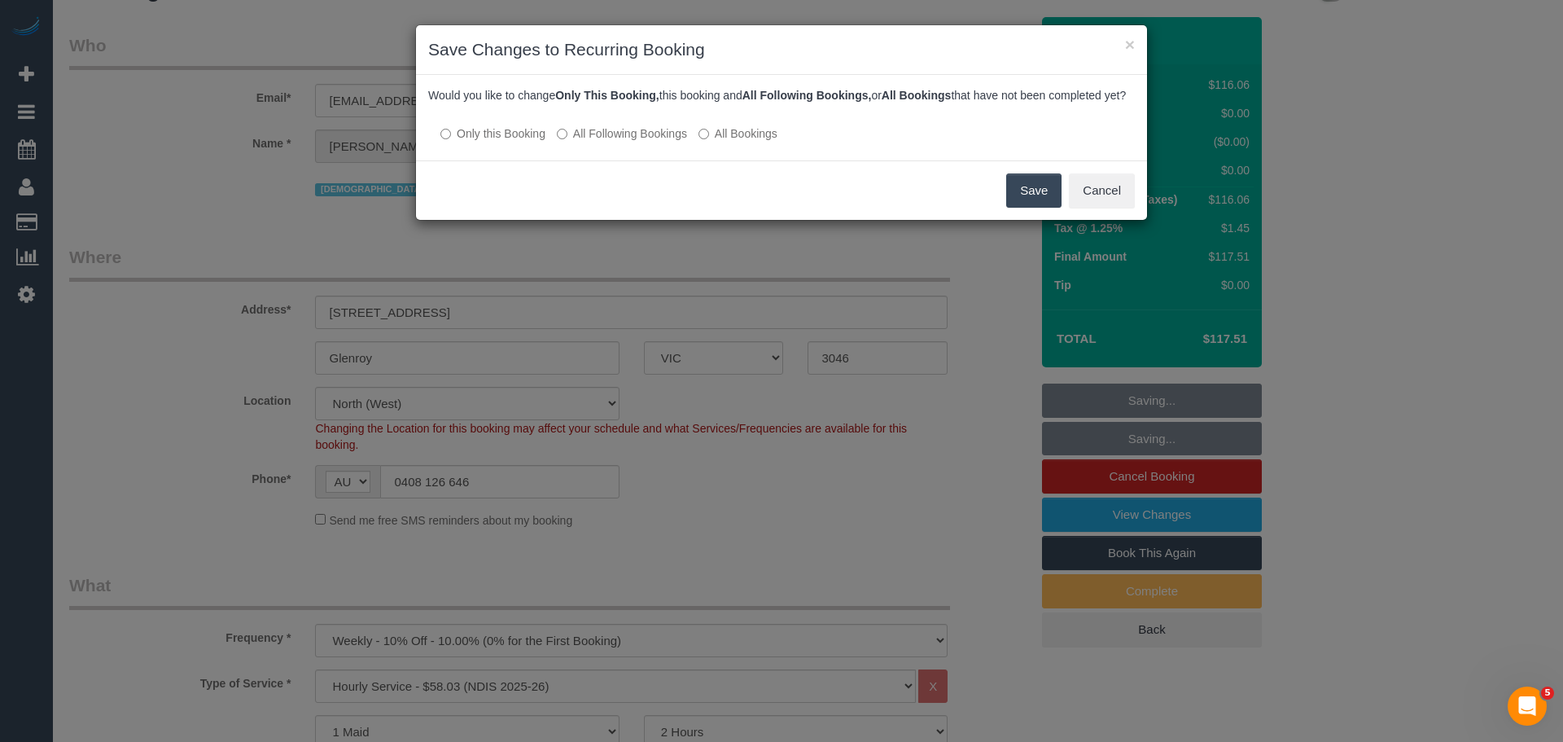
click at [620, 142] on label "All Following Bookings" at bounding box center [622, 133] width 130 height 16
click at [1021, 204] on button "Save" at bounding box center [1033, 190] width 55 height 34
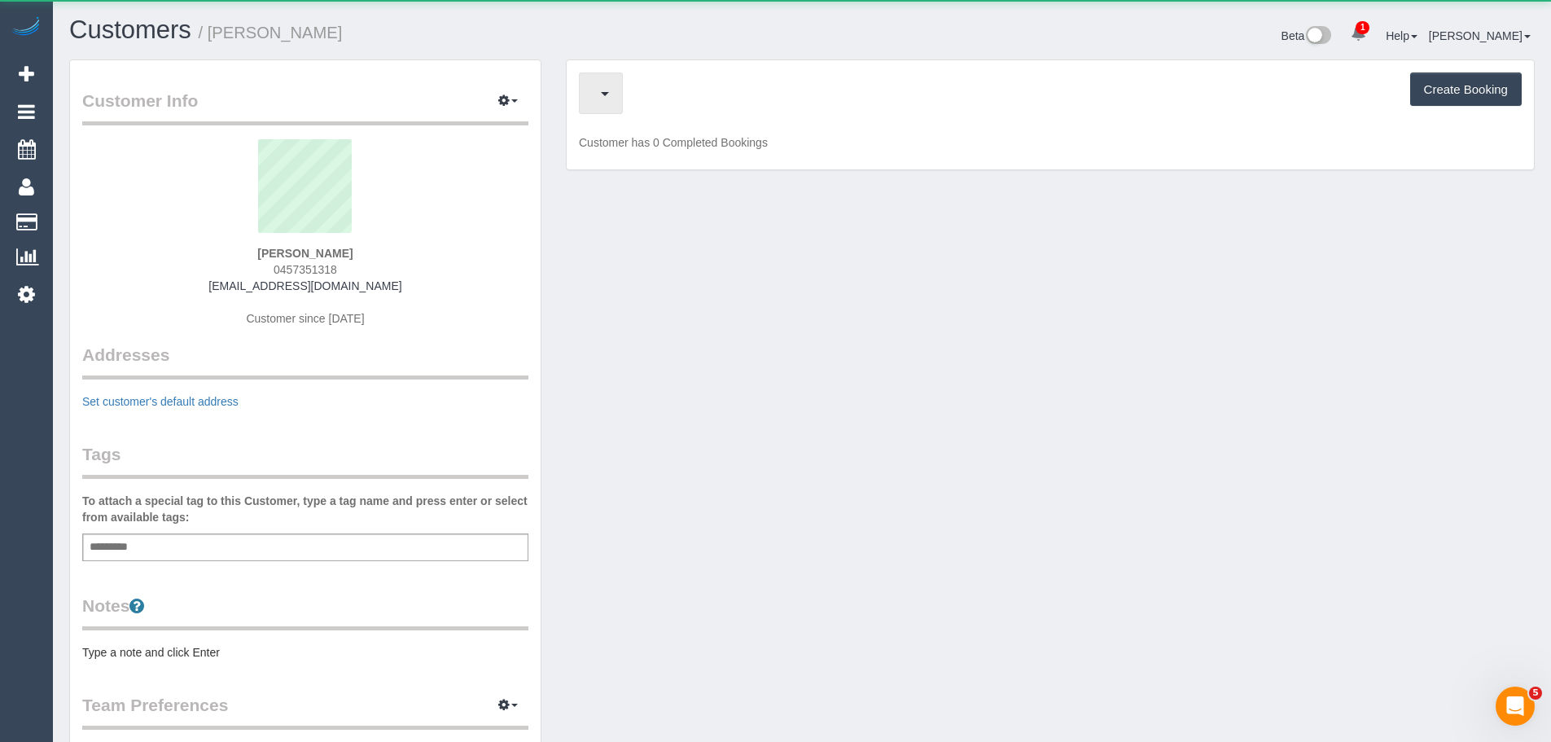
click at [620, 107] on button "button" at bounding box center [601, 93] width 44 height 42
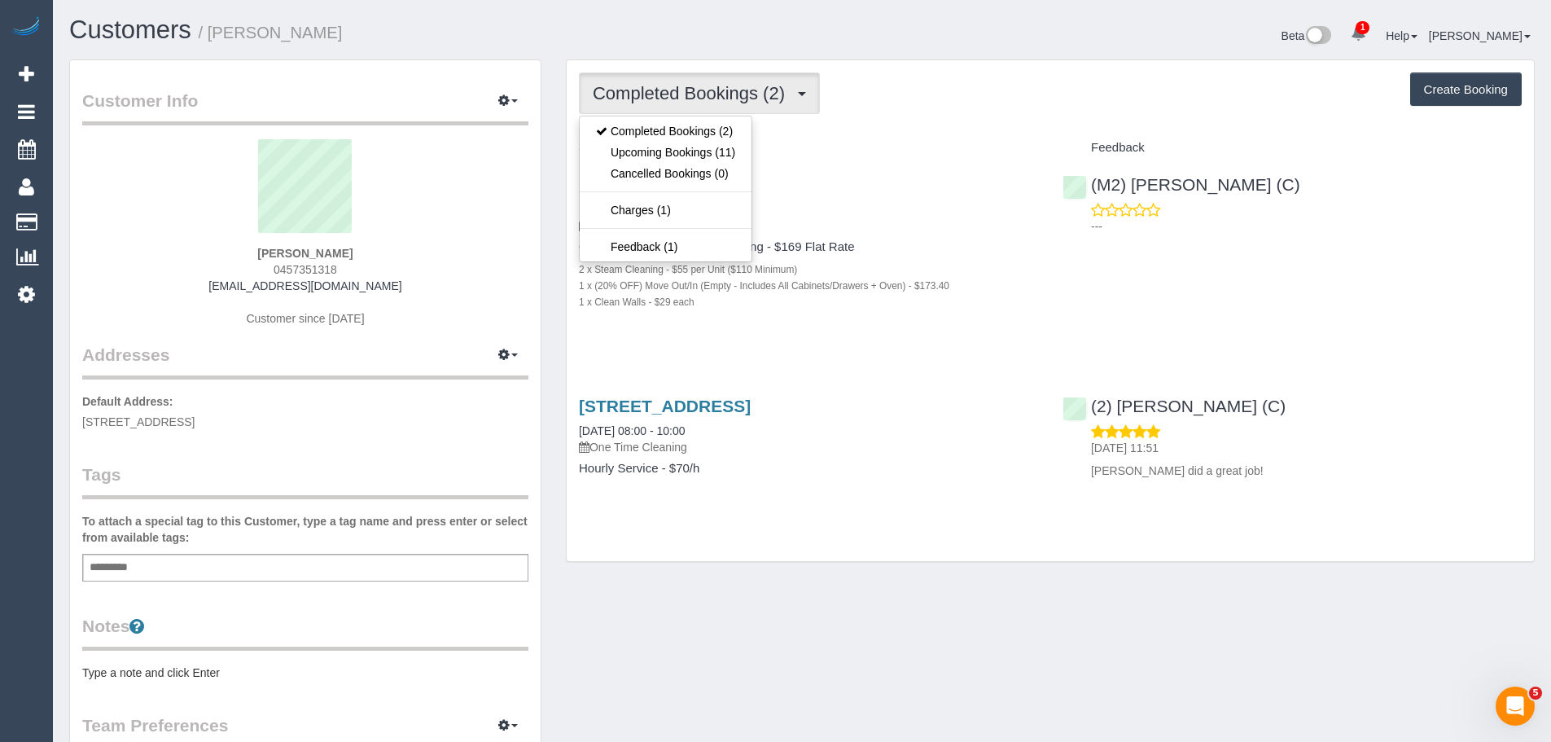
click at [975, 107] on div "Completed Bookings (2) Completed Bookings (2) Upcoming Bookings (11) Cancelled …" at bounding box center [1050, 93] width 943 height 42
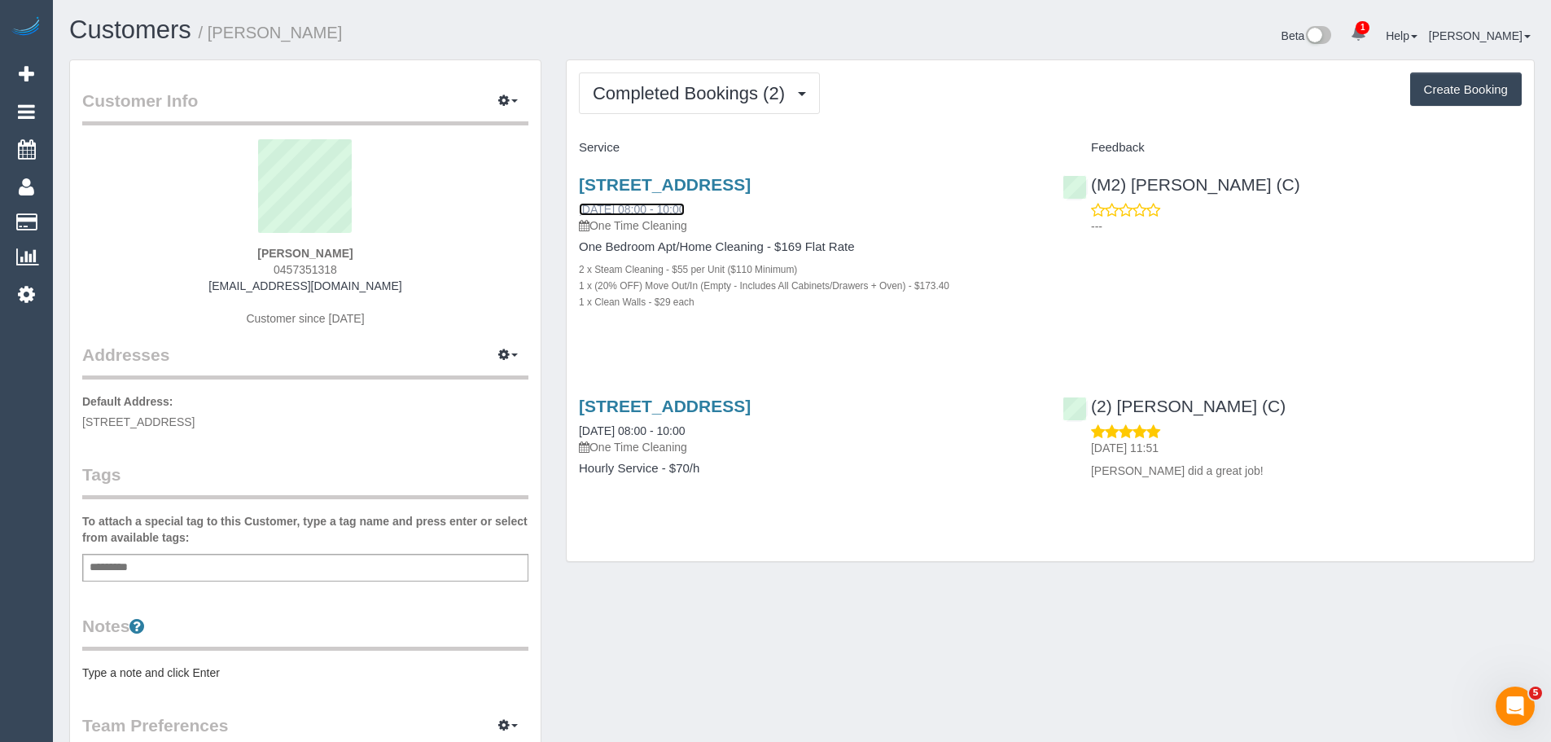
click at [685, 206] on link "15/09/2025 08:00 - 10:00" at bounding box center [632, 209] width 106 height 13
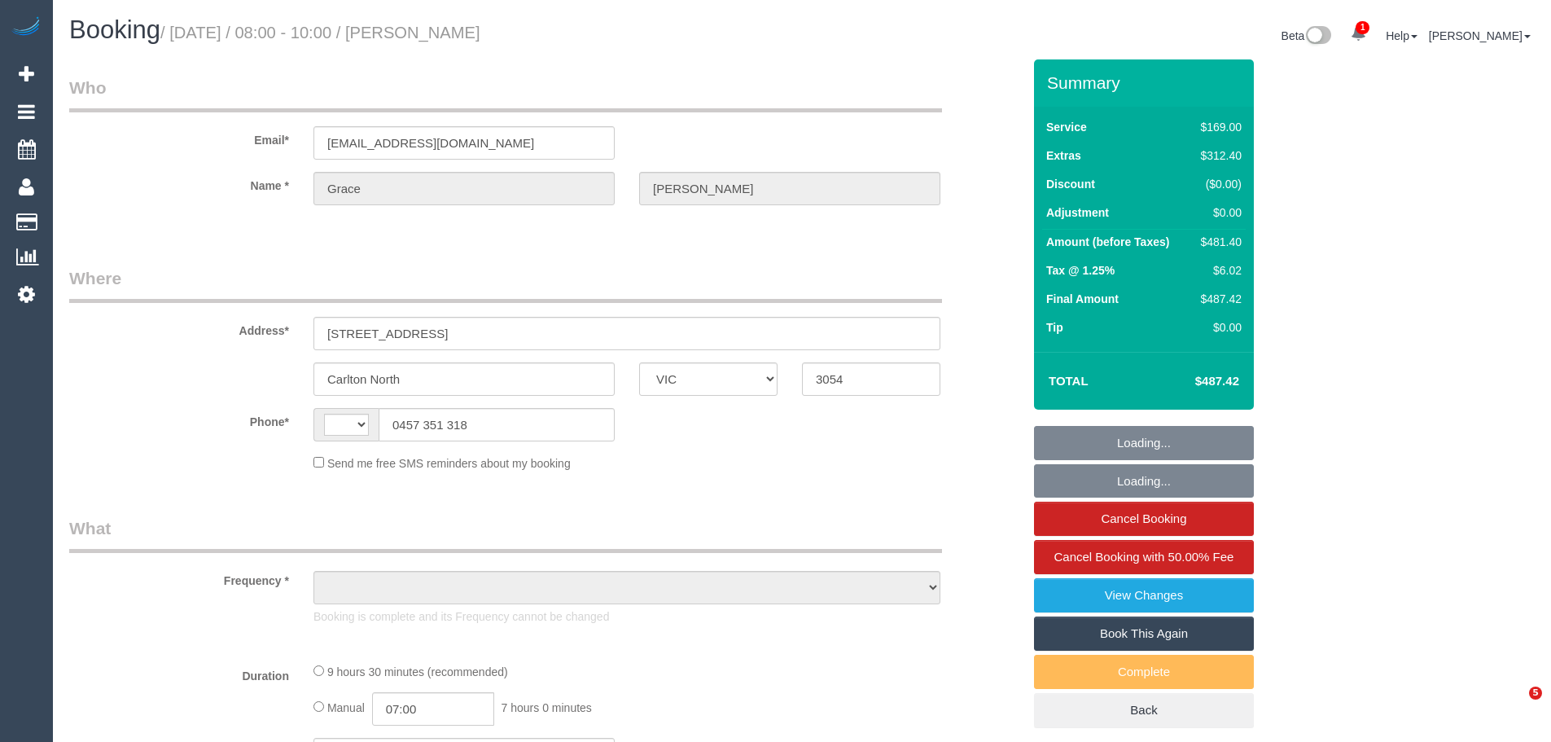
select select "VIC"
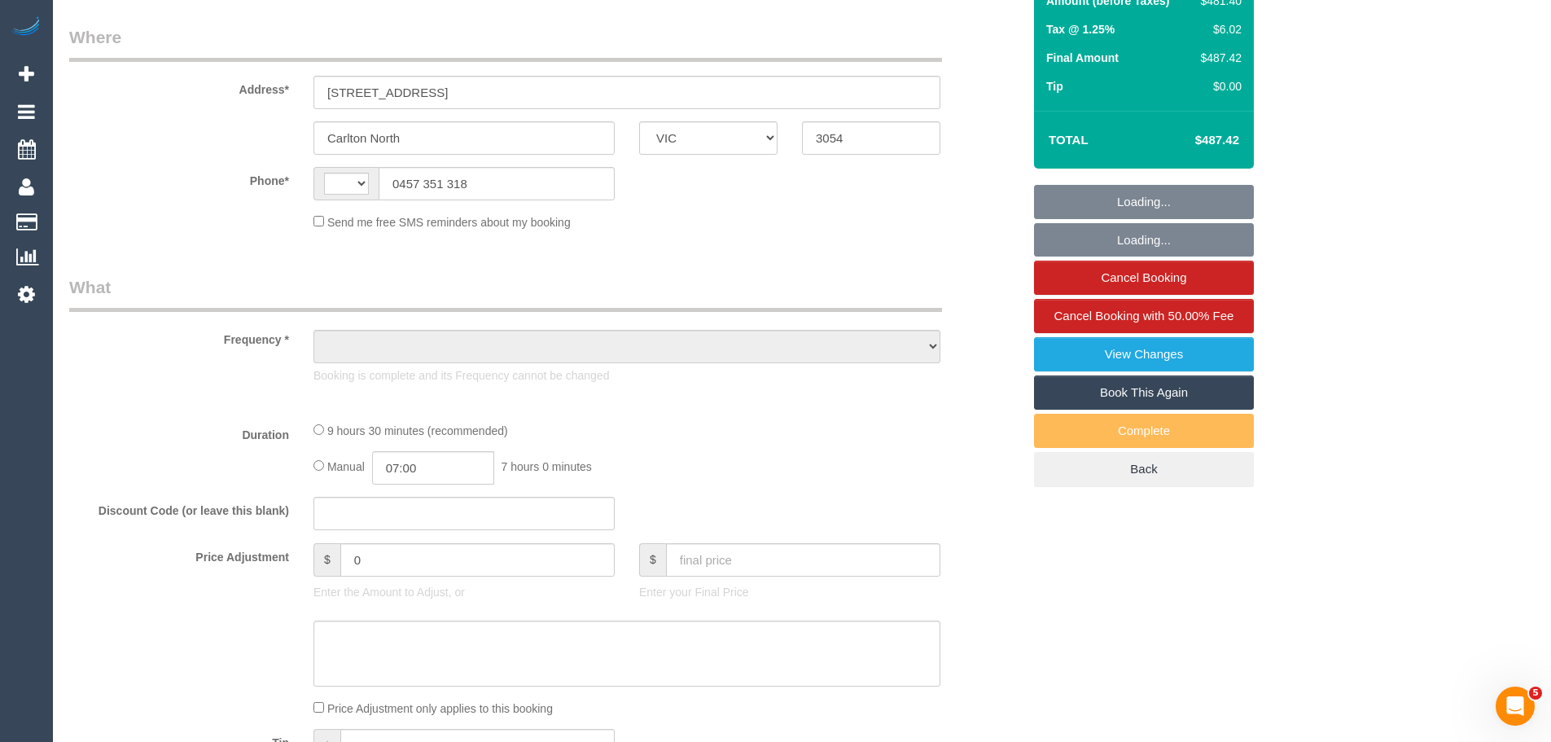
scroll to position [244, 0]
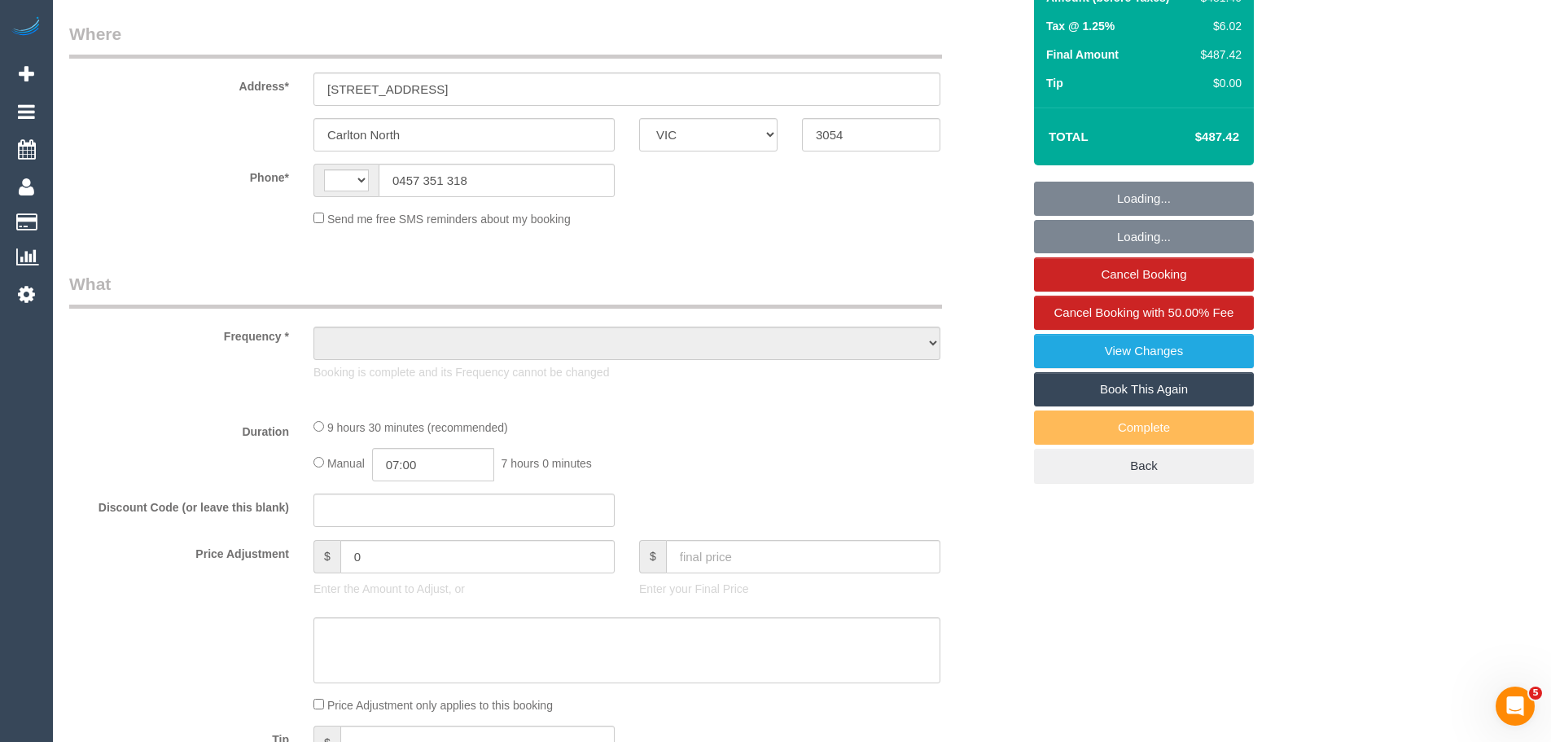
select select "string:stripe-pm_1RFobV2GScqysDRVt91yWtFg"
select select "number:28"
select select "number:14"
select select "number:19"
select select "number:25"
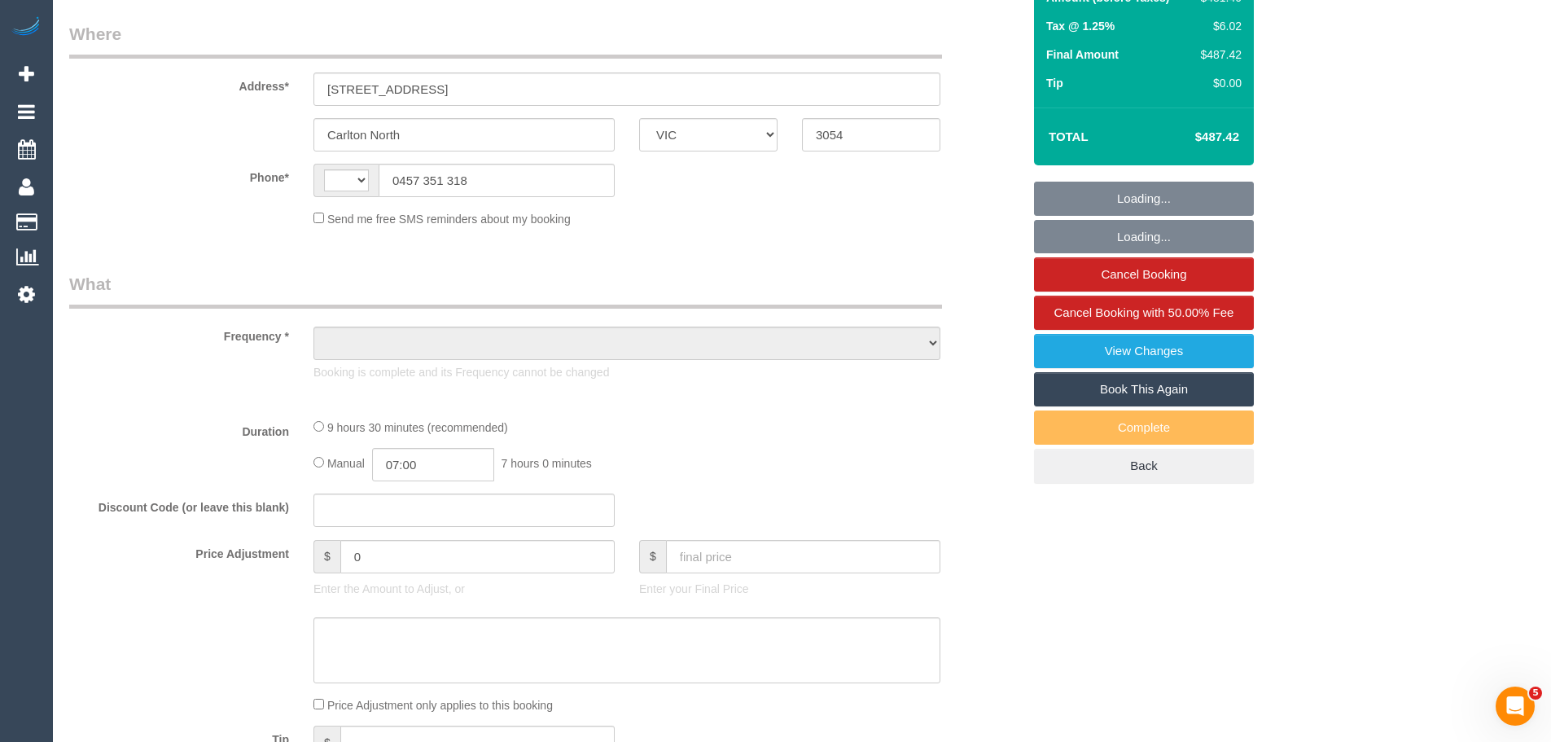
select select "number:33"
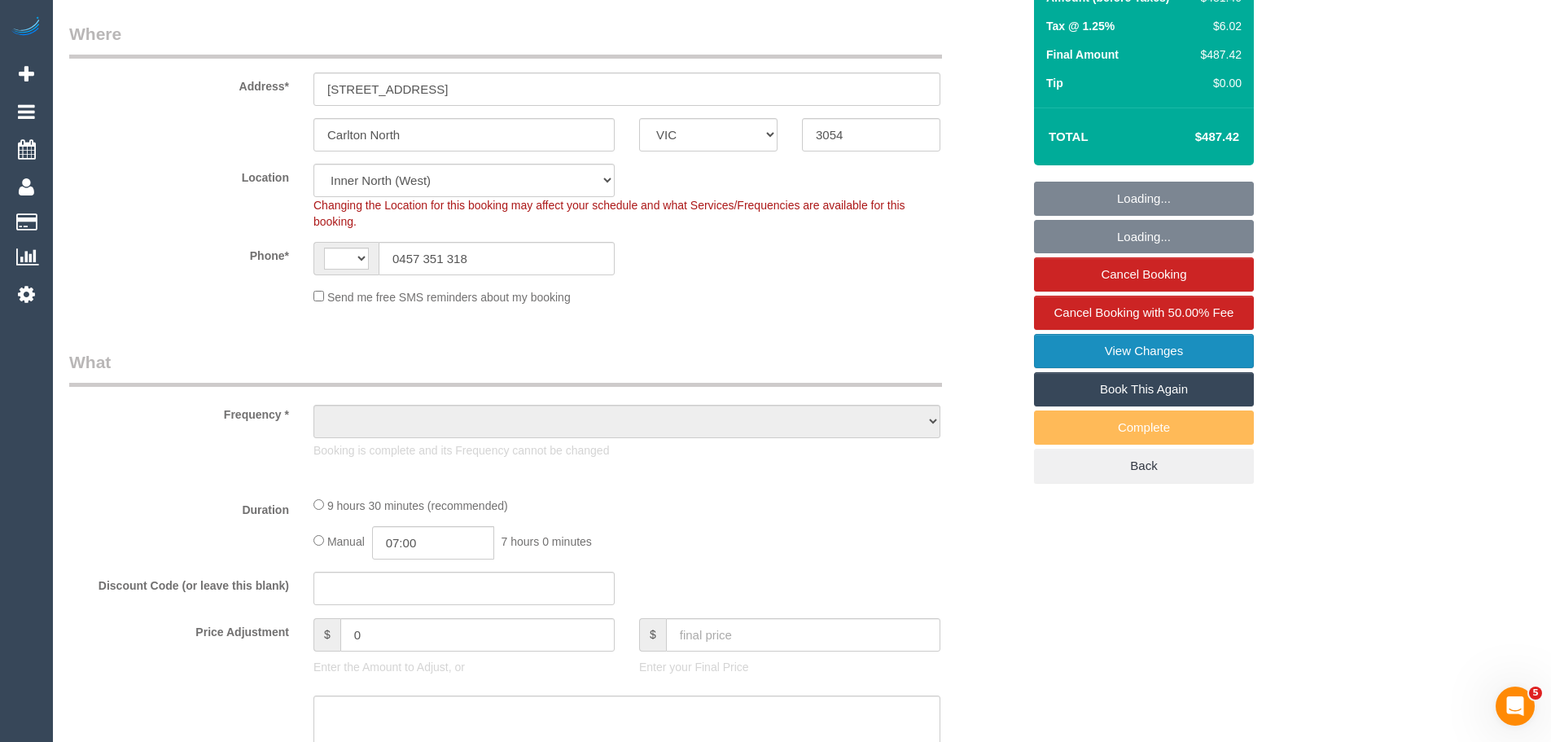
click at [1175, 353] on link "View Changes" at bounding box center [1144, 351] width 220 height 34
select select "string:AU"
select select "object:1711"
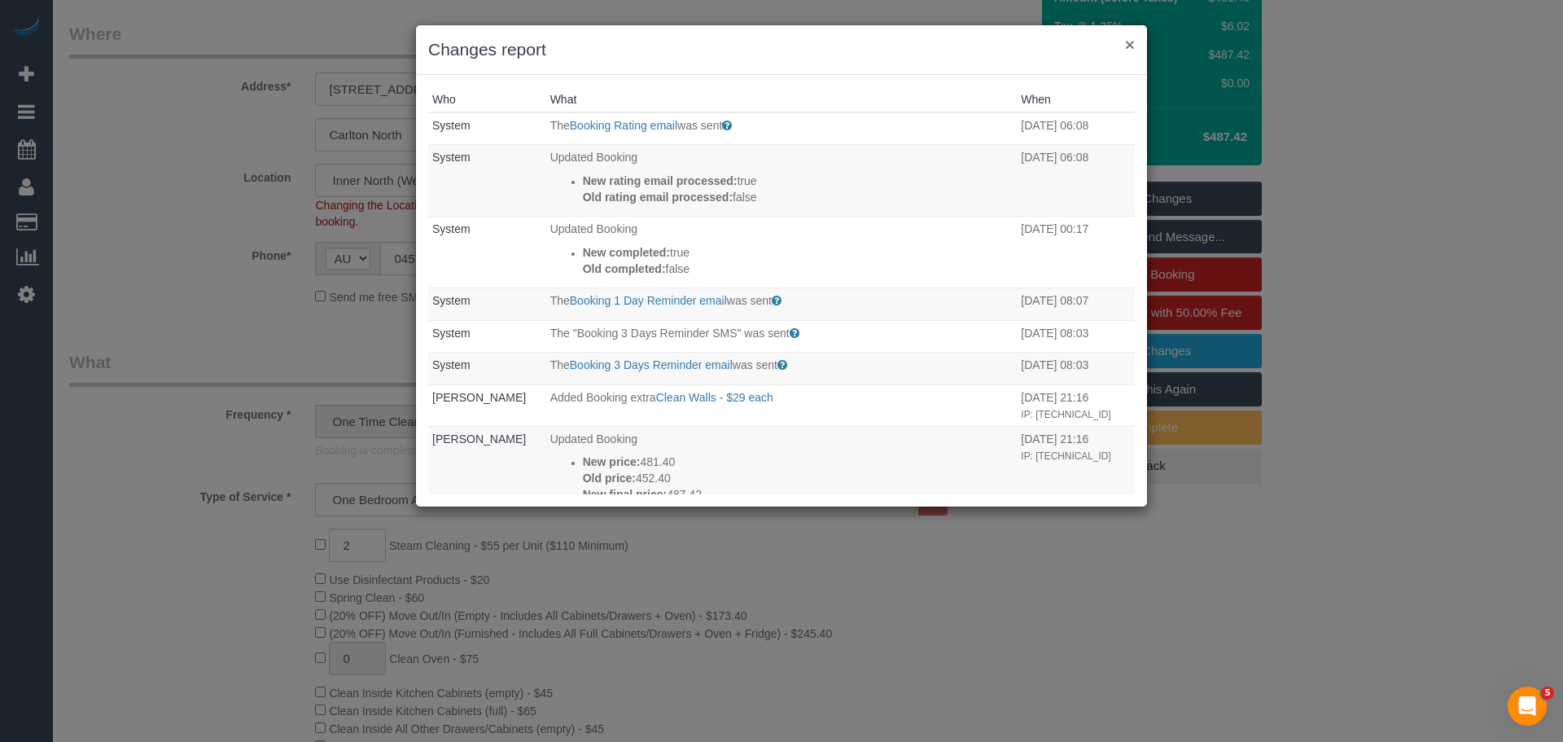
click at [1129, 42] on button "×" at bounding box center [1130, 44] width 10 height 17
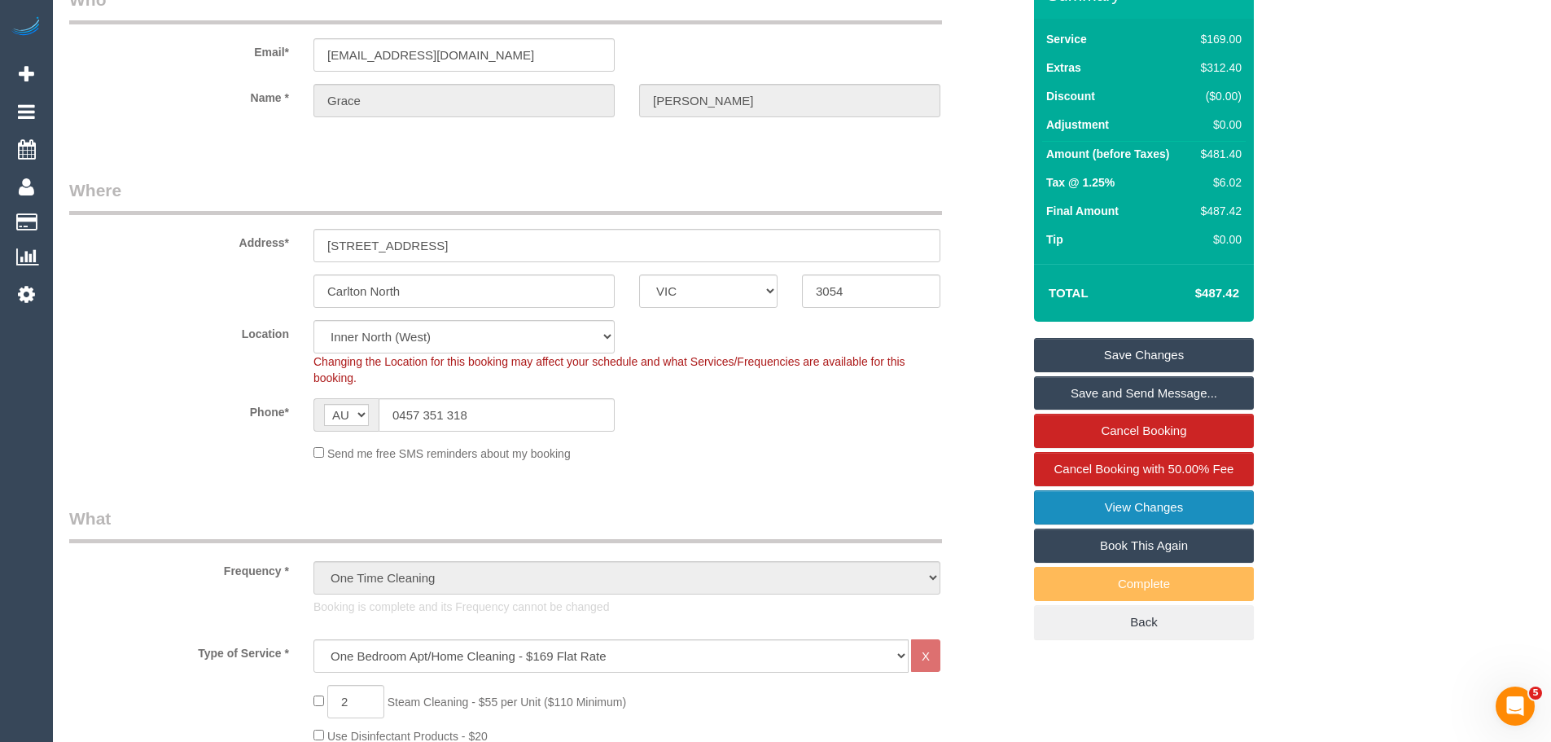
scroll to position [0, 0]
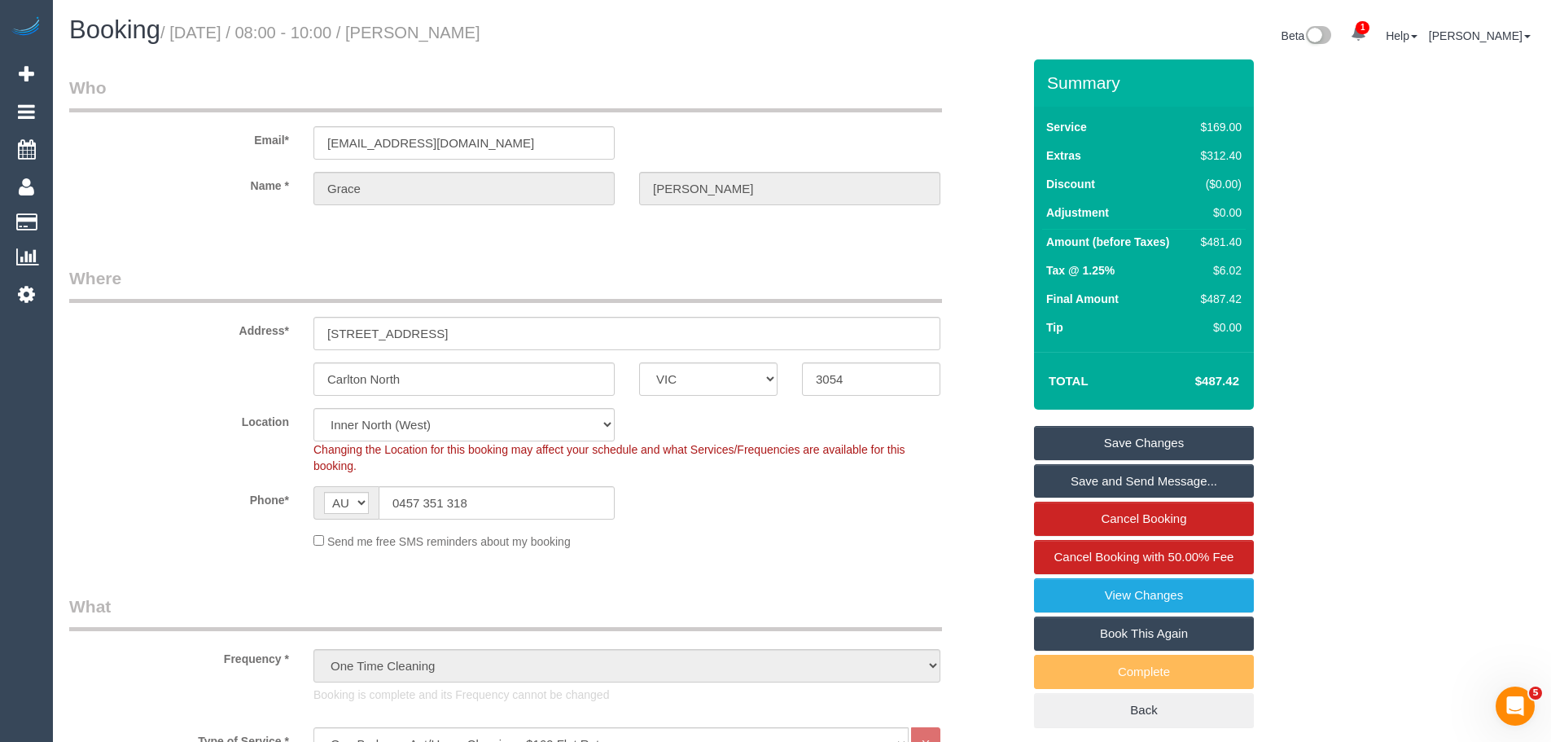
drag, startPoint x: 570, startPoint y: 37, endPoint x: 454, endPoint y: 36, distance: 115.6
click at [454, 36] on h1 "Booking / September 15, 2025 / 08:00 - 10:00 / Grace Casey" at bounding box center [429, 30] width 720 height 28
copy small "Grace Casey"
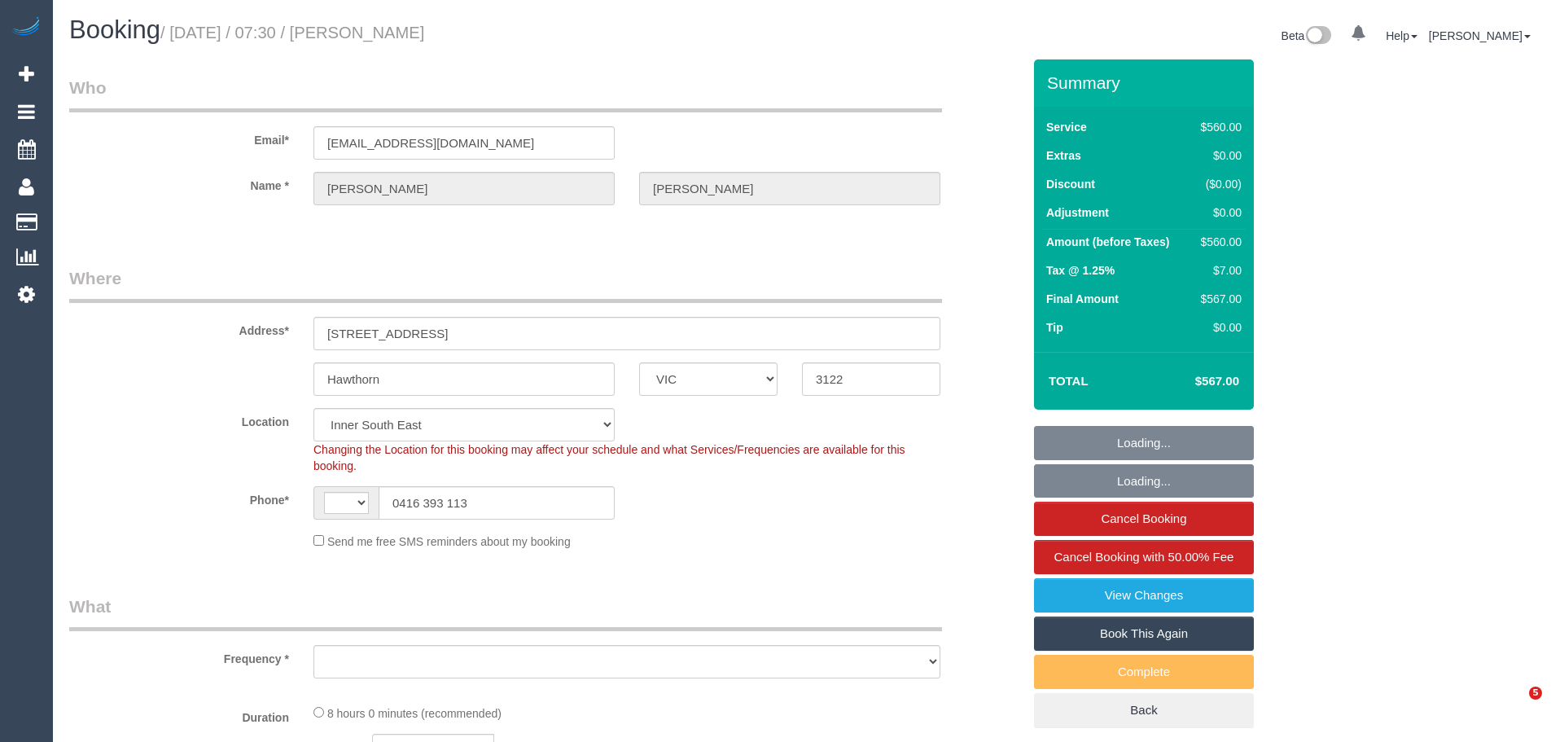
select select "VIC"
select select "string:stripe-pm_1OA9bE2GScqysDRV9SMz1VR2"
select select "string:AU"
select select "object:621"
select select "480"
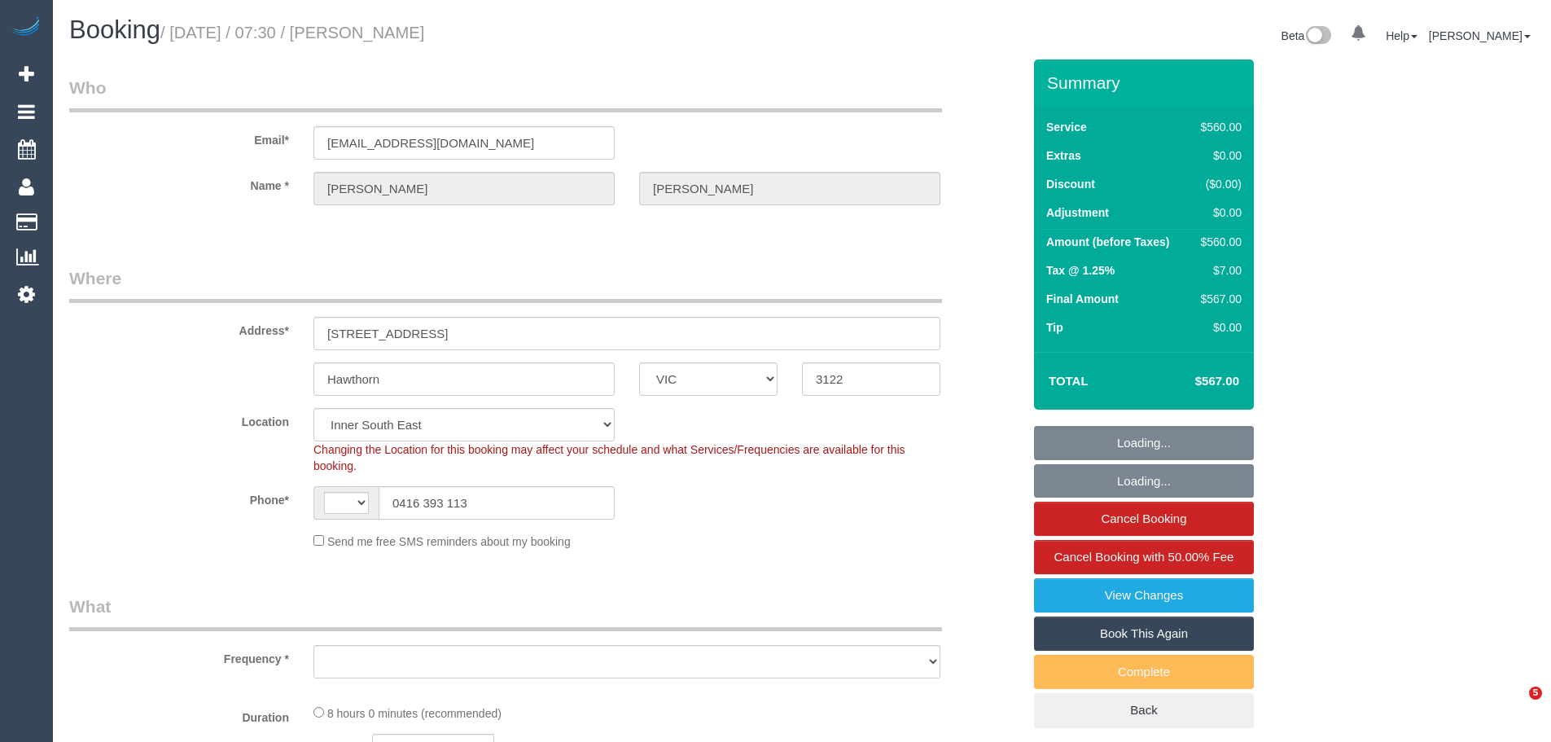
select select "number:28"
select select "number:14"
select select "number:20"
select select "number:36"
select select "number:11"
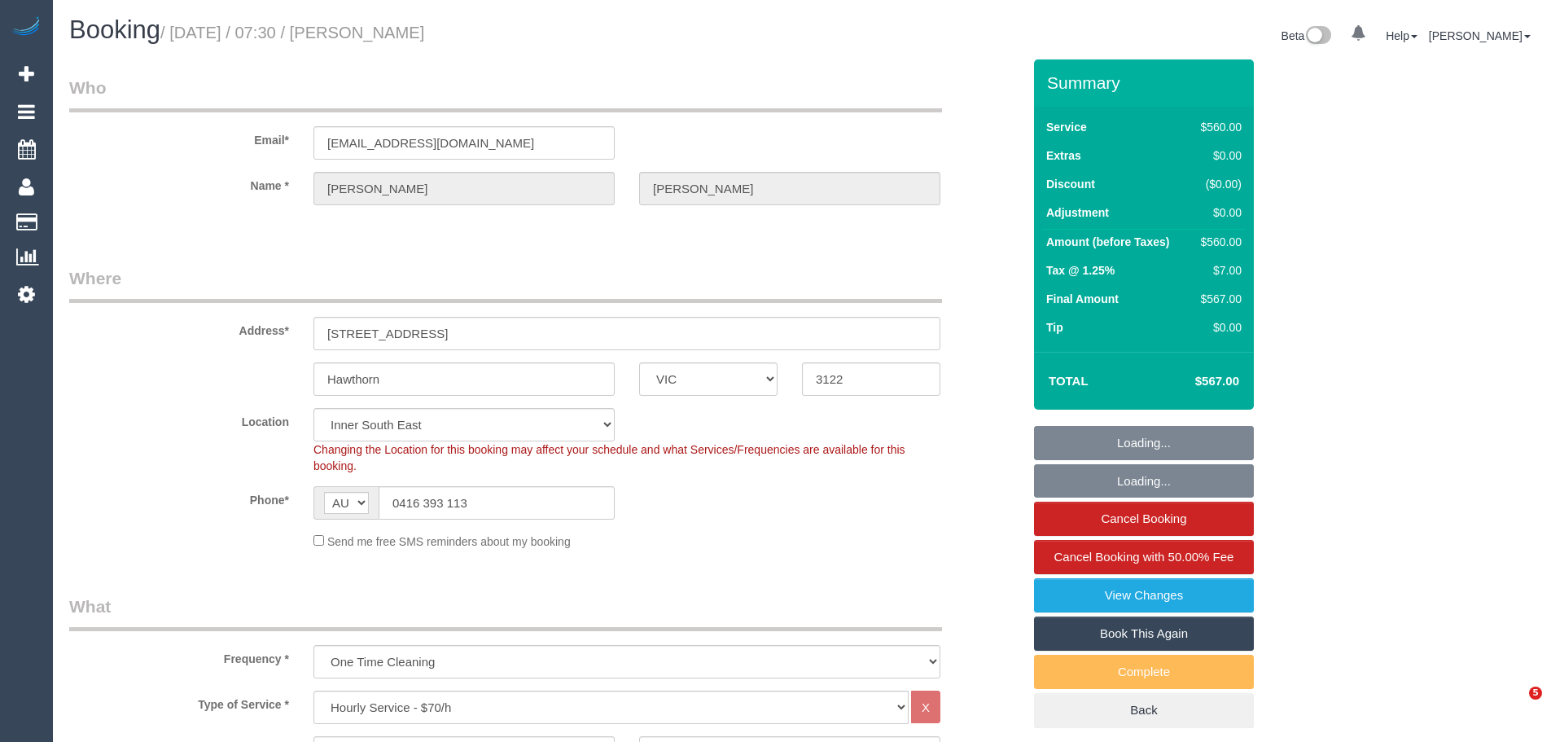
select select "object:1506"
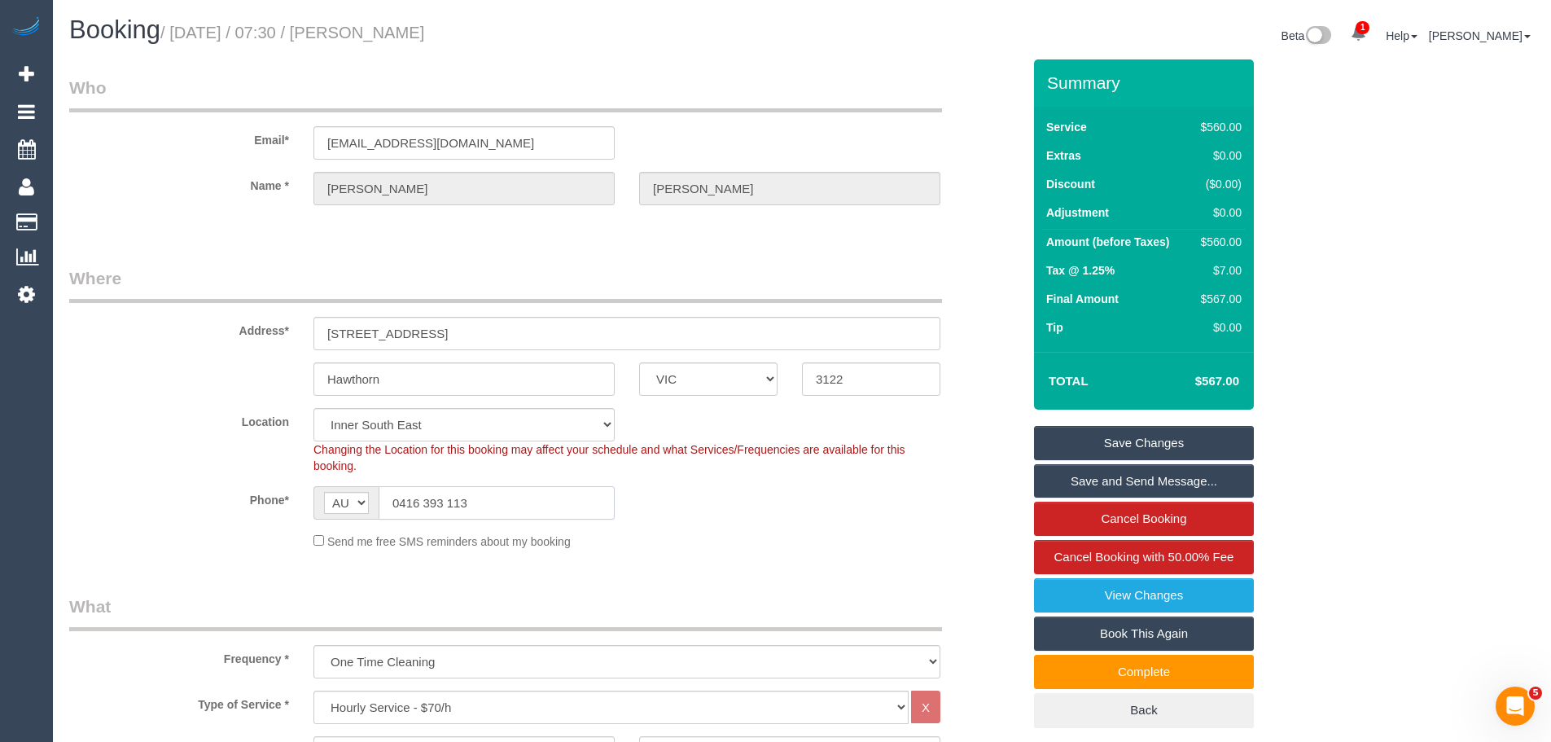
drag, startPoint x: 462, startPoint y: 520, endPoint x: 214, endPoint y: 520, distance: 247.5
click at [212, 520] on sui-booking-location "Location [GEOGRAPHIC_DATA] (North) East (South) [GEOGRAPHIC_DATA] (East) [GEOGR…" at bounding box center [545, 479] width 952 height 142
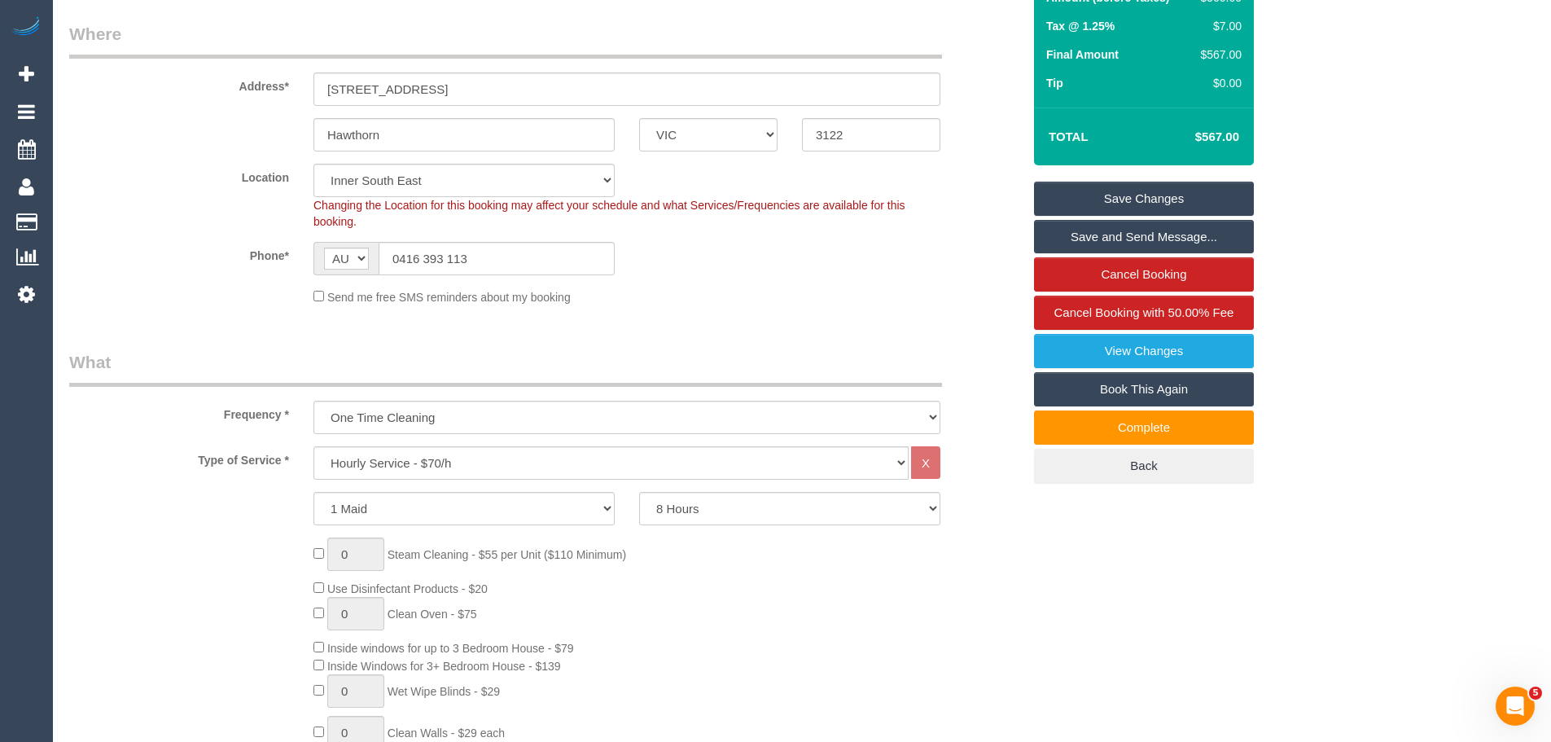
scroll to position [326, 0]
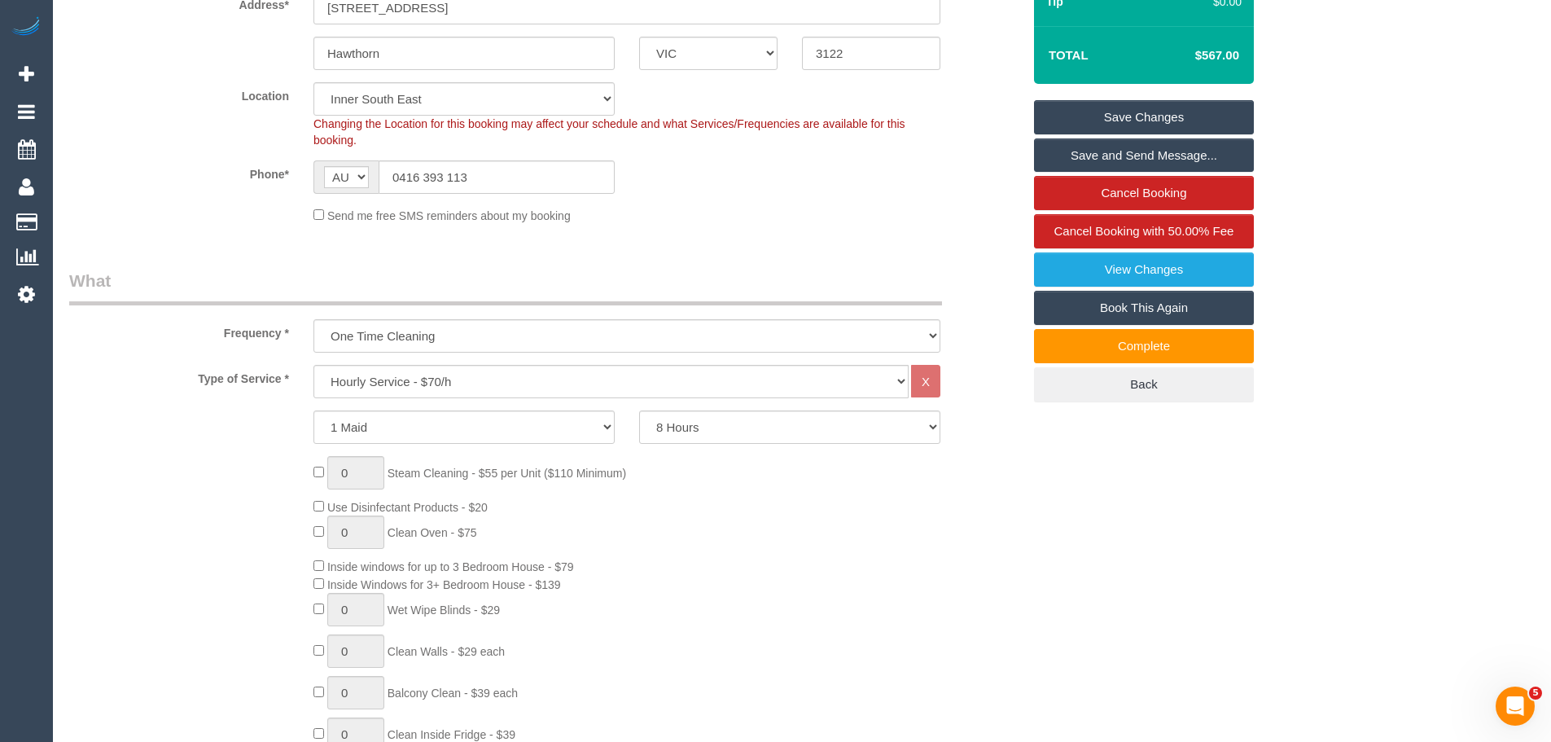
click at [238, 212] on div "Send me free SMS reminders about my booking" at bounding box center [545, 215] width 977 height 18
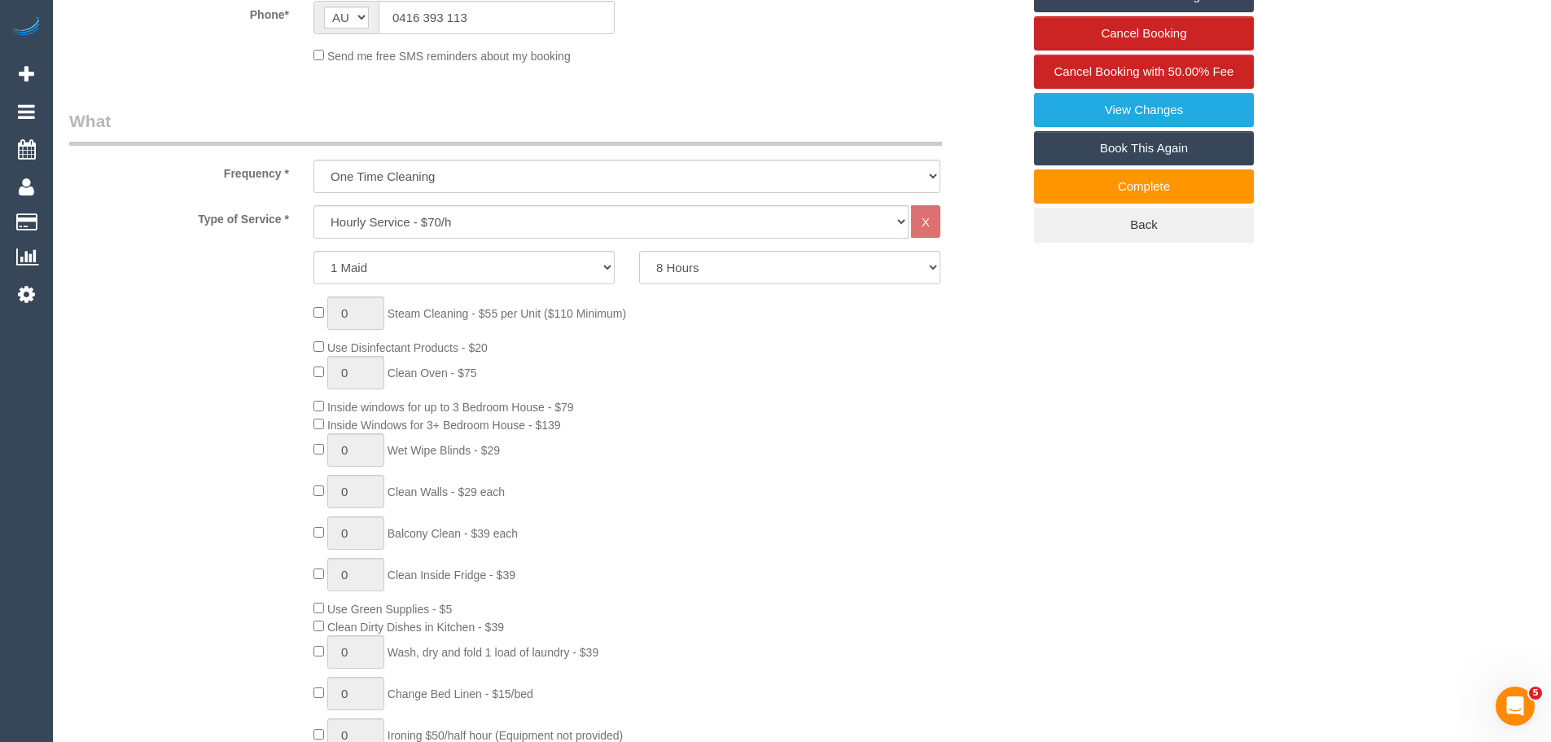
scroll to position [488, 0]
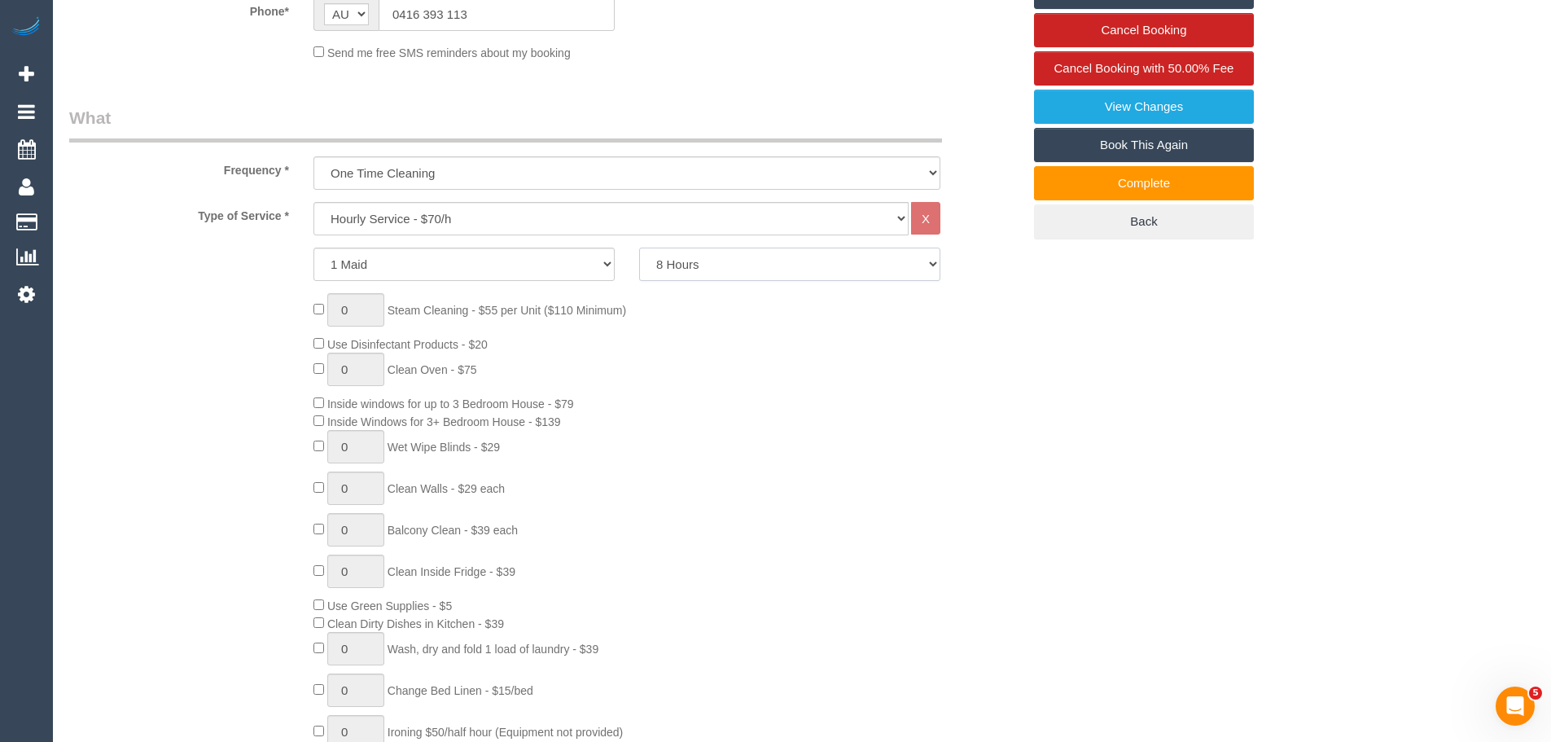
click at [721, 265] on select "2 Hours 2.5 Hours 3 Hours 3.5 Hours 4 Hours 4.5 Hours 5 Hours 5.5 Hours 6 Hours…" at bounding box center [789, 263] width 301 height 33
select select "660"
click at [639, 247] on select "2 Hours 2.5 Hours 3 Hours 3.5 Hours 4 Hours 4.5 Hours 5 Hours 5.5 Hours 6 Hours…" at bounding box center [789, 263] width 301 height 33
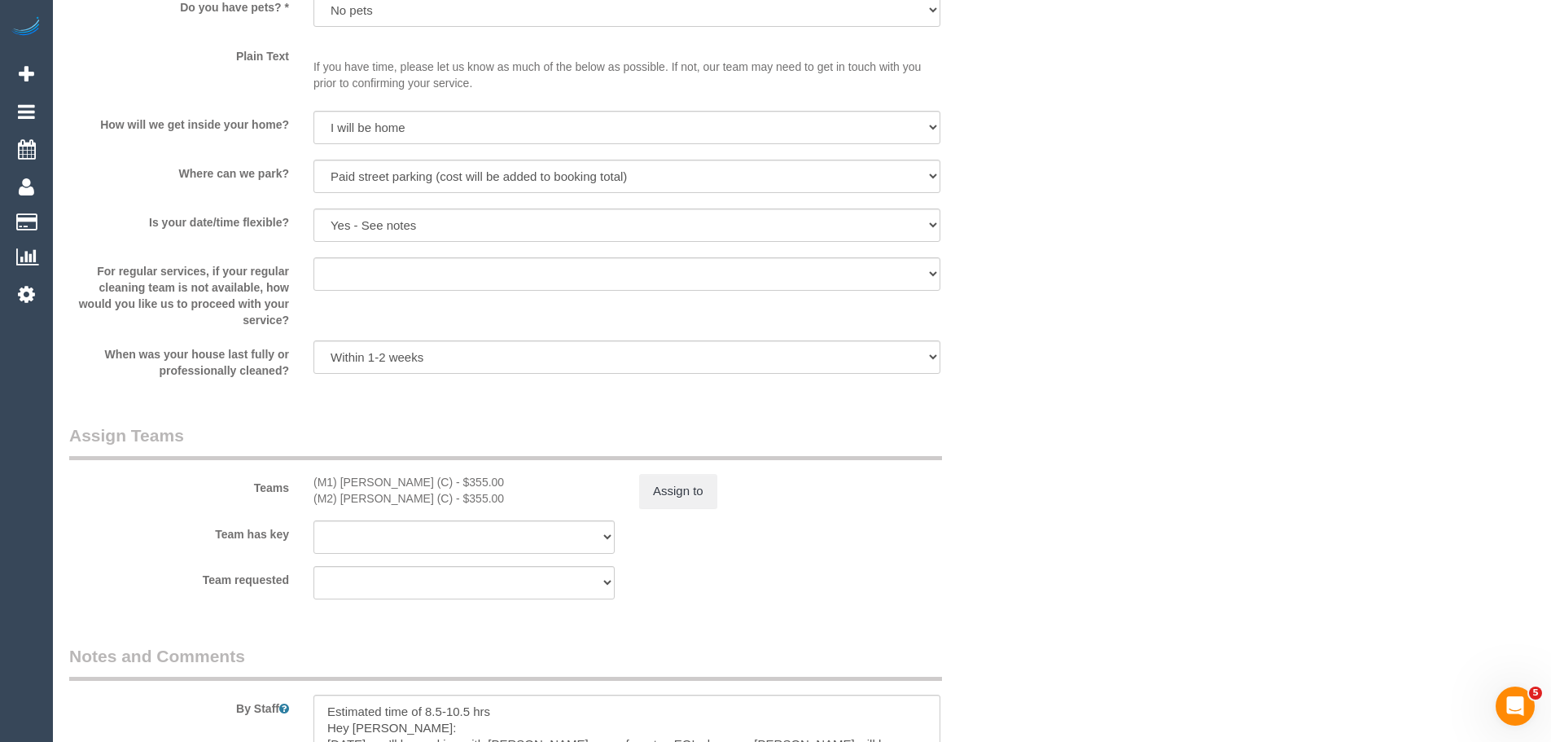
scroll to position [2117, 0]
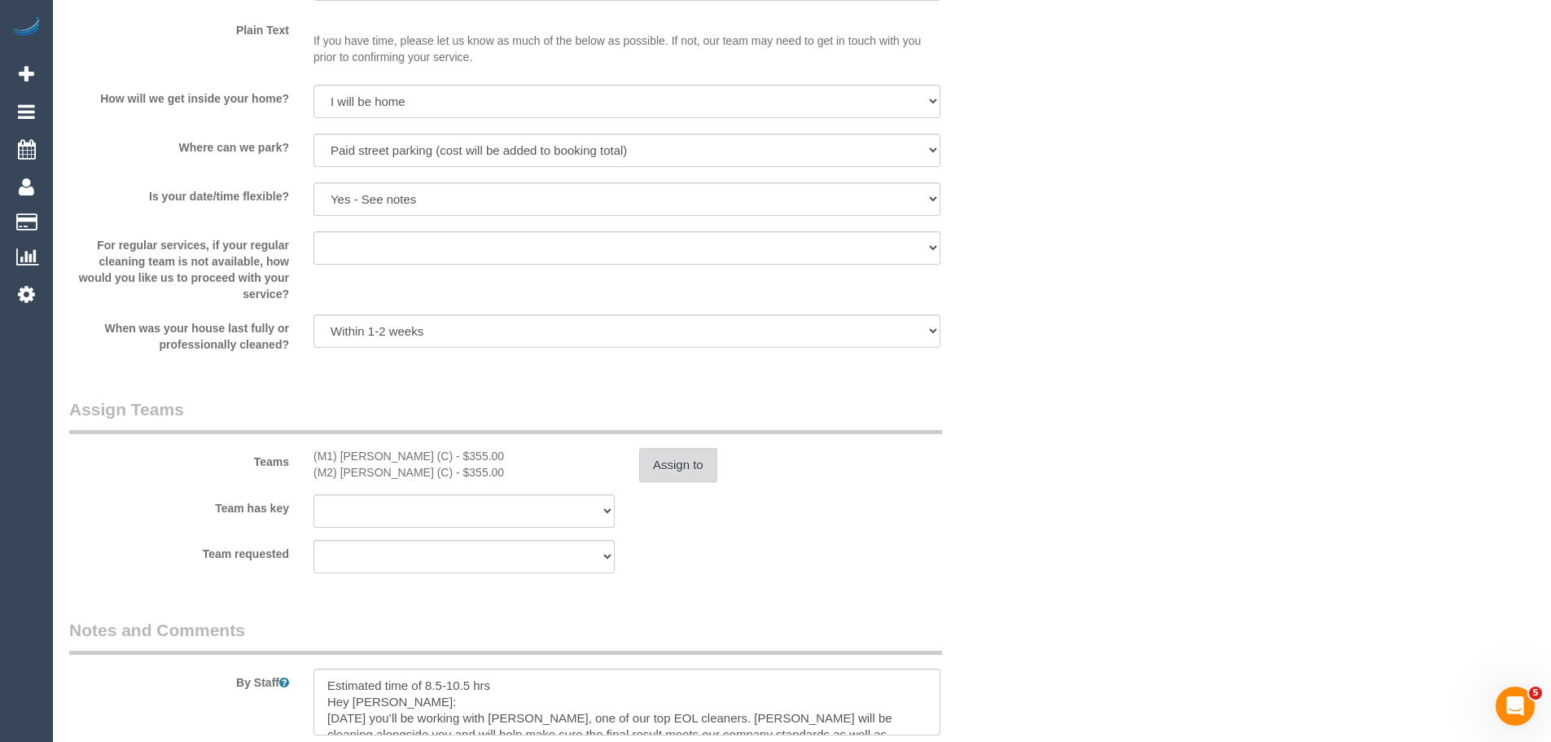
click at [691, 468] on button "Assign to" at bounding box center [678, 465] width 78 height 34
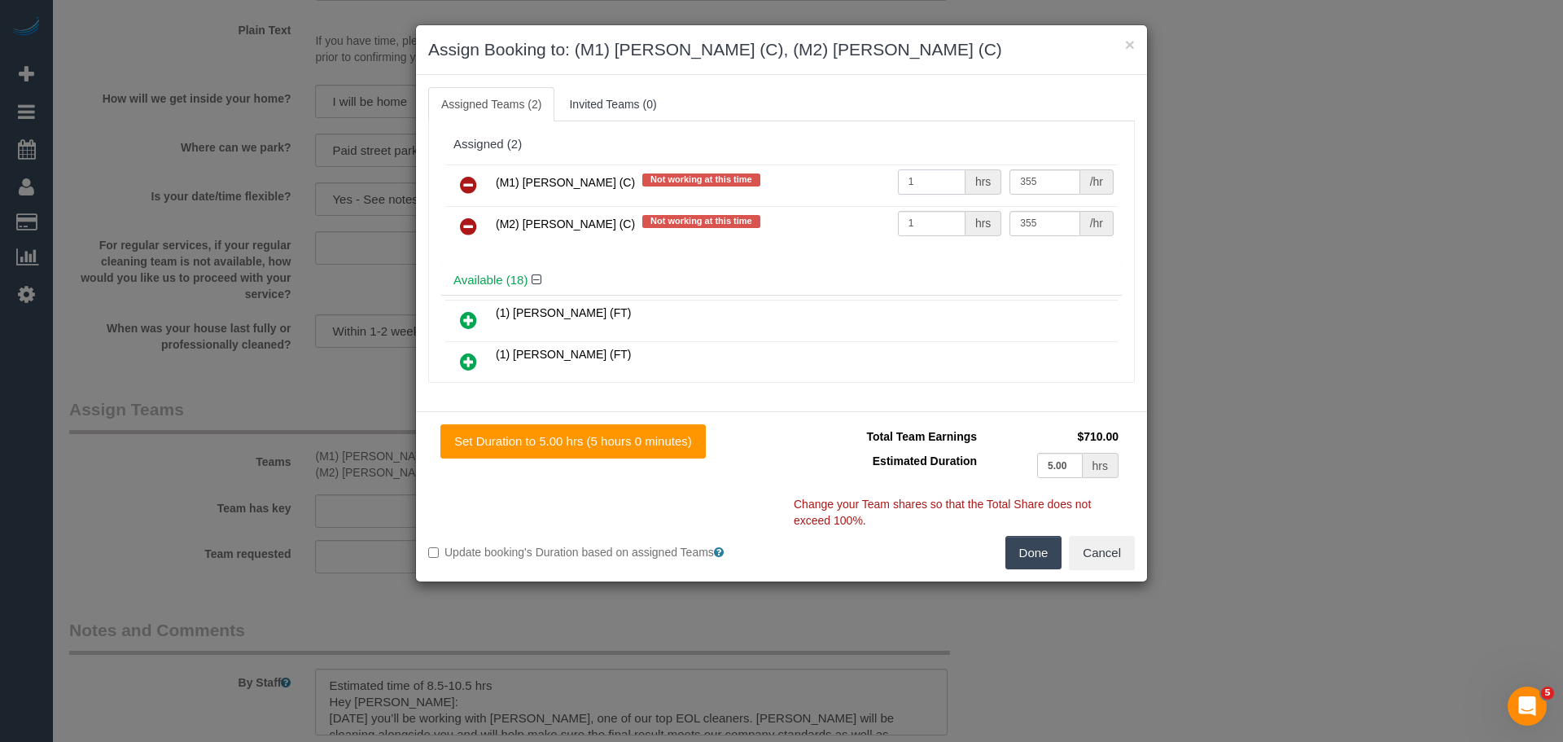
drag, startPoint x: 930, startPoint y: 181, endPoint x: 812, endPoint y: 183, distance: 118.1
click at [812, 183] on tr "(M1) Jeferson Ortiz (C) Not working at this time 1 hrs 355 /hr" at bounding box center [781, 185] width 672 height 42
click at [1127, 50] on button "×" at bounding box center [1130, 44] width 10 height 17
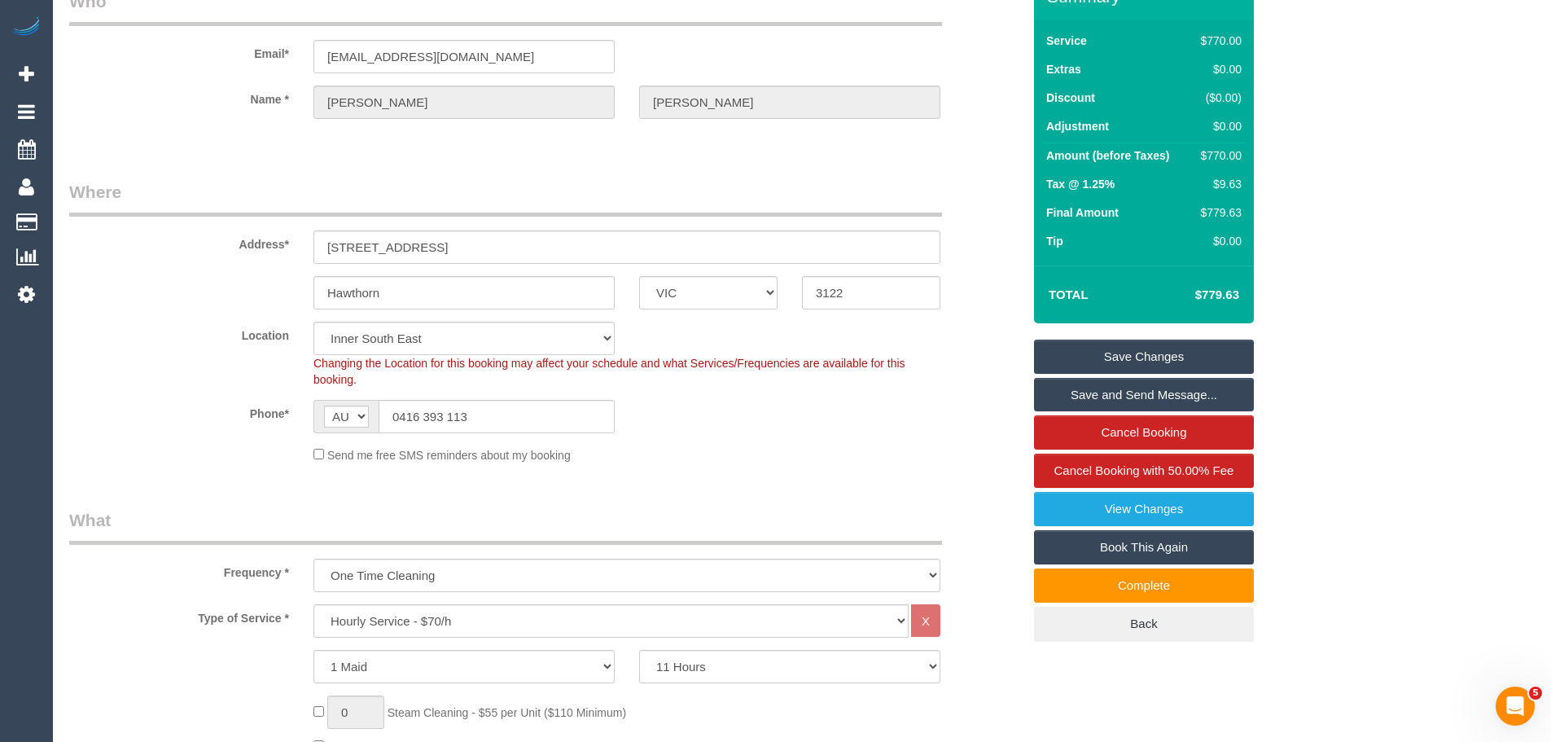
scroll to position [0, 0]
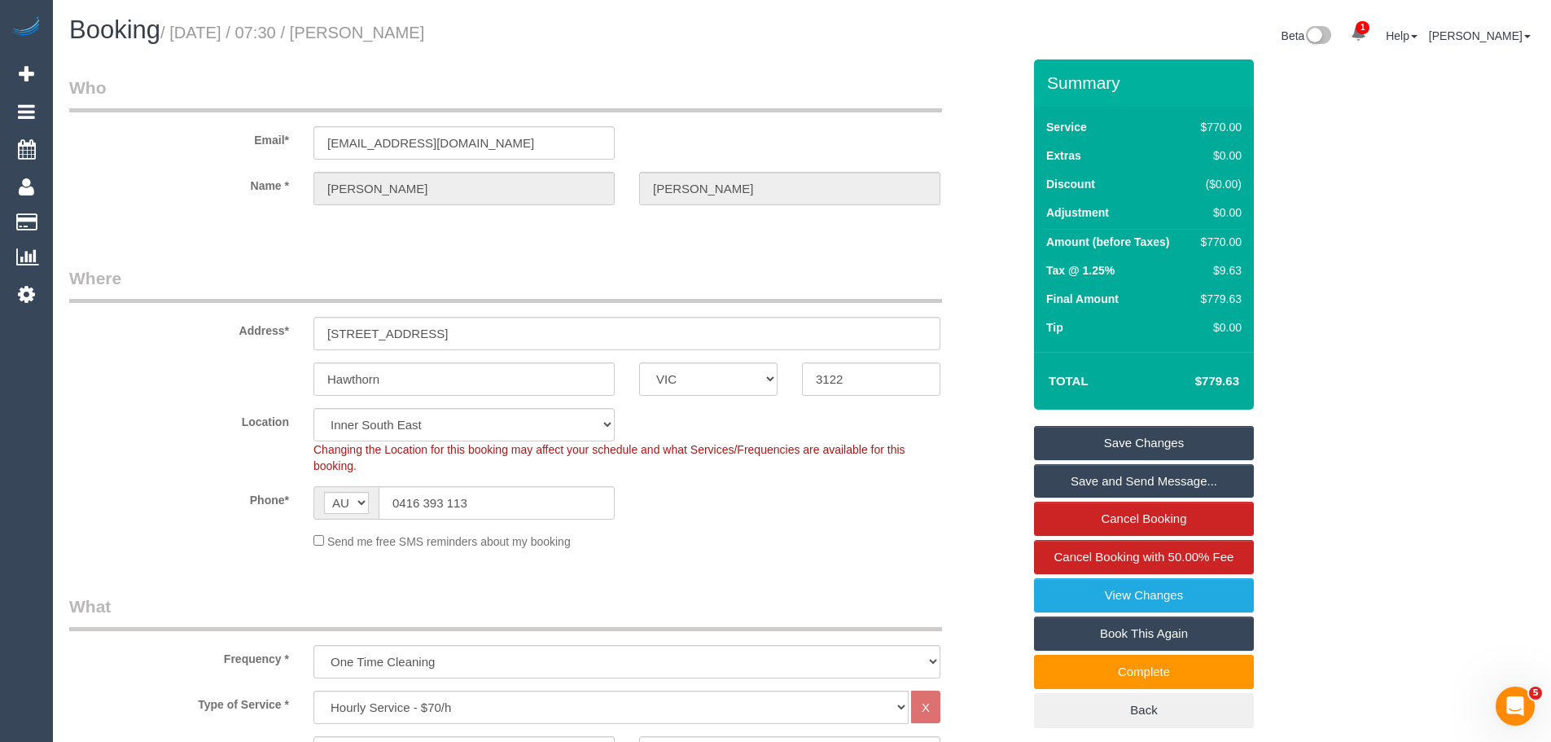
click at [1210, 245] on div "$770.00" at bounding box center [1217, 242] width 47 height 16
copy div "770.00"
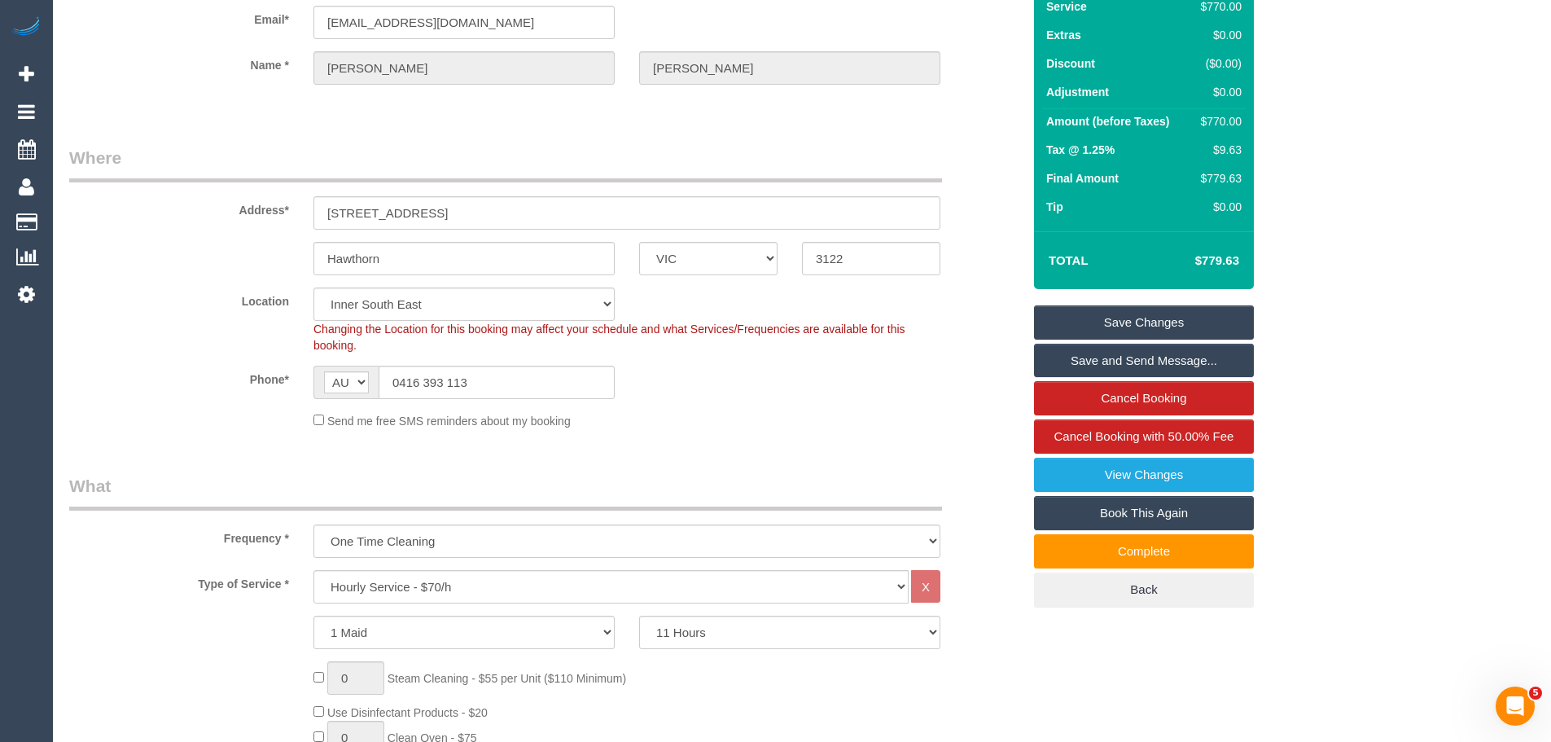
scroll to position [95, 0]
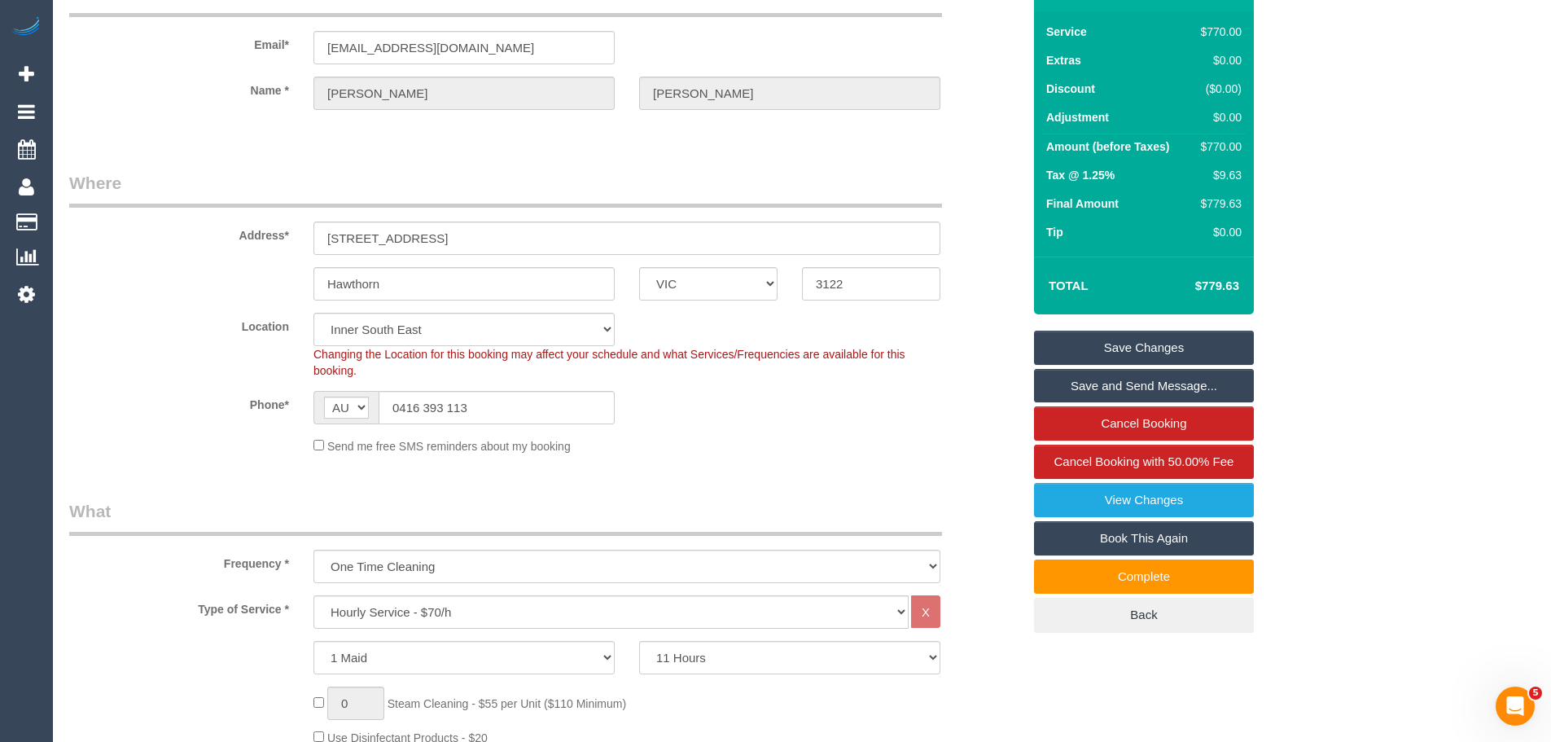
click at [1124, 348] on link "Save Changes" at bounding box center [1144, 348] width 220 height 34
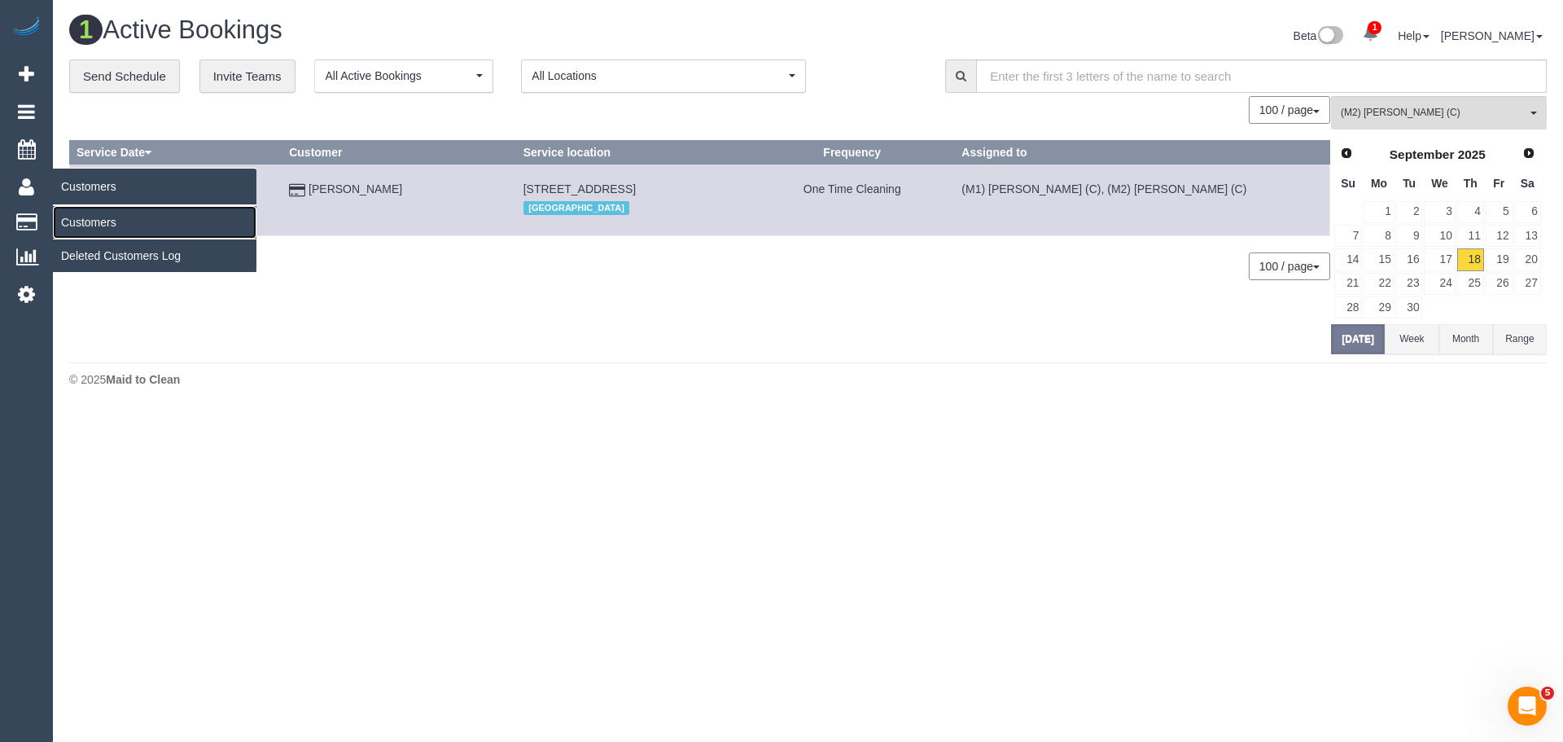
click at [90, 220] on link "Customers" at bounding box center [155, 222] width 204 height 33
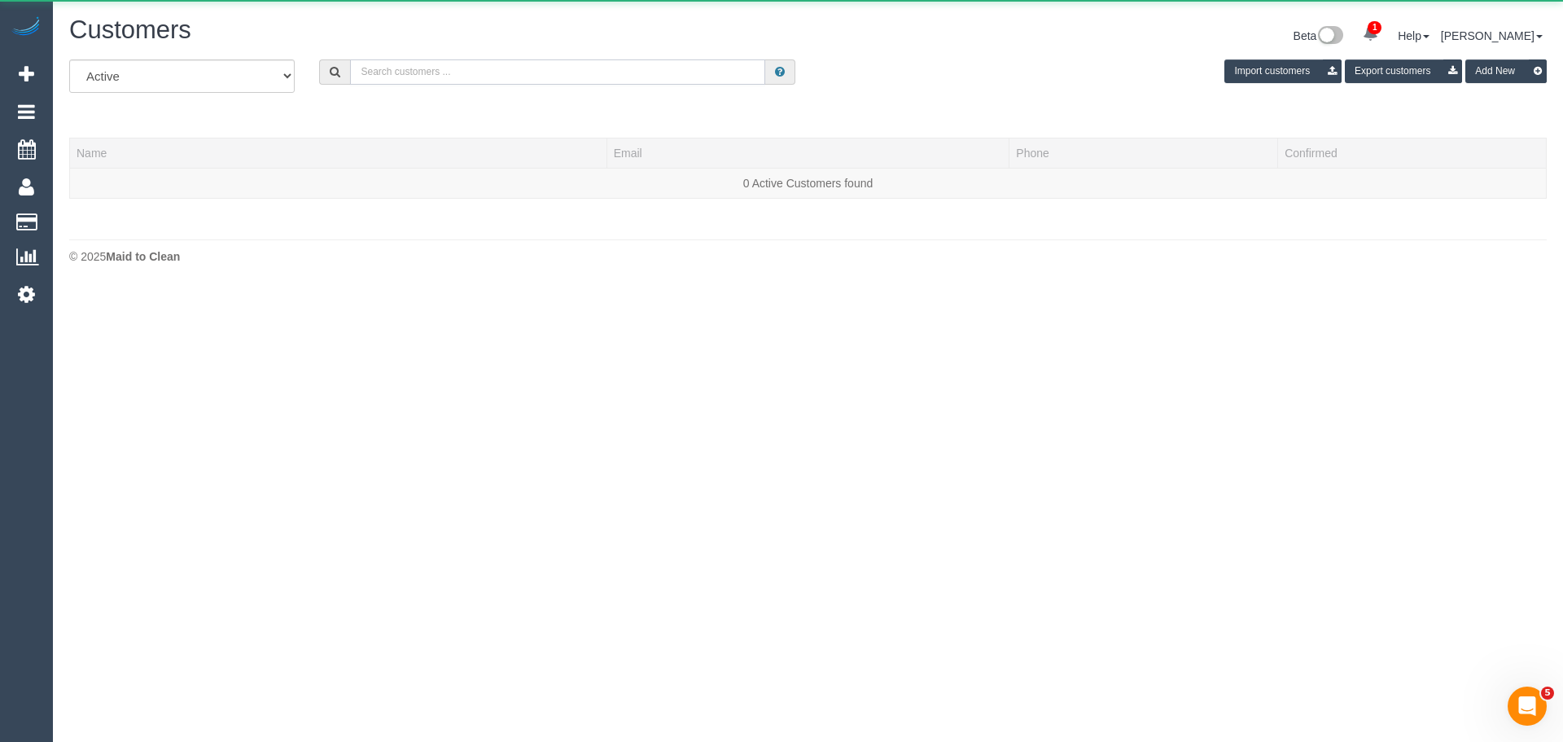
drag, startPoint x: 506, startPoint y: 83, endPoint x: 515, endPoint y: 76, distance: 12.2
click at [515, 76] on input "text" at bounding box center [557, 71] width 415 height 25
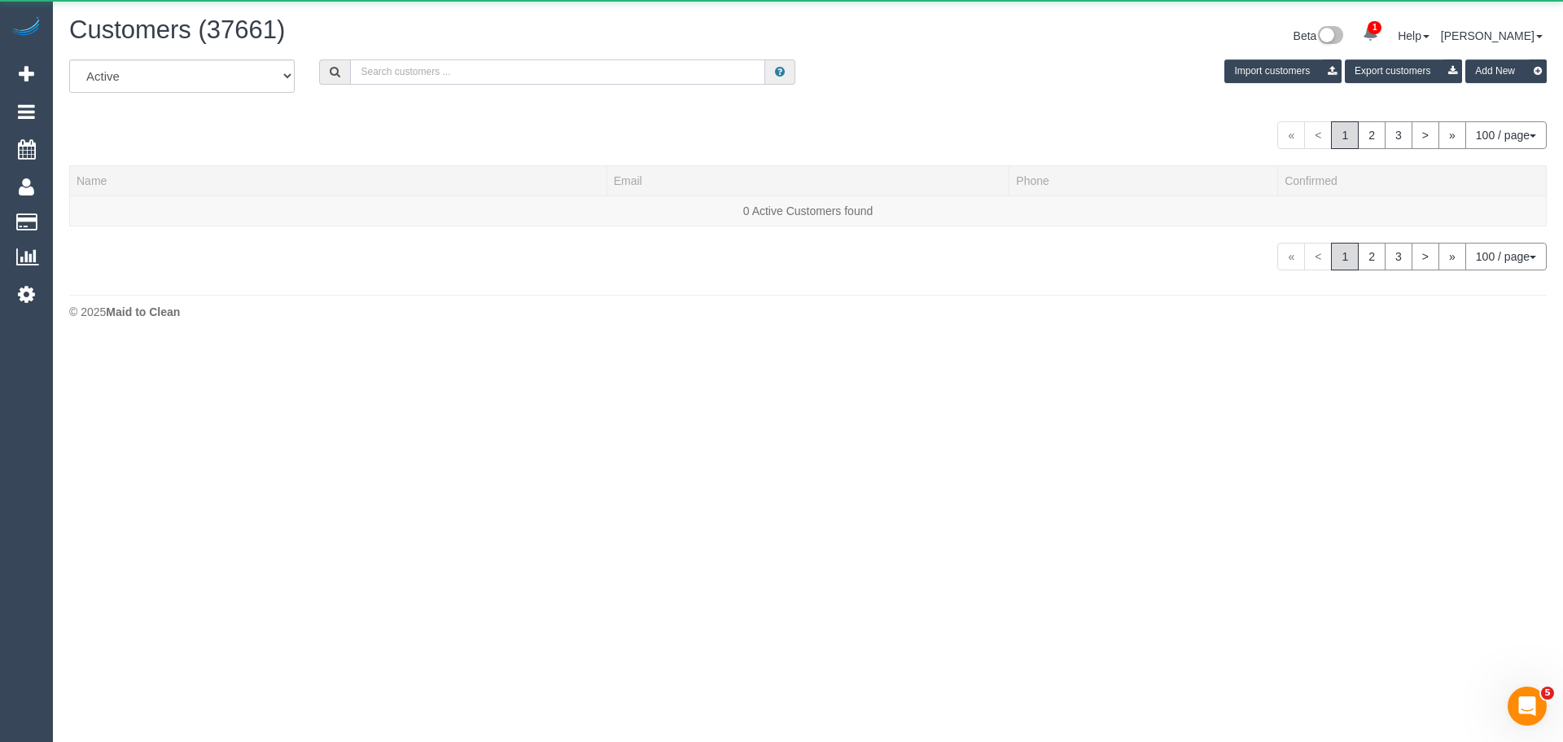
paste input "61425802545"
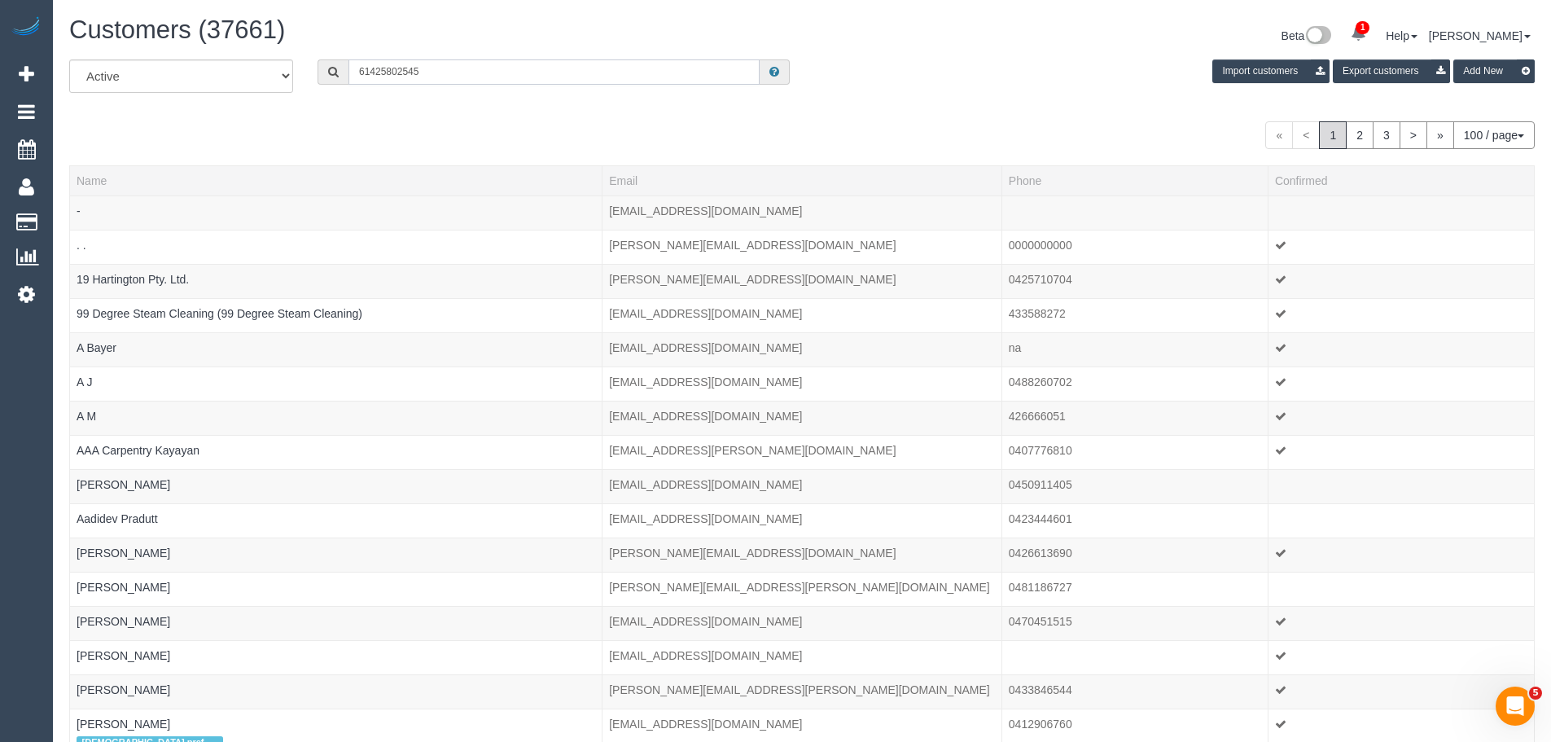
drag, startPoint x: 366, startPoint y: 76, endPoint x: 300, endPoint y: 72, distance: 66.1
click at [300, 72] on div "All Active Archived 61425802545 Import customers Export customers Add New" at bounding box center [802, 82] width 1490 height 46
drag, startPoint x: 369, startPoint y: 72, endPoint x: 300, endPoint y: 76, distance: 69.3
click at [301, 76] on div "All Active Archived 61425802545 Import customers Export customers Add New" at bounding box center [802, 82] width 1490 height 46
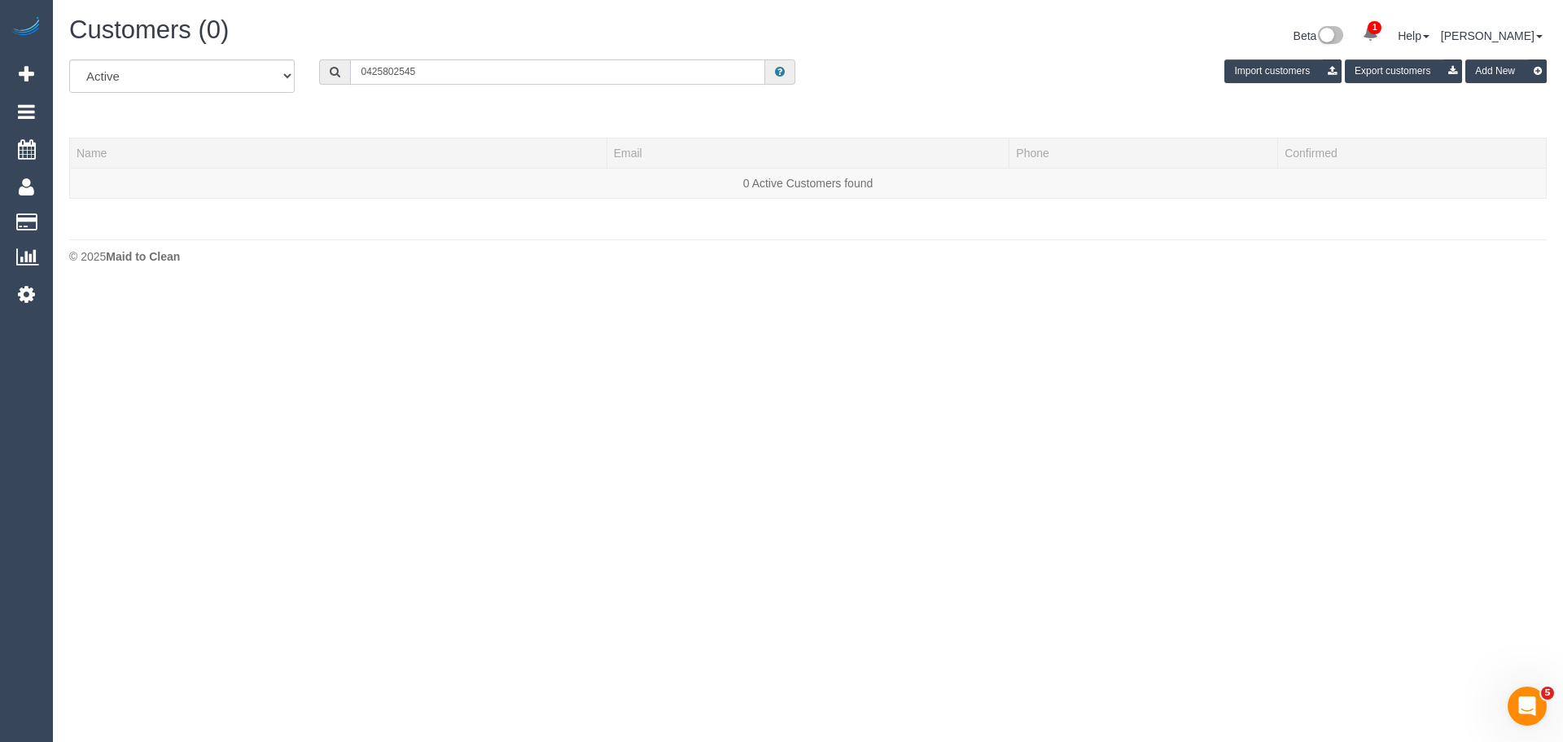
click at [381, 67] on input "0425802545" at bounding box center [557, 71] width 415 height 25
click at [402, 68] on input "0425 802545" at bounding box center [557, 71] width 415 height 25
click at [453, 74] on input "0425 802 545" at bounding box center [557, 71] width 415 height 25
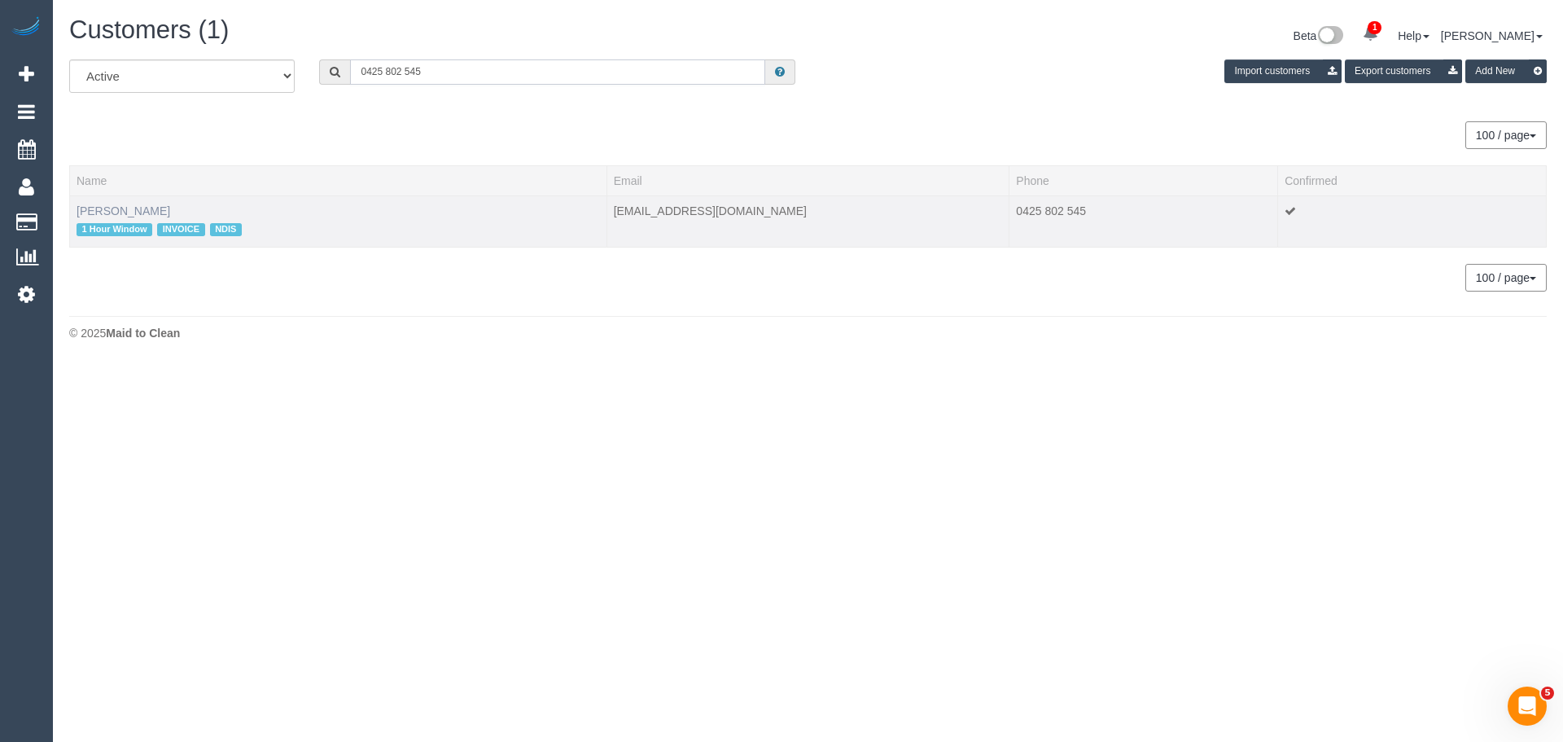
type input "0425 802 545"
click at [122, 209] on link "Jack Sapardanis" at bounding box center [124, 210] width 94 height 13
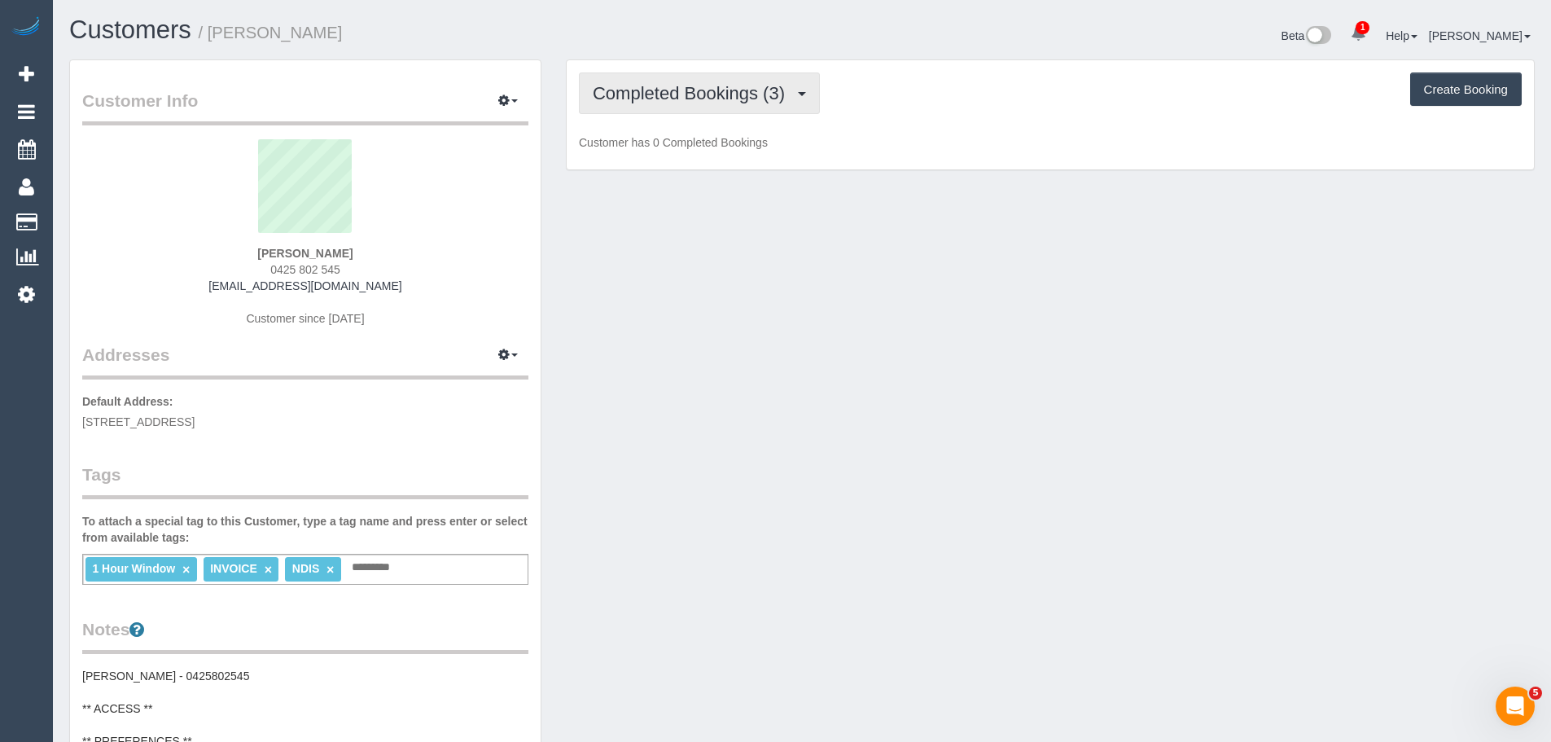
click at [710, 97] on span "Completed Bookings (3)" at bounding box center [693, 93] width 200 height 20
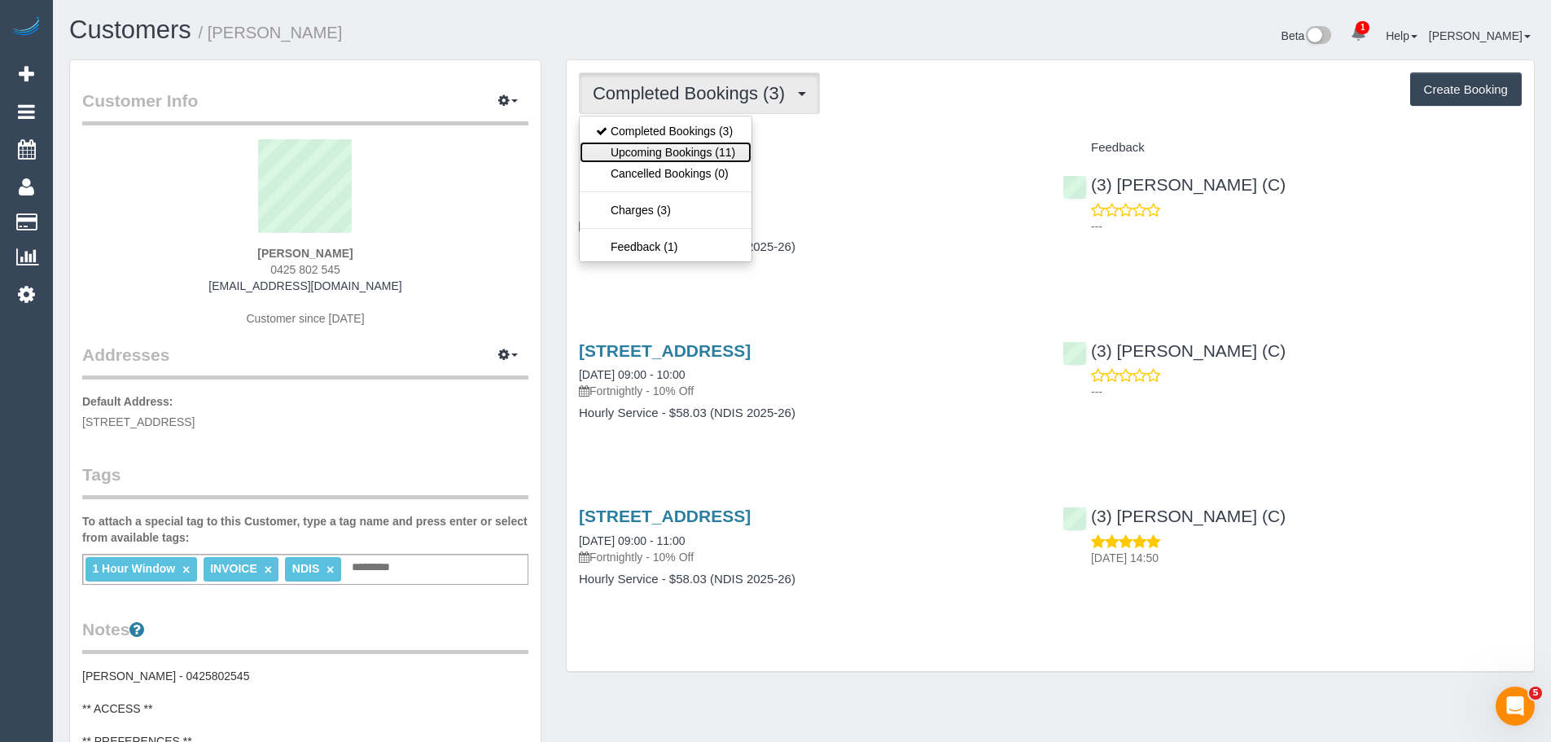
click at [684, 158] on link "Upcoming Bookings (11)" at bounding box center [666, 152] width 172 height 21
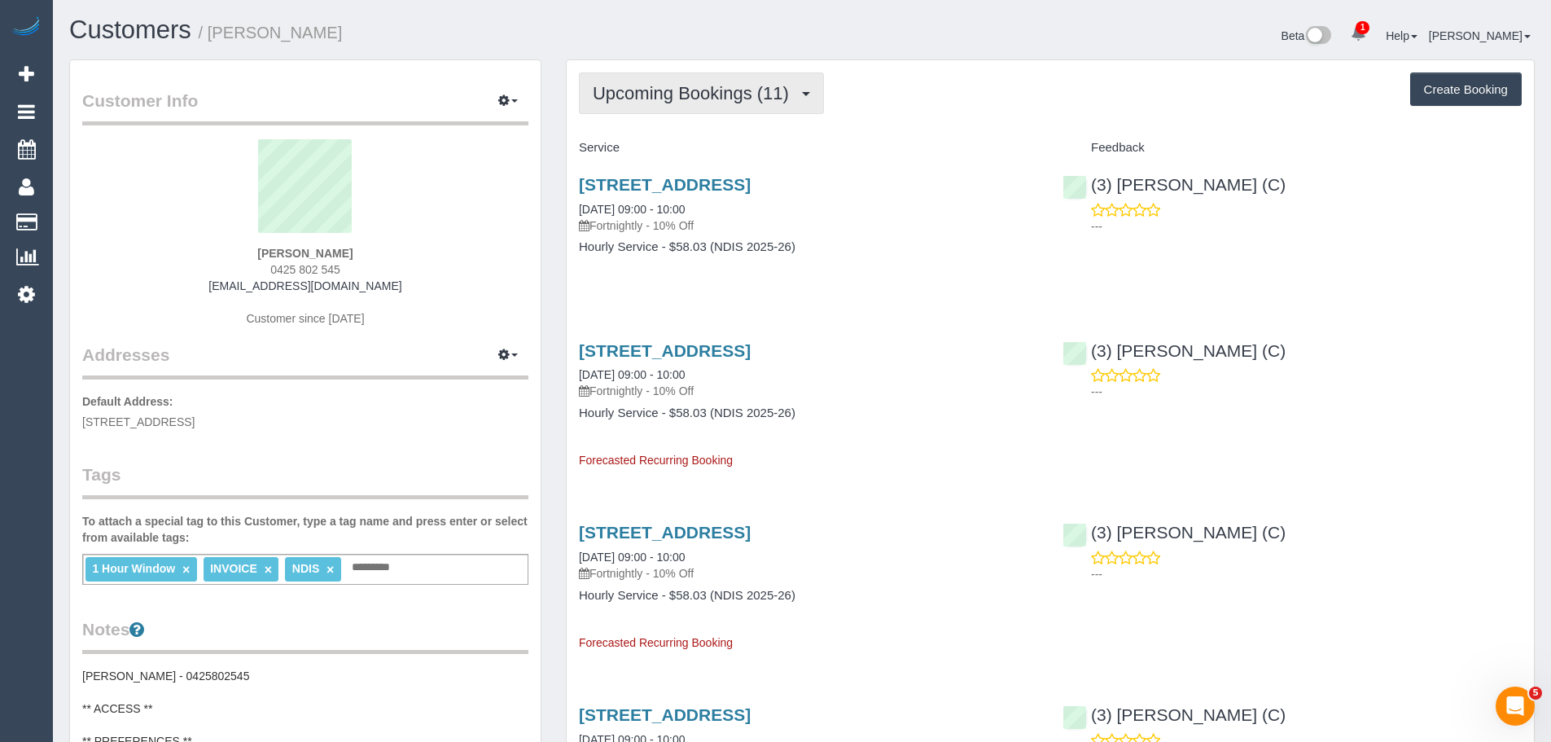
click at [721, 111] on button "Upcoming Bookings (11)" at bounding box center [701, 93] width 245 height 42
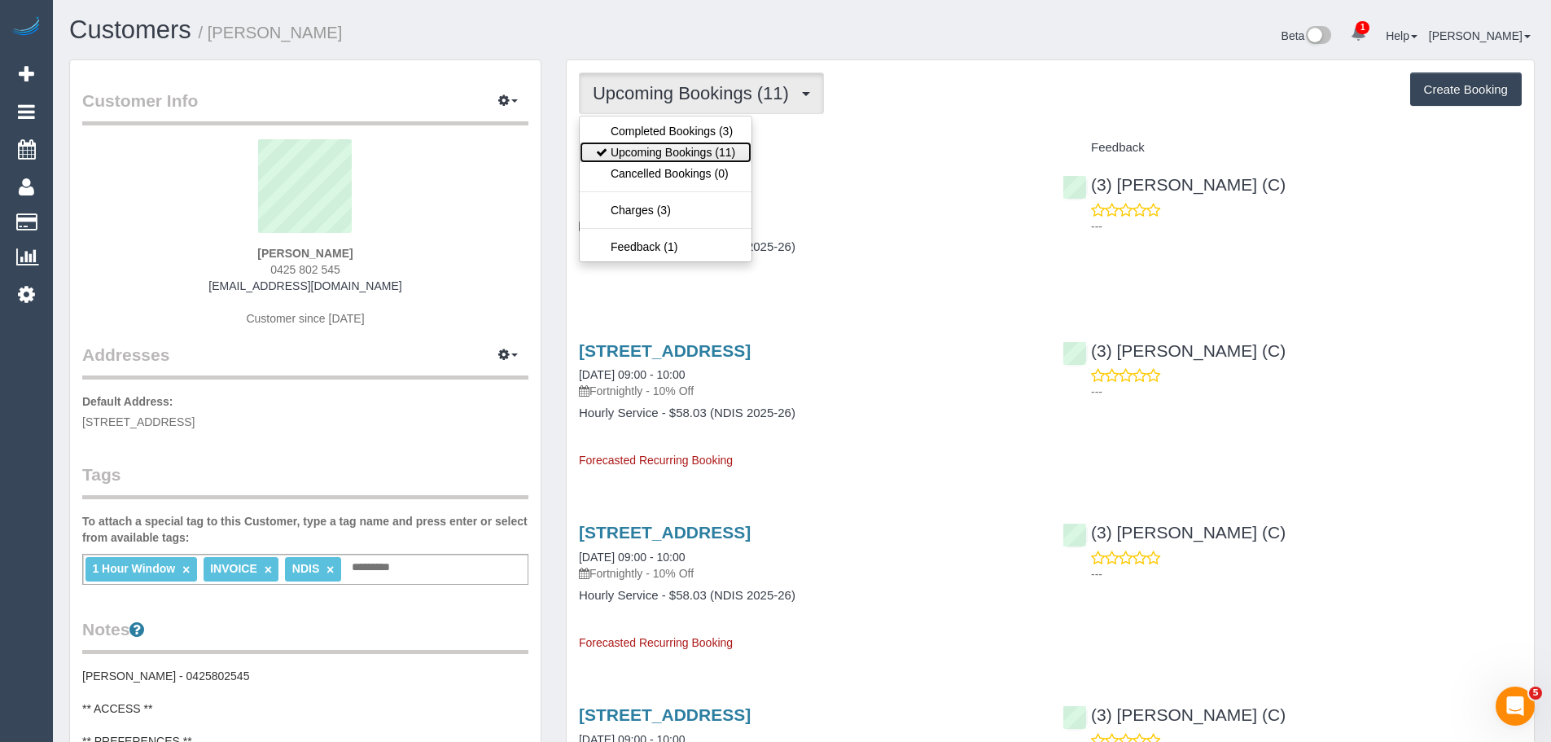
click at [694, 159] on link "Upcoming Bookings (11)" at bounding box center [666, 152] width 172 height 21
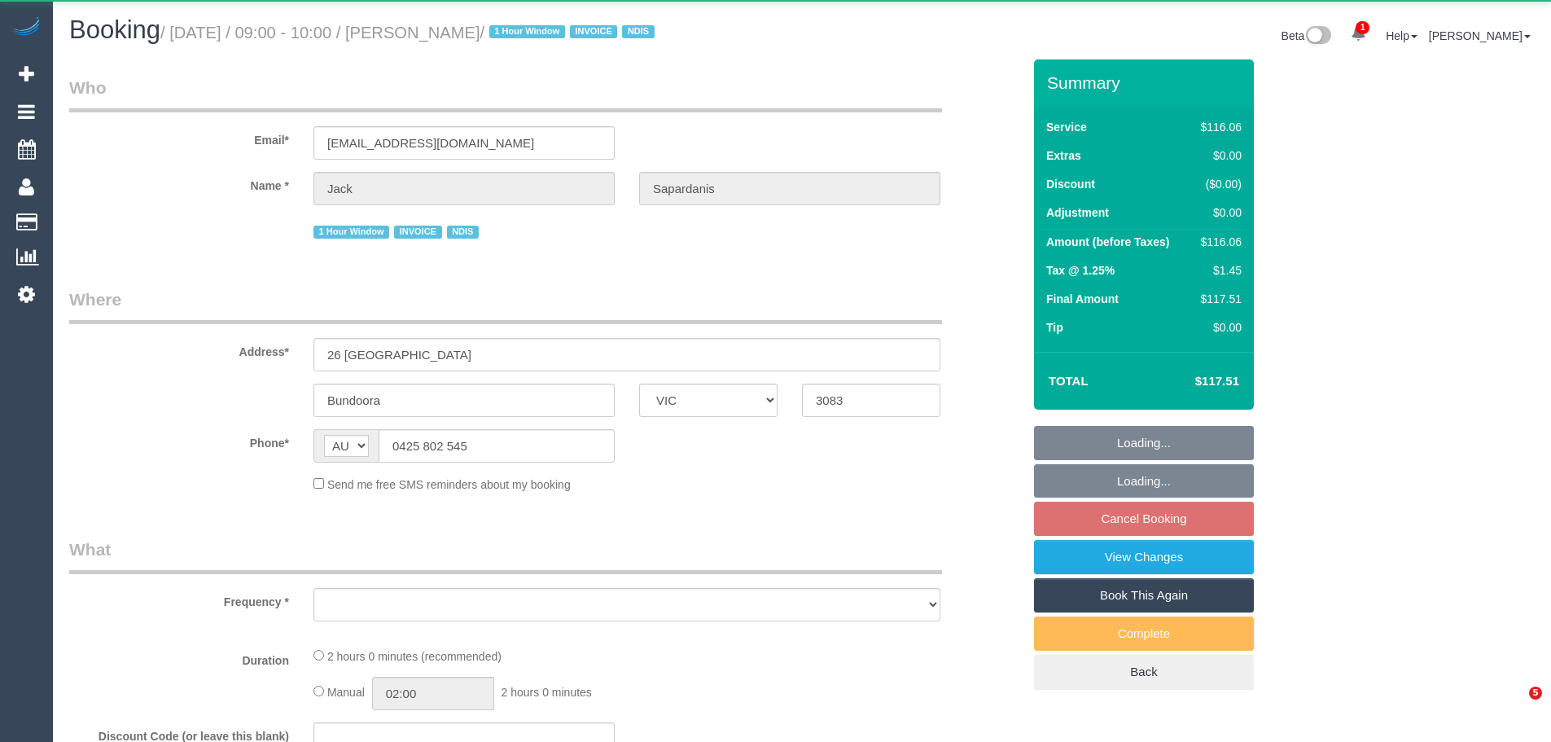
select select "VIC"
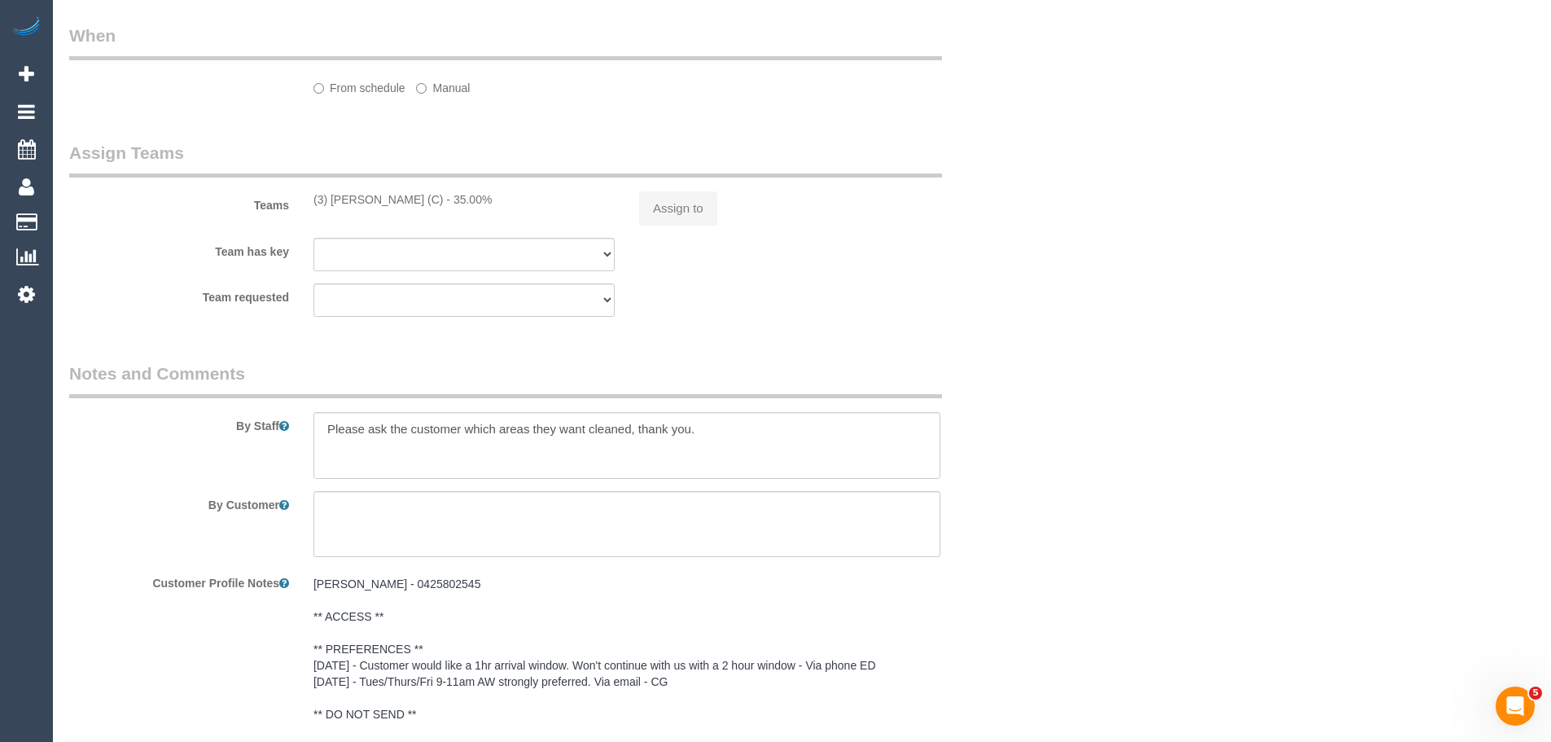
select select "number:29"
select select "number:14"
select select "number:19"
select select "number:36"
select select "number:34"
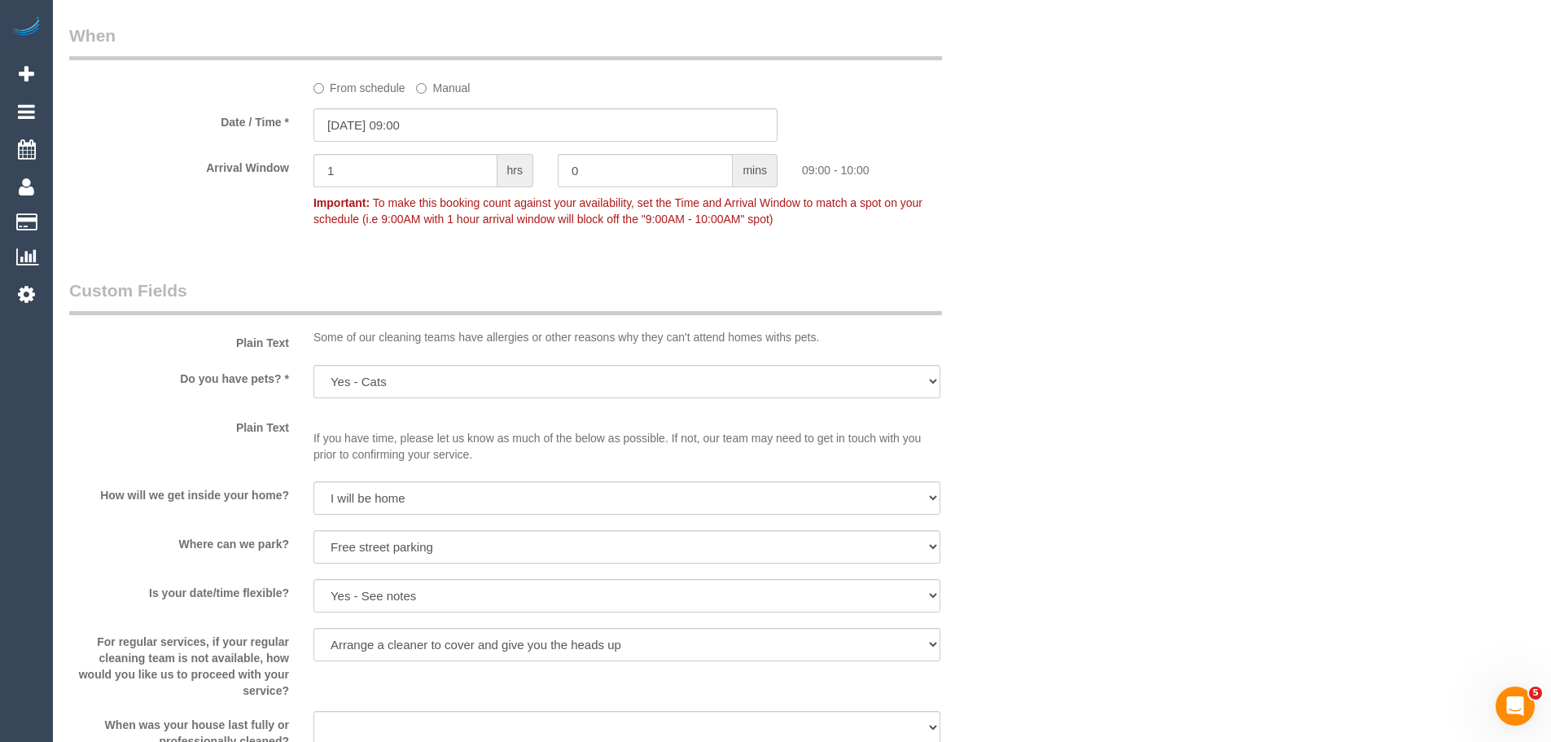
scroll to position [854, 0]
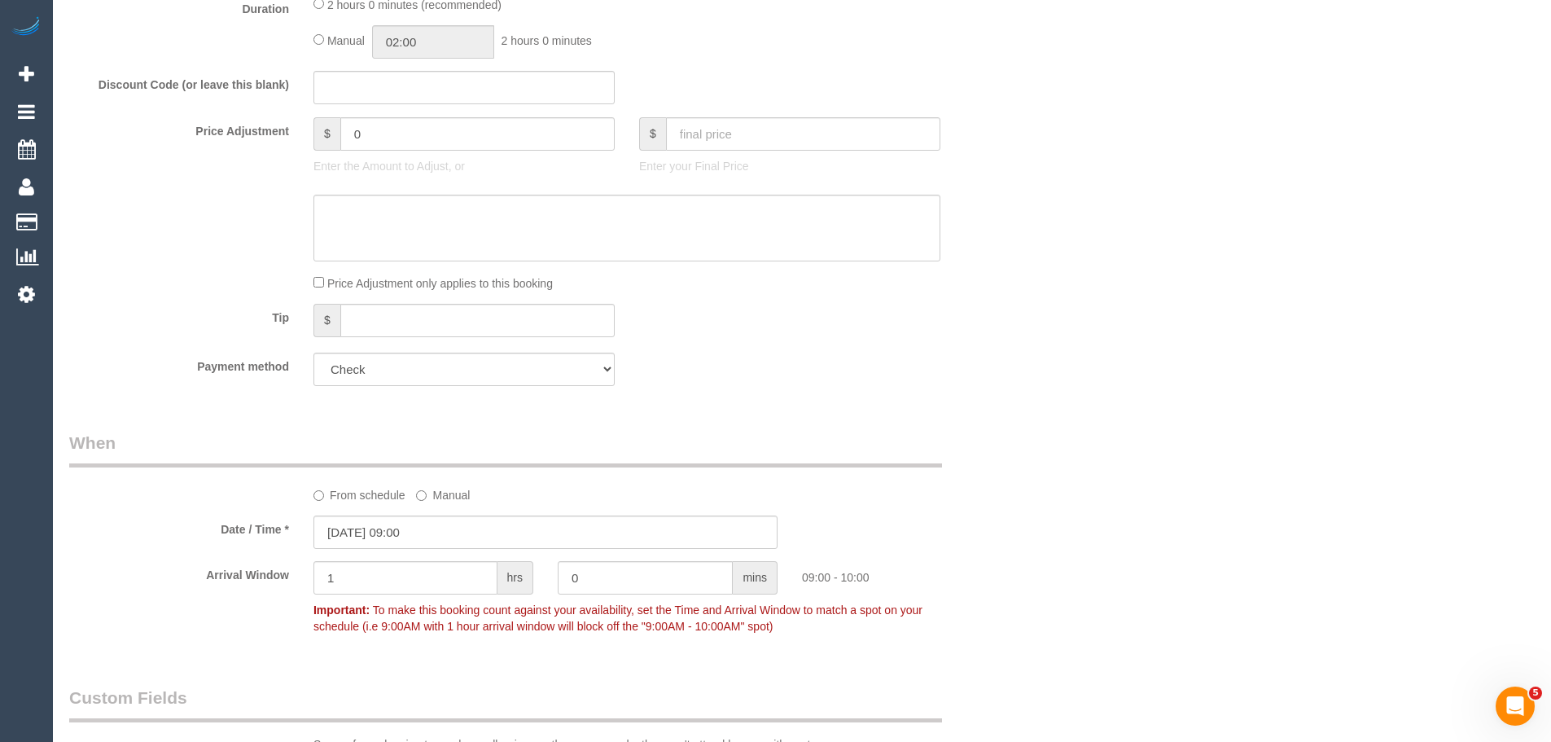
select select "object:1392"
click at [346, 493] on label "From schedule" at bounding box center [359, 492] width 92 height 22
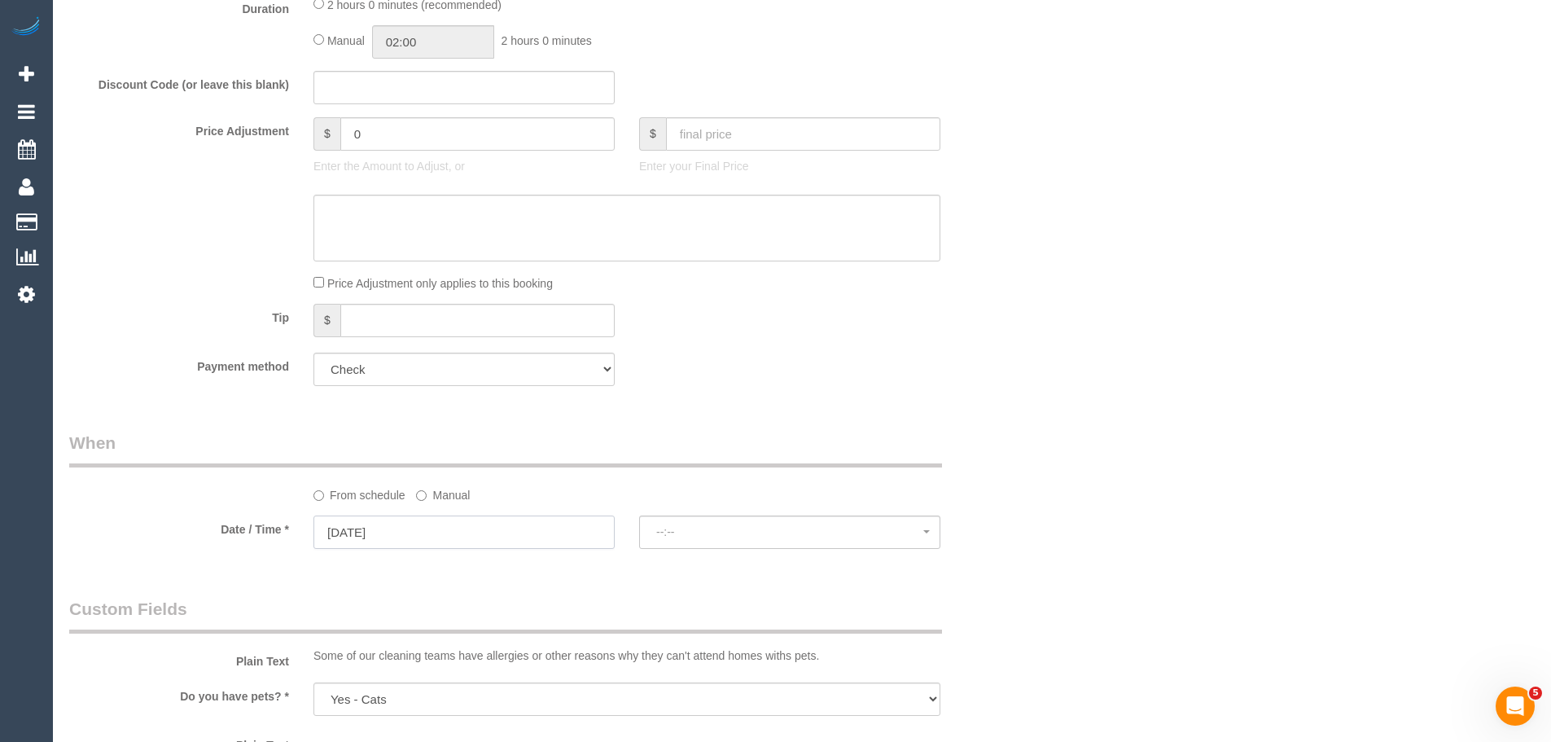
click at [344, 534] on input "[DATE]" at bounding box center [463, 531] width 301 height 33
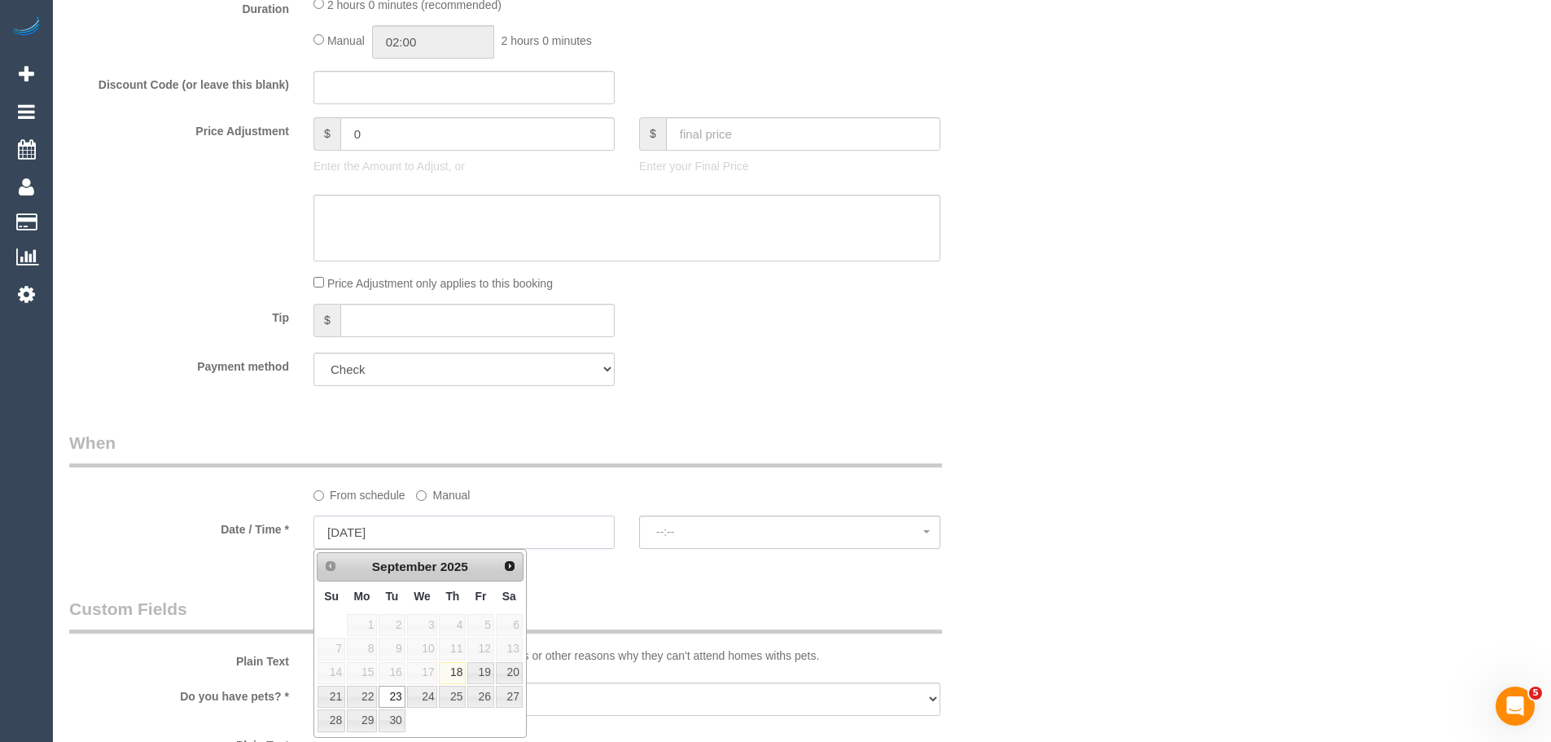
select select "spot6"
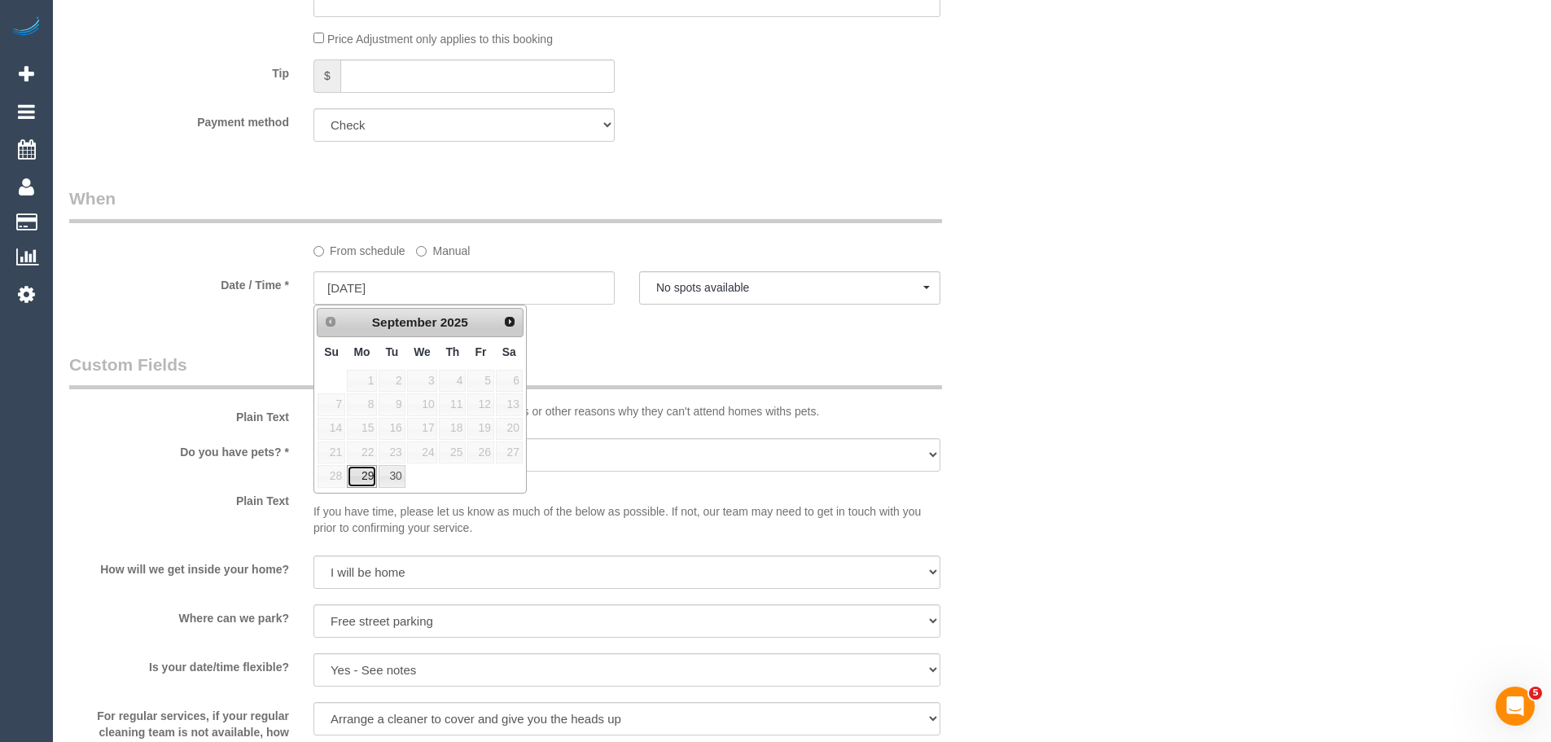
click at [369, 478] on link "29" at bounding box center [362, 476] width 30 height 22
type input "[DATE]"
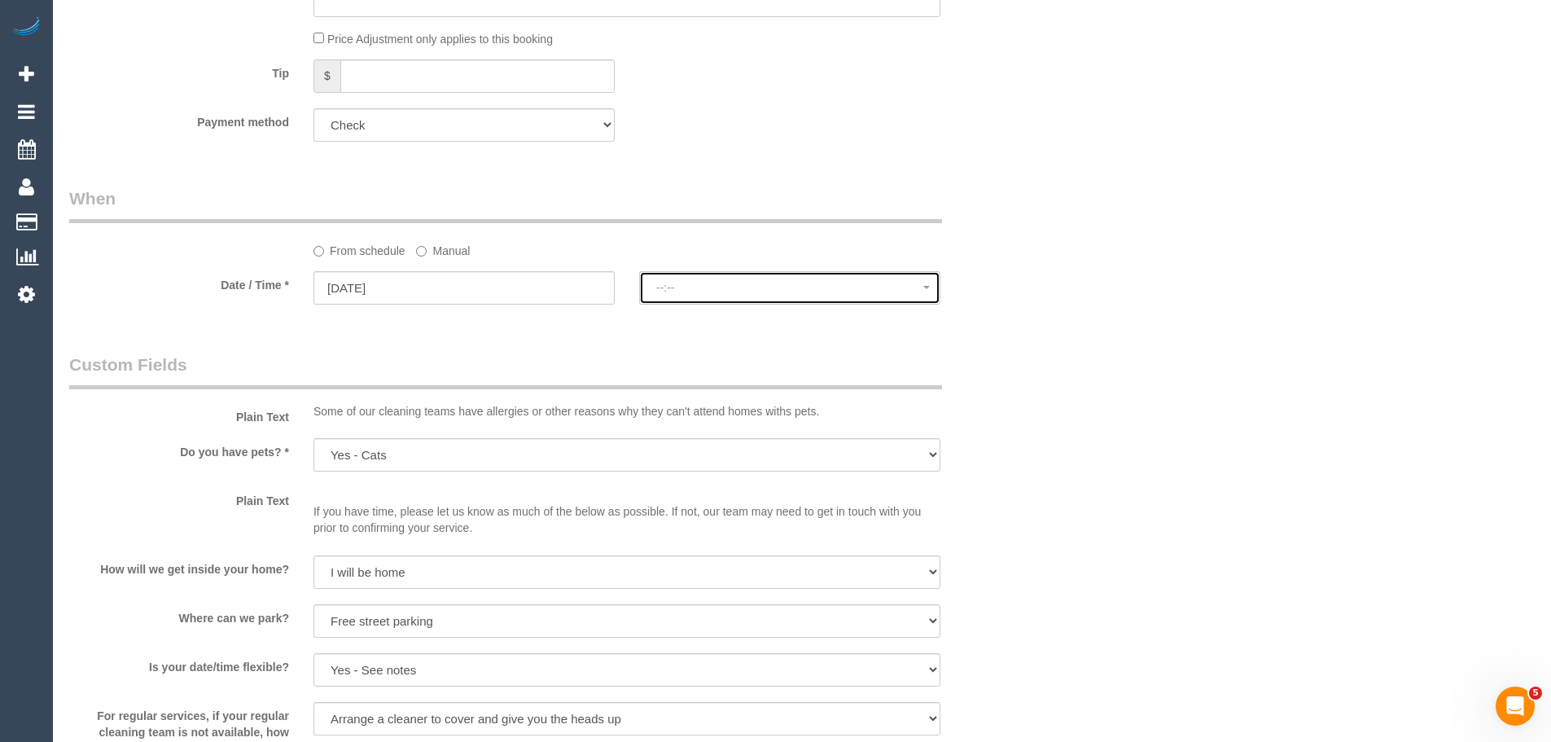
click at [781, 282] on span "--:--" at bounding box center [789, 287] width 267 height 13
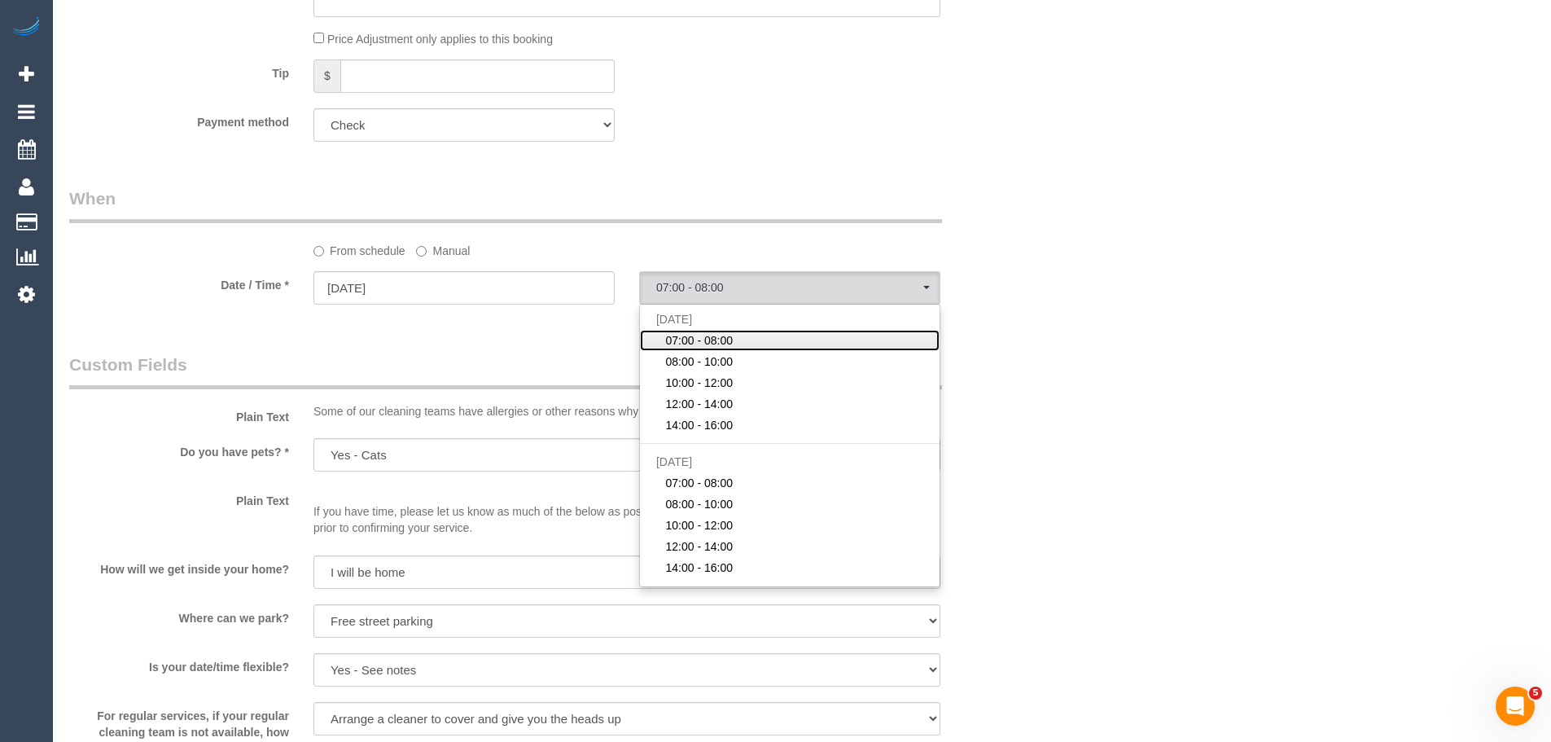
click at [735, 338] on link "07:00 - 08:00" at bounding box center [790, 340] width 300 height 21
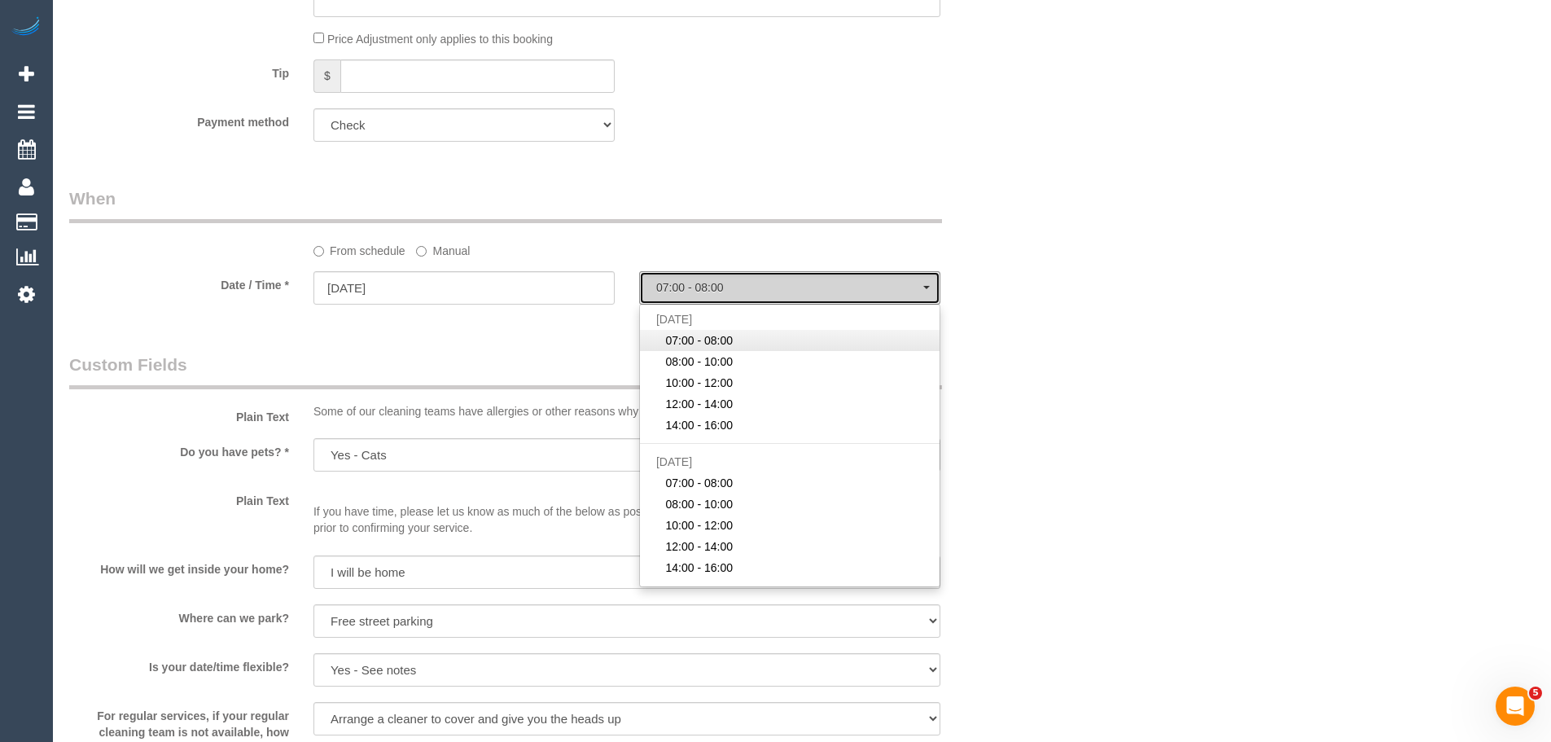
select select "spot11"
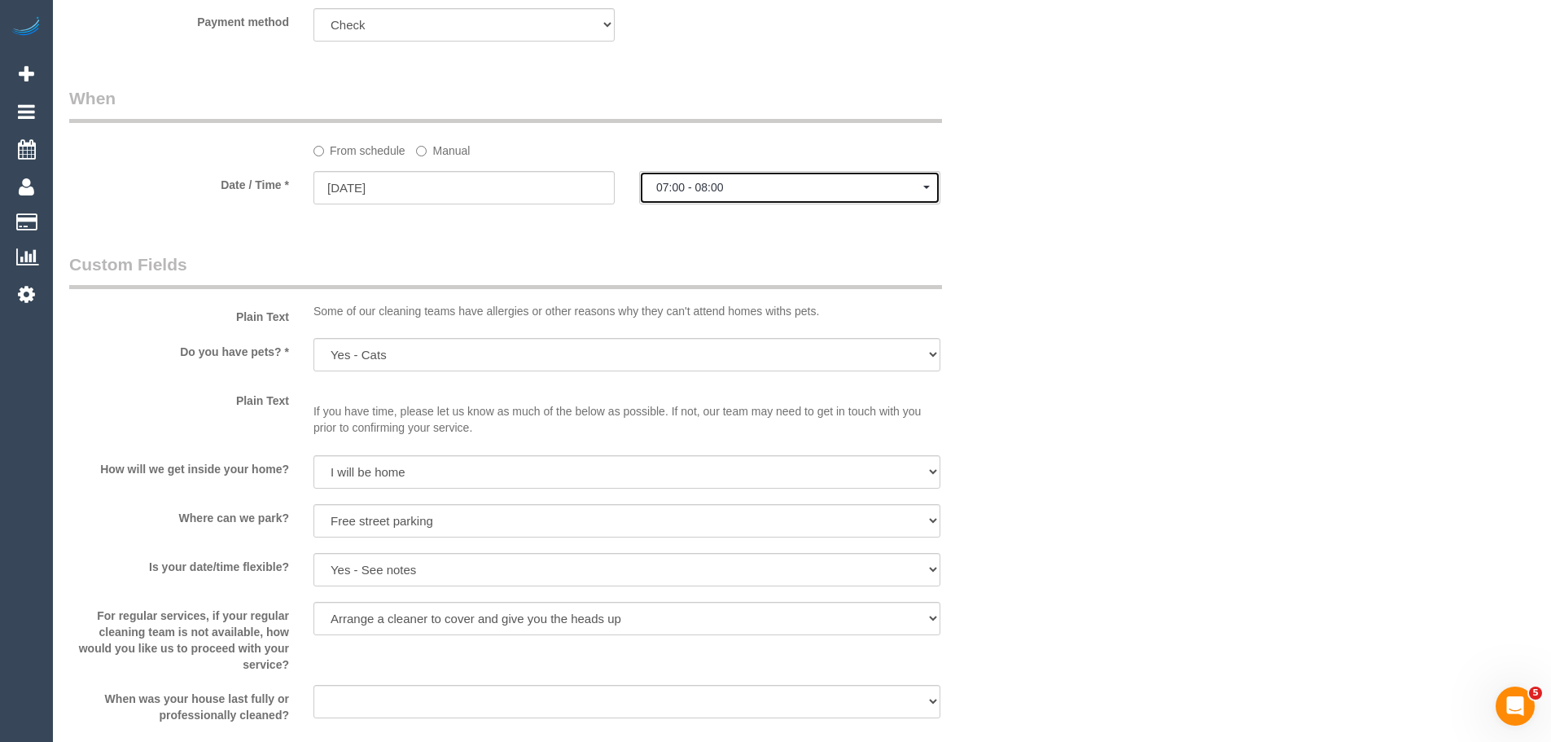
scroll to position [1587, 0]
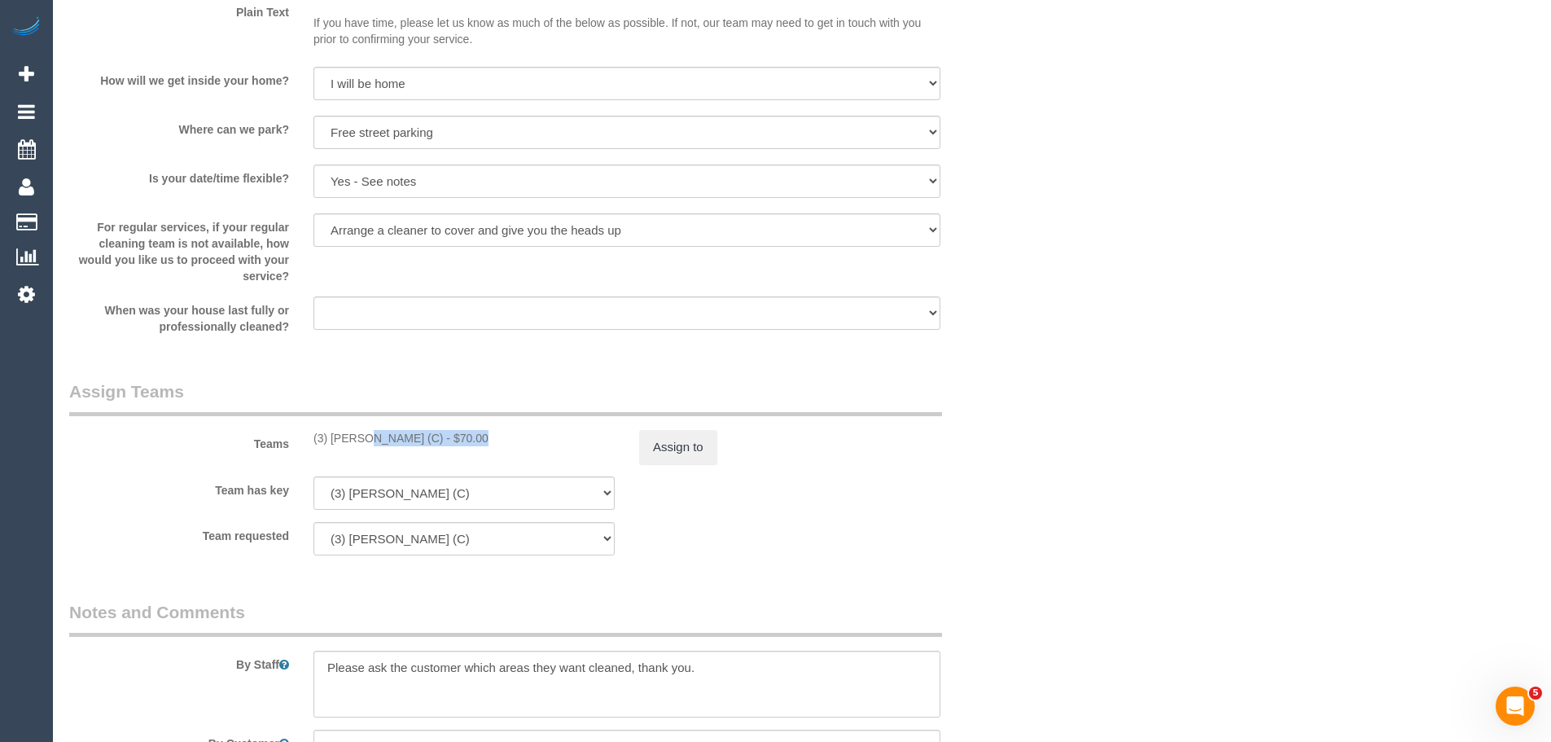
drag, startPoint x: 430, startPoint y: 440, endPoint x: 319, endPoint y: 440, distance: 110.7
click at [319, 440] on div "(3) Pratham Bagga (C) - $70.00" at bounding box center [463, 438] width 301 height 16
click at [310, 436] on div "(3) Pratham Bagga (C) - $70.00" at bounding box center [464, 438] width 326 height 16
drag, startPoint x: 304, startPoint y: 436, endPoint x: 430, endPoint y: 446, distance: 126.6
click at [430, 446] on div "Teams (3) Pratham Bagga (C) - $70.00 Assign to" at bounding box center [545, 421] width 977 height 85
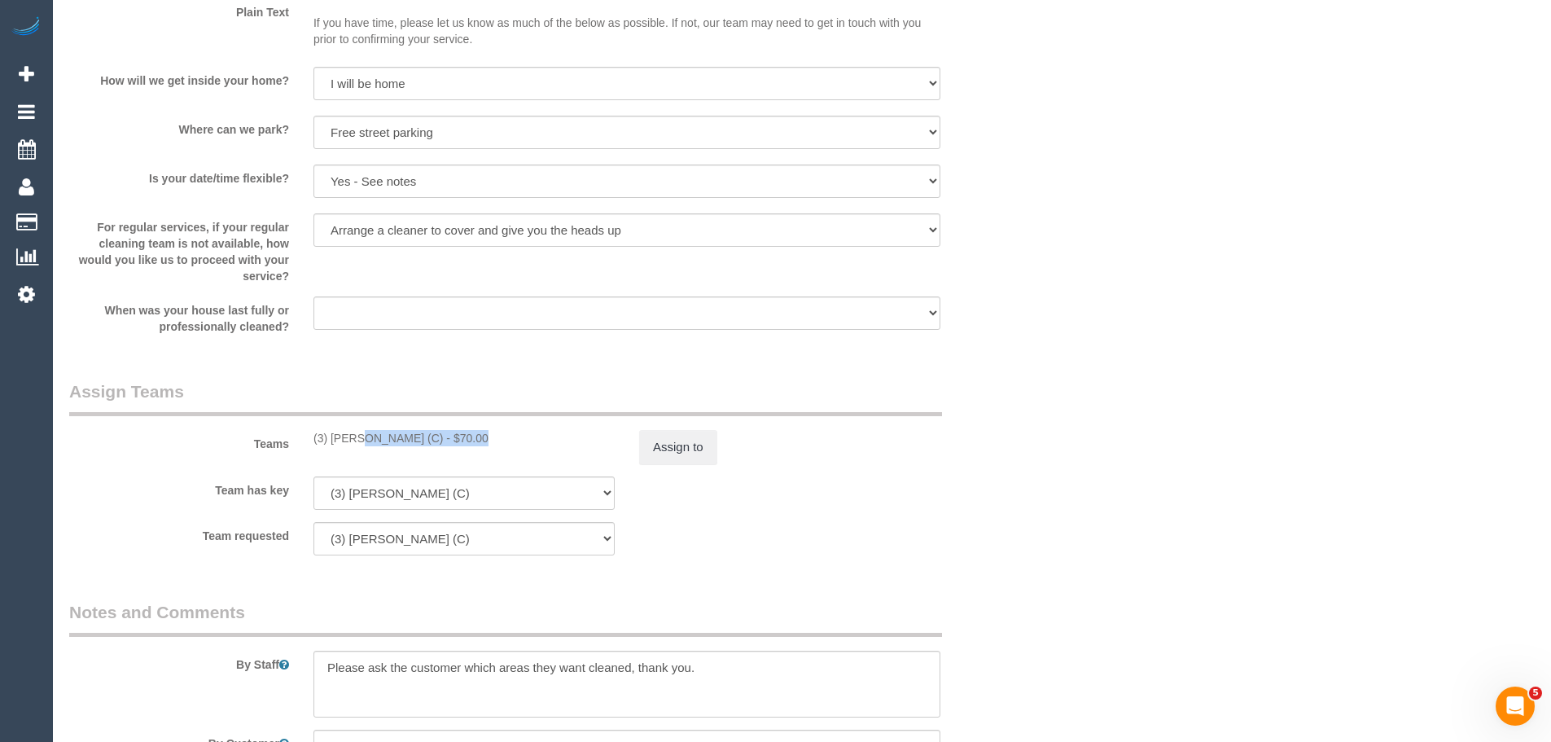
copy div "(3) [PERSON_NAME] (C)"
click at [681, 439] on button "Assign to" at bounding box center [678, 447] width 78 height 34
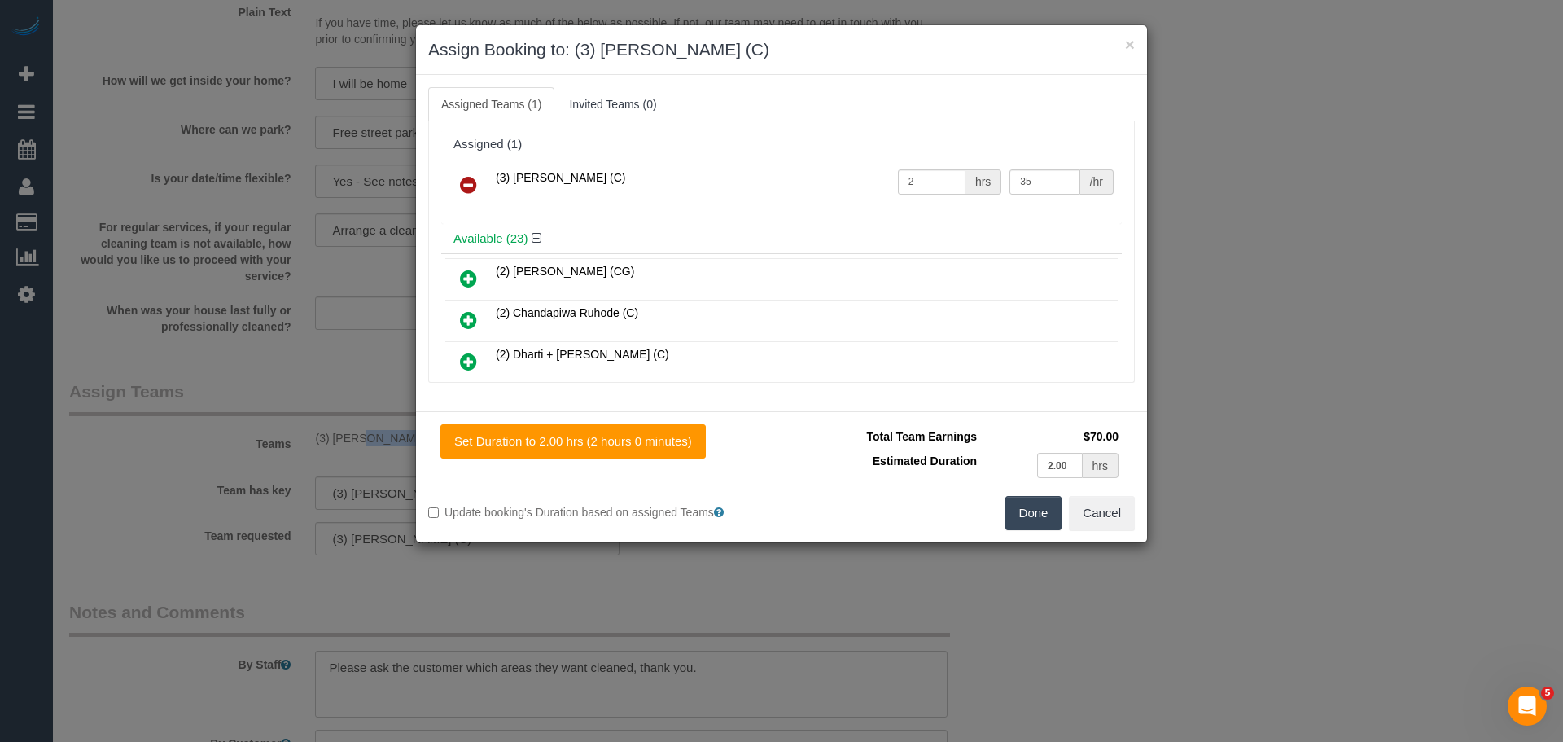
click at [469, 184] on icon at bounding box center [468, 185] width 17 height 20
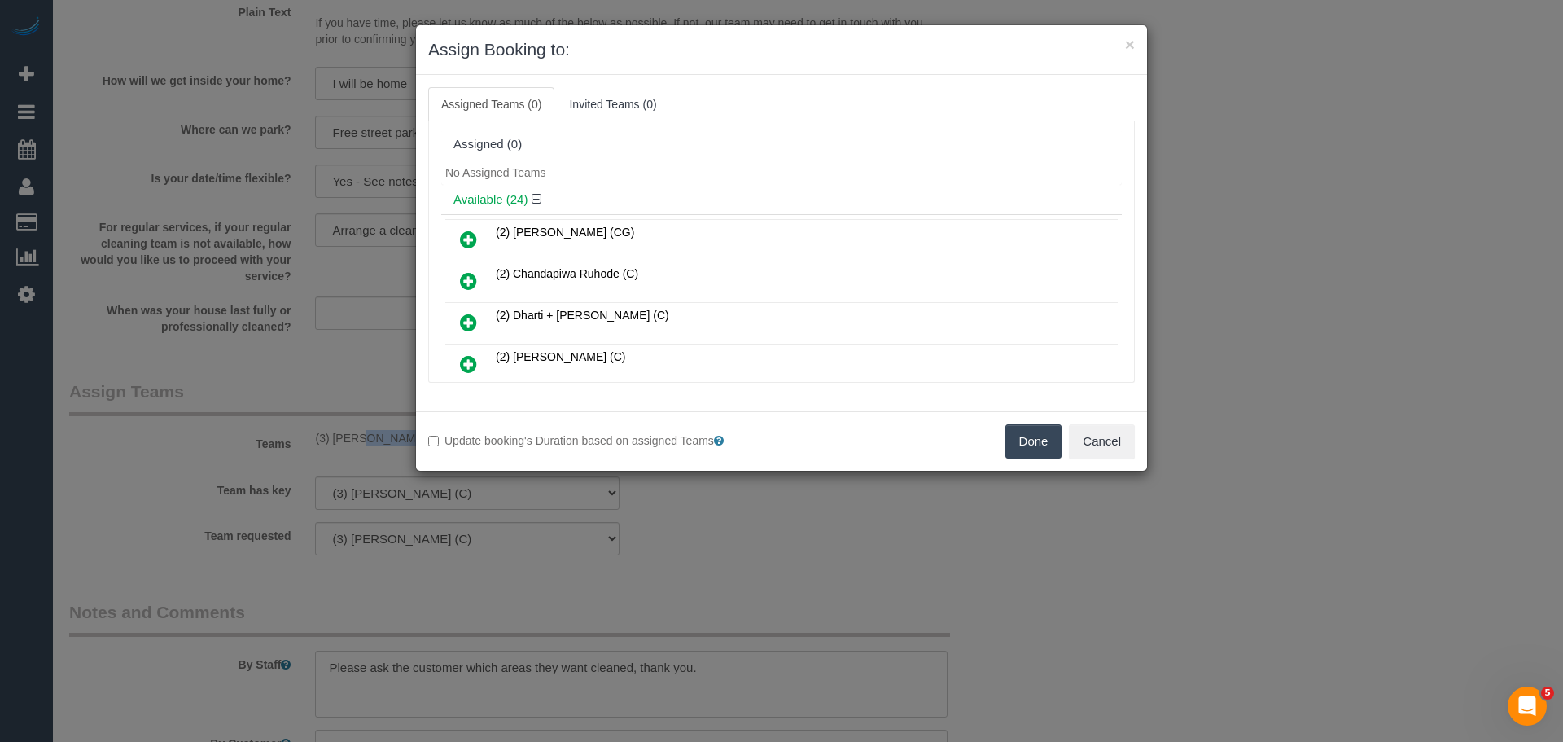
click at [1014, 433] on button "Done" at bounding box center [1033, 441] width 57 height 34
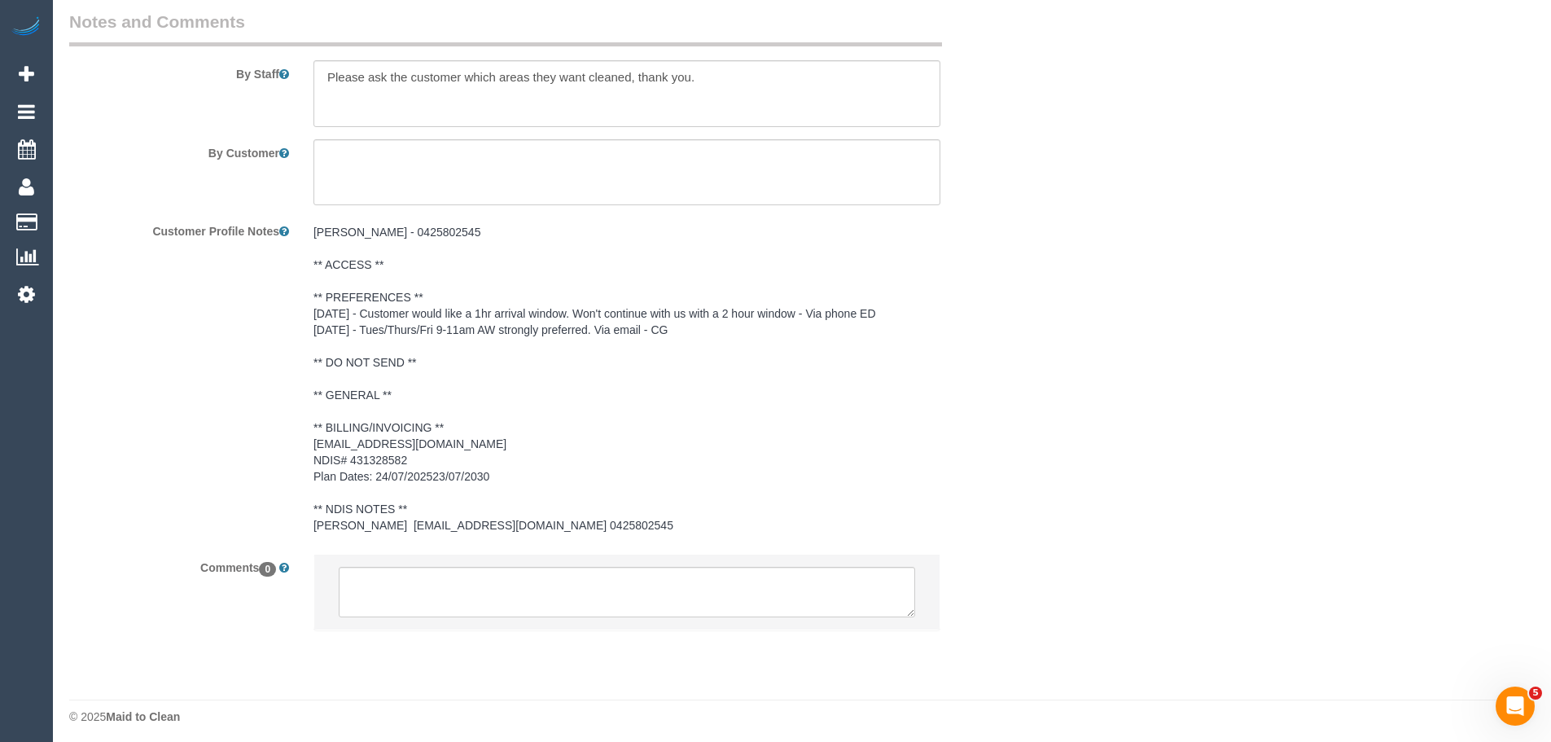
scroll to position [2183, 0]
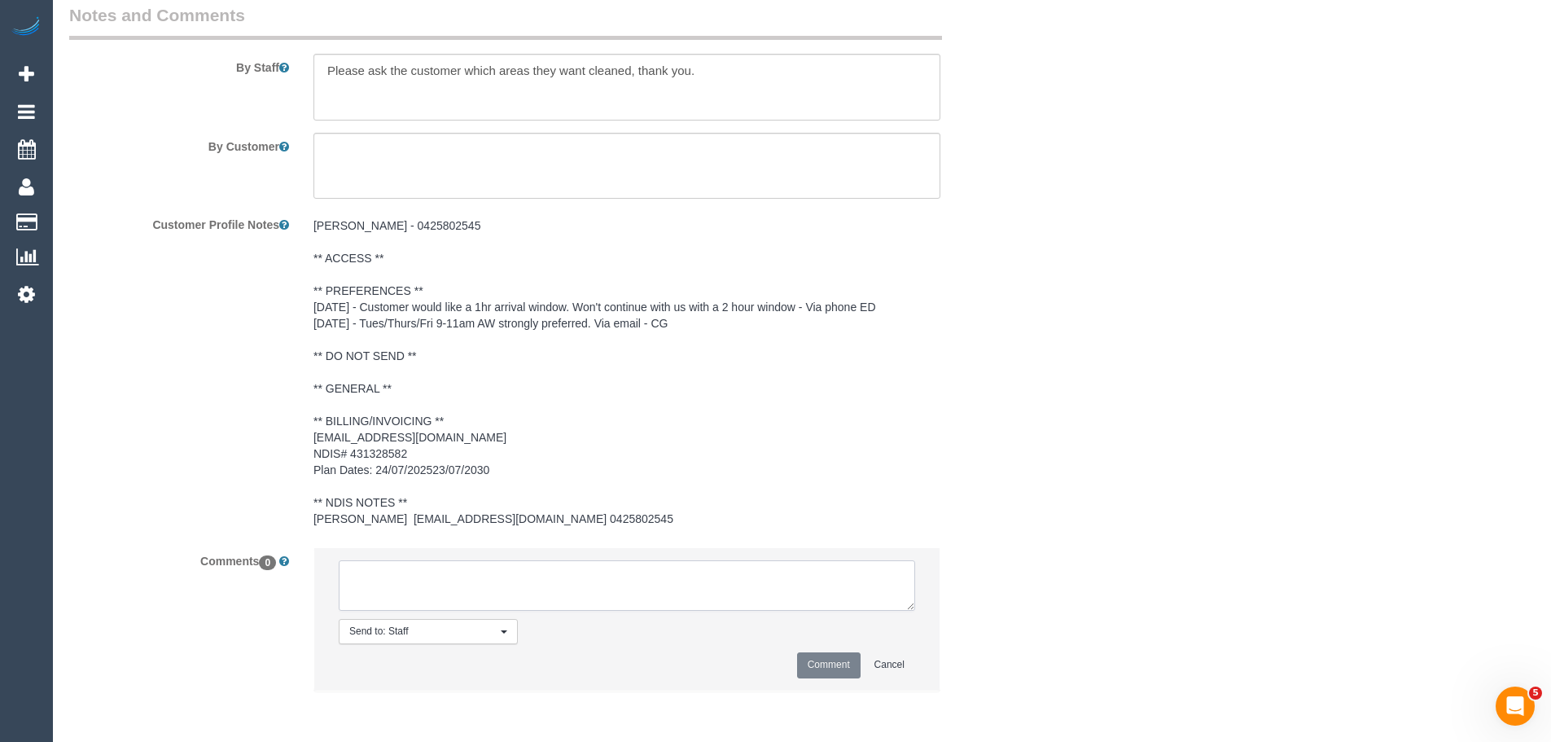
click at [462, 571] on textarea at bounding box center [627, 585] width 576 height 50
type textarea "/"
paste textarea "Cleaner(s) Unassigned: Reason Unassigned: One Off/Ongoing: Flexibility: Close a…"
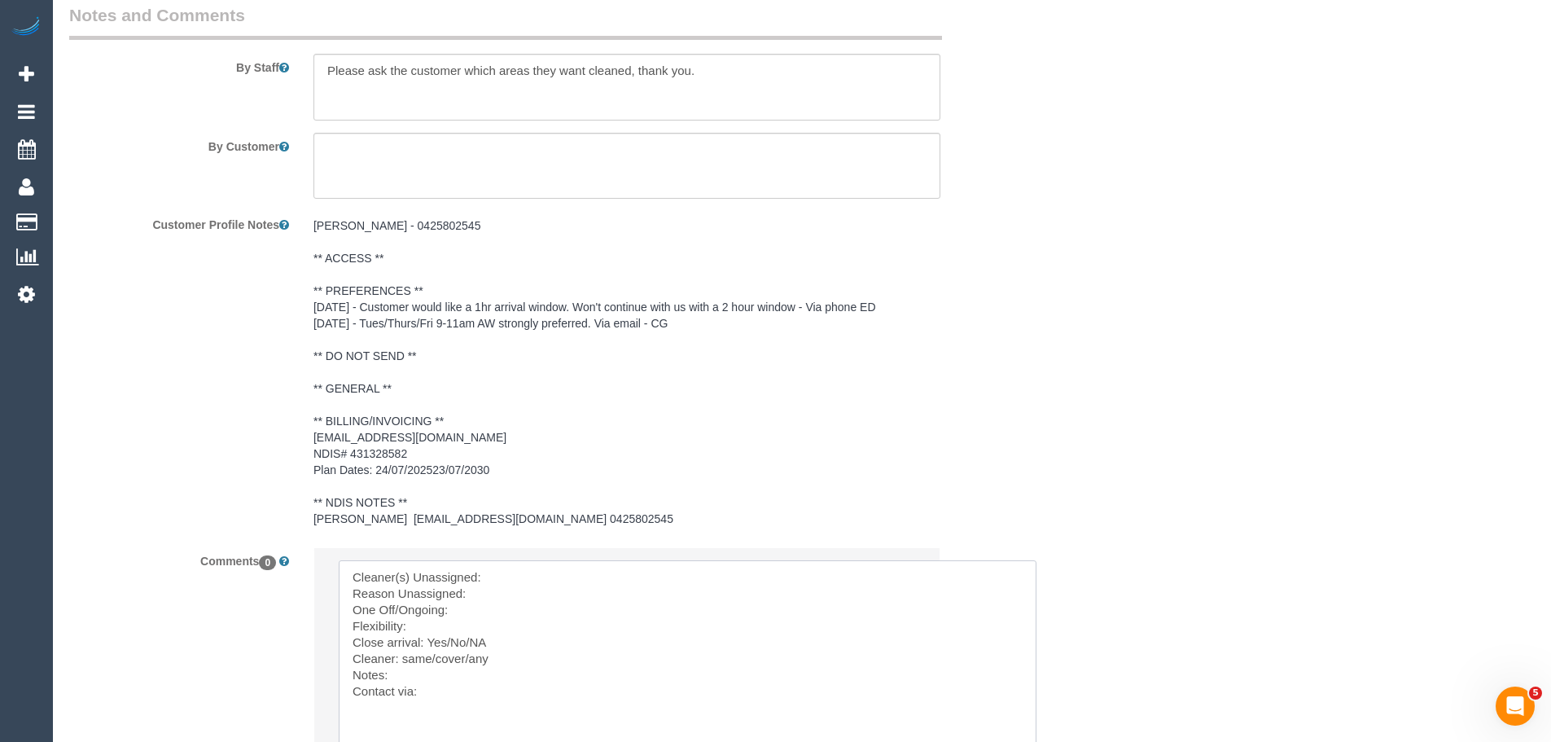
scroll to position [0, 0]
drag, startPoint x: 909, startPoint y: 604, endPoint x: 1062, endPoint y: 780, distance: 233.7
click at [566, 577] on textarea at bounding box center [704, 673] width 730 height 226
paste textarea "(3) [PERSON_NAME] (C)"
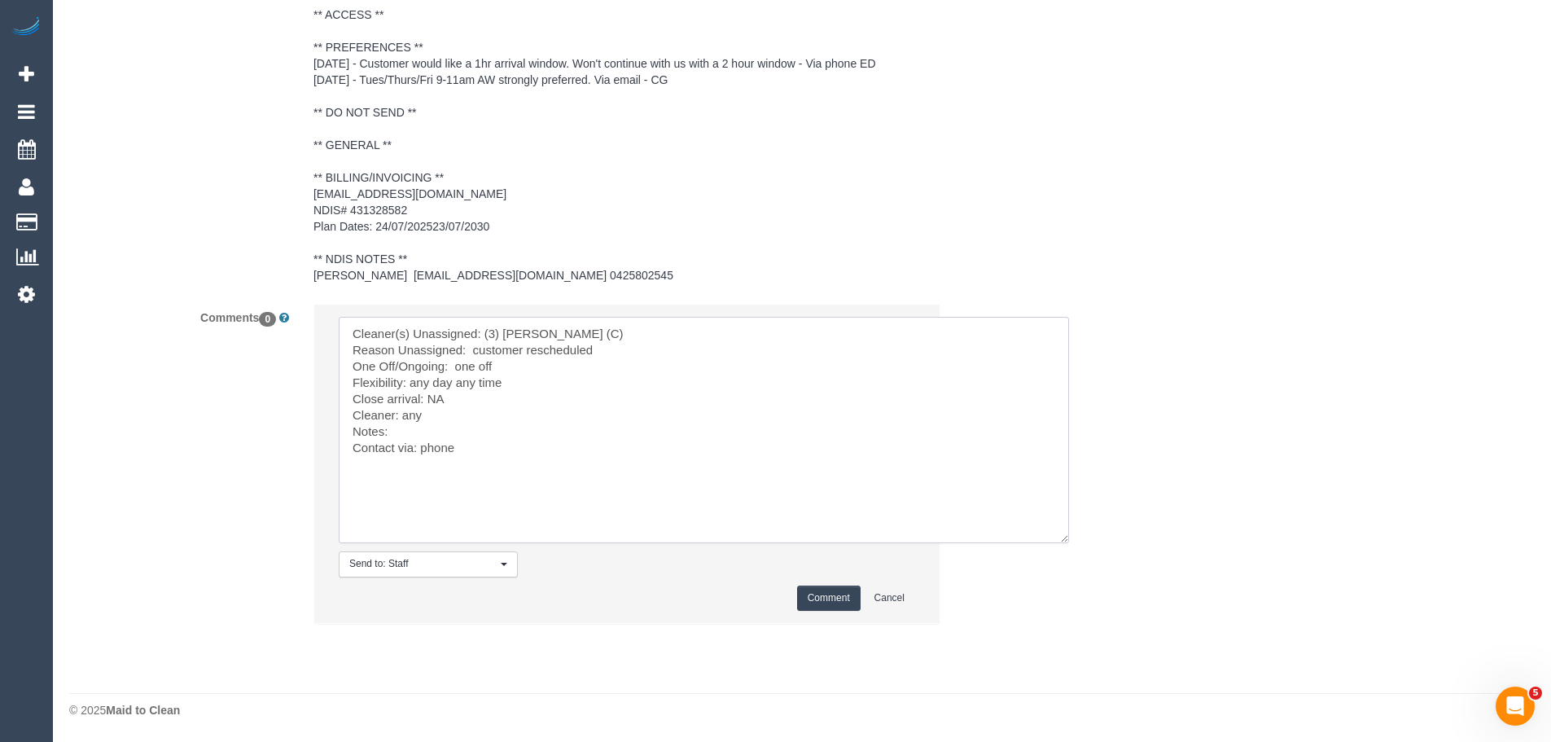
type textarea "Cleaner(s) Unassigned: (3) Pratham Bagga (C) Reason Unassigned: customer resche…"
click at [838, 593] on button "Comment" at bounding box center [828, 597] width 63 height 25
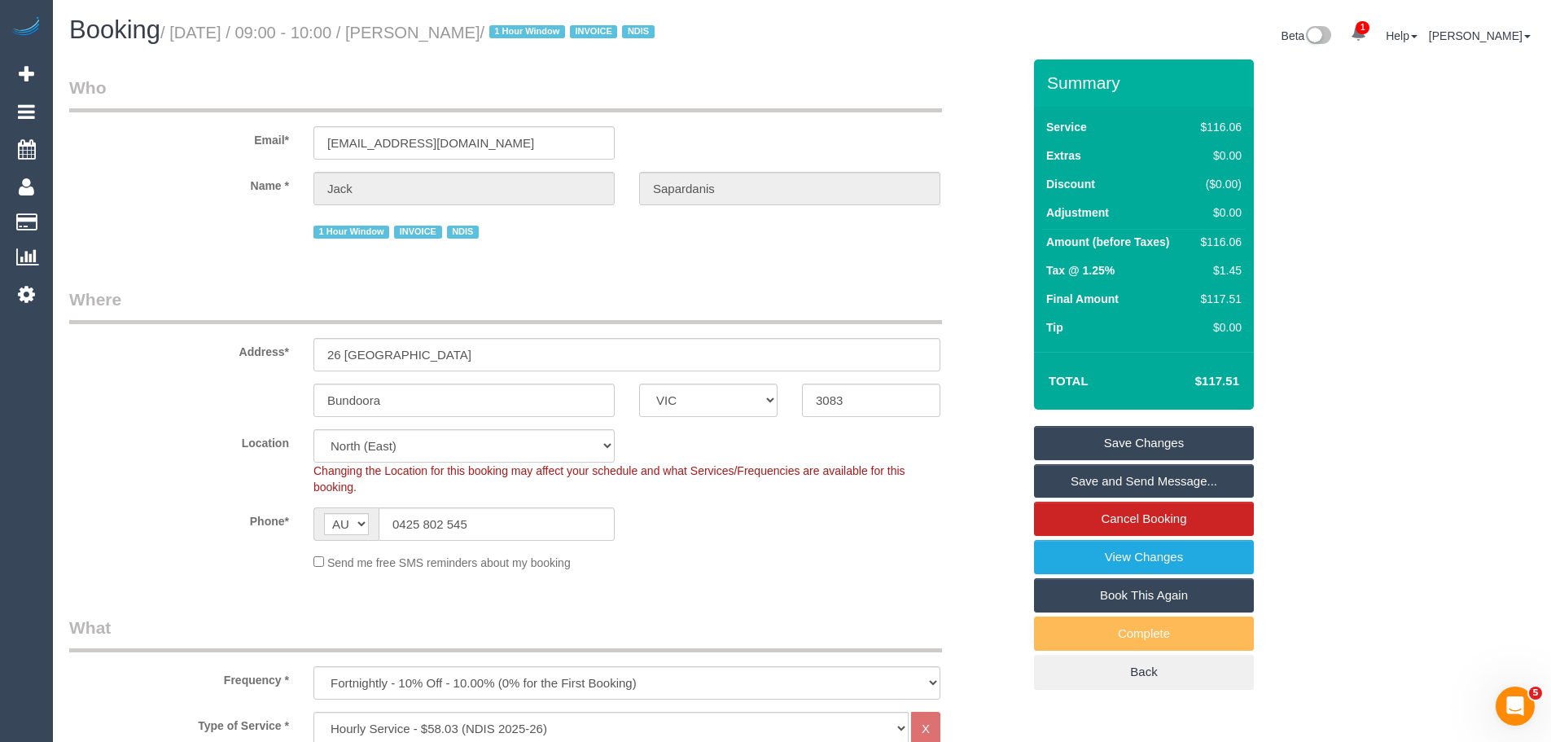
click at [1124, 440] on link "Save Changes" at bounding box center [1144, 443] width 220 height 34
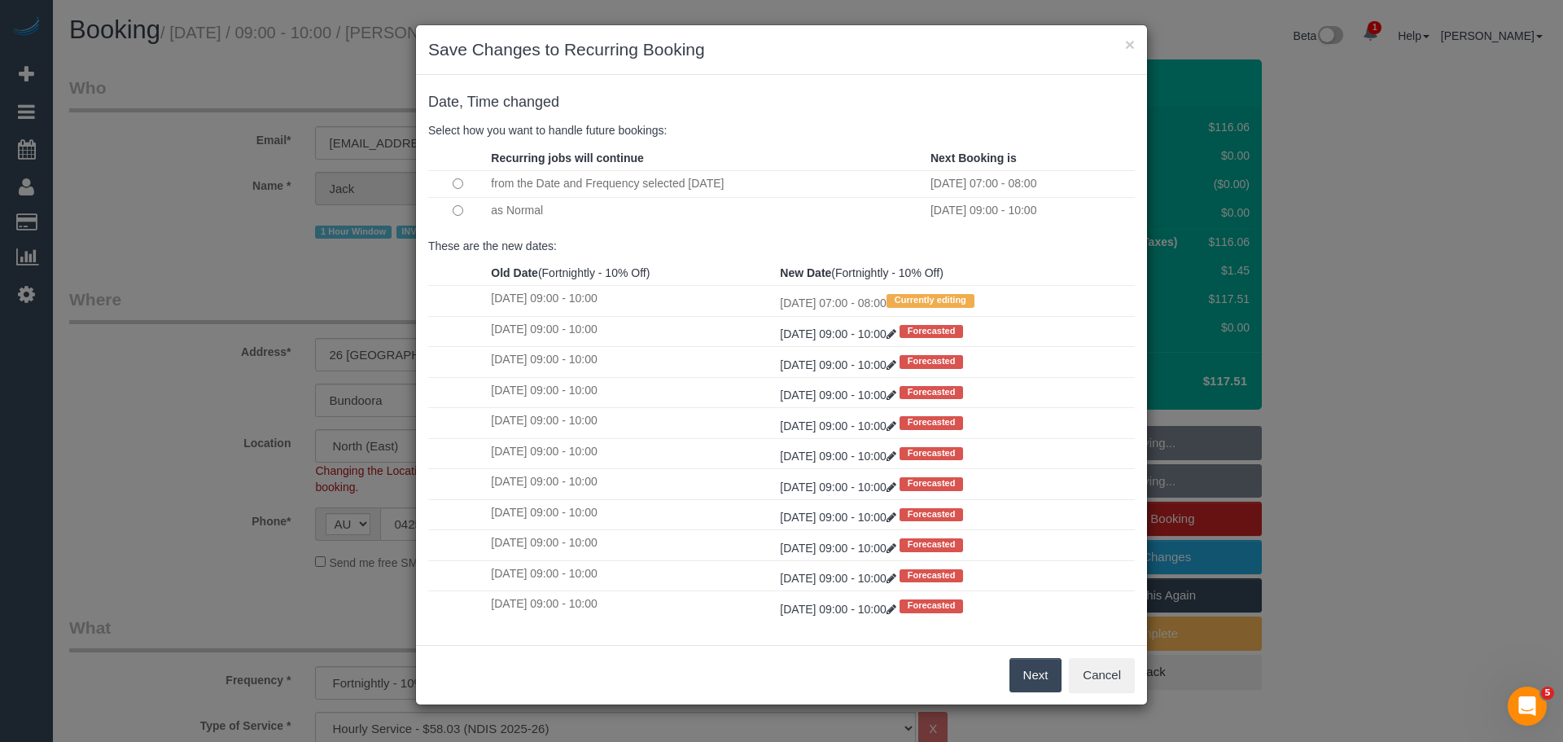
click at [1028, 670] on button "Next" at bounding box center [1035, 675] width 53 height 34
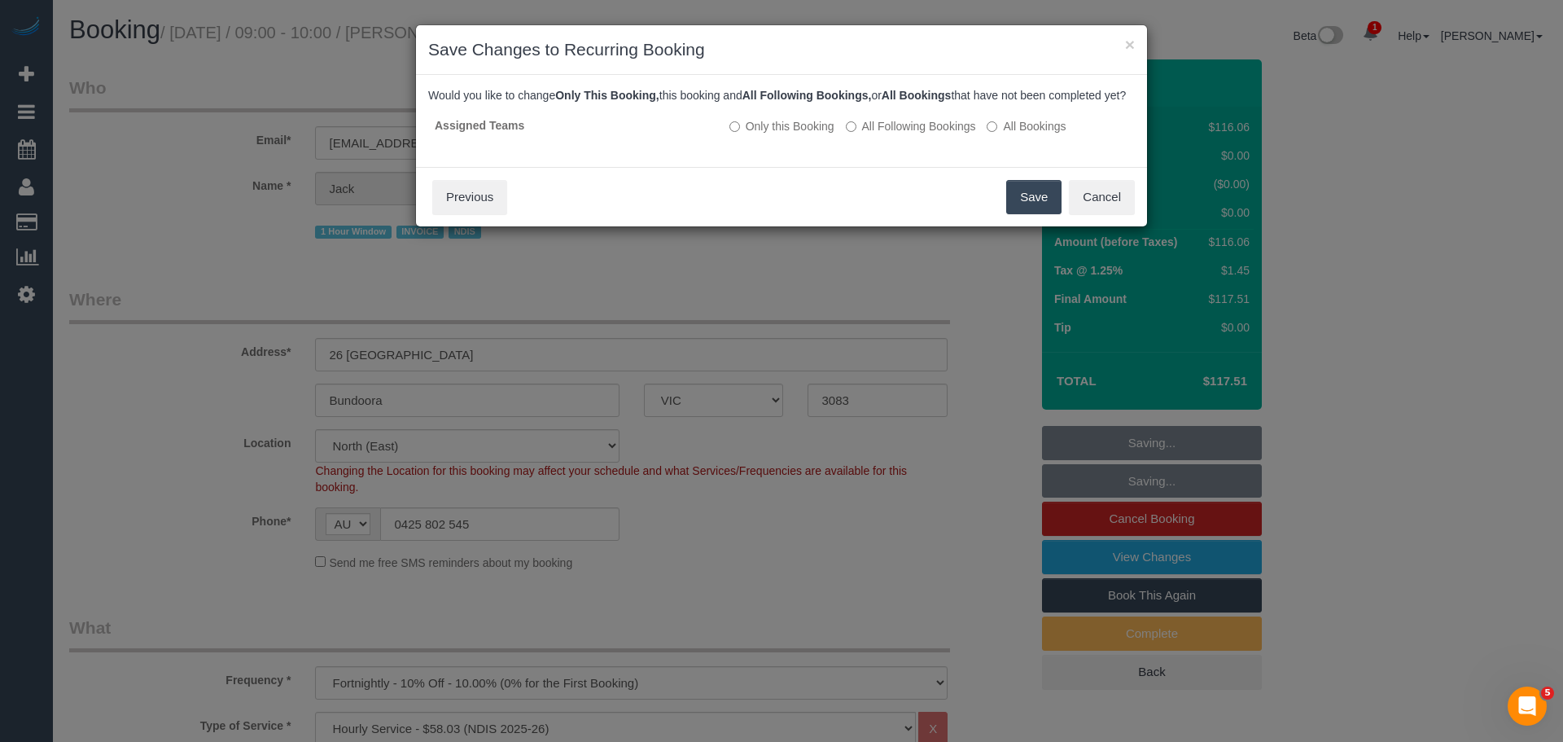
click at [1022, 211] on button "Save" at bounding box center [1033, 197] width 55 height 34
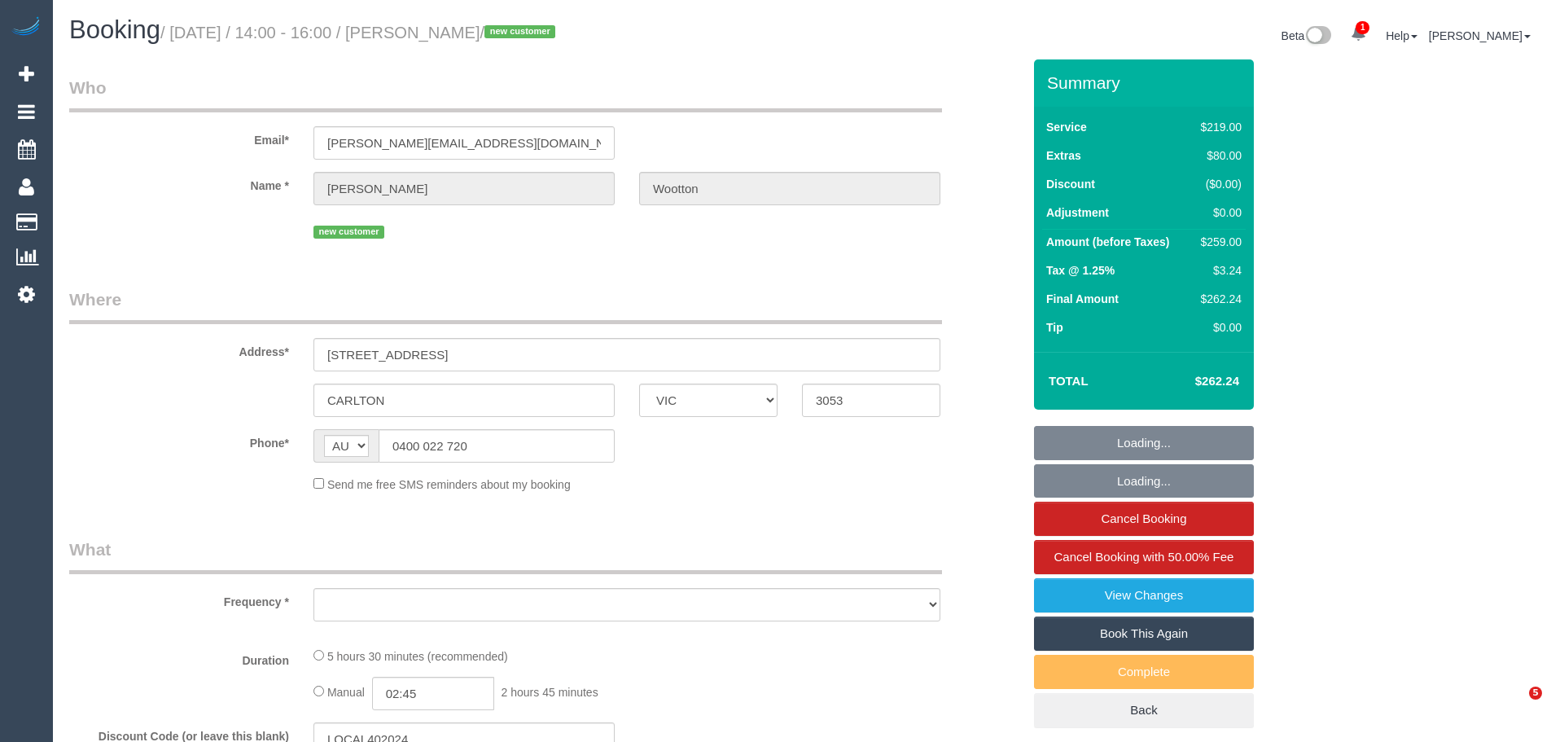
select select "VIC"
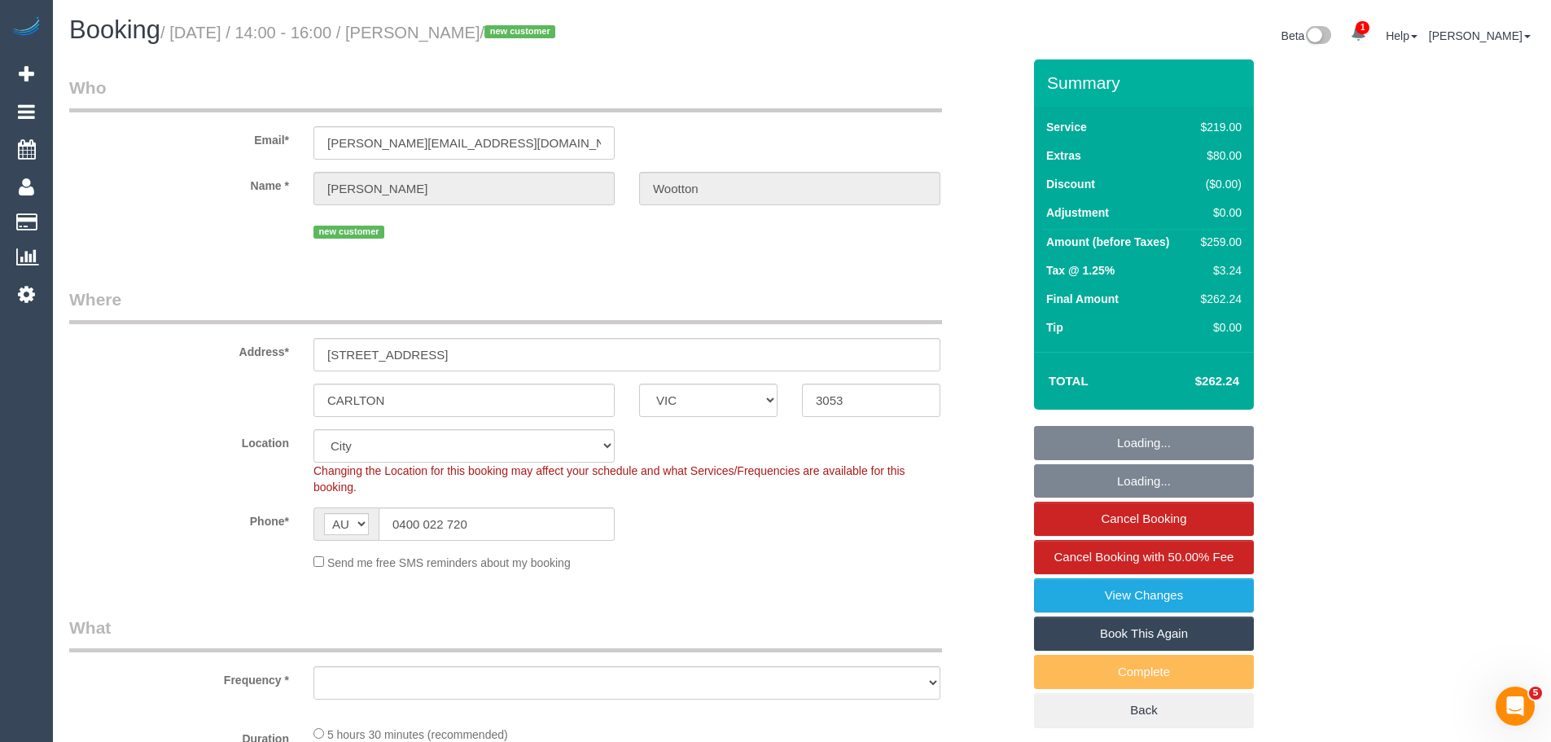
select select "object:777"
select select "number:28"
select select "number:14"
select select "number:21"
select select "number:22"
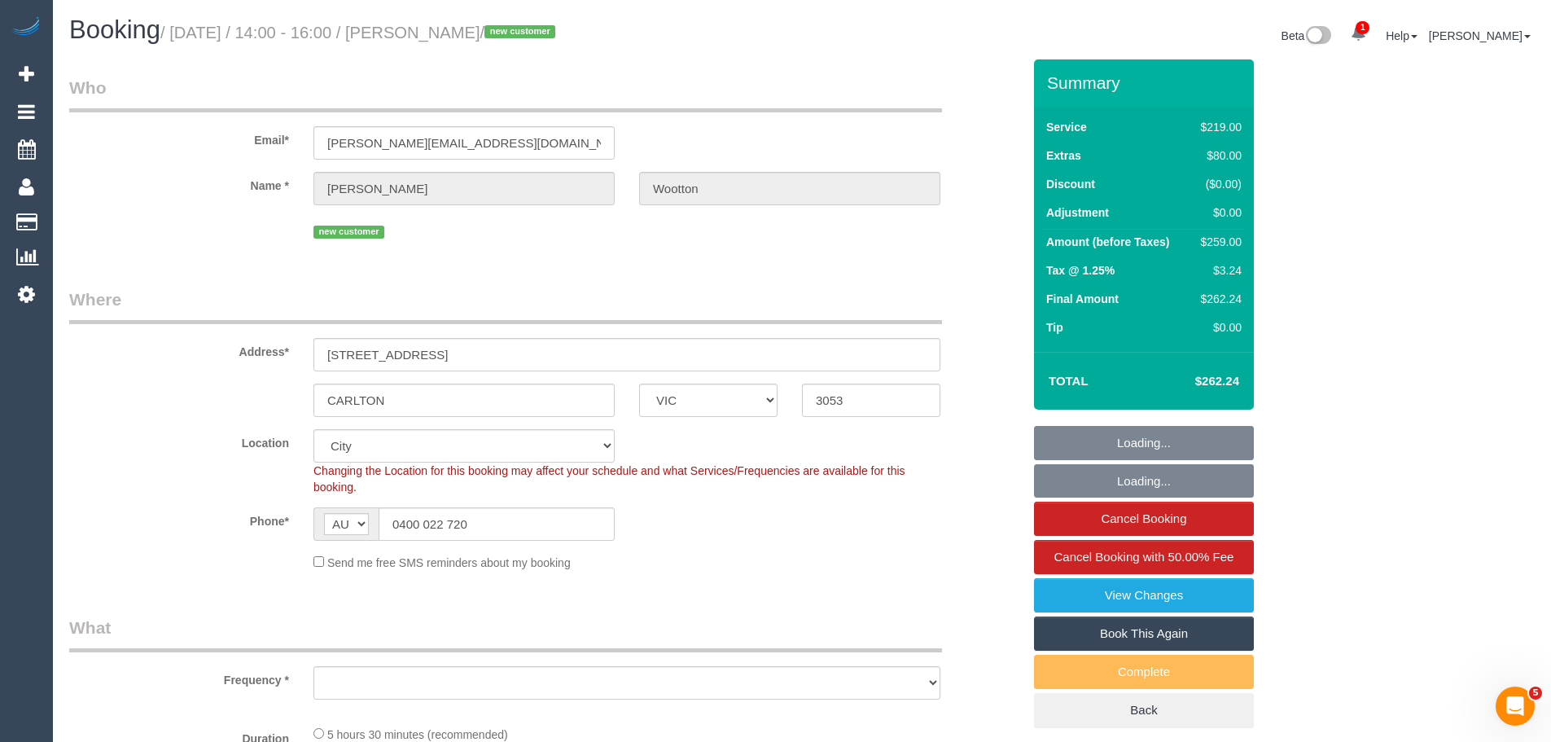
select select "number:13"
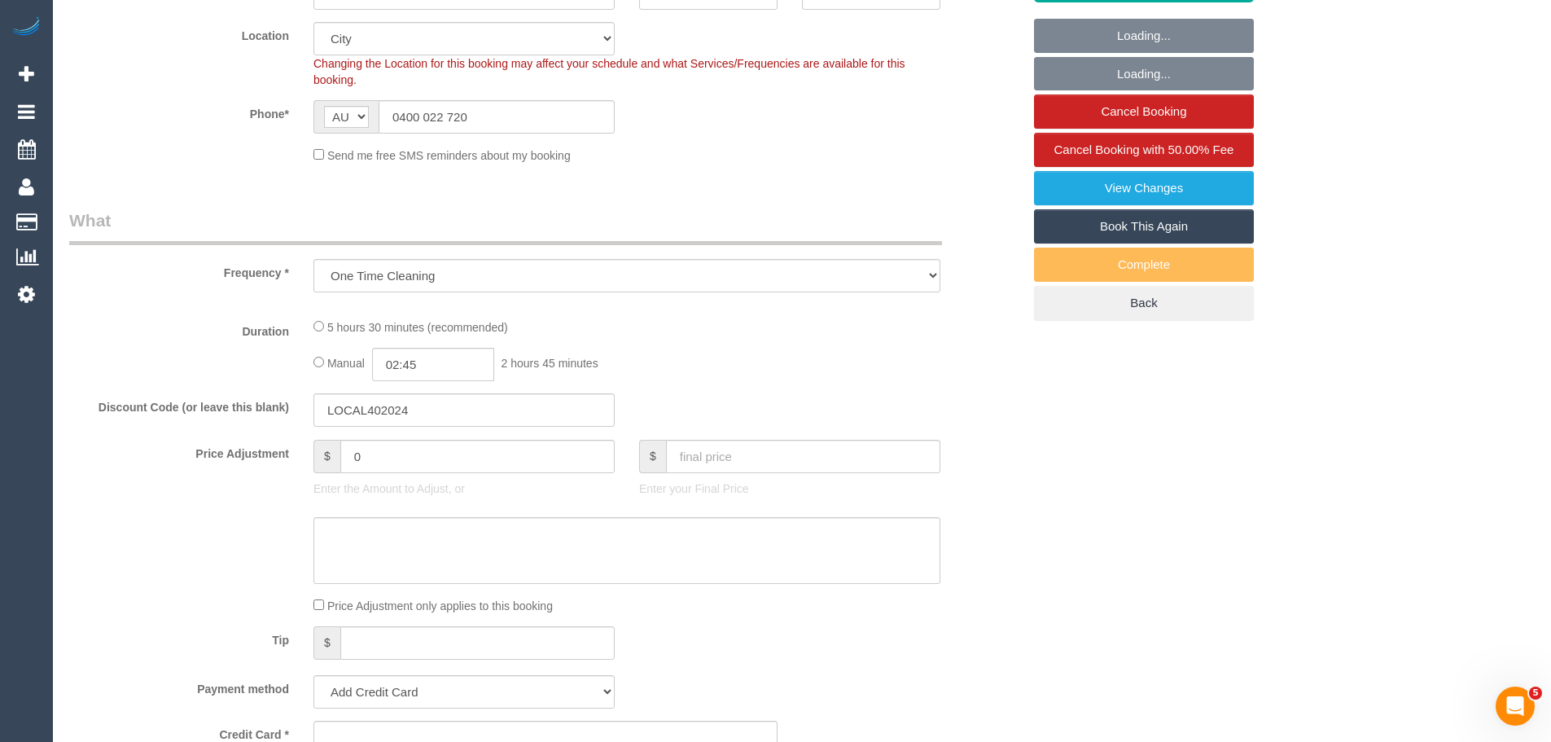
select select "object:782"
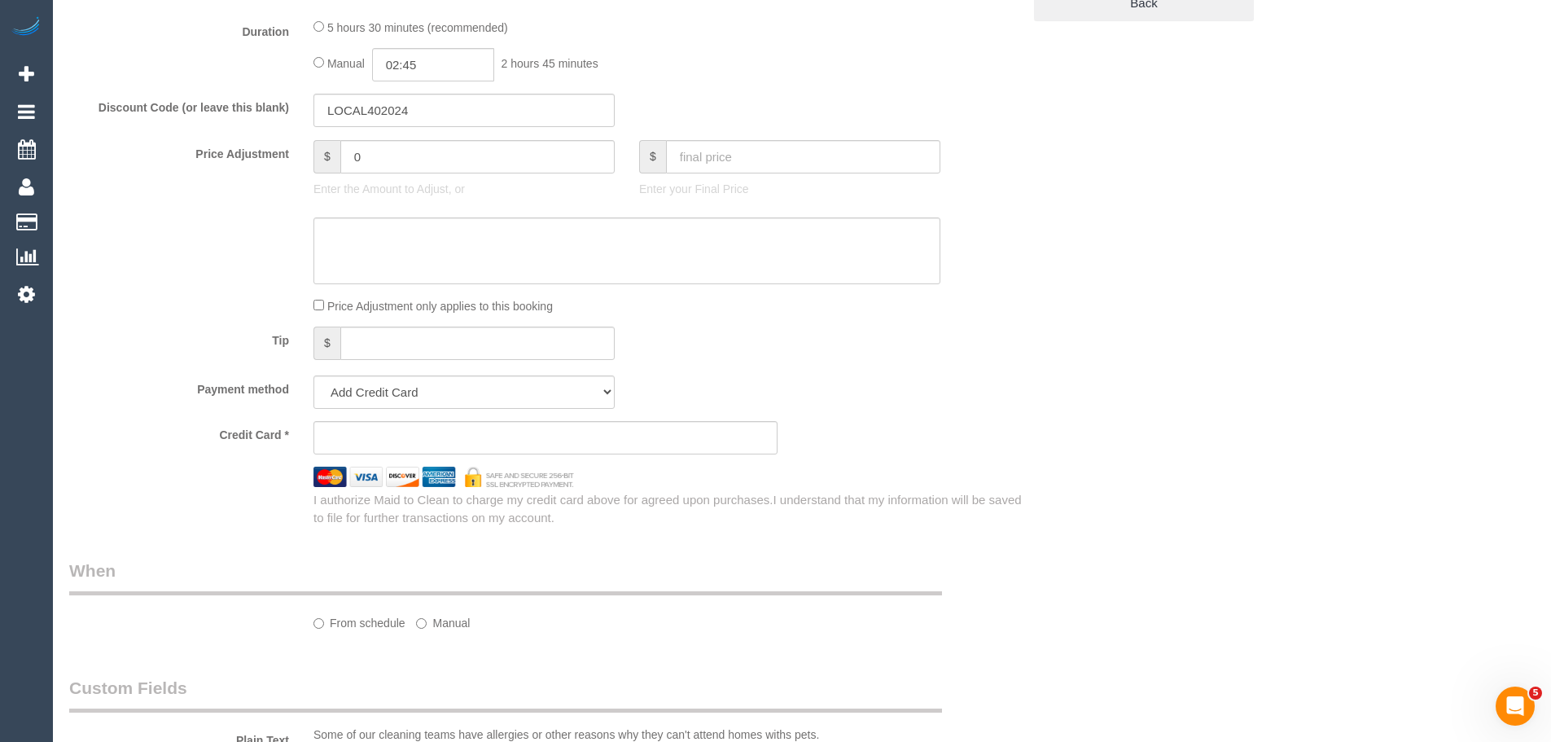
select select "string:stripe-pm_1S4Kbm2GScqysDRVcY7WpnZ2"
select select "spot1"
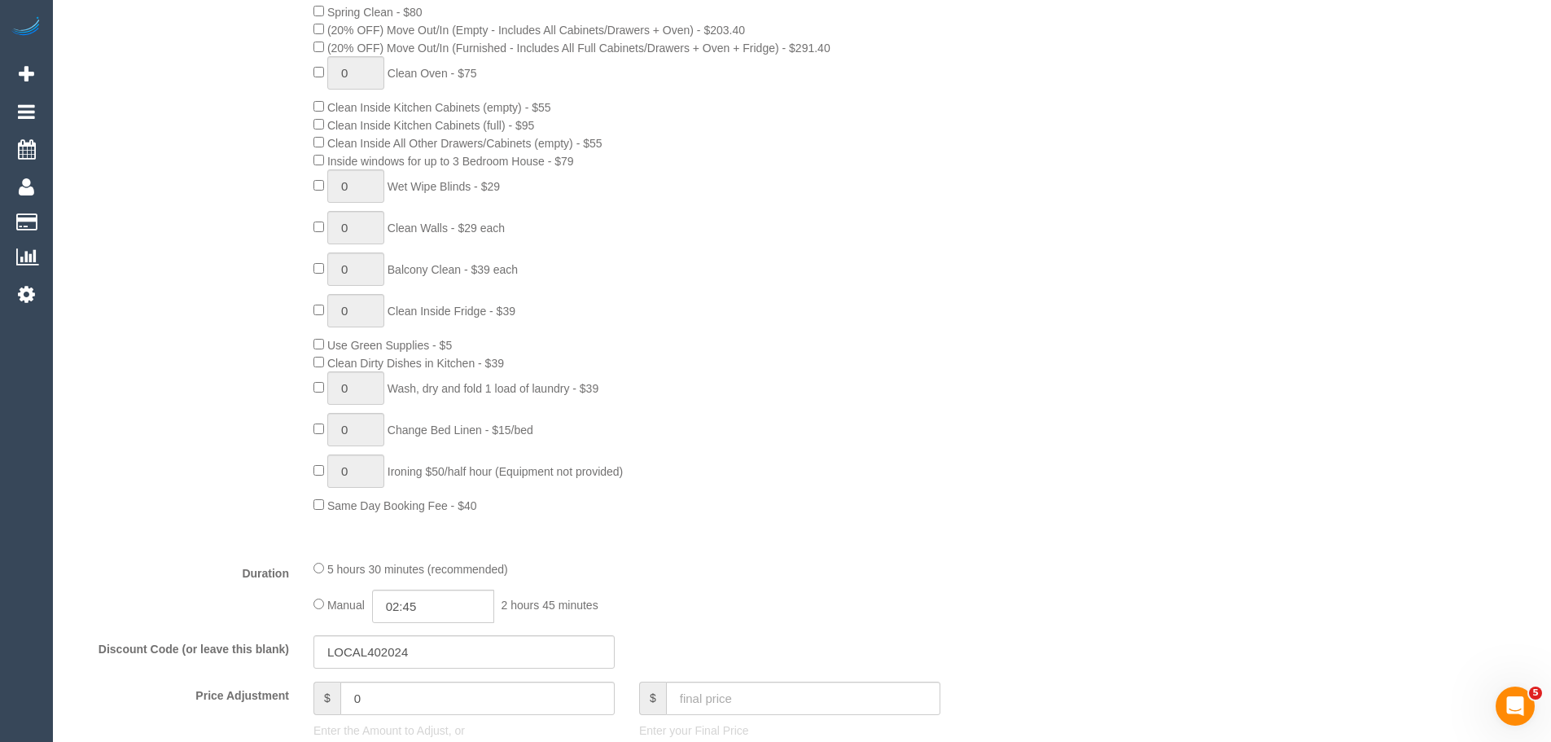
scroll to position [570, 0]
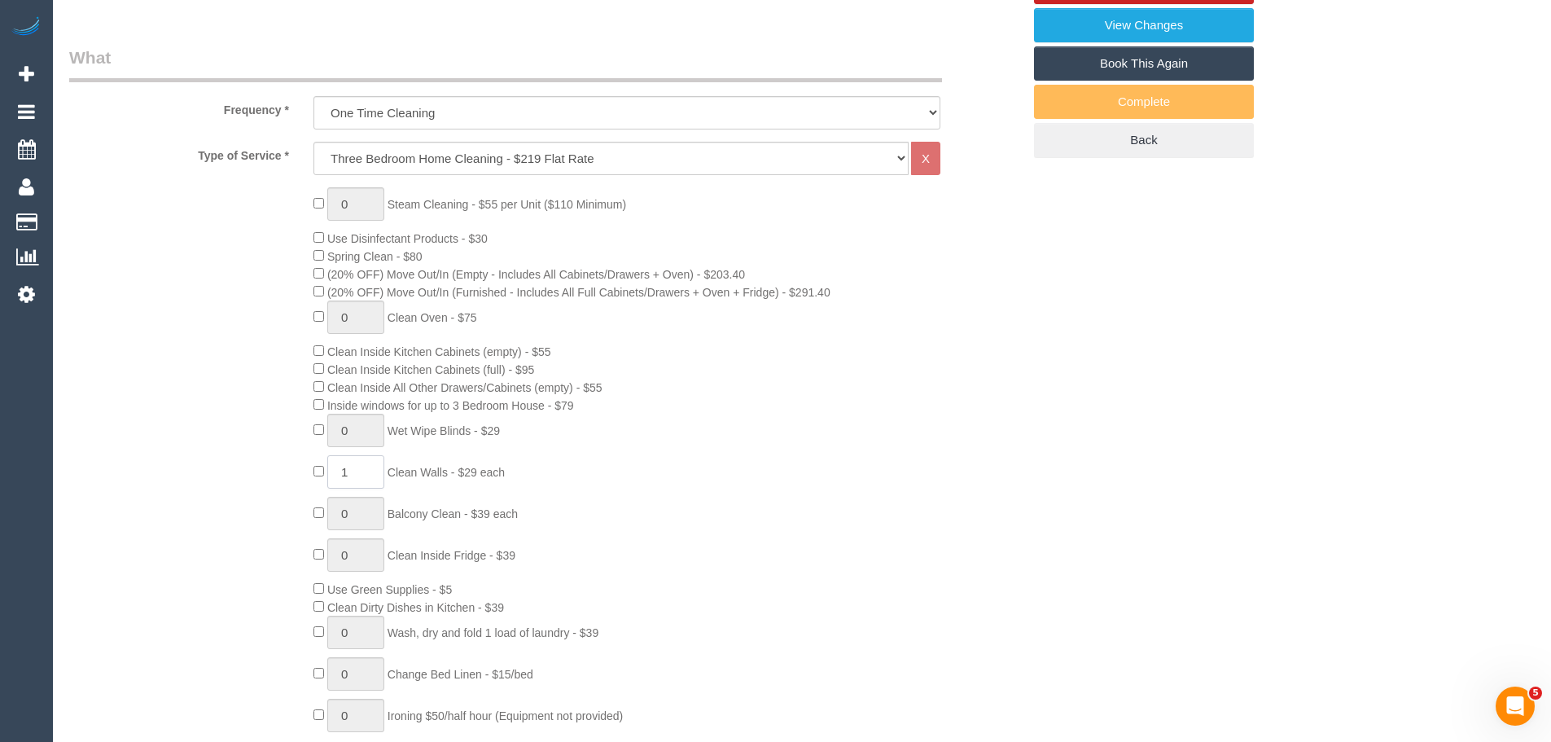
click at [317, 466] on span "1 Clean Walls - $29 each" at bounding box center [408, 472] width 191 height 13
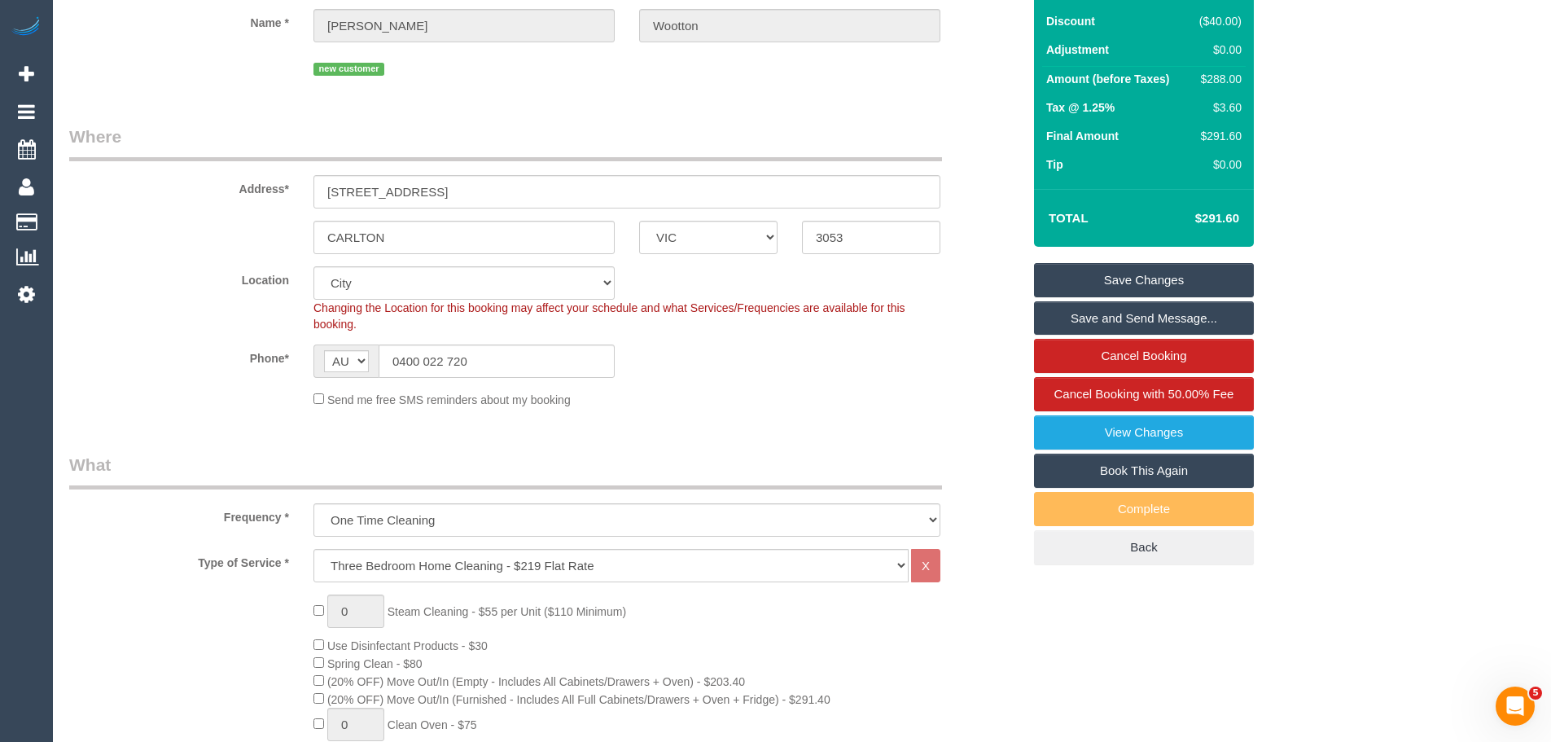
scroll to position [0, 0]
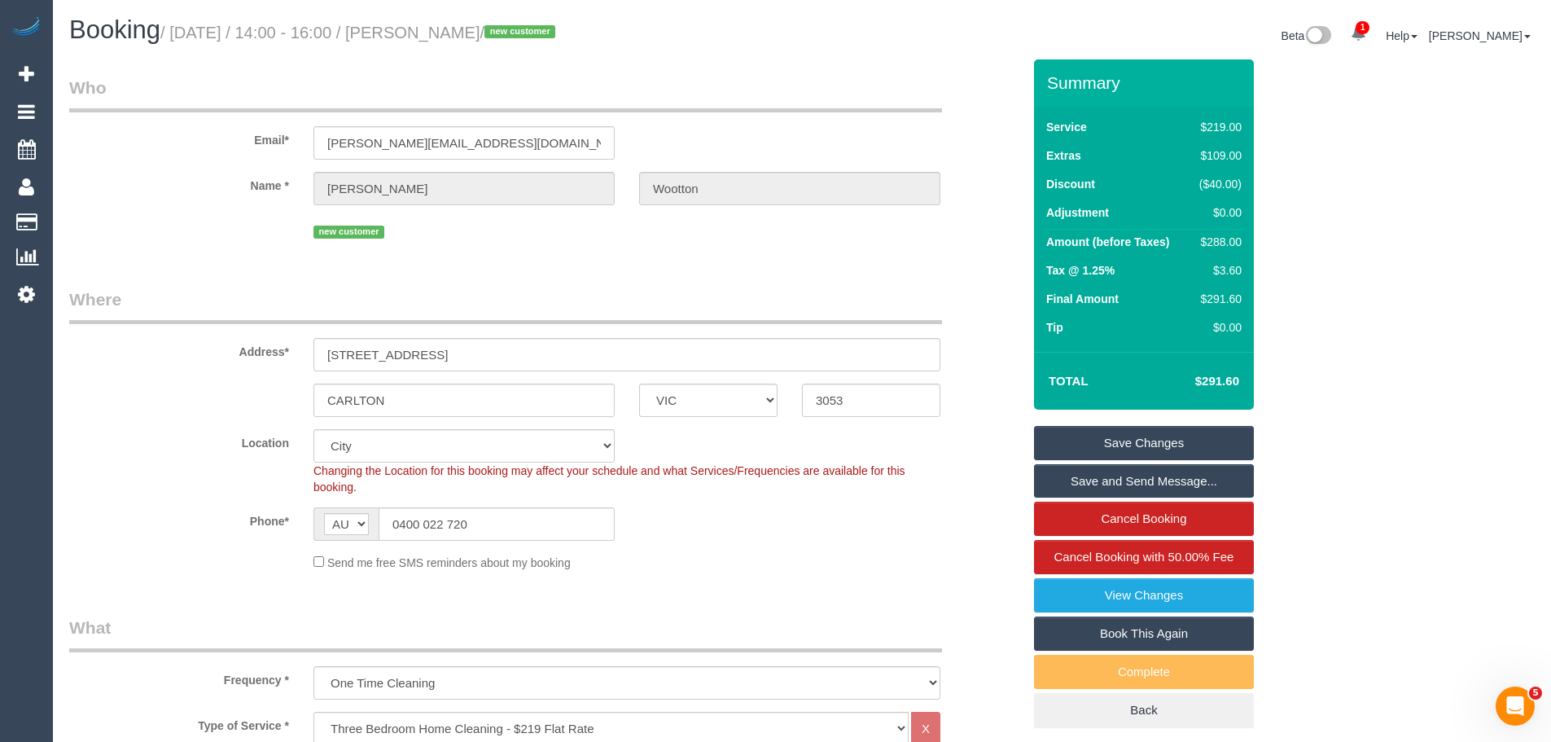
type input "3"
click at [1225, 239] on div "$288.00" at bounding box center [1217, 242] width 49 height 16
copy div "288.00"
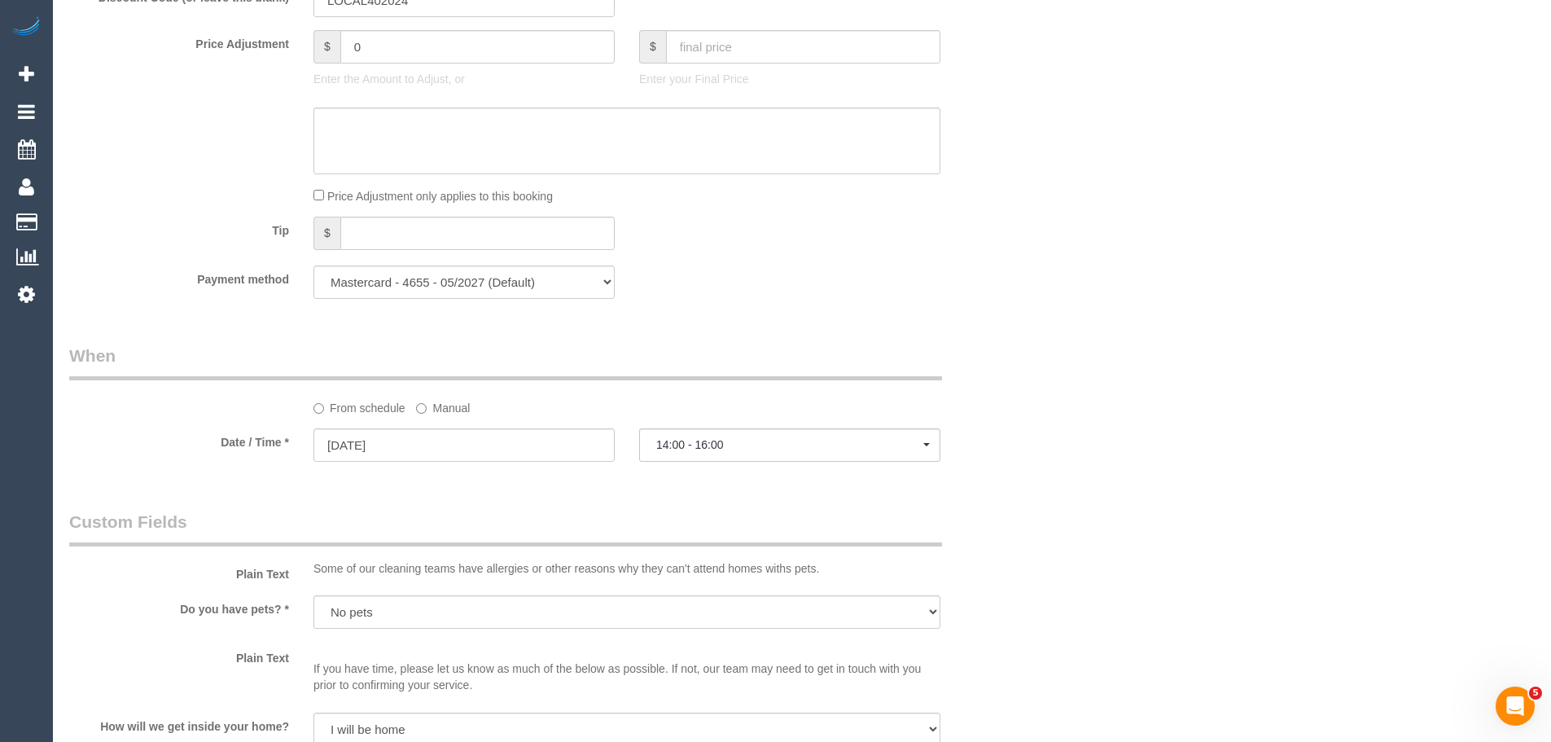
scroll to position [1954, 0]
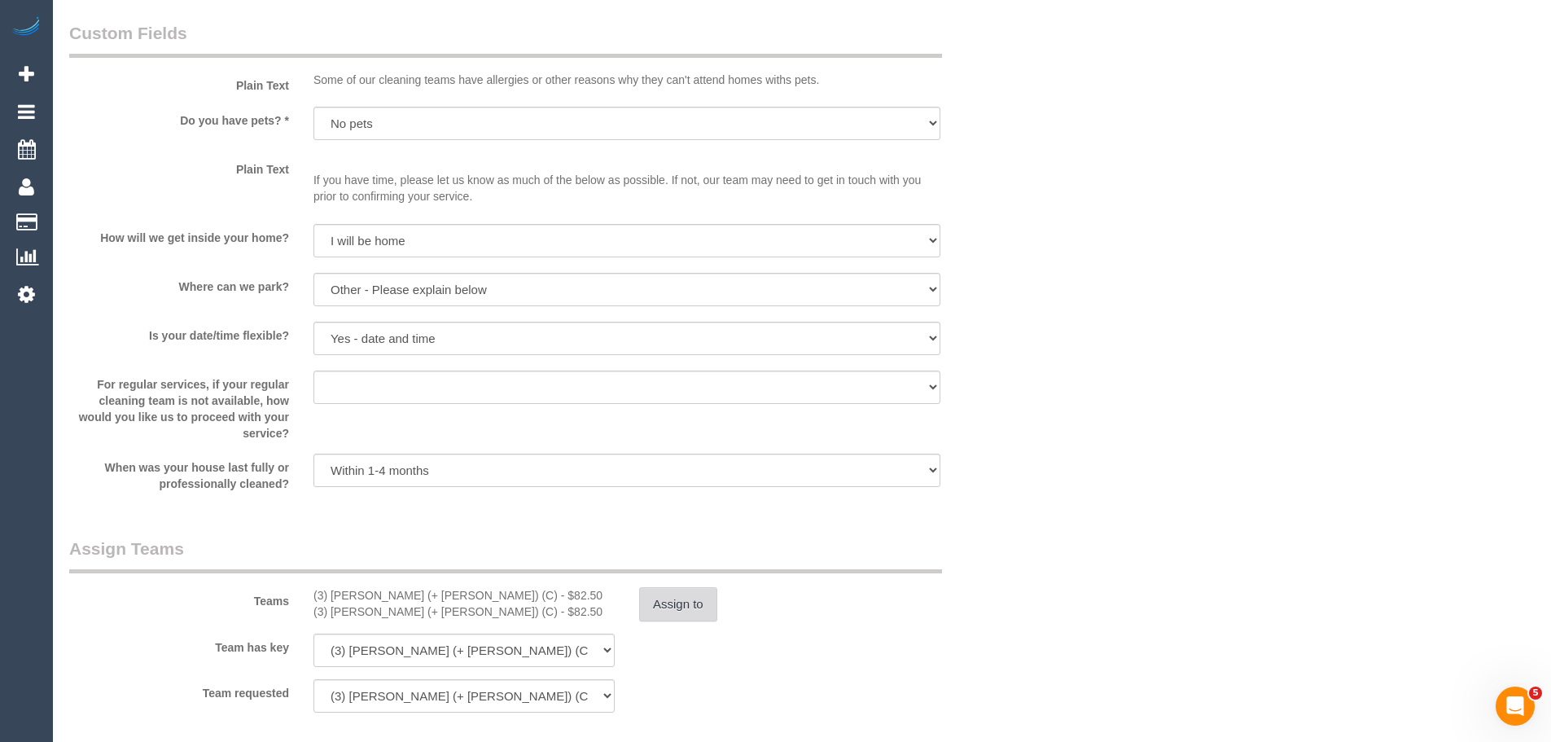
click at [673, 613] on button "Assign to" at bounding box center [678, 604] width 78 height 34
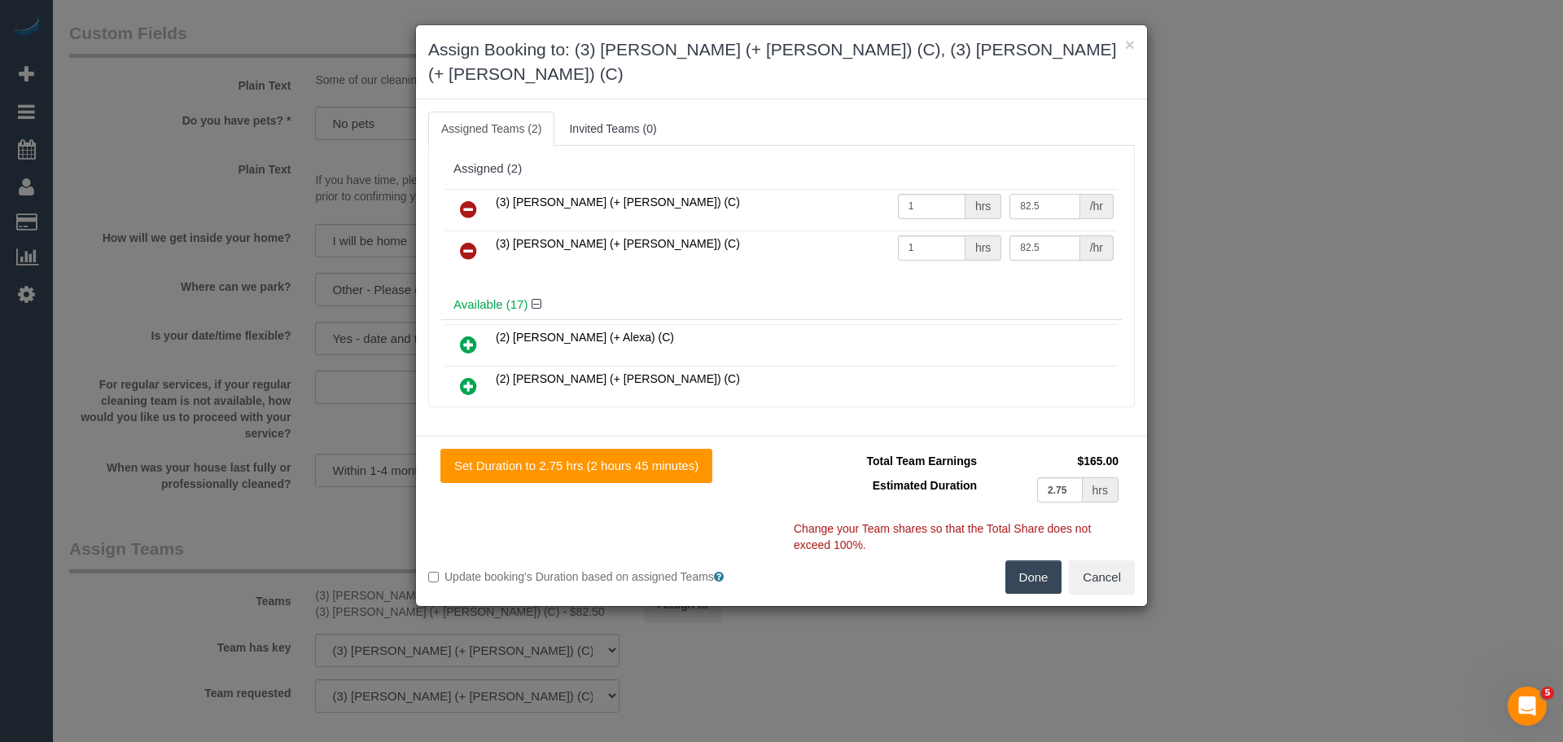
drag, startPoint x: 1014, startPoint y: 182, endPoint x: 990, endPoint y: 184, distance: 24.5
click at [990, 189] on tr "(3) [PERSON_NAME] (+ [PERSON_NAME]) (C) 1 hrs 82.5 /hr" at bounding box center [781, 210] width 672 height 42
type input "92.5"
drag, startPoint x: 1015, startPoint y: 219, endPoint x: 990, endPoint y: 219, distance: 25.2
click at [990, 230] on tr "(3) [PERSON_NAME] (+ [PERSON_NAME]) (C) 1 hrs 82.5 /hr" at bounding box center [781, 251] width 672 height 42
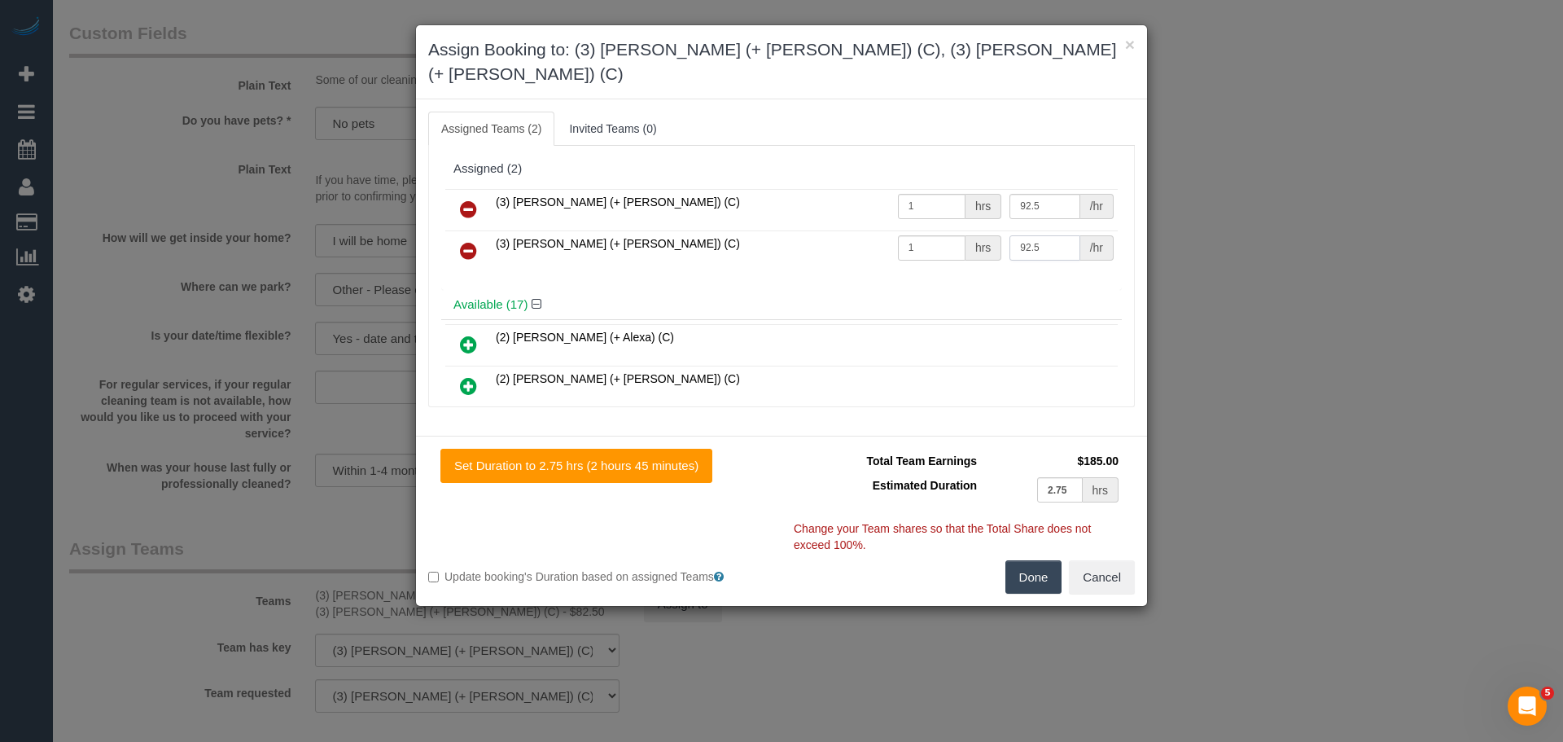
type input "92.5"
click at [1031, 560] on button "Done" at bounding box center [1033, 577] width 57 height 34
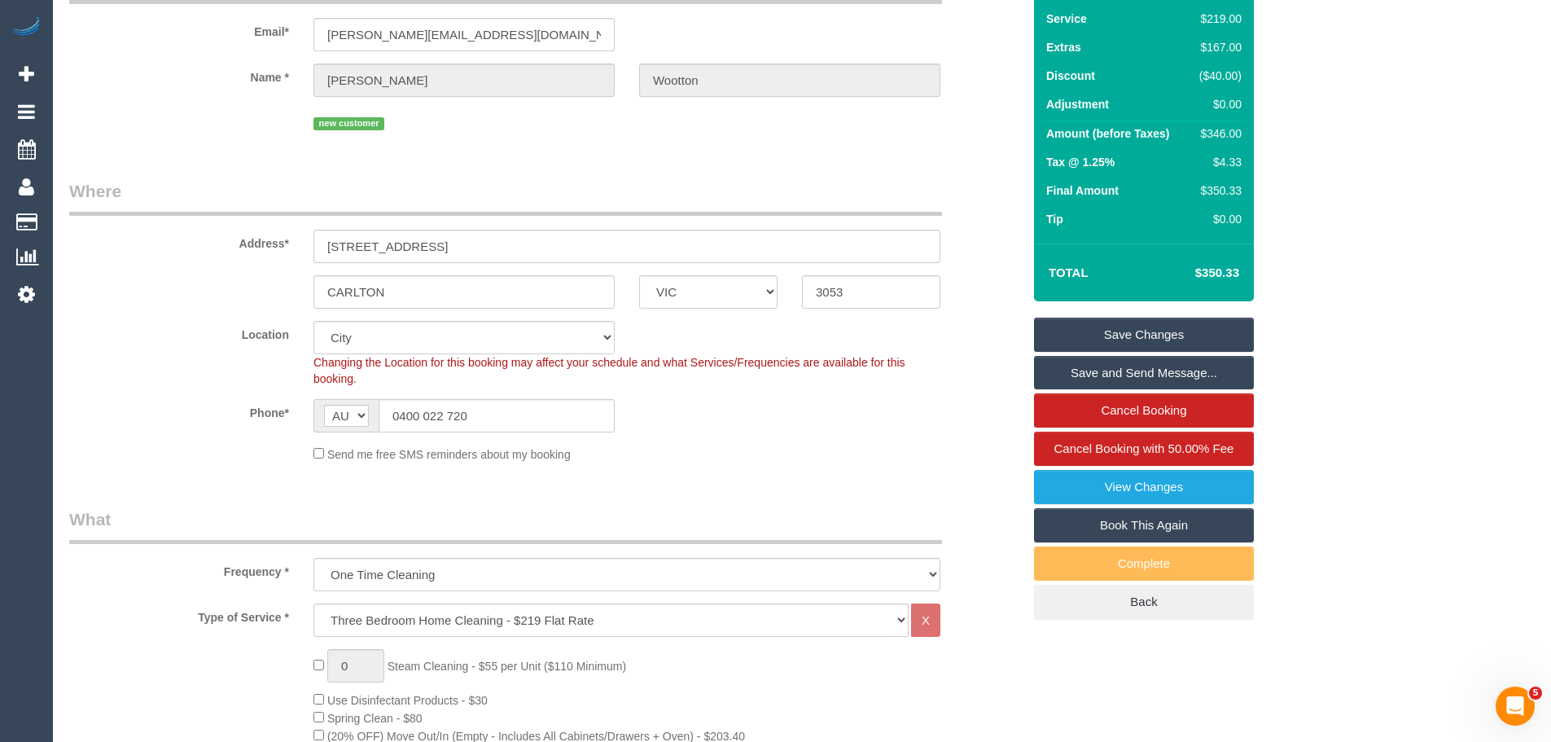
scroll to position [0, 0]
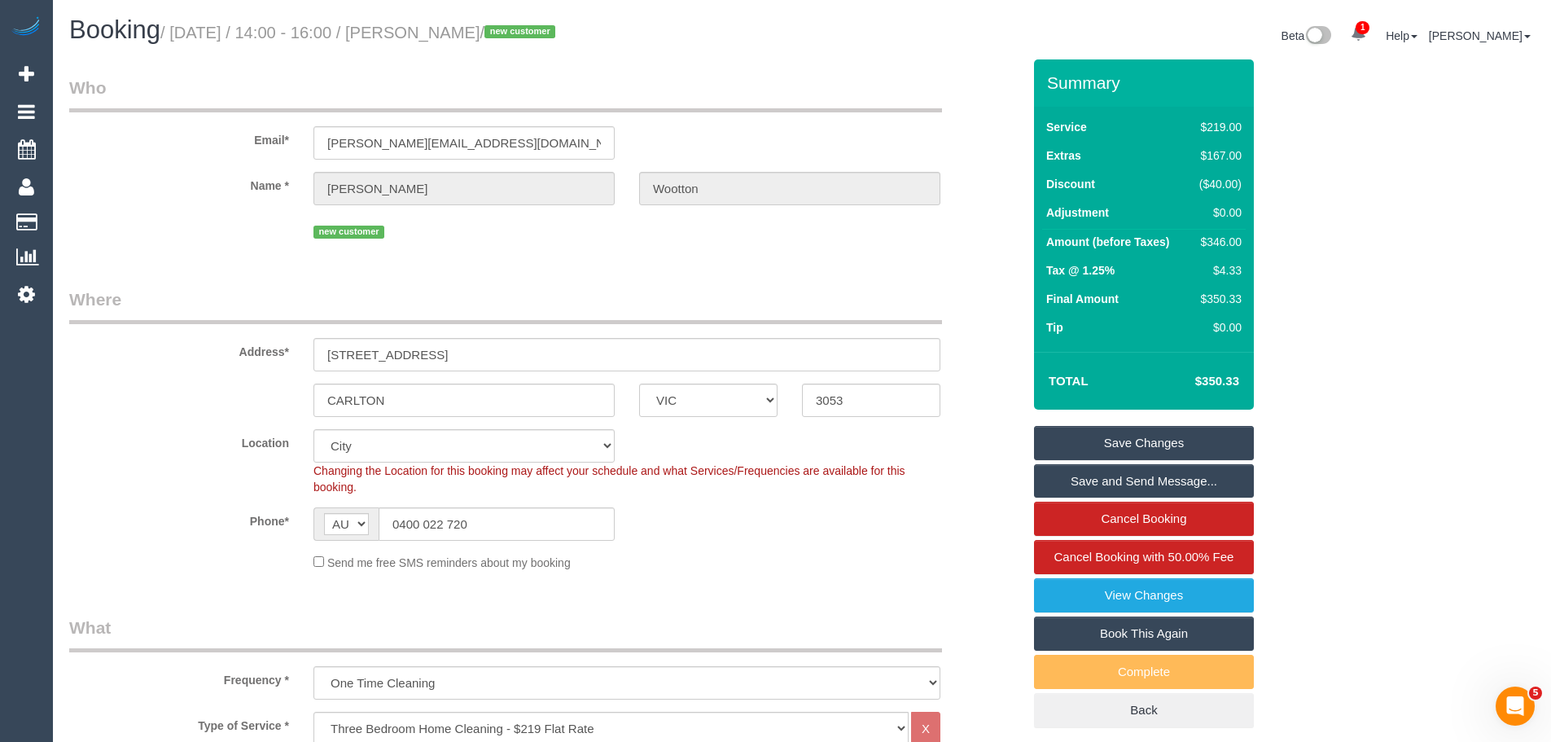
click at [1189, 442] on link "Save Changes" at bounding box center [1144, 443] width 220 height 34
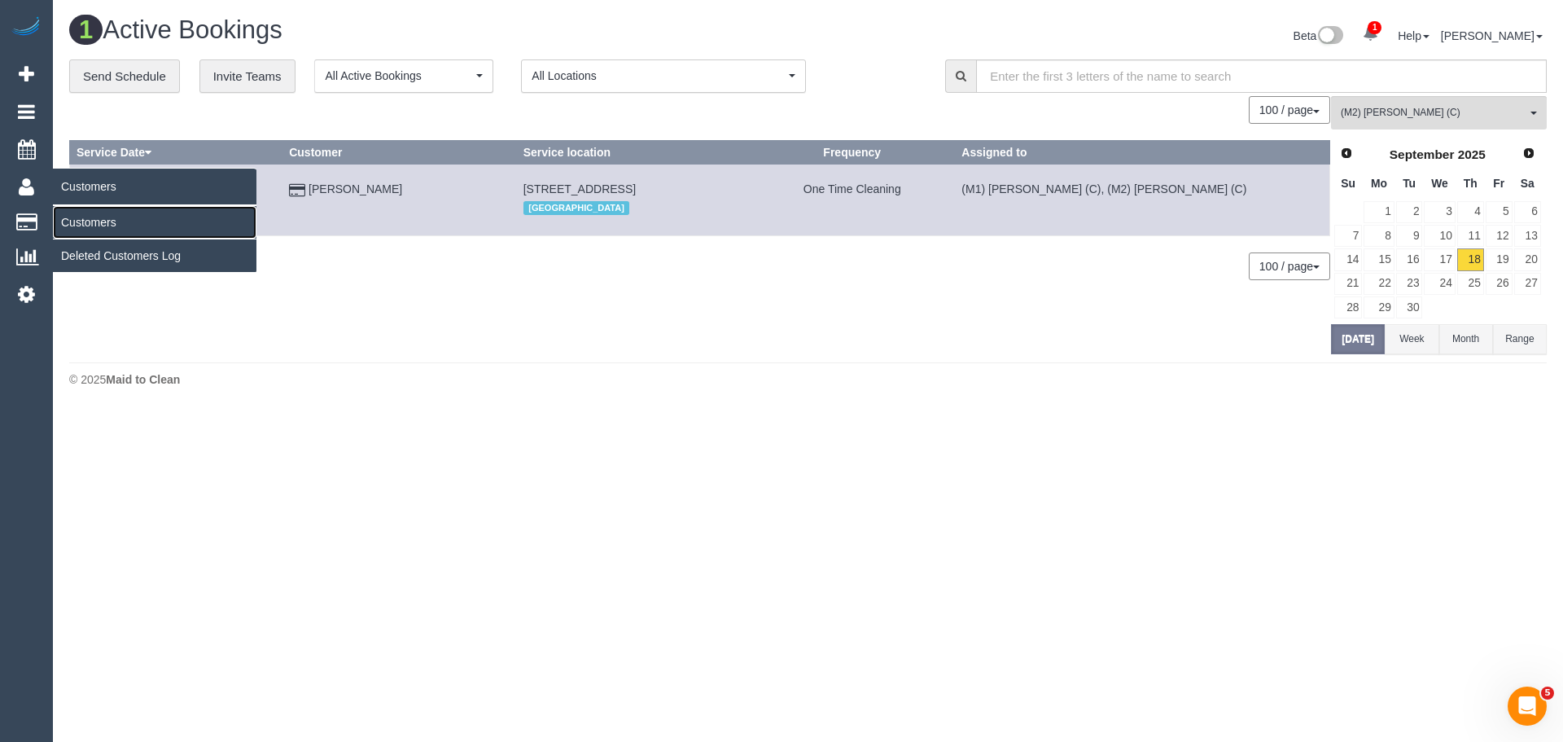
click at [83, 221] on link "Customers" at bounding box center [155, 222] width 204 height 33
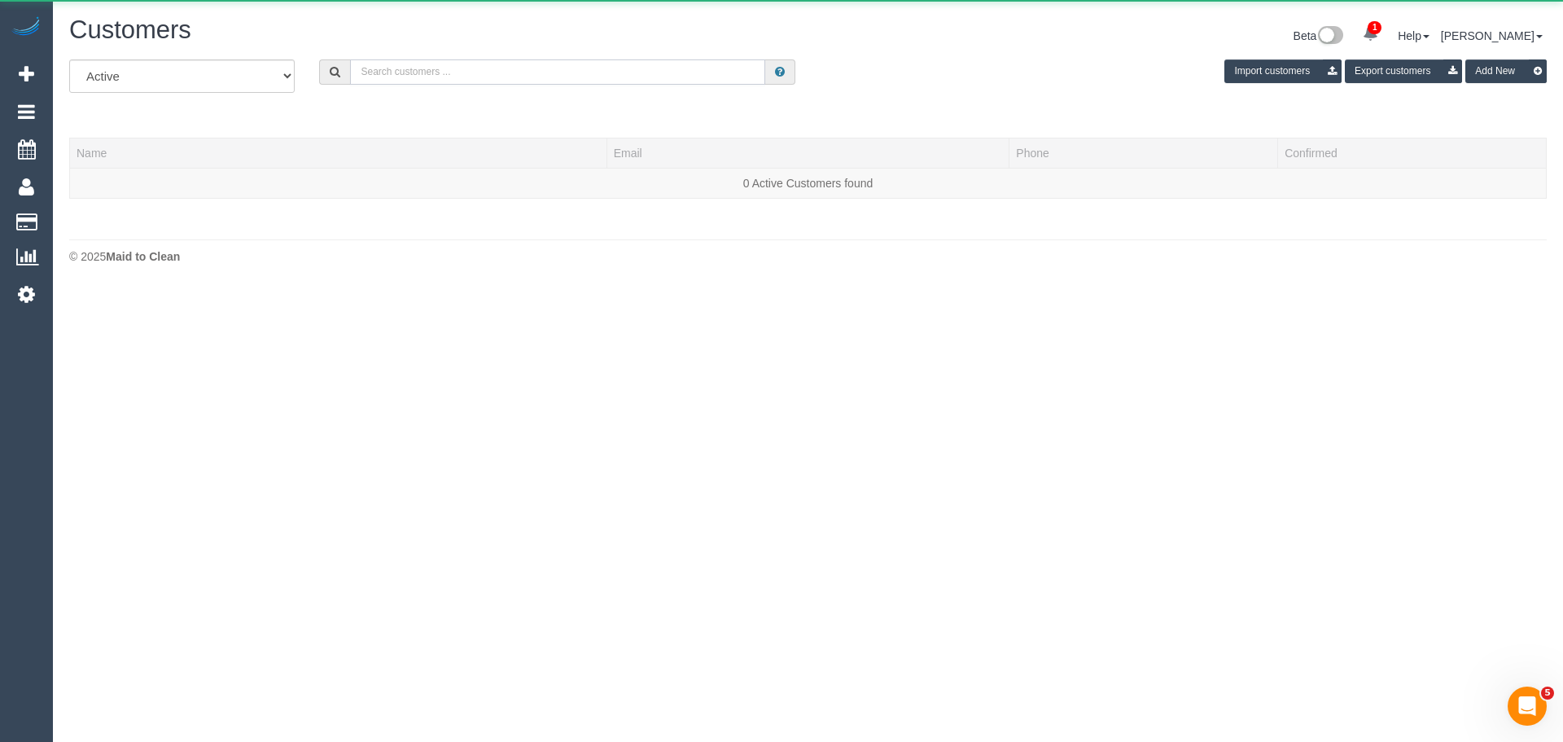
click at [411, 70] on input "text" at bounding box center [557, 71] width 415 height 25
paste input "61423856354"
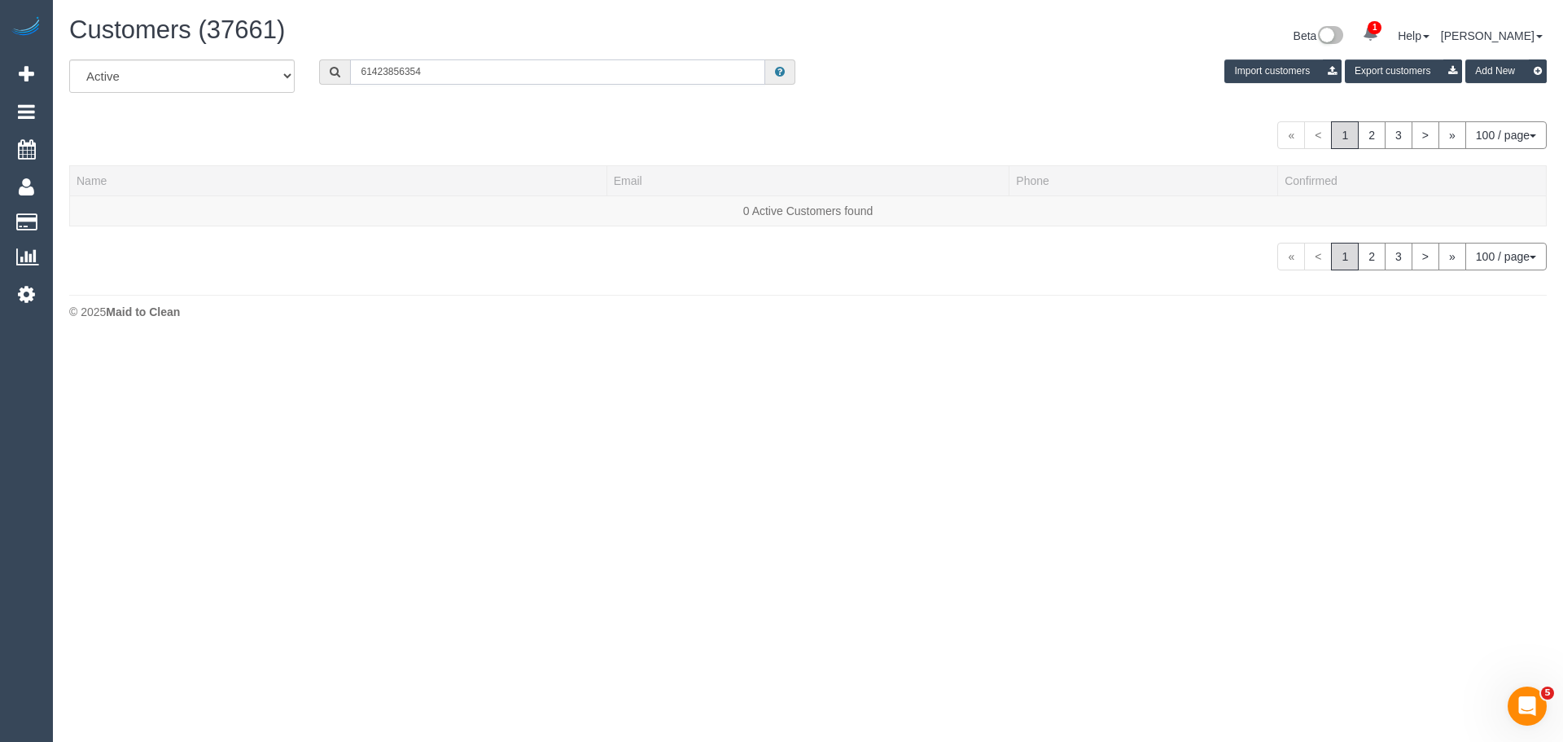
drag, startPoint x: 371, startPoint y: 70, endPoint x: 337, endPoint y: 62, distance: 35.1
click at [337, 62] on div "61423856354" at bounding box center [557, 71] width 476 height 25
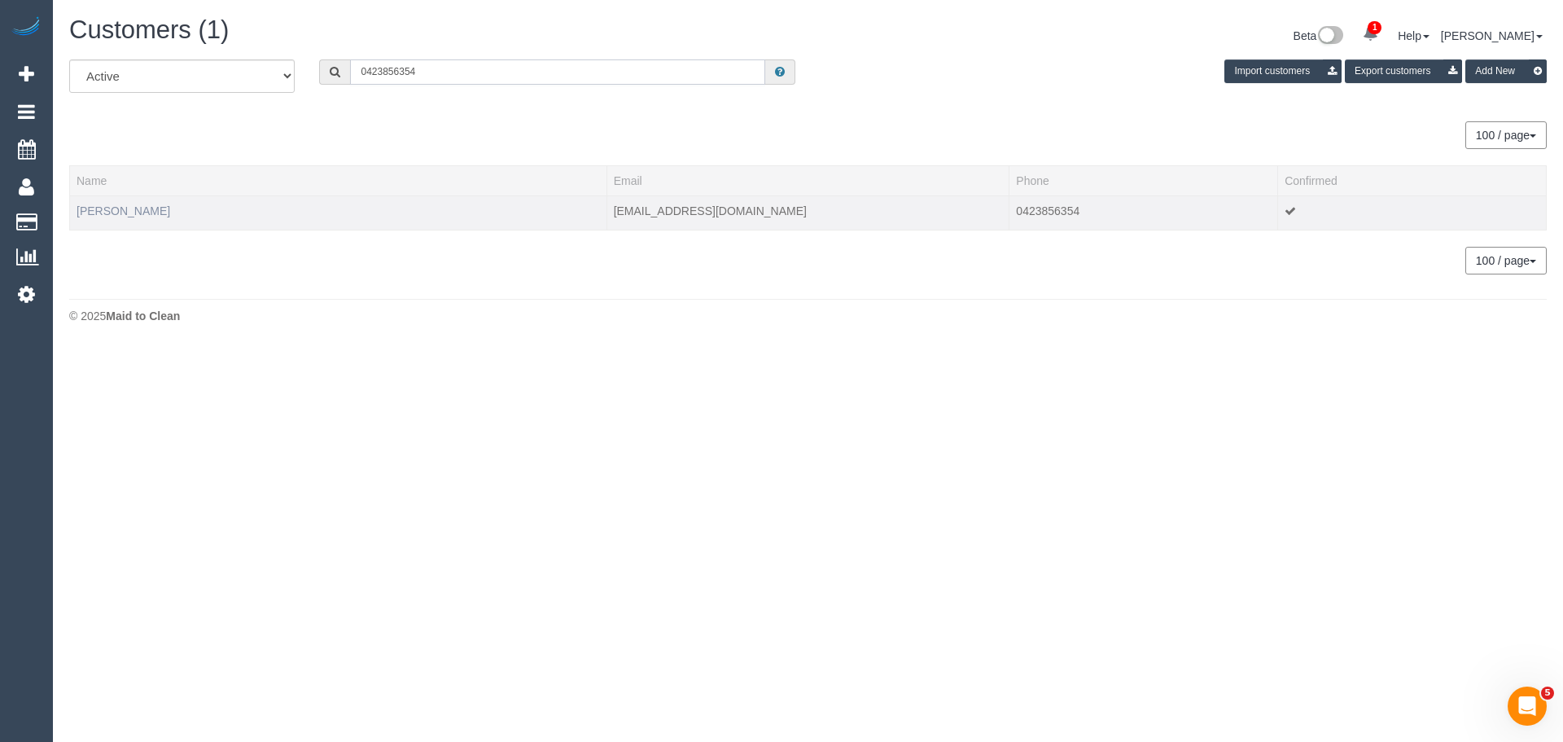
type input "0423856354"
click at [155, 209] on link "[PERSON_NAME]" at bounding box center [124, 210] width 94 height 13
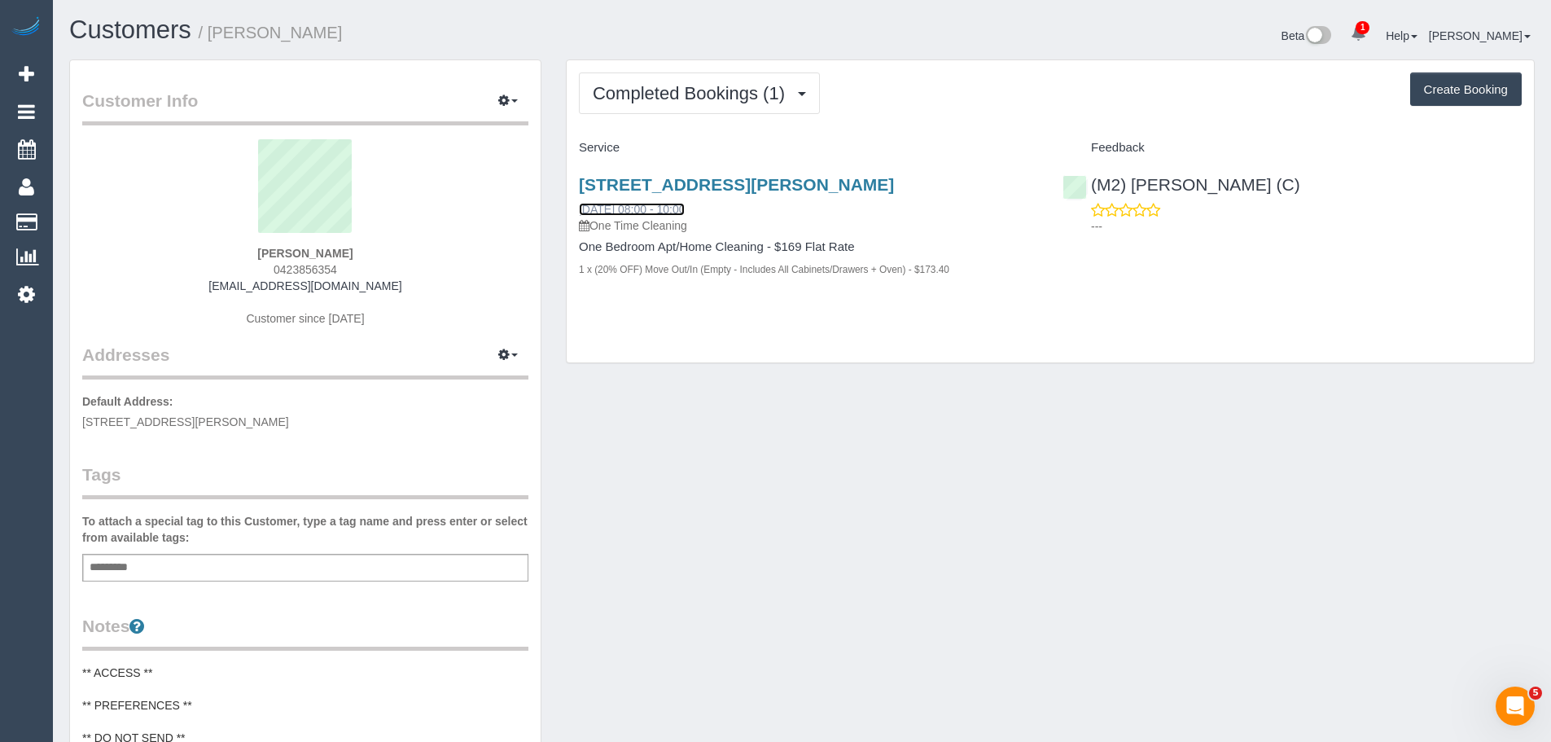
click at [661, 213] on link "[DATE] 08:00 - 10:00" at bounding box center [632, 209] width 106 height 13
drag, startPoint x: 231, startPoint y: 245, endPoint x: 392, endPoint y: 256, distance: 161.6
click at [392, 256] on div "[PERSON_NAME] 0423856354 [EMAIL_ADDRESS][DOMAIN_NAME] Customer since [DATE]" at bounding box center [305, 241] width 446 height 204
copy strong "[PERSON_NAME]"
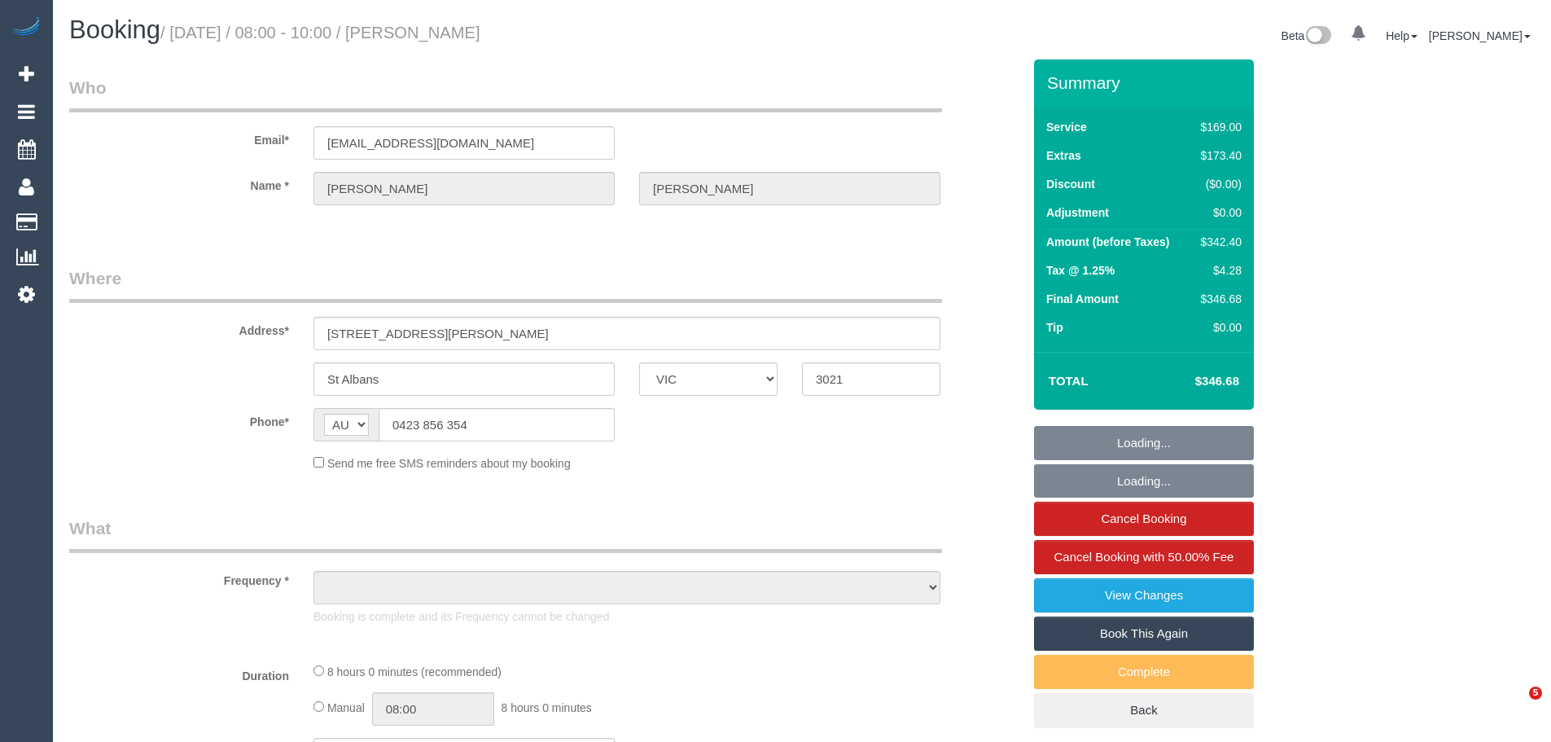
select select "VIC"
select select "object:540"
select select "number:28"
select select "number:14"
select select "number:19"
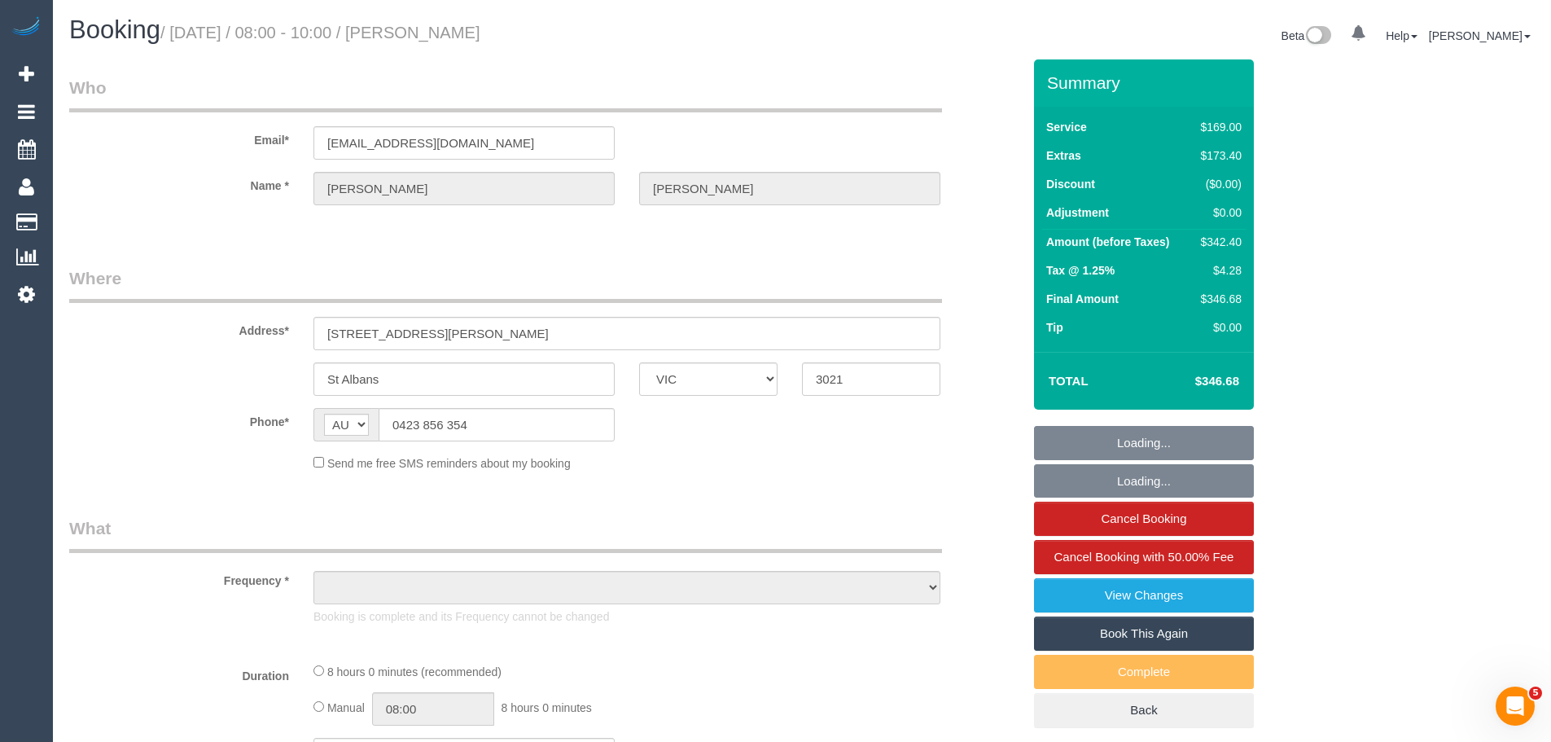
select select "number:24"
select select "number:34"
select select "number:26"
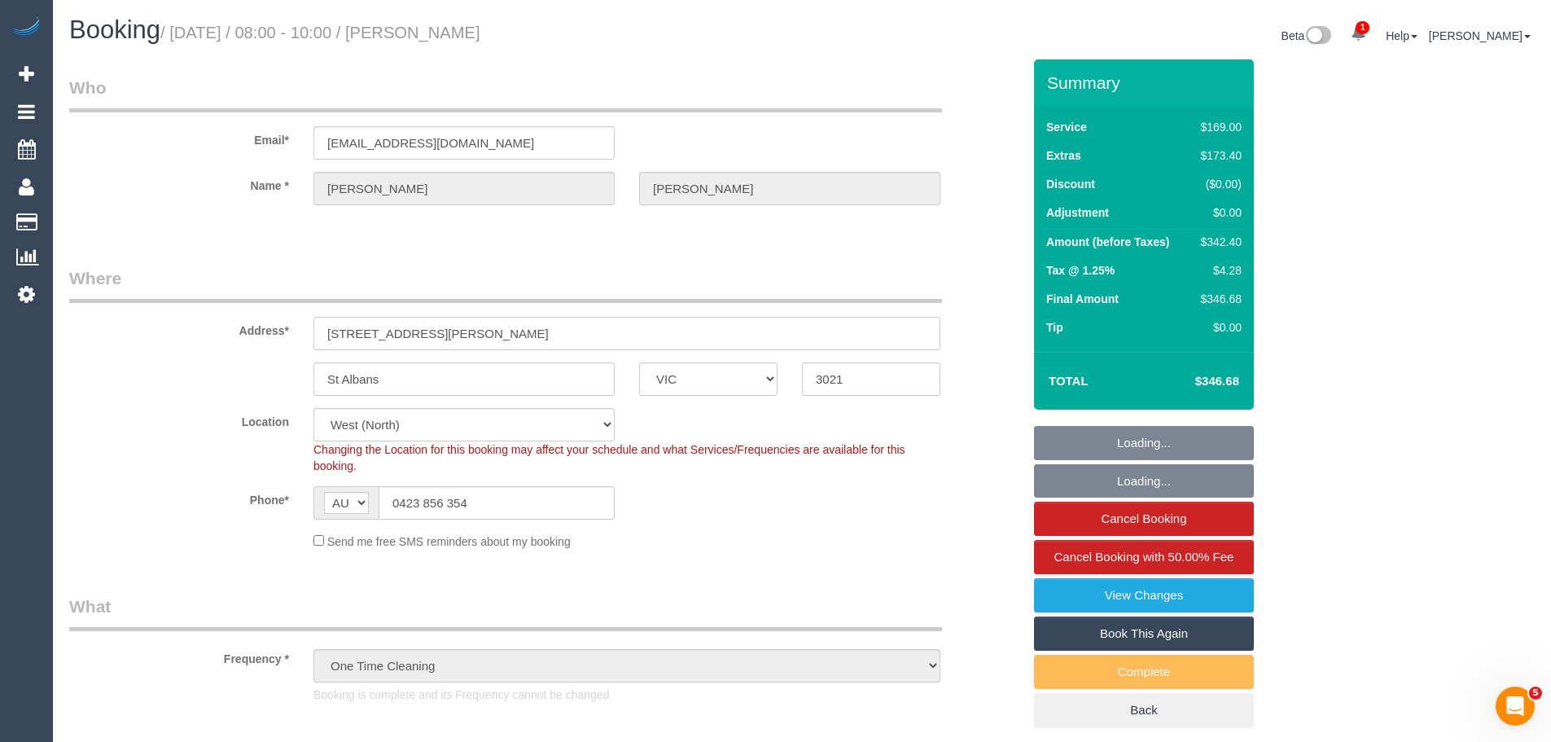
select select "string:stripe-pm_1S5f522GScqysDRVb3bIOhGG"
select select "object:1281"
select select "spot1"
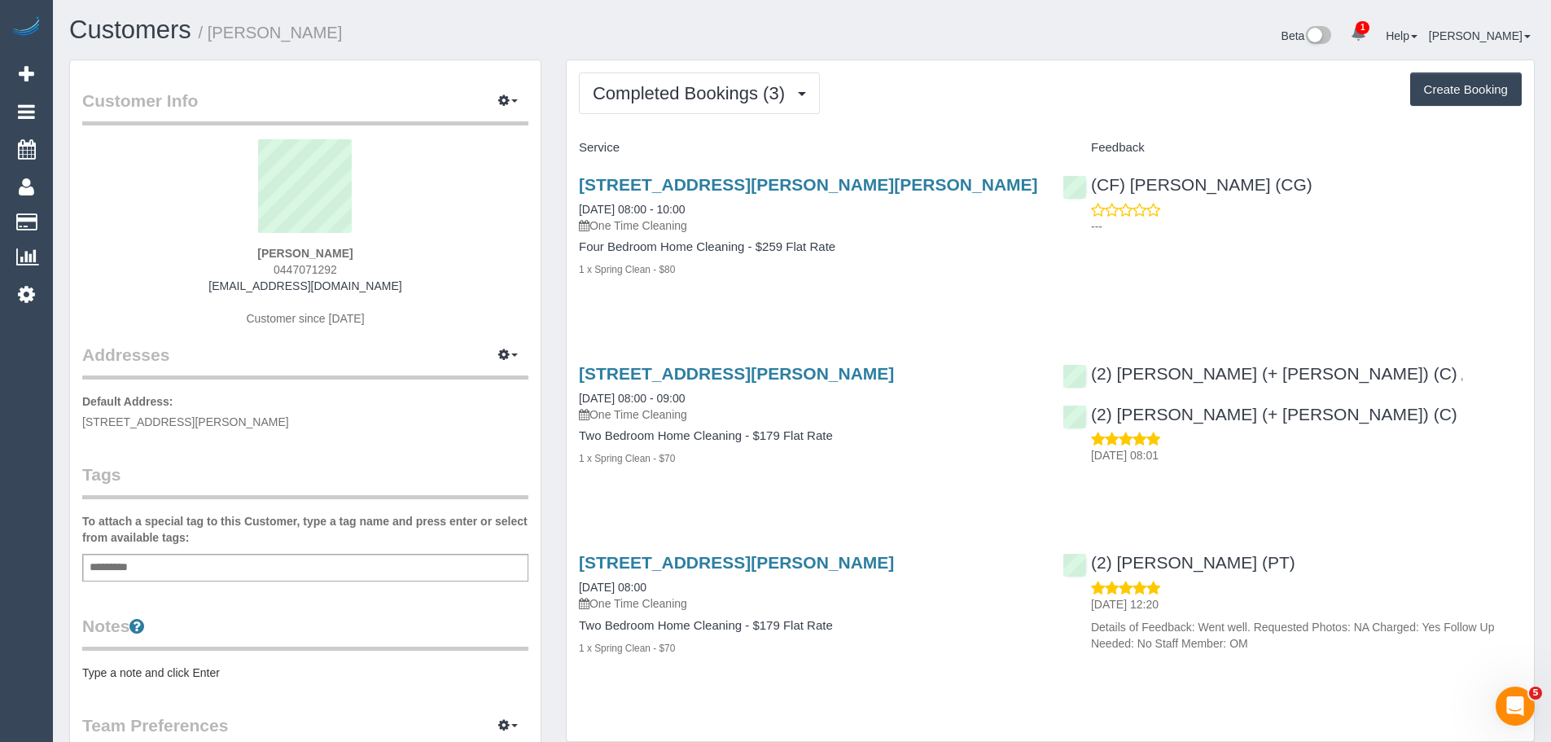
drag, startPoint x: 392, startPoint y: 250, endPoint x: 248, endPoint y: 250, distance: 143.3
click at [248, 250] on div "Kirsten Matthews 0447071292 kmatth7@gmail.com Customer since 2024" at bounding box center [305, 241] width 446 height 204
copy strong "Kirsten Matthews"
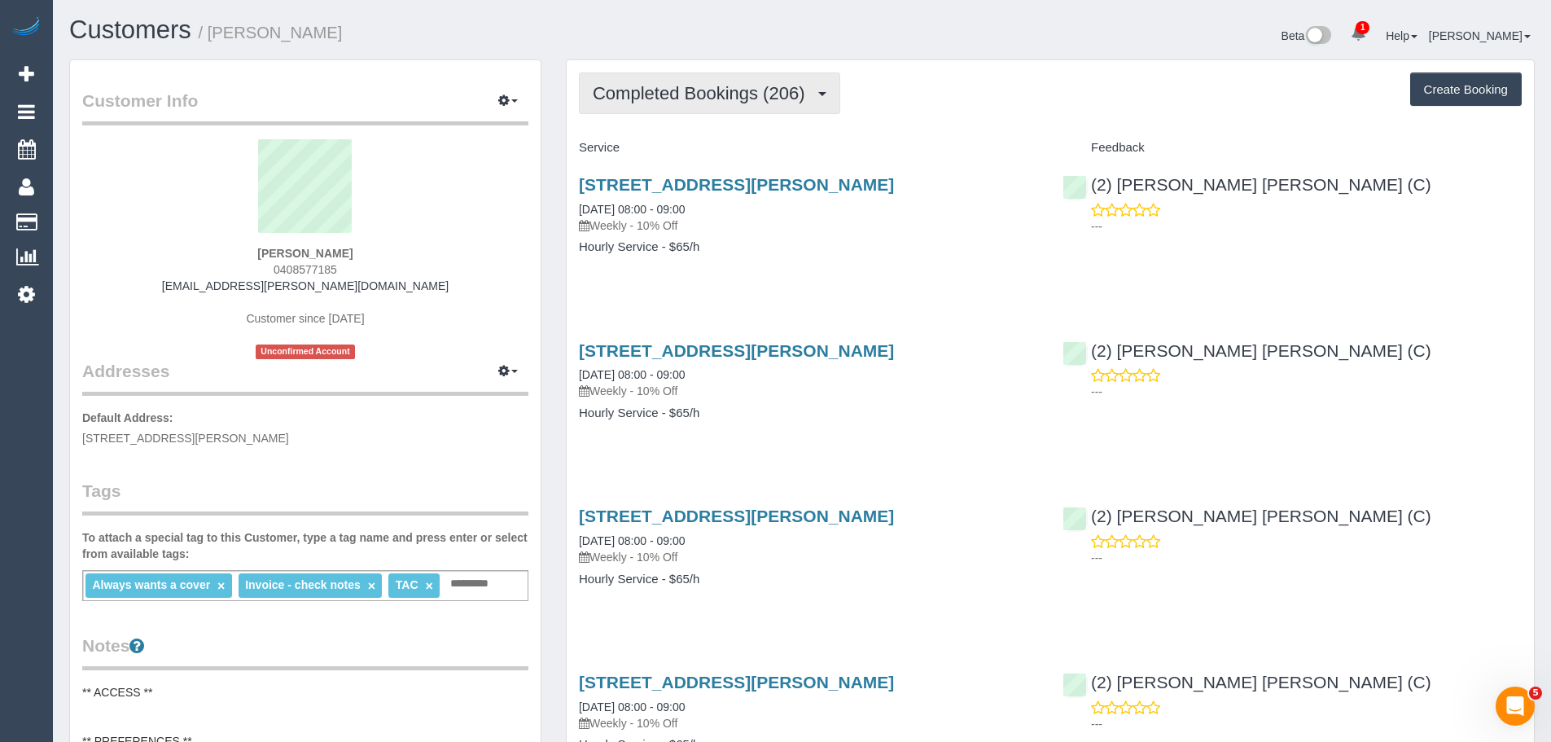
click at [725, 97] on span "Completed Bookings (206)" at bounding box center [703, 93] width 220 height 20
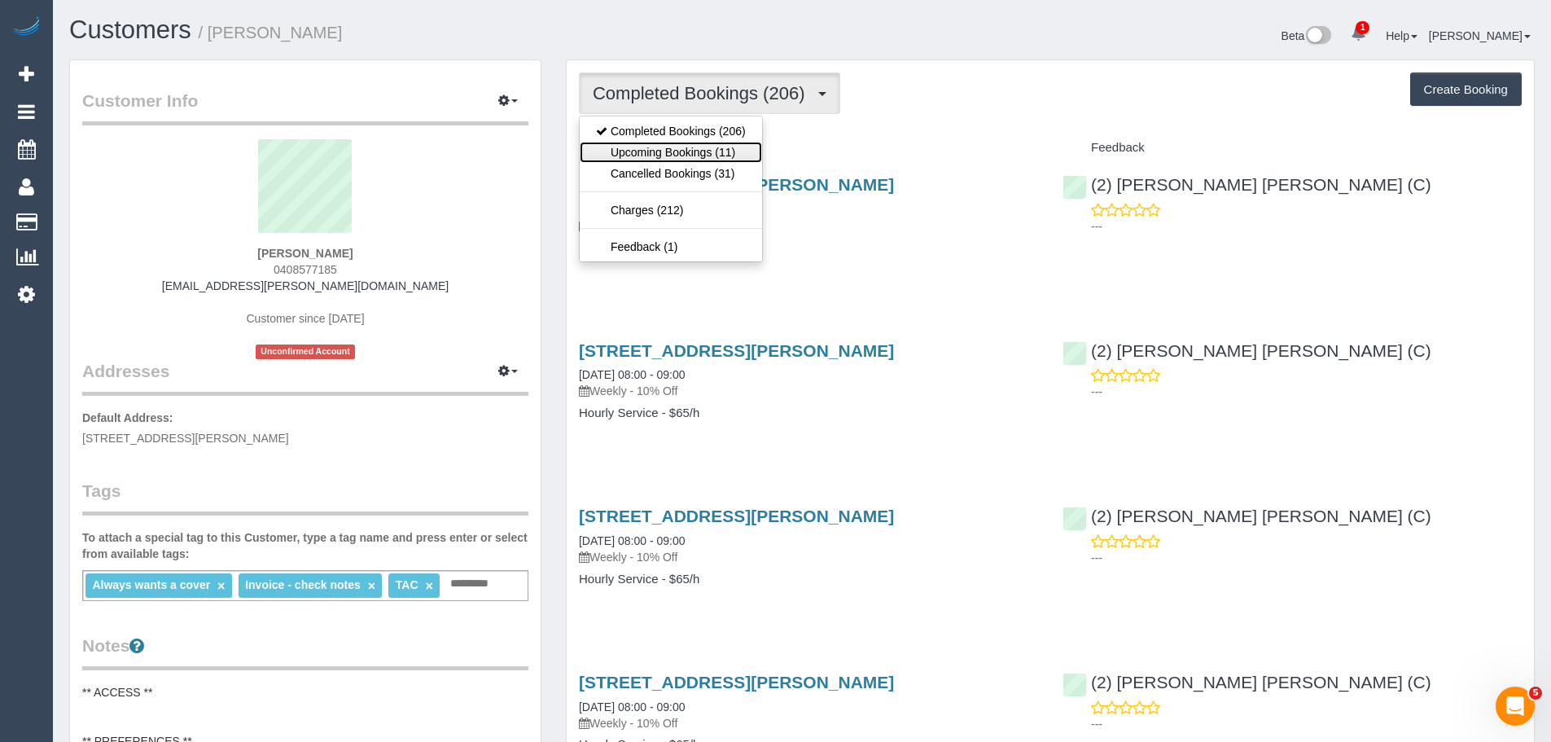
click at [698, 157] on link "Upcoming Bookings (11)" at bounding box center [671, 152] width 182 height 21
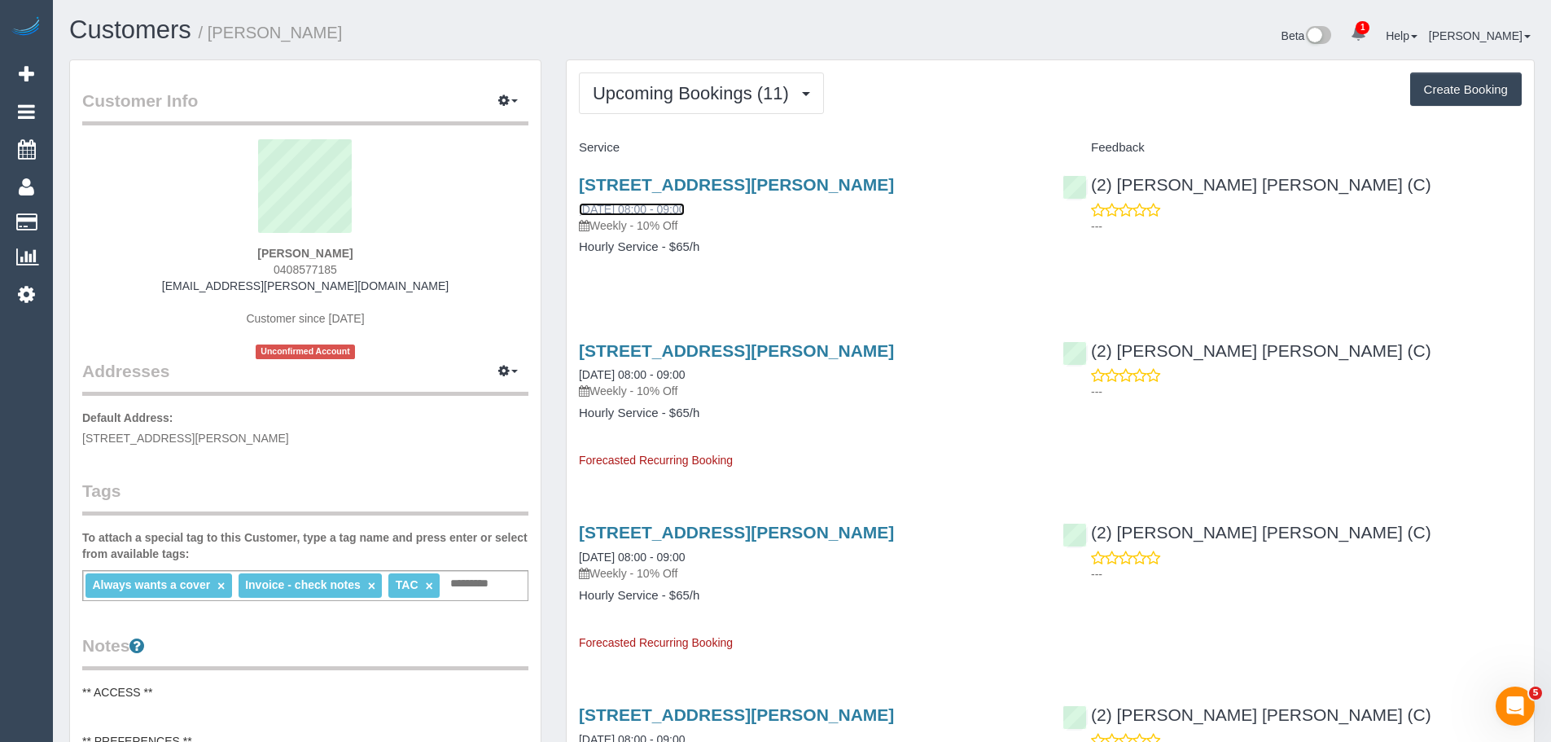
click at [673, 209] on link "[DATE] 08:00 - 09:00" at bounding box center [632, 209] width 106 height 13
click at [654, 90] on span "Upcoming Bookings (11)" at bounding box center [695, 93] width 204 height 20
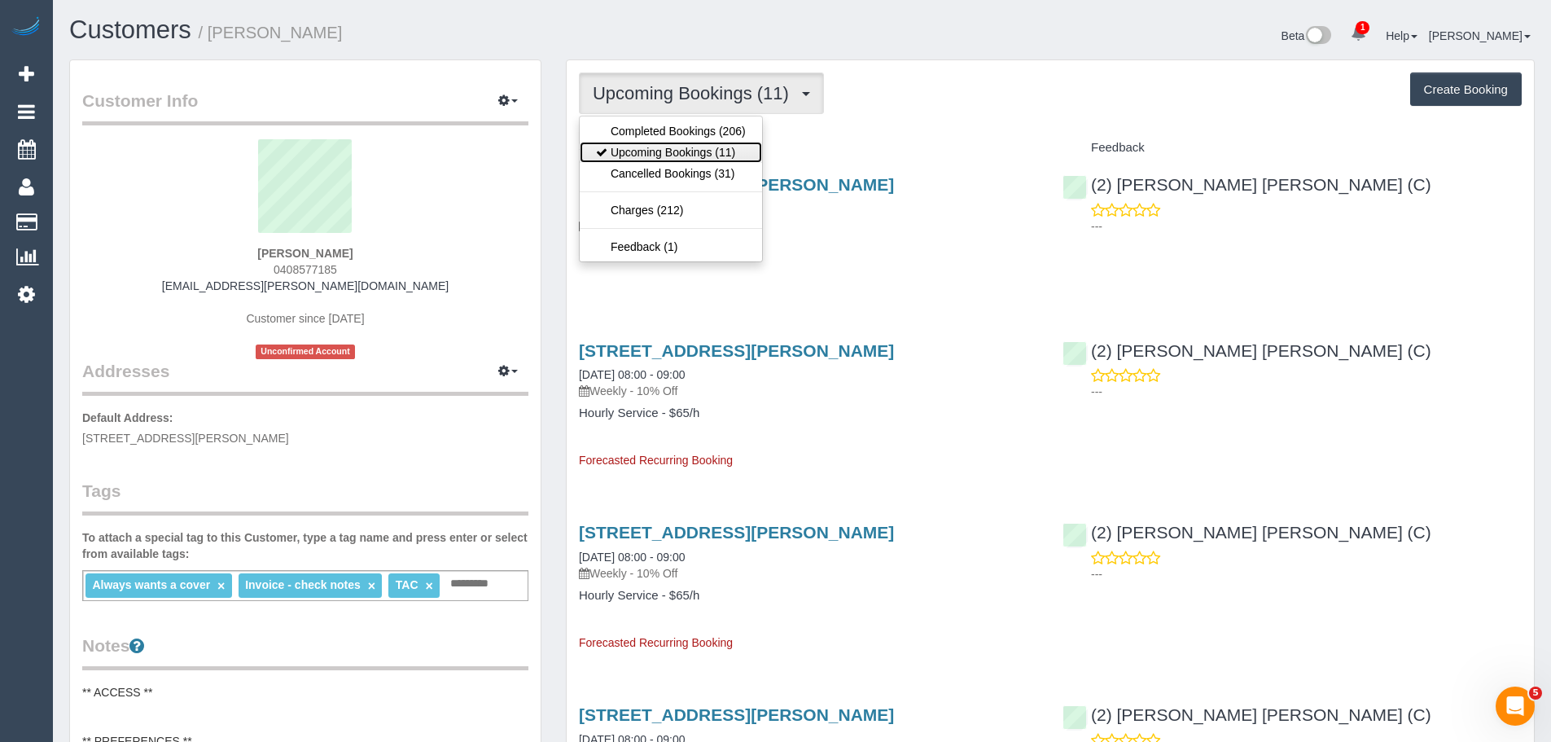
click at [660, 142] on link "Upcoming Bookings (11)" at bounding box center [671, 152] width 182 height 21
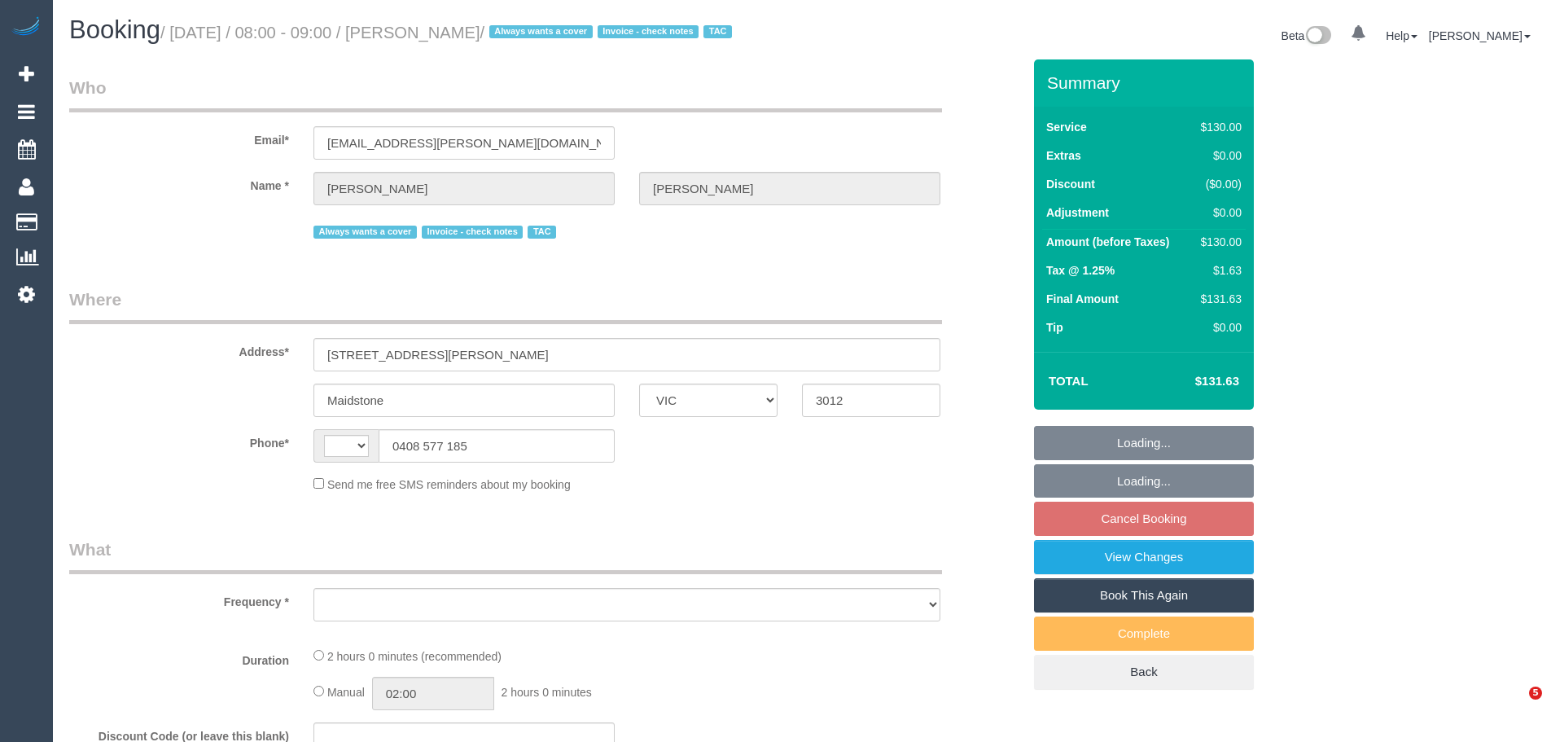
select select "VIC"
select select "string:AU"
select select "object:850"
select select "number:28"
select select "number:14"
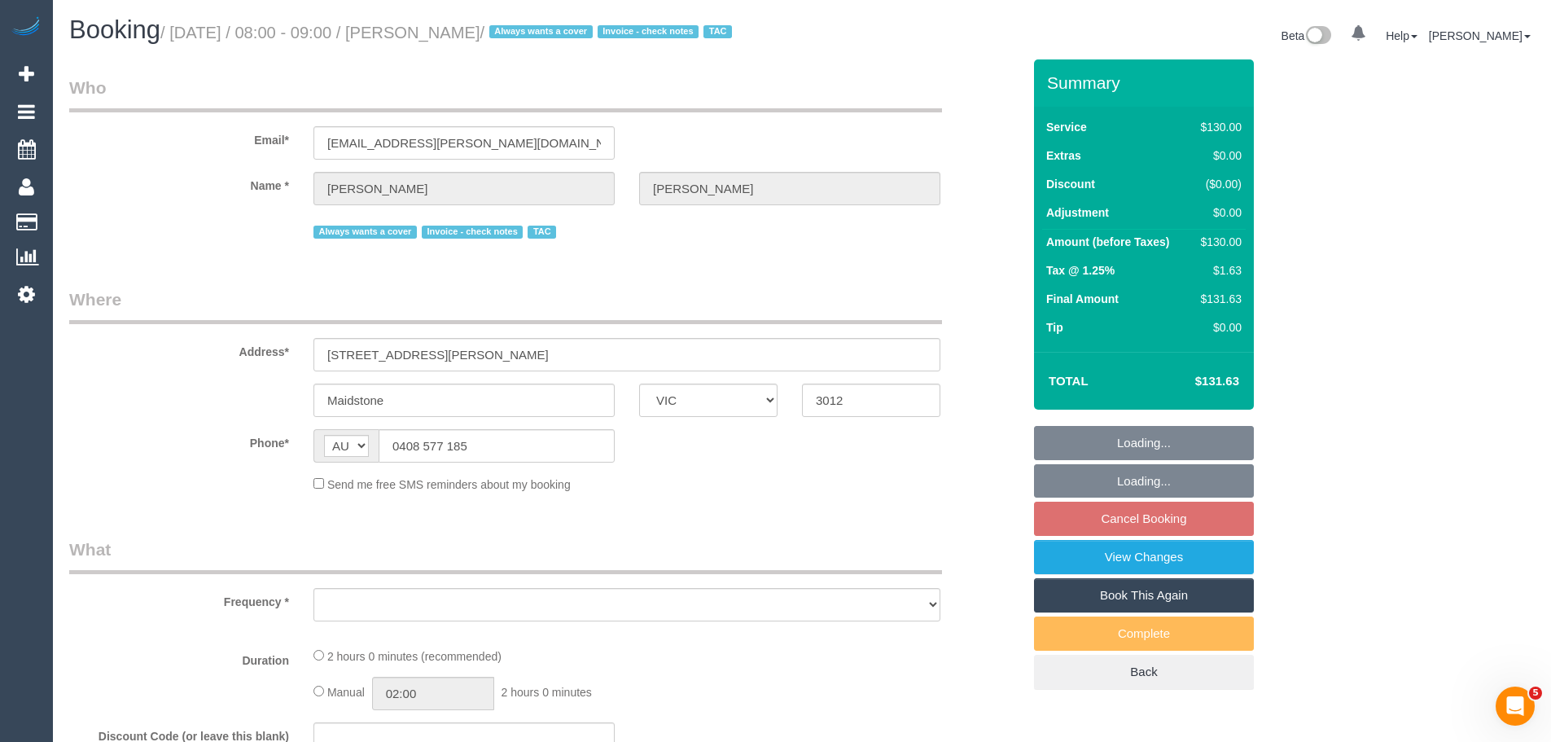
select select "number:19"
select select "number:22"
select select "number:34"
select select "number:11"
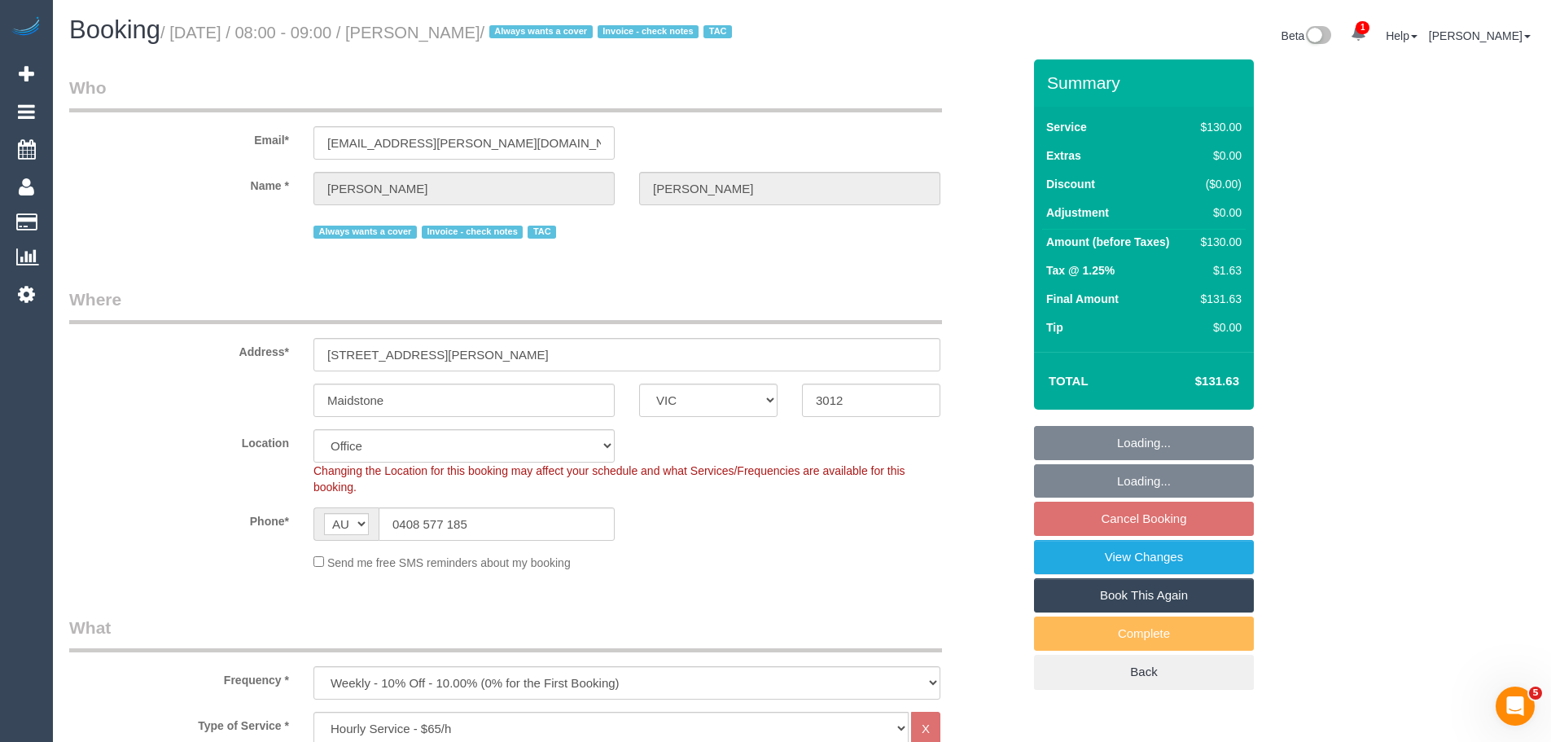
select select "object:855"
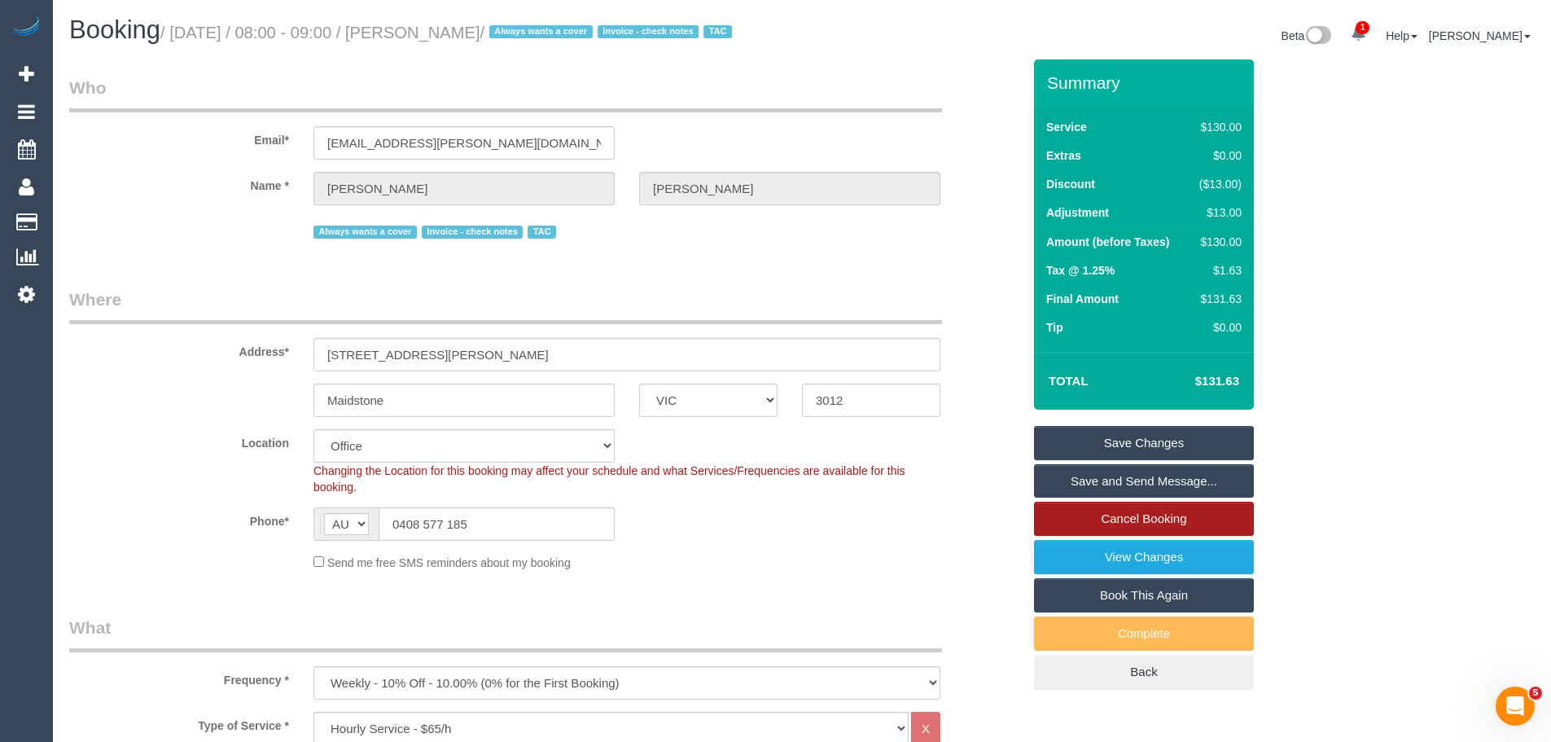
click at [1123, 521] on link "Cancel Booking" at bounding box center [1144, 518] width 220 height 34
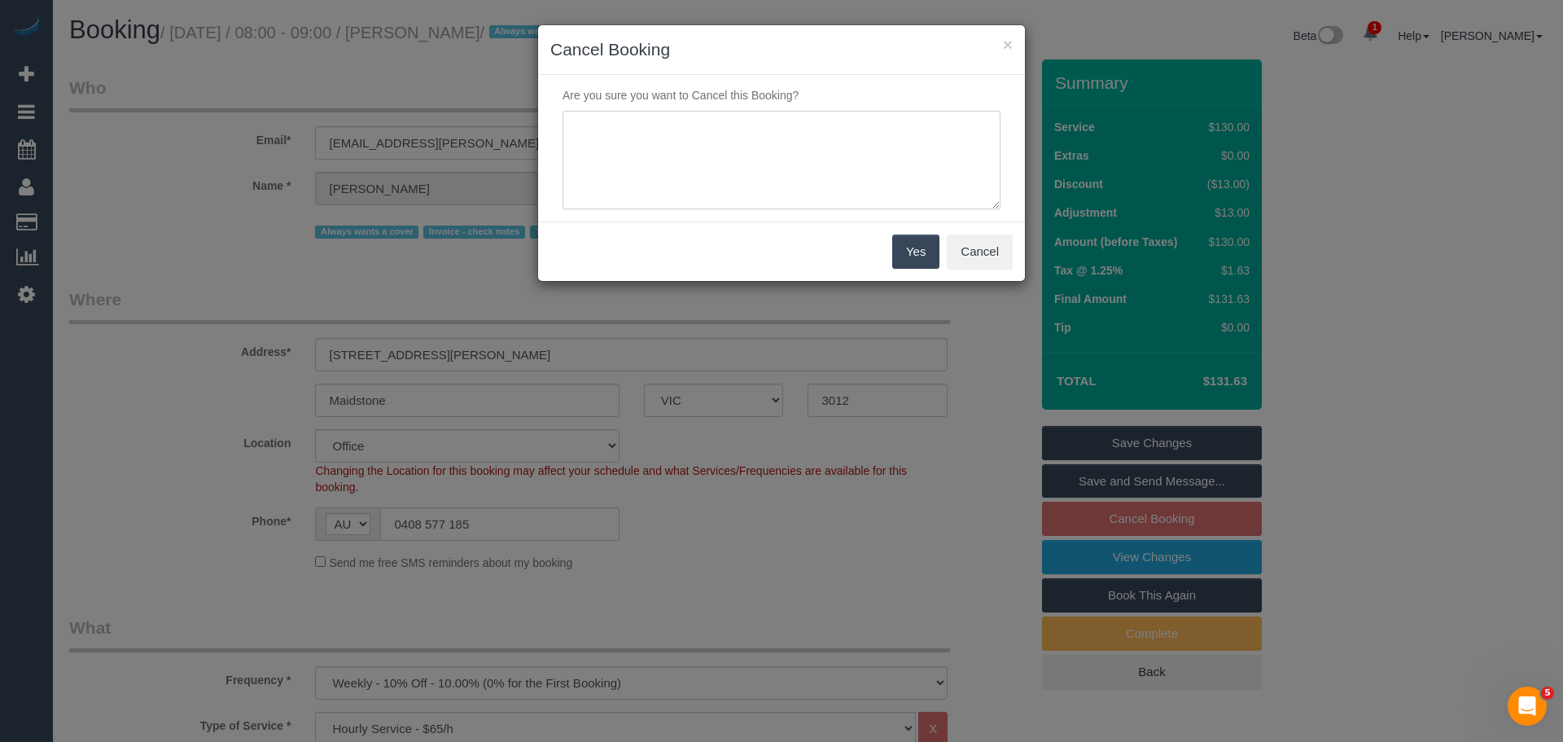
click at [711, 124] on textarea at bounding box center [782, 160] width 438 height 99
type textarea "Customer has passed away - CE"
click at [925, 260] on button "Yes" at bounding box center [915, 251] width 47 height 34
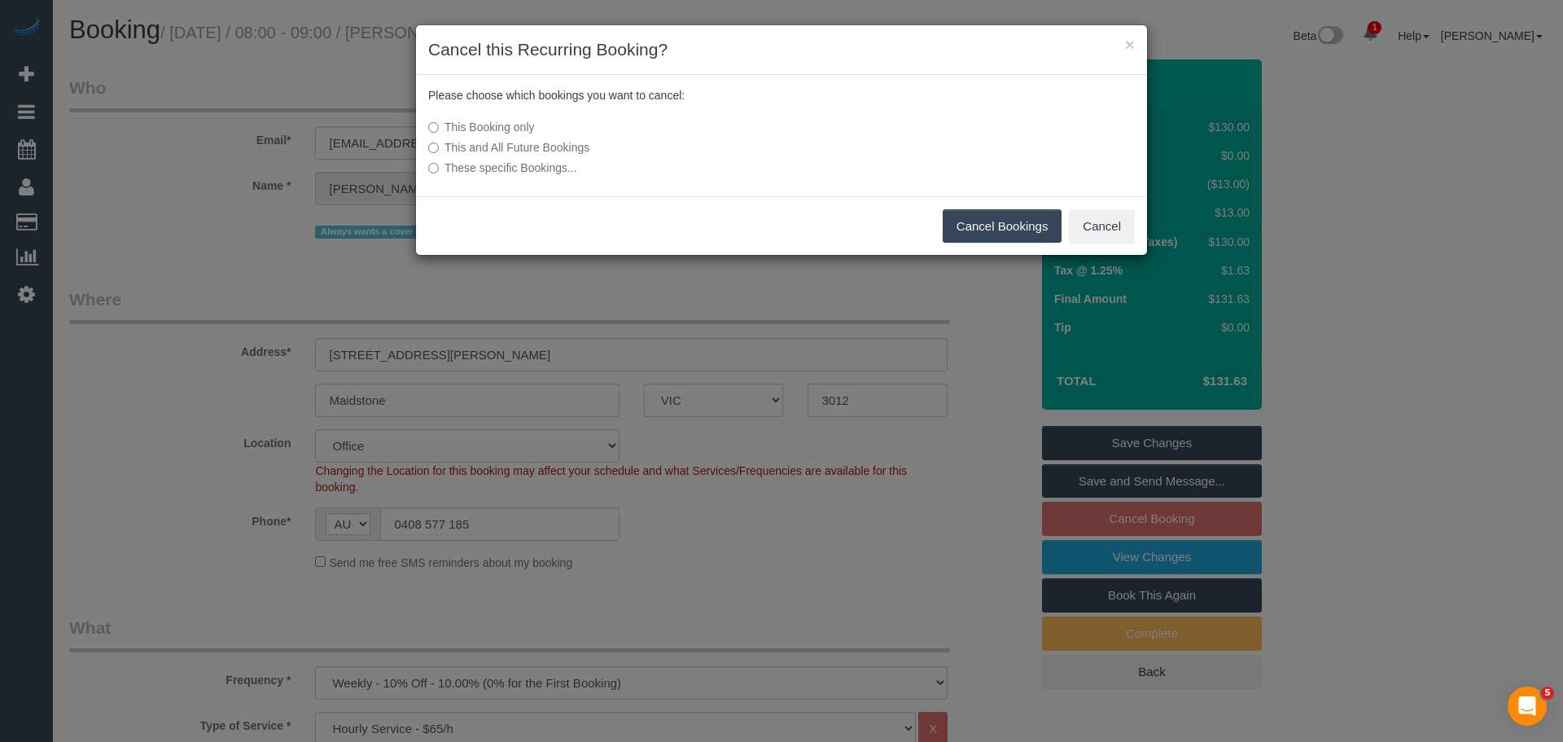
click at [517, 142] on label "This and All Future Bookings" at bounding box center [659, 147] width 463 height 16
click at [987, 230] on button "Cancel Bookings" at bounding box center [1003, 226] width 120 height 34
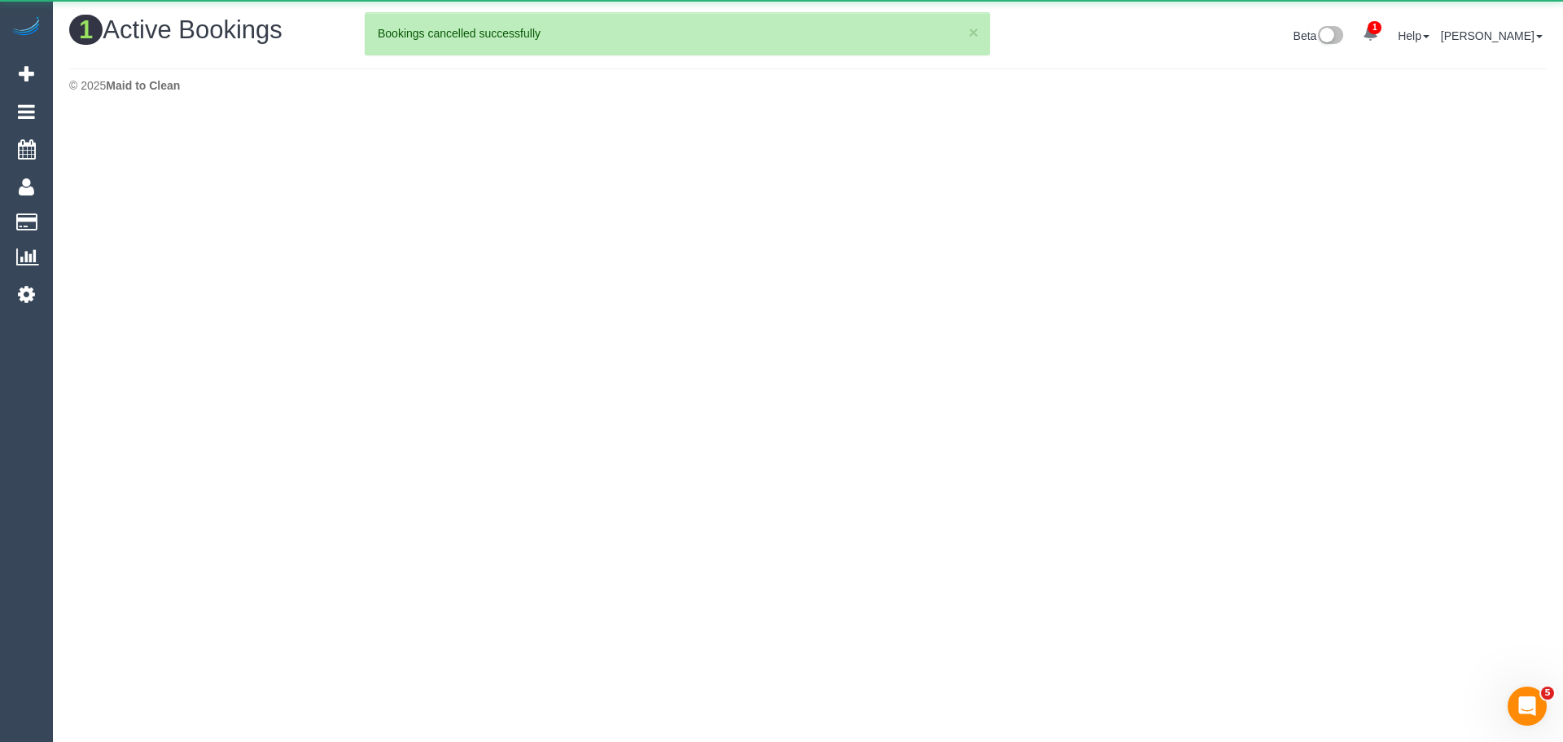
drag, startPoint x: 987, startPoint y: 230, endPoint x: 982, endPoint y: 243, distance: 13.9
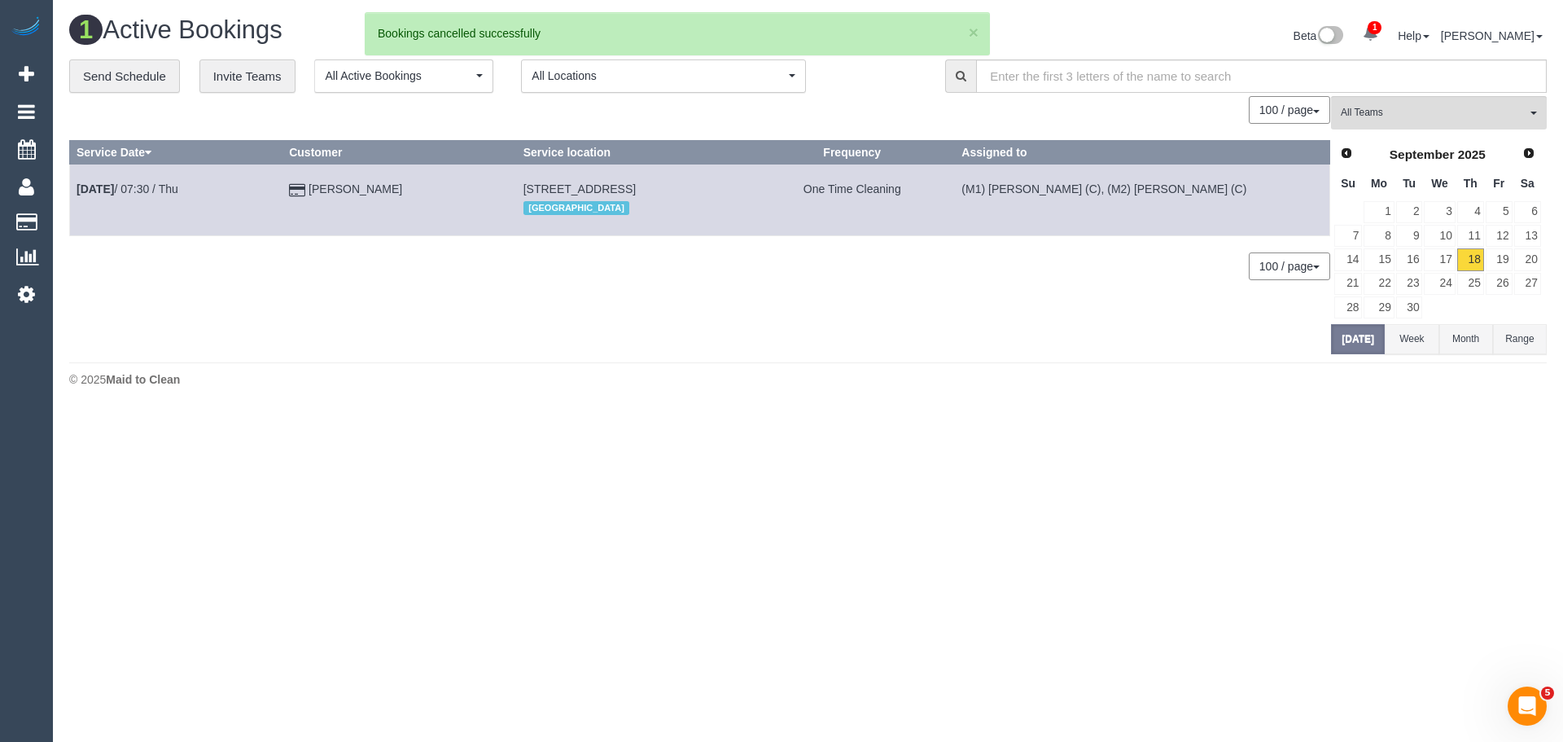
drag, startPoint x: 982, startPoint y: 243, endPoint x: 760, endPoint y: 344, distance: 244.1
click at [760, 344] on div "0 Bookings found. We couldn't find any bookings that matched your search. Creat…" at bounding box center [700, 224] width 1262 height 257
